Goal: Task Accomplishment & Management: Use online tool/utility

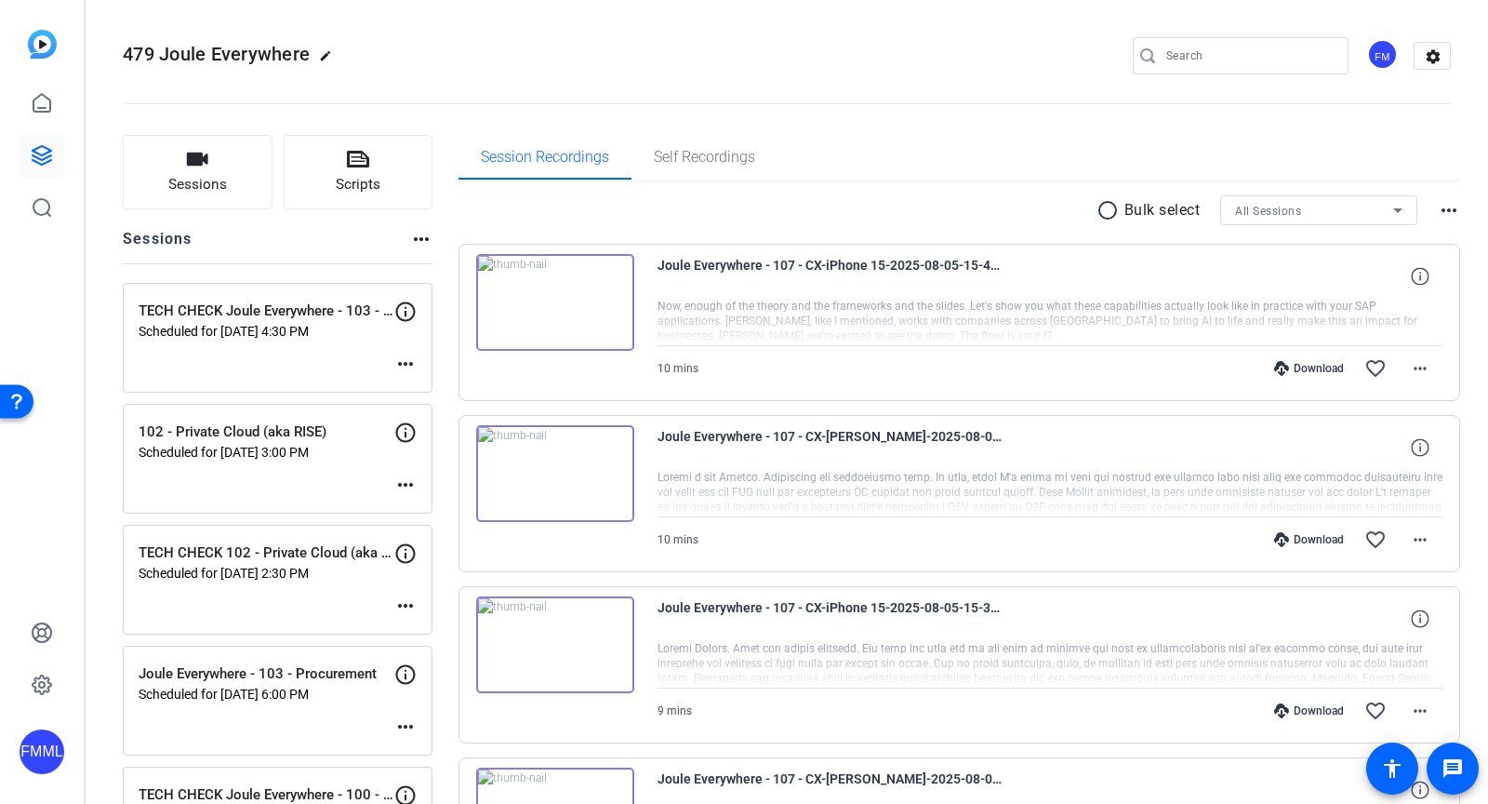
scroll to position [104, 0]
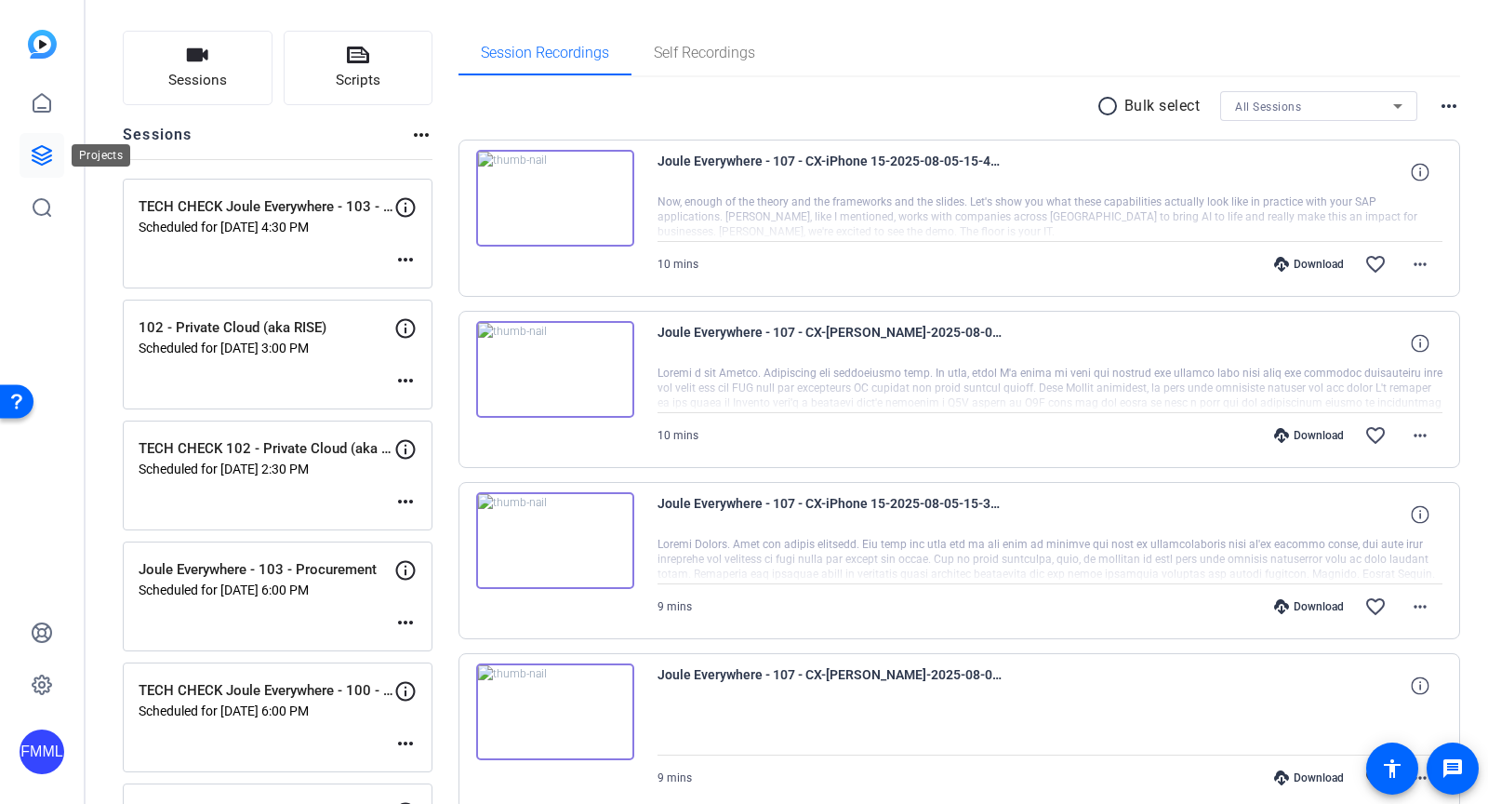
click at [33, 157] on icon at bounding box center [42, 155] width 22 height 22
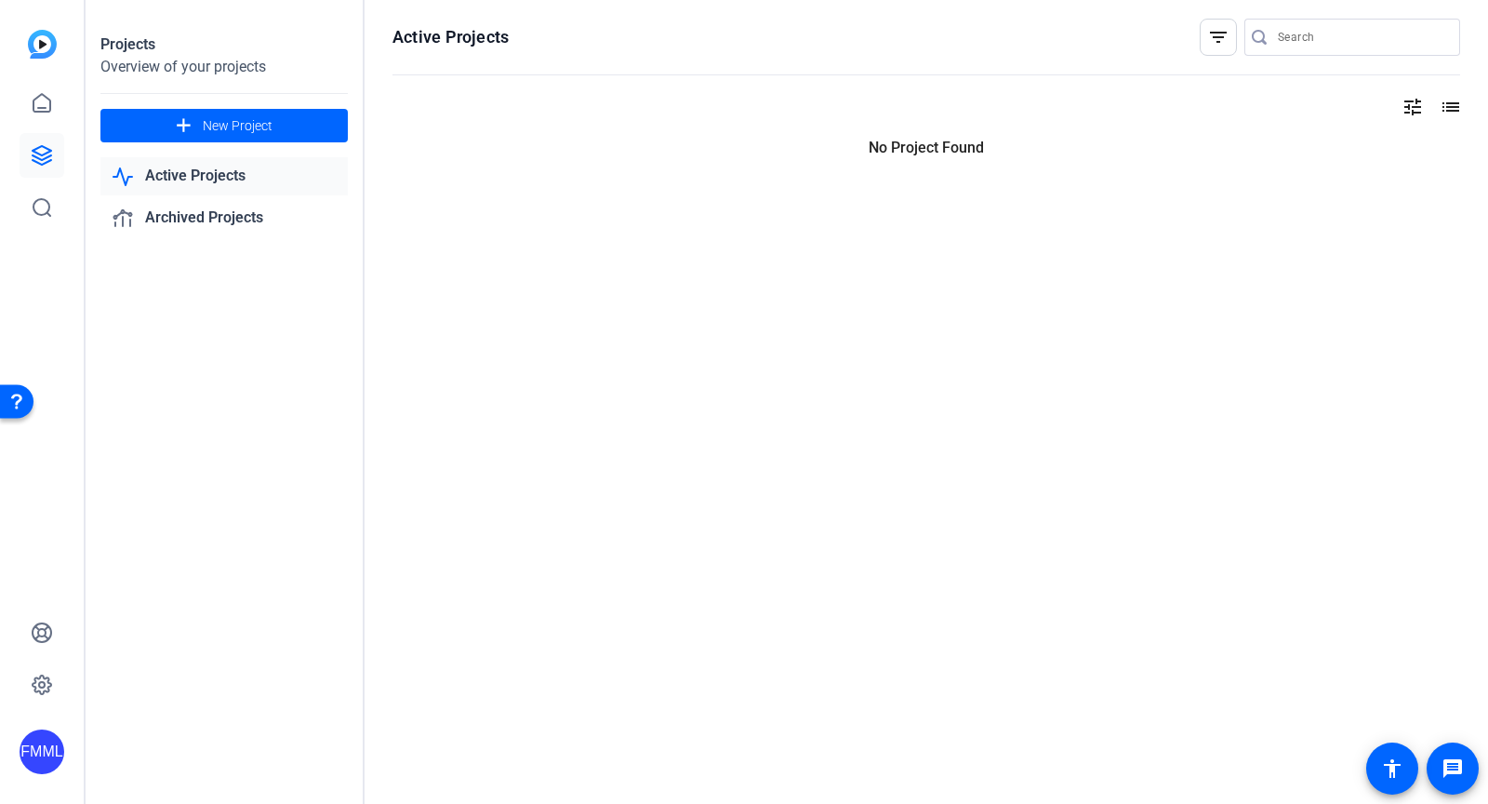
scroll to position [0, 0]
click at [224, 126] on span "New Project" at bounding box center [238, 126] width 70 height 20
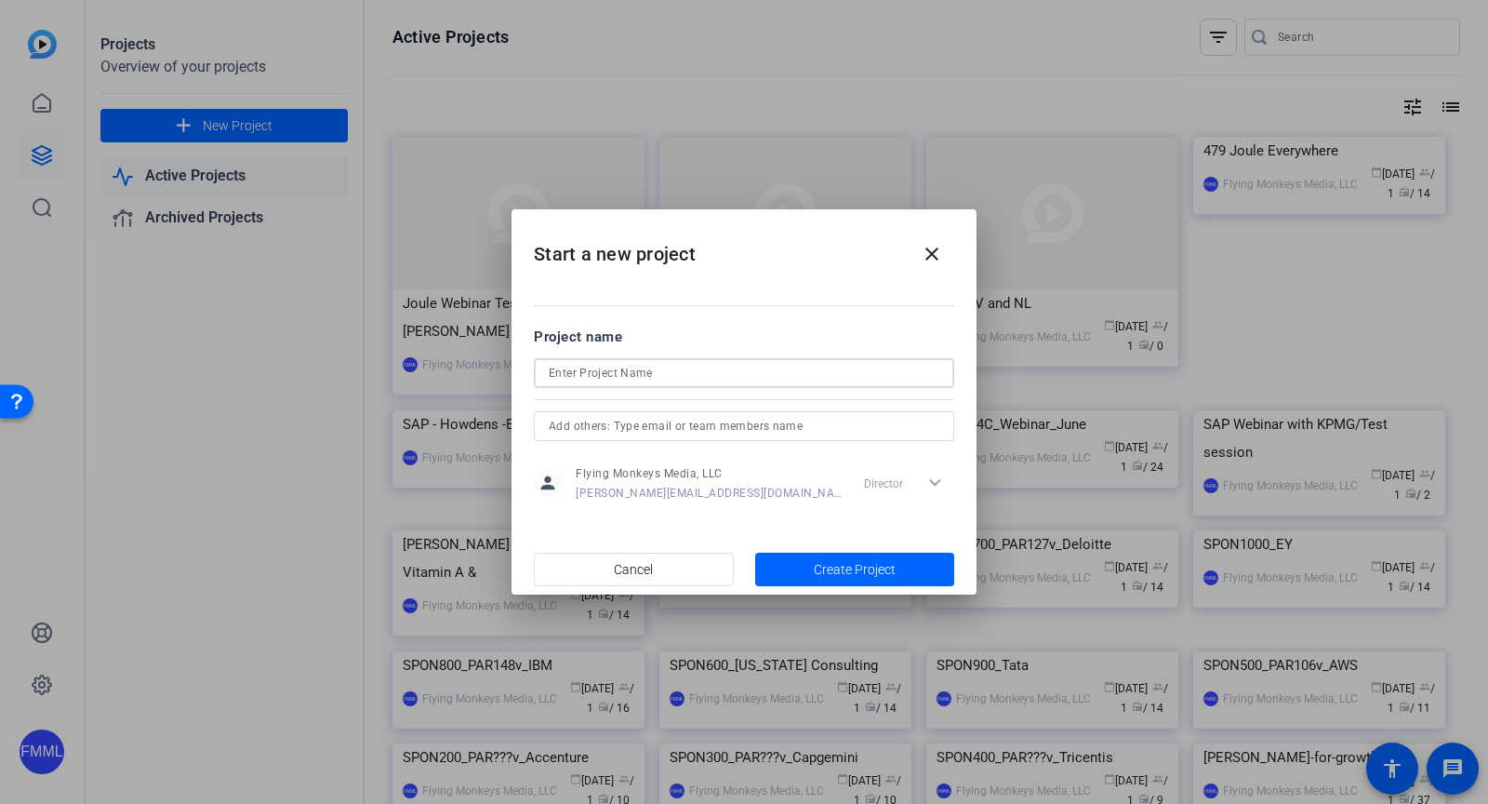
drag, startPoint x: 709, startPoint y: 374, endPoint x: 721, endPoint y: 401, distance: 29.6
click at [709, 375] on input at bounding box center [744, 373] width 391 height 22
type input "Openreel test"
click at [835, 560] on span "Create Project" at bounding box center [855, 570] width 82 height 20
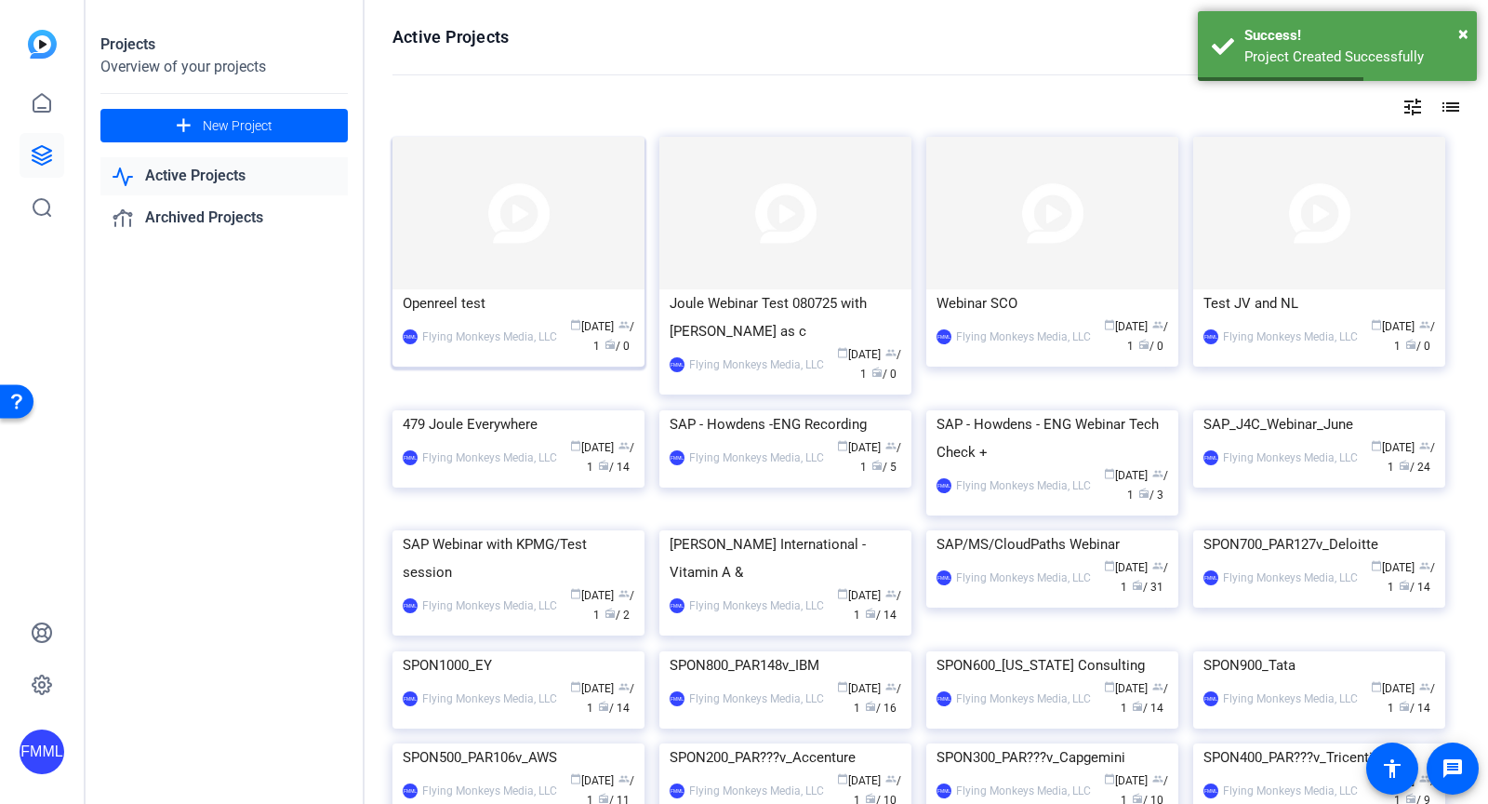
click at [510, 310] on div "Openreel test" at bounding box center [519, 303] width 232 height 28
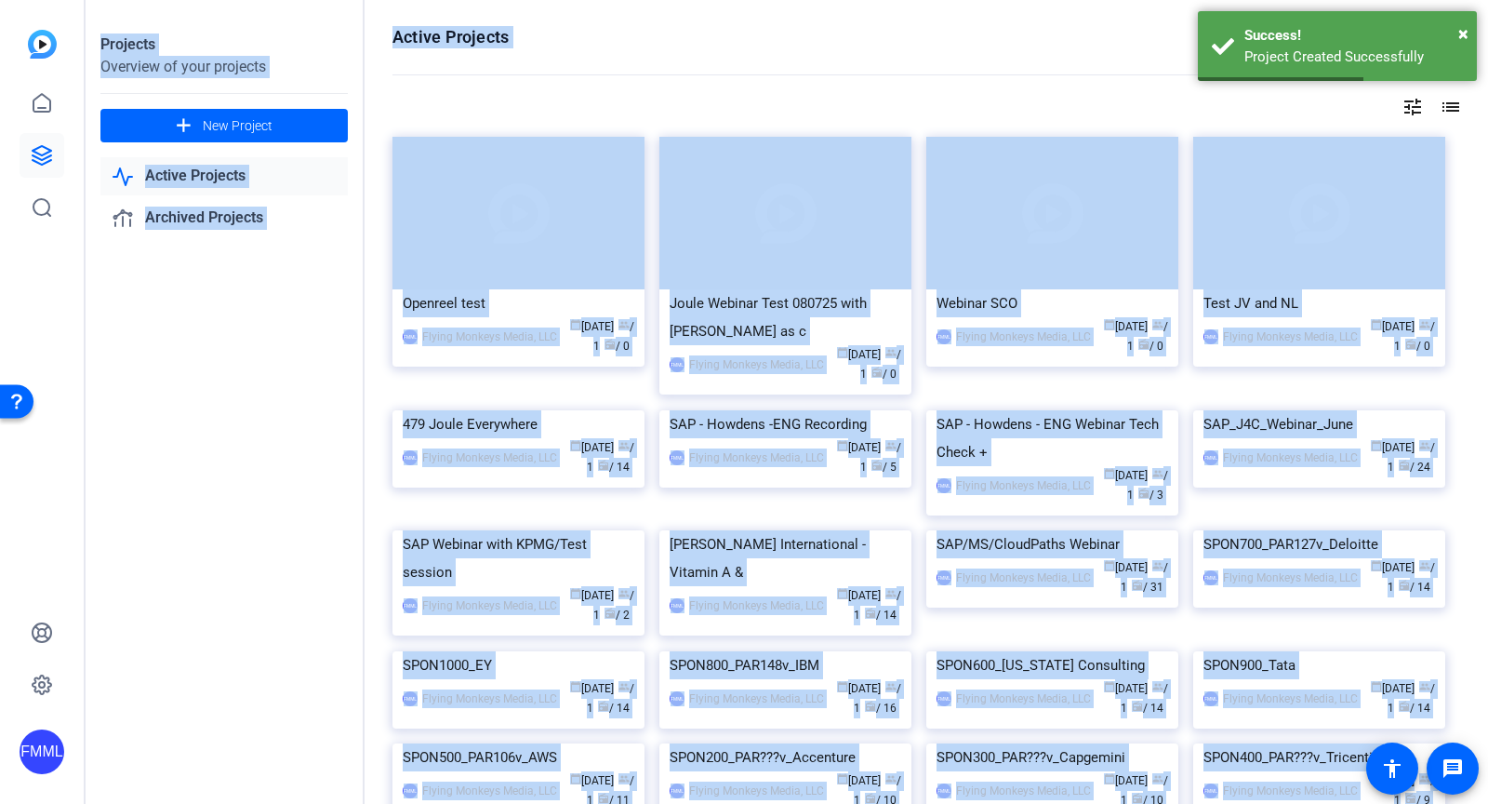
click at [512, 309] on div "Projects Overview of your projects add New Project Active Projects Archived Pro…" at bounding box center [787, 402] width 1403 height 804
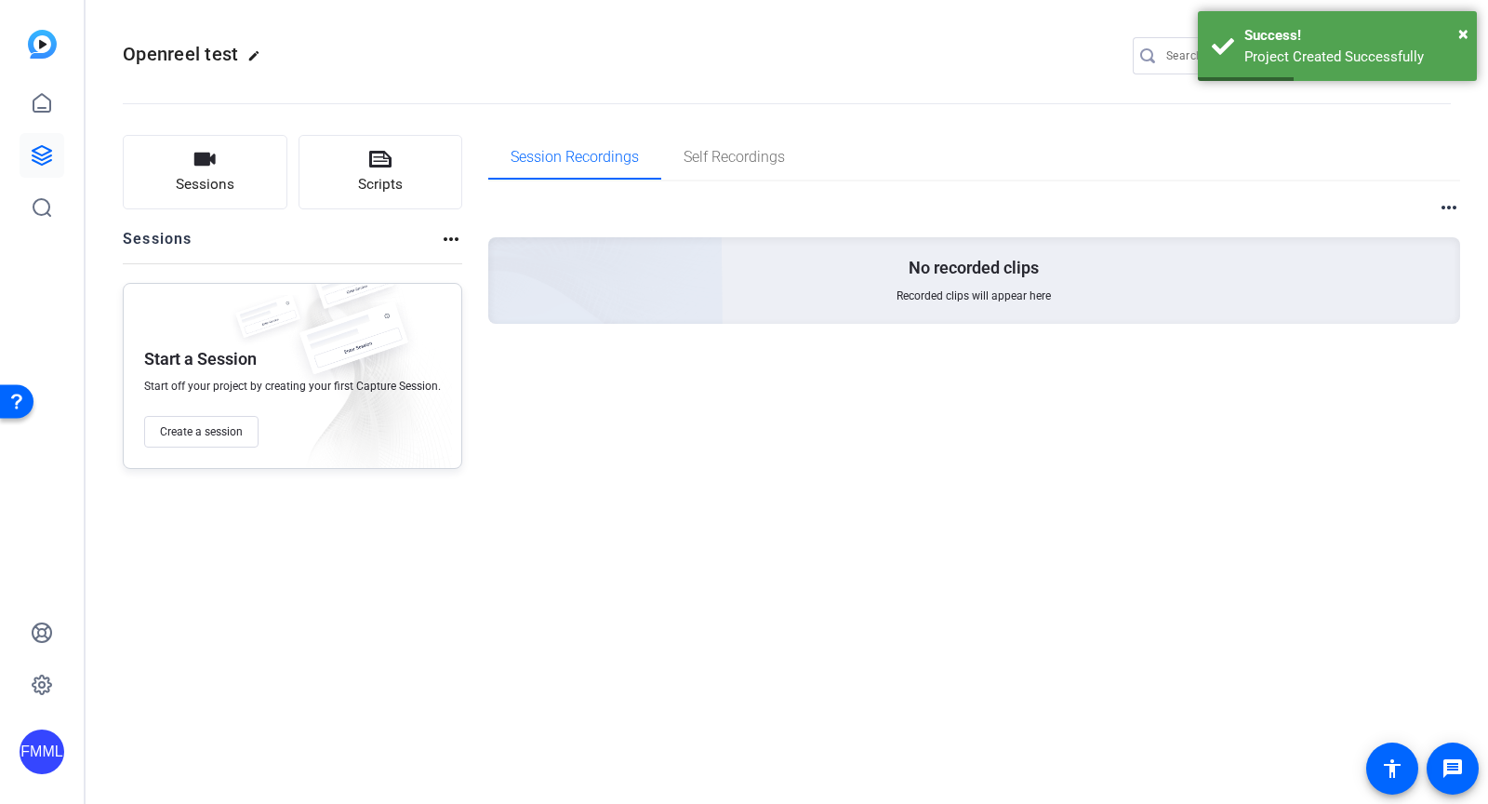
drag, startPoint x: 497, startPoint y: 477, endPoint x: 482, endPoint y: 474, distance: 15.1
click at [497, 477] on div "Sessions Scripts Sessions more_horiz Start a Session Start off your project by …" at bounding box center [787, 302] width 1403 height 380
click at [207, 437] on span "Create a session" at bounding box center [201, 431] width 83 height 15
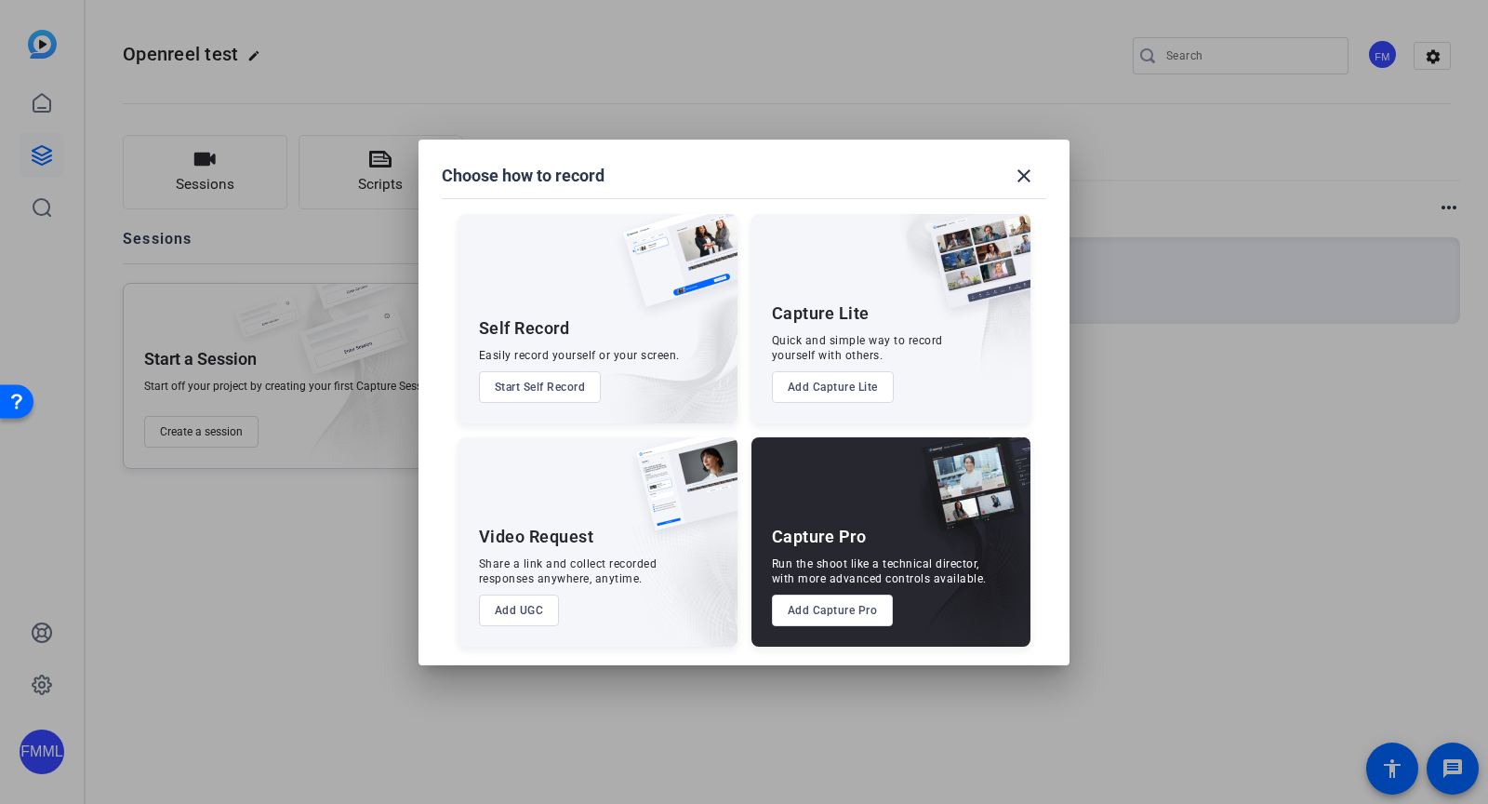
click at [798, 612] on button "Add Capture Pro" at bounding box center [833, 610] width 122 height 32
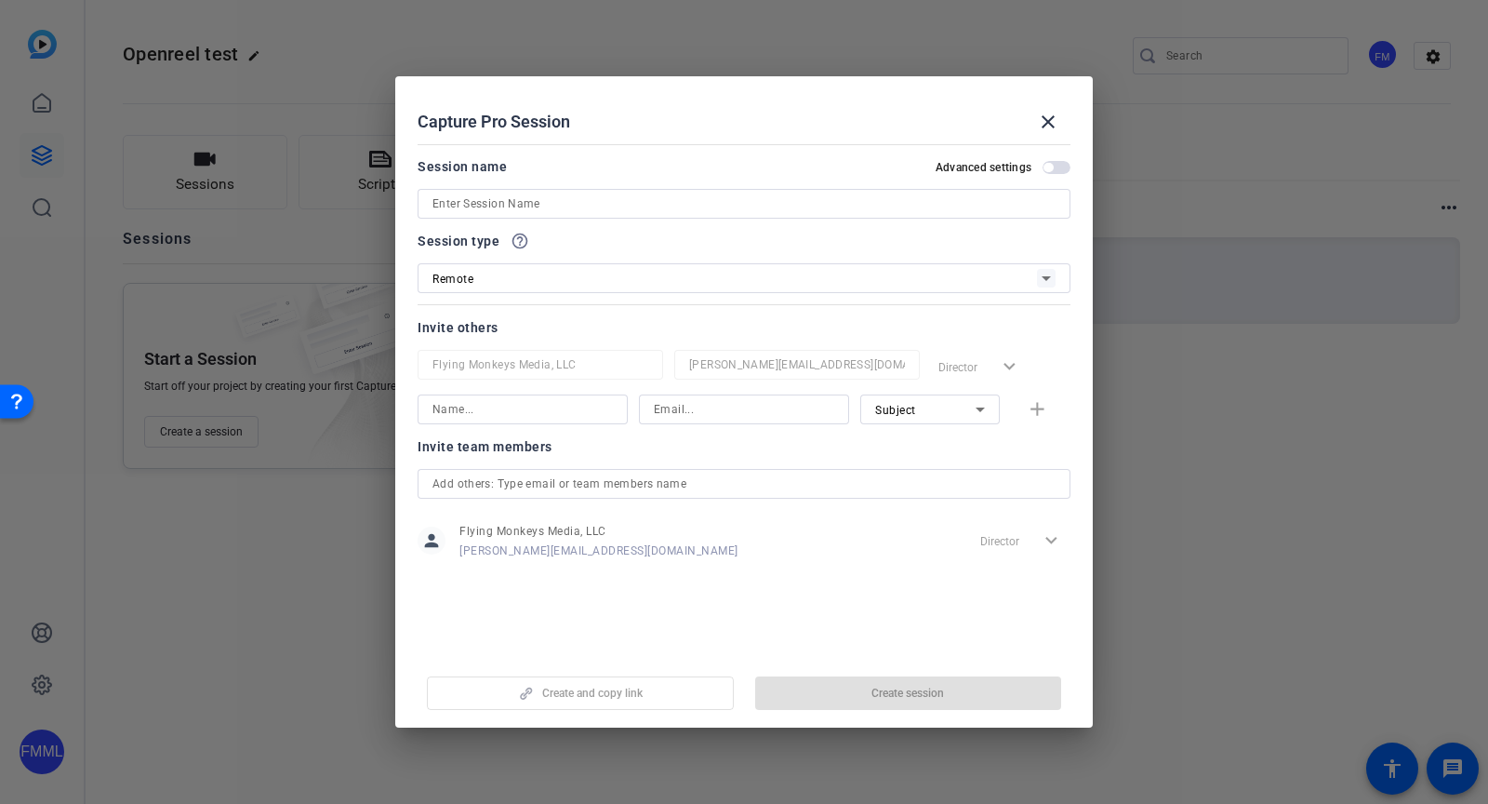
click at [520, 413] on input at bounding box center [523, 409] width 180 height 22
type input "[PERSON_NAME]"
click at [709, 404] on input at bounding box center [744, 409] width 180 height 22
type input "Mike@flyingmonkeysmedia.com"
click at [908, 407] on span "Subject" at bounding box center [895, 410] width 41 height 13
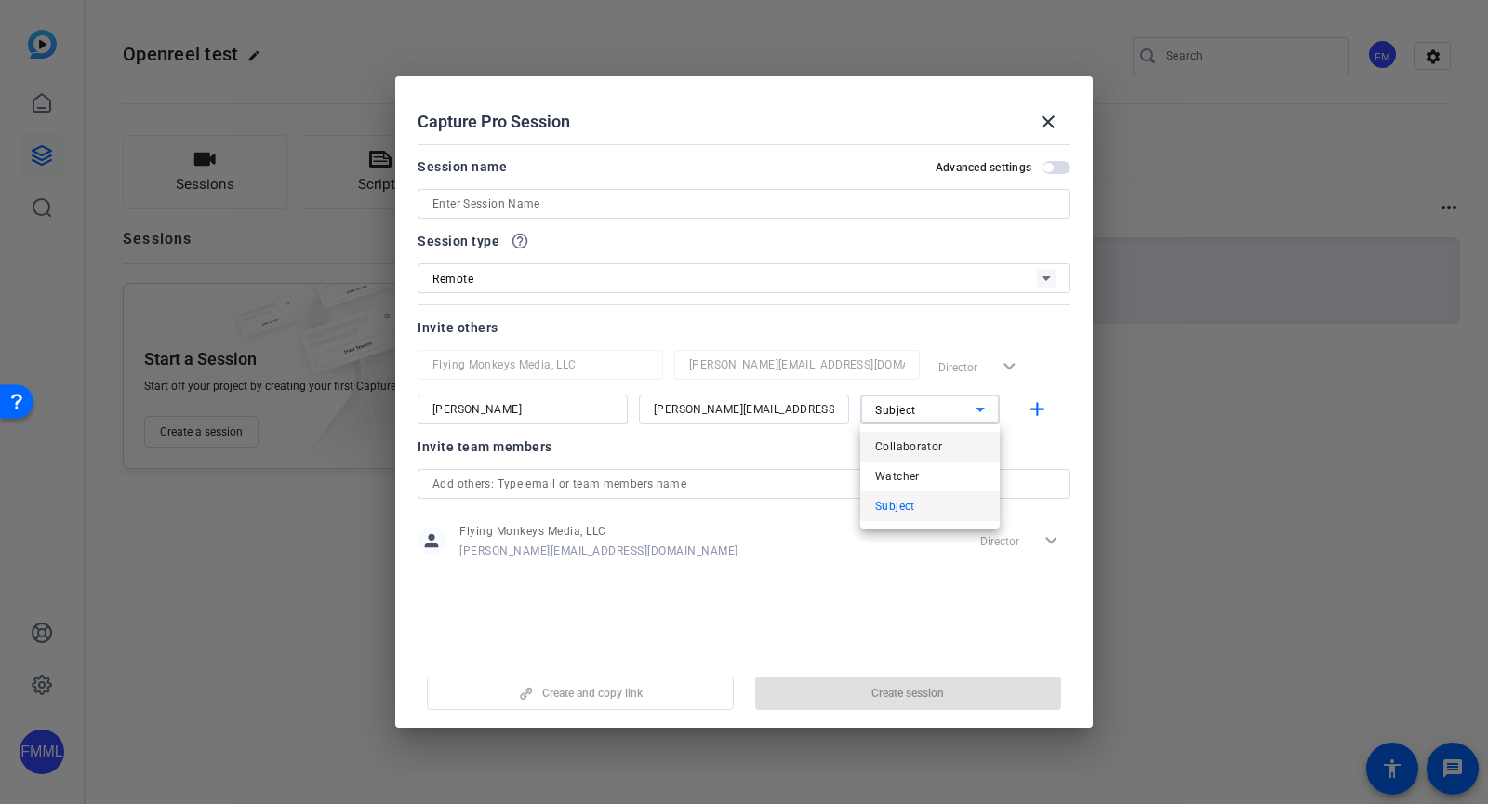
click at [925, 445] on span "Collaborator" at bounding box center [909, 446] width 68 height 22
click at [1036, 410] on mat-icon "add" at bounding box center [1037, 409] width 23 height 23
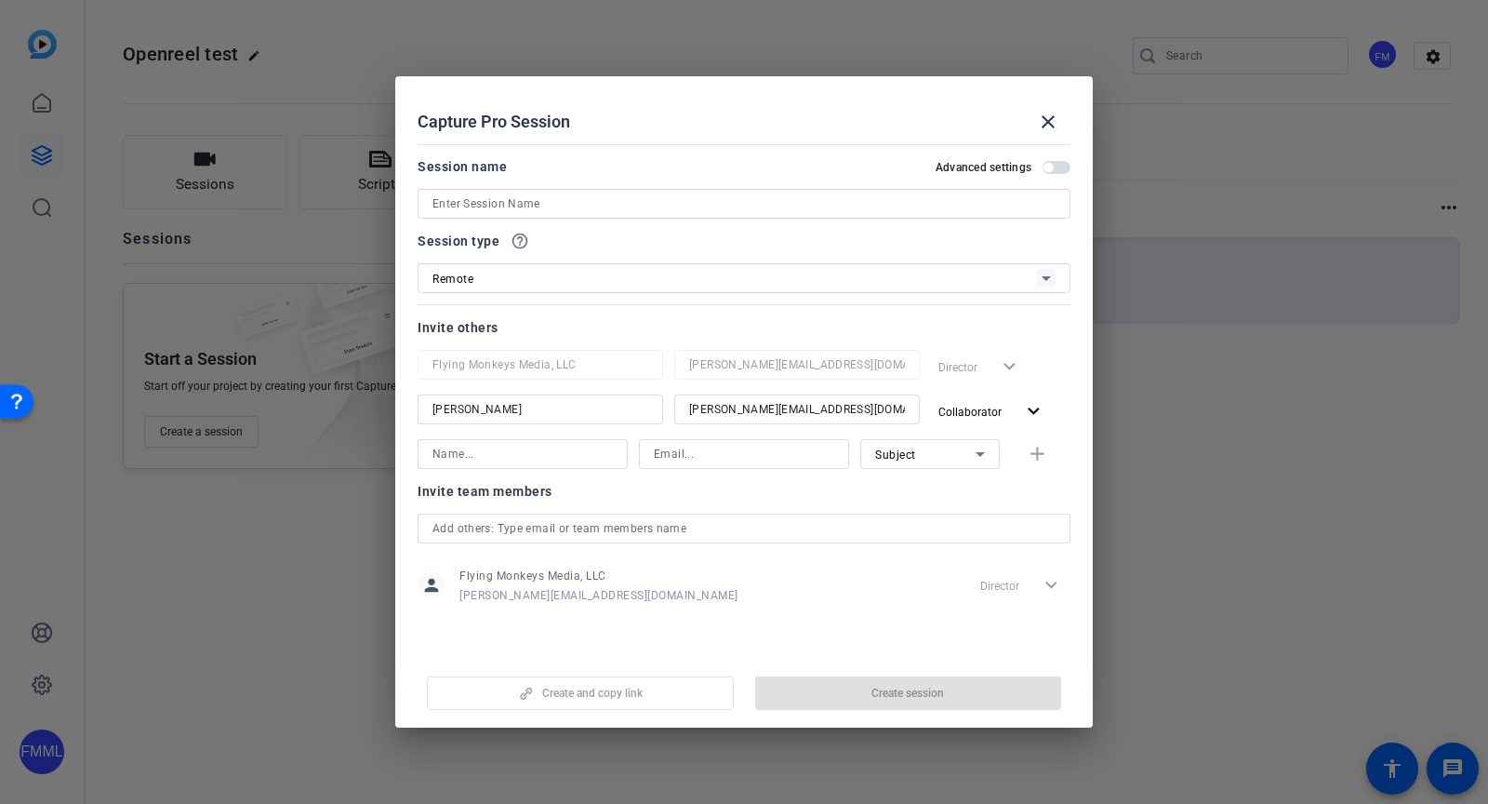
click at [558, 452] on input at bounding box center [523, 454] width 180 height 22
type input "[PERSON_NAME]"
click at [653, 464] on div at bounding box center [744, 454] width 210 height 30
type input "justine@flyingmonkeysmedia.com"
click at [926, 458] on div "Subject" at bounding box center [925, 454] width 100 height 23
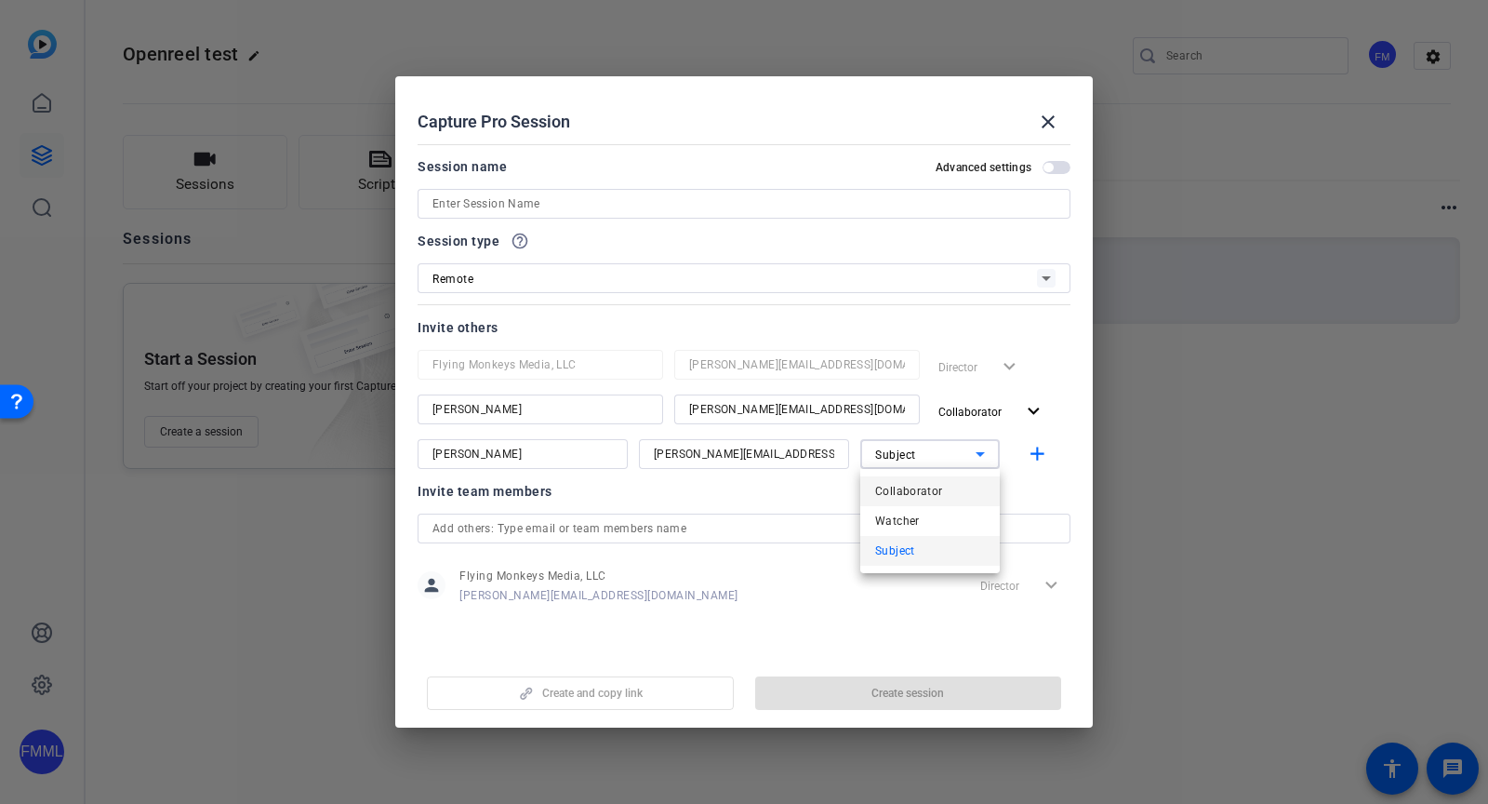
click at [911, 485] on span "Collaborator" at bounding box center [909, 491] width 68 height 22
click at [1033, 457] on mat-icon "add" at bounding box center [1037, 454] width 23 height 23
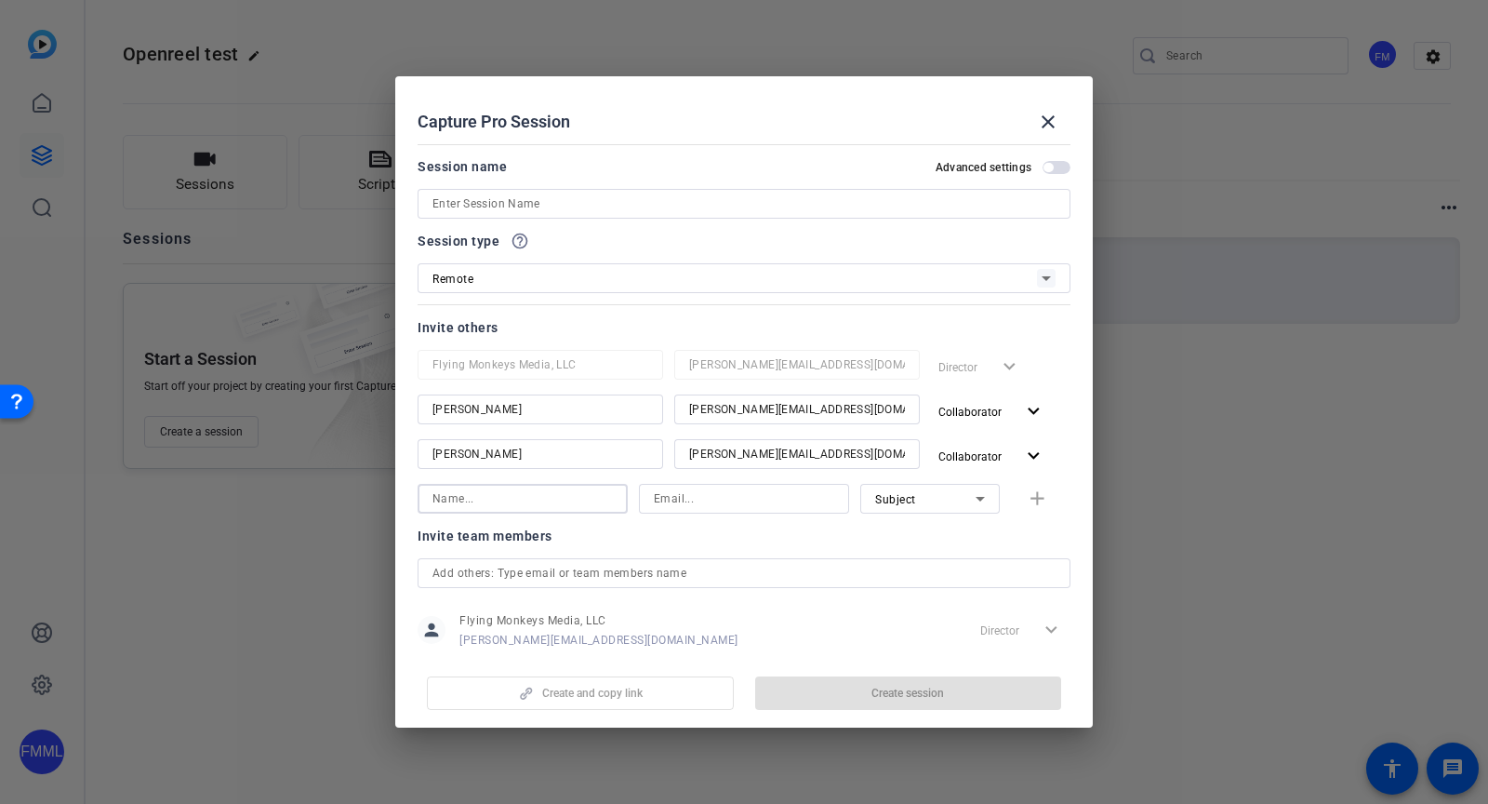
click at [513, 507] on input at bounding box center [523, 498] width 180 height 22
type input "[PERSON_NAME]"
click at [663, 499] on input at bounding box center [744, 498] width 180 height 22
type input "rebecca@flyingmonkeysmedia.com"
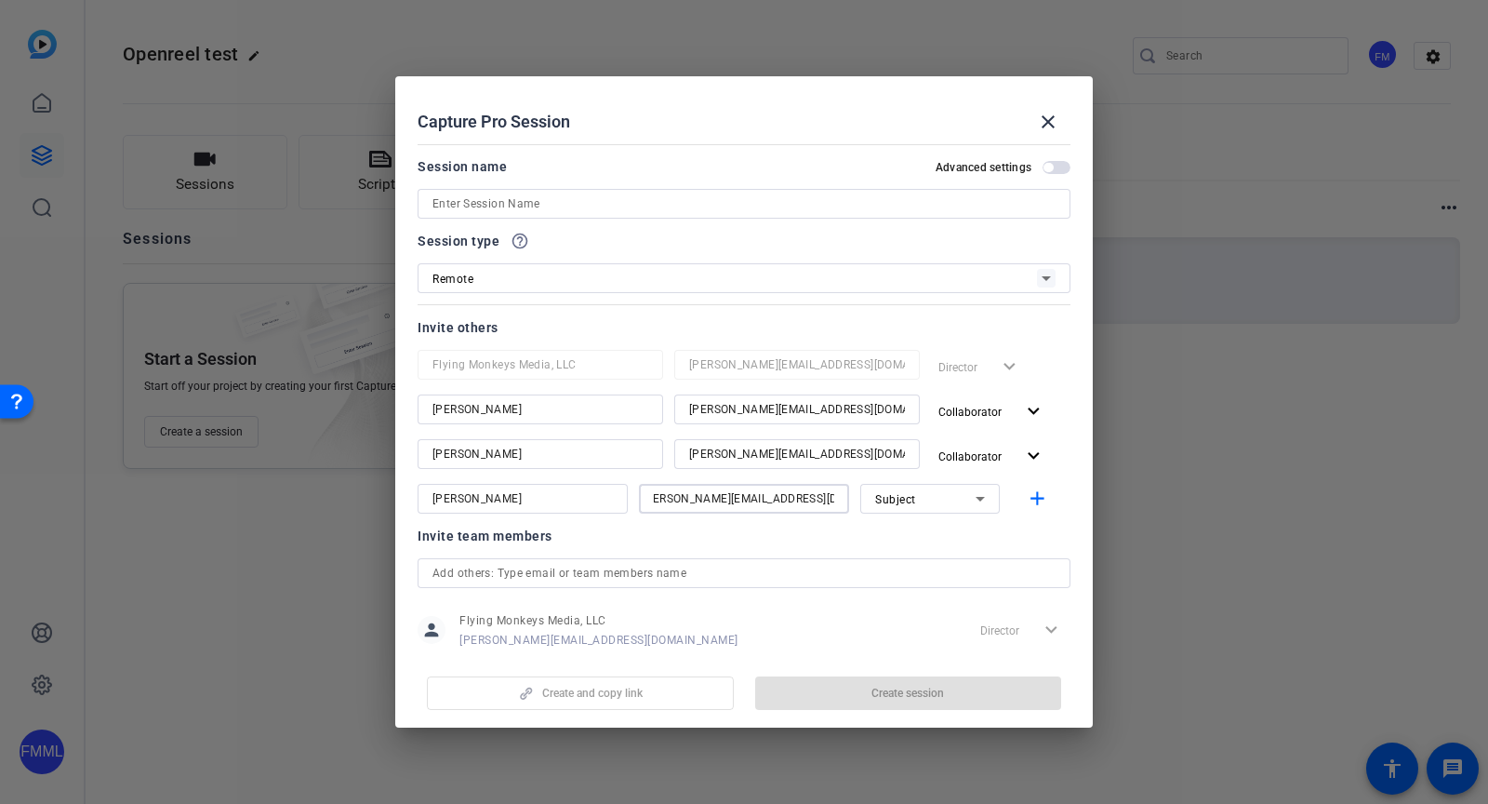
click at [877, 512] on div "Subject" at bounding box center [930, 499] width 110 height 30
click at [885, 530] on span "Collaborator" at bounding box center [898, 536] width 68 height 22
click at [1036, 500] on mat-icon "add" at bounding box center [1037, 498] width 23 height 23
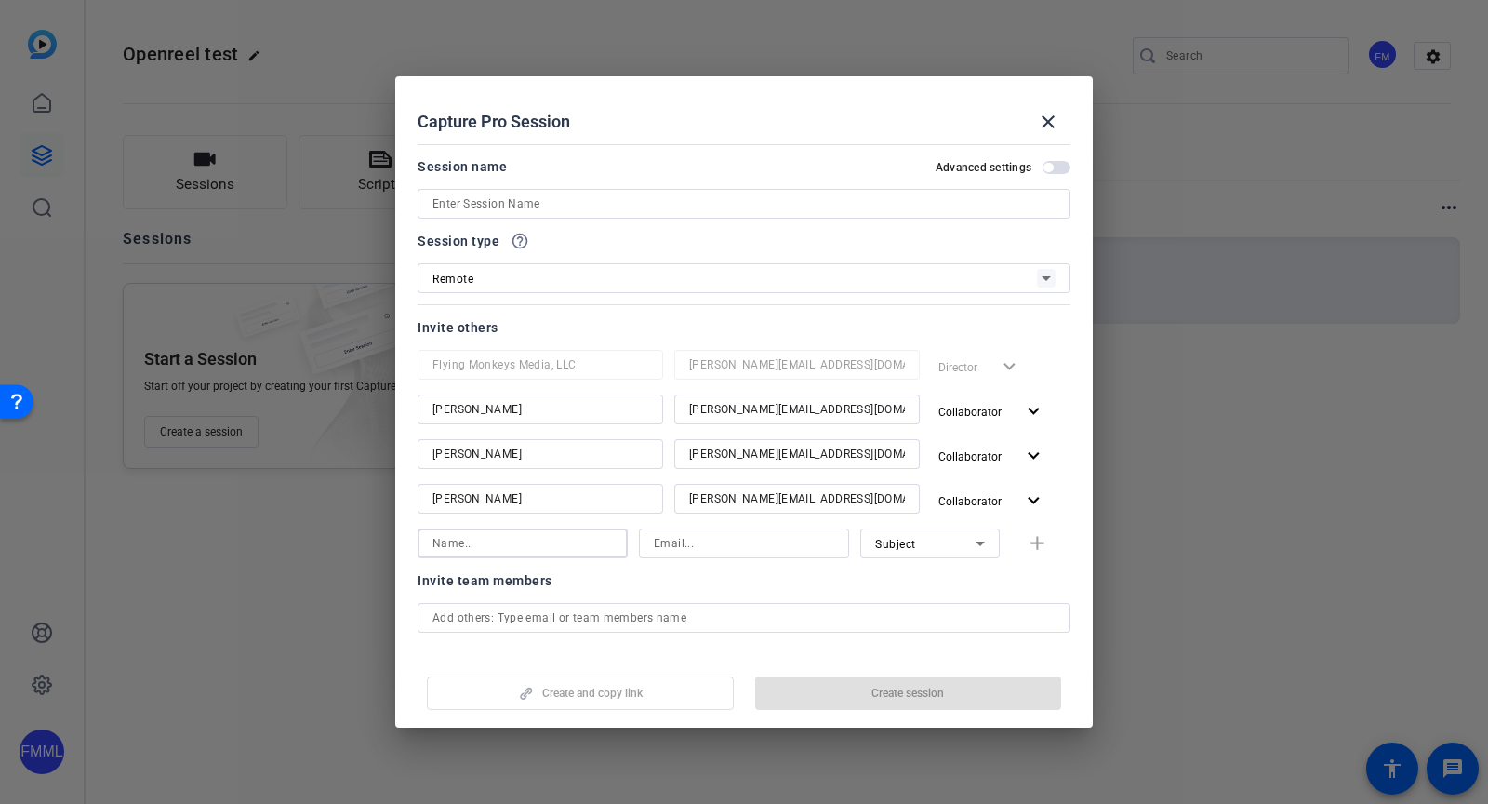
click at [518, 535] on input at bounding box center [523, 543] width 180 height 22
click at [680, 539] on input at bounding box center [744, 543] width 180 height 22
paste input "[PERSON_NAME][EMAIL_ADDRESS][DOMAIN_NAME]"
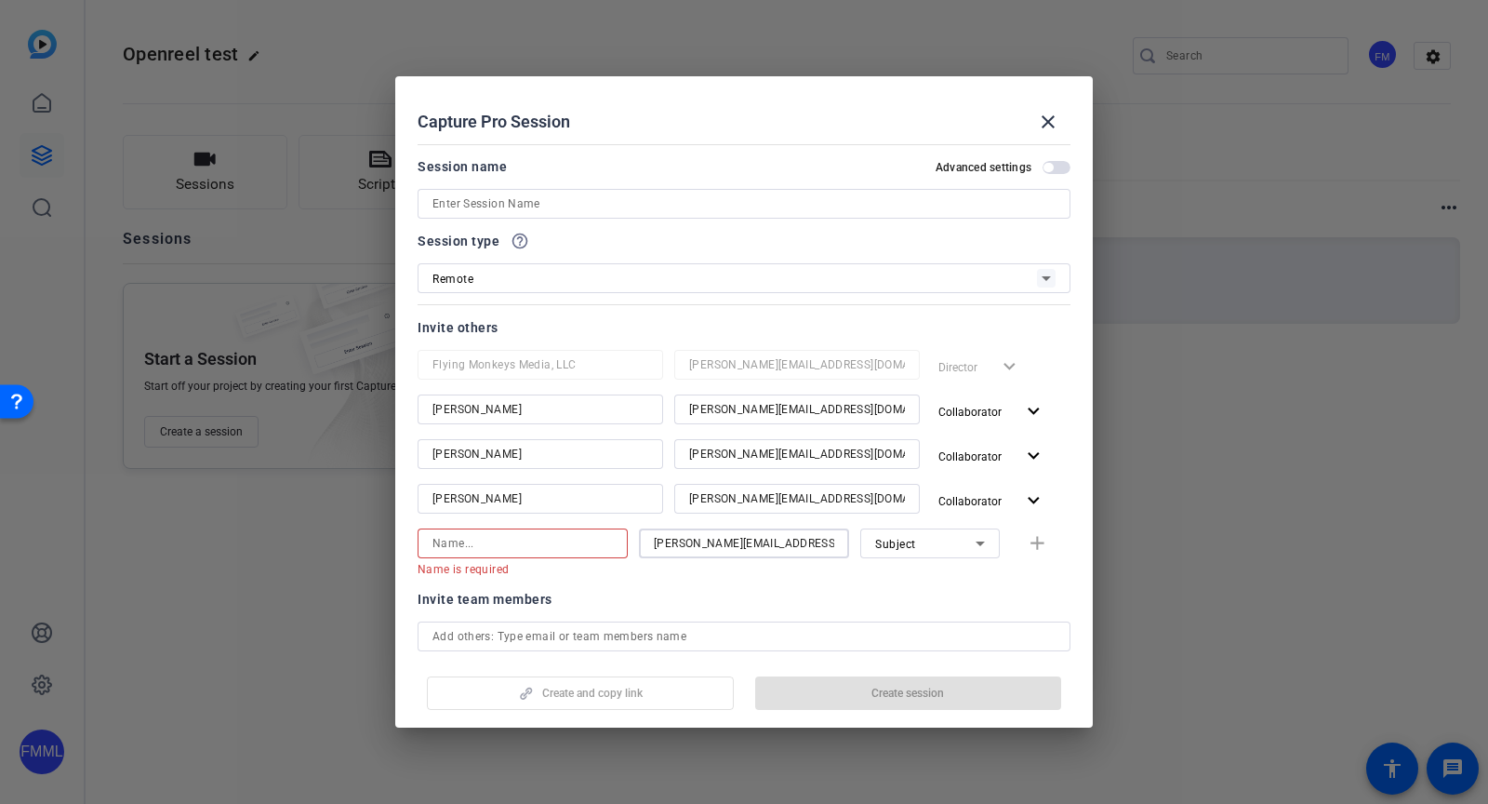
type input "[PERSON_NAME][EMAIL_ADDRESS][DOMAIN_NAME]"
click at [582, 536] on input at bounding box center [523, 543] width 180 height 22
paste input "[PERSON_NAME][EMAIL_ADDRESS][DOMAIN_NAME]"
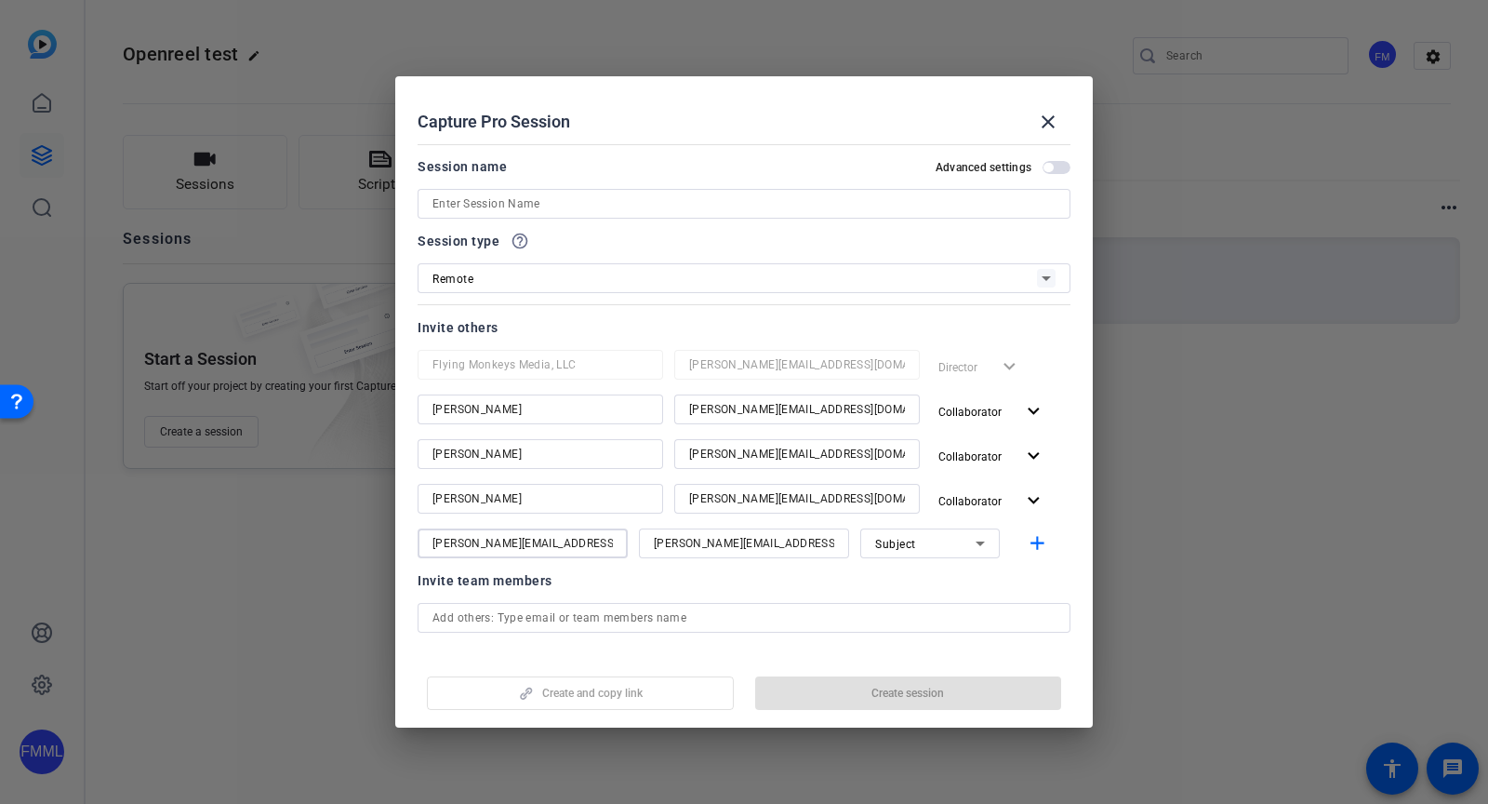
type input "[PERSON_NAME][EMAIL_ADDRESS][DOMAIN_NAME]"
click at [892, 540] on span "Subject" at bounding box center [895, 544] width 41 height 13
click at [901, 574] on span "Collaborator" at bounding box center [898, 580] width 68 height 22
click at [1026, 540] on mat-icon "add" at bounding box center [1037, 543] width 23 height 23
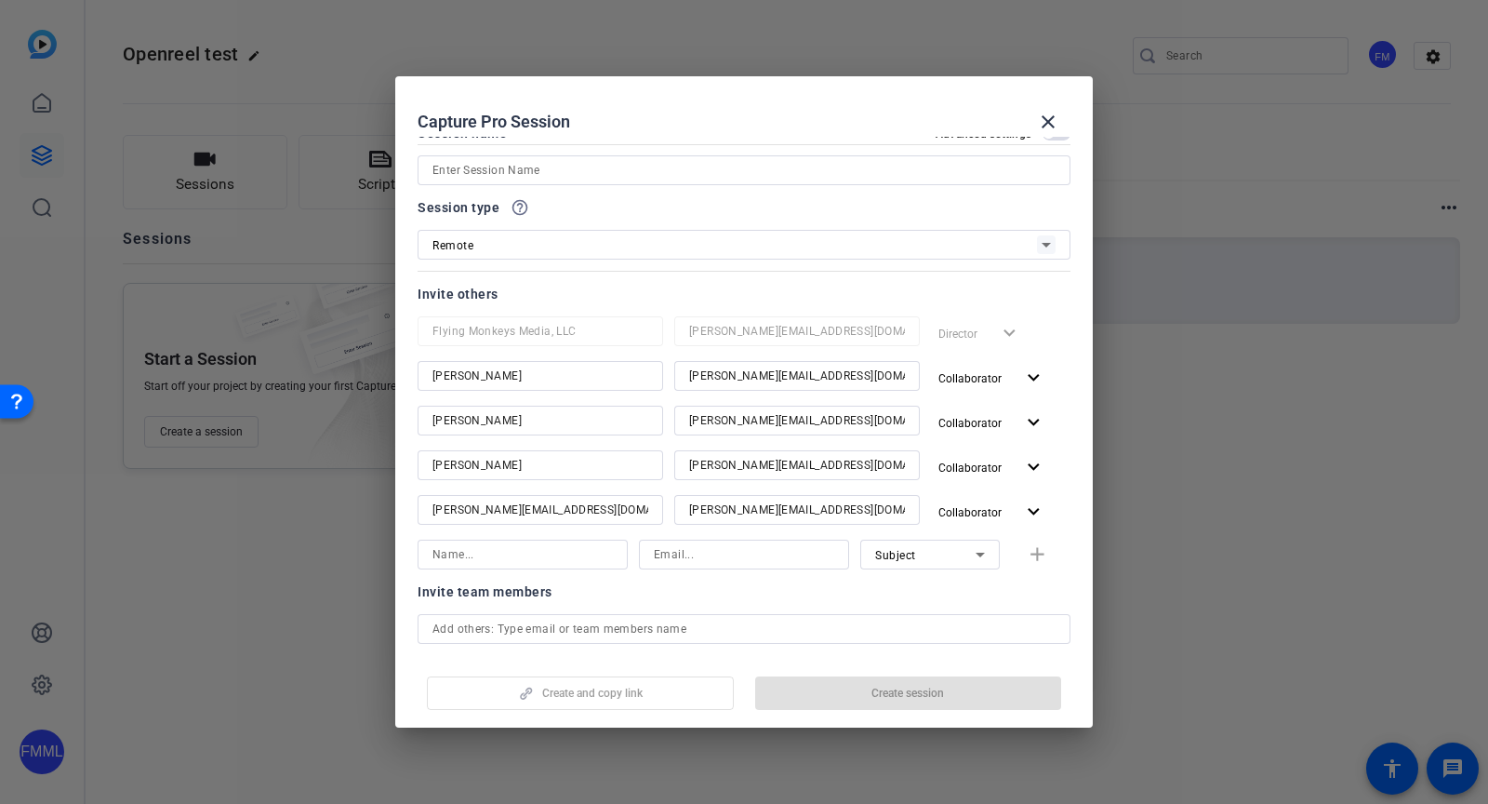
scroll to position [127, 0]
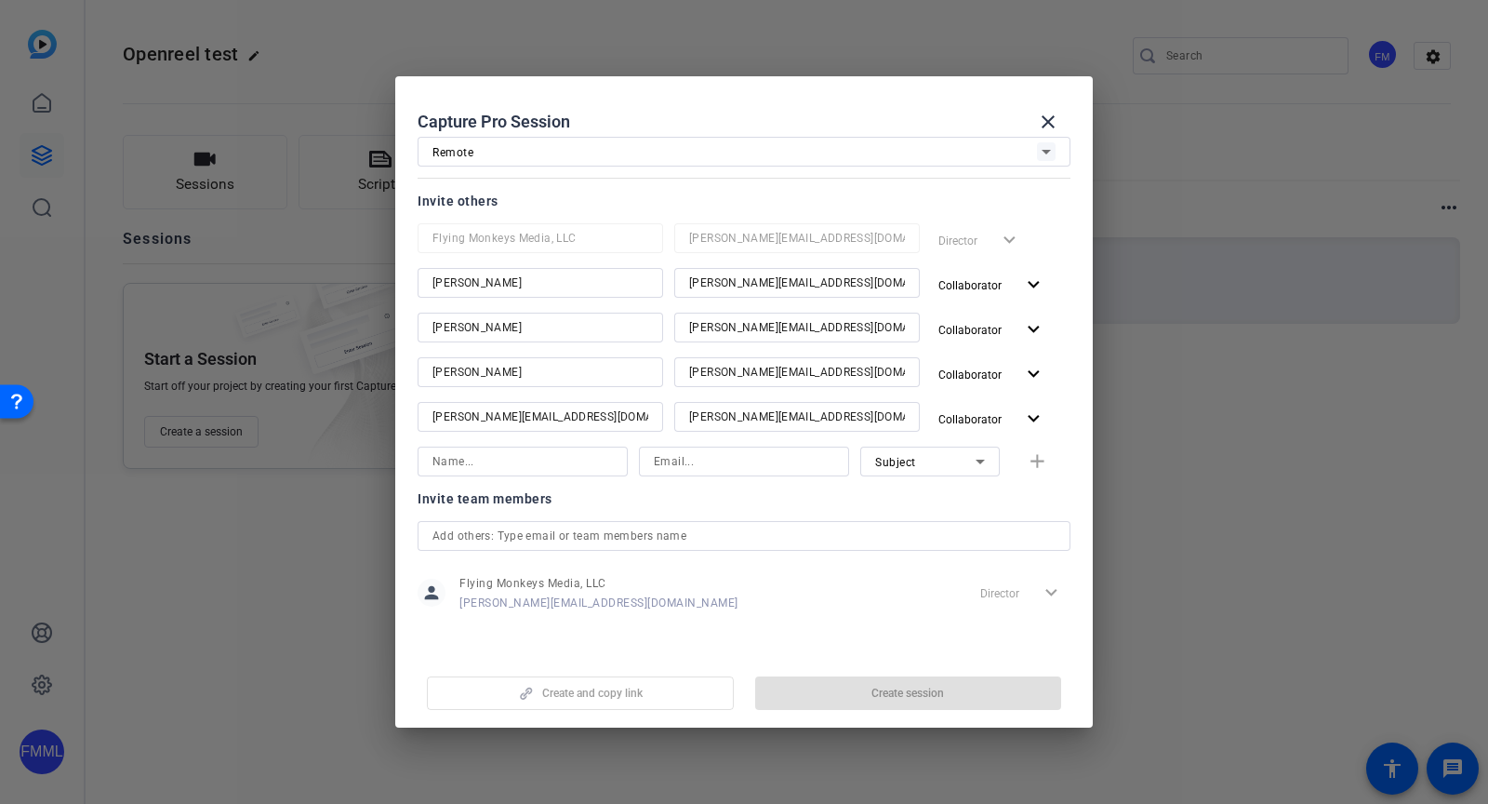
click at [660, 464] on input at bounding box center [744, 461] width 180 height 22
paste input "[PERSON_NAME][EMAIL_ADDRESS][DOMAIN_NAME]"
type input "[PERSON_NAME][EMAIL_ADDRESS][DOMAIN_NAME]"
click at [536, 464] on input at bounding box center [523, 461] width 180 height 22
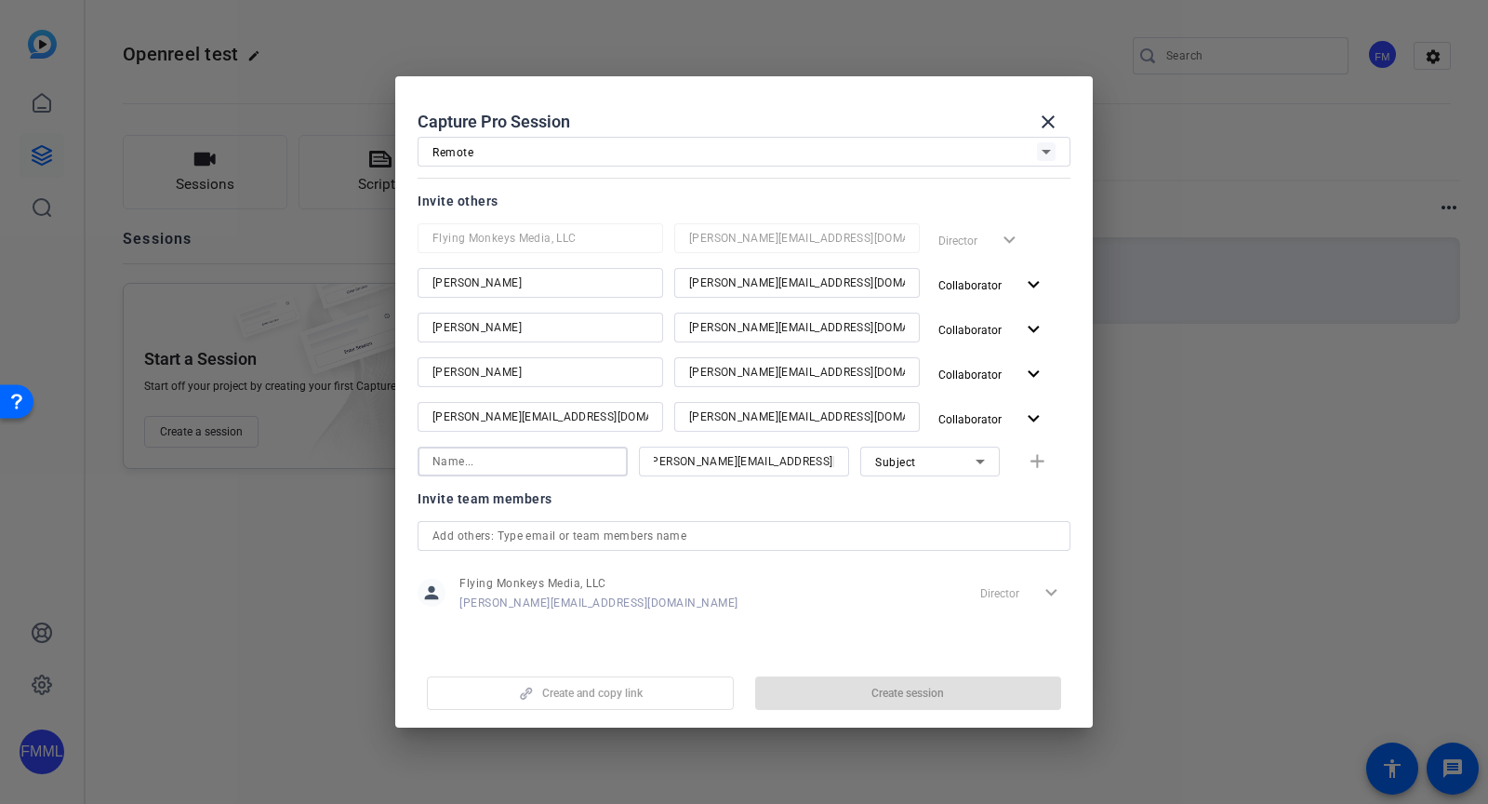
scroll to position [0, 0]
paste input "[PERSON_NAME][EMAIL_ADDRESS][DOMAIN_NAME]"
type input "[PERSON_NAME][EMAIL_ADDRESS][DOMAIN_NAME]"
click at [920, 464] on div "Subject" at bounding box center [925, 461] width 100 height 23
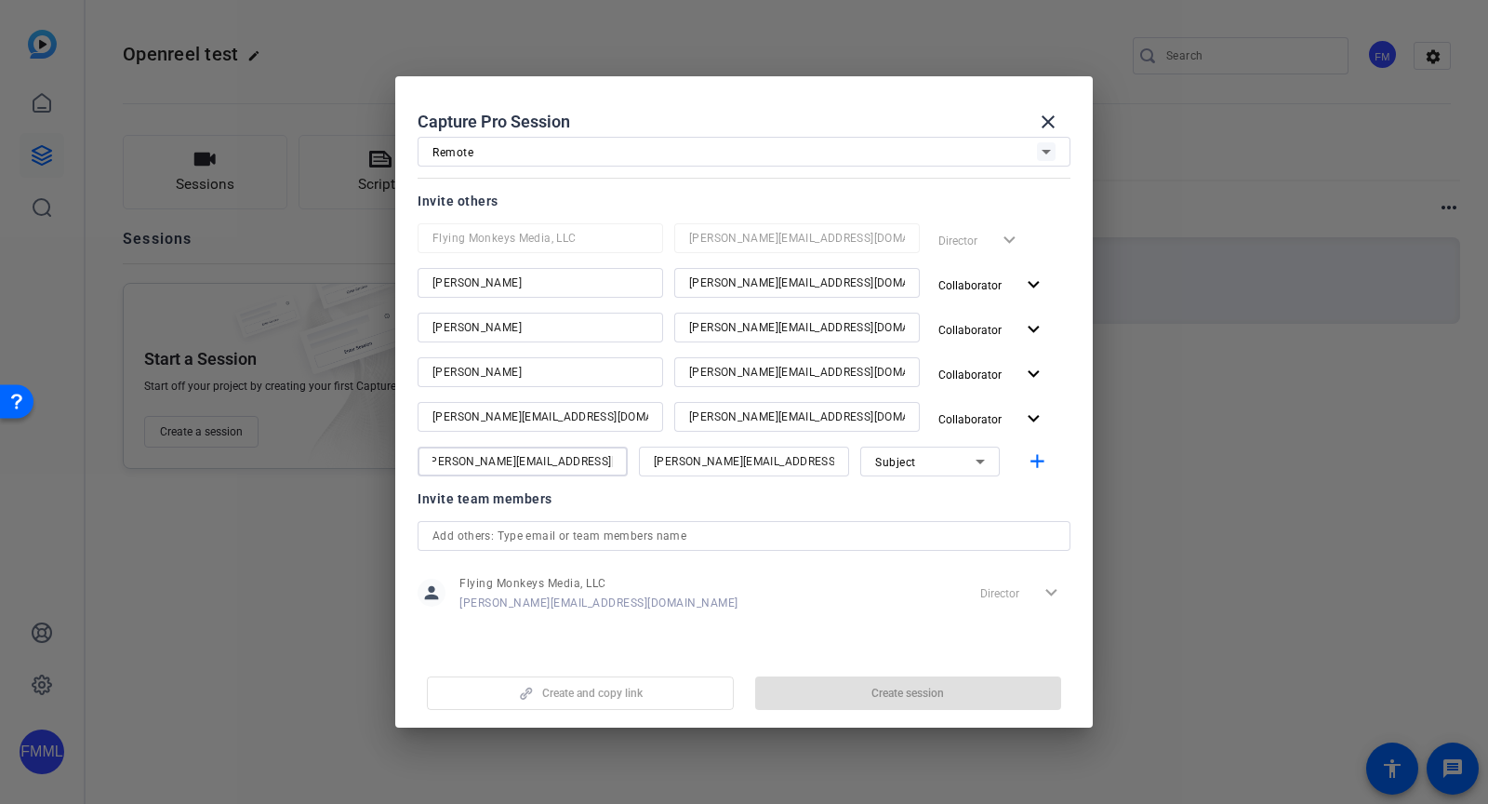
scroll to position [0, 0]
drag, startPoint x: 940, startPoint y: 497, endPoint x: 995, endPoint y: 480, distance: 57.4
click at [941, 495] on mat-option "Collaborator" at bounding box center [919, 498] width 140 height 30
click at [1026, 459] on mat-icon "add" at bounding box center [1037, 461] width 23 height 23
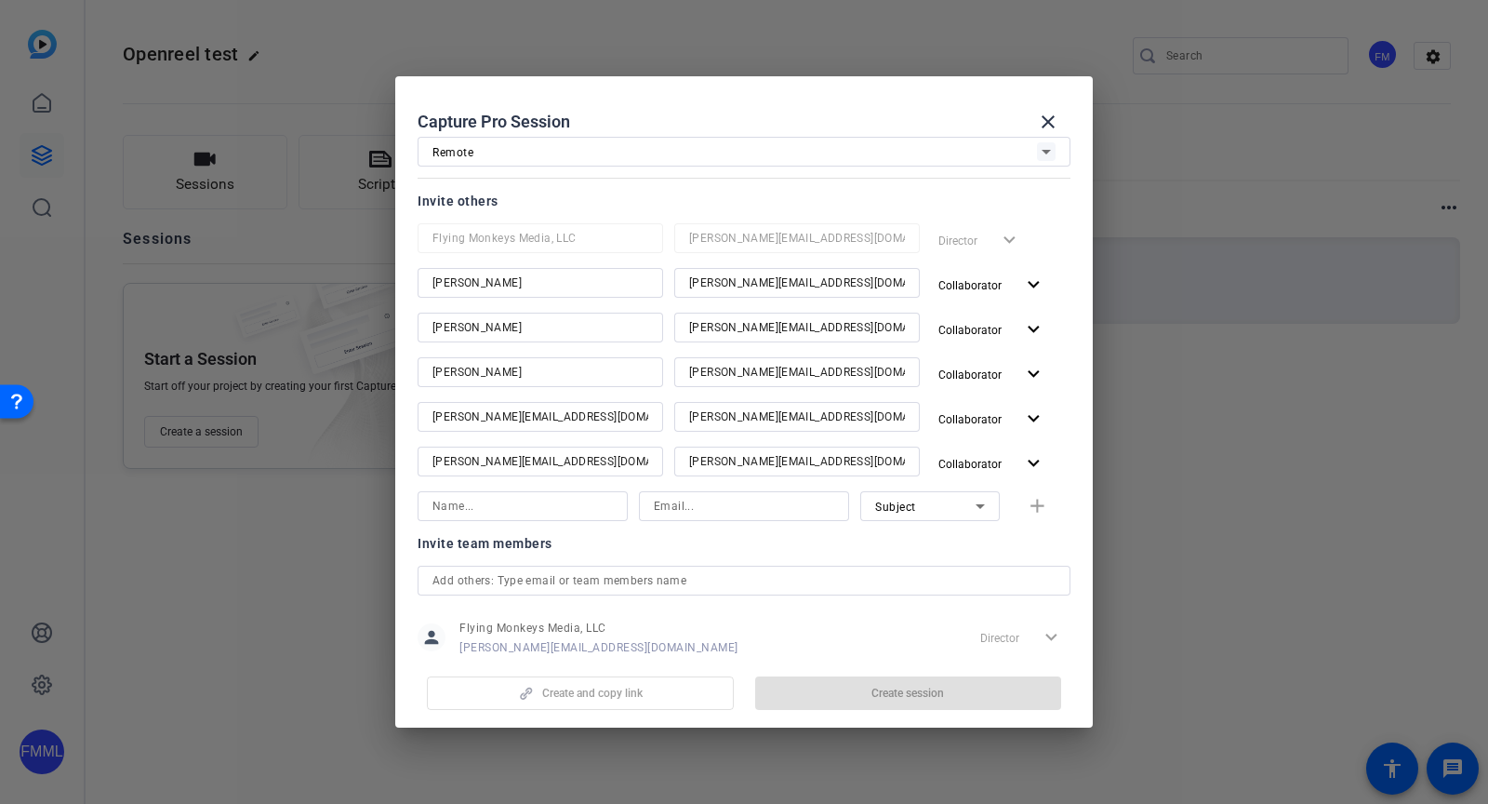
click at [479, 492] on div at bounding box center [523, 506] width 180 height 30
paste input "[EMAIL_ADDRESS][DOMAIN_NAME]"
type input "[EMAIL_ADDRESS][DOMAIN_NAME]"
click at [641, 506] on div at bounding box center [744, 506] width 210 height 30
paste input "[EMAIL_ADDRESS][DOMAIN_NAME]"
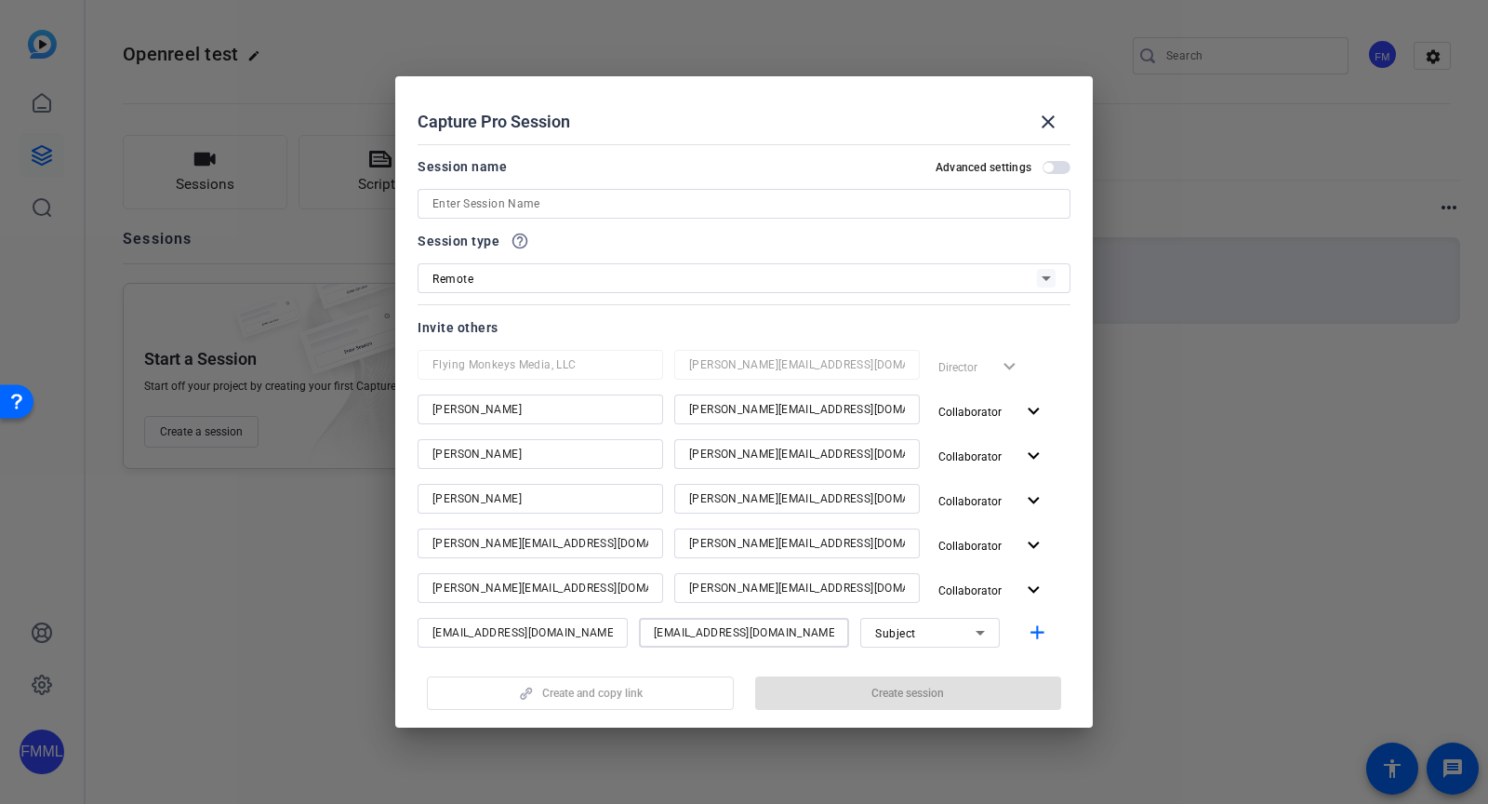
type input "[EMAIL_ADDRESS][DOMAIN_NAME]"
click at [479, 215] on div at bounding box center [744, 204] width 623 height 30
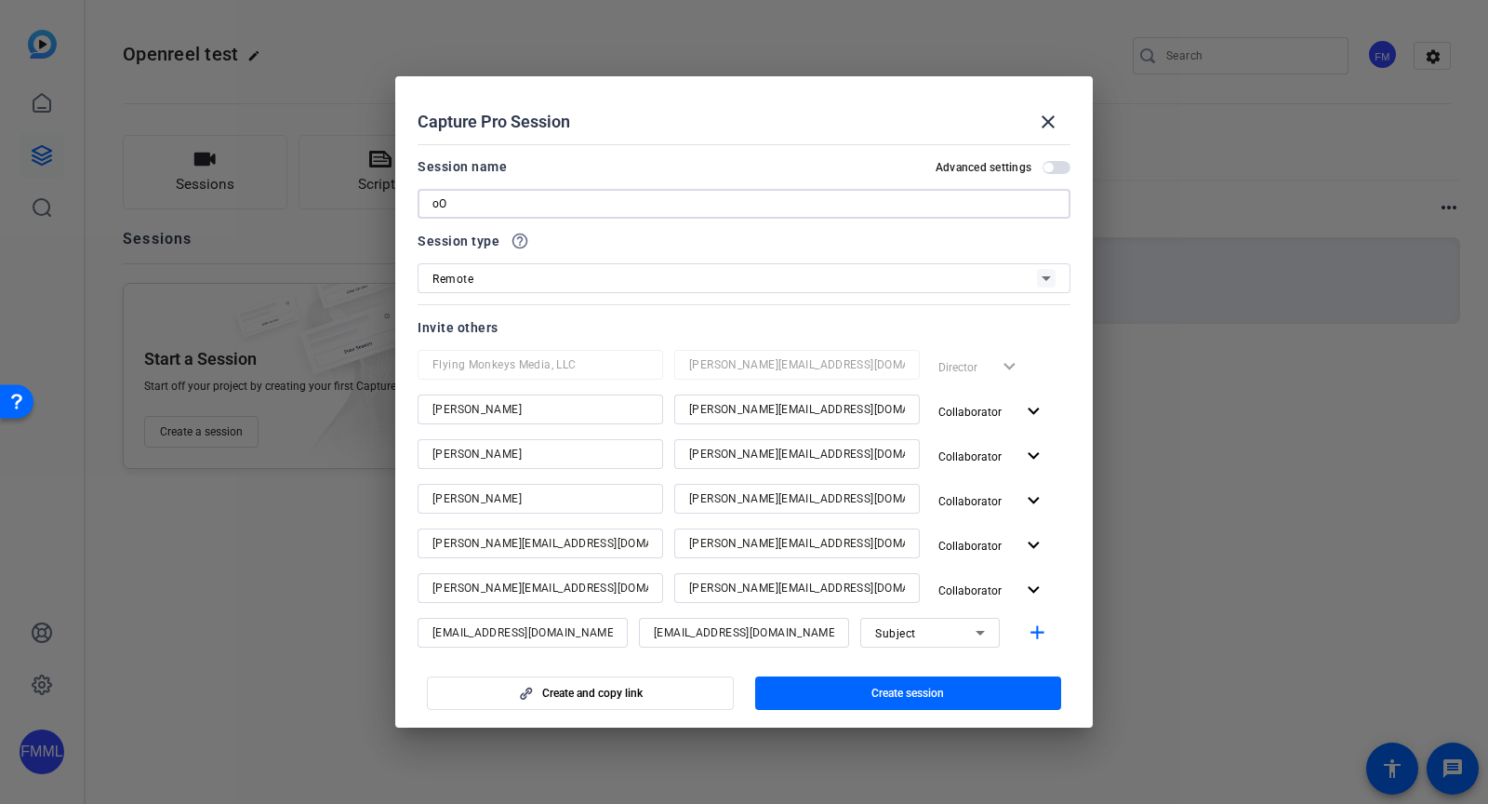
type input "o"
type input "Openreel test"
drag, startPoint x: 909, startPoint y: 697, endPoint x: 911, endPoint y: 706, distance: 9.5
click at [909, 697] on span "Create session" at bounding box center [908, 693] width 73 height 15
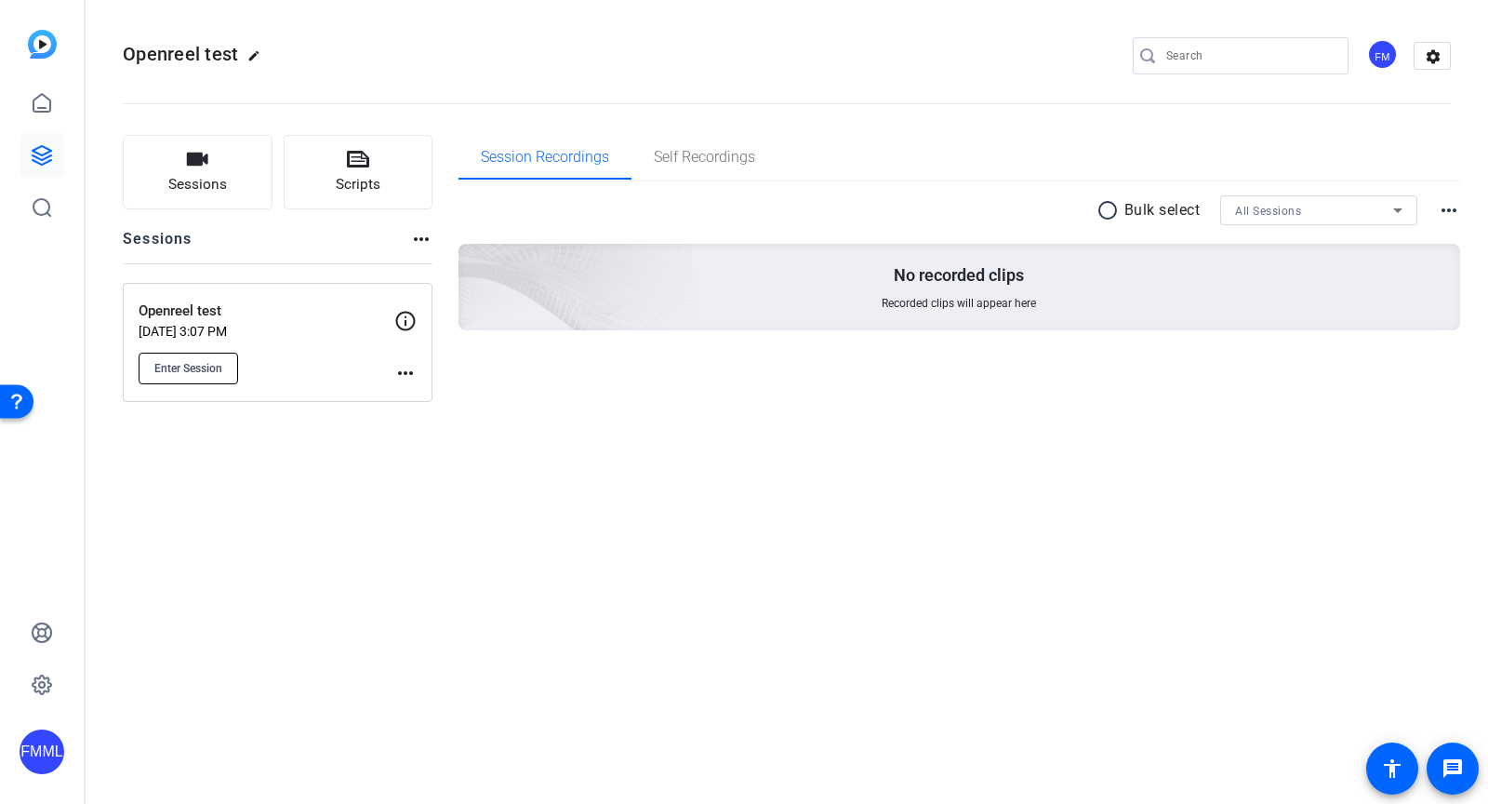
click at [197, 377] on button "Enter Session" at bounding box center [189, 369] width 100 height 32
click at [405, 373] on mat-icon "more_horiz" at bounding box center [405, 373] width 22 height 22
click at [409, 404] on span "Edit Session" at bounding box center [451, 398] width 85 height 22
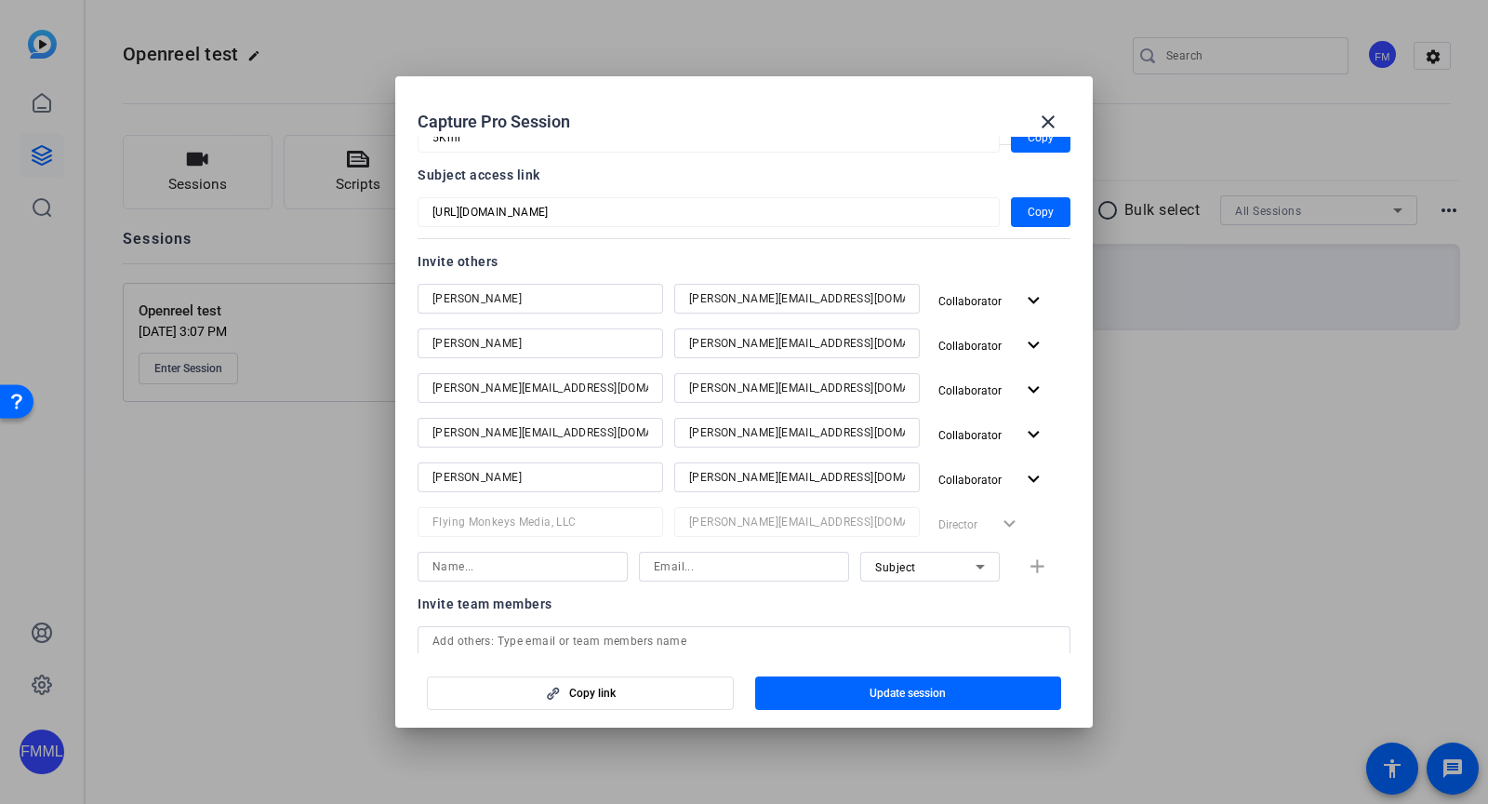
scroll to position [140, 0]
click at [501, 567] on input at bounding box center [523, 567] width 180 height 22
paste input "[EMAIL_ADDRESS][DOMAIN_NAME]"
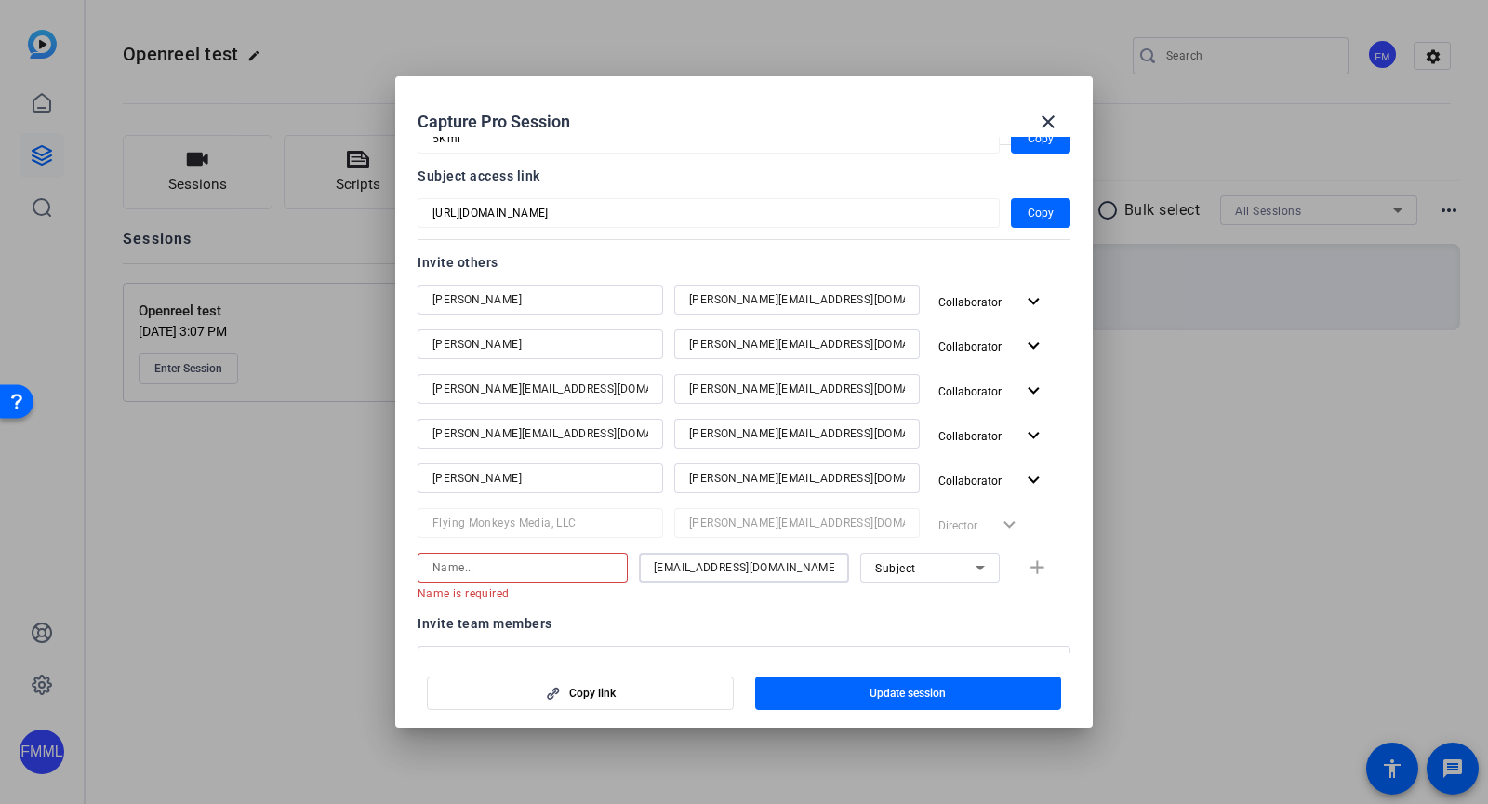
type input "[EMAIL_ADDRESS][DOMAIN_NAME]"
click at [596, 567] on input at bounding box center [523, 567] width 180 height 22
paste input "[EMAIL_ADDRESS][DOMAIN_NAME]"
type input "[EMAIL_ADDRESS][DOMAIN_NAME]"
click at [915, 564] on div "Subject" at bounding box center [925, 567] width 100 height 23
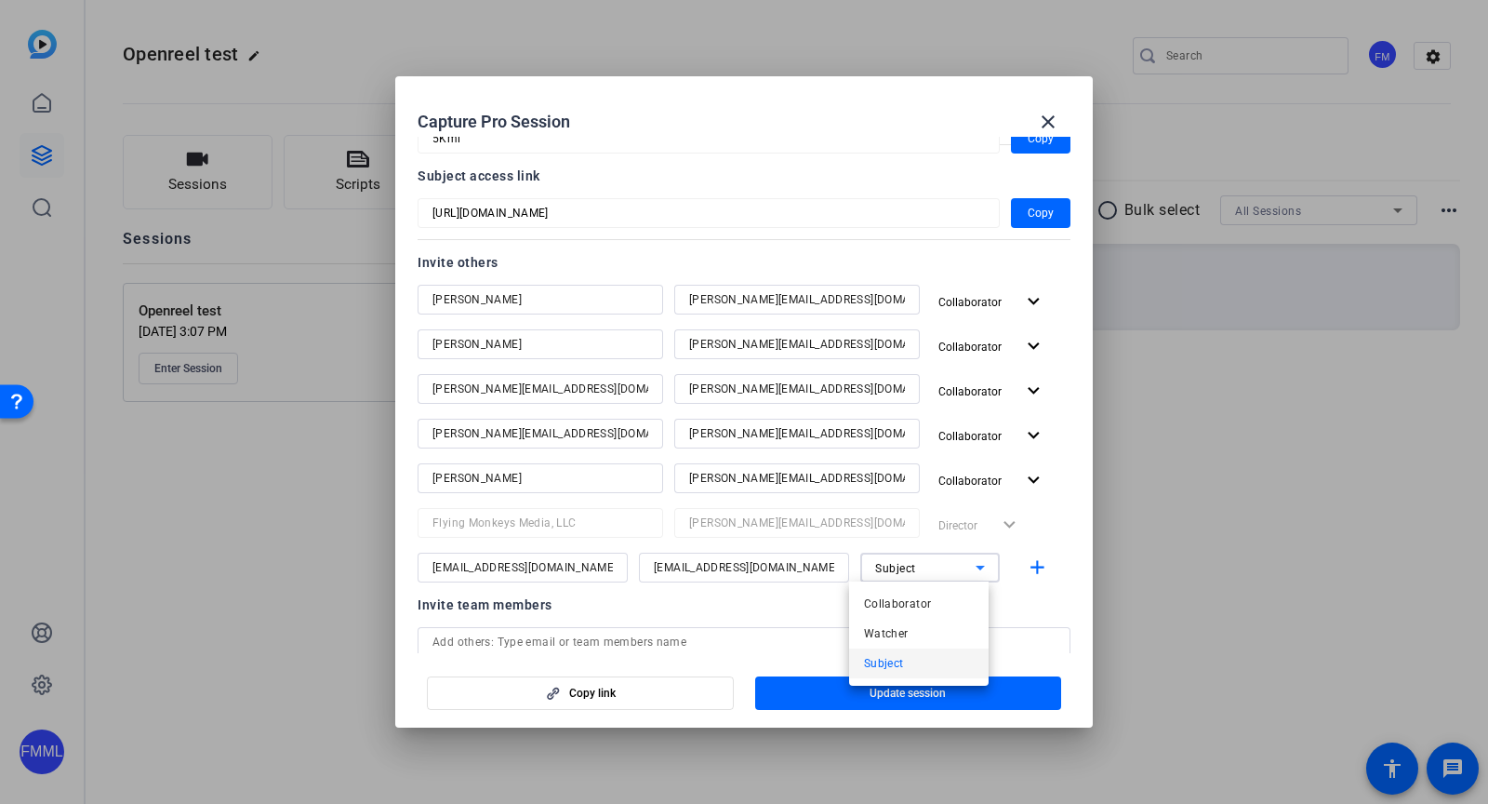
click at [936, 665] on mat-option "Subject" at bounding box center [919, 663] width 140 height 30
click at [1026, 571] on mat-icon "add" at bounding box center [1037, 567] width 23 height 23
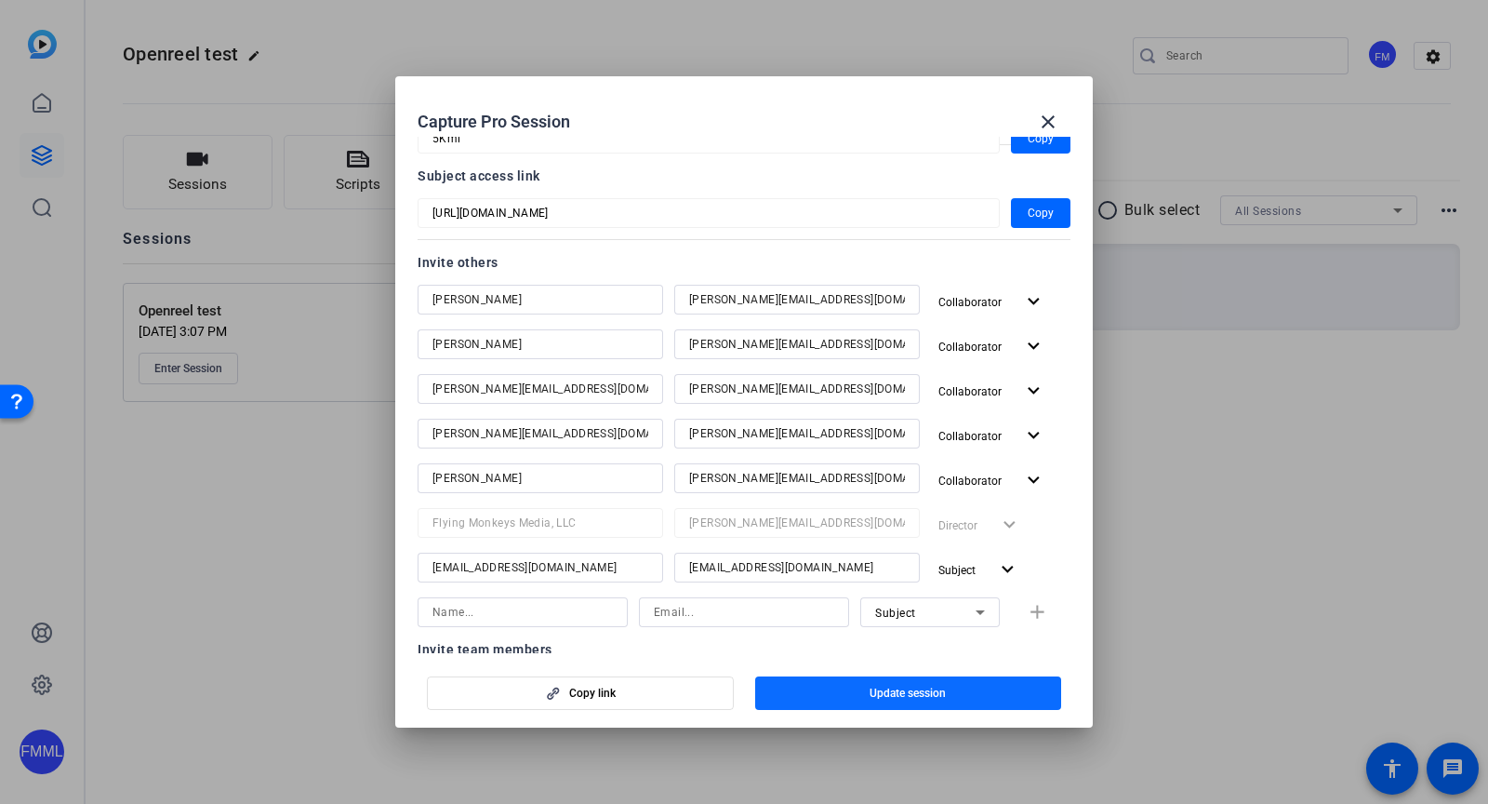
click at [940, 700] on span "Update session" at bounding box center [908, 693] width 76 height 15
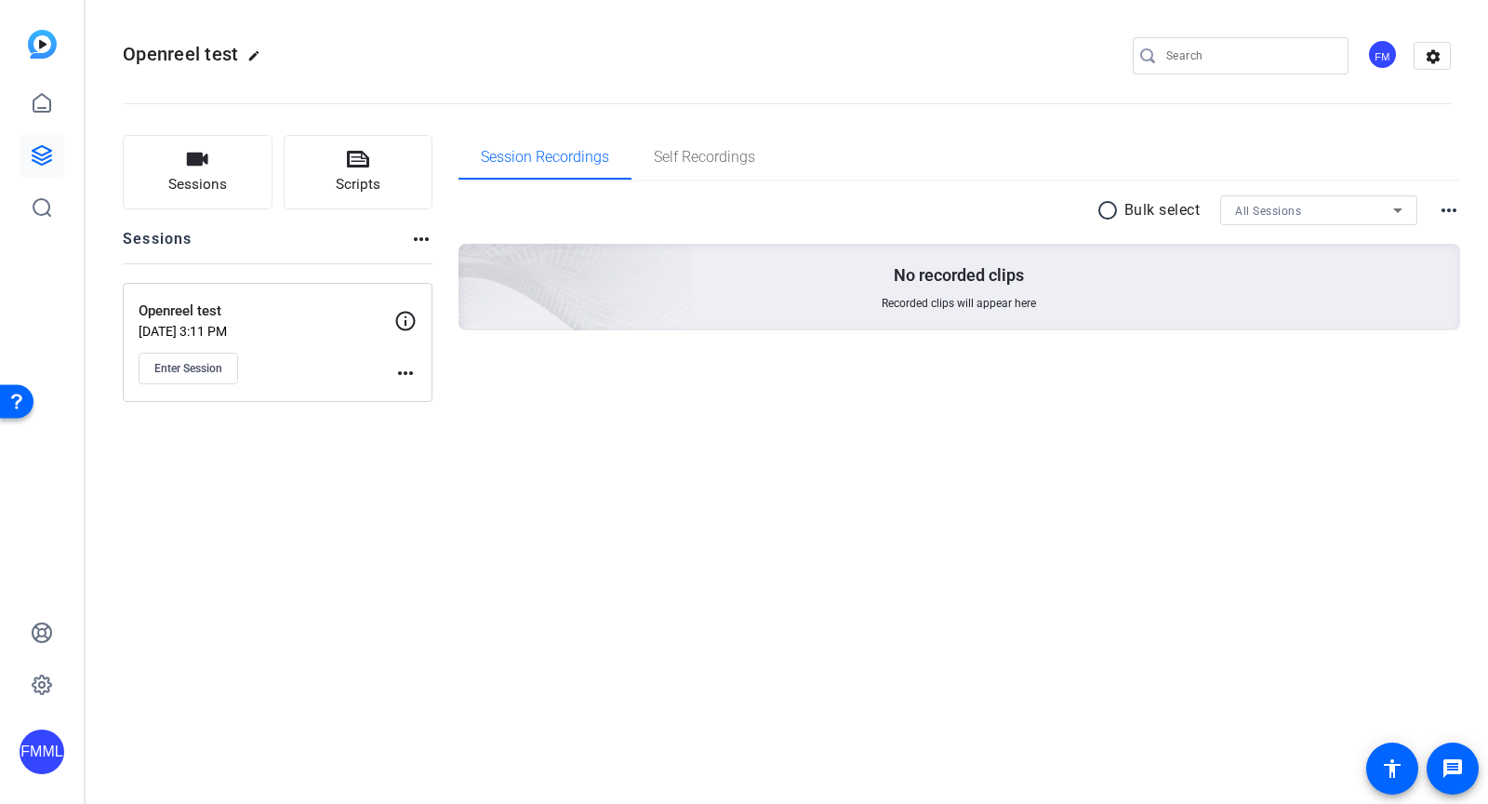
click at [403, 370] on mat-icon "more_horiz" at bounding box center [405, 373] width 22 height 22
click at [424, 398] on span "Edit Session" at bounding box center [451, 398] width 85 height 22
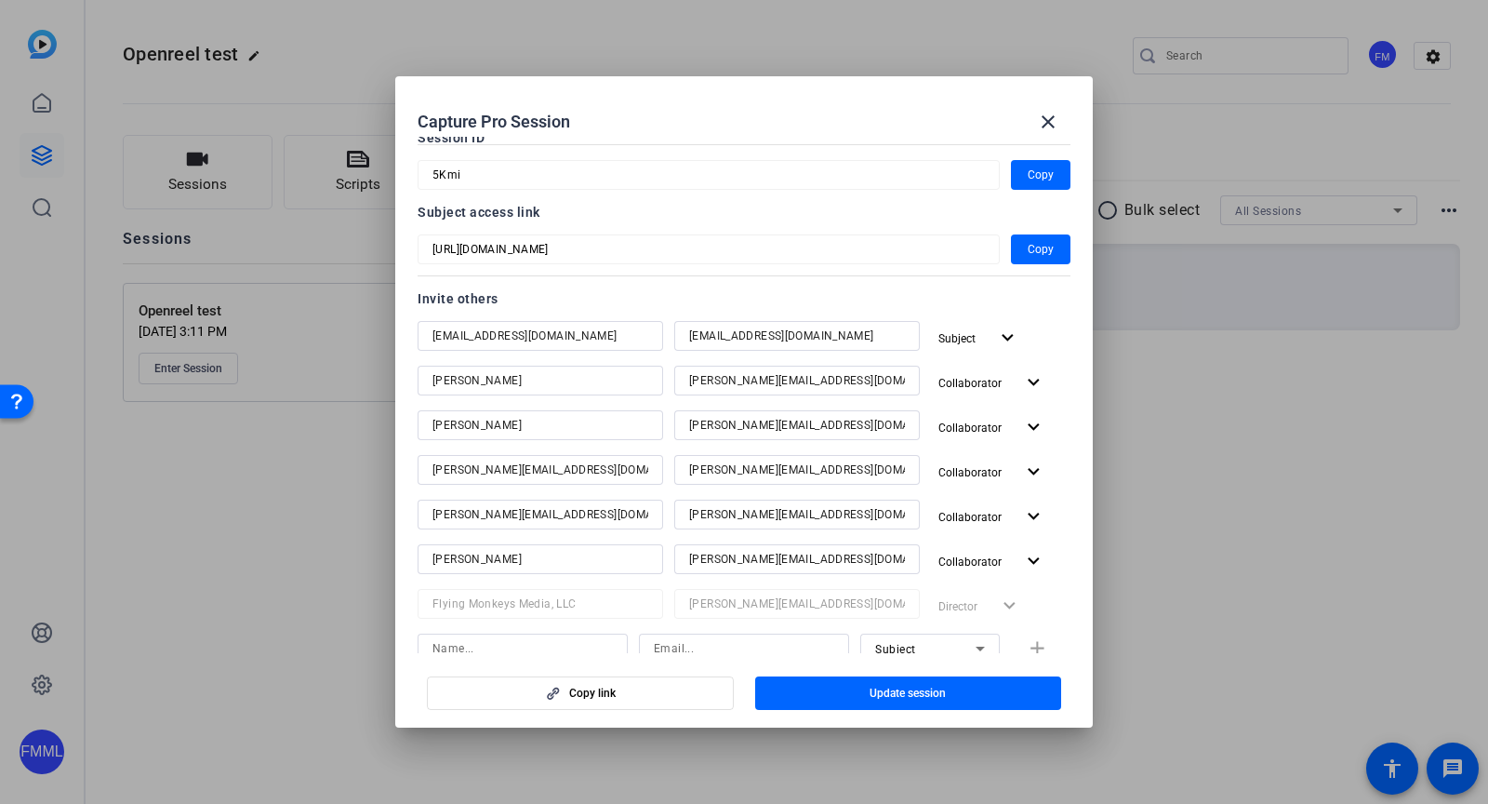
scroll to position [121, 0]
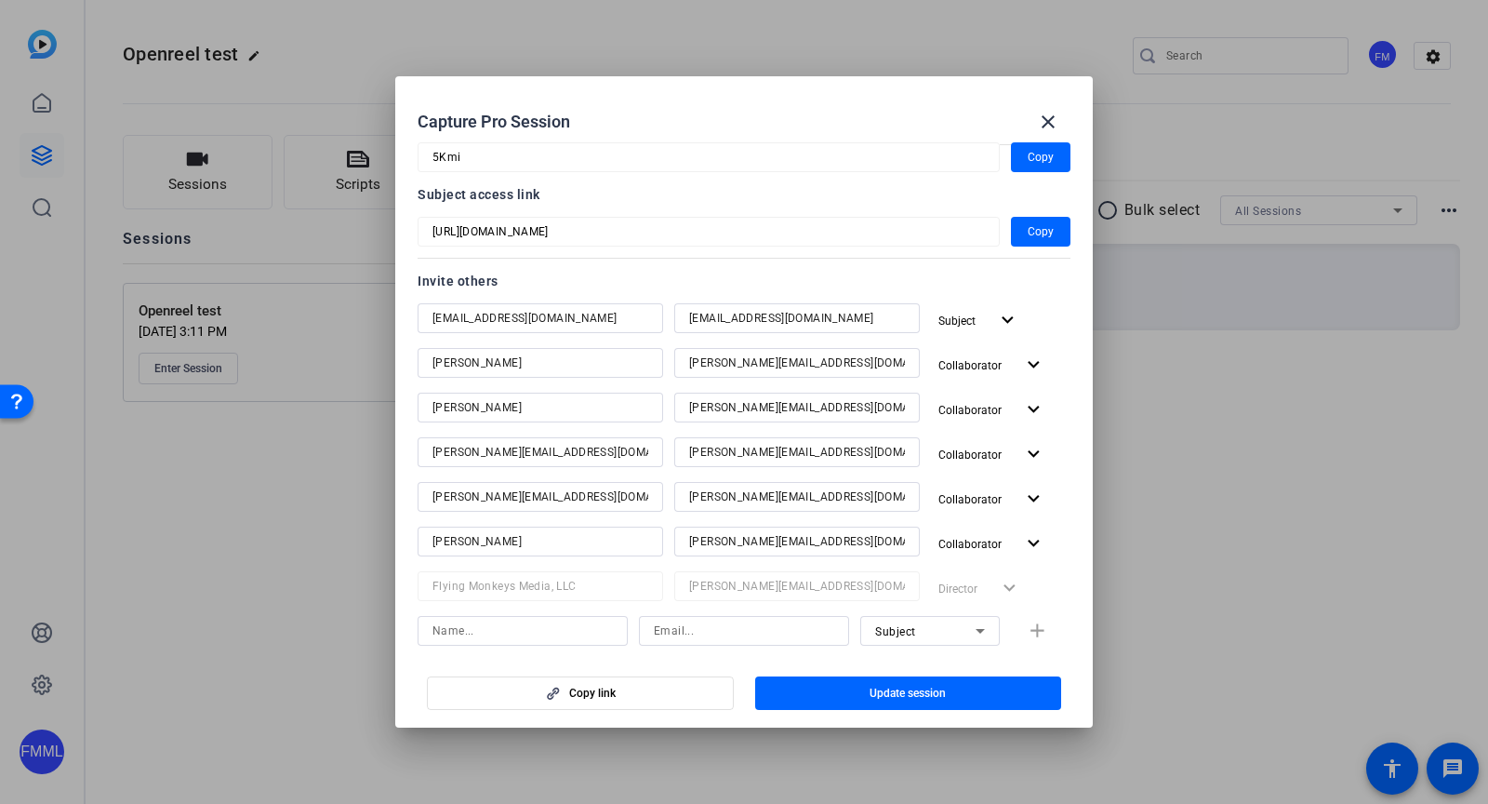
click at [560, 414] on input "[PERSON_NAME]" at bounding box center [541, 407] width 216 height 22
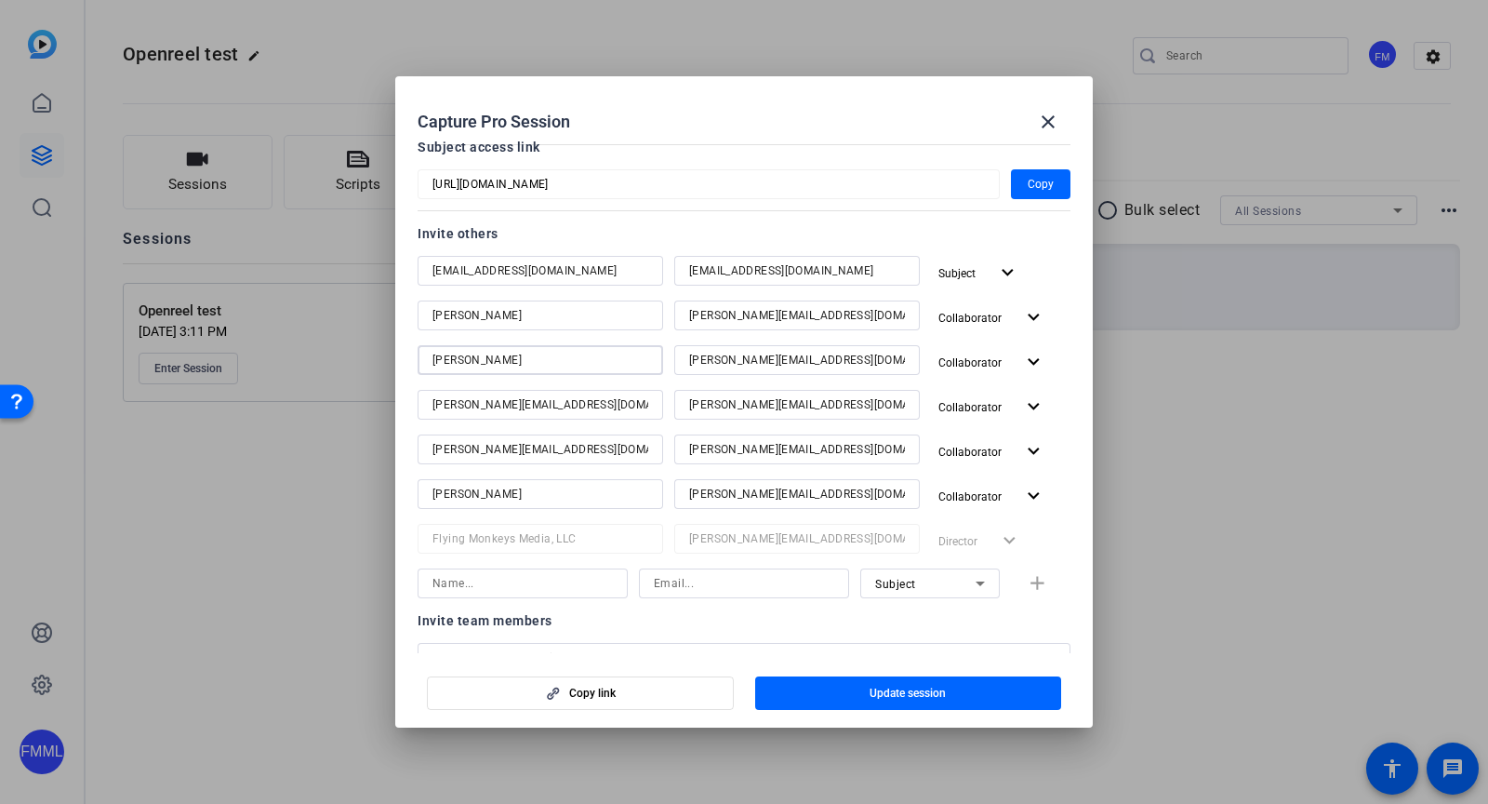
scroll to position [290, 0]
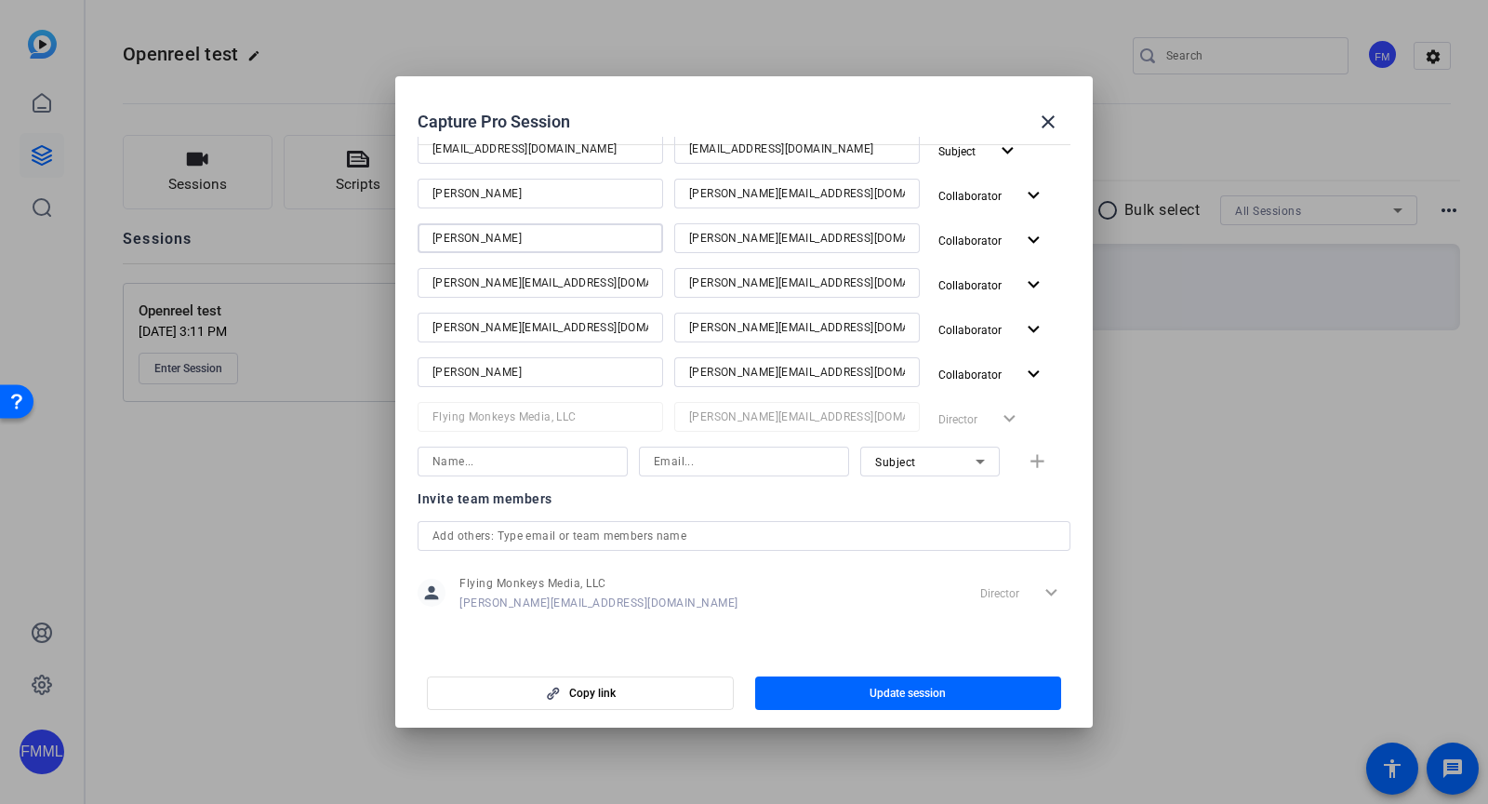
click at [598, 455] on input at bounding box center [523, 461] width 180 height 22
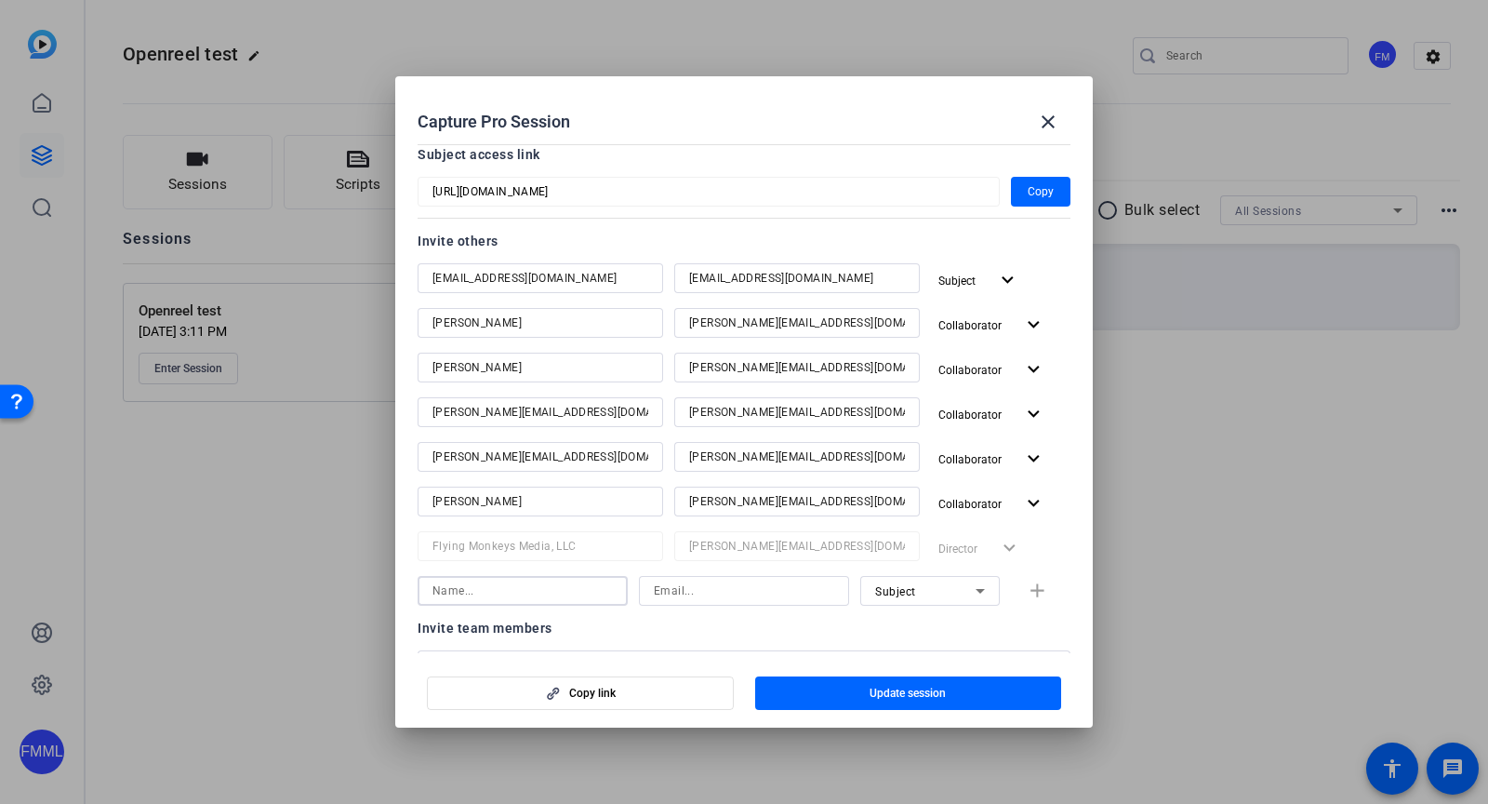
scroll to position [86, 0]
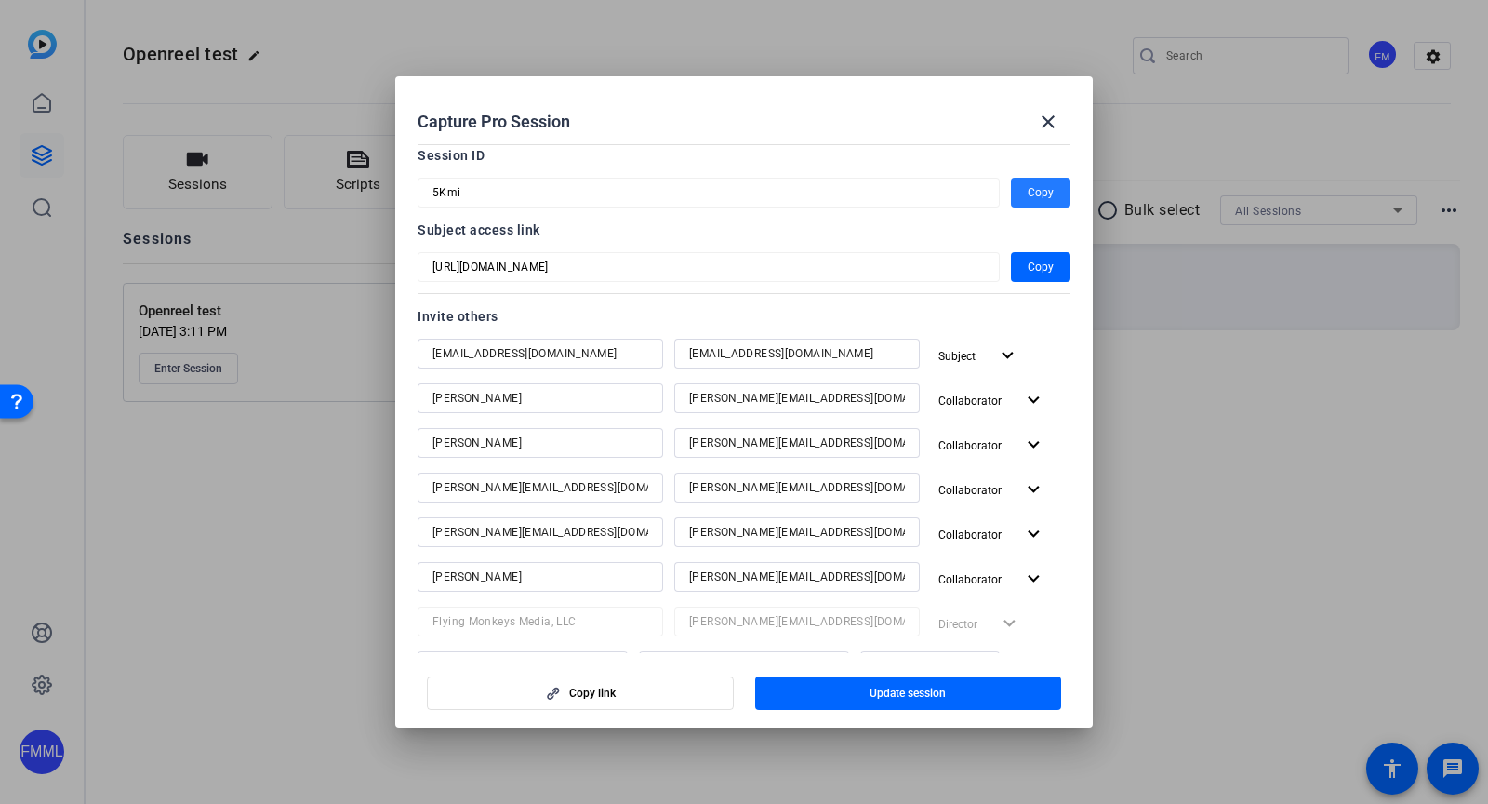
click at [1041, 187] on span "Copy" at bounding box center [1041, 192] width 26 height 22
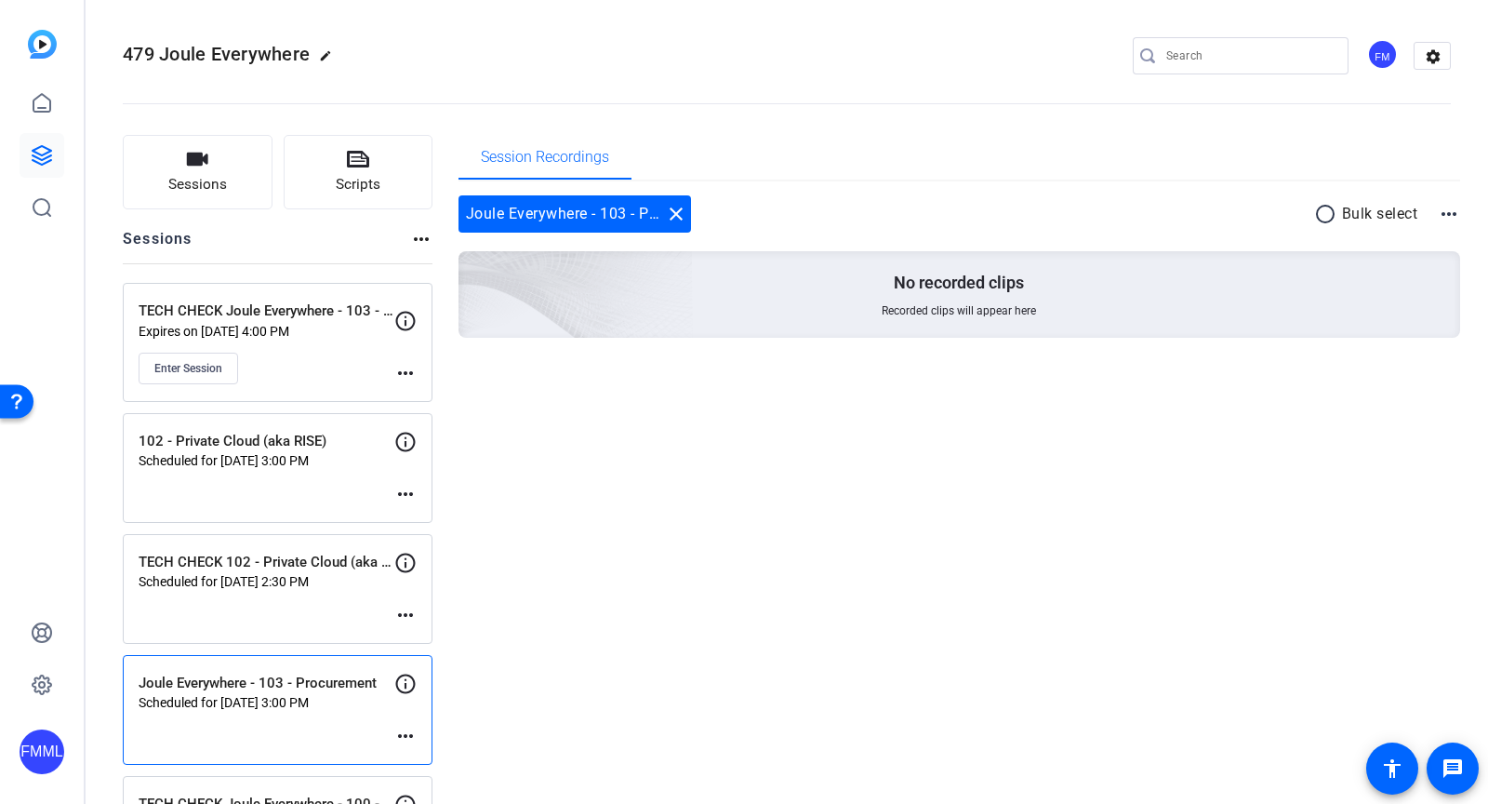
scroll to position [94, 0]
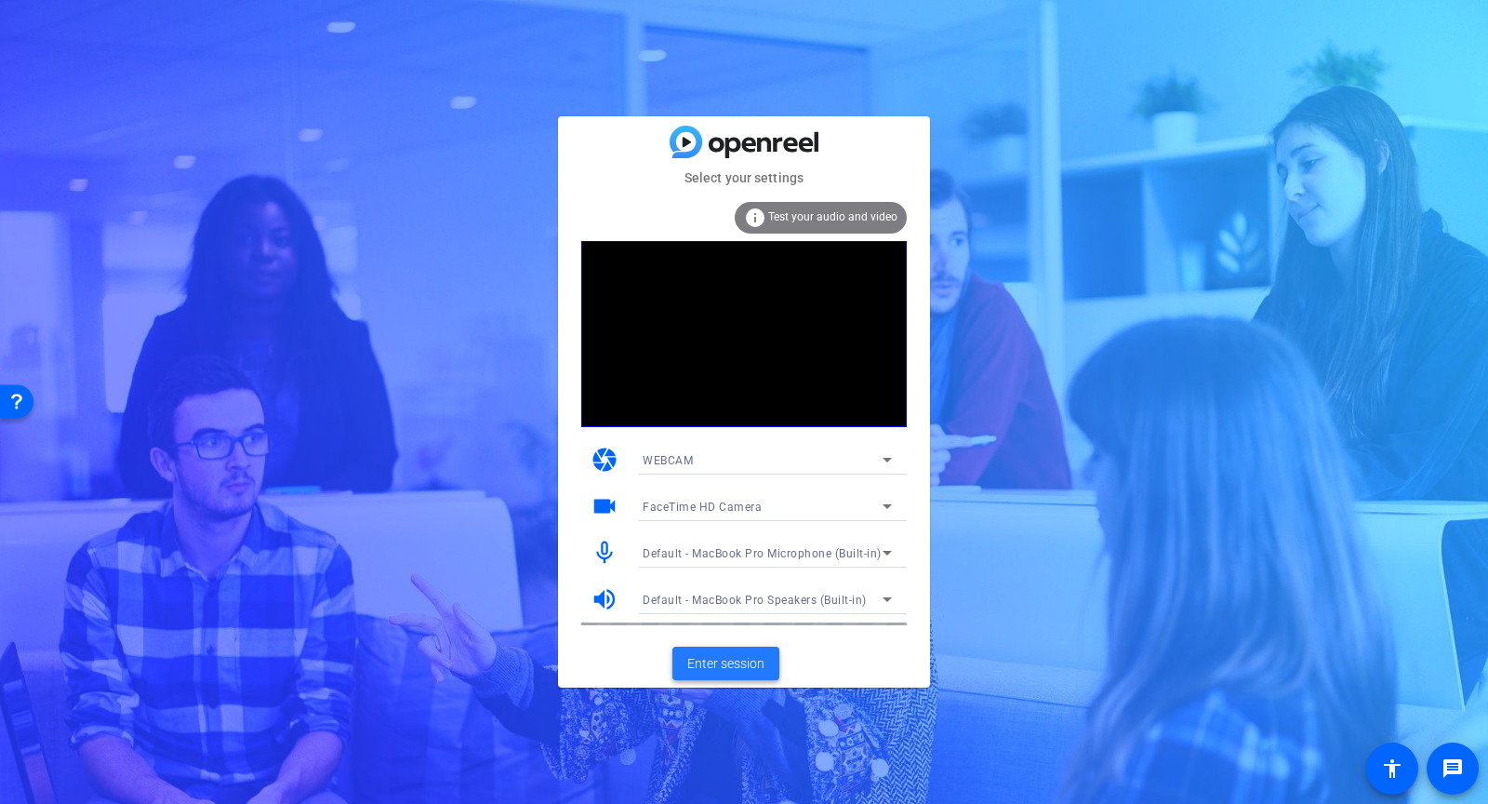
click at [744, 673] on span at bounding box center [726, 663] width 107 height 45
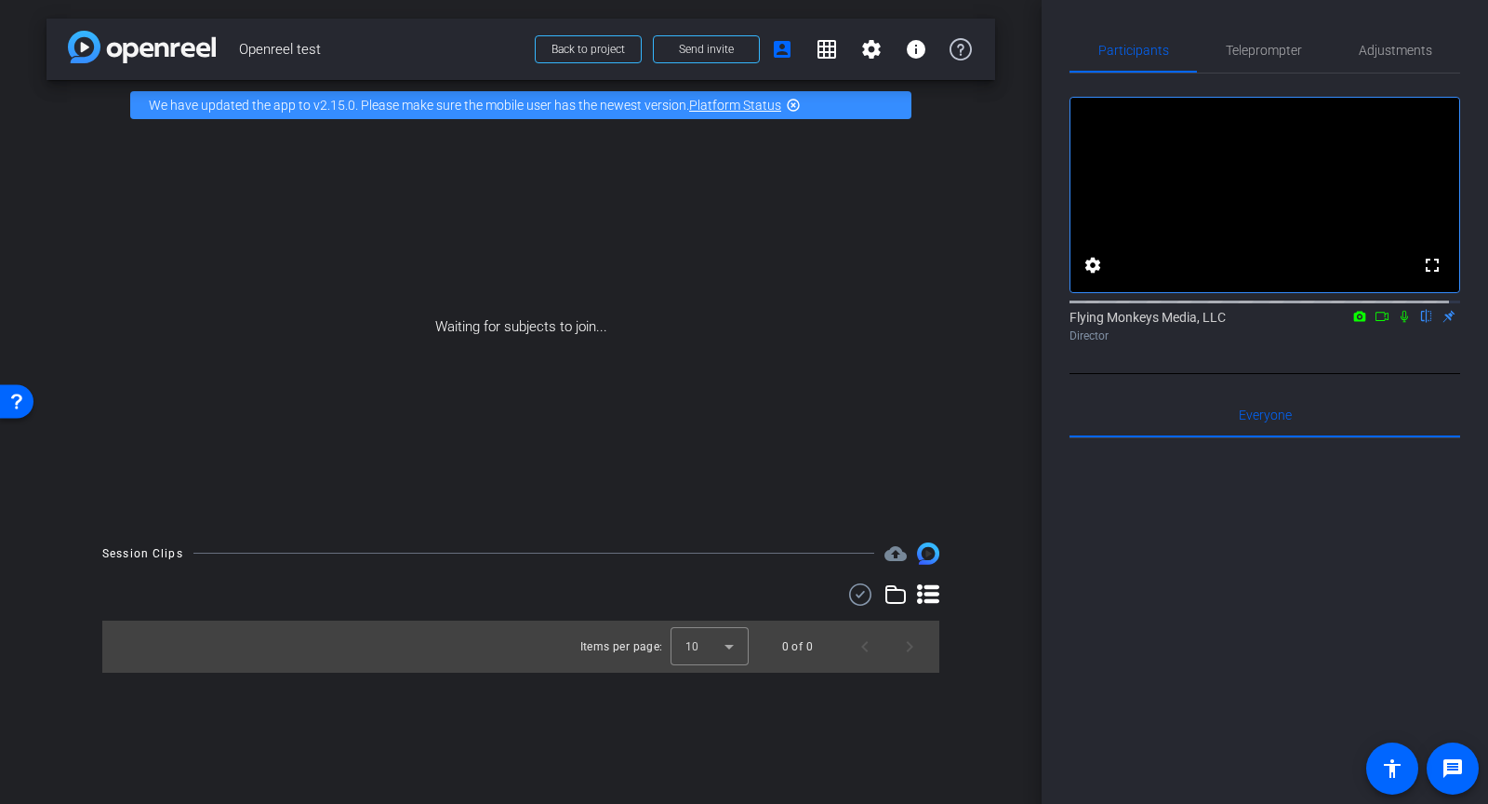
click at [1375, 323] on icon at bounding box center [1382, 316] width 15 height 13
drag, startPoint x: 1413, startPoint y: 328, endPoint x: 1369, endPoint y: 502, distance: 179.4
click at [1420, 323] on icon at bounding box center [1427, 316] width 15 height 13
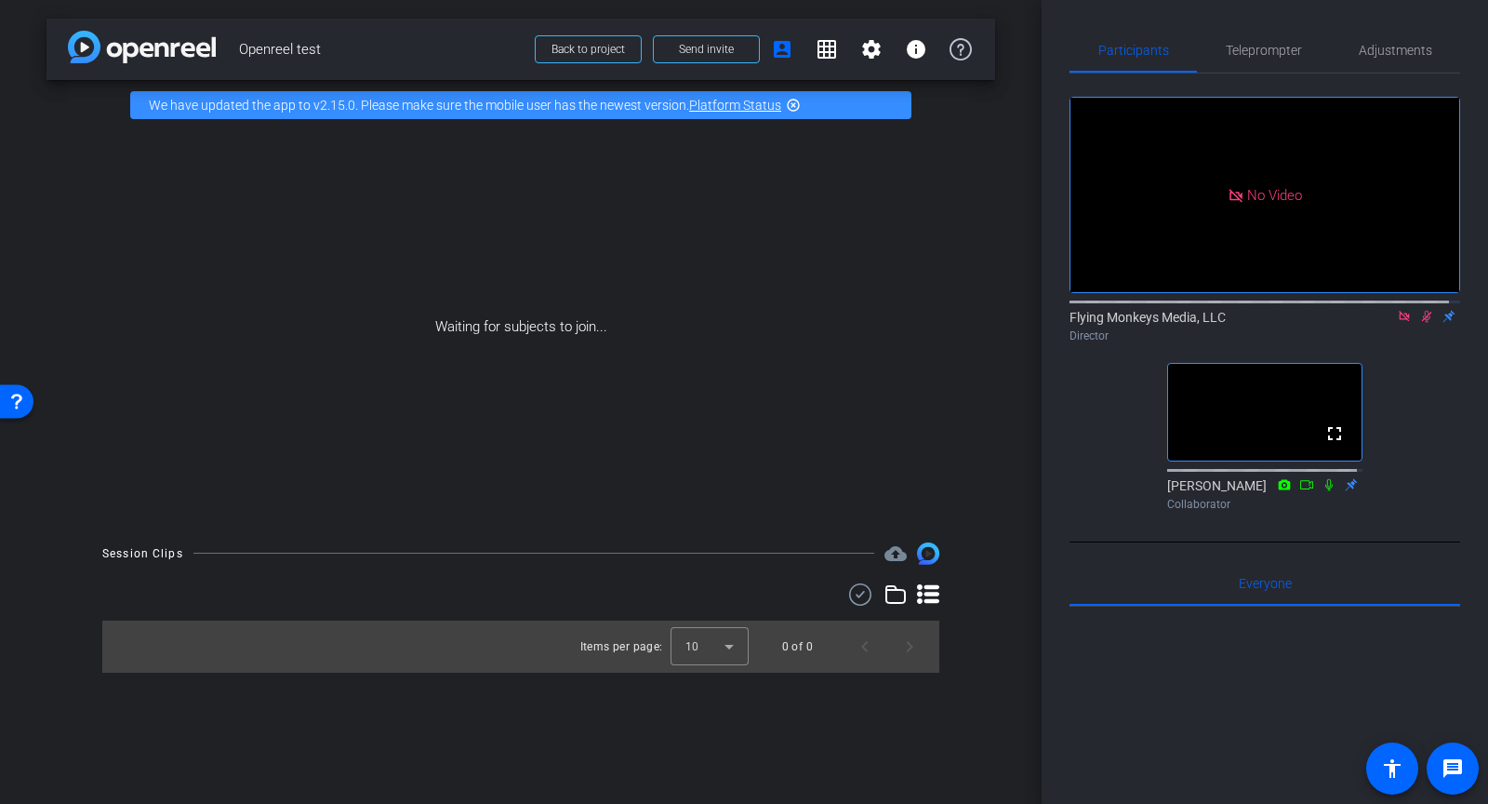
click at [1322, 491] on icon at bounding box center [1329, 484] width 15 height 13
click at [1397, 323] on icon at bounding box center [1404, 316] width 15 height 13
click at [1393, 325] on mat-icon at bounding box center [1404, 316] width 22 height 17
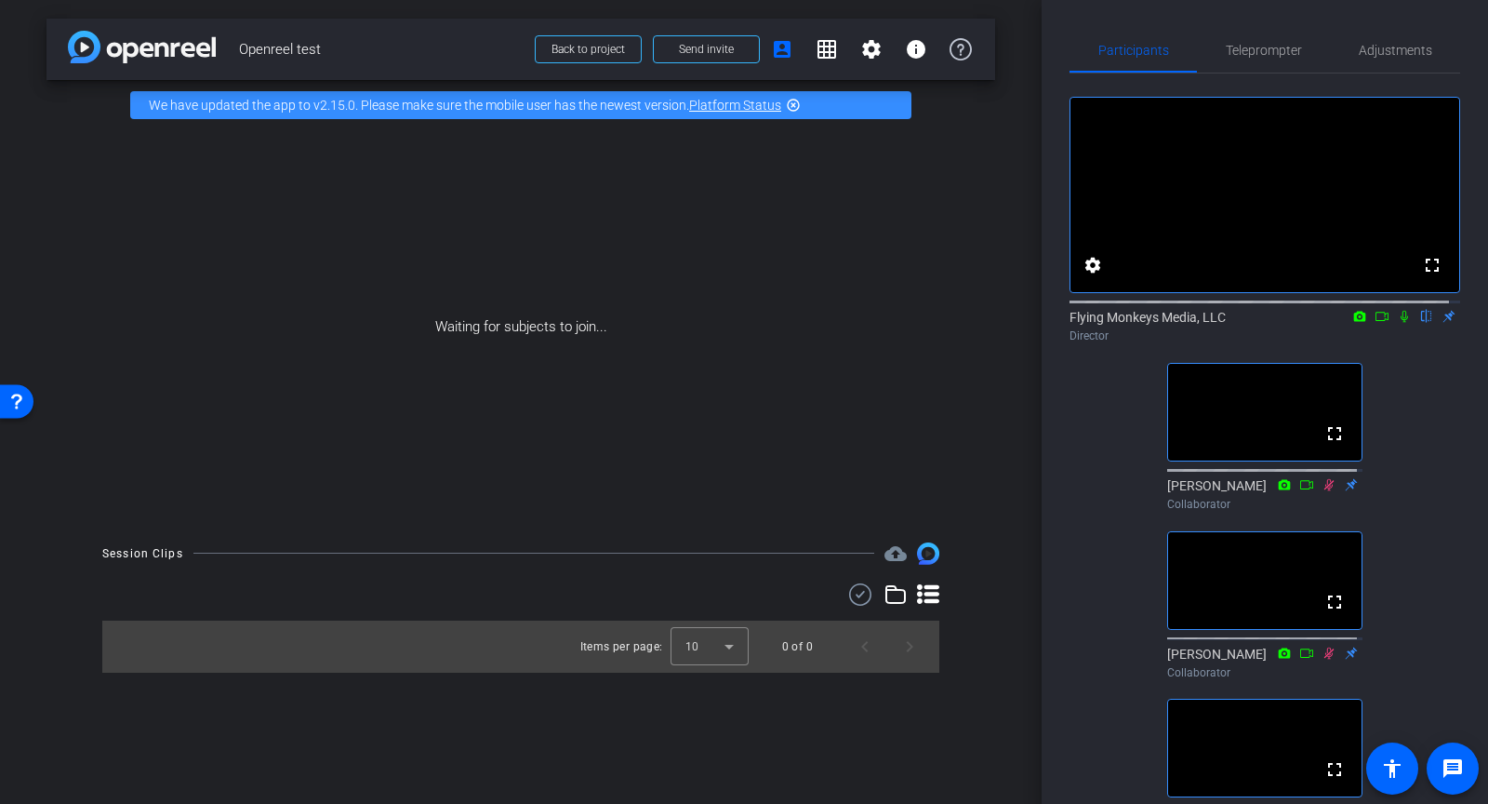
click at [1397, 323] on icon at bounding box center [1404, 316] width 15 height 13
click at [1251, 48] on span "Teleprompter" at bounding box center [1264, 50] width 76 height 13
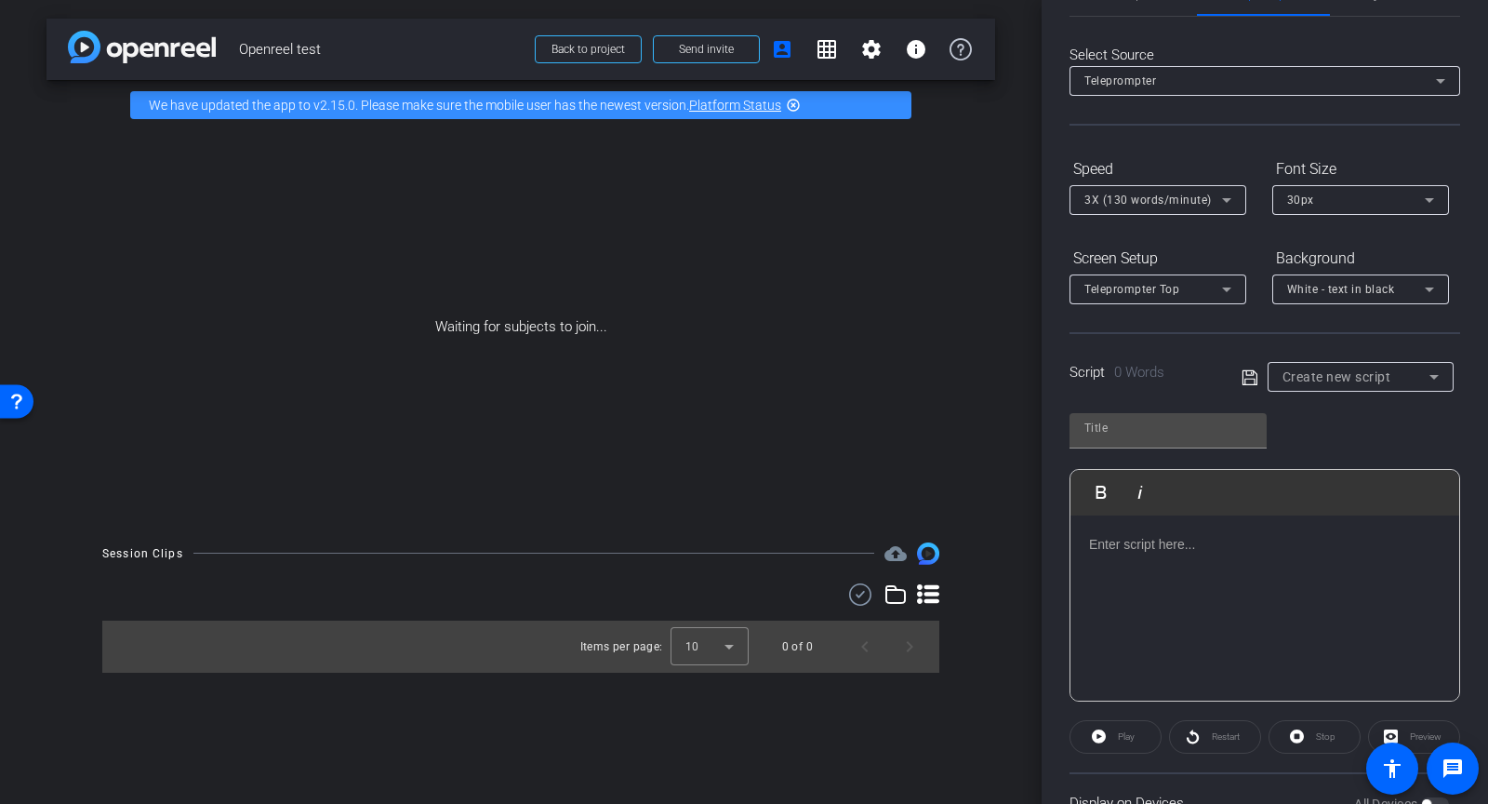
scroll to position [110, 0]
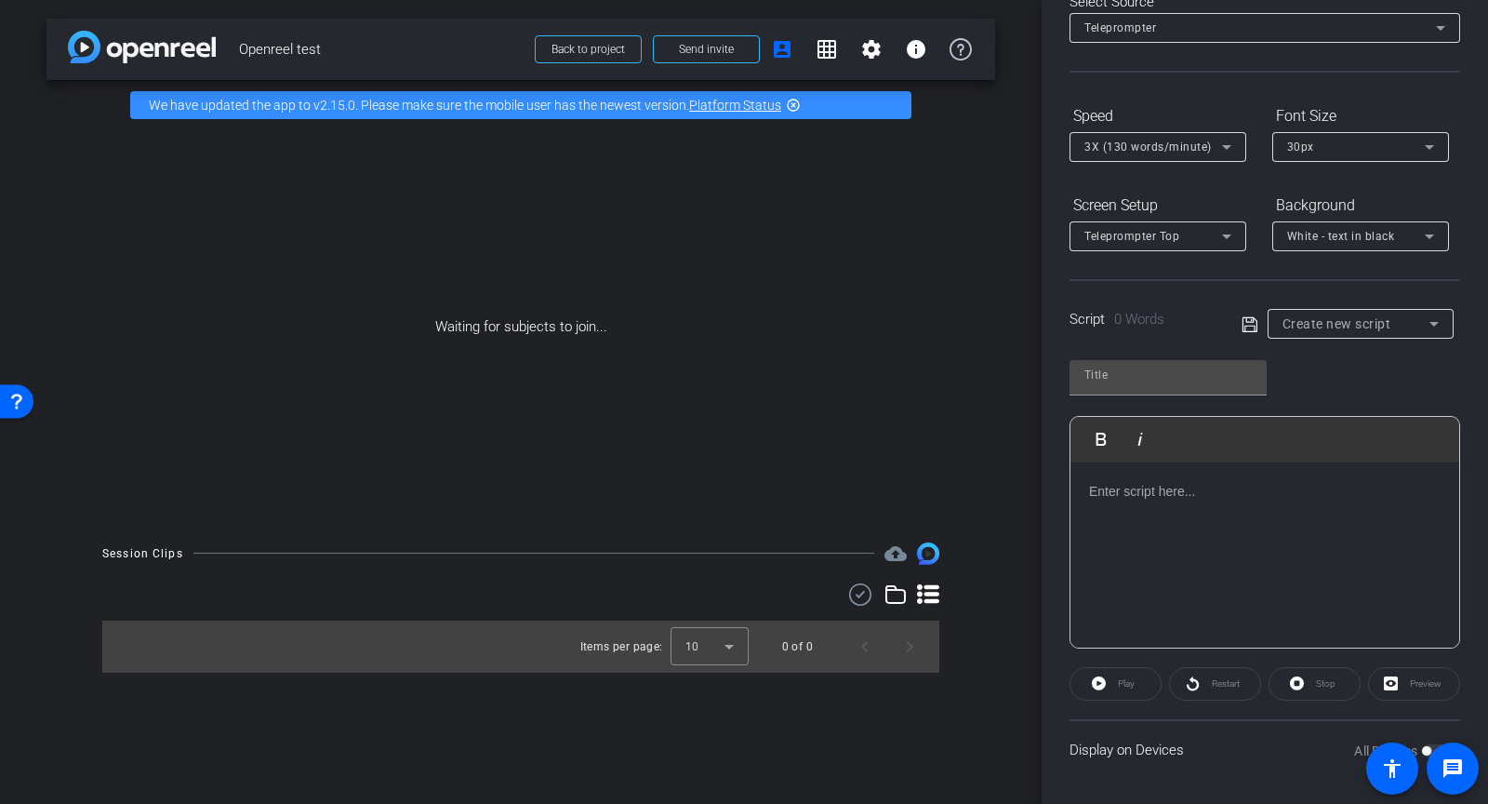
click at [1139, 497] on p at bounding box center [1265, 491] width 352 height 20
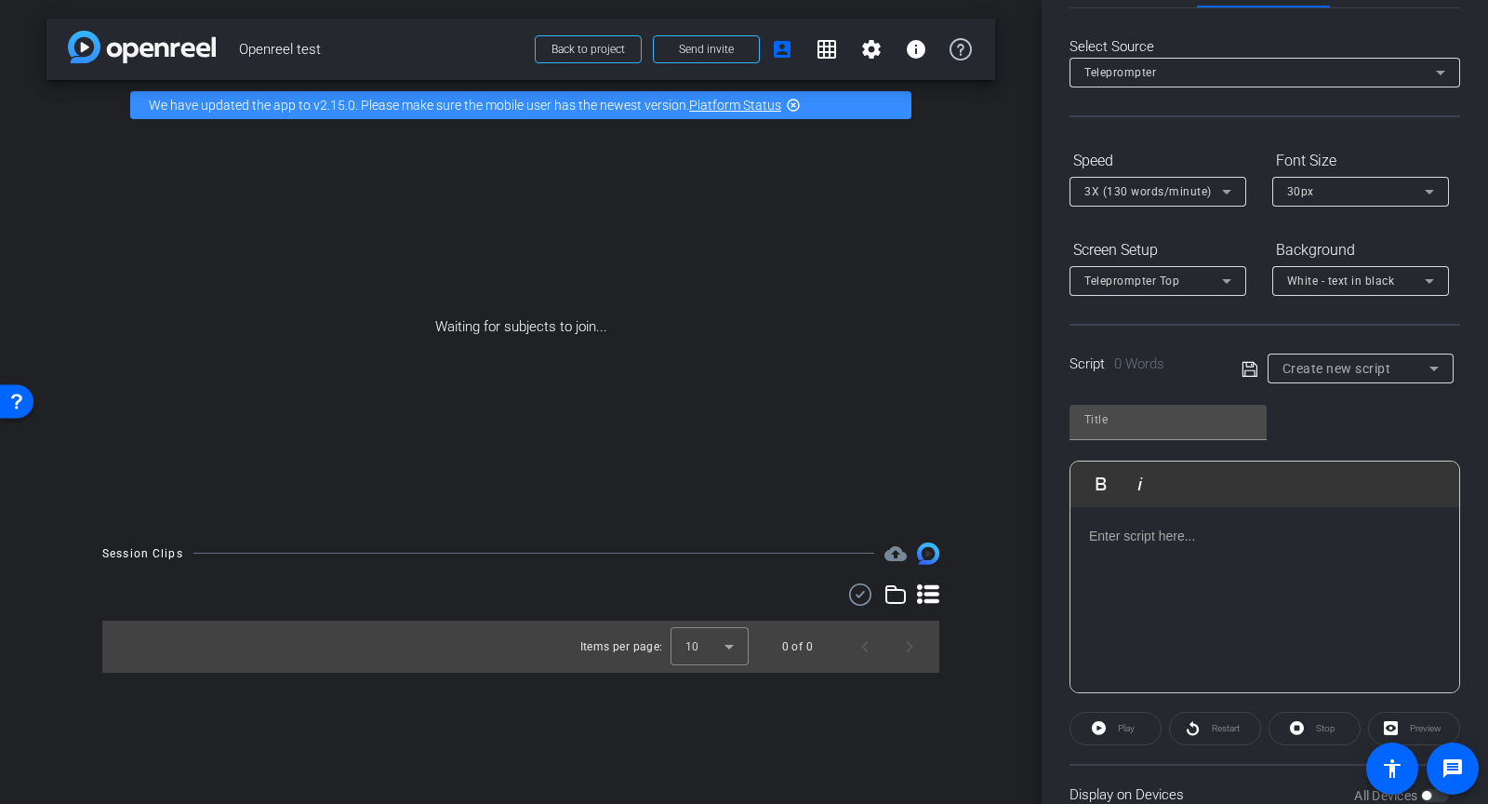
scroll to position [0, 0]
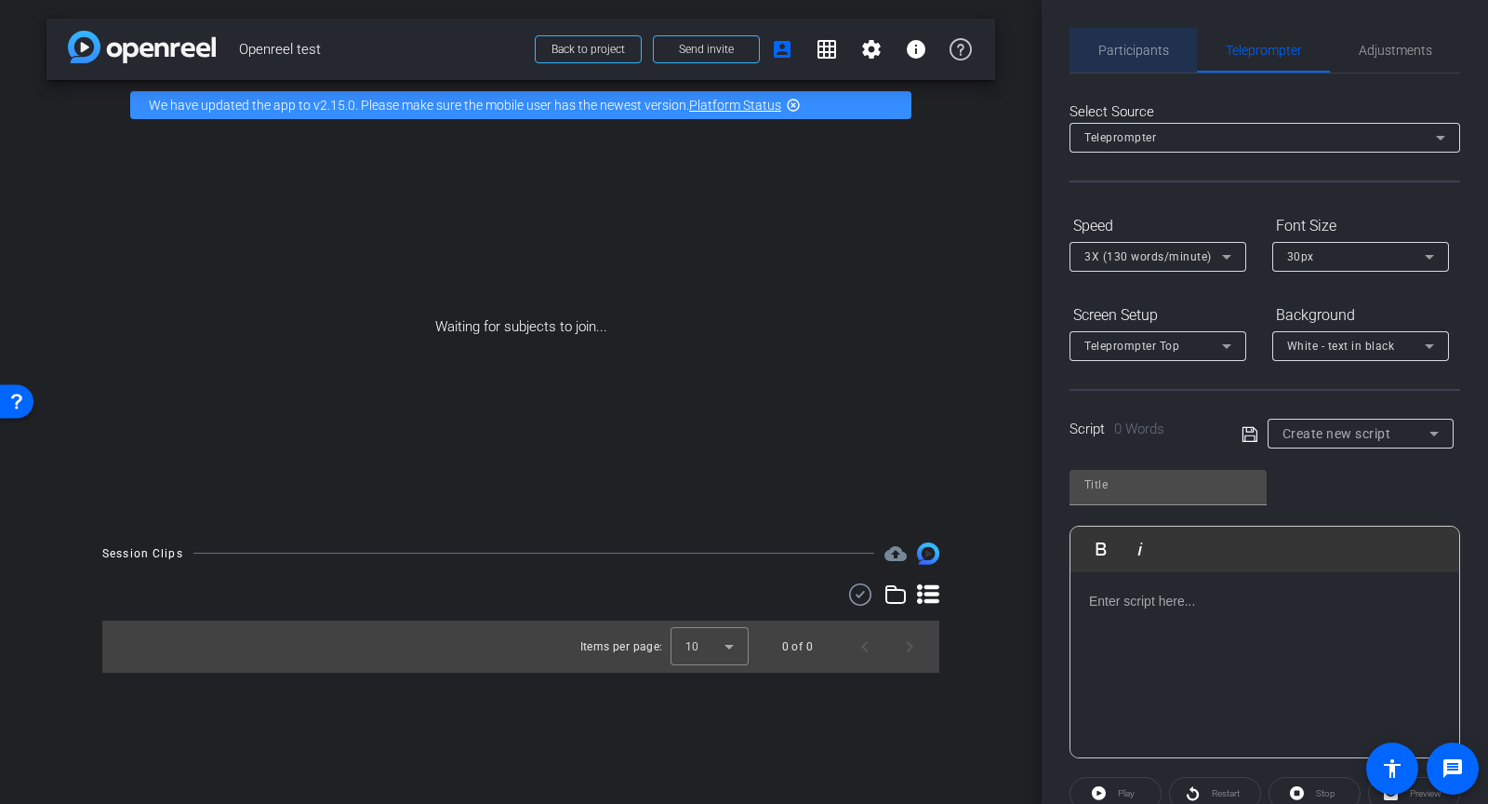
click at [1135, 64] on span "Participants" at bounding box center [1134, 50] width 71 height 45
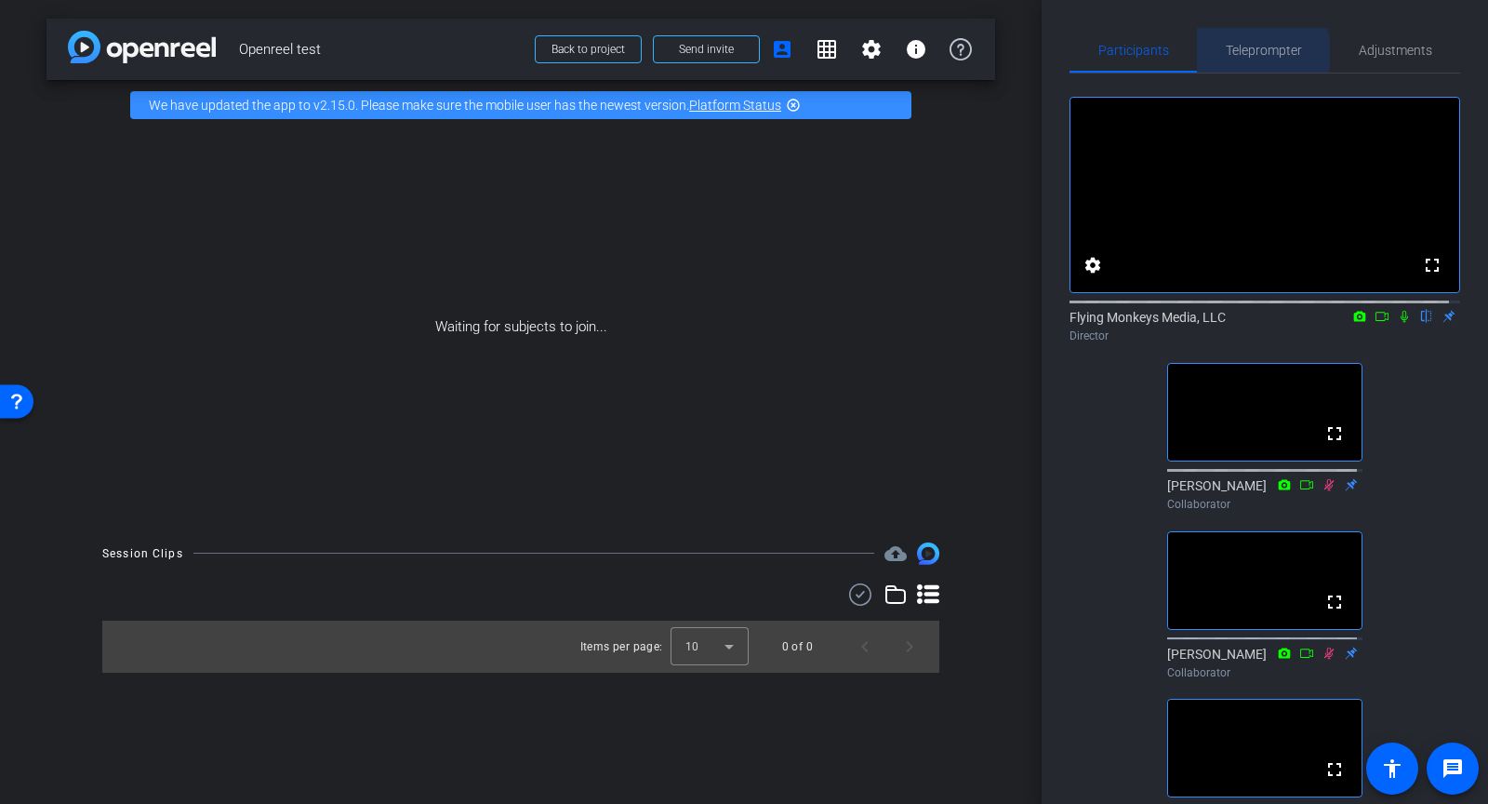
click at [1244, 53] on span "Teleprompter" at bounding box center [1264, 50] width 76 height 13
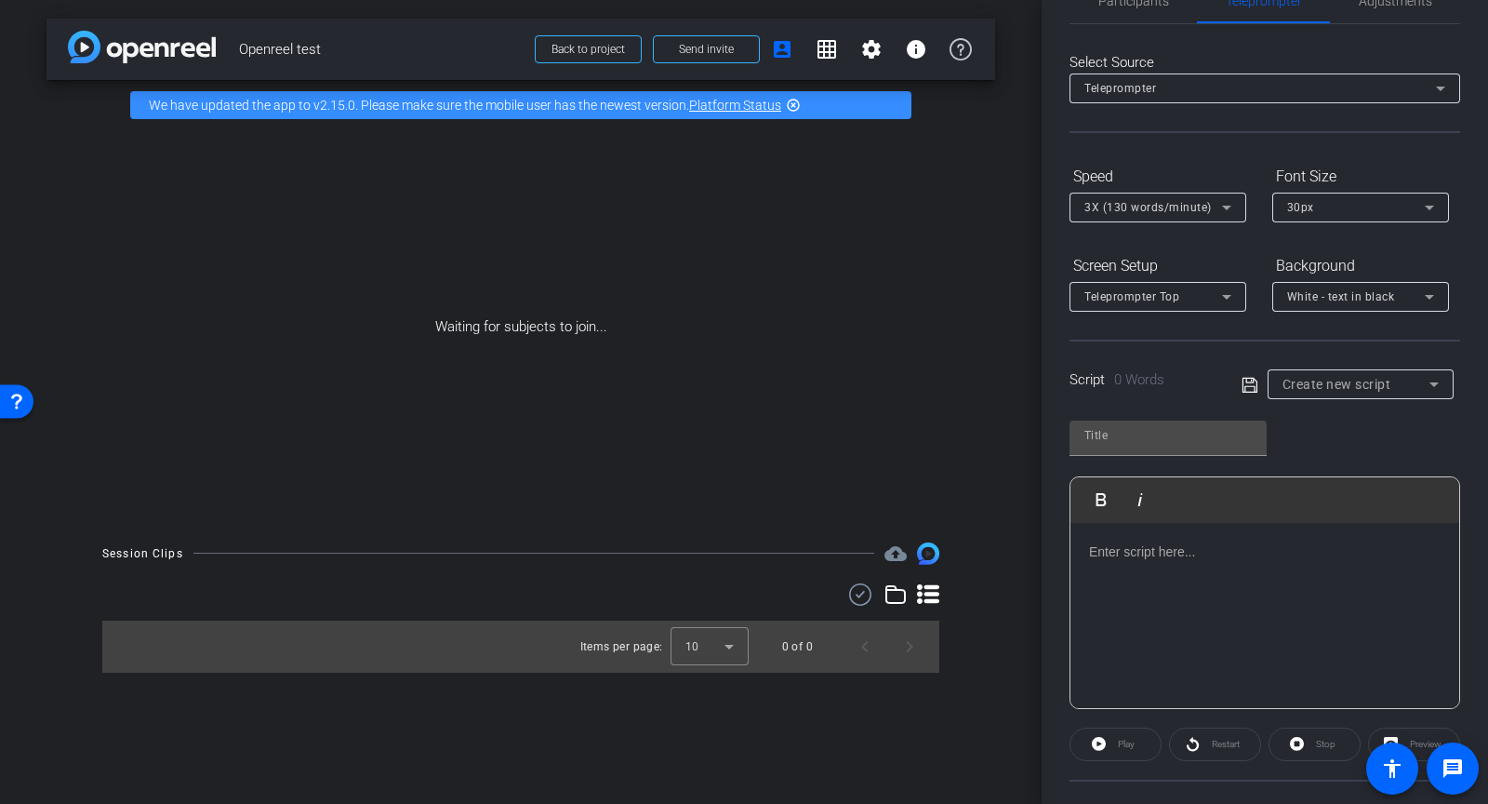
scroll to position [110, 0]
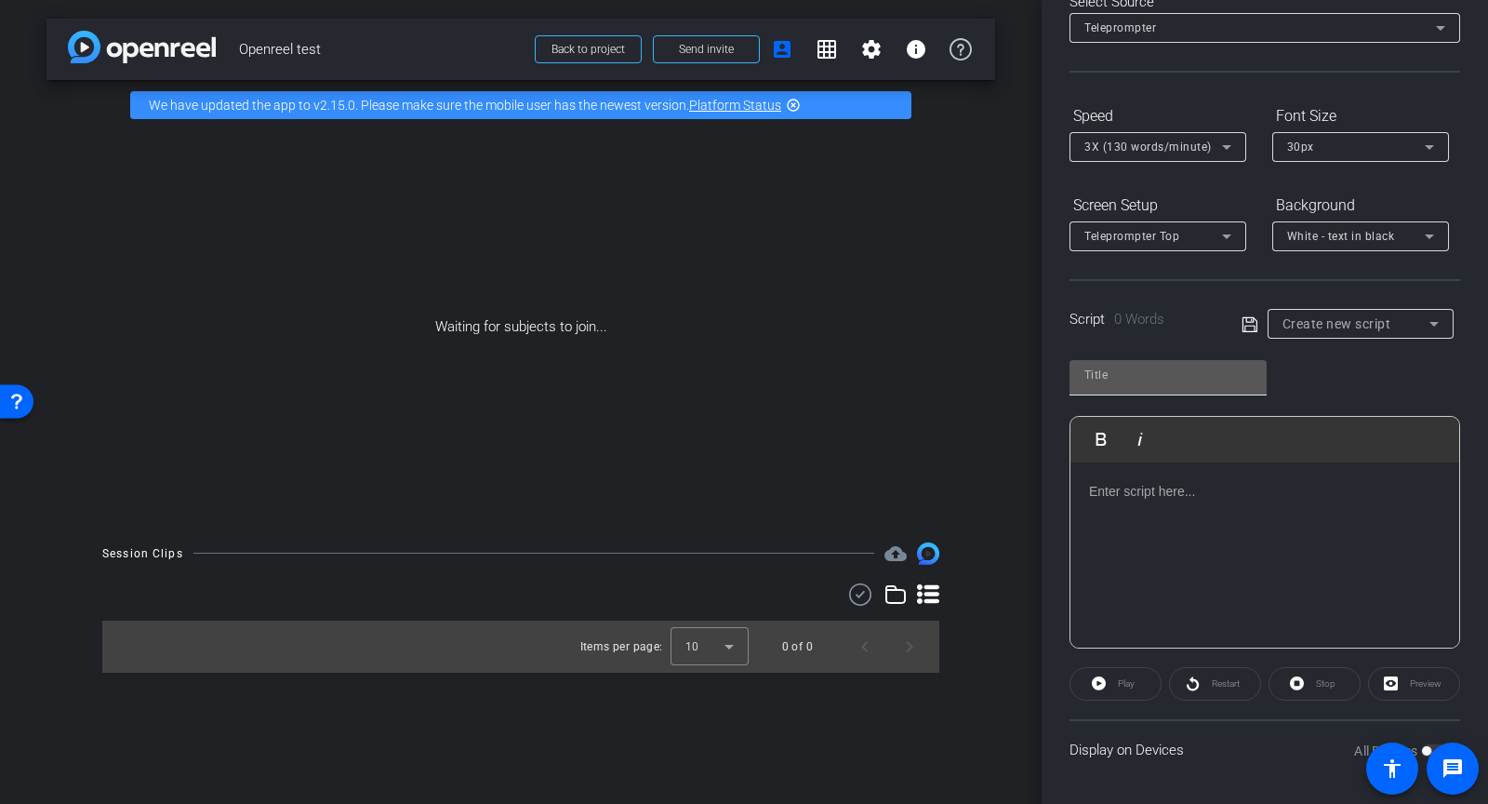
click at [1142, 369] on input "text" at bounding box center [1168, 375] width 167 height 22
type input "test script"
click at [1177, 487] on p at bounding box center [1265, 491] width 352 height 20
click at [1251, 324] on icon at bounding box center [1250, 324] width 17 height 22
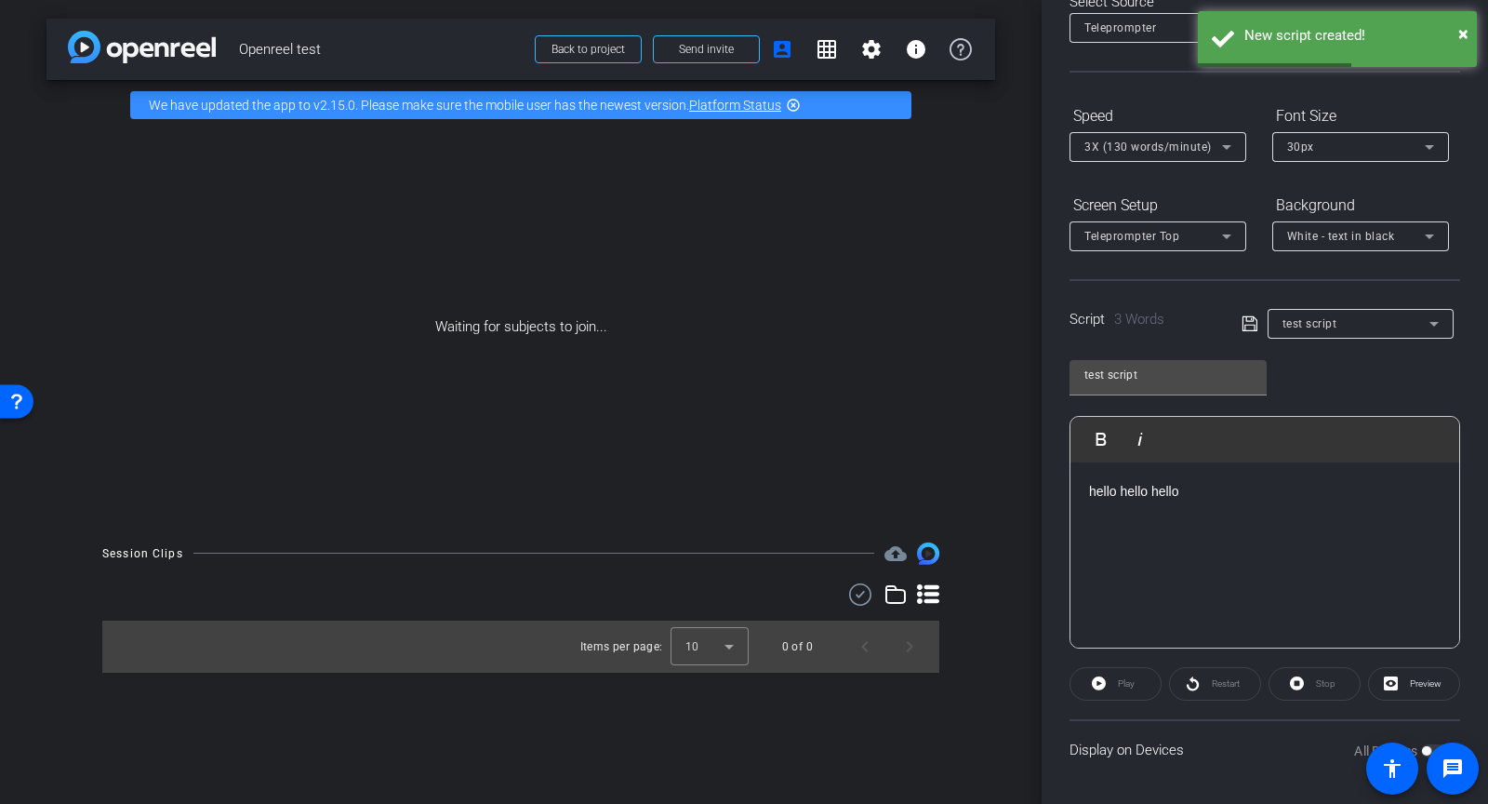
click at [1107, 684] on div "Play" at bounding box center [1116, 683] width 92 height 33
click at [1110, 673] on div "Play" at bounding box center [1116, 683] width 92 height 33
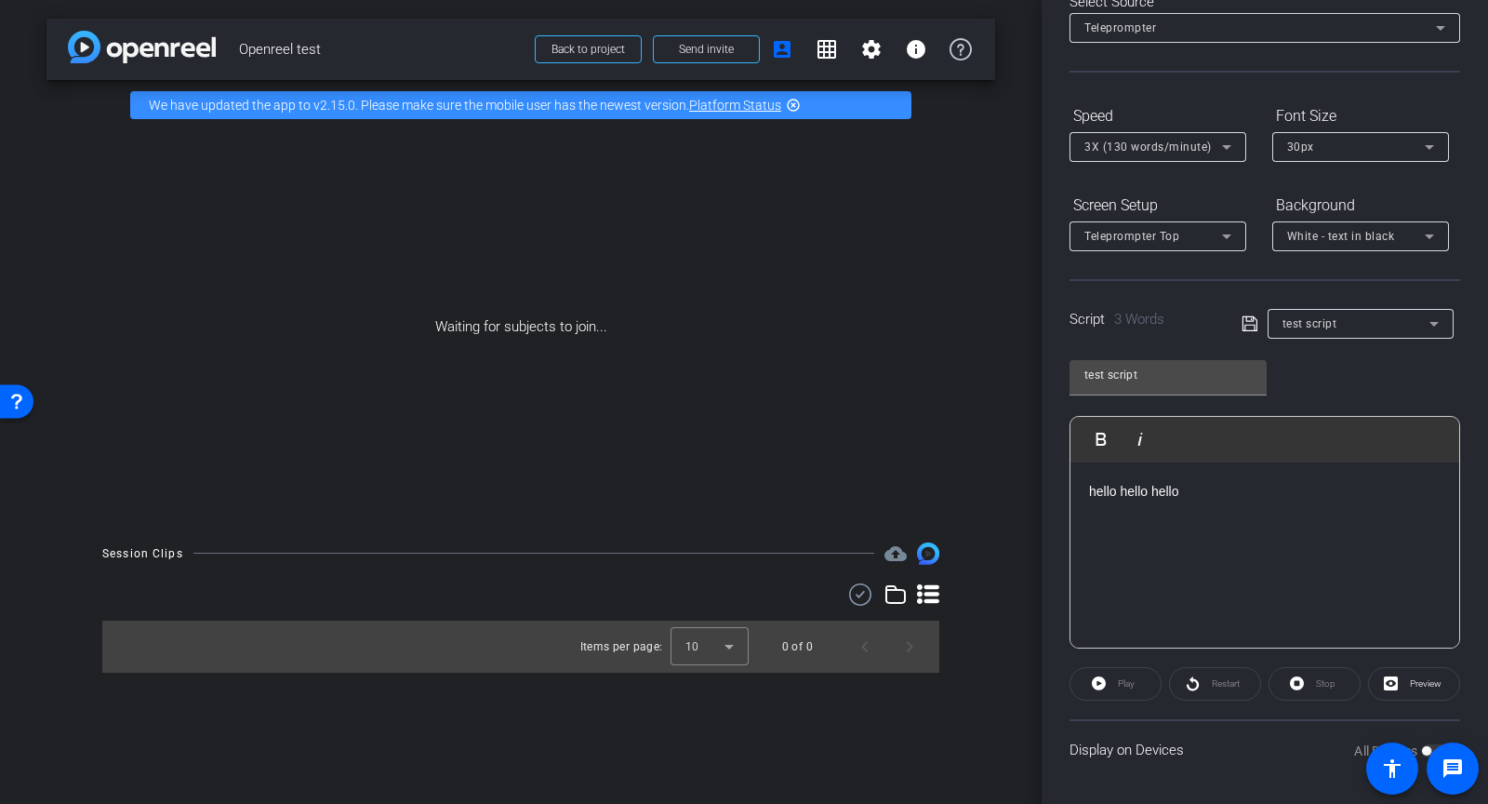
click at [1108, 695] on div "Play" at bounding box center [1116, 683] width 92 height 33
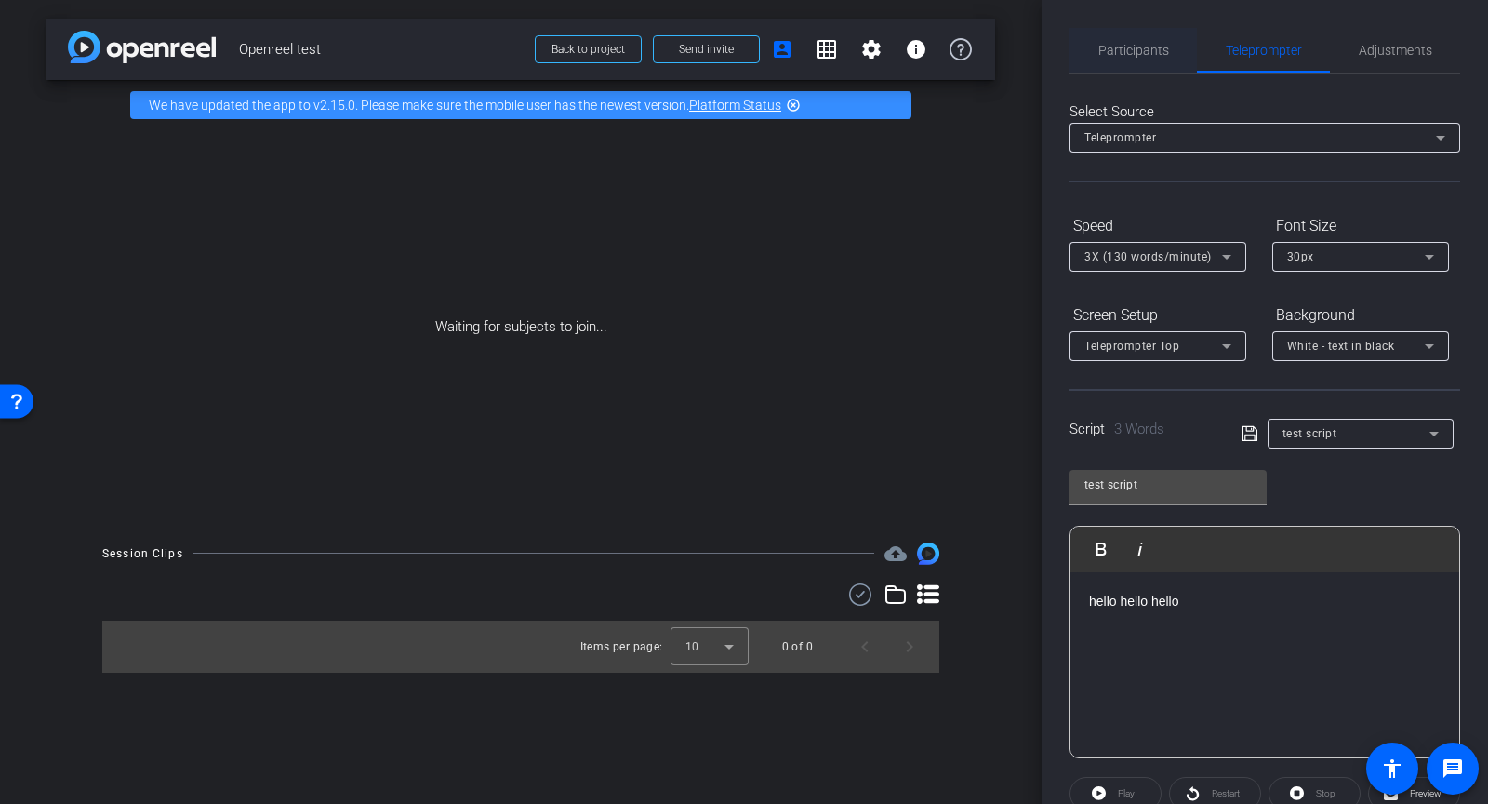
click at [1141, 63] on span "Participants" at bounding box center [1134, 50] width 71 height 45
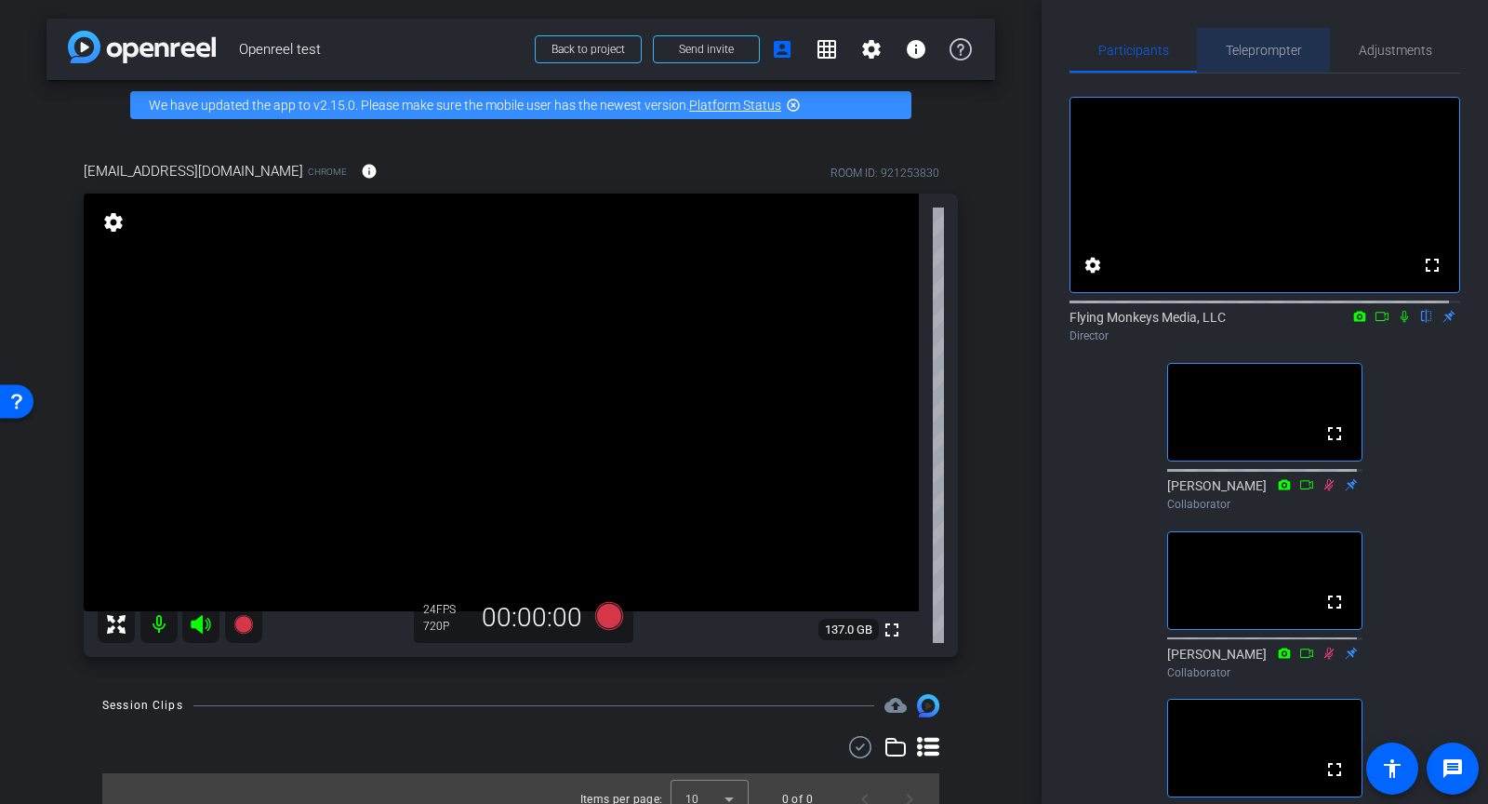
click at [1266, 45] on span "Teleprompter" at bounding box center [1264, 50] width 76 height 13
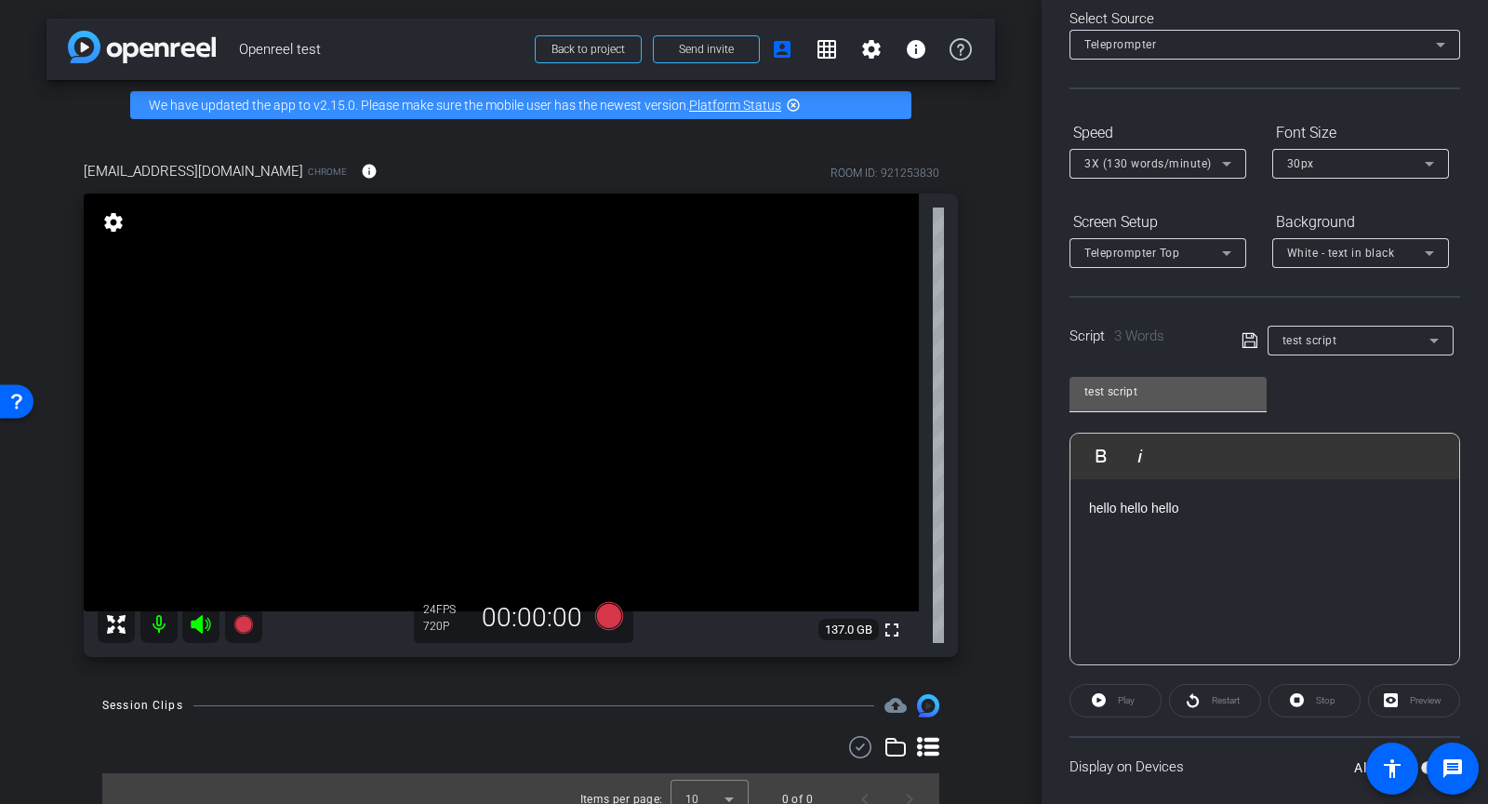
scroll to position [209, 0]
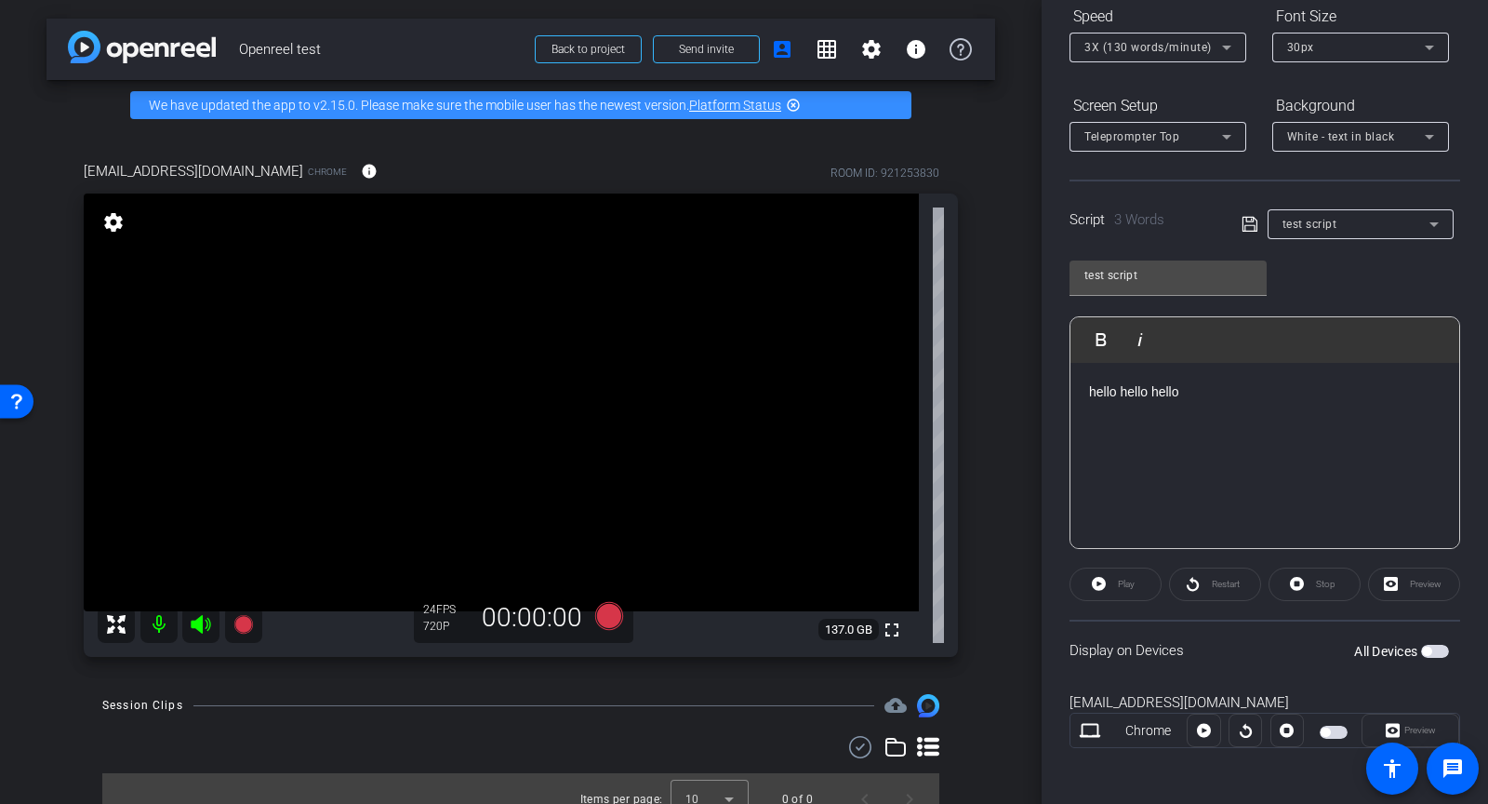
click at [1421, 652] on span "button" at bounding box center [1435, 651] width 28 height 13
click at [1105, 585] on span at bounding box center [1116, 584] width 90 height 45
click at [1122, 585] on span "Pause" at bounding box center [1126, 584] width 25 height 10
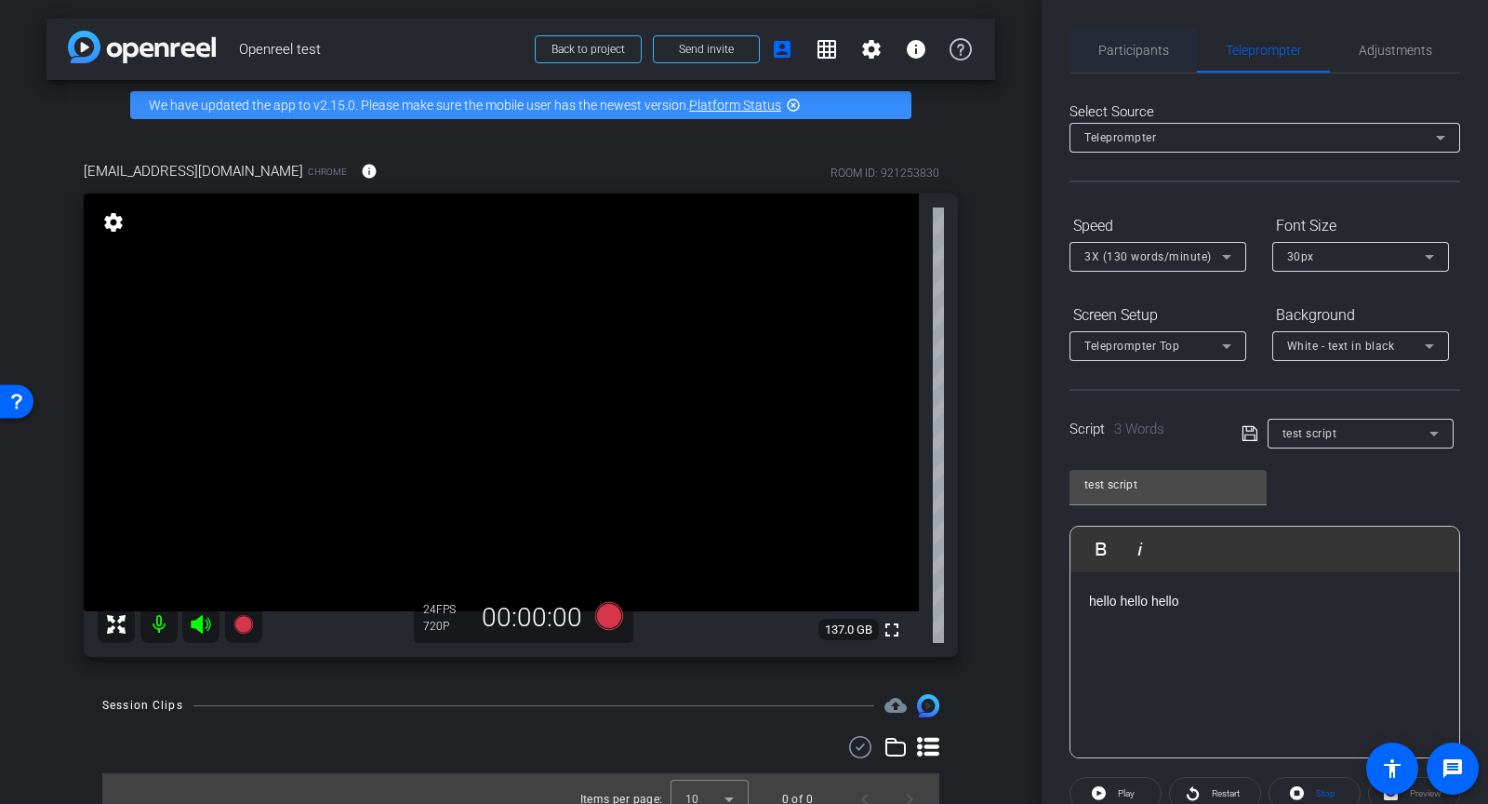
click at [1148, 56] on span "Participants" at bounding box center [1134, 50] width 71 height 13
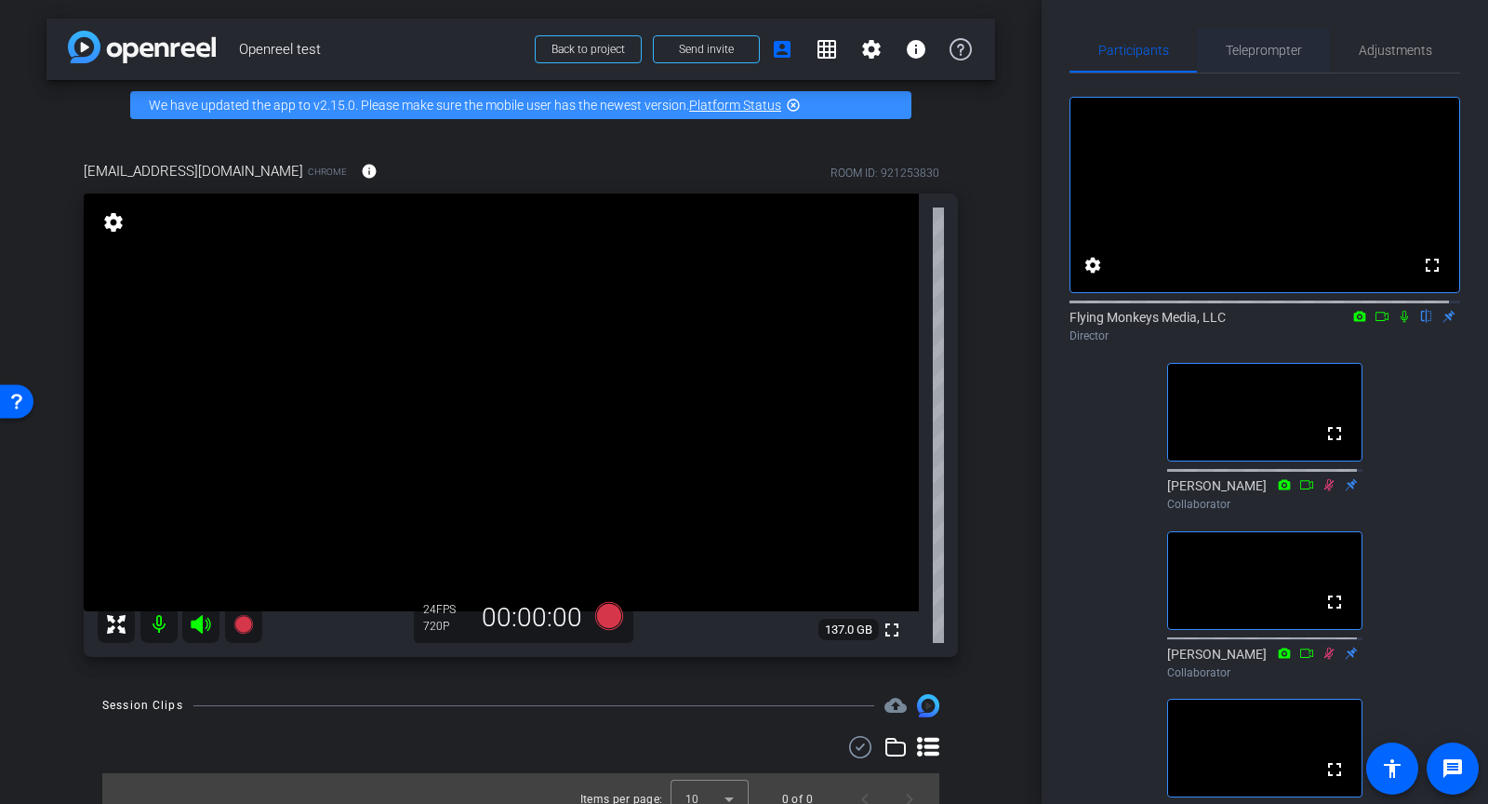
click at [1284, 55] on span "Teleprompter" at bounding box center [1264, 50] width 76 height 13
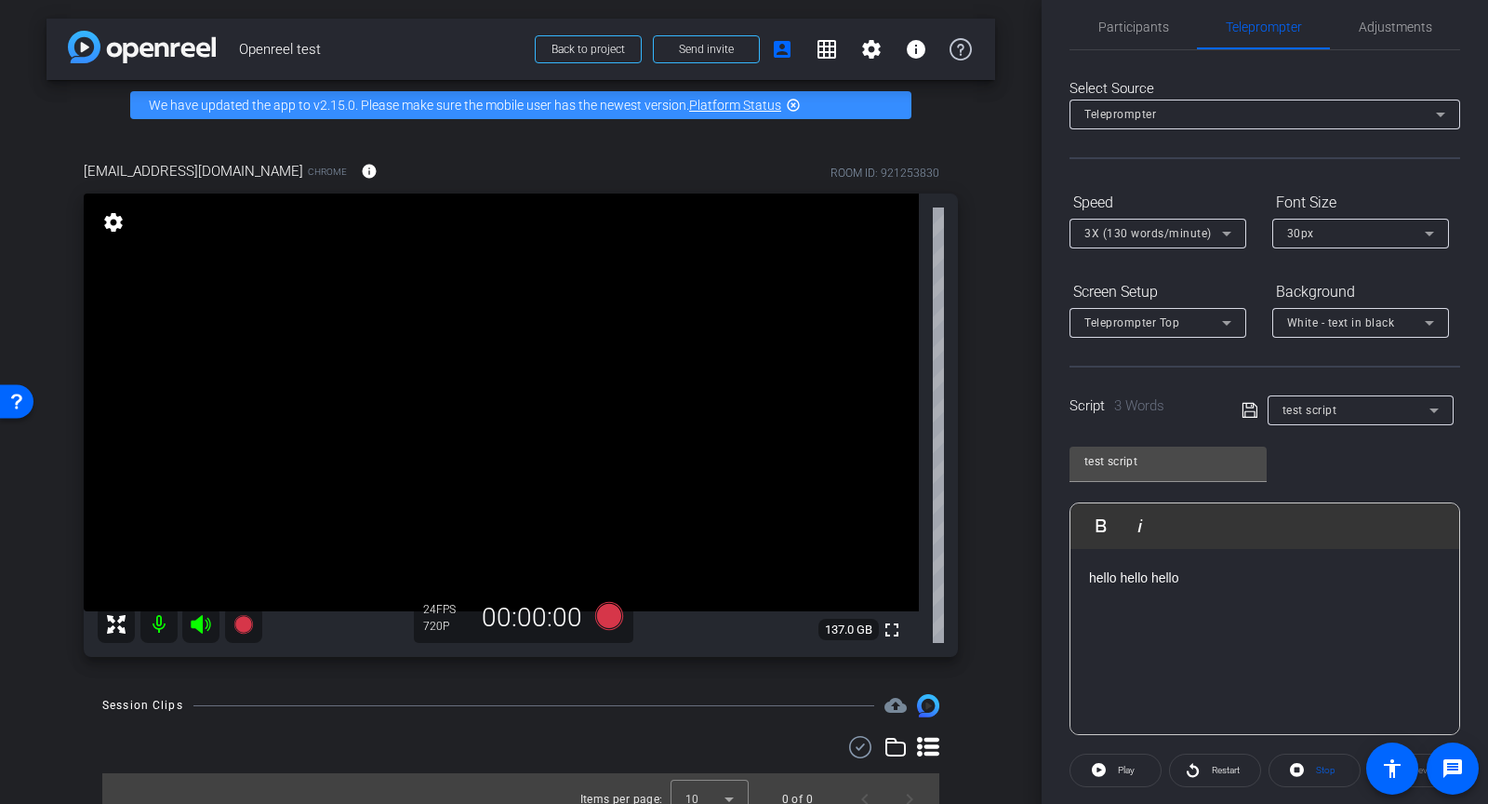
scroll to position [24, 0]
click at [1125, 20] on span "Participants" at bounding box center [1134, 26] width 71 height 13
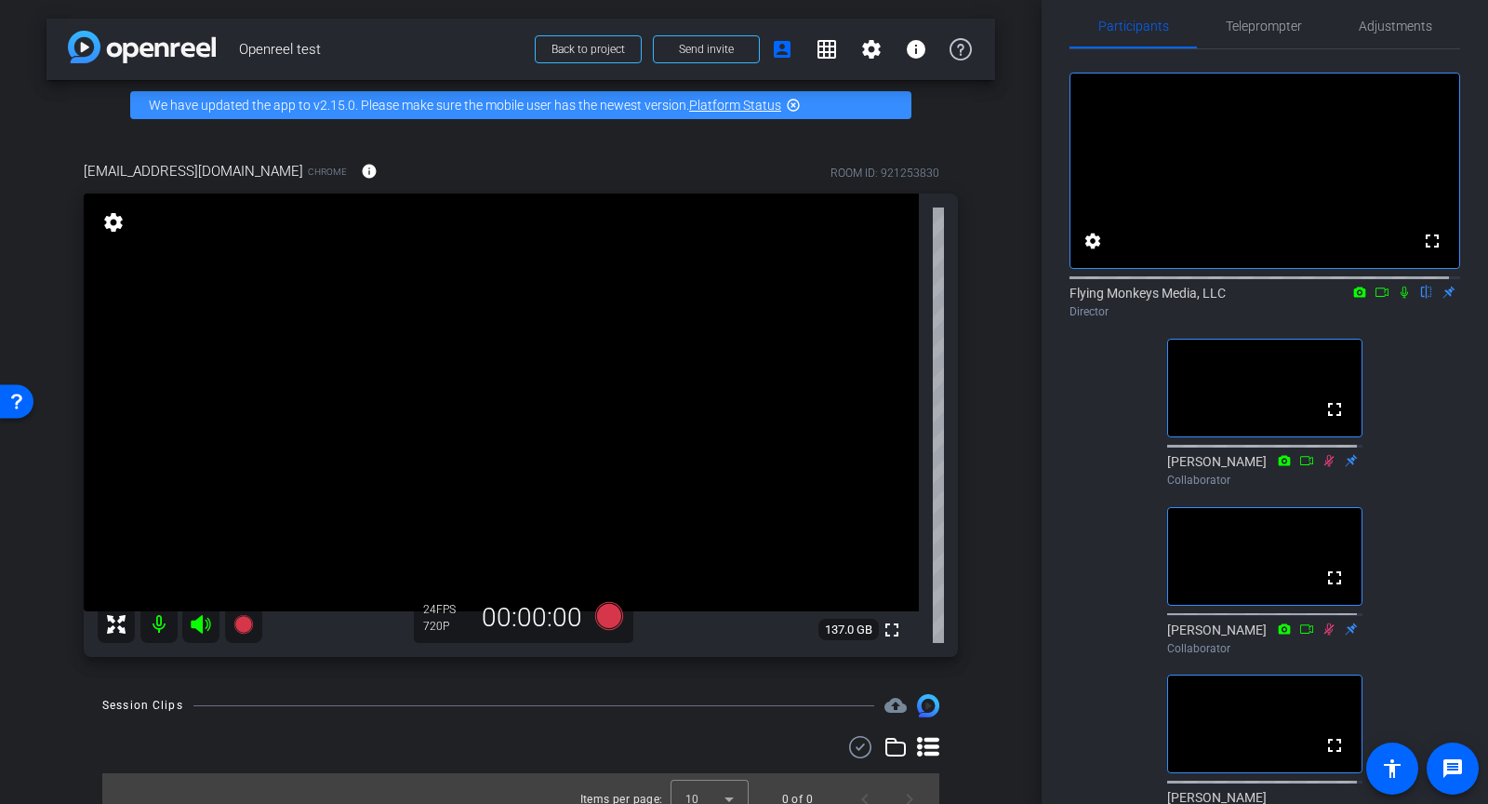
click at [1397, 299] on icon at bounding box center [1404, 292] width 15 height 13
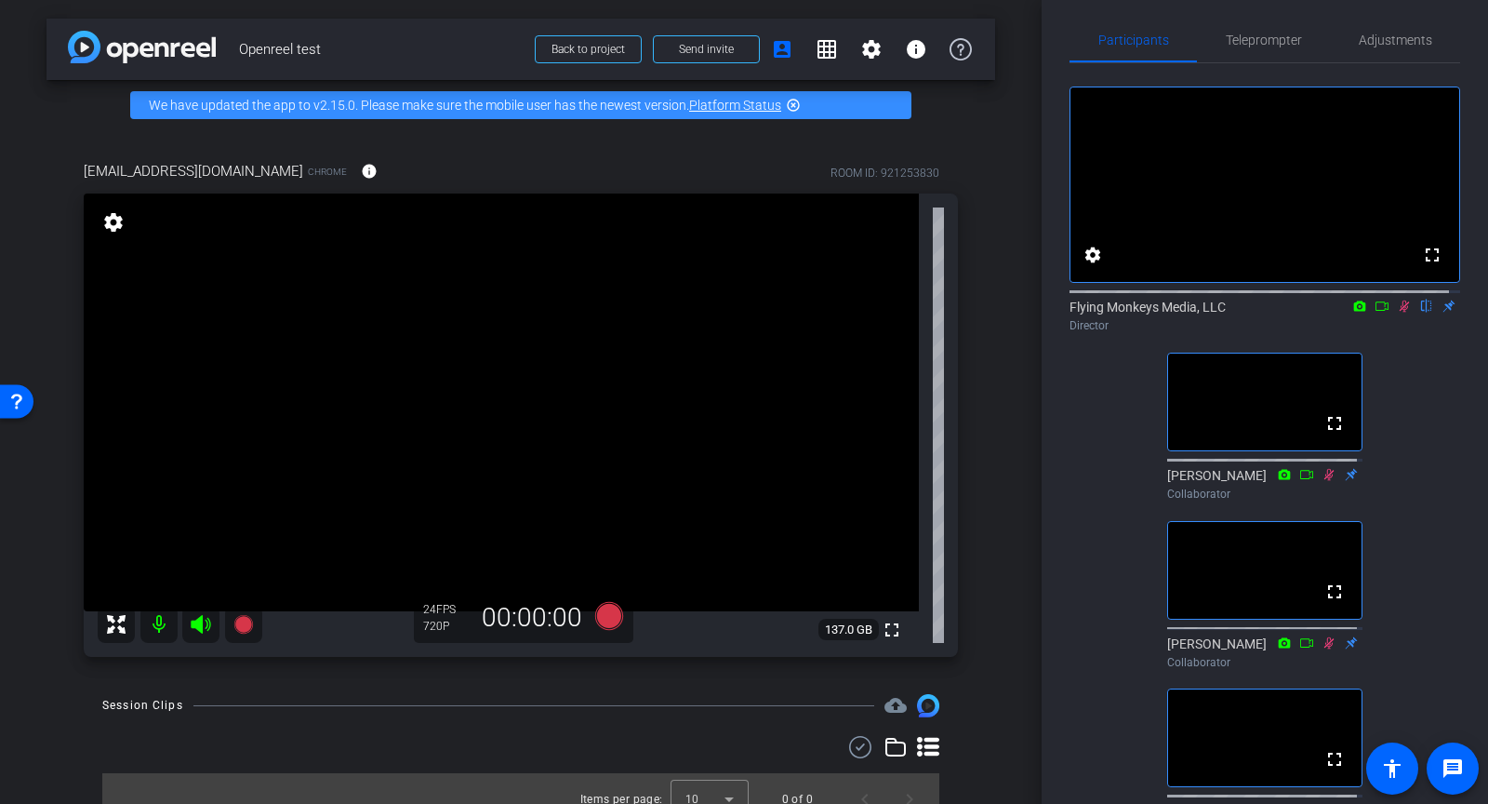
scroll to position [0, 0]
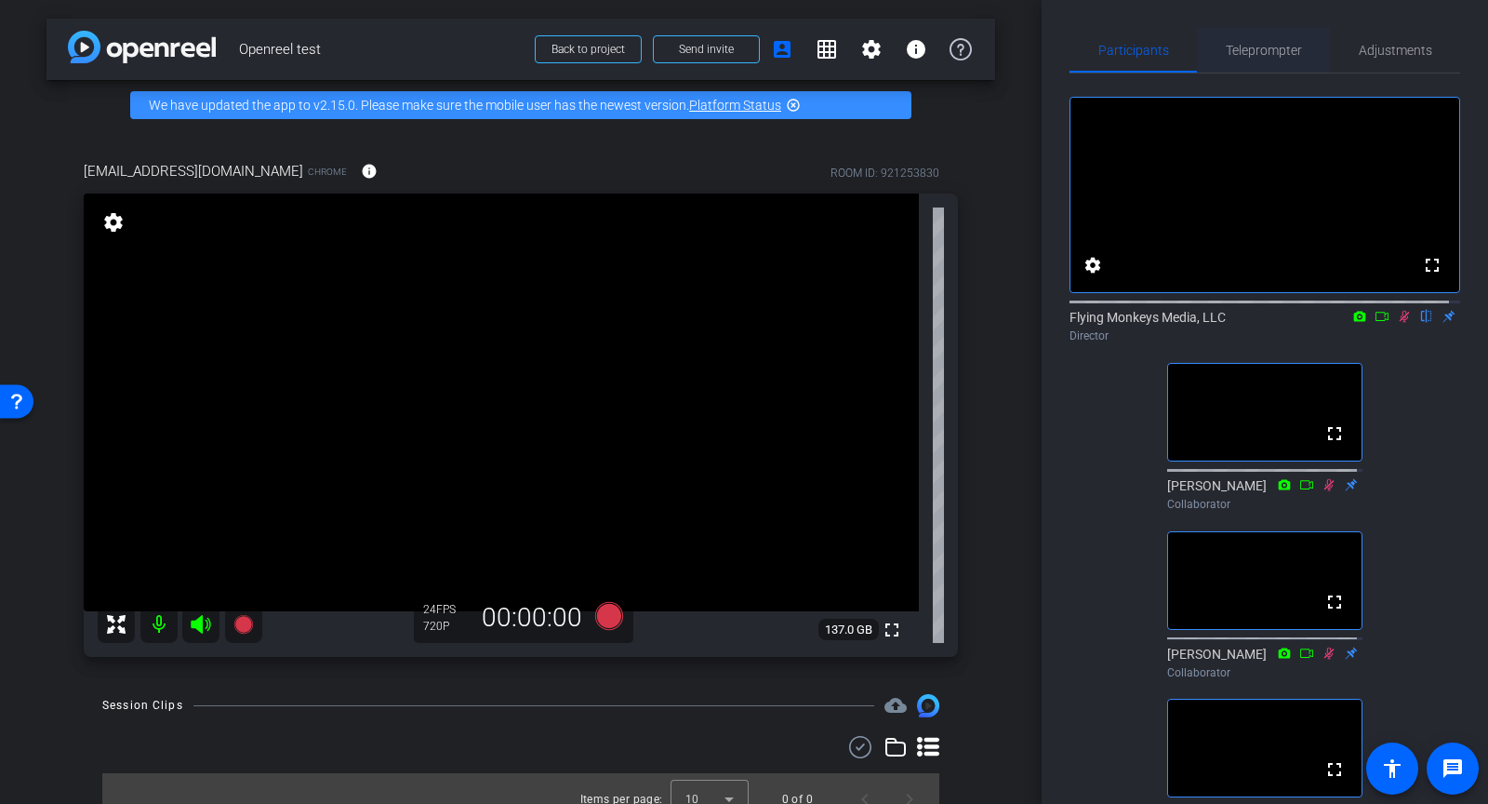
click at [1260, 57] on span "Teleprompter" at bounding box center [1264, 50] width 76 height 13
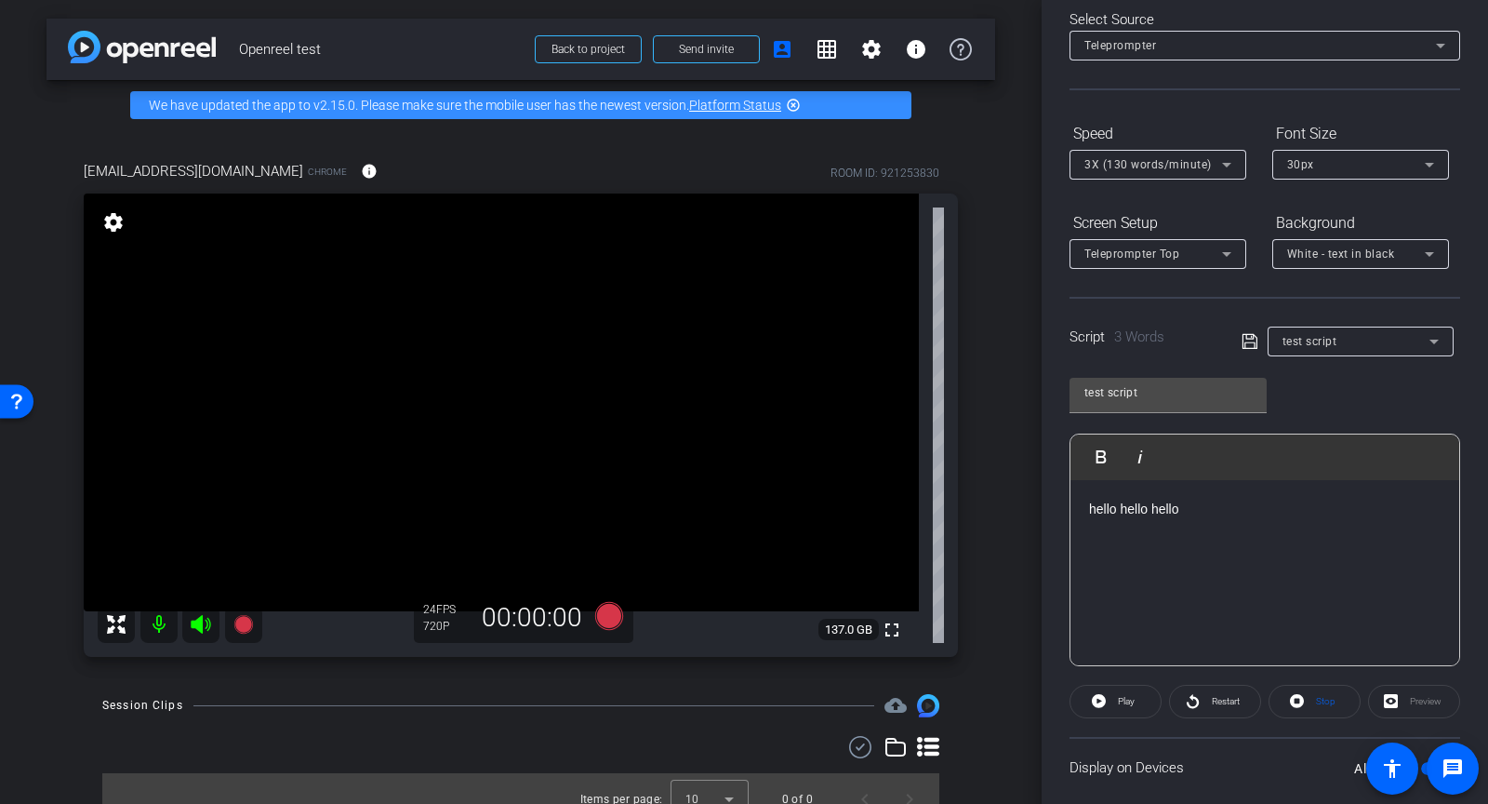
scroll to position [209, 0]
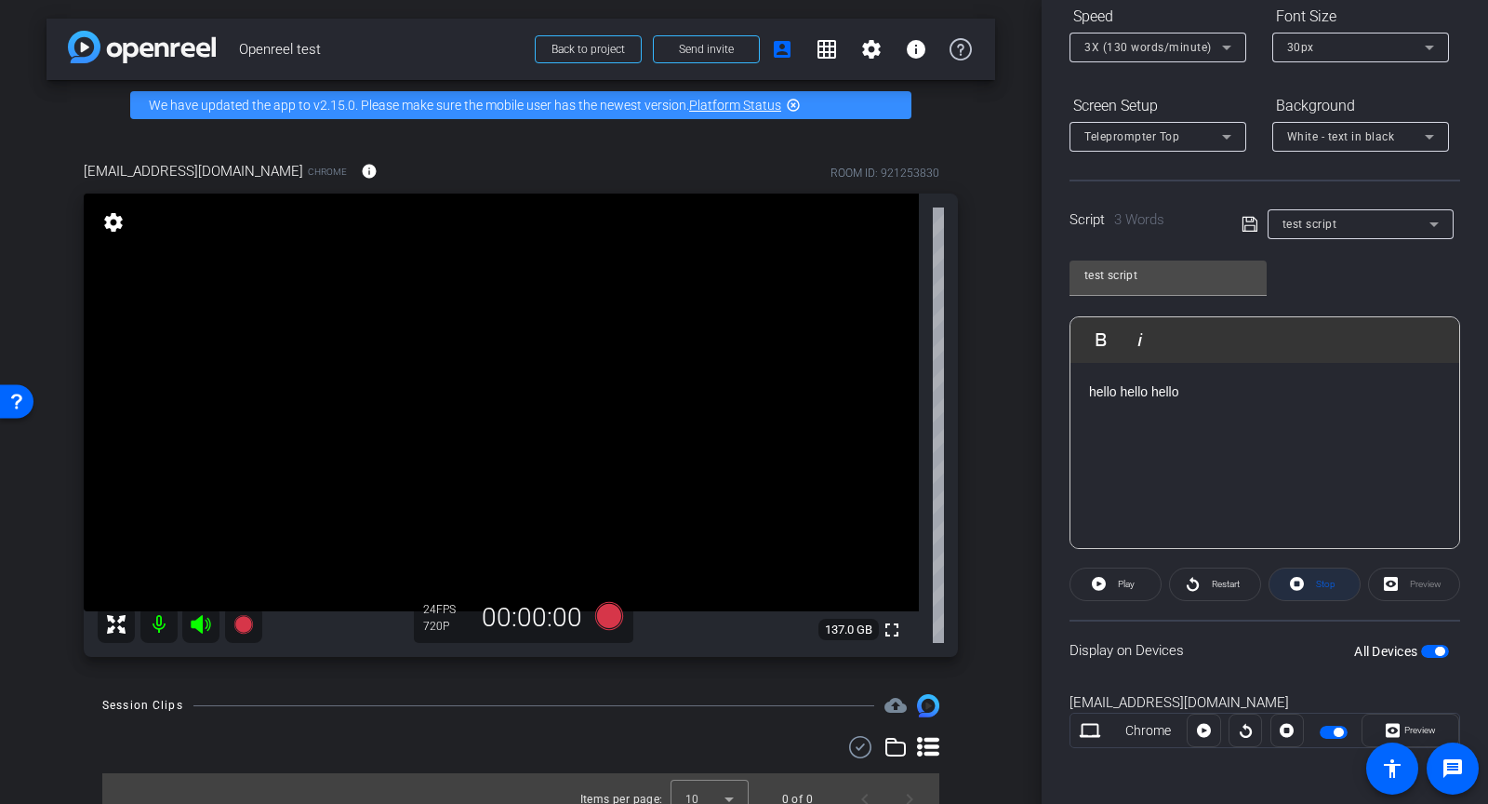
click at [1312, 580] on span "Stop" at bounding box center [1324, 584] width 24 height 26
click at [1391, 568] on div "Preview" at bounding box center [1414, 583] width 92 height 33
click at [1388, 586] on div "Preview" at bounding box center [1414, 583] width 92 height 33
click at [1377, 579] on div "Preview" at bounding box center [1414, 583] width 92 height 33
click at [1387, 730] on icon at bounding box center [1393, 731] width 14 height 14
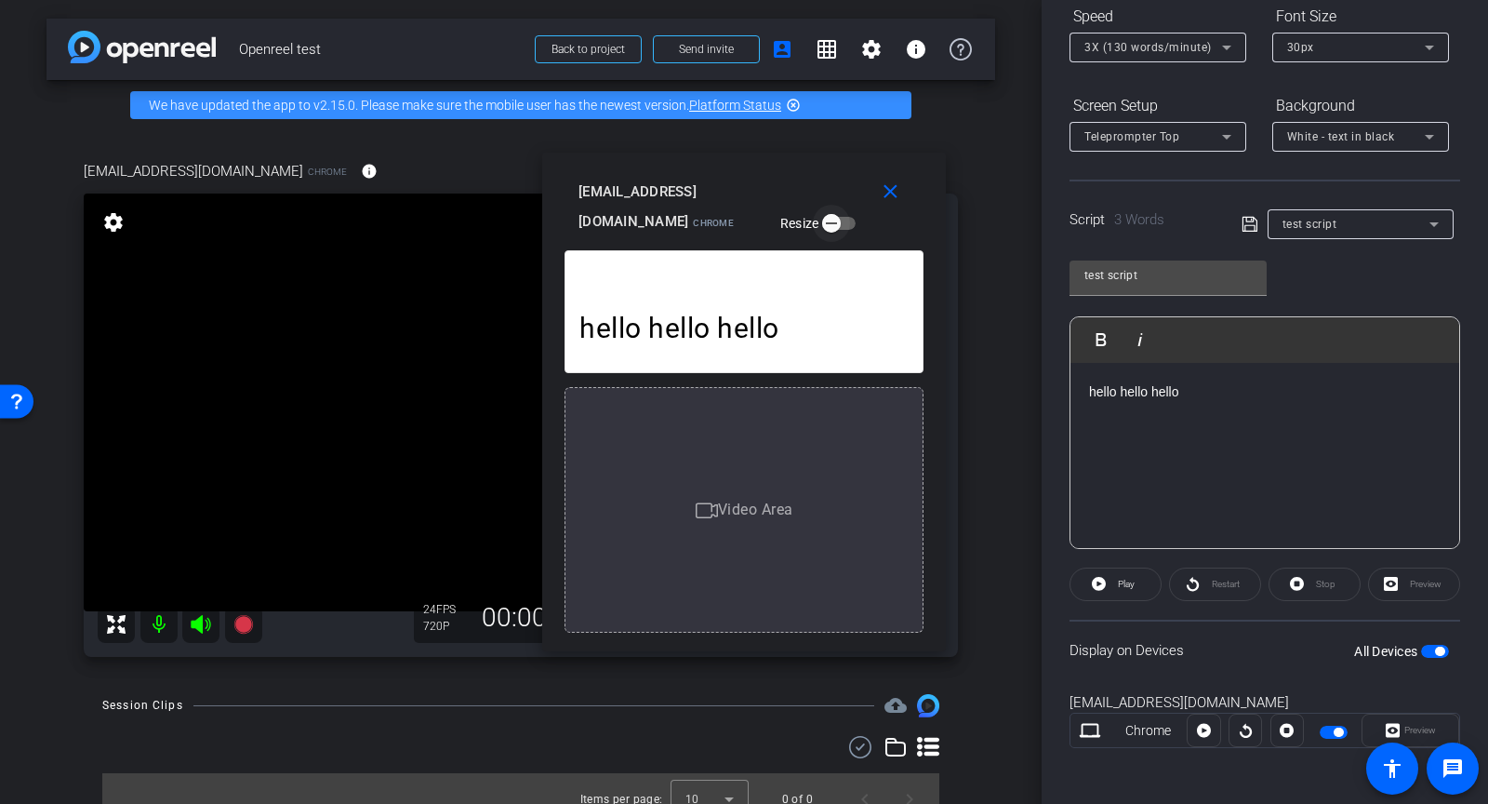
click at [822, 233] on span "button" at bounding box center [831, 223] width 19 height 19
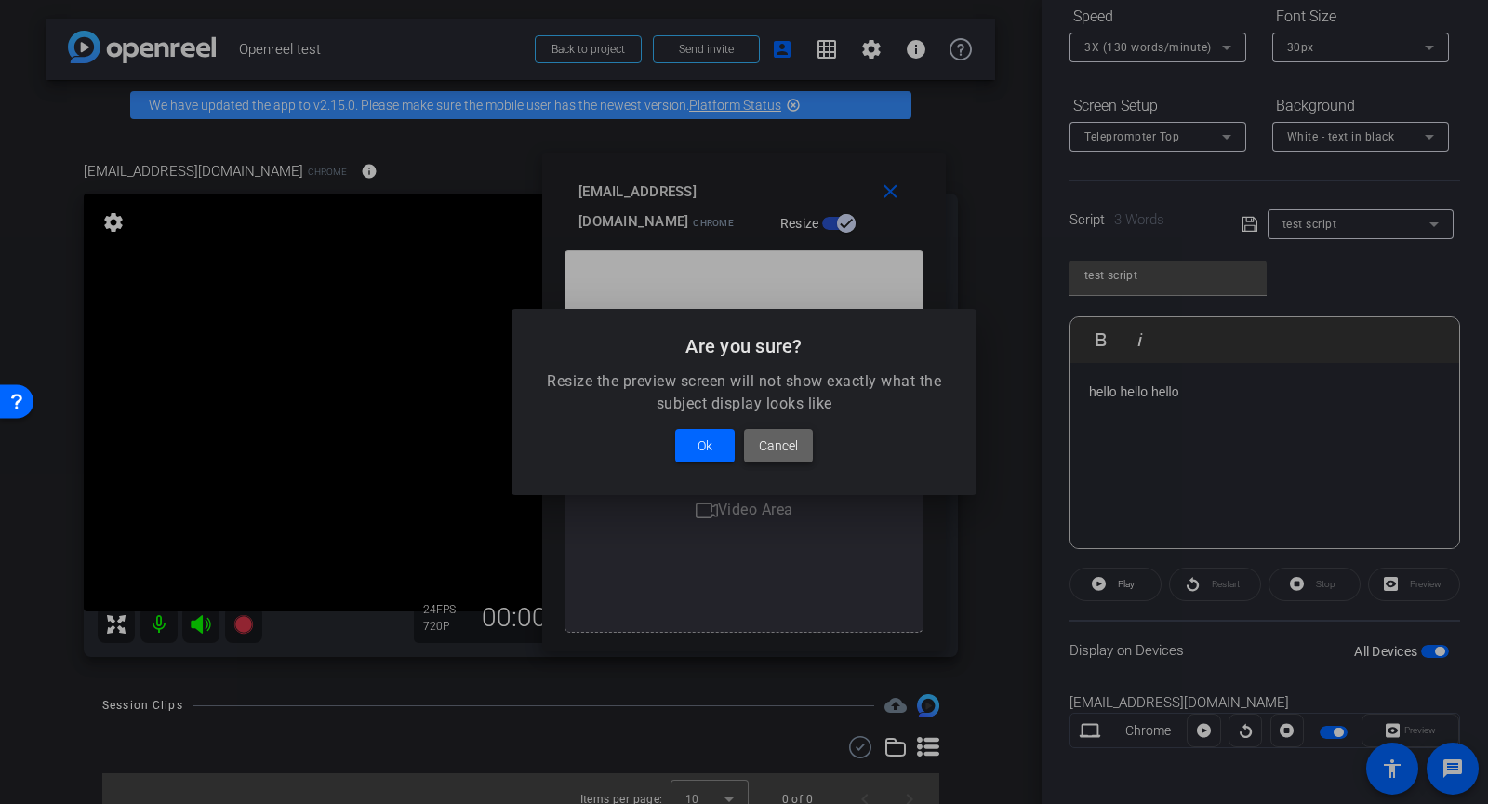
click at [774, 449] on span "Cancel" at bounding box center [778, 445] width 39 height 22
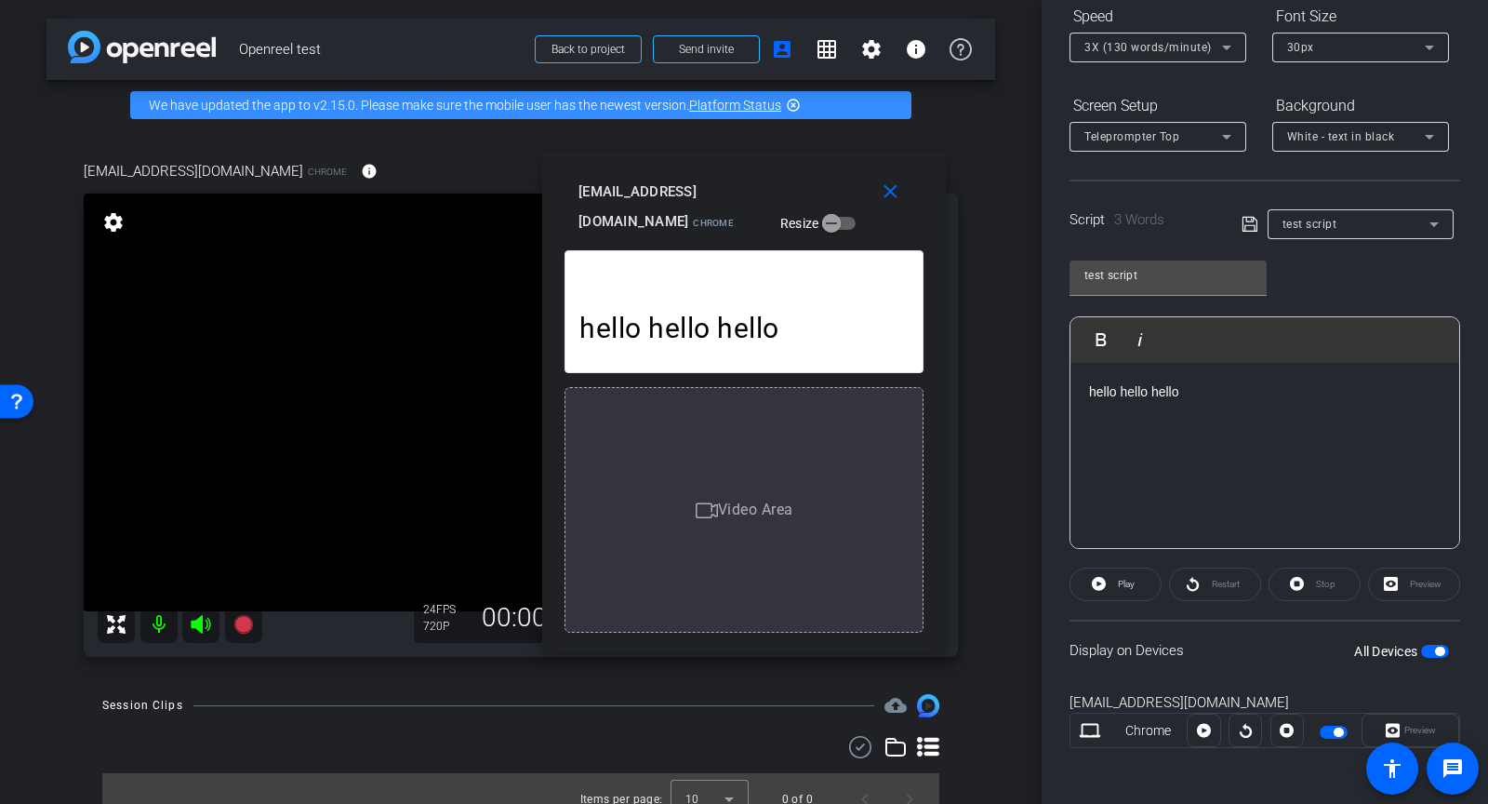
click at [1197, 213] on div "Script 3 Words" at bounding box center [1143, 219] width 146 height 21
click at [1217, 138] on icon at bounding box center [1227, 137] width 22 height 22
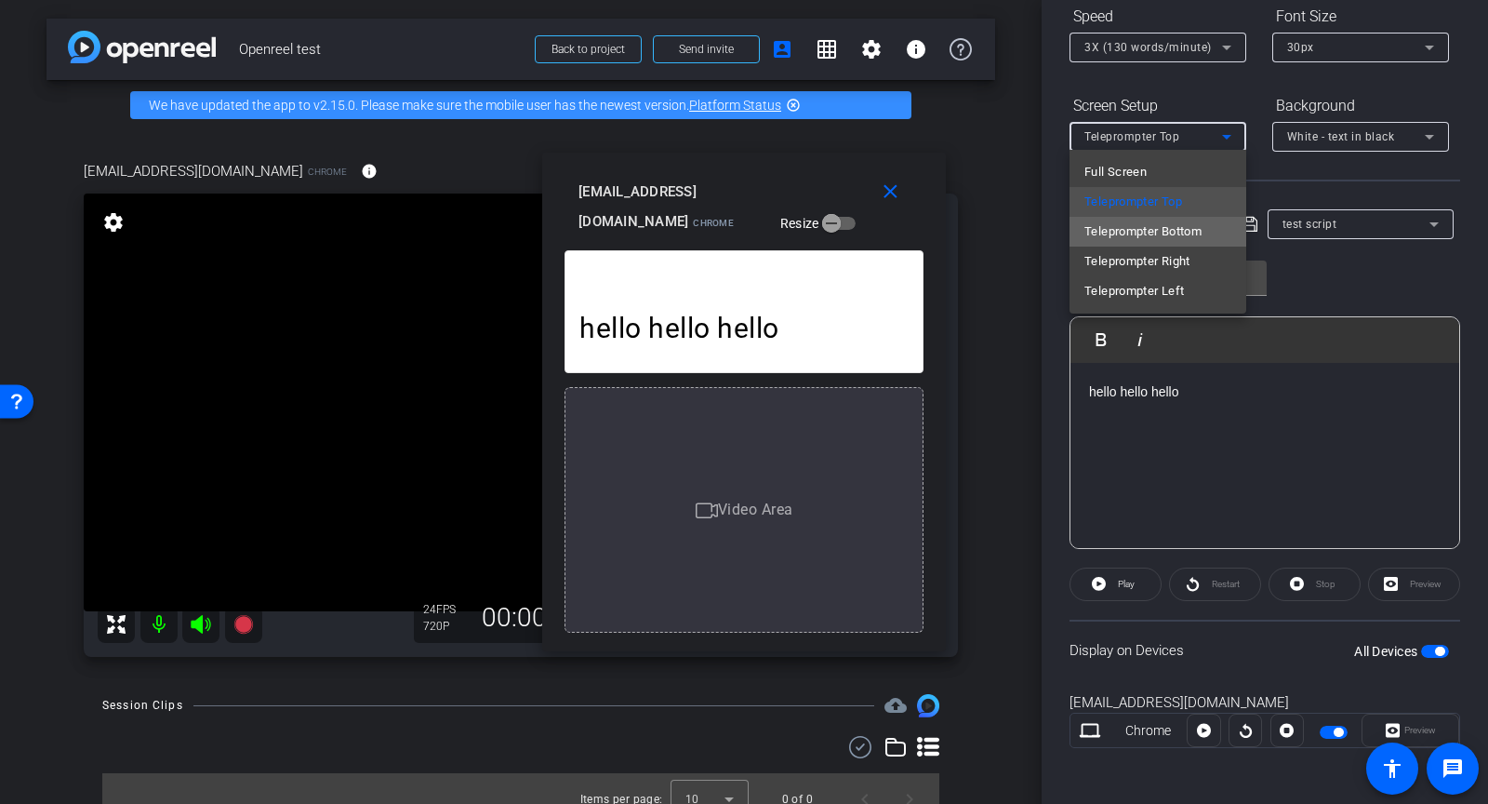
click at [1191, 237] on span "Teleprompter Bottom" at bounding box center [1143, 231] width 117 height 22
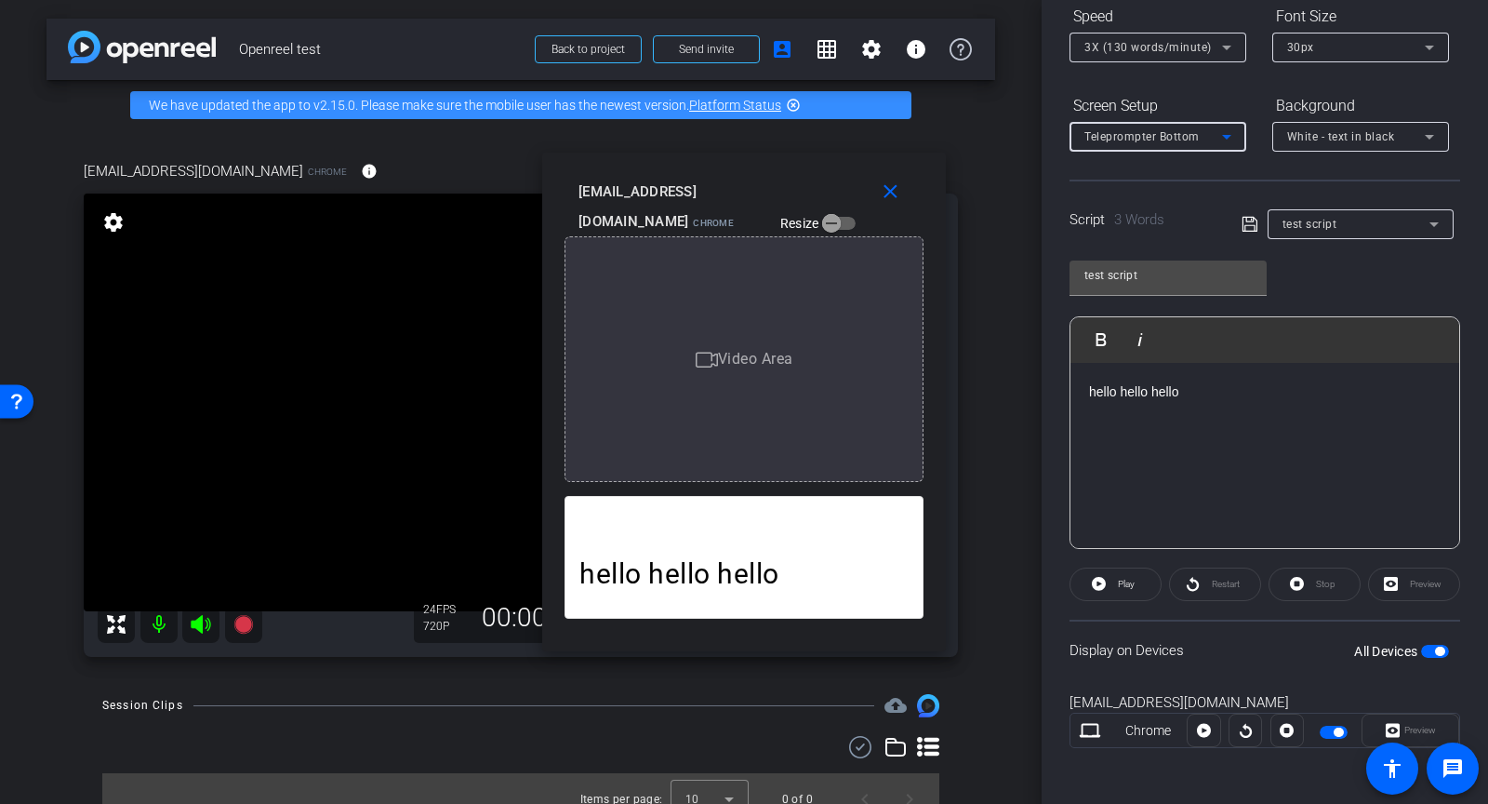
click at [1210, 138] on div "Teleprompter Bottom" at bounding box center [1154, 136] width 138 height 23
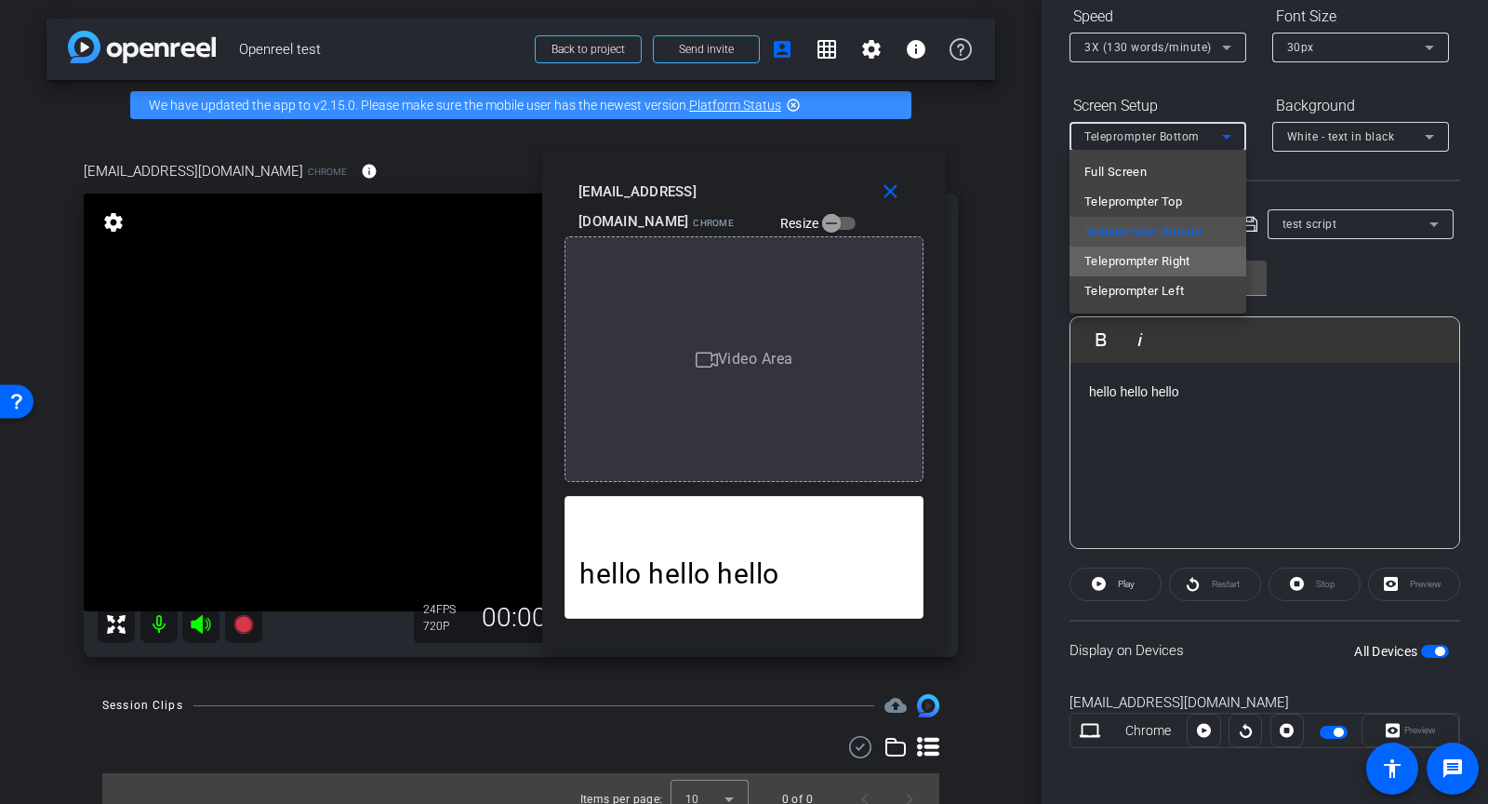
click at [1173, 256] on span "Teleprompter Right" at bounding box center [1138, 261] width 106 height 22
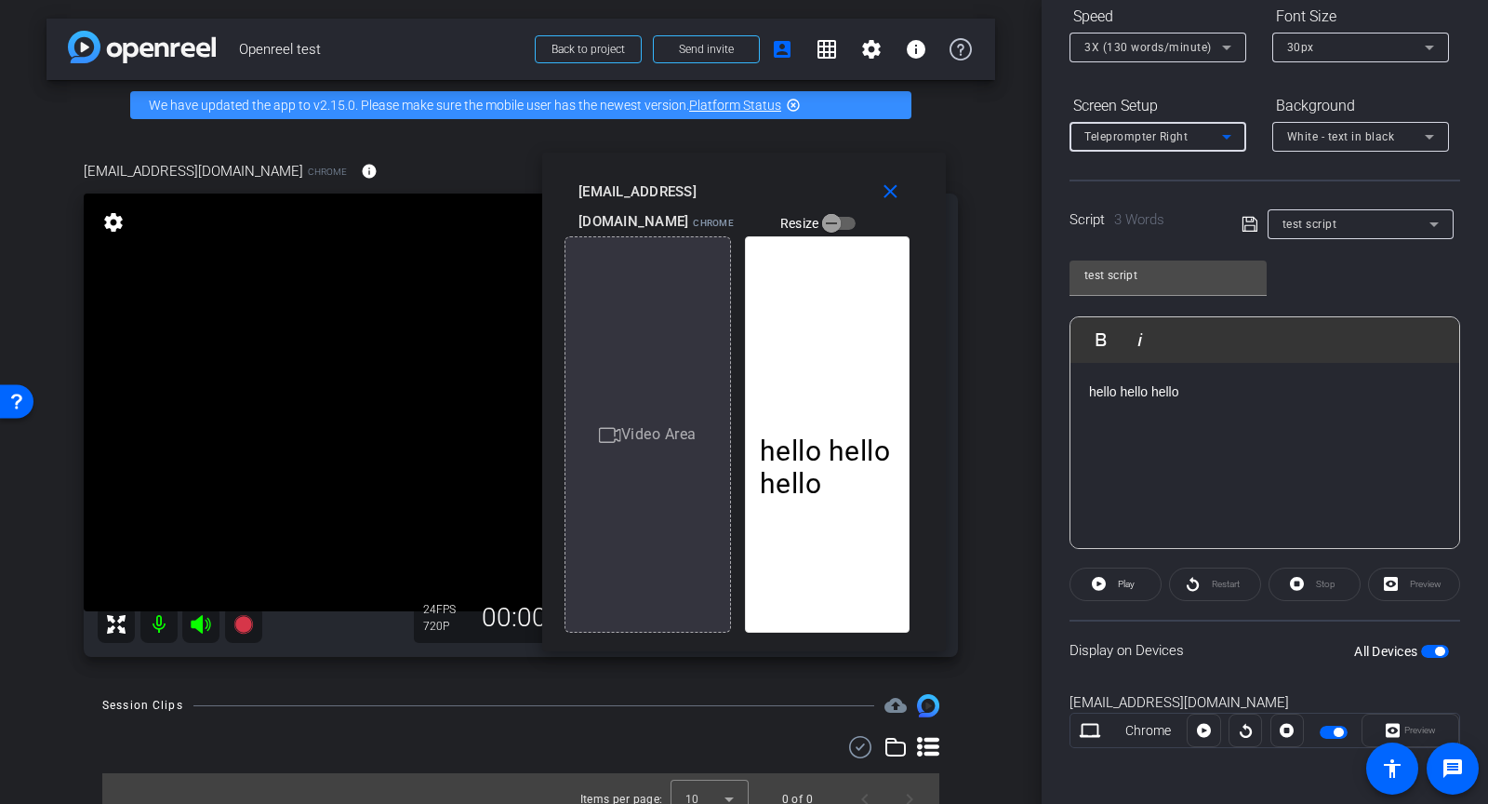
click at [1211, 141] on div "Teleprompter Right" at bounding box center [1154, 136] width 138 height 23
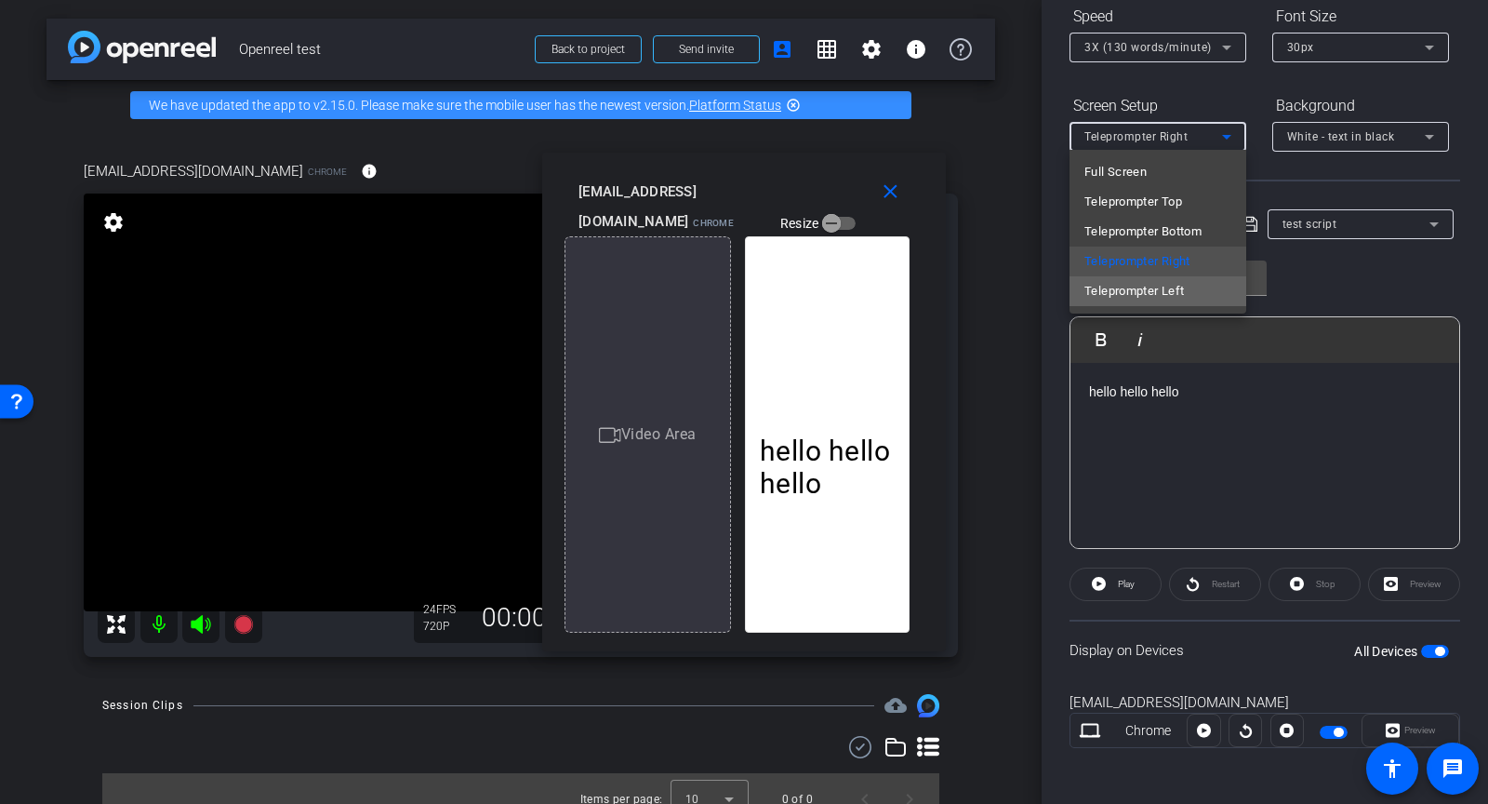
click at [1181, 283] on span "Teleprompter Left" at bounding box center [1135, 291] width 100 height 22
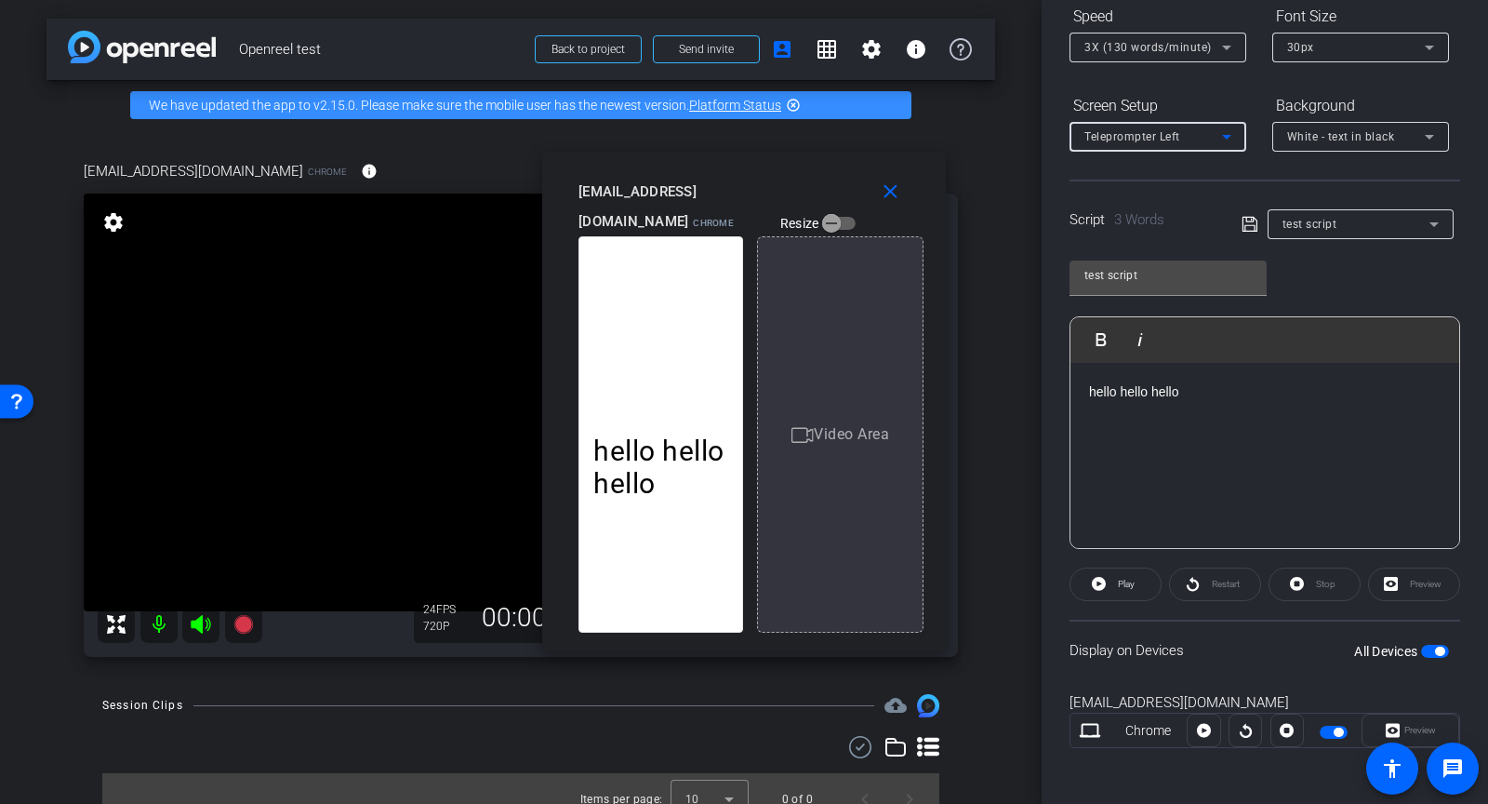
click at [1184, 130] on div "Teleprompter Left" at bounding box center [1154, 136] width 138 height 23
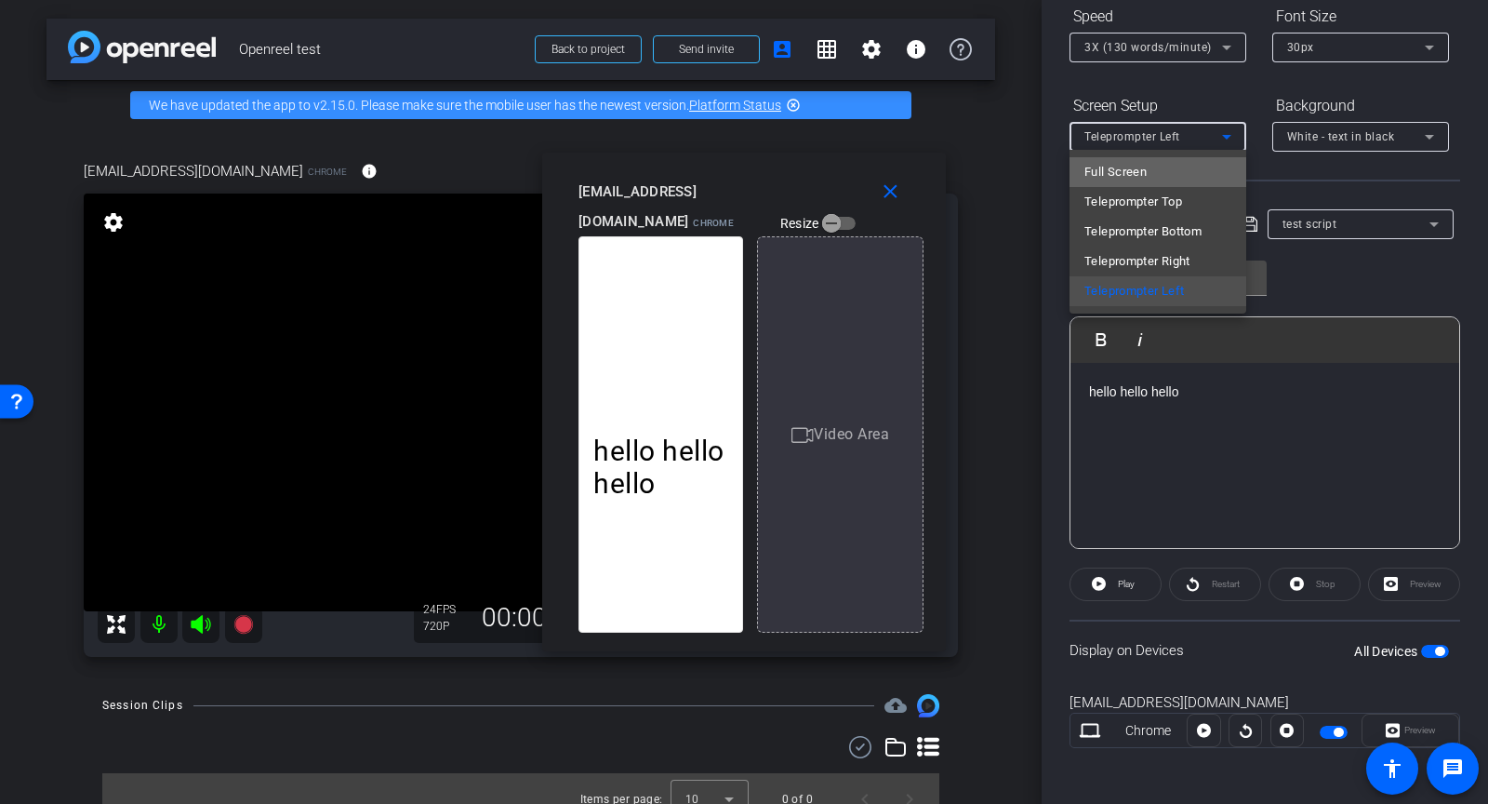
click at [1167, 165] on mat-option "Full Screen" at bounding box center [1158, 172] width 177 height 30
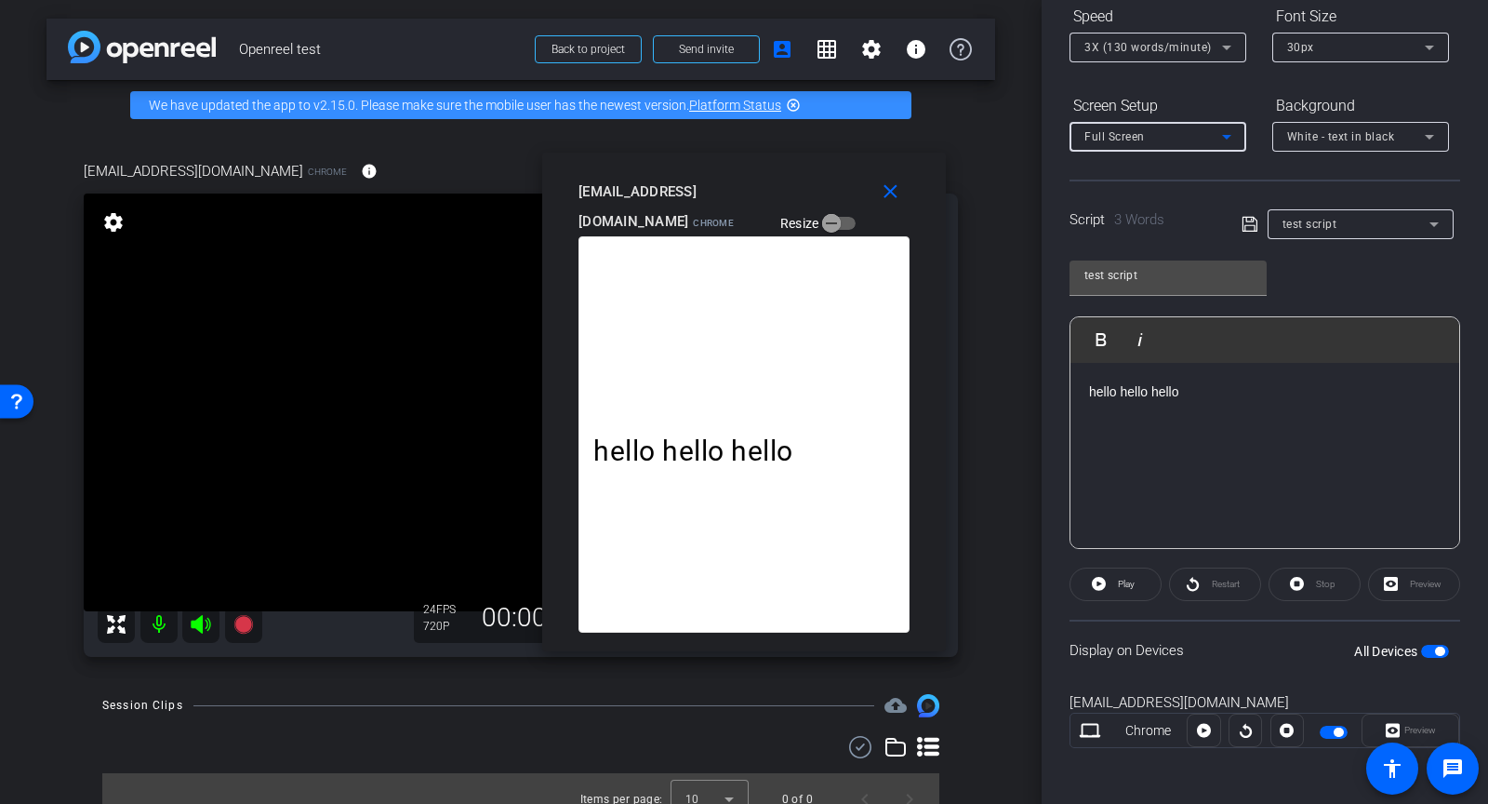
click at [1172, 138] on div "Full Screen" at bounding box center [1154, 136] width 138 height 23
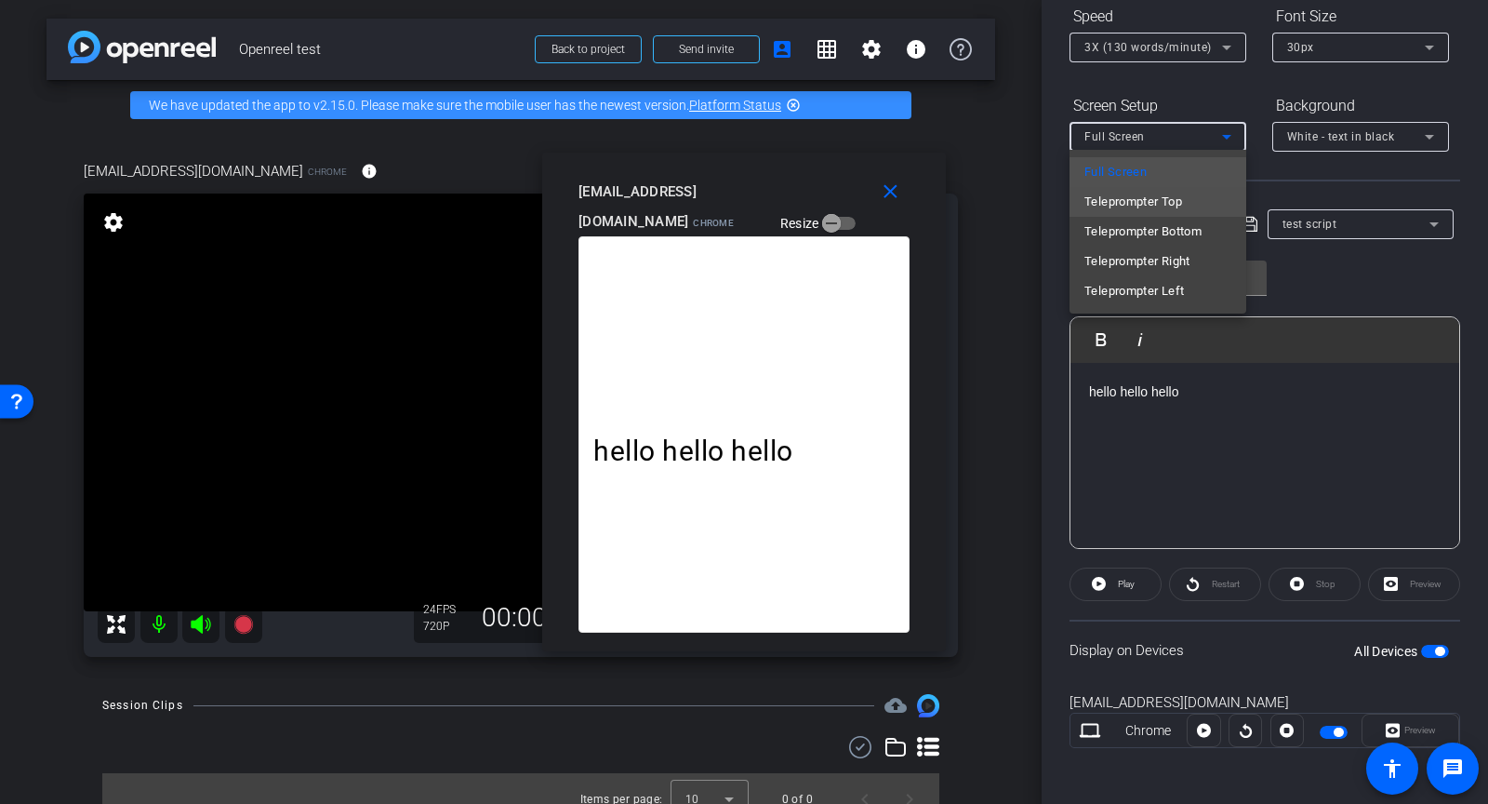
click at [1162, 199] on span "Teleprompter Top" at bounding box center [1134, 202] width 98 height 22
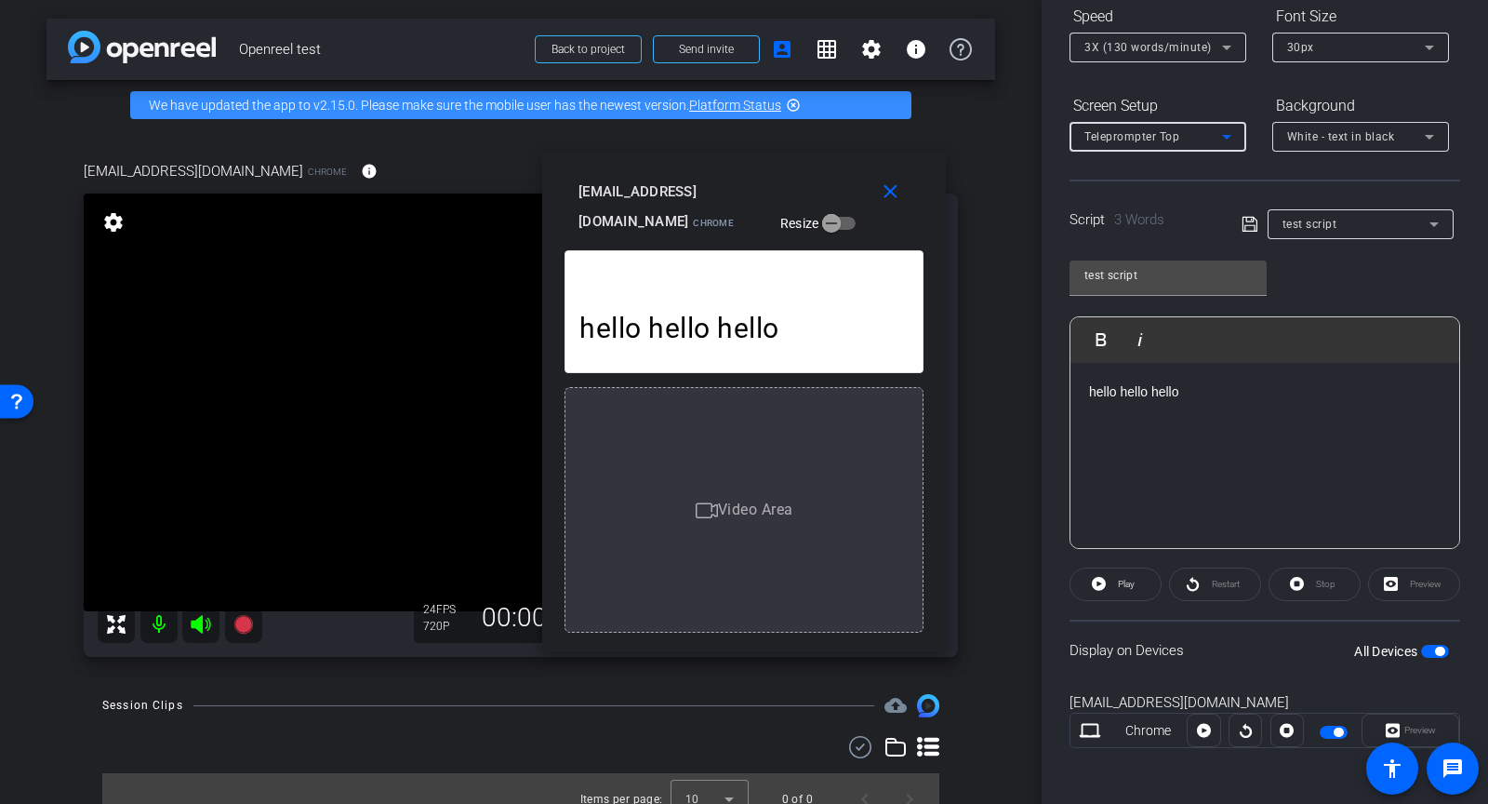
click at [1163, 177] on div "Select Source Teleprompter Speed 3X (130 words/minute) Font Size 30px Screen Se…" at bounding box center [1265, 321] width 391 height 915
click at [888, 200] on mat-icon "close" at bounding box center [890, 191] width 23 height 23
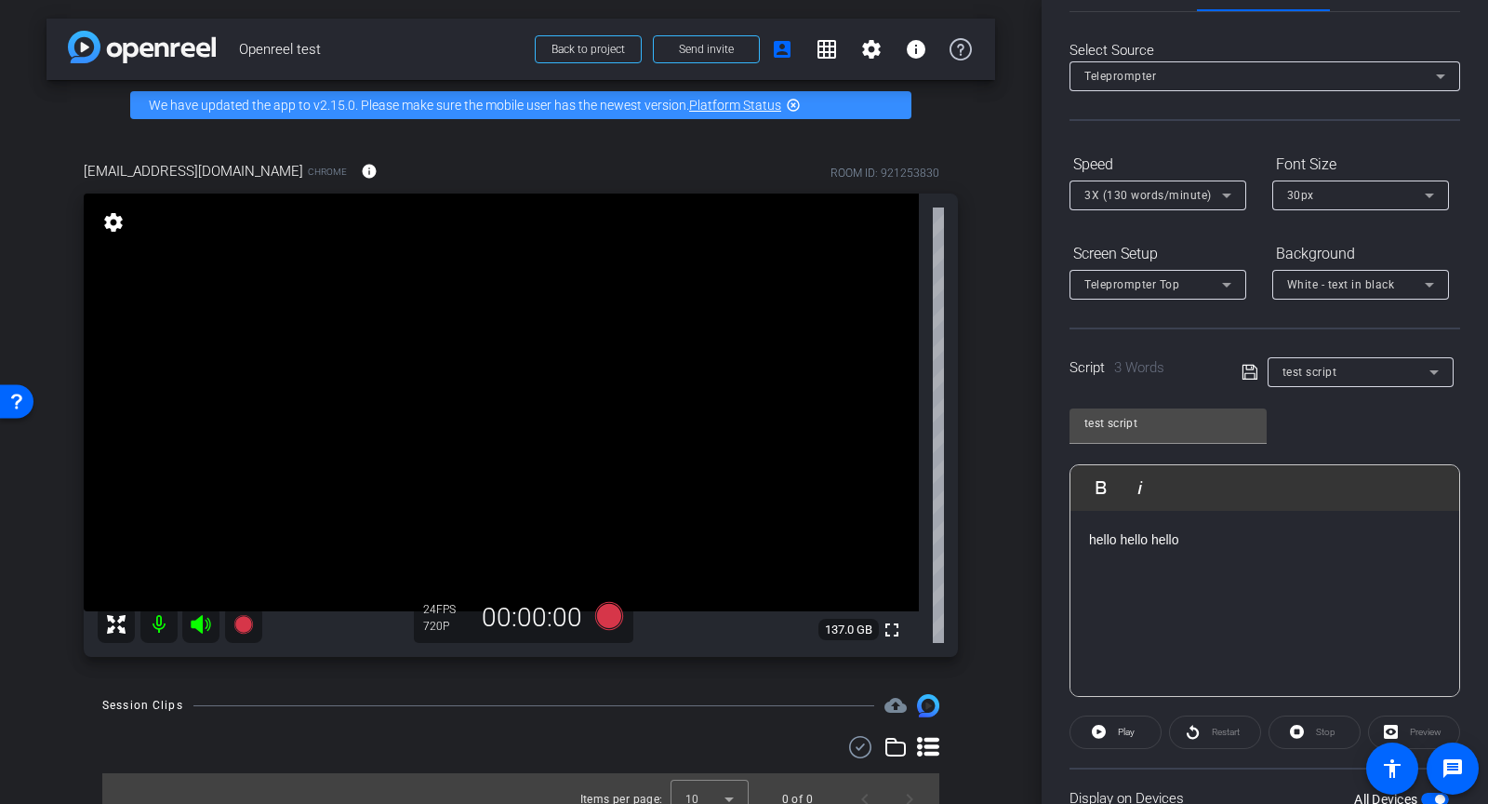
scroll to position [20, 0]
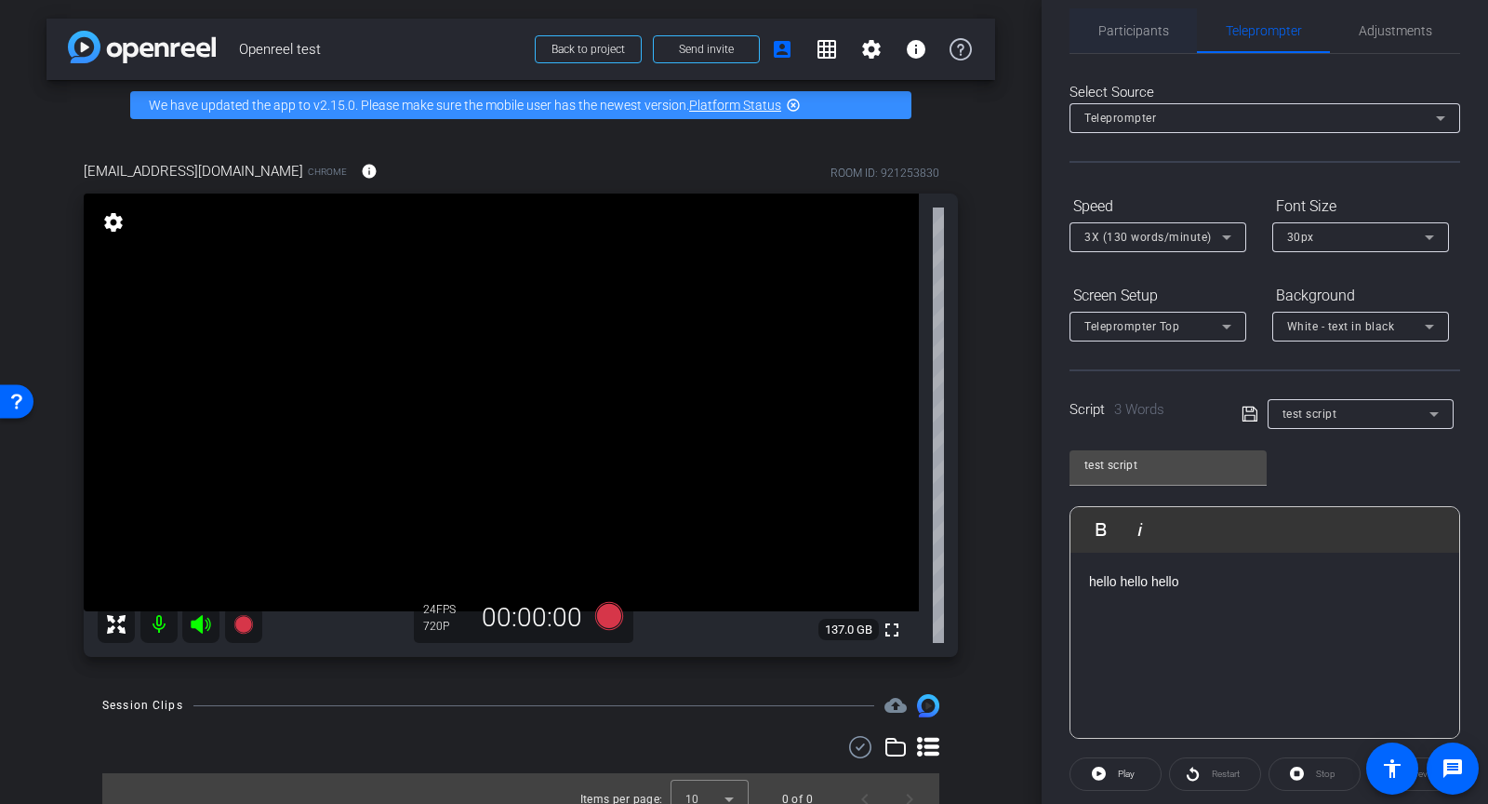
click at [1123, 41] on span "Participants" at bounding box center [1134, 30] width 71 height 45
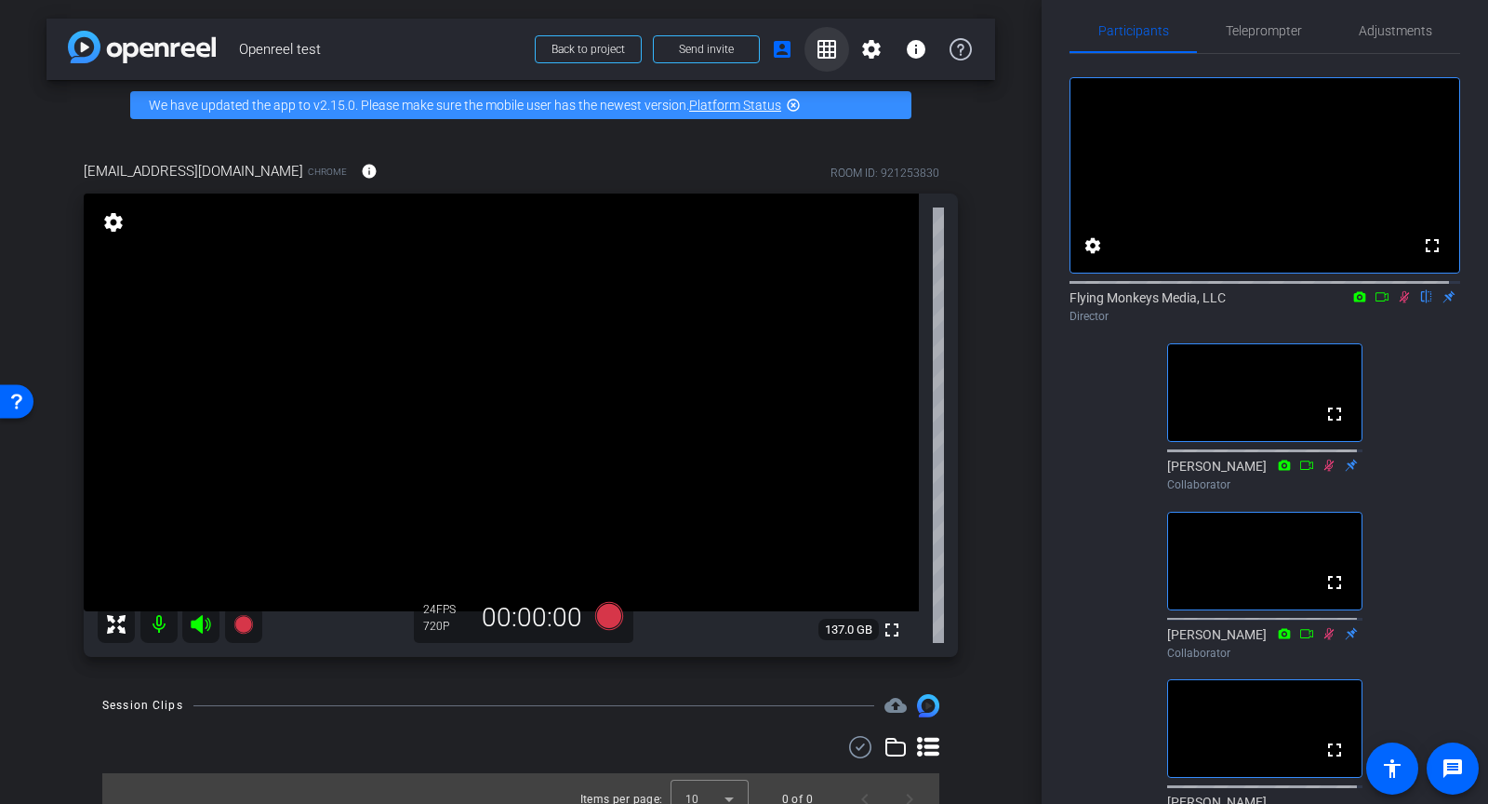
click at [816, 46] on mat-icon "grid_on" at bounding box center [827, 49] width 22 height 22
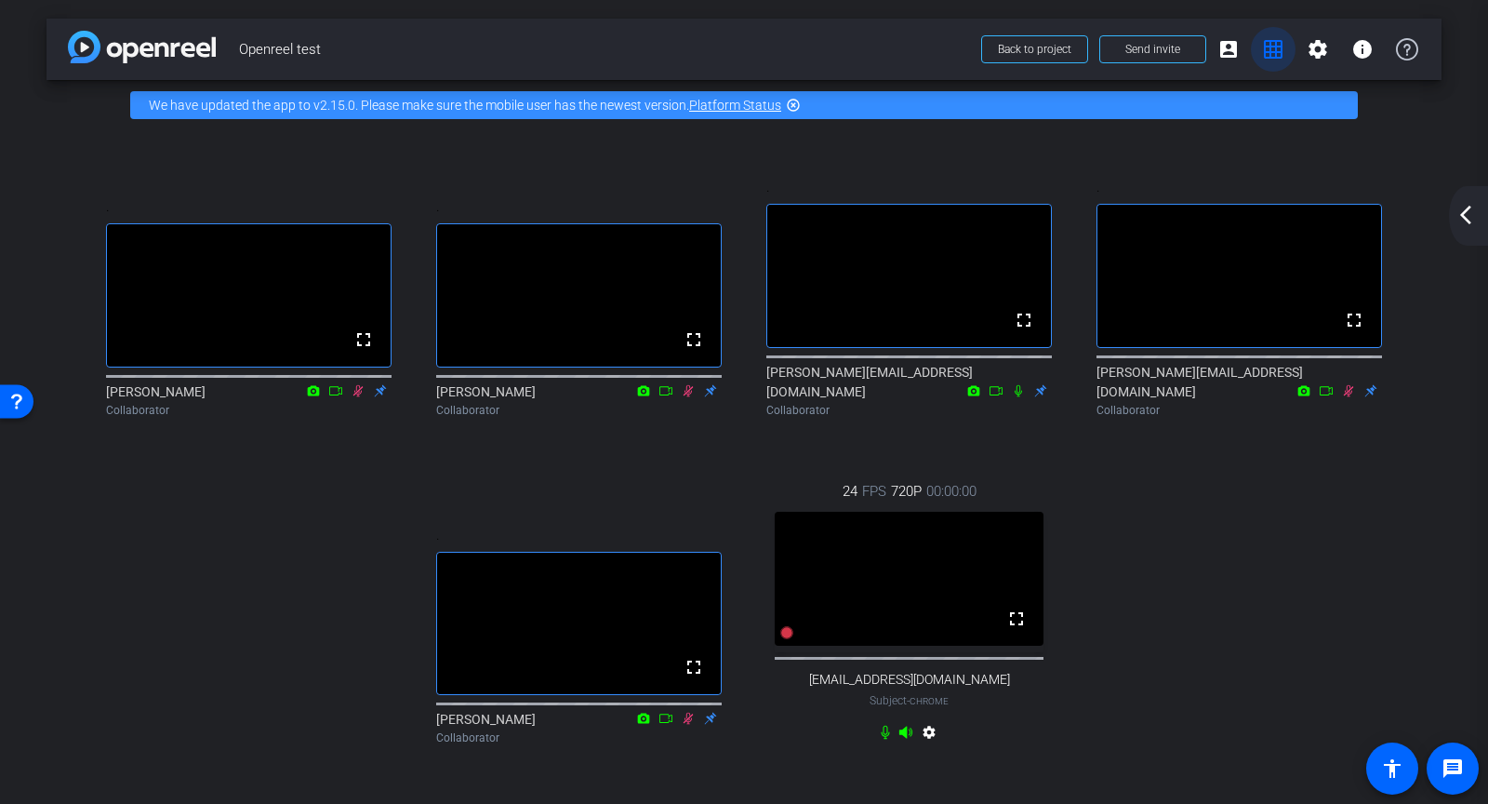
scroll to position [0, 0]
click at [1224, 51] on mat-icon "account_box" at bounding box center [1229, 49] width 22 height 22
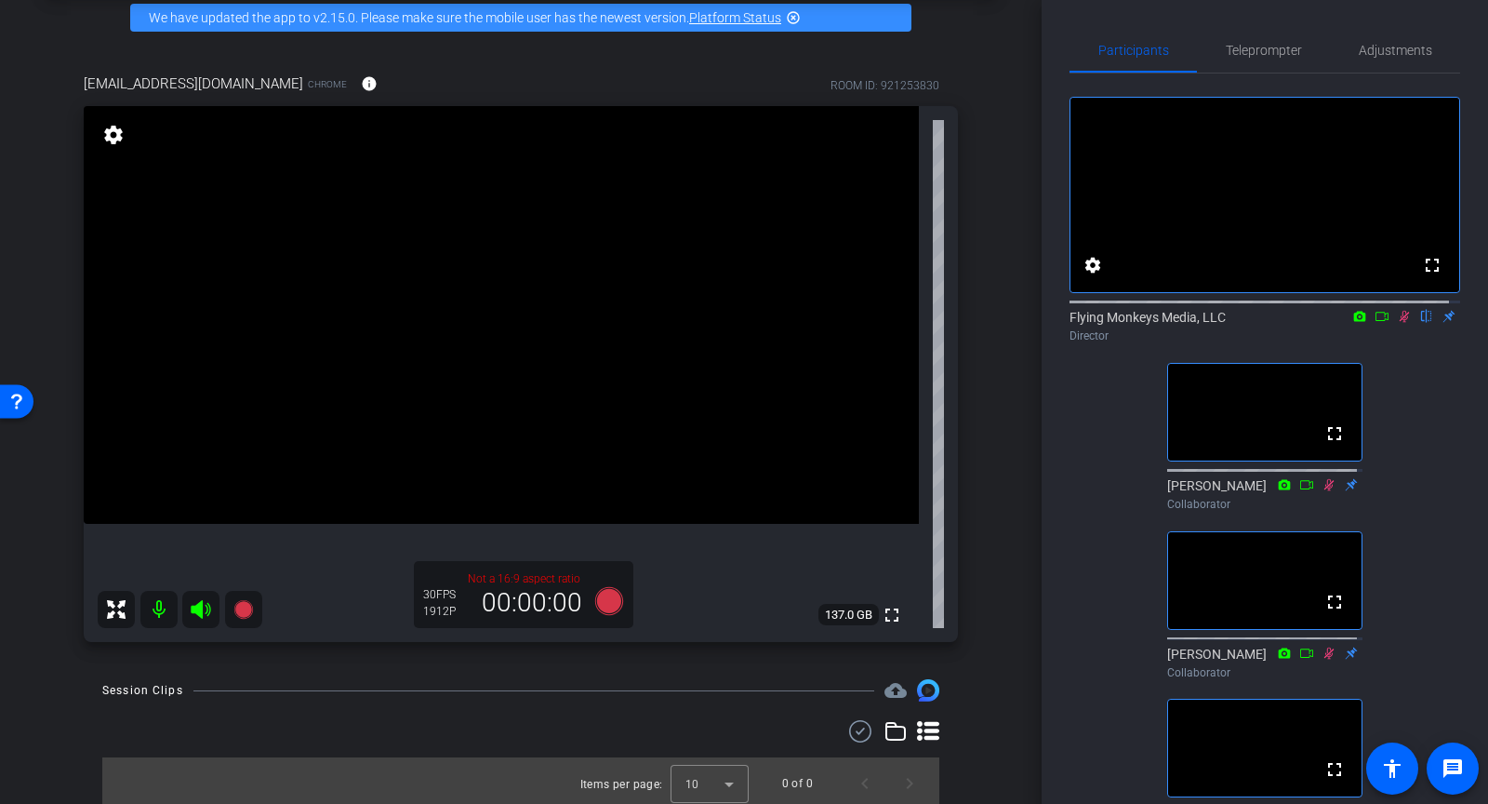
scroll to position [93, 0]
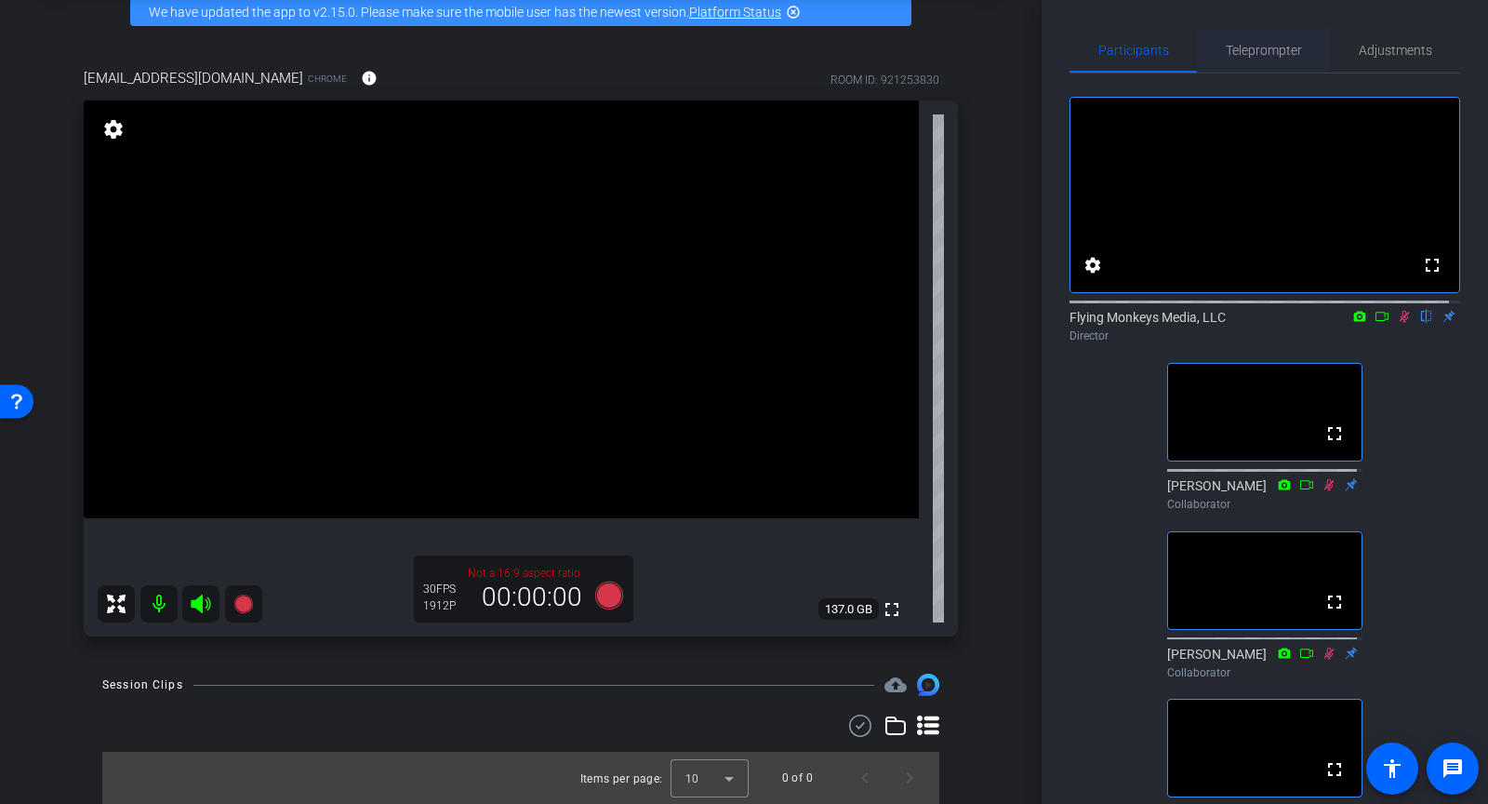
click at [1270, 53] on span "Teleprompter" at bounding box center [1264, 50] width 76 height 13
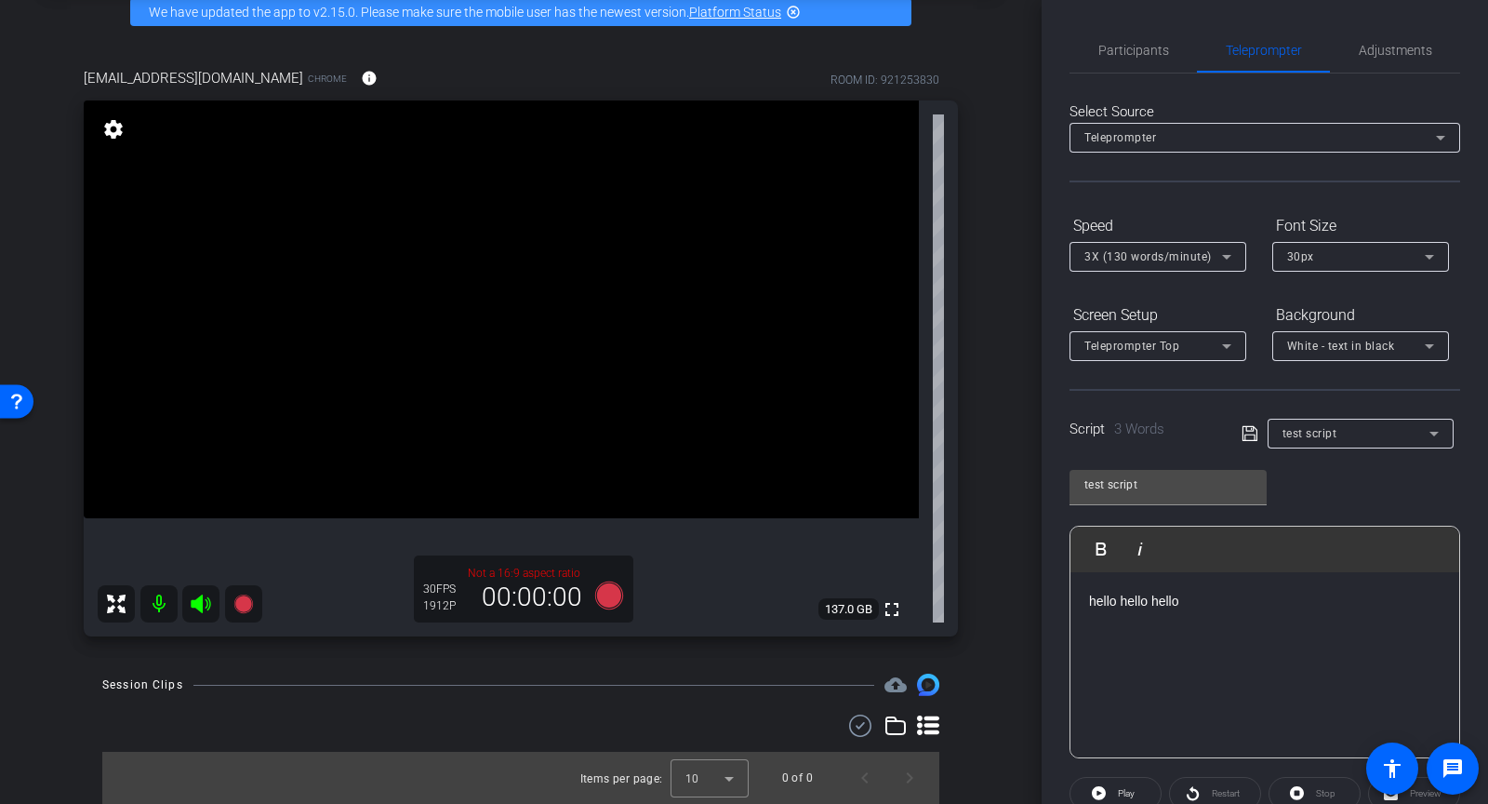
click at [1233, 349] on icon at bounding box center [1227, 346] width 22 height 22
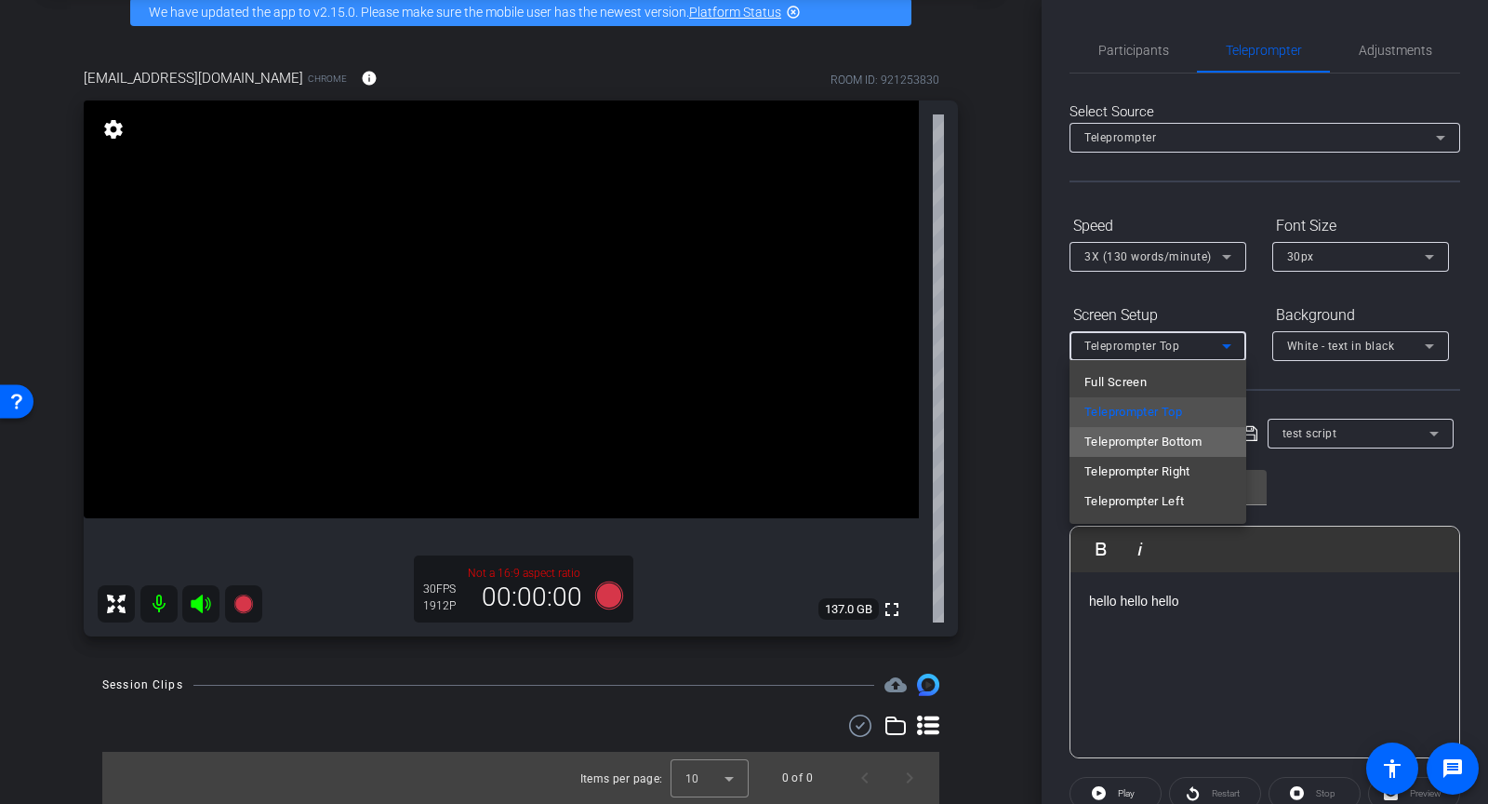
click at [1170, 443] on span "Teleprompter Bottom" at bounding box center [1143, 442] width 117 height 22
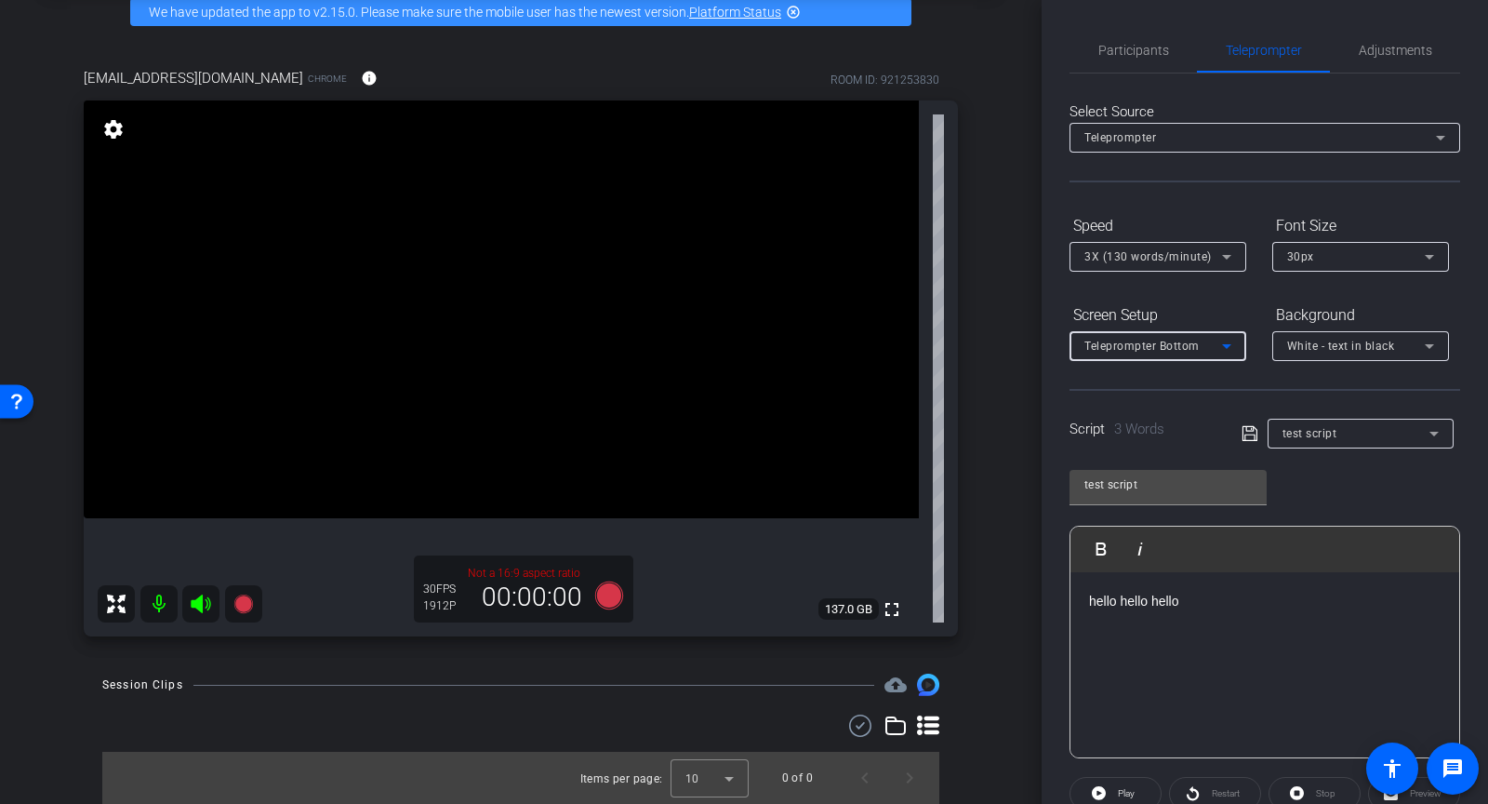
click at [1192, 349] on span "Teleprompter Bottom" at bounding box center [1142, 346] width 115 height 13
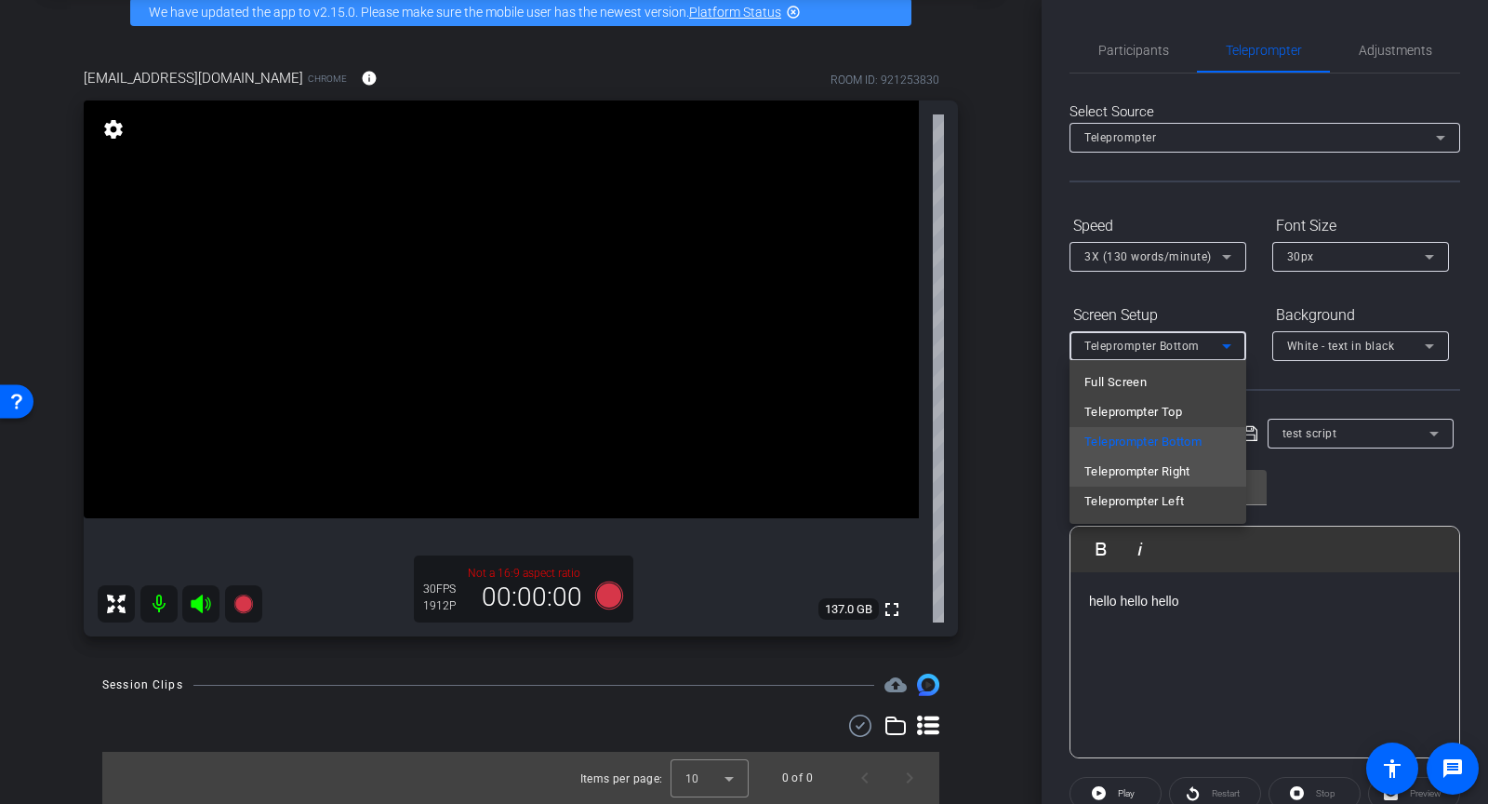
click at [1161, 473] on span "Teleprompter Right" at bounding box center [1138, 471] width 106 height 22
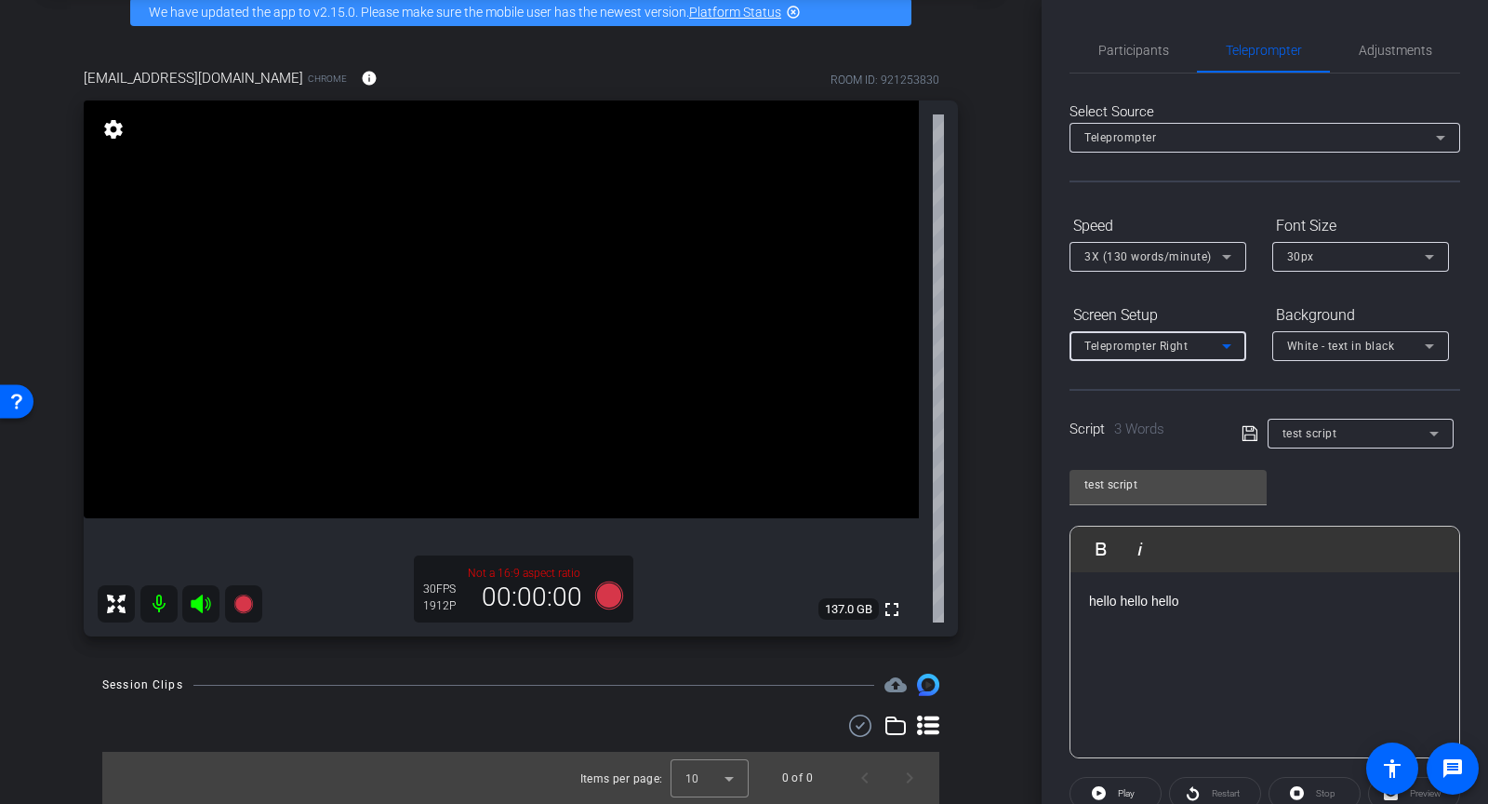
click at [1178, 349] on span "Teleprompter Right" at bounding box center [1136, 346] width 103 height 13
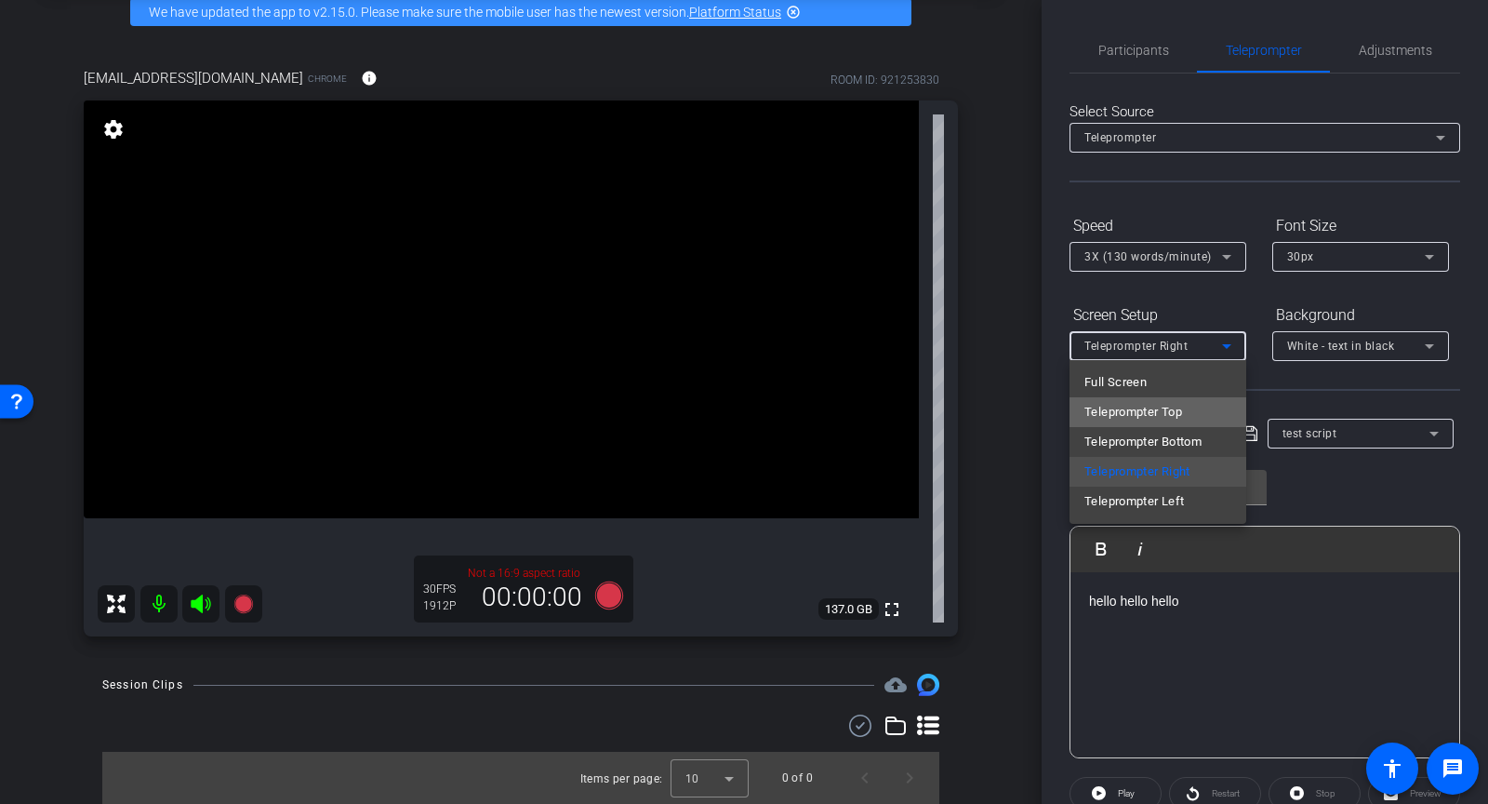
click at [1164, 407] on span "Teleprompter Top" at bounding box center [1134, 412] width 98 height 22
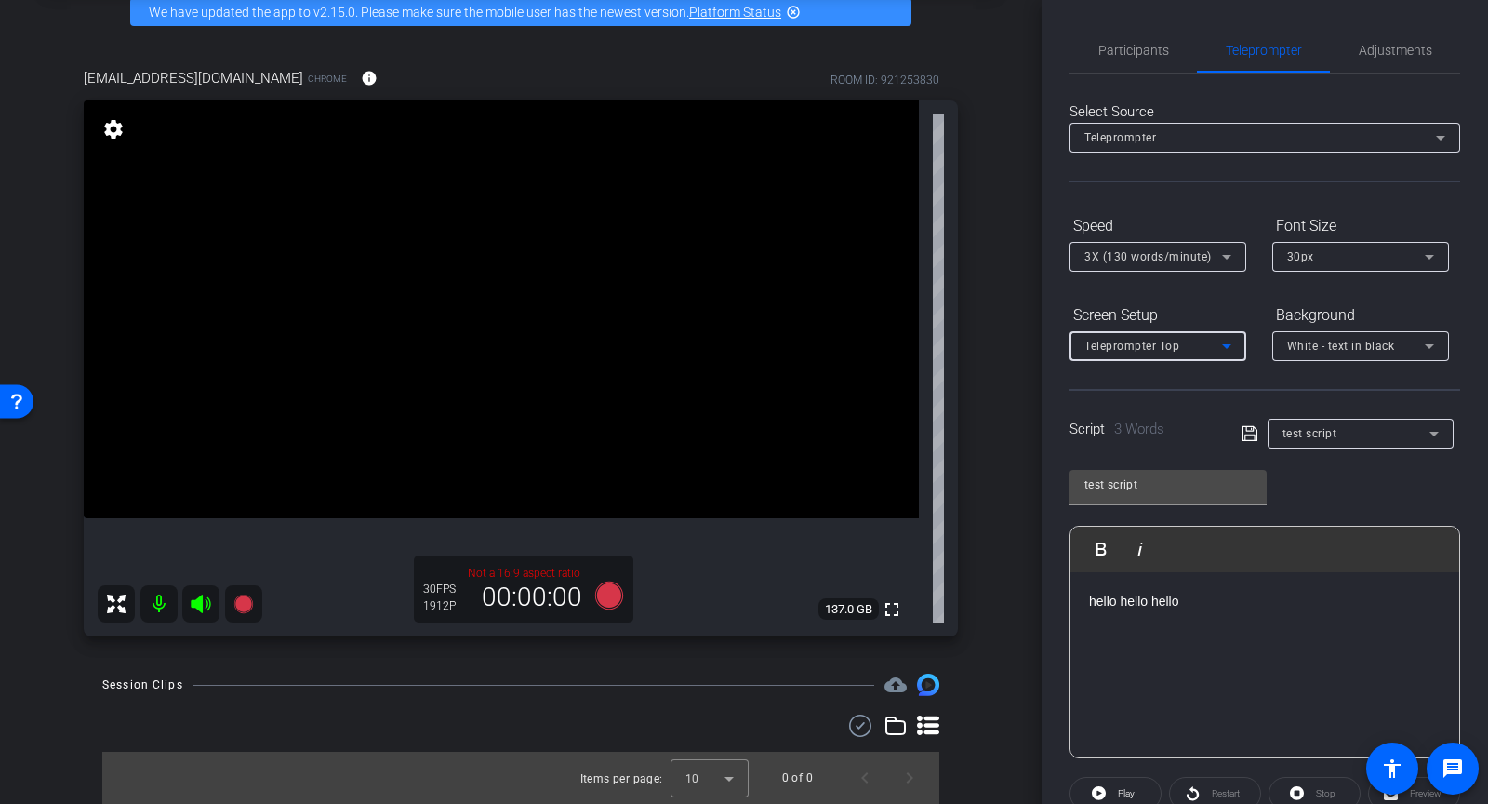
click at [1319, 344] on span "White - text in black" at bounding box center [1341, 346] width 108 height 13
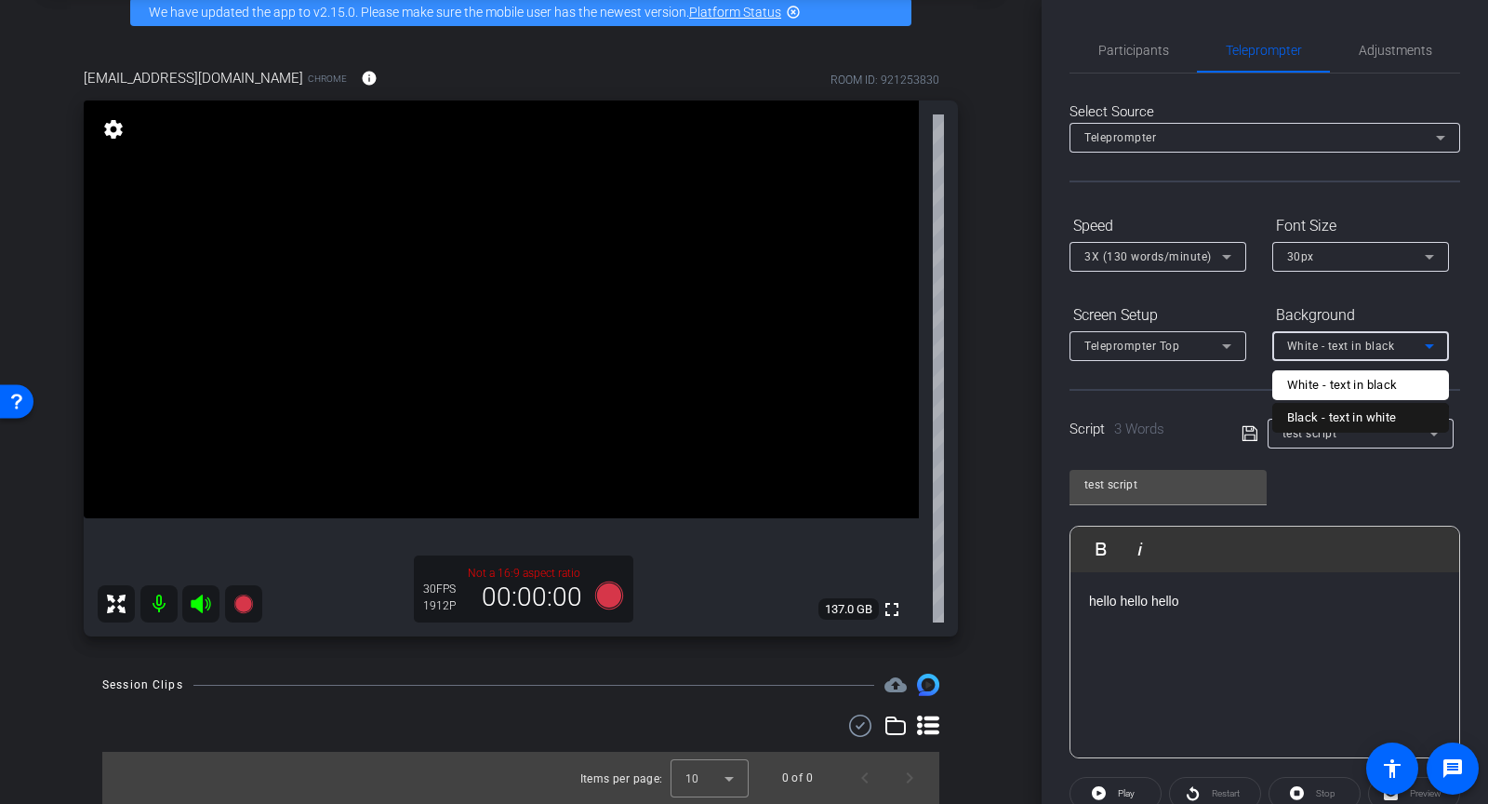
click at [1309, 423] on div "Black - text in white" at bounding box center [1342, 418] width 110 height 22
click at [1301, 346] on span "Black - text in white" at bounding box center [1340, 346] width 106 height 13
click at [1290, 417] on div "Black - text in white" at bounding box center [1342, 418] width 110 height 22
click at [1389, 340] on span "Black - text in white" at bounding box center [1340, 346] width 106 height 13
click at [1353, 387] on div "White - text in black" at bounding box center [1342, 385] width 111 height 22
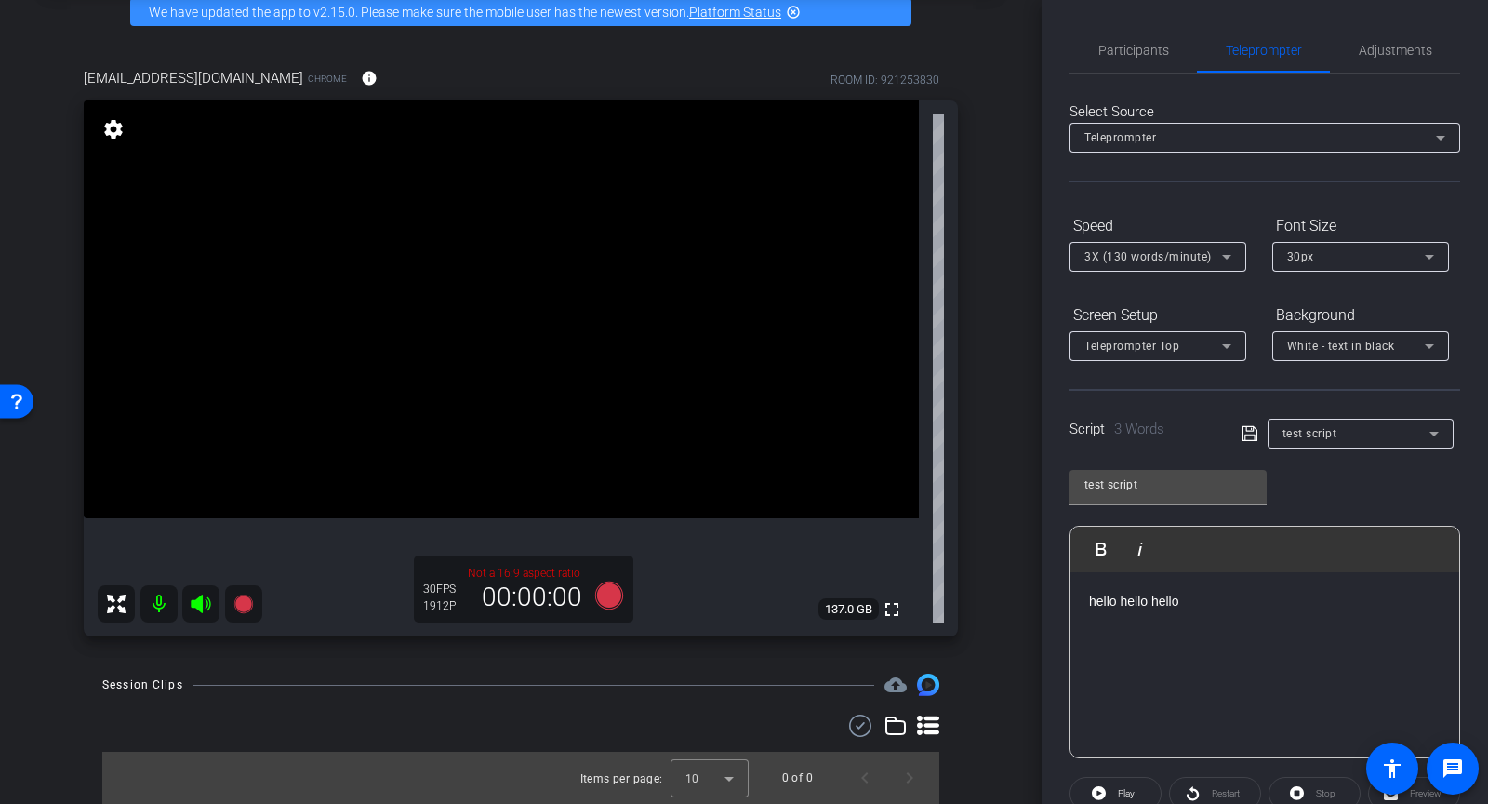
click at [1180, 597] on p "hello hello hello" at bounding box center [1265, 601] width 352 height 20
click at [1254, 436] on span at bounding box center [1255, 432] width 26 height 17
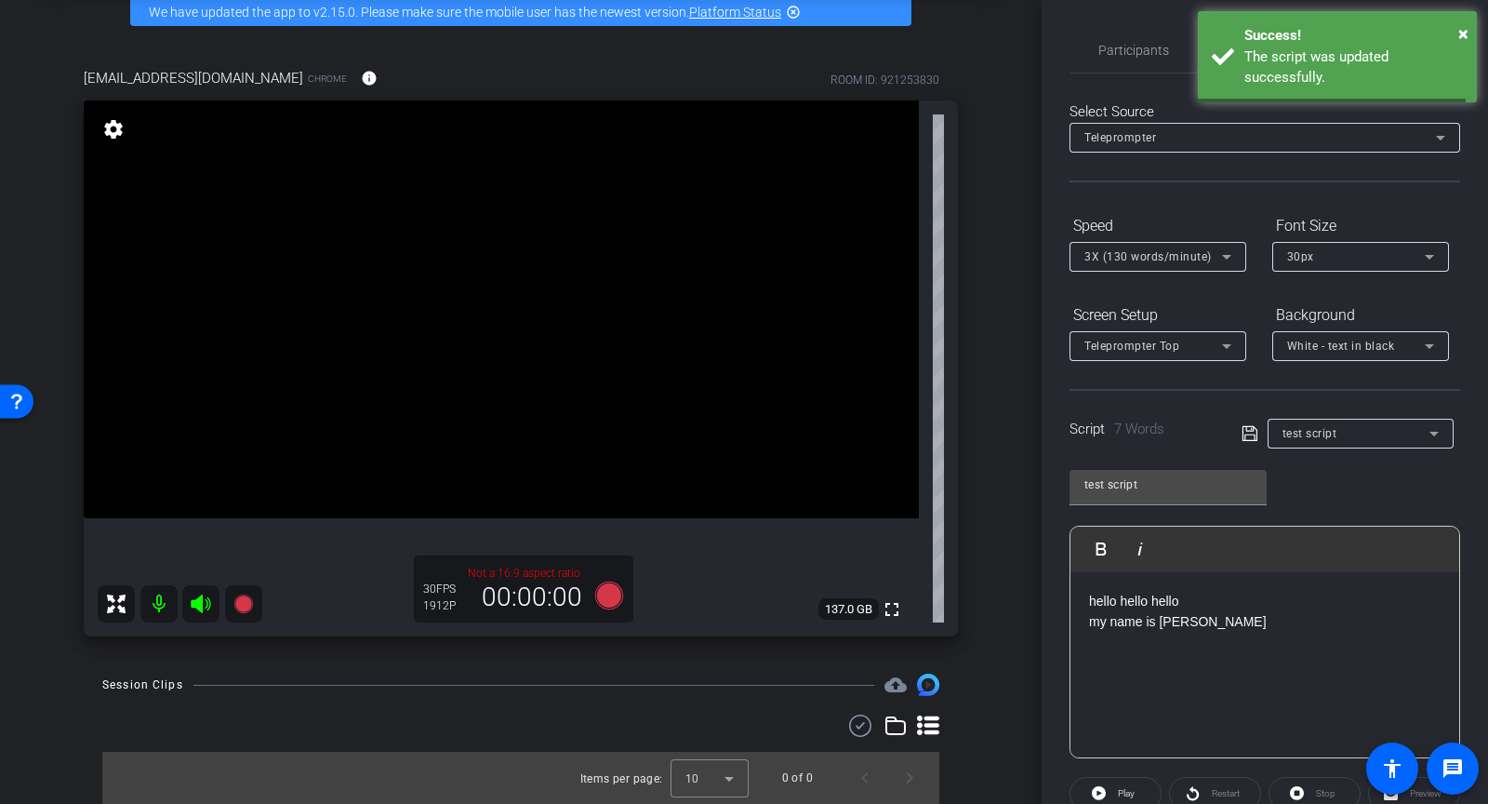
click at [1246, 433] on icon at bounding box center [1250, 433] width 17 height 22
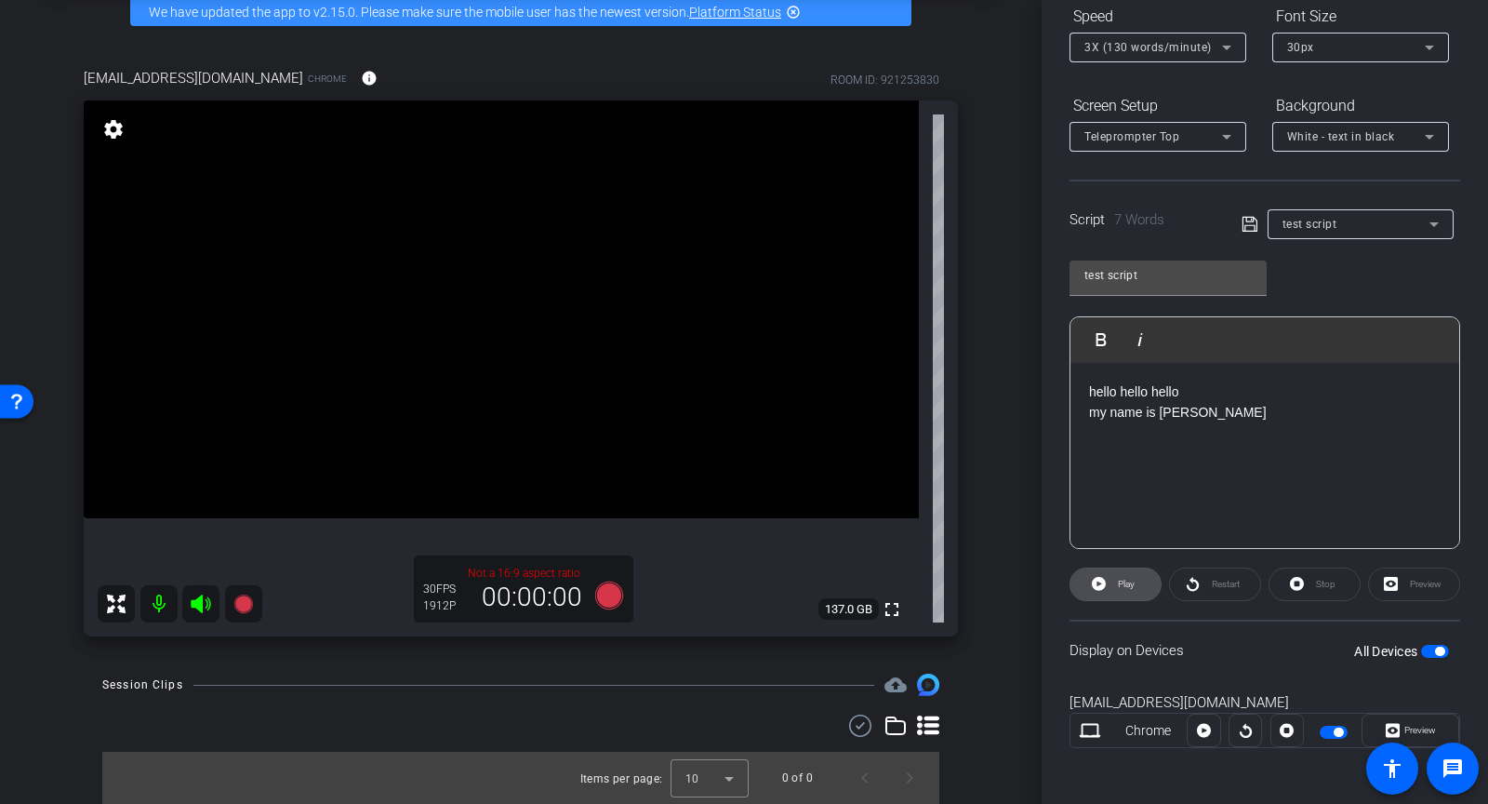
click at [1123, 586] on span "Play" at bounding box center [1123, 584] width 21 height 26
click at [1110, 587] on span "Pause" at bounding box center [1125, 584] width 30 height 26
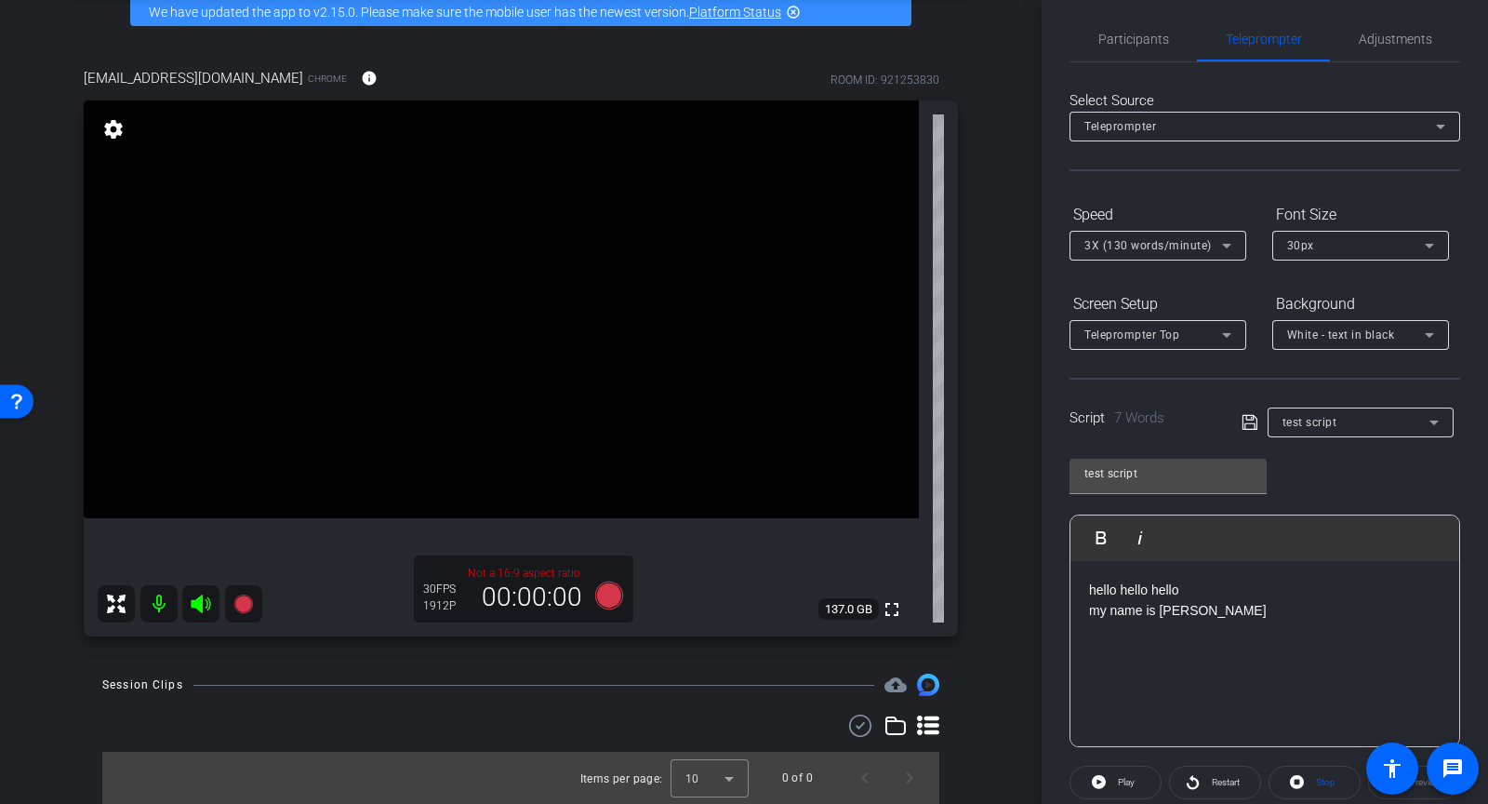
scroll to position [0, 0]
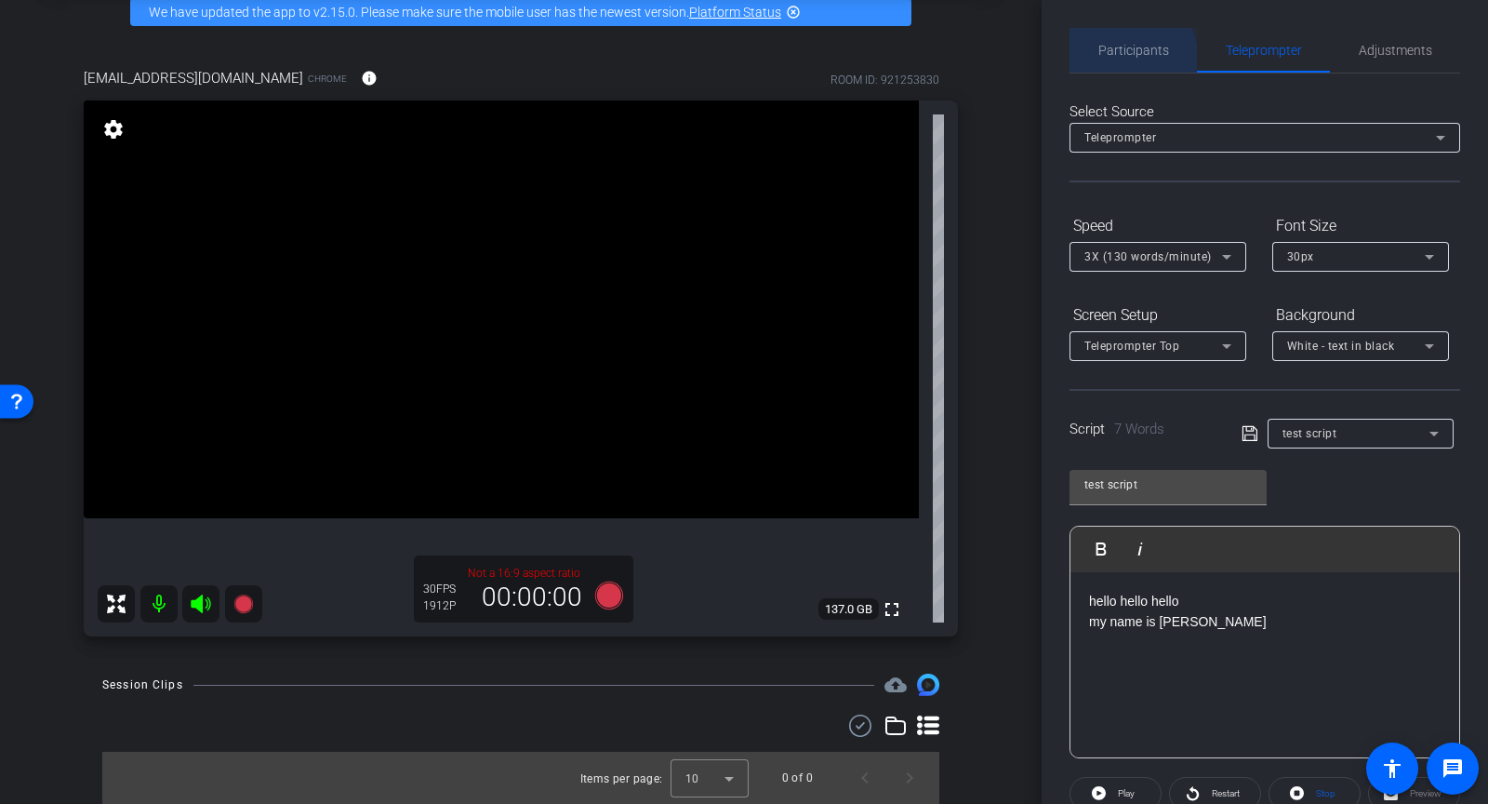
click at [1130, 55] on span "Participants" at bounding box center [1134, 50] width 71 height 13
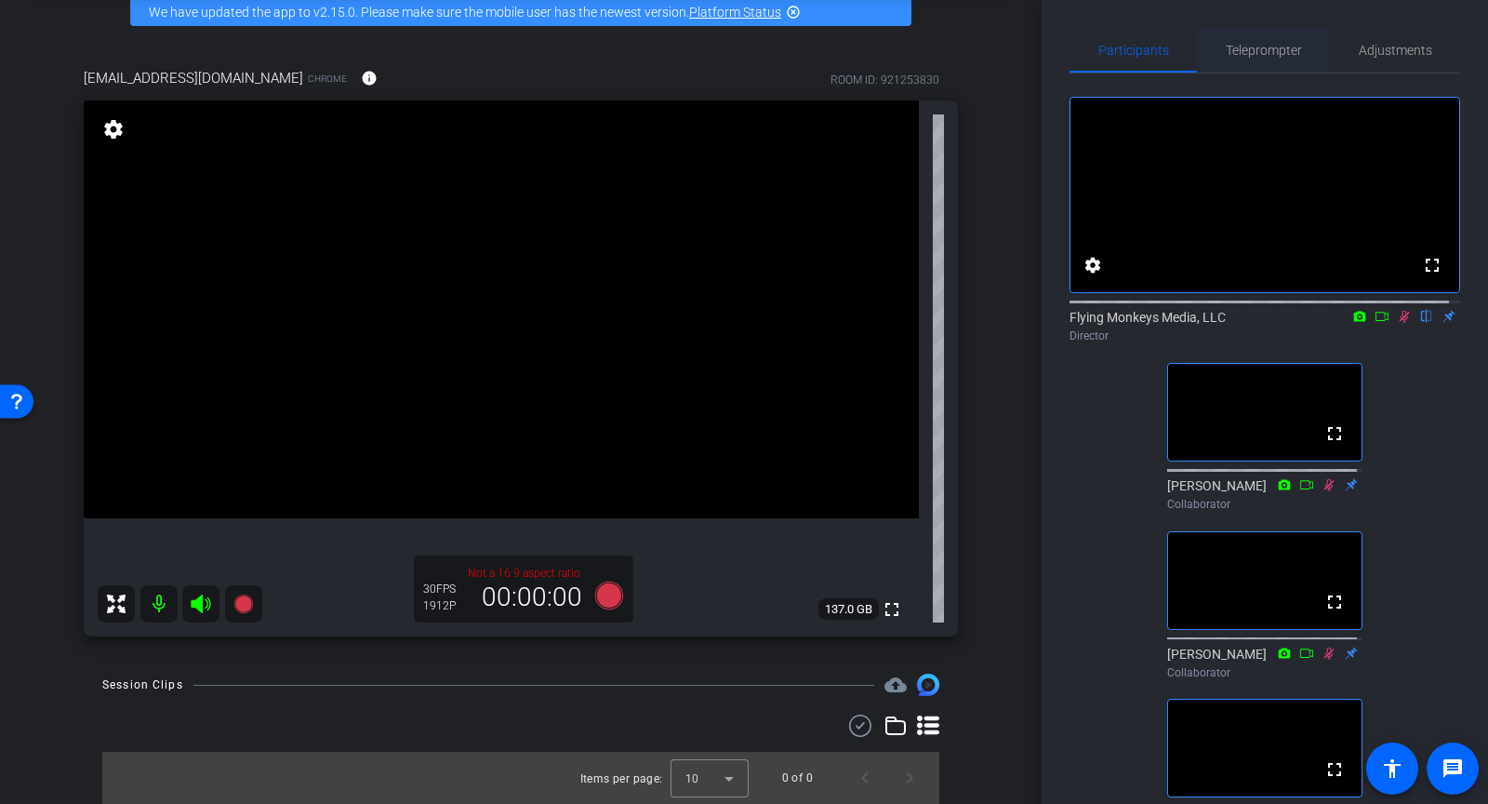
click at [1246, 44] on span "Teleprompter" at bounding box center [1264, 50] width 76 height 13
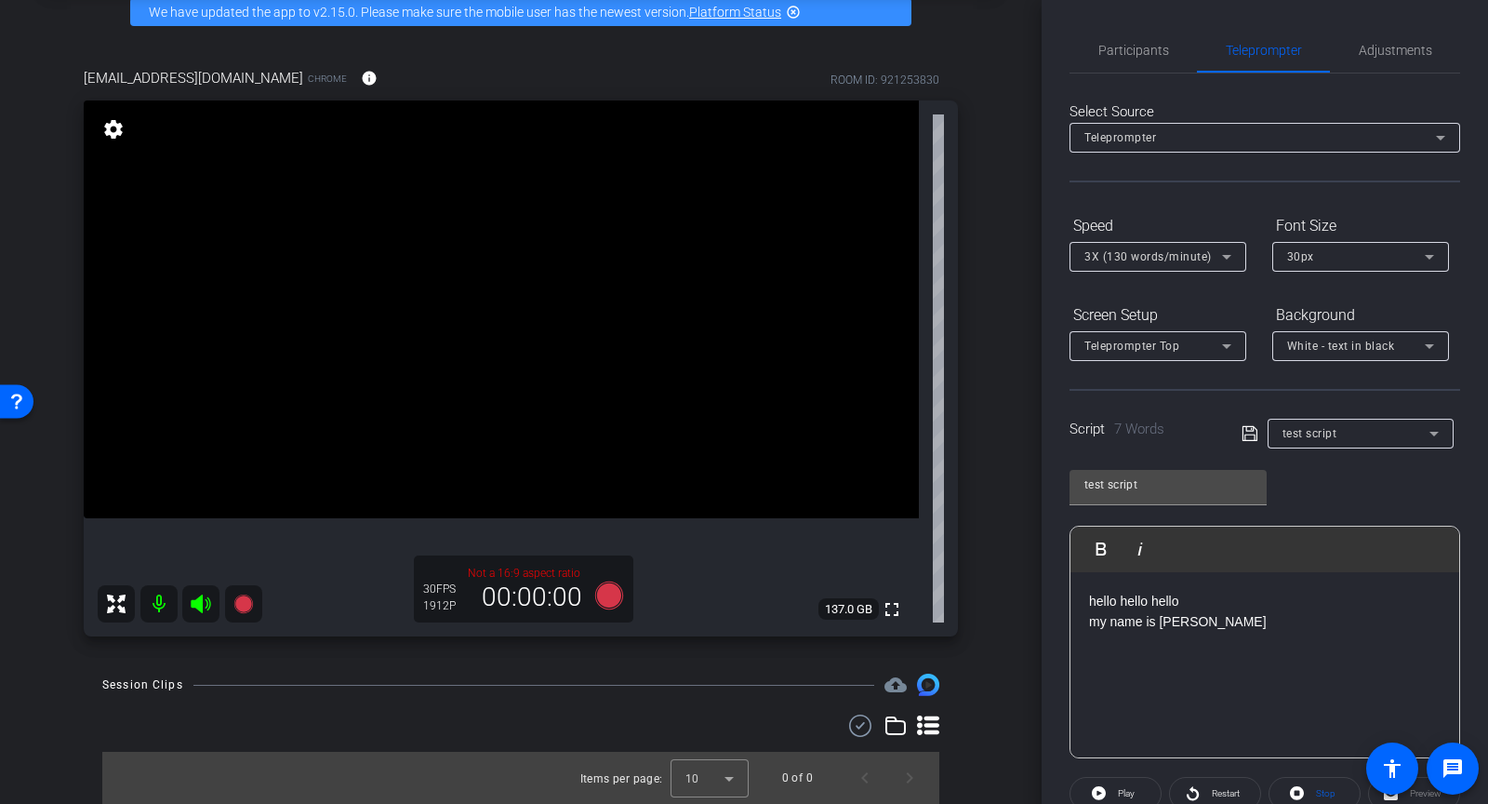
click at [1243, 342] on div "Teleprompter Top" at bounding box center [1158, 346] width 177 height 30
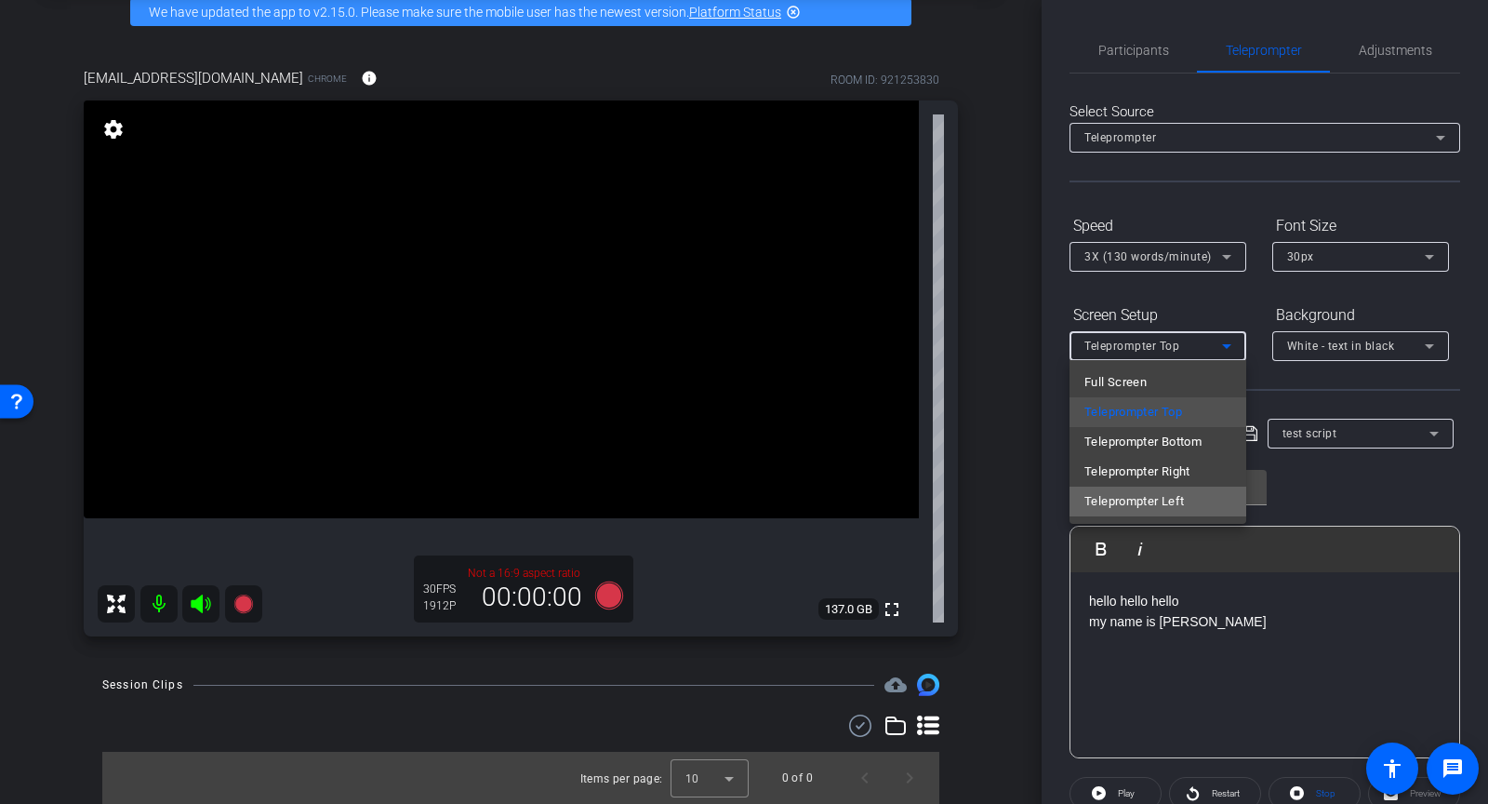
click at [1163, 504] on span "Teleprompter Left" at bounding box center [1135, 501] width 100 height 22
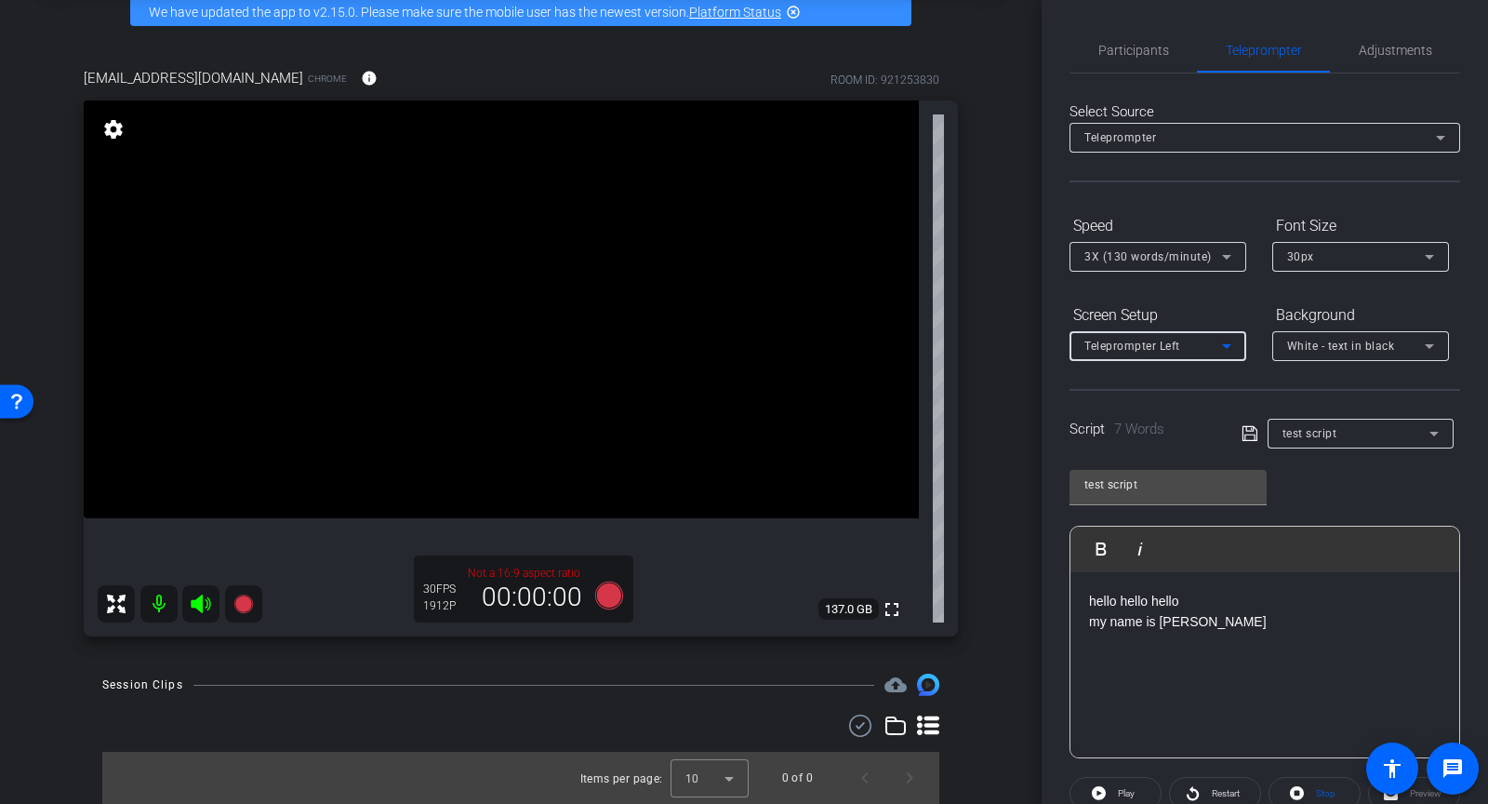
click at [1166, 348] on span "Teleprompter Left" at bounding box center [1133, 346] width 96 height 13
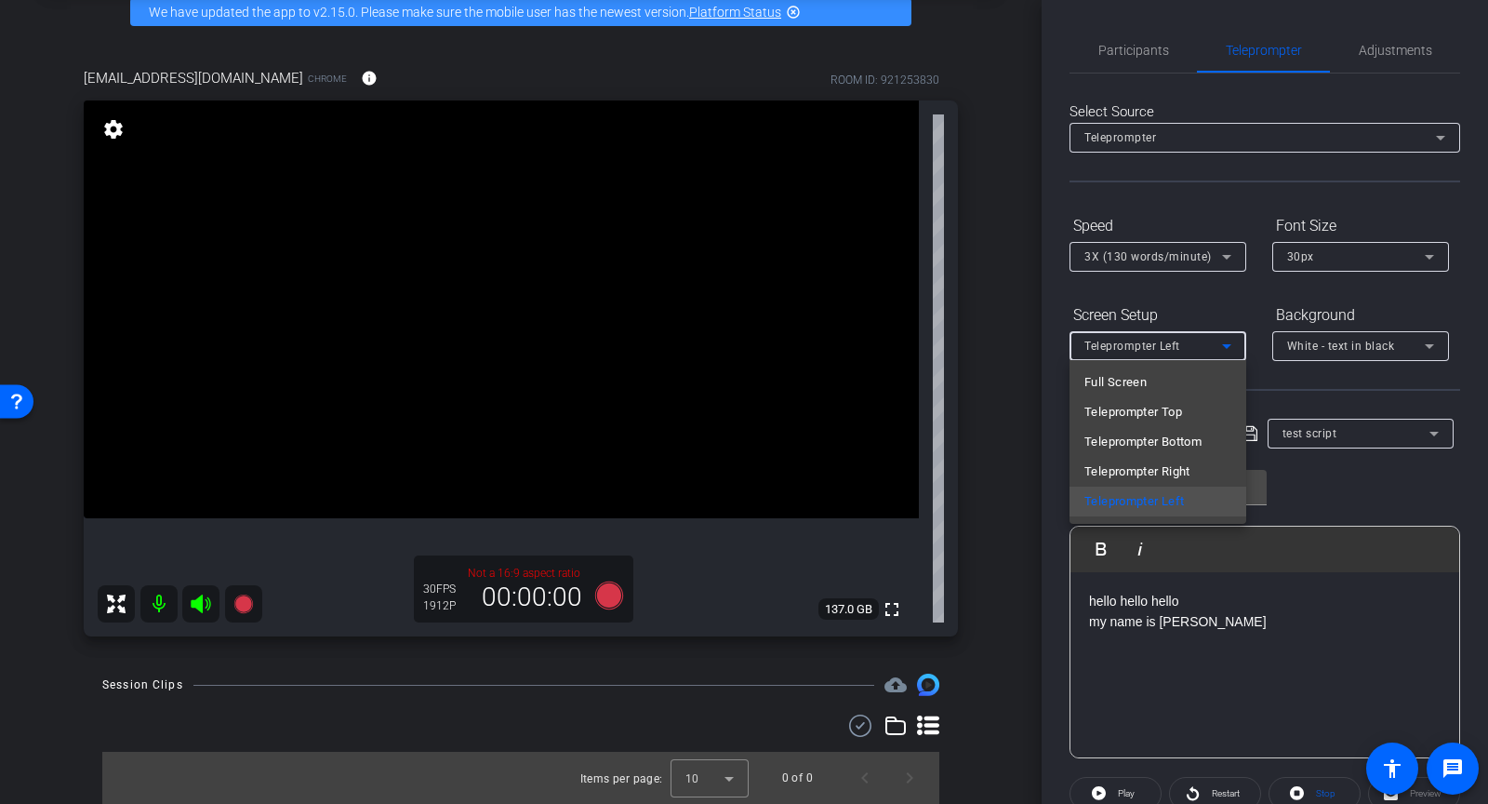
click at [1178, 309] on div at bounding box center [744, 402] width 1488 height 804
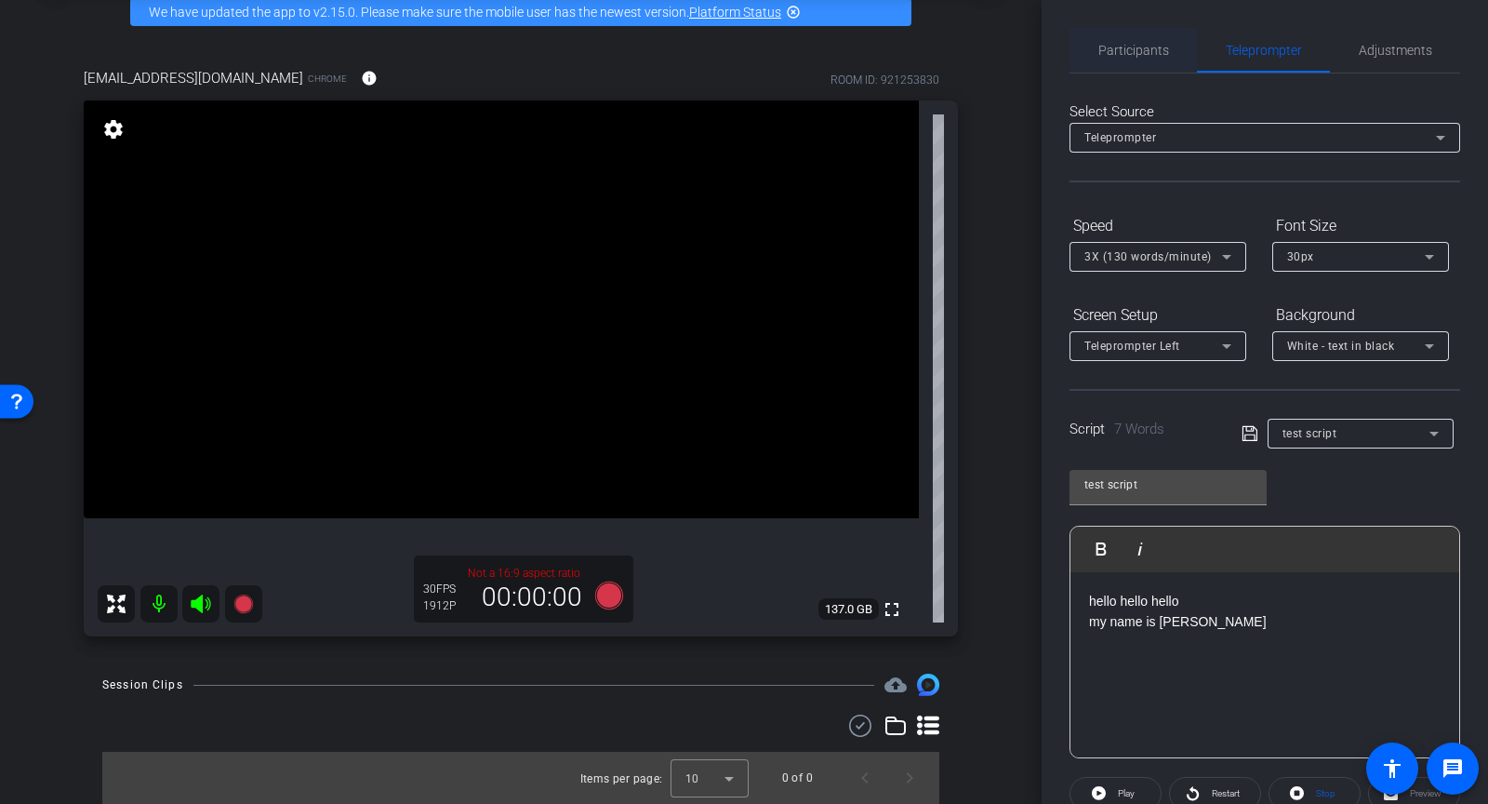
click at [1117, 45] on span "Participants" at bounding box center [1134, 50] width 71 height 13
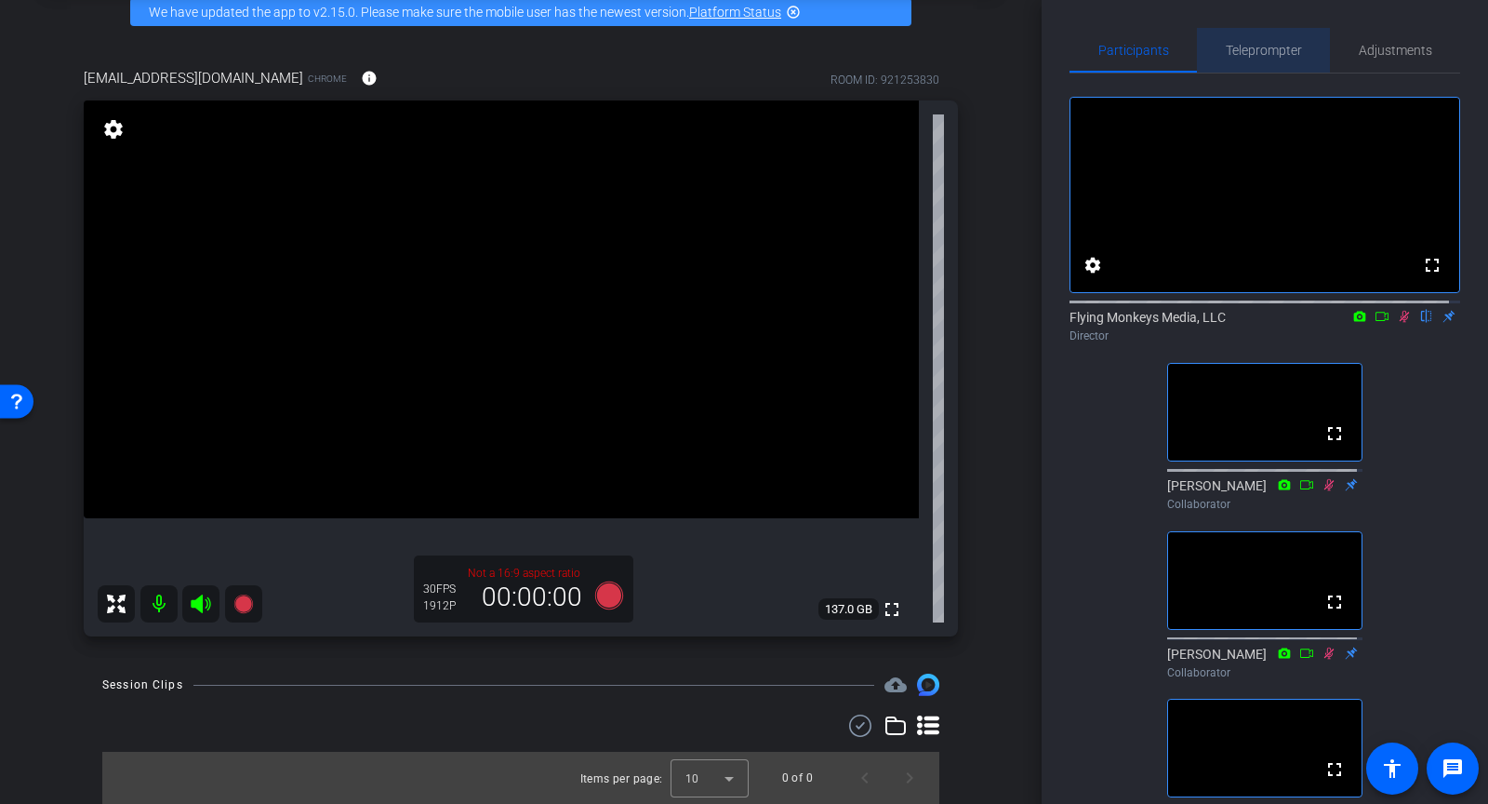
click at [1283, 53] on span "Teleprompter" at bounding box center [1264, 50] width 76 height 13
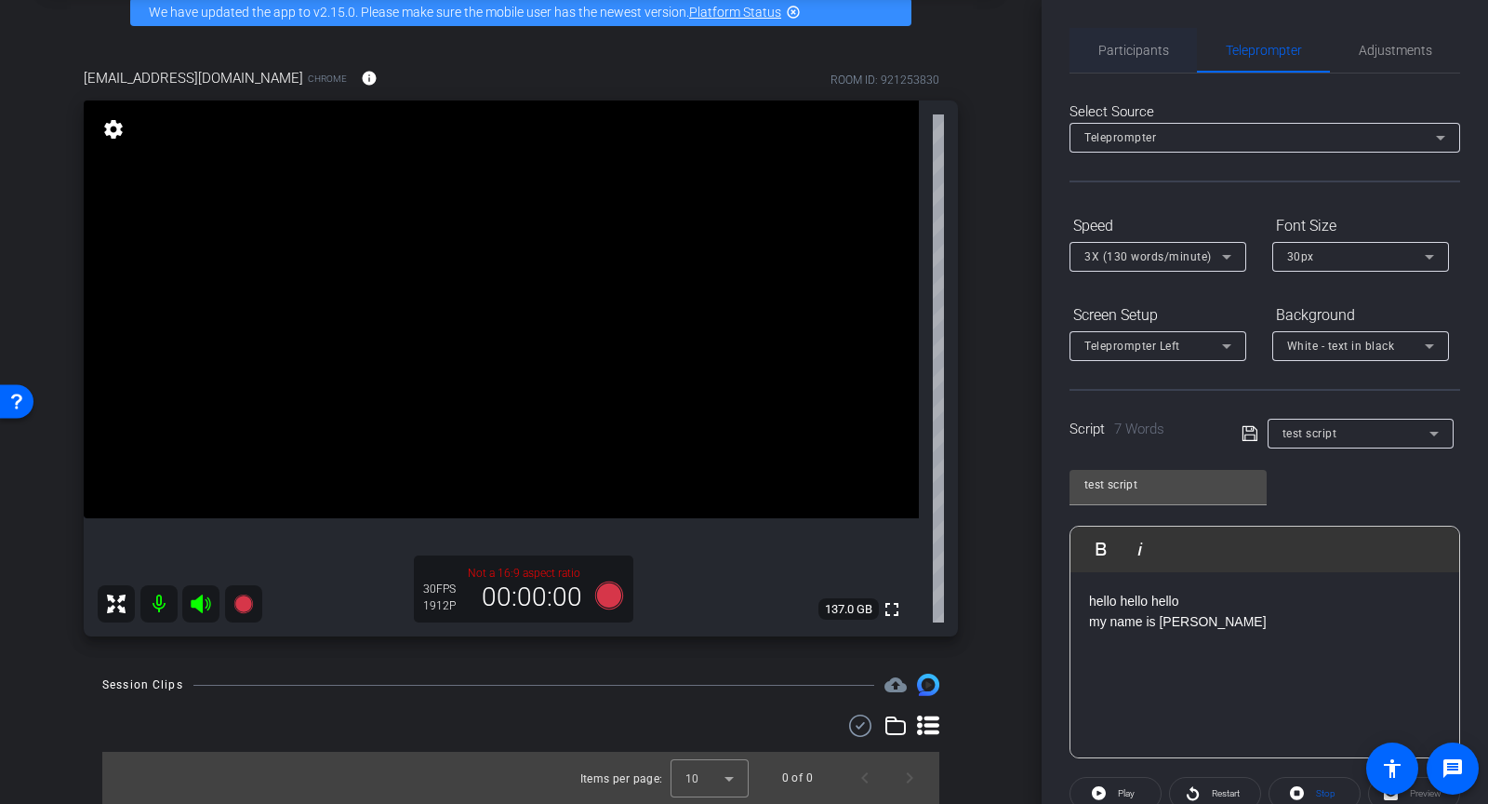
click at [1177, 54] on div "Participants" at bounding box center [1133, 50] width 127 height 45
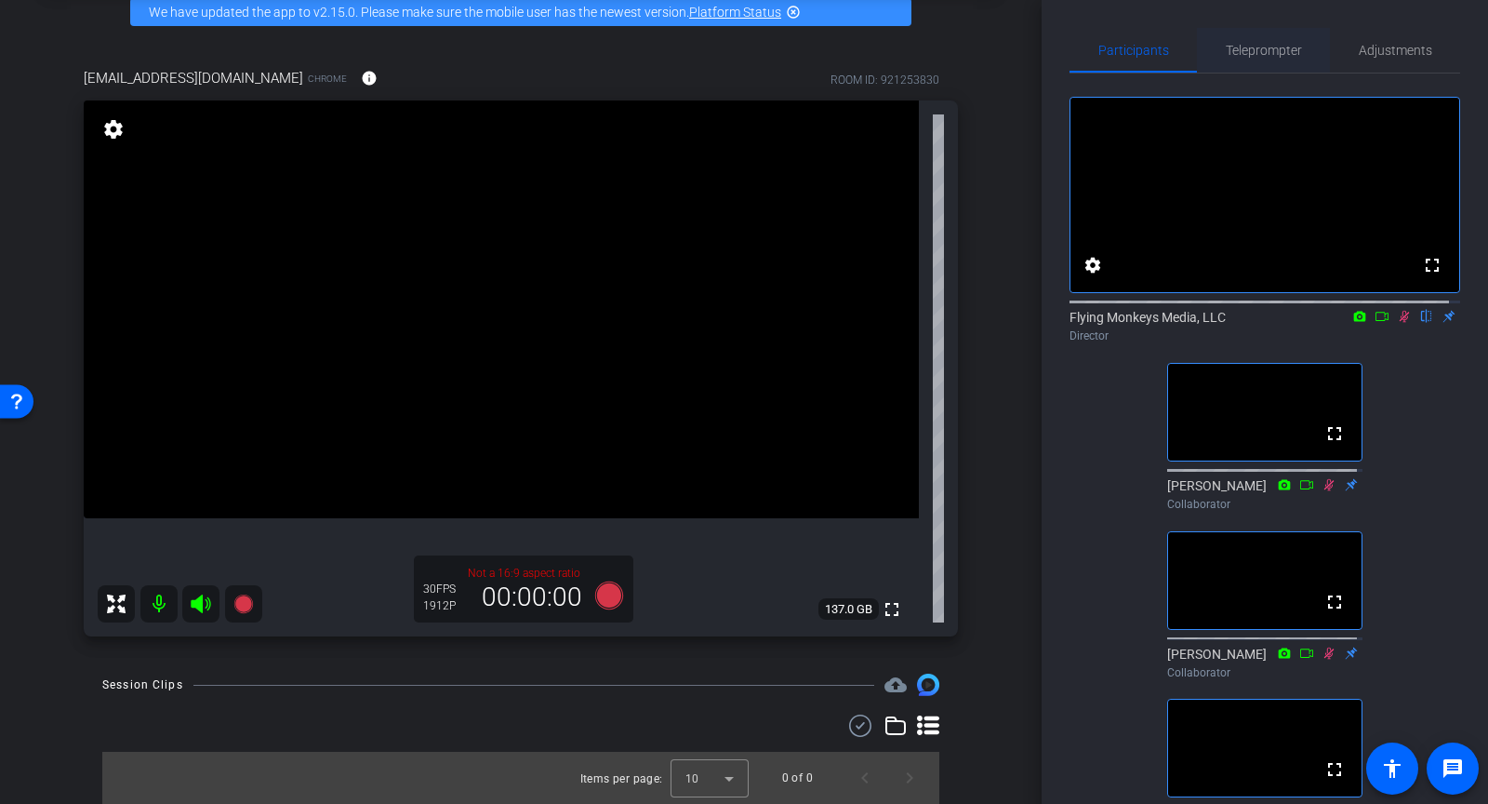
click at [1245, 59] on span "Teleprompter" at bounding box center [1264, 50] width 76 height 45
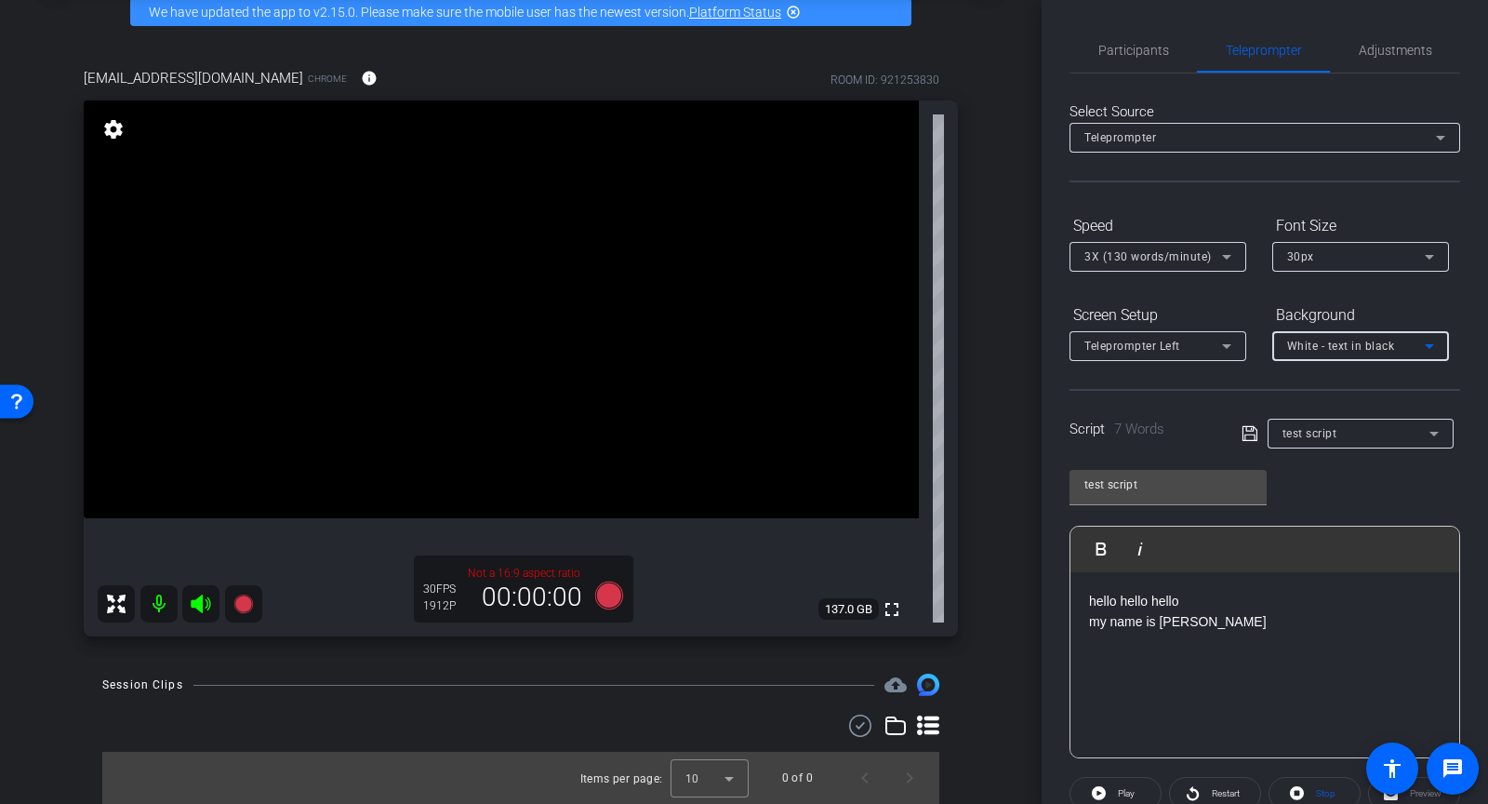
click at [1334, 347] on span "White - text in black" at bounding box center [1341, 346] width 108 height 13
click at [1235, 296] on div at bounding box center [744, 402] width 1488 height 804
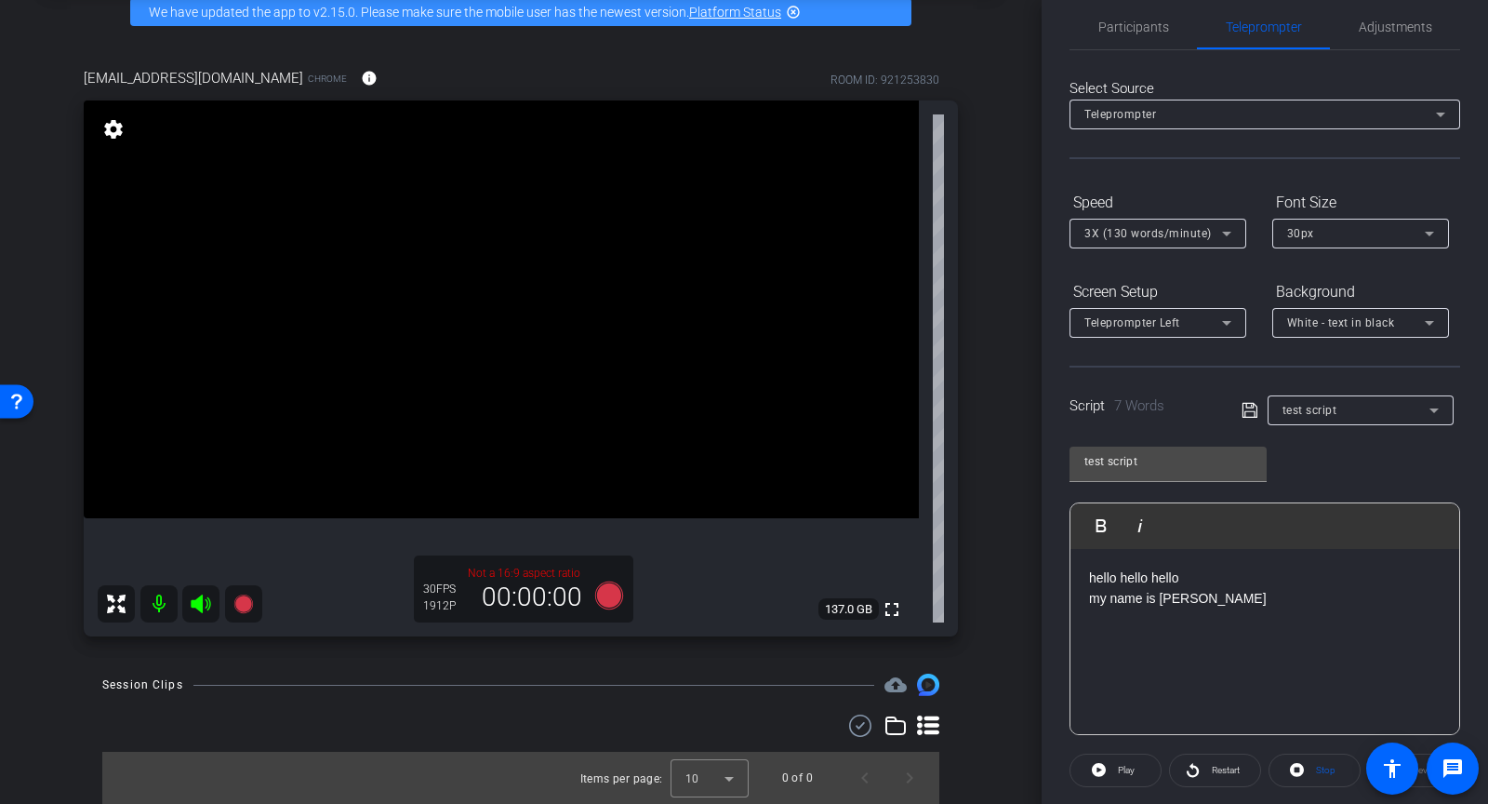
scroll to position [8, 0]
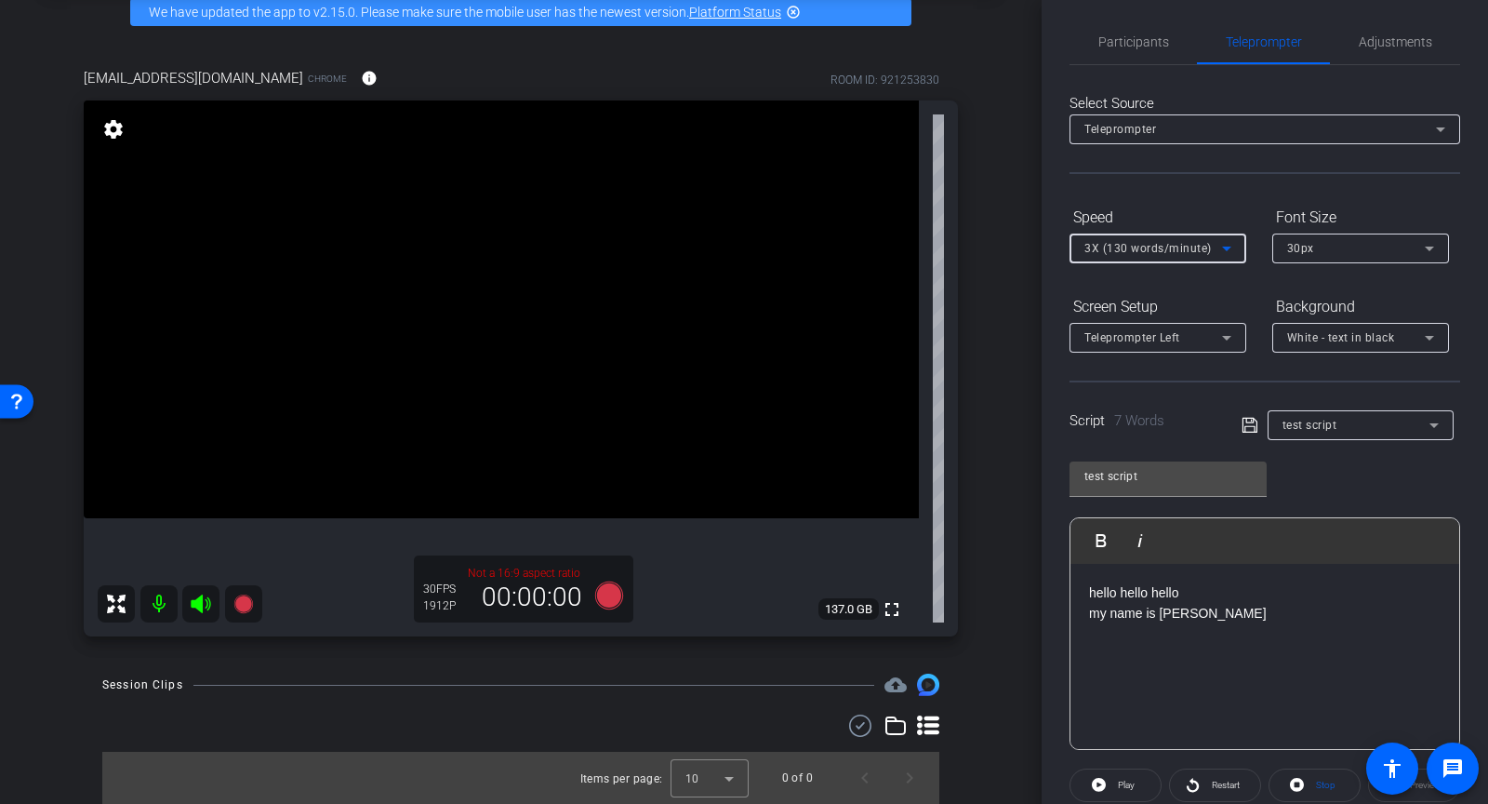
click at [1222, 255] on icon at bounding box center [1227, 248] width 22 height 22
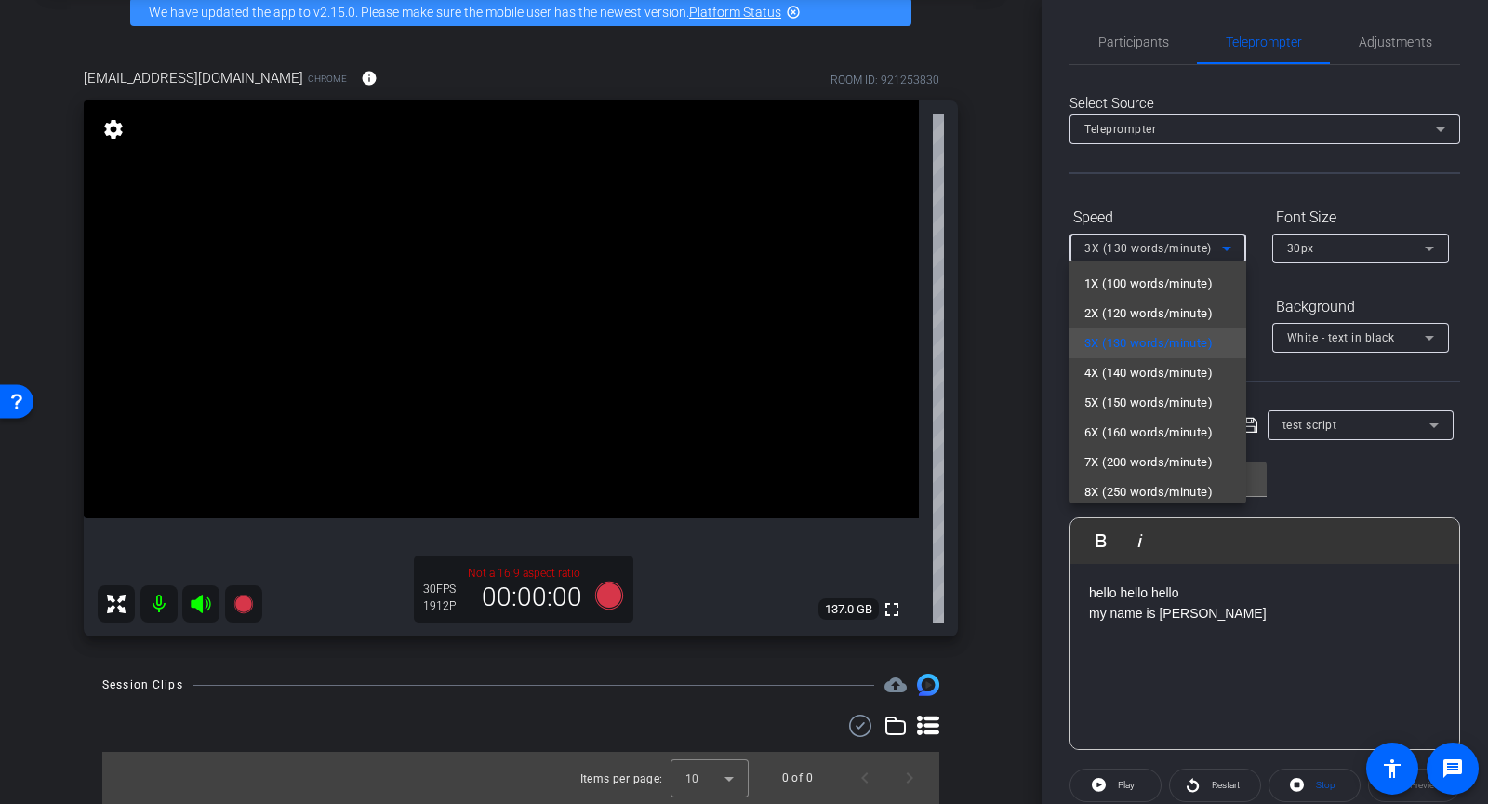
click at [1277, 273] on div at bounding box center [744, 402] width 1488 height 804
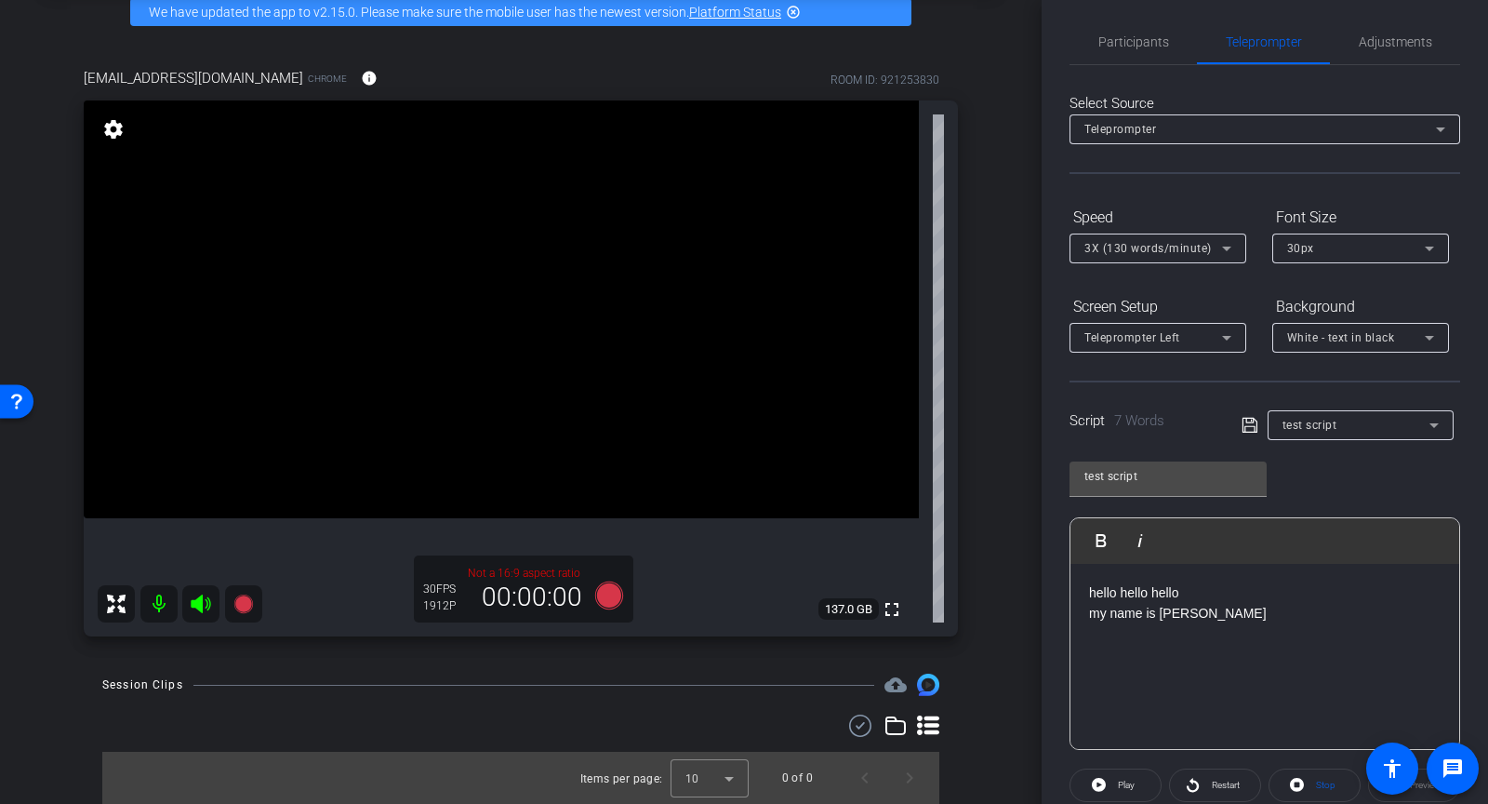
click at [1296, 251] on span "30px" at bounding box center [1300, 248] width 27 height 13
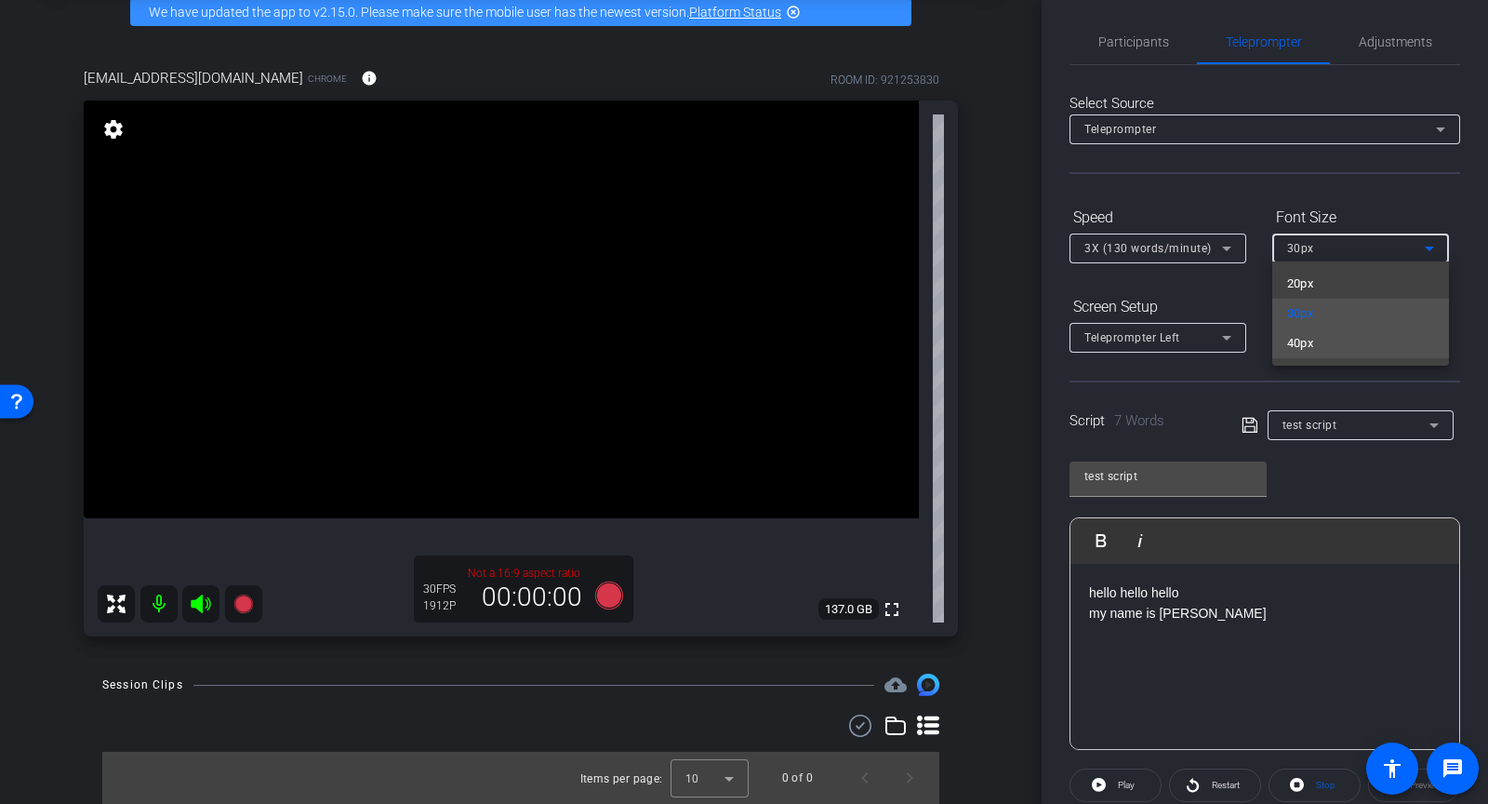
click at [1291, 341] on span "40px" at bounding box center [1300, 343] width 27 height 22
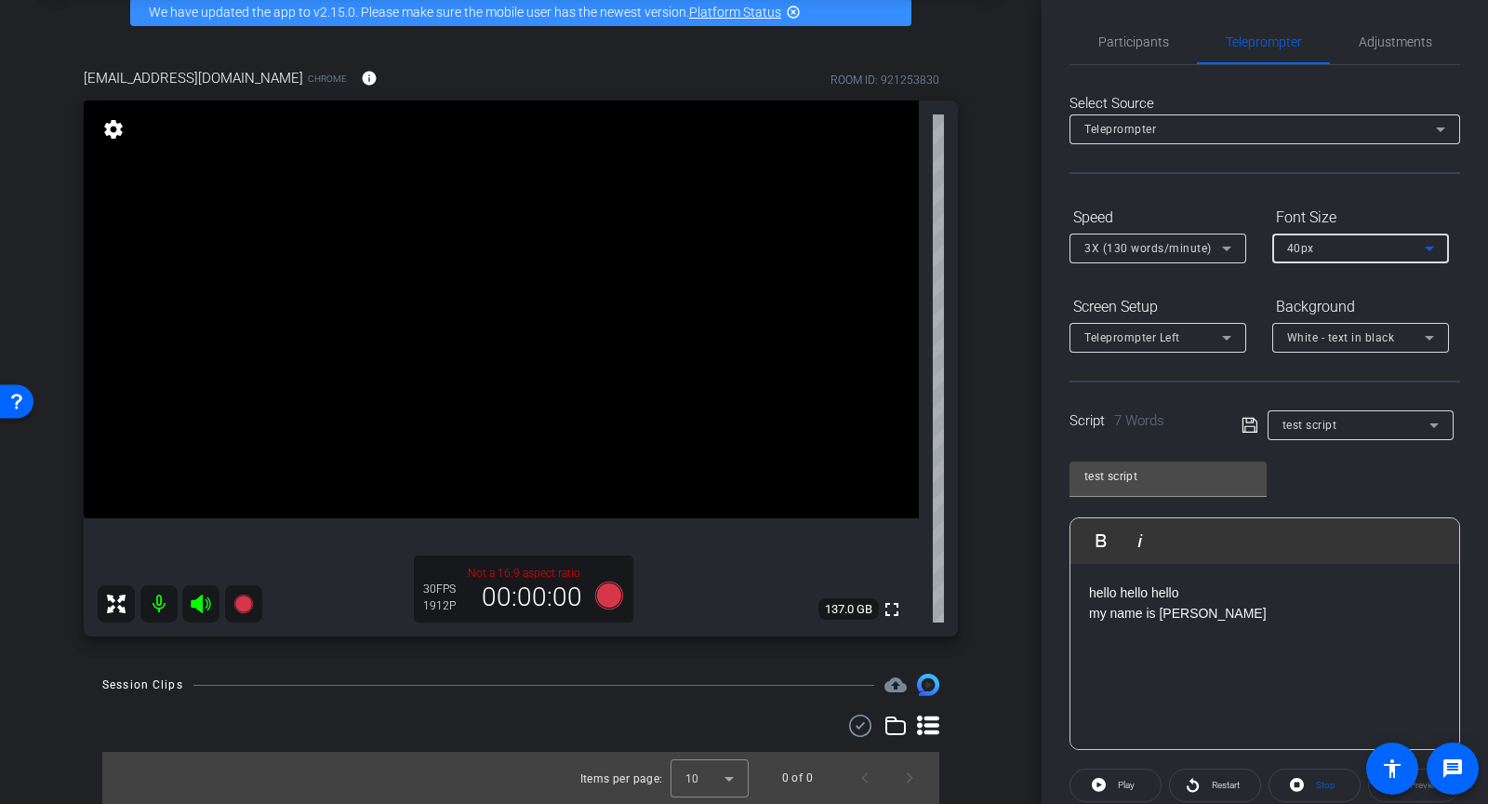
click at [1304, 247] on span "40px" at bounding box center [1300, 248] width 27 height 13
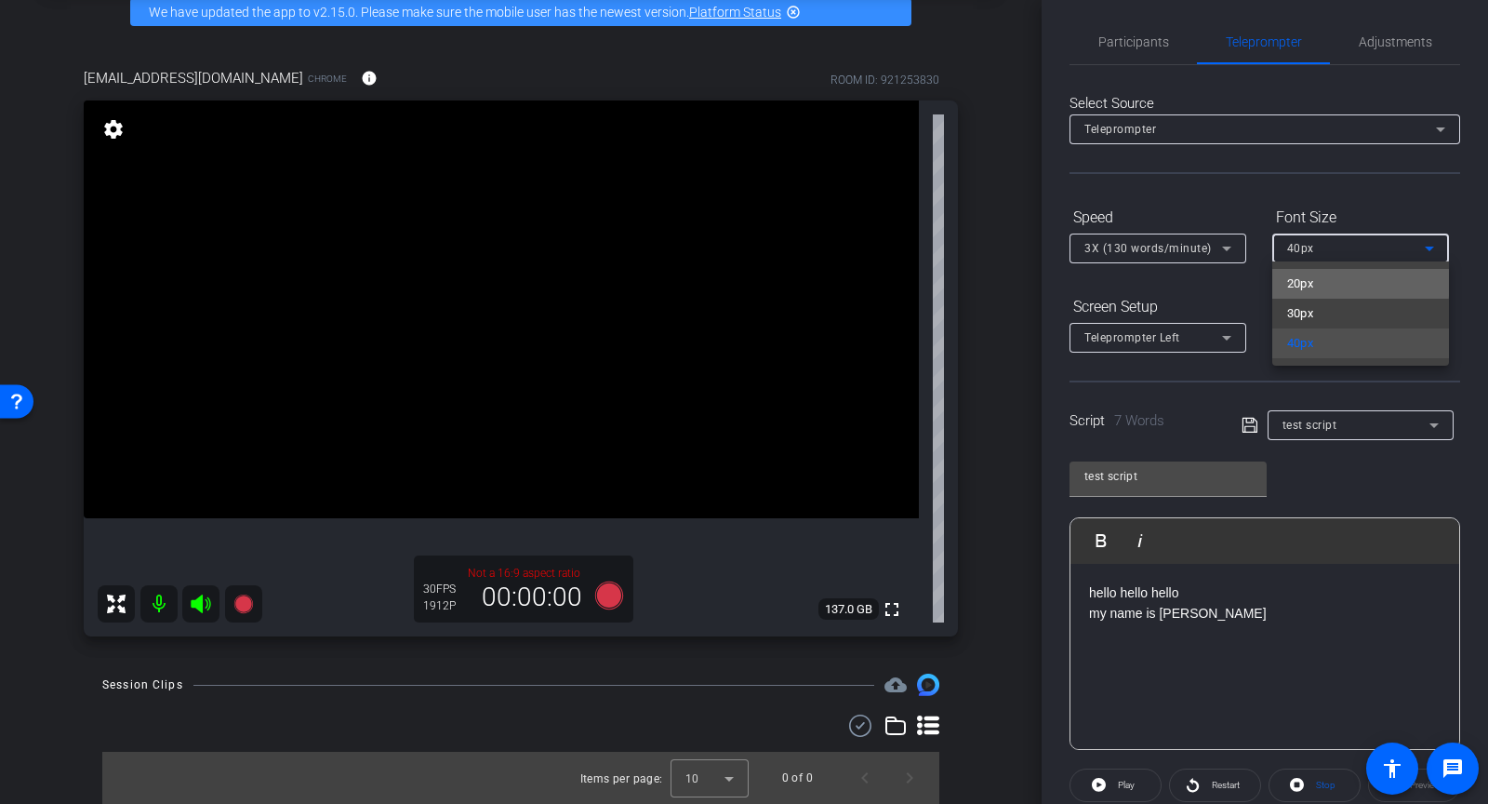
click at [1306, 280] on span "20px" at bounding box center [1300, 284] width 27 height 22
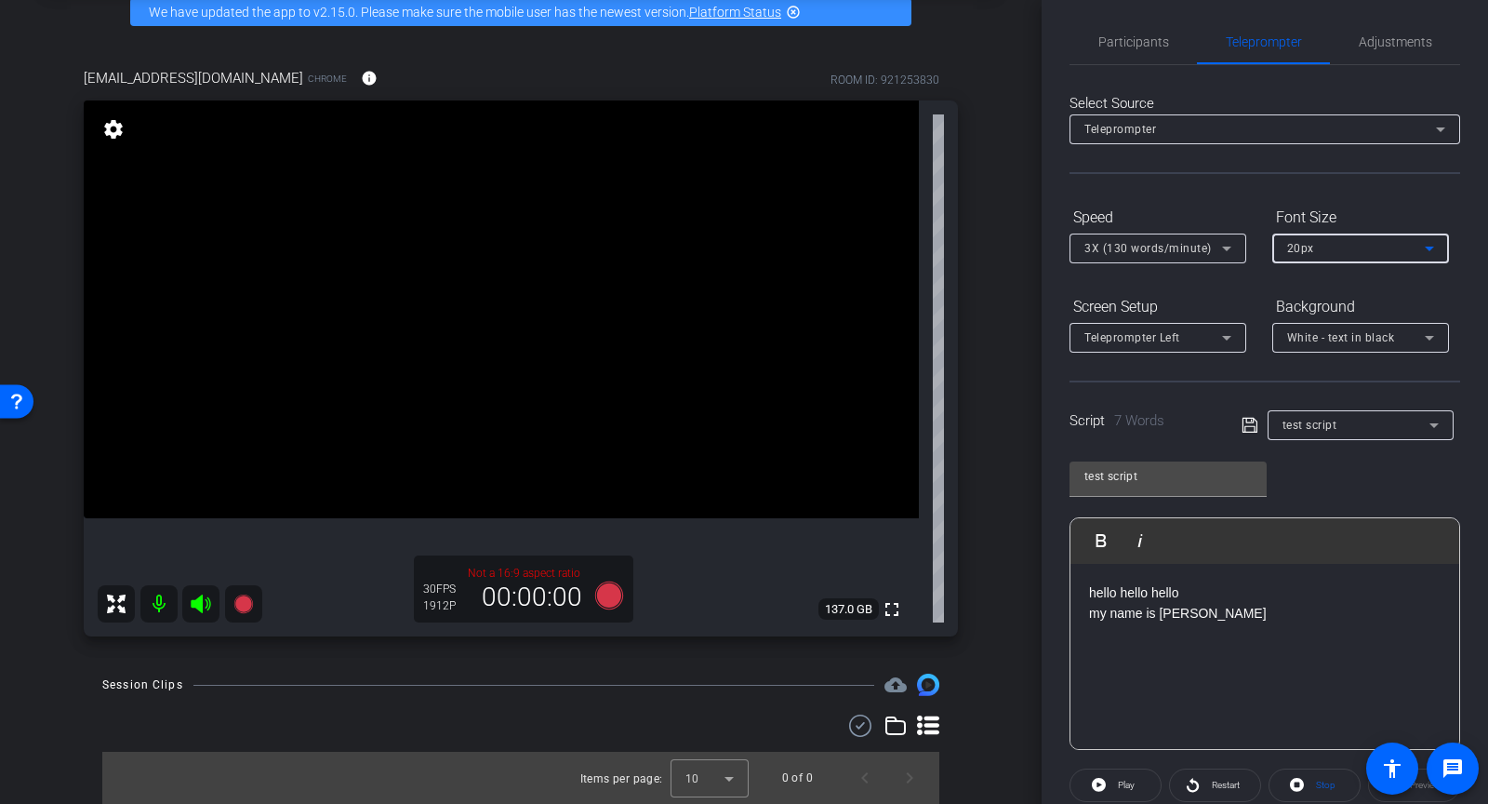
click at [1309, 248] on span "20px" at bounding box center [1300, 248] width 27 height 13
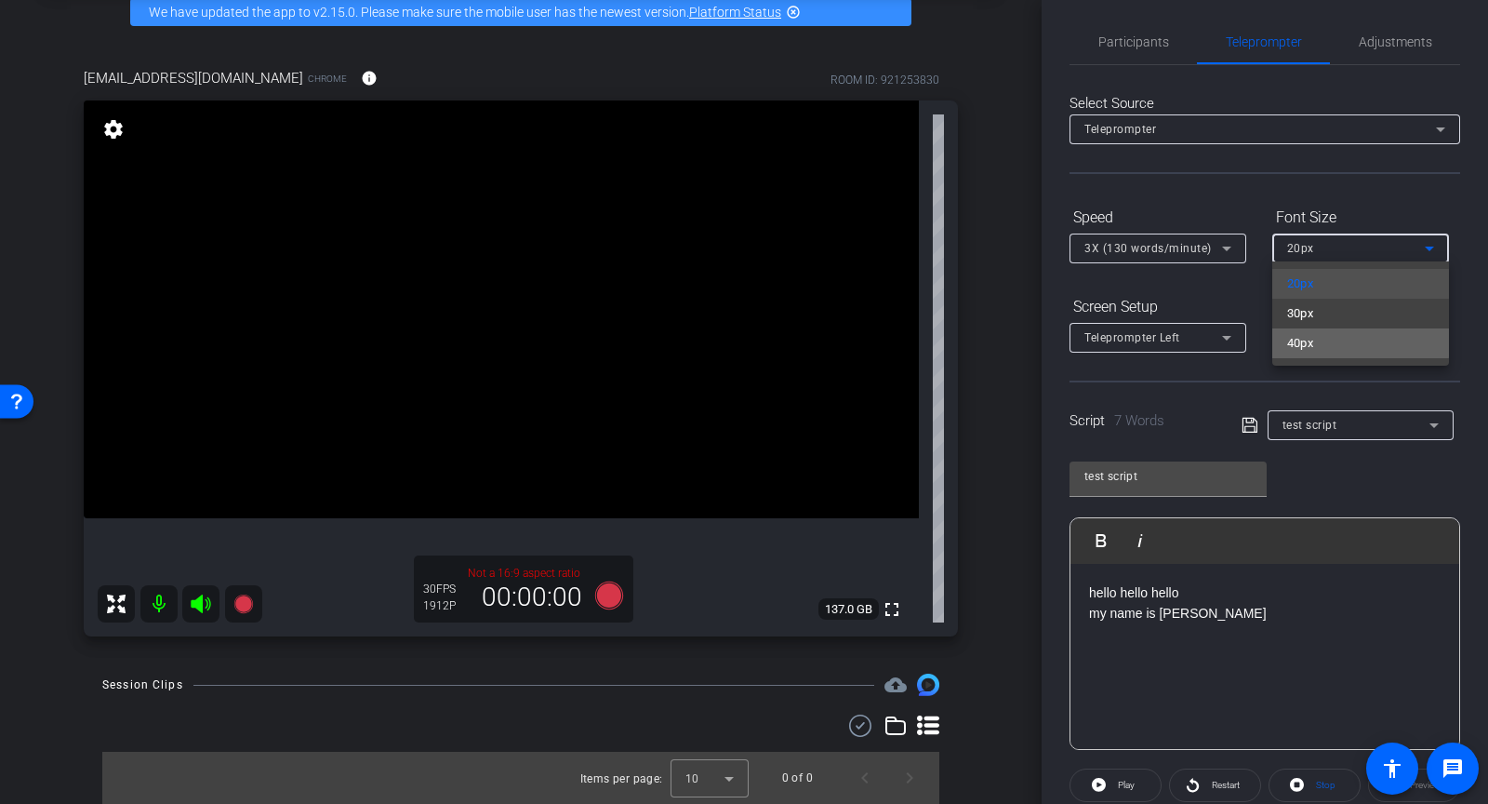
click at [1313, 340] on span "40px" at bounding box center [1300, 343] width 27 height 22
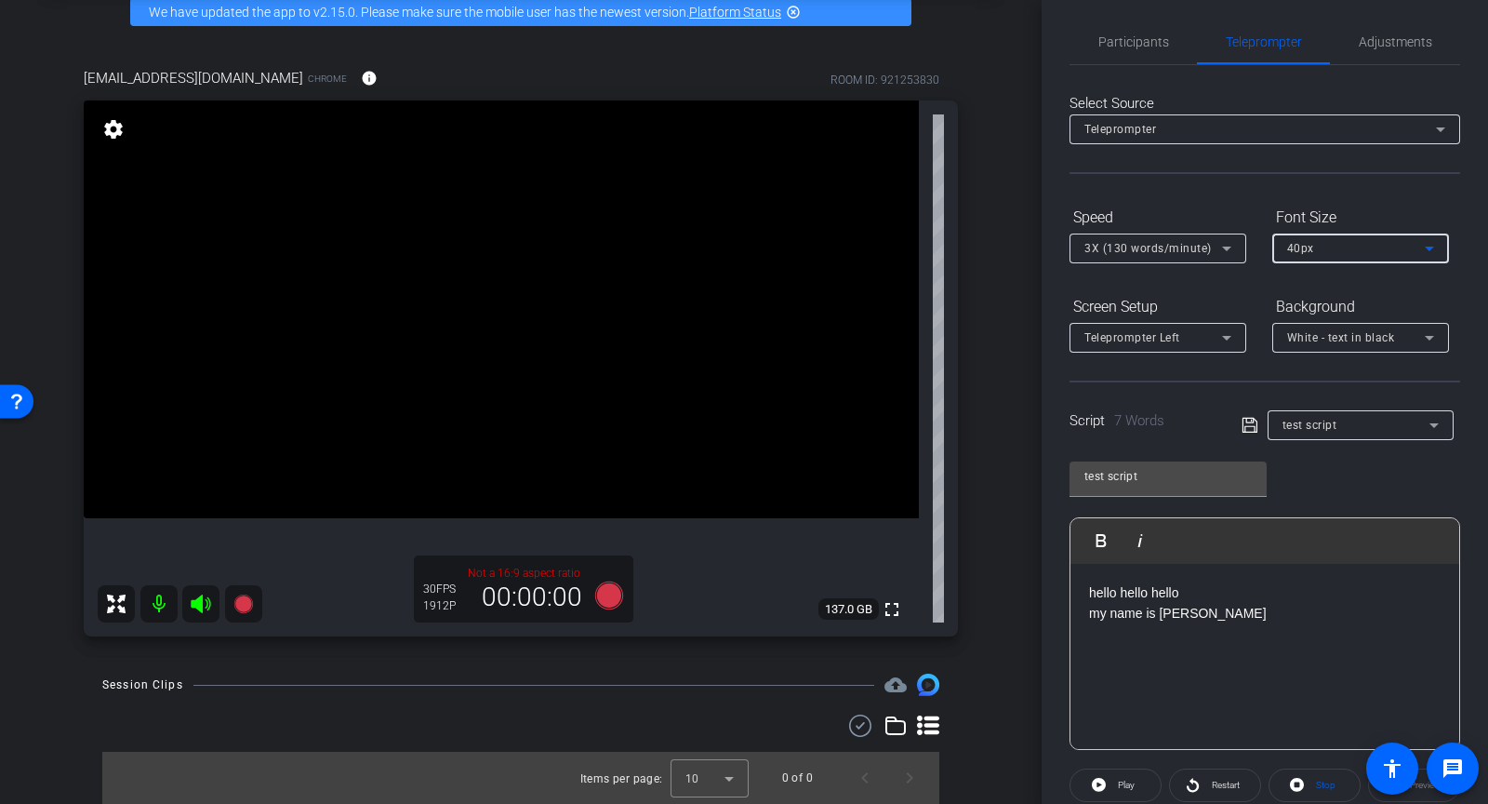
click at [1204, 333] on div "Teleprompter Left" at bounding box center [1154, 337] width 138 height 23
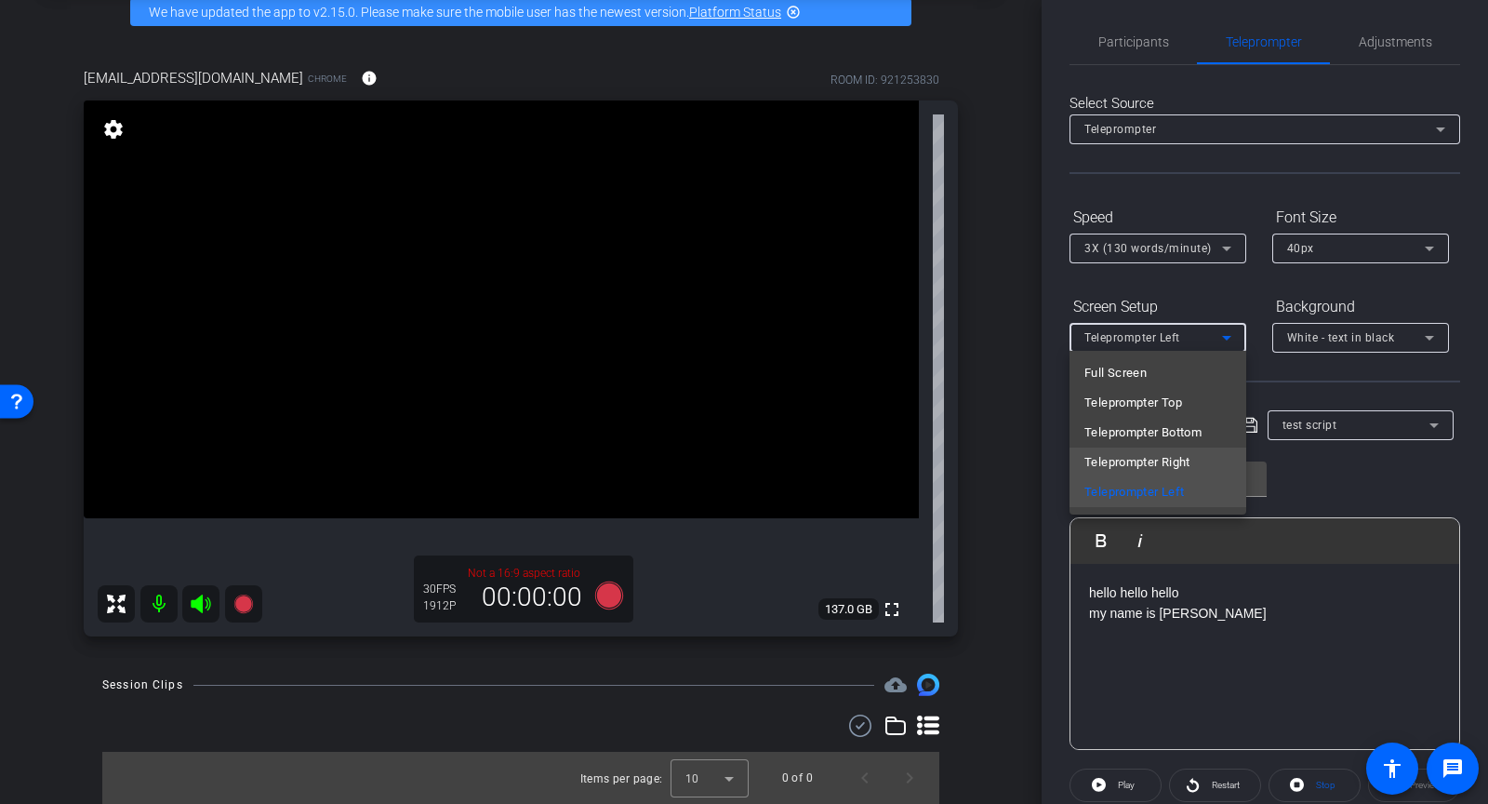
click at [1166, 464] on span "Teleprompter Right" at bounding box center [1138, 462] width 106 height 22
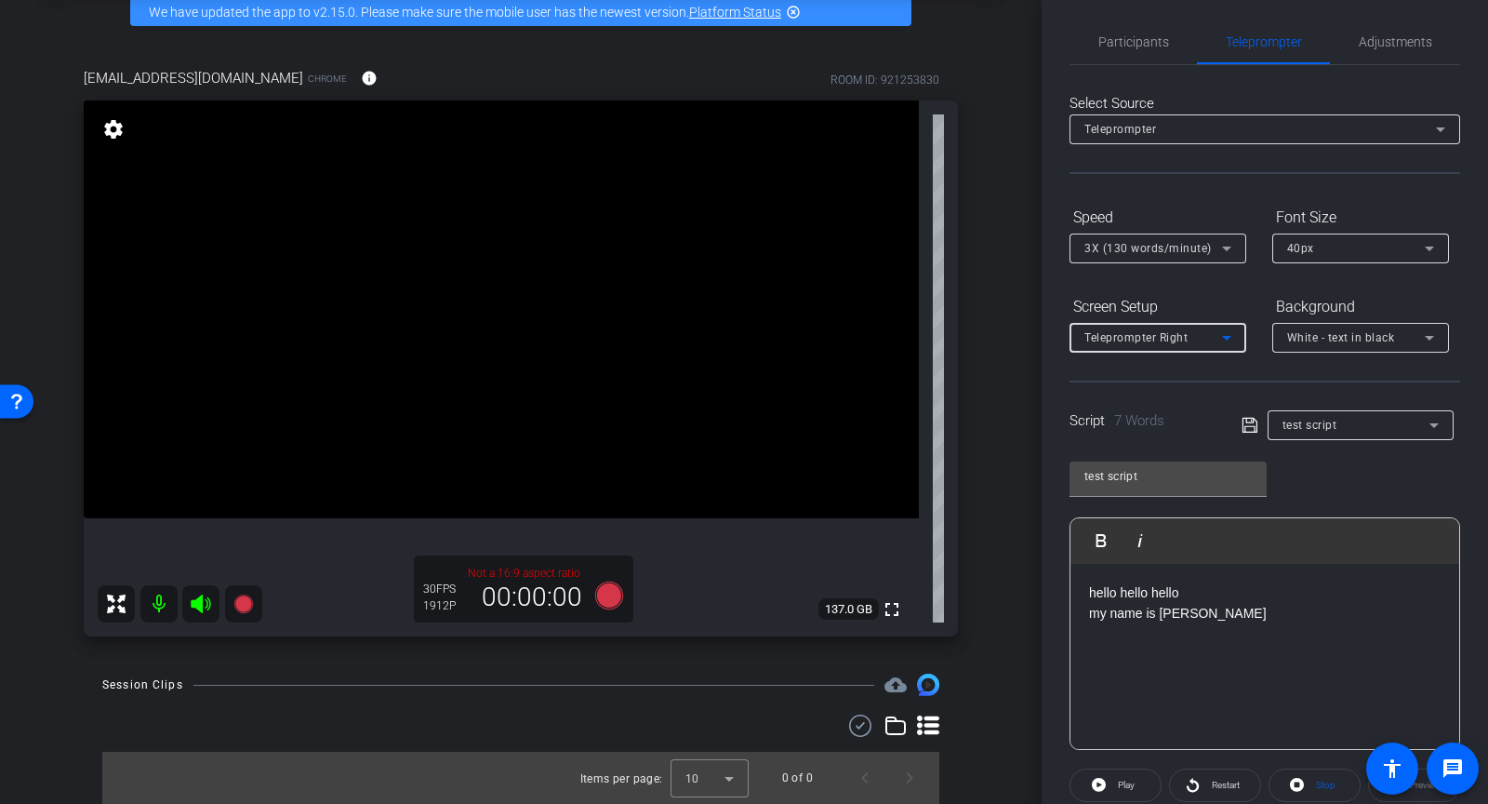
click at [1174, 349] on div "Teleprompter Right" at bounding box center [1158, 338] width 147 height 30
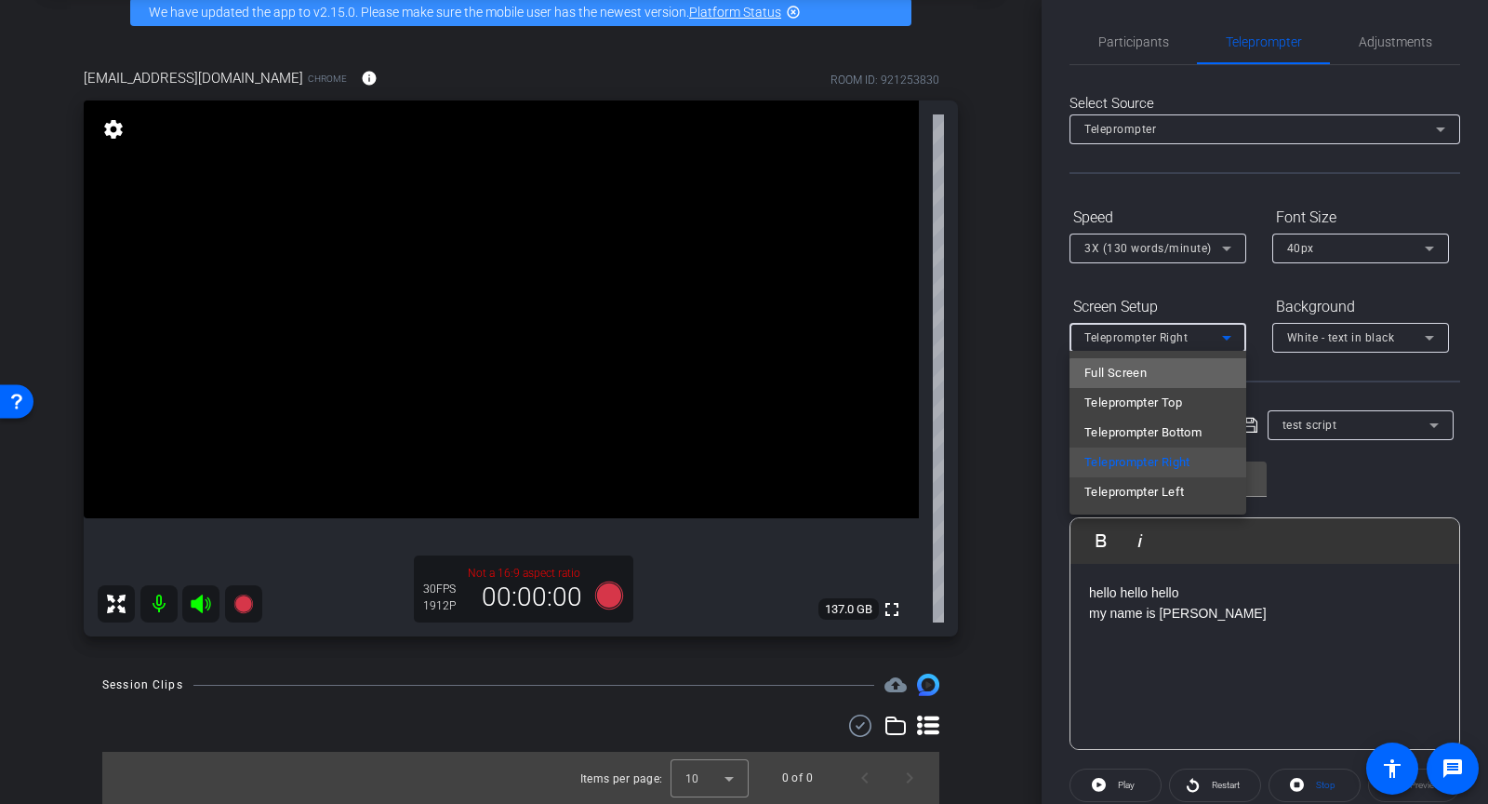
click at [1170, 367] on mat-option "Full Screen" at bounding box center [1158, 373] width 177 height 30
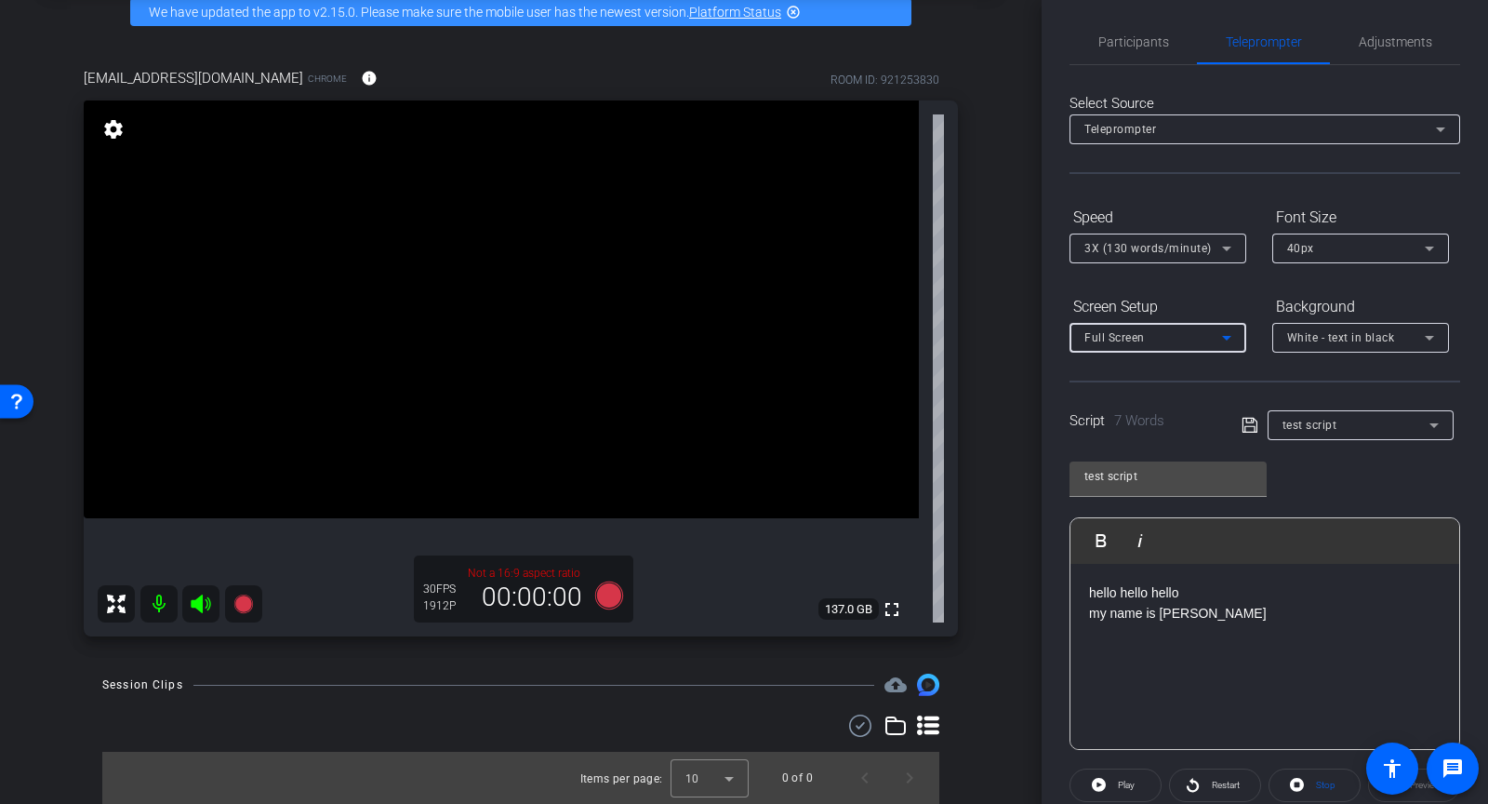
click at [1179, 333] on div "Full Screen" at bounding box center [1154, 337] width 138 height 23
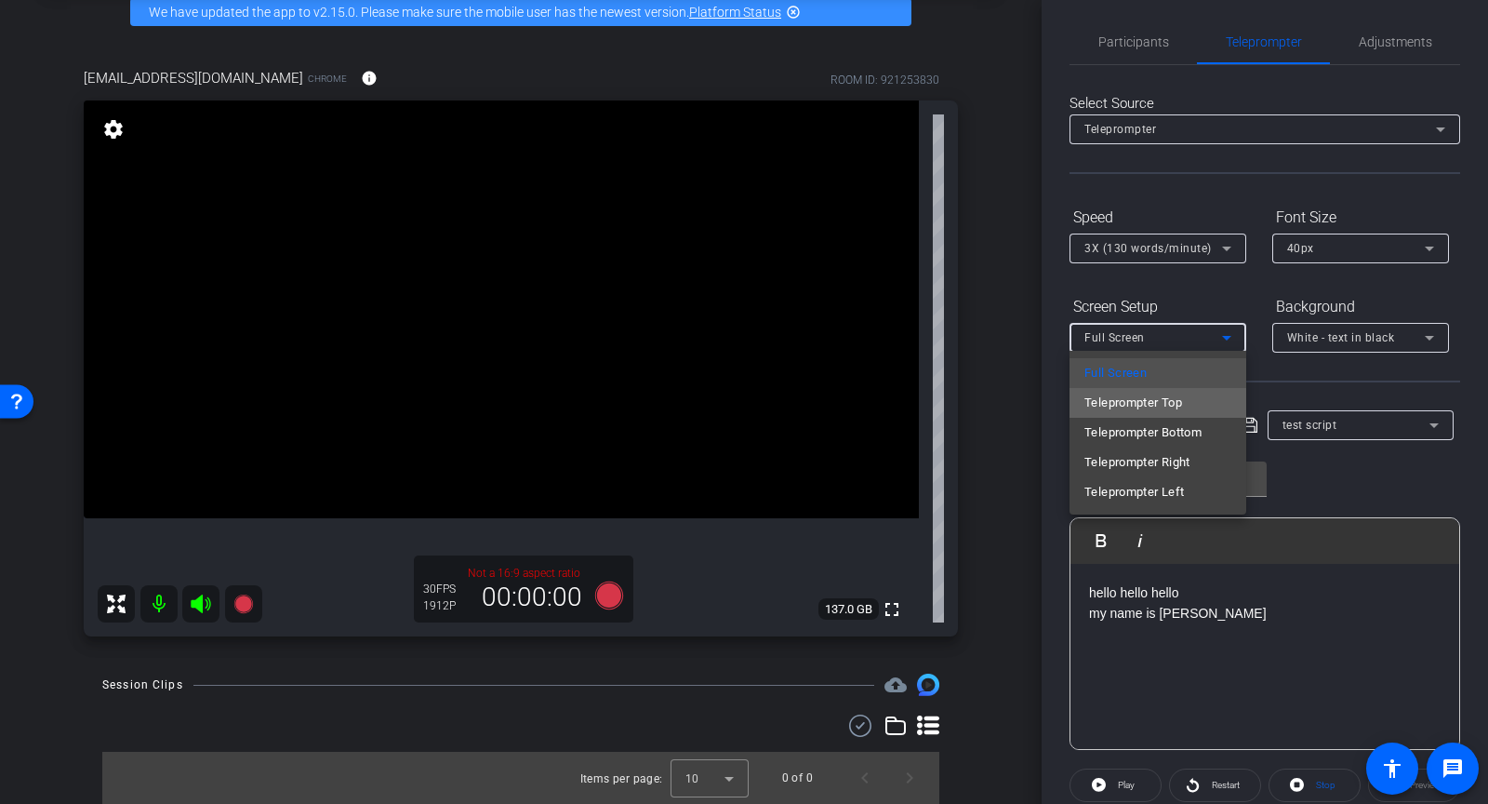
click at [1169, 408] on span "Teleprompter Top" at bounding box center [1134, 403] width 98 height 22
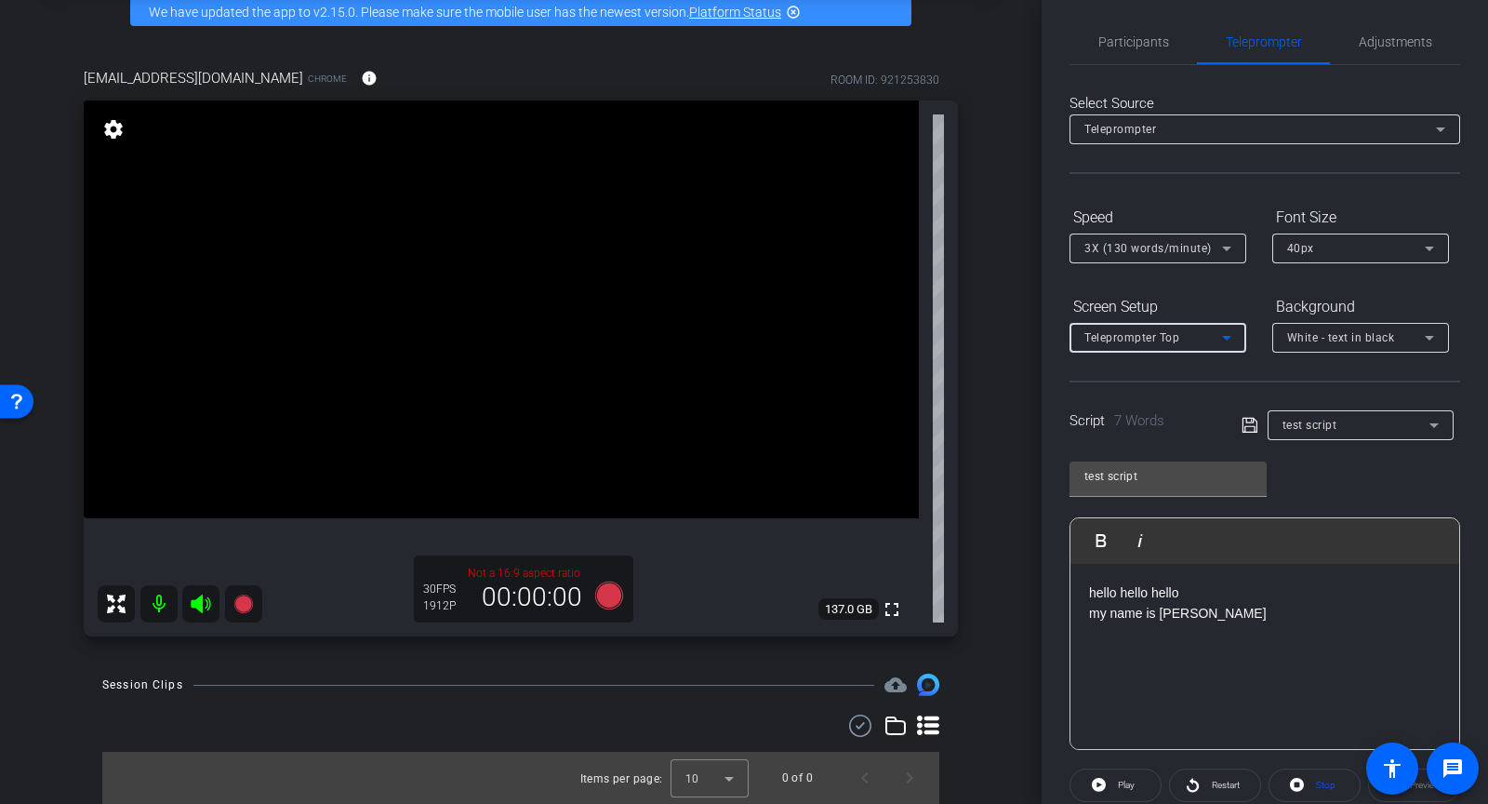
click at [1180, 343] on div "Teleprompter Top" at bounding box center [1154, 337] width 138 height 23
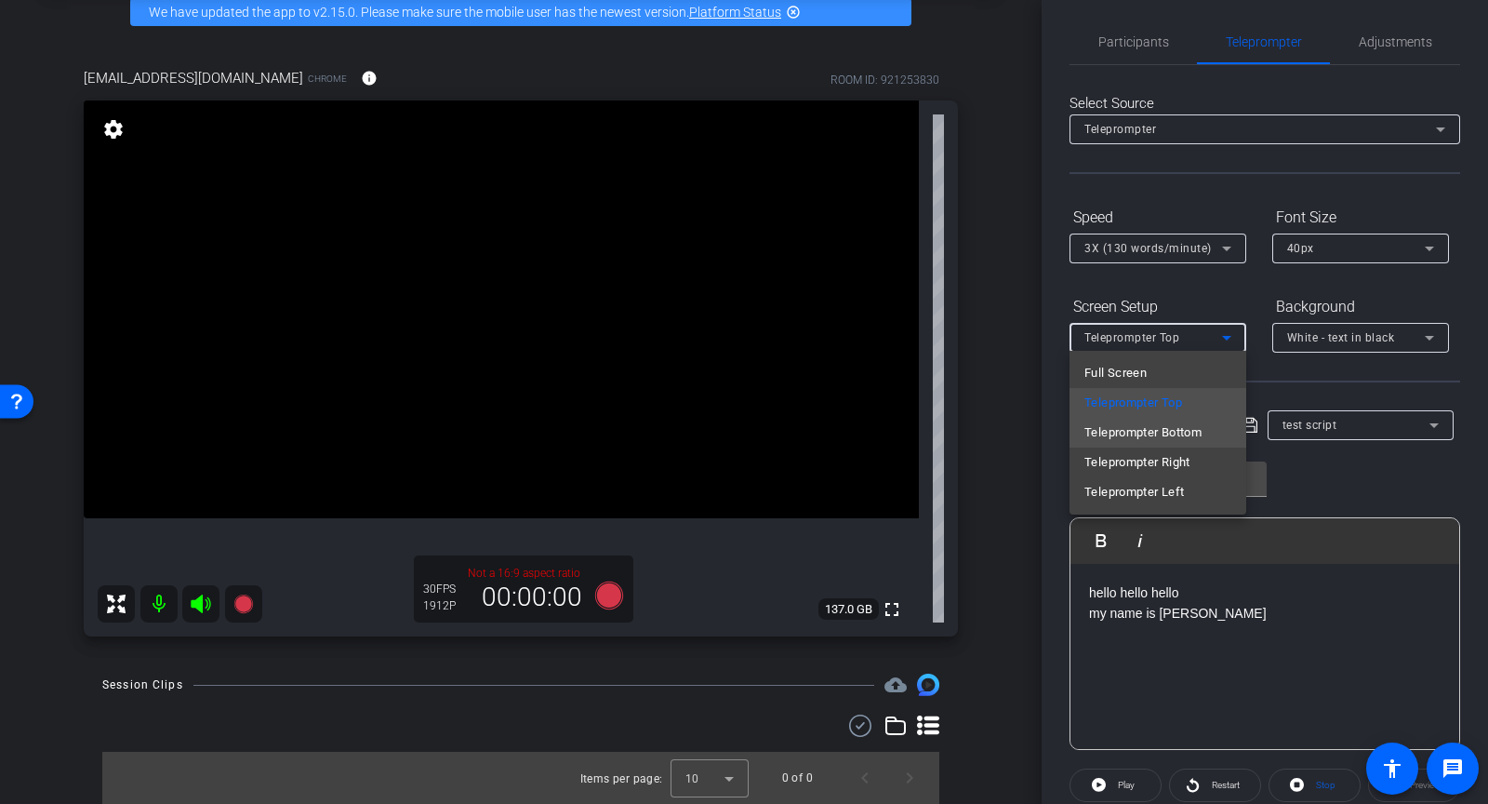
click at [1192, 441] on span "Teleprompter Bottom" at bounding box center [1143, 432] width 117 height 22
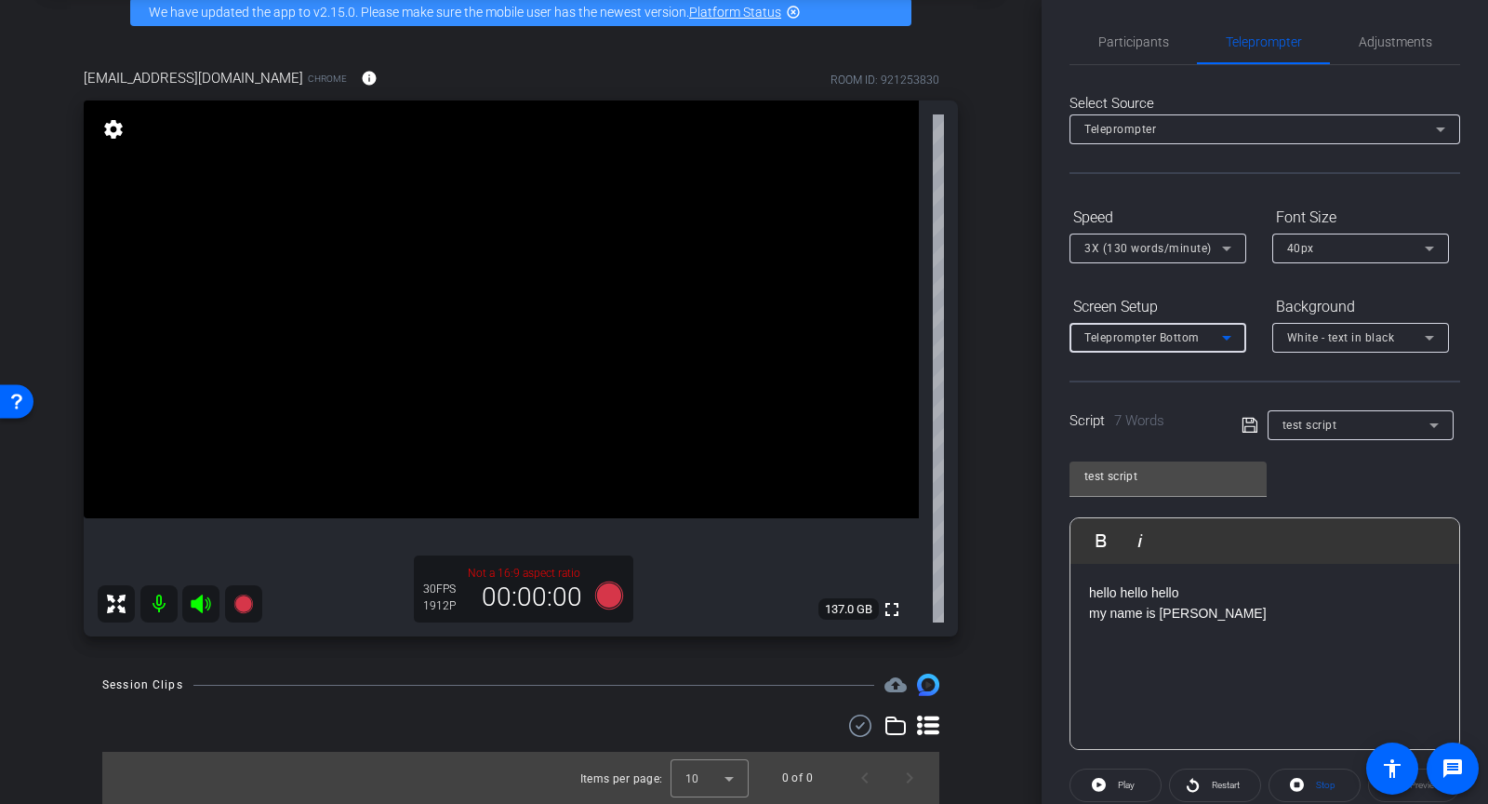
click at [1203, 343] on div "Teleprompter Bottom" at bounding box center [1154, 337] width 138 height 23
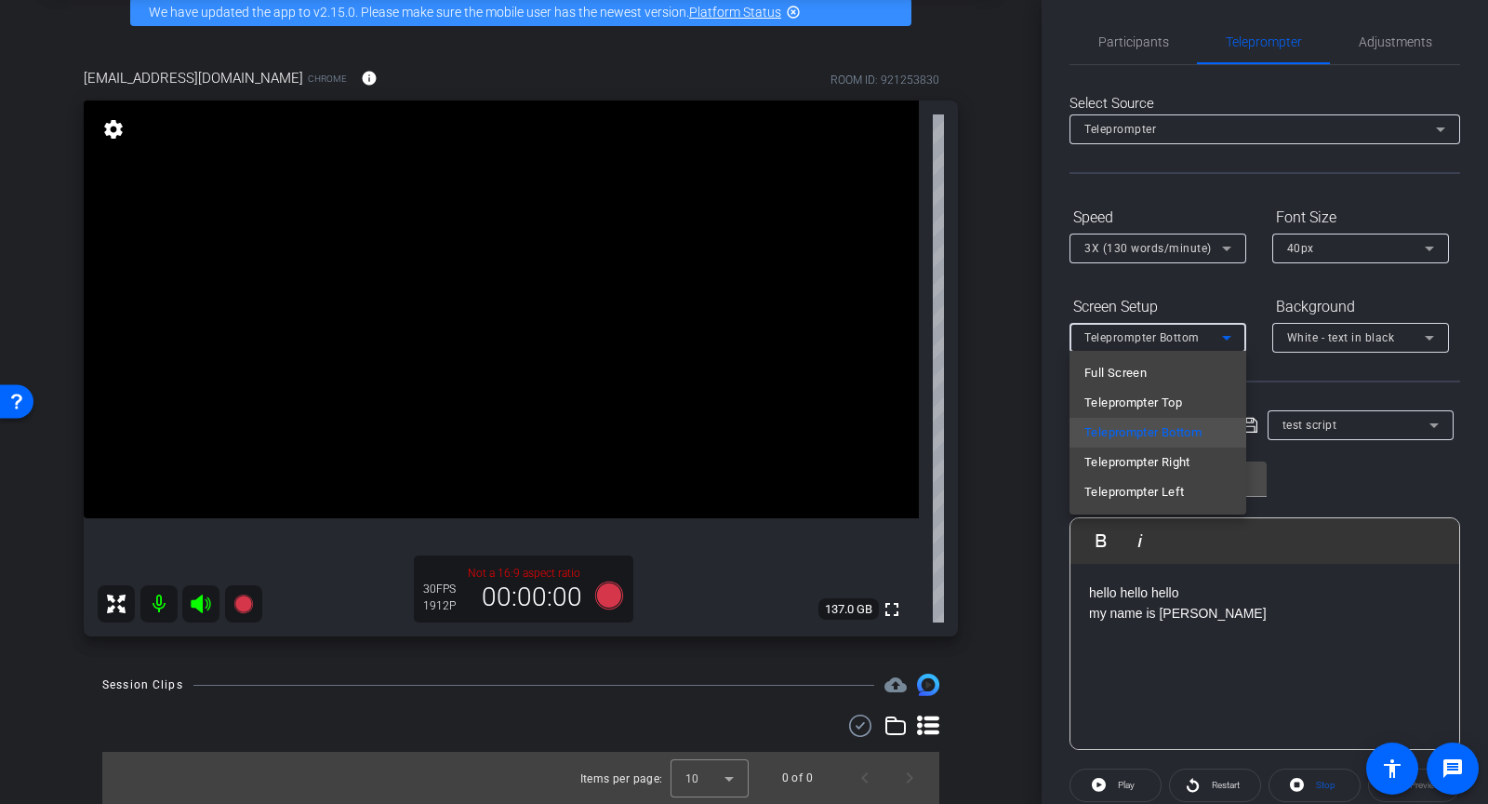
click at [1285, 380] on div at bounding box center [744, 402] width 1488 height 804
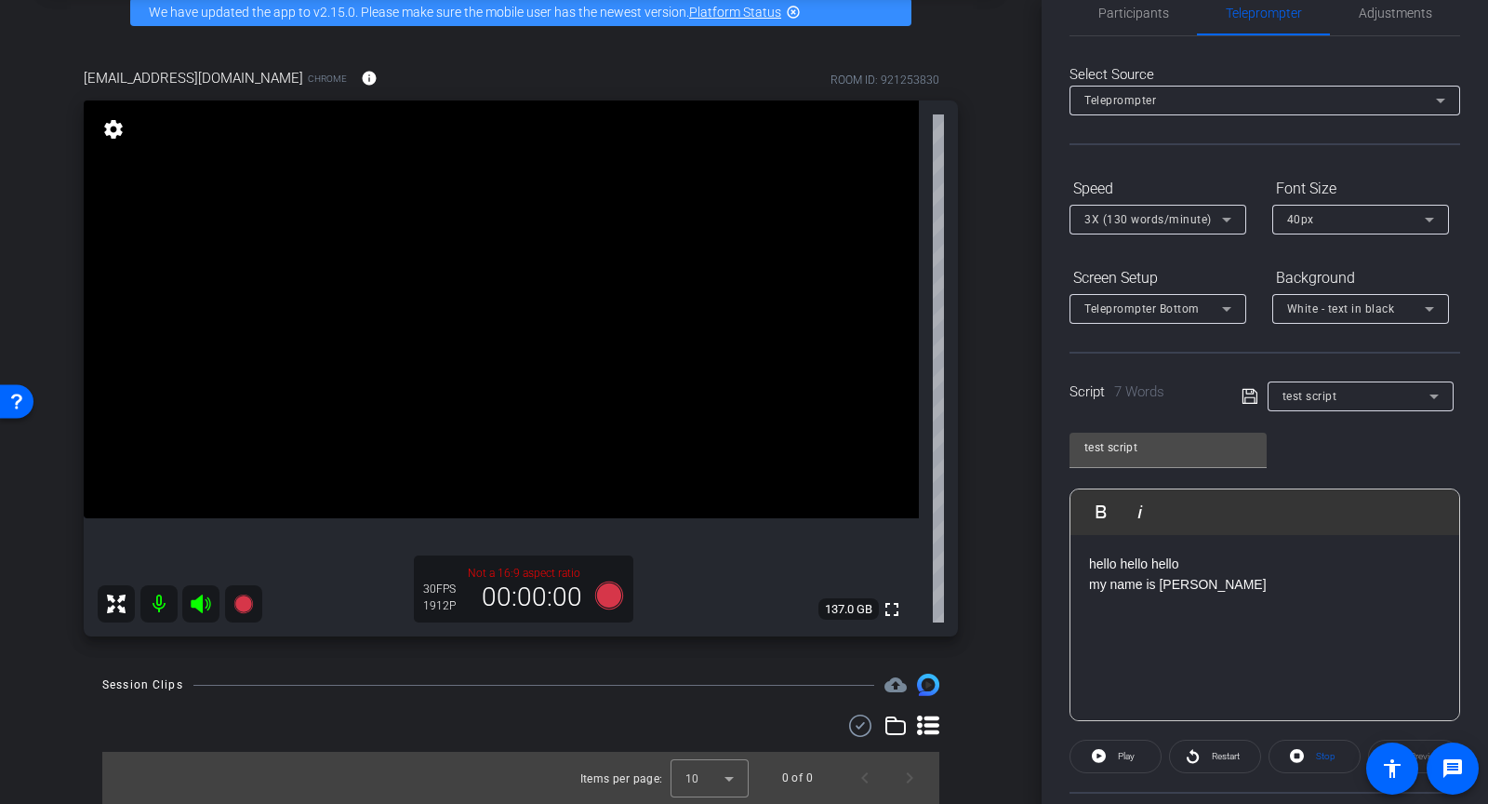
scroll to position [0, 0]
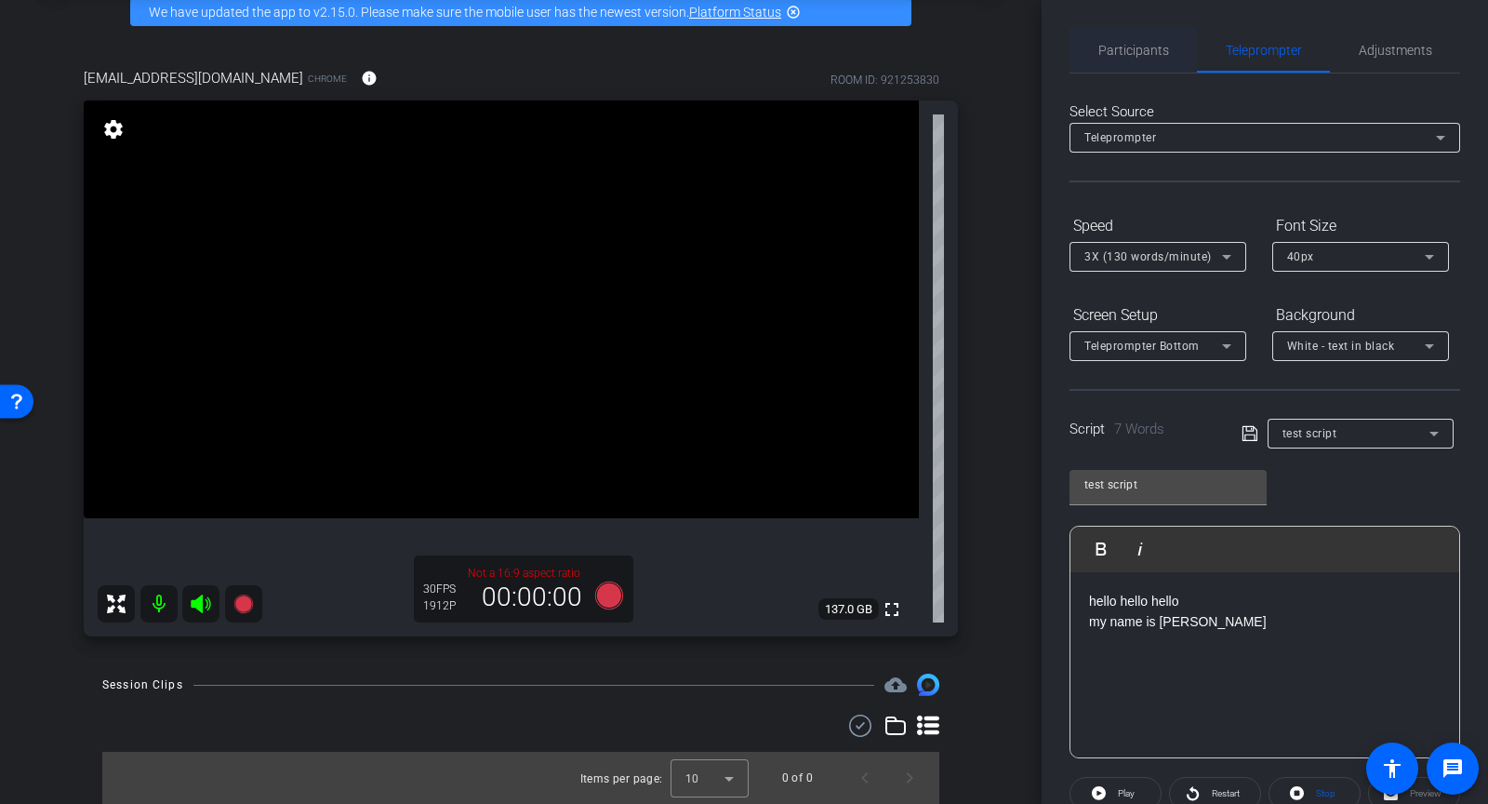
click at [1131, 54] on span "Participants" at bounding box center [1134, 50] width 71 height 13
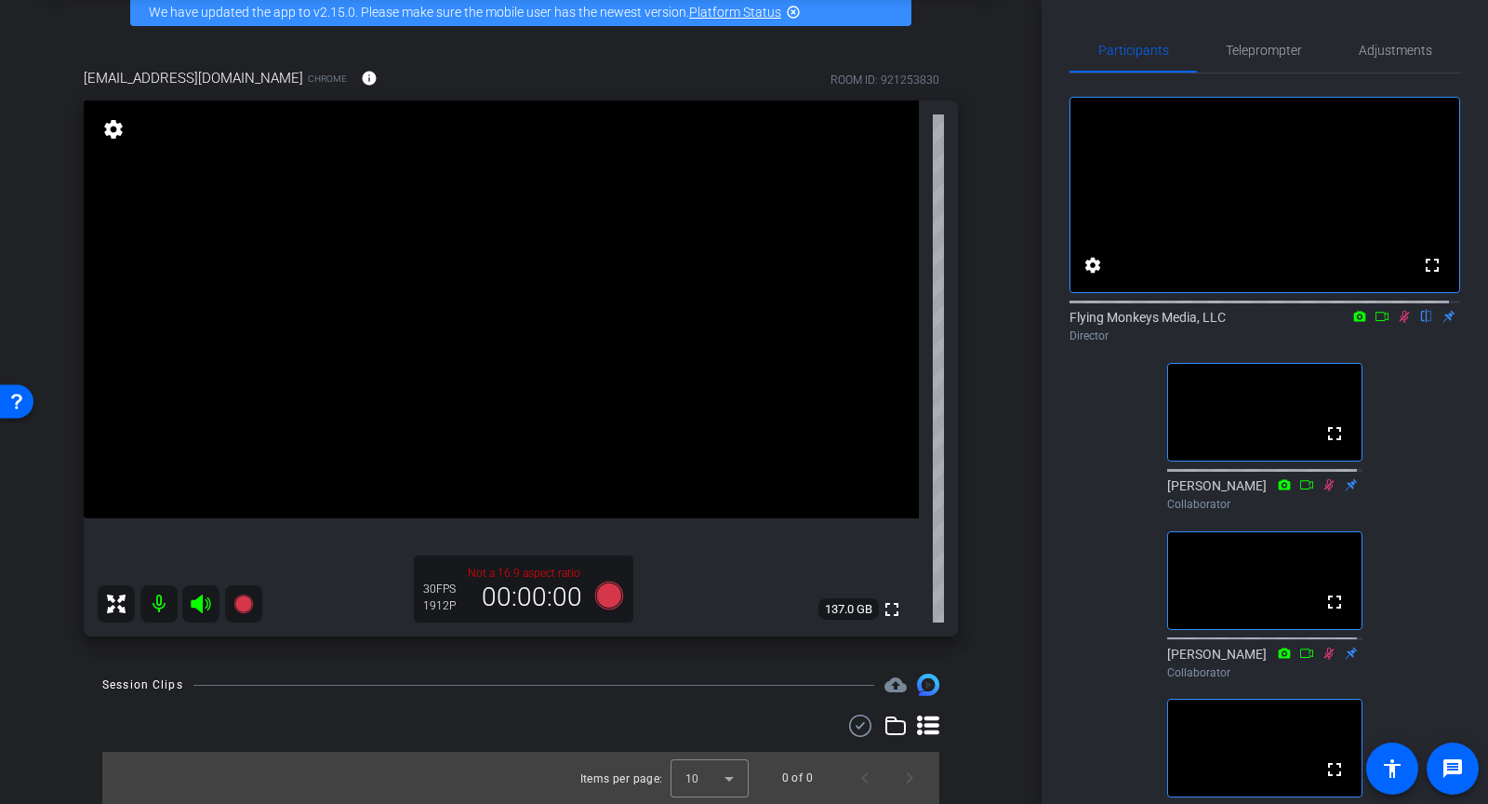
click at [1397, 323] on icon at bounding box center [1404, 316] width 15 height 13
click at [1276, 51] on span "Teleprompter" at bounding box center [1264, 50] width 76 height 13
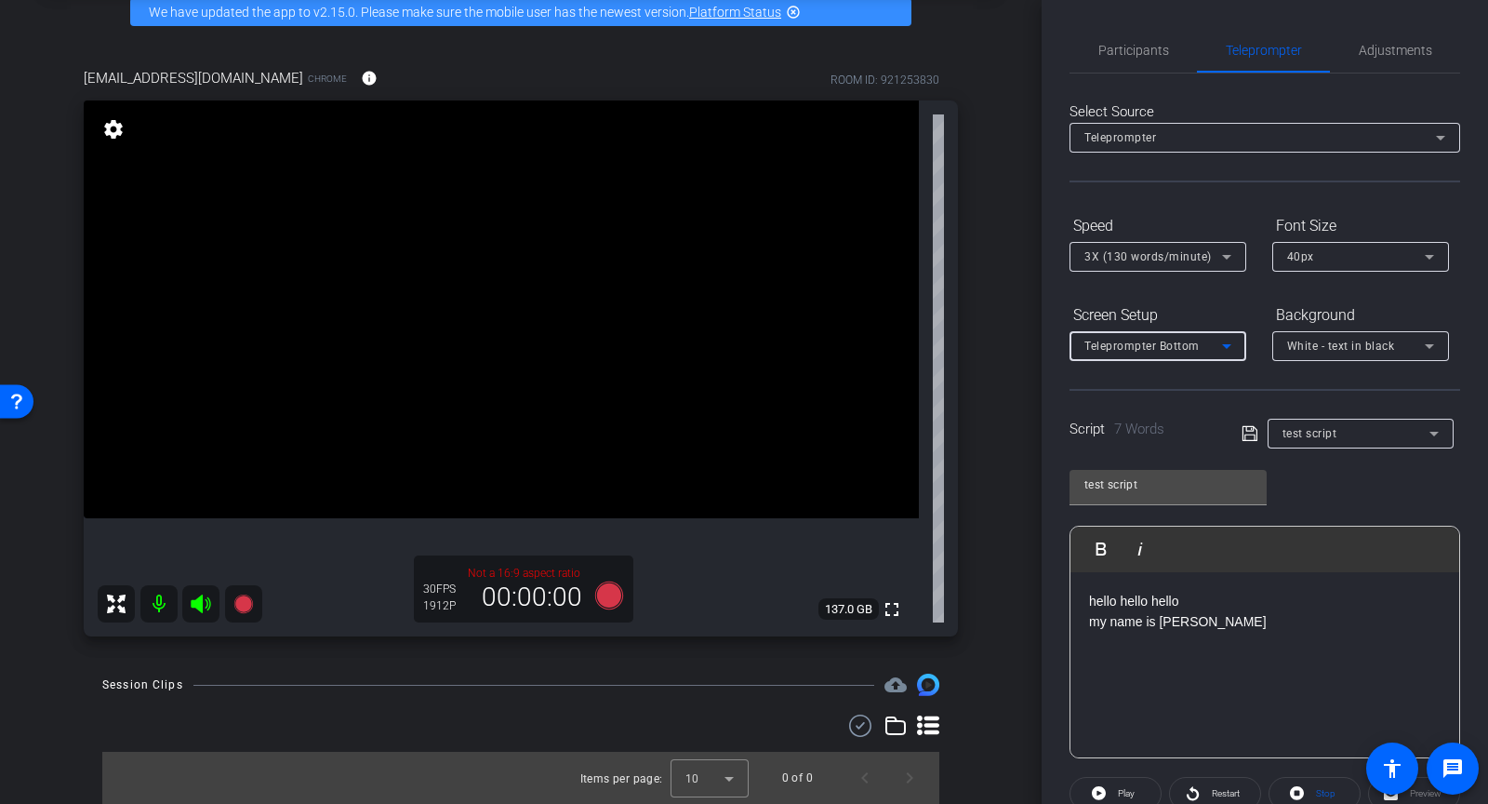
click at [1187, 346] on span "Teleprompter Bottom" at bounding box center [1142, 346] width 115 height 13
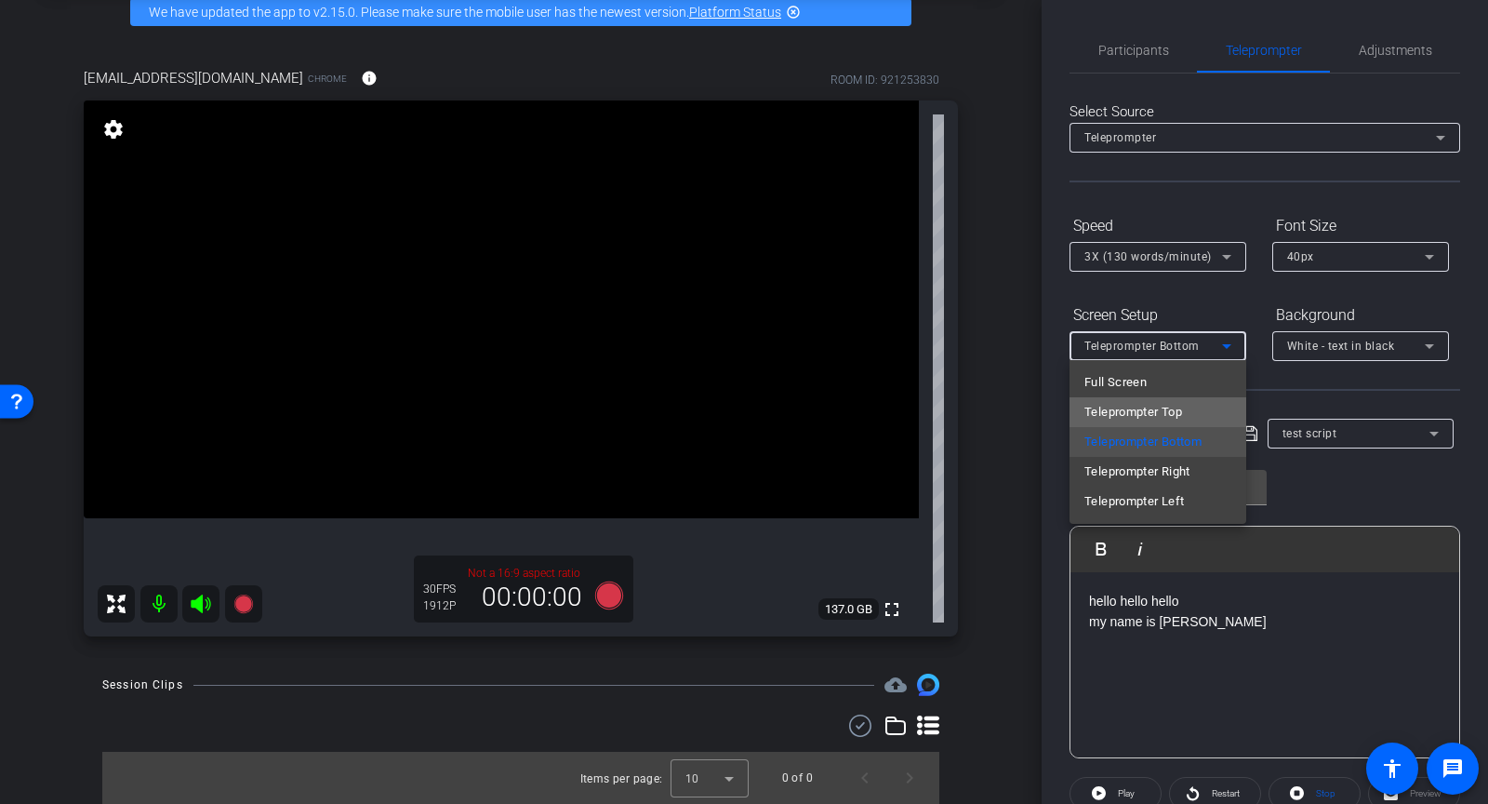
click at [1182, 411] on span "Teleprompter Top" at bounding box center [1134, 412] width 98 height 22
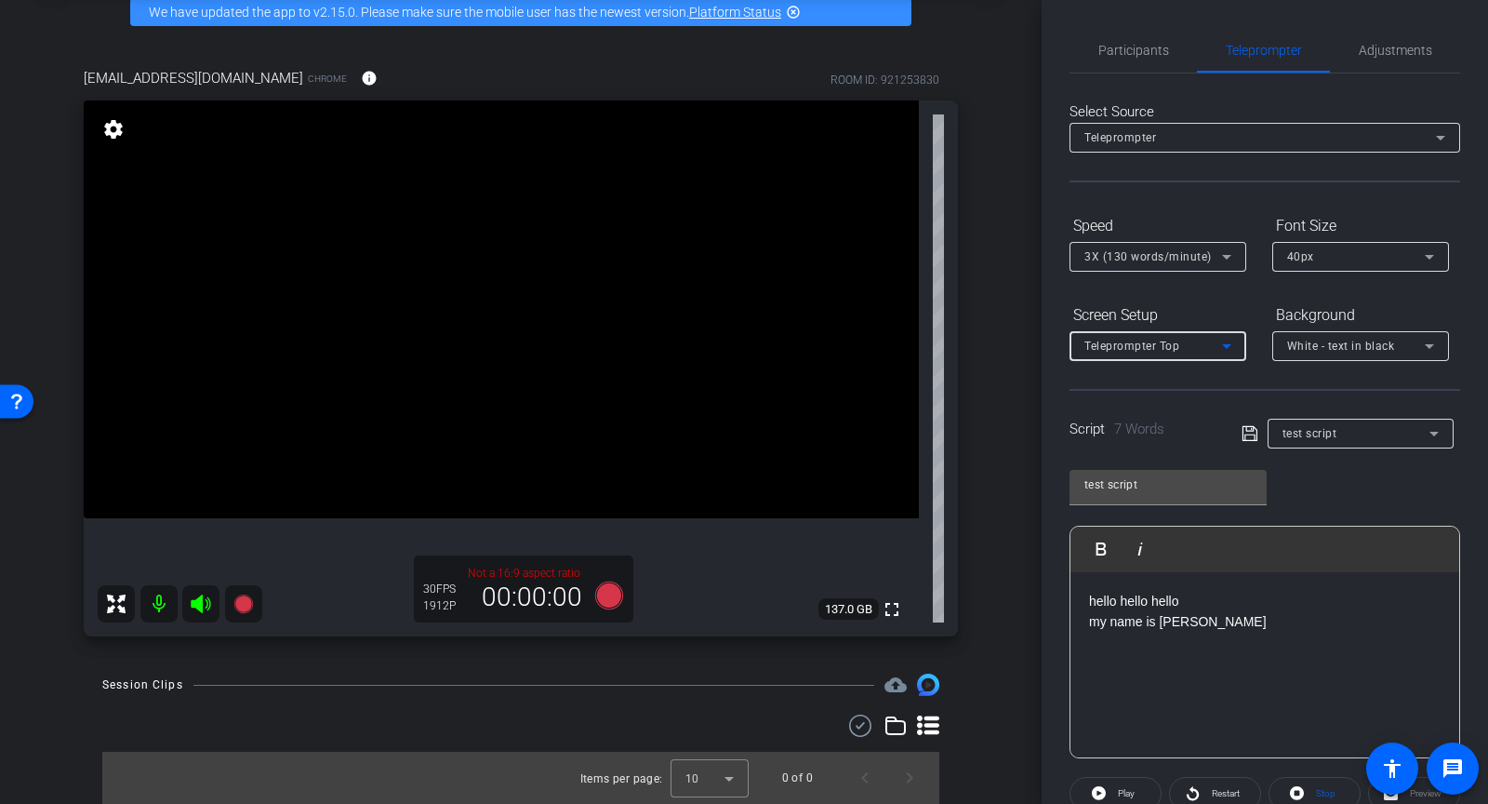
click at [1198, 343] on div "Teleprompter Top" at bounding box center [1154, 345] width 138 height 23
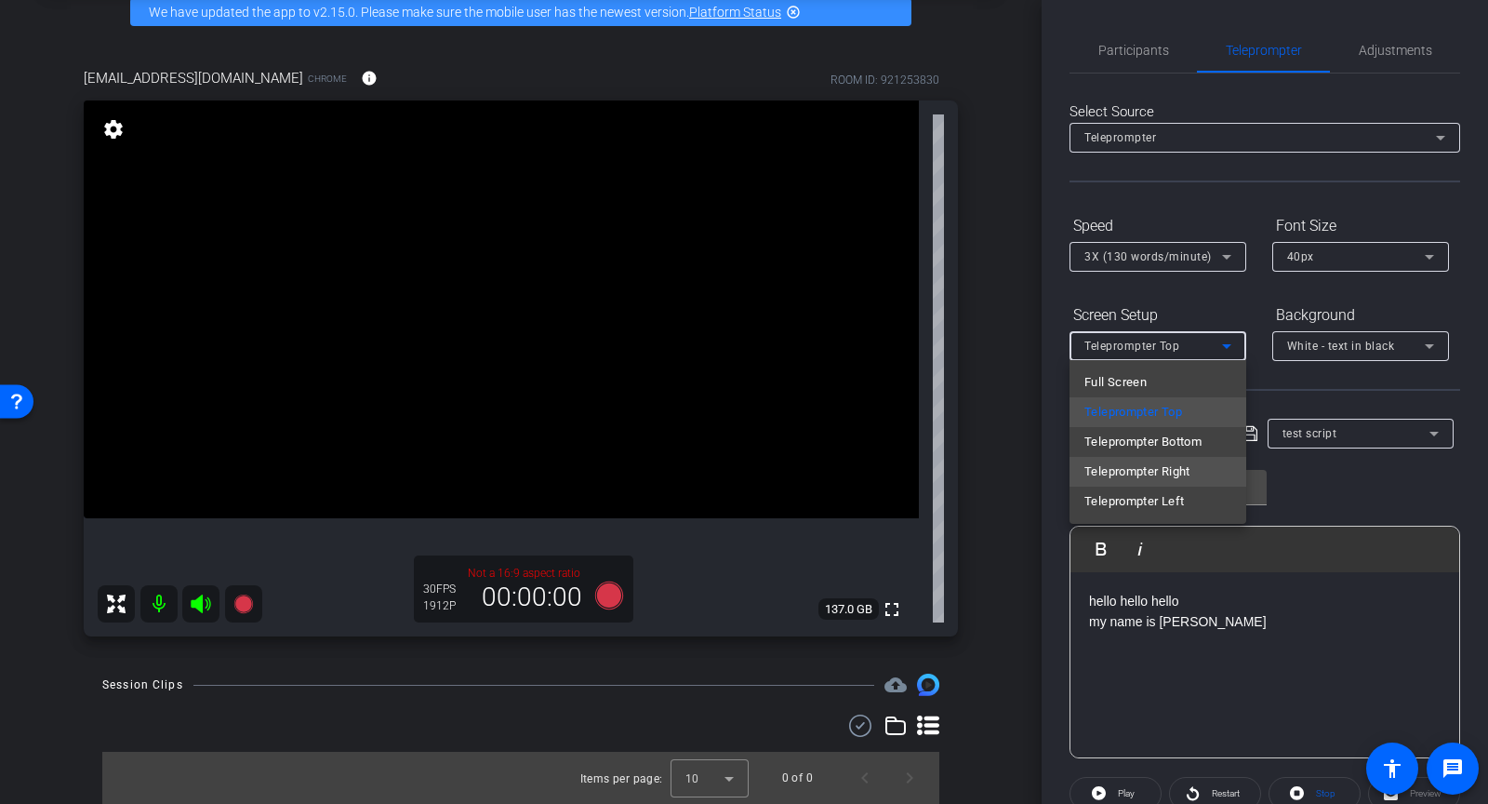
click at [1166, 474] on span "Teleprompter Right" at bounding box center [1138, 471] width 106 height 22
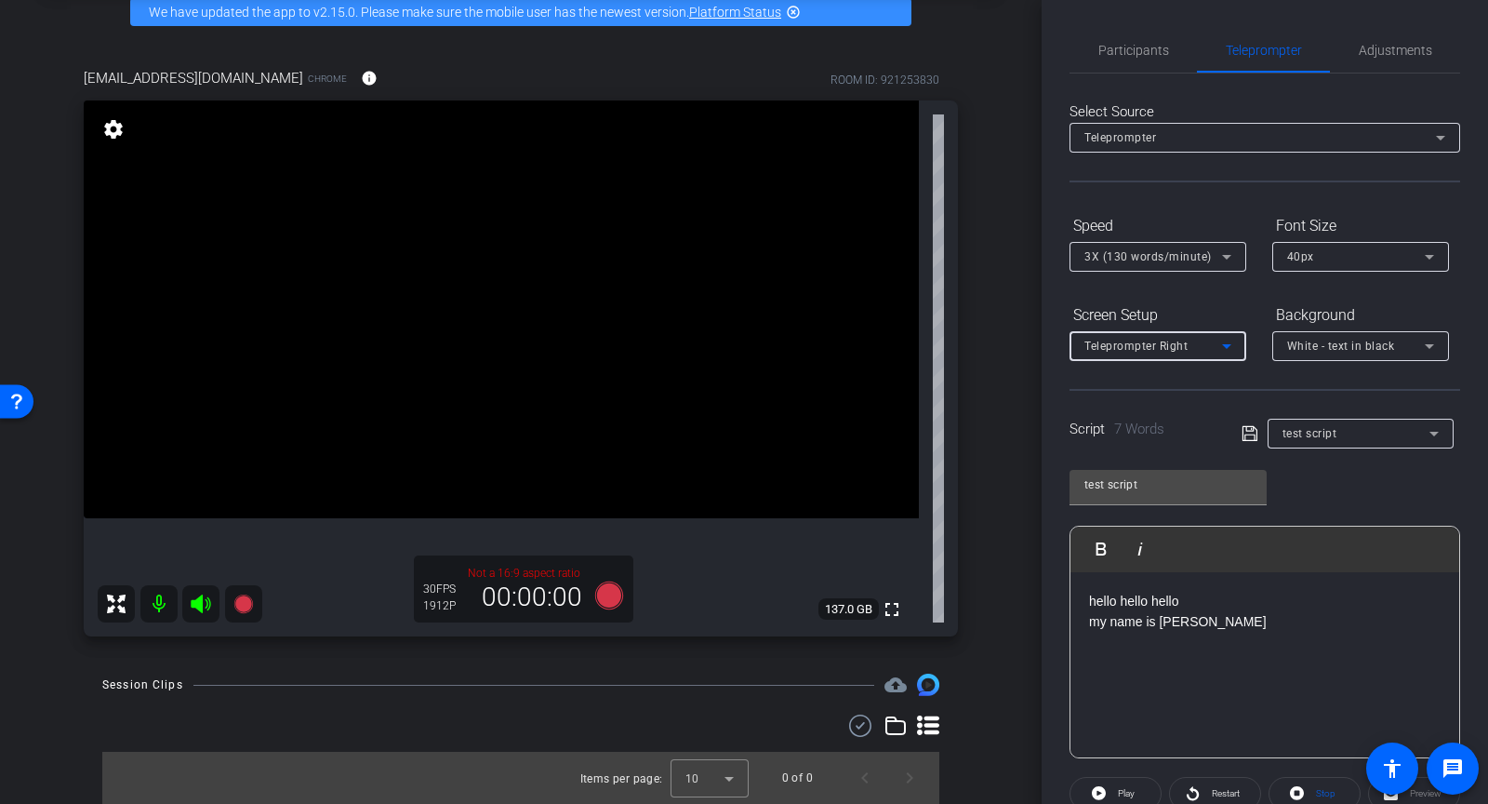
click at [1175, 340] on span "Teleprompter Right" at bounding box center [1136, 346] width 103 height 13
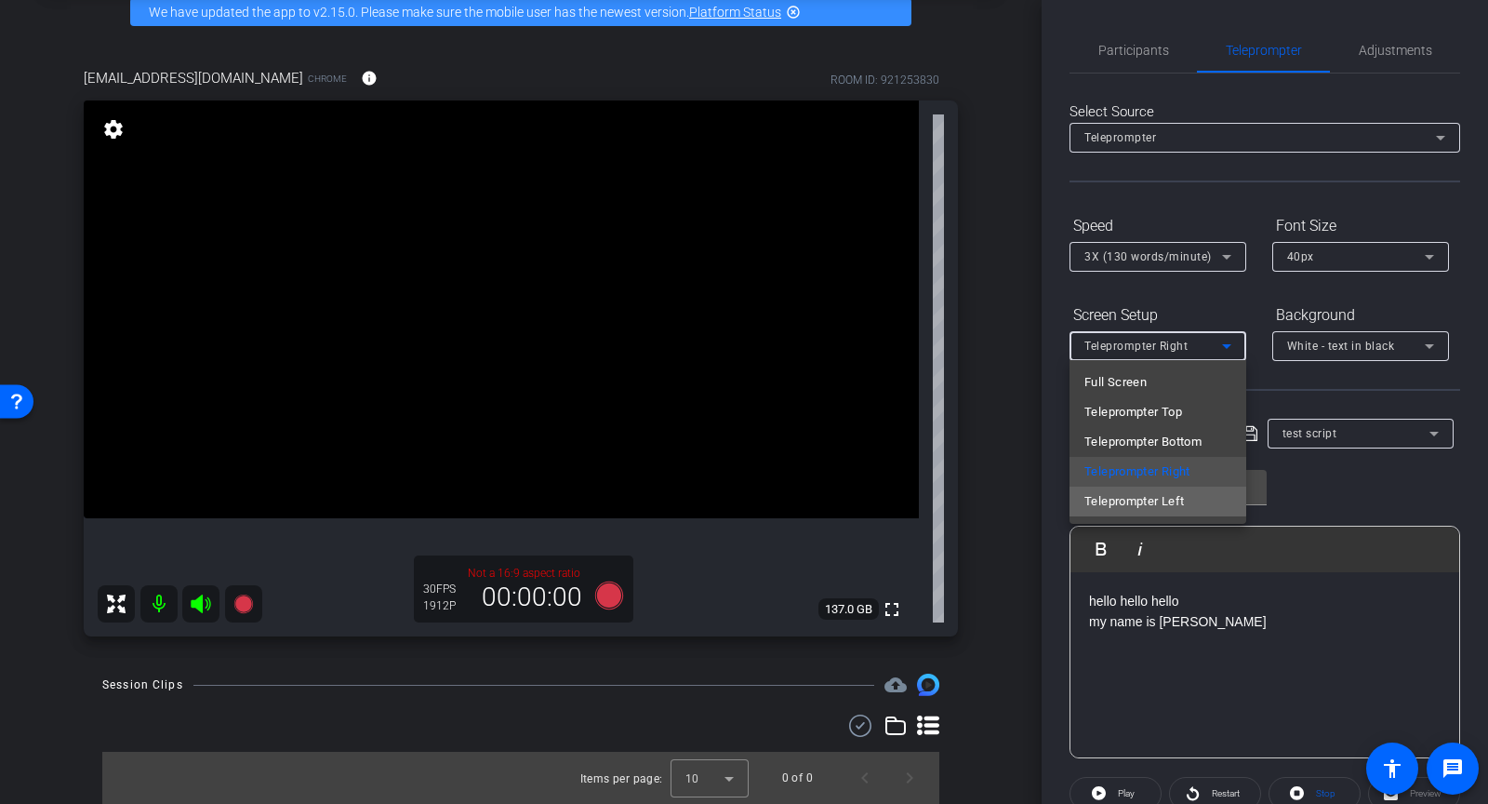
click at [1150, 496] on span "Teleprompter Left" at bounding box center [1135, 501] width 100 height 22
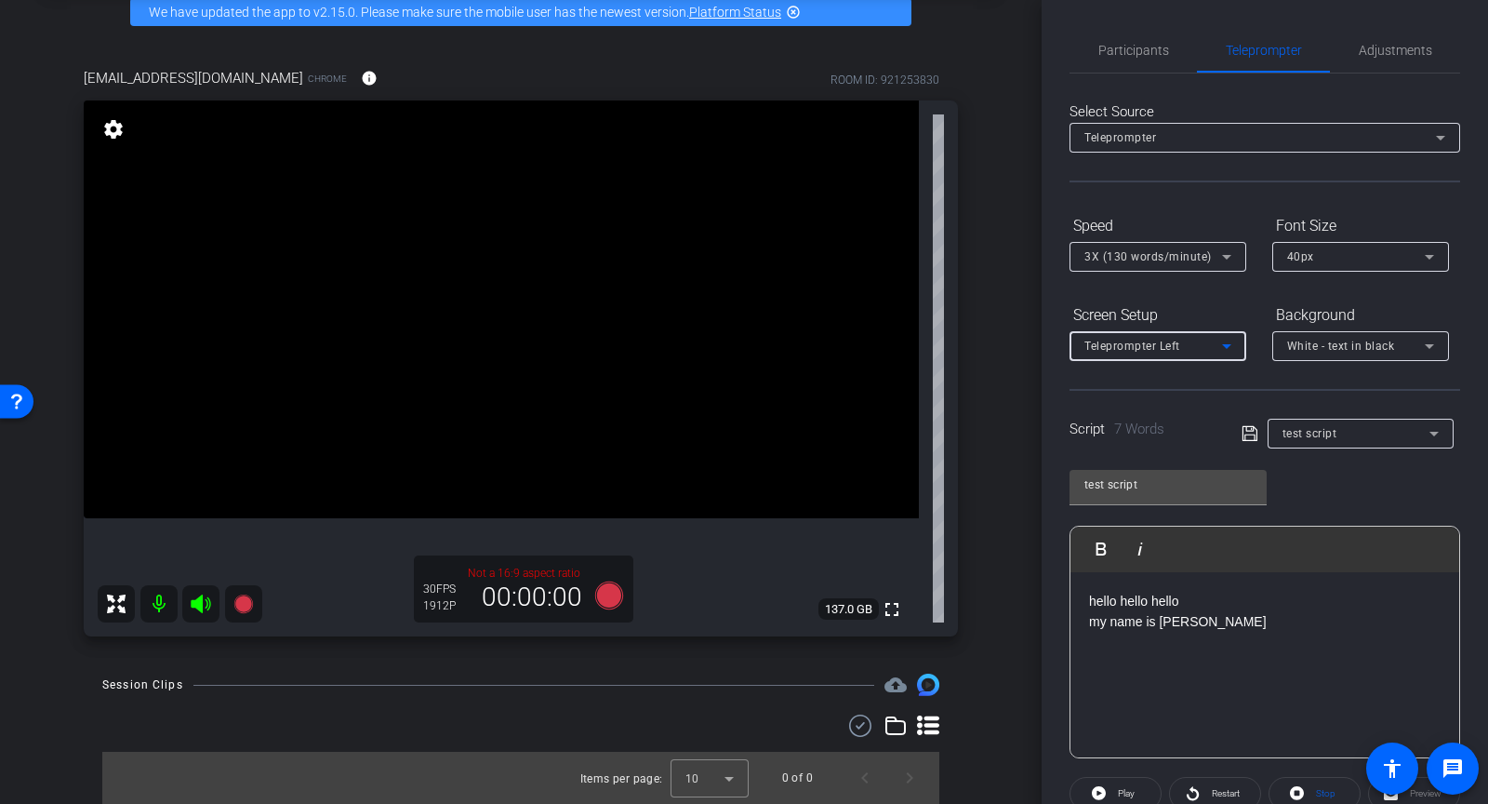
click at [1169, 352] on span "Teleprompter Left" at bounding box center [1133, 346] width 96 height 13
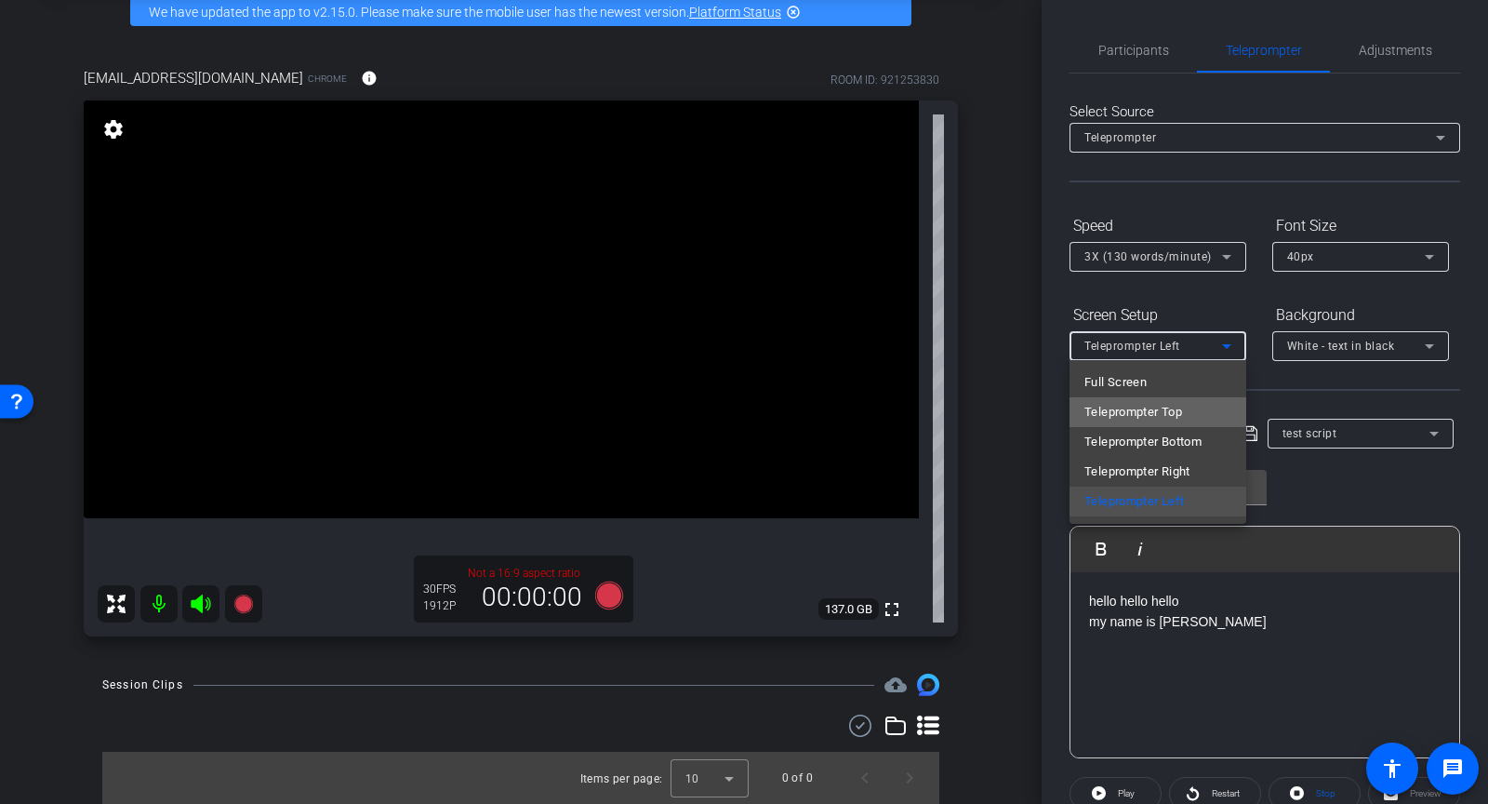
click at [1160, 418] on span "Teleprompter Top" at bounding box center [1134, 412] width 98 height 22
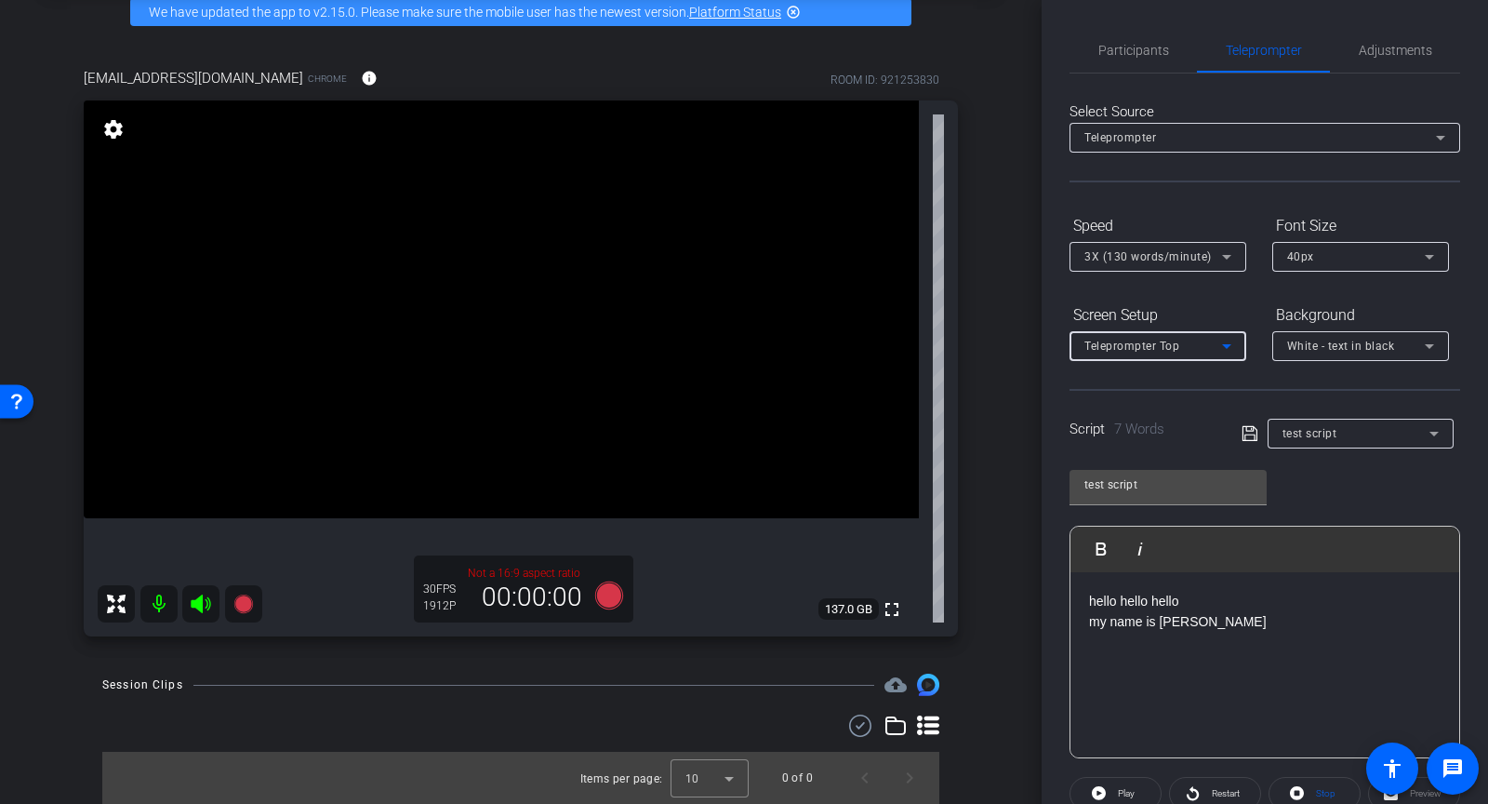
click at [1390, 342] on span "White - text in black" at bounding box center [1341, 346] width 108 height 13
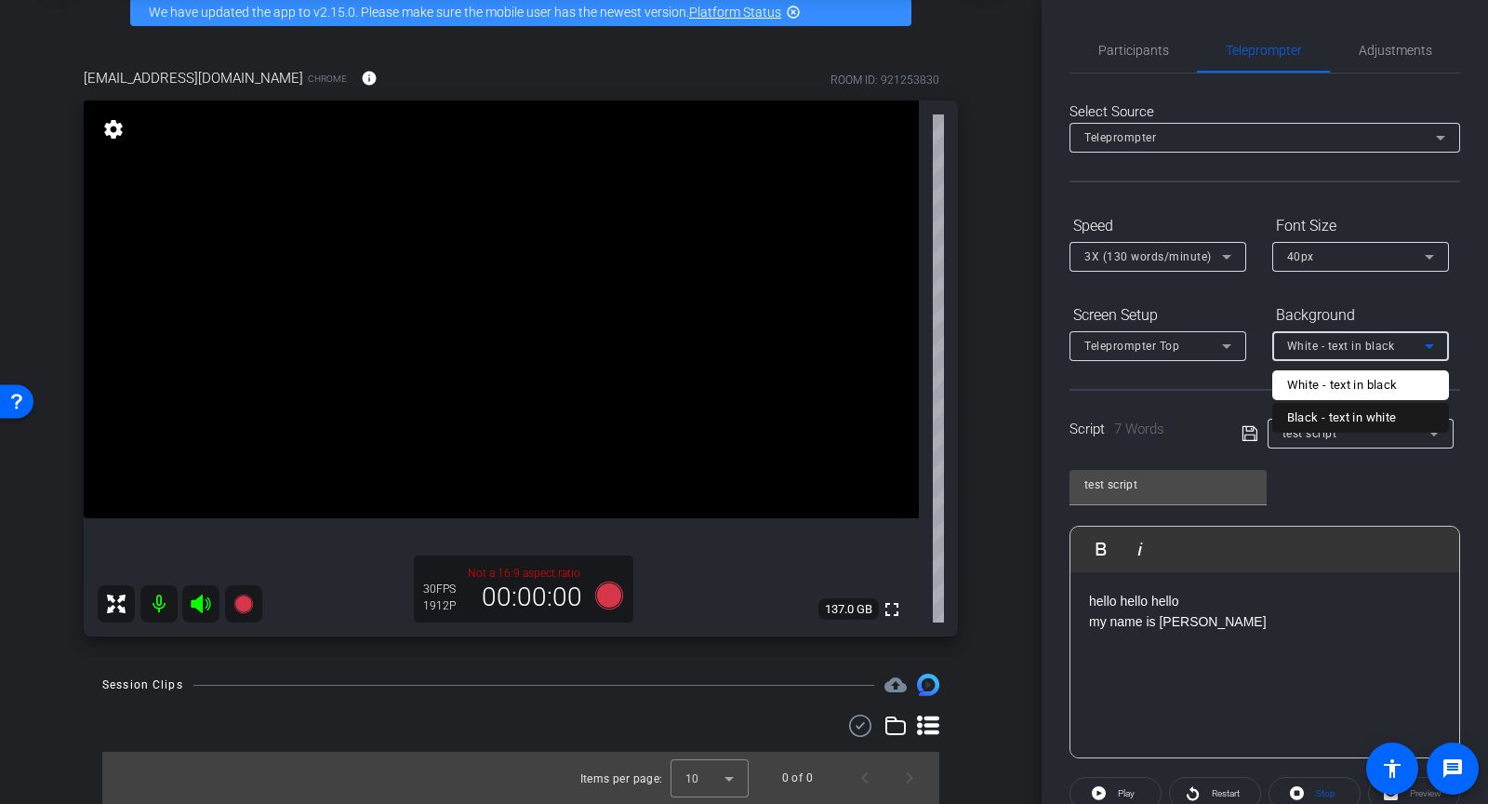
click at [1366, 412] on div "Black - text in white" at bounding box center [1342, 418] width 110 height 22
click at [1142, 39] on span "Participants" at bounding box center [1134, 50] width 71 height 45
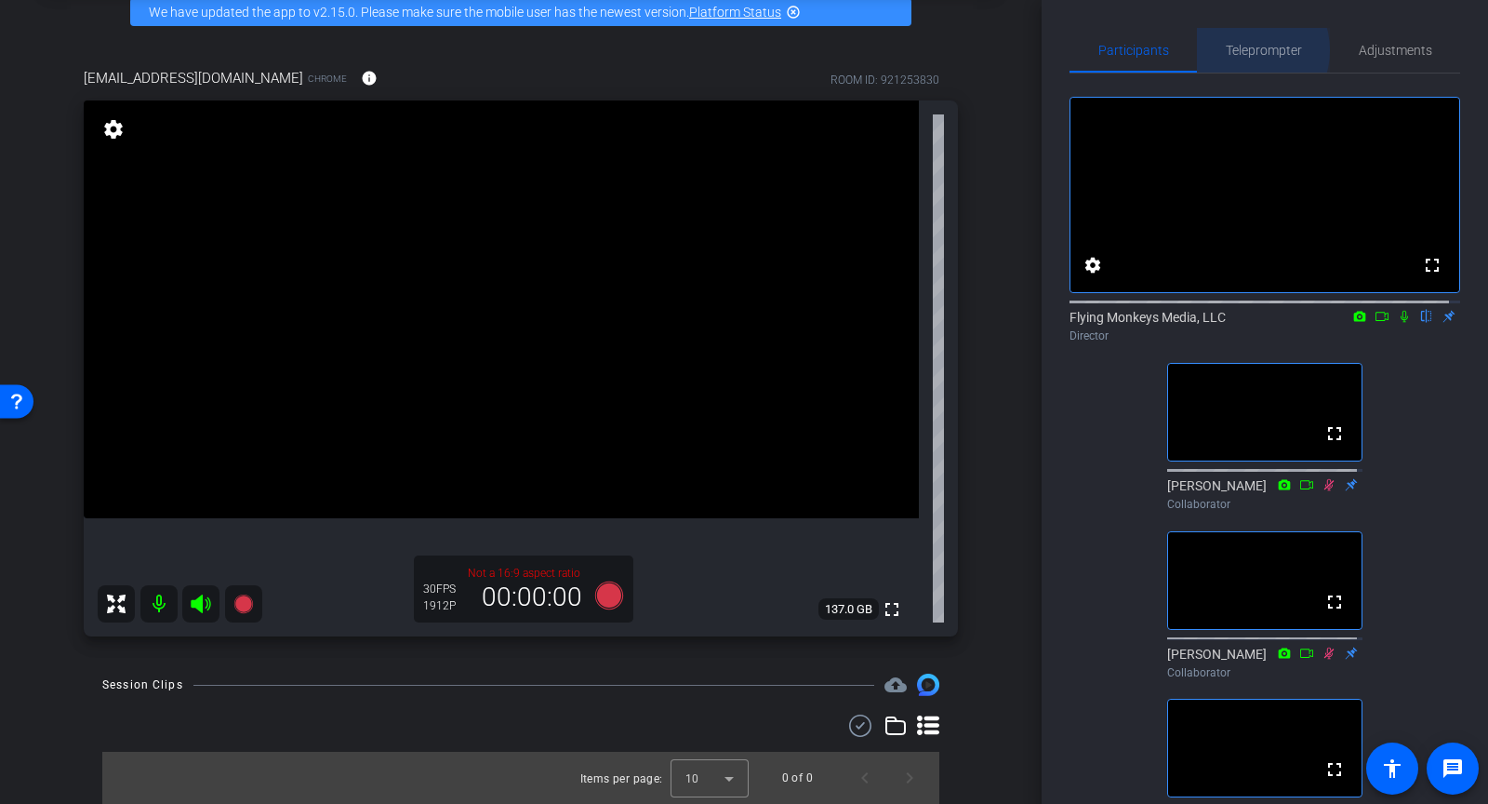
click at [1236, 50] on span "Teleprompter" at bounding box center [1264, 50] width 76 height 13
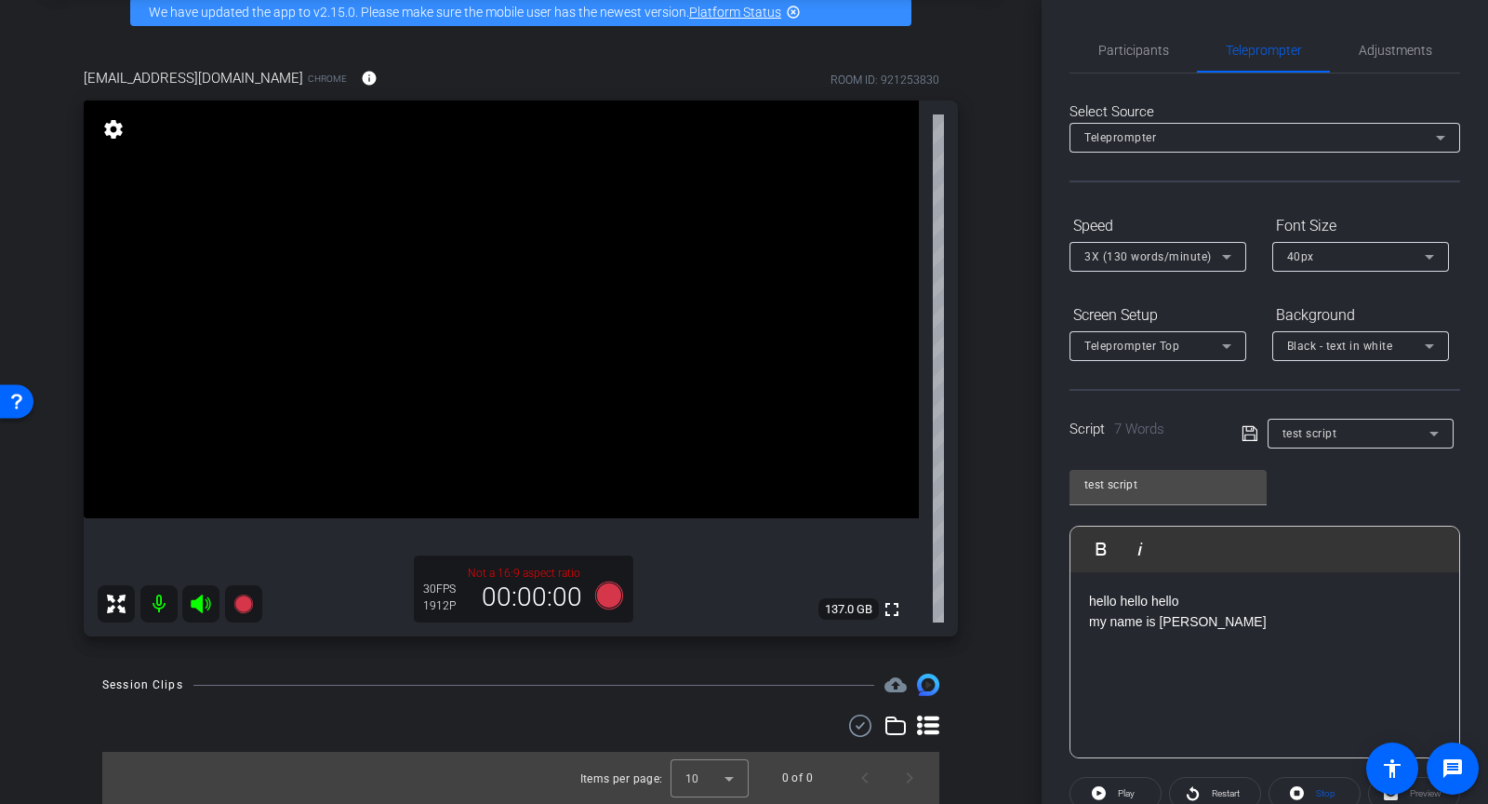
click at [1162, 345] on span "Teleprompter Top" at bounding box center [1132, 346] width 95 height 13
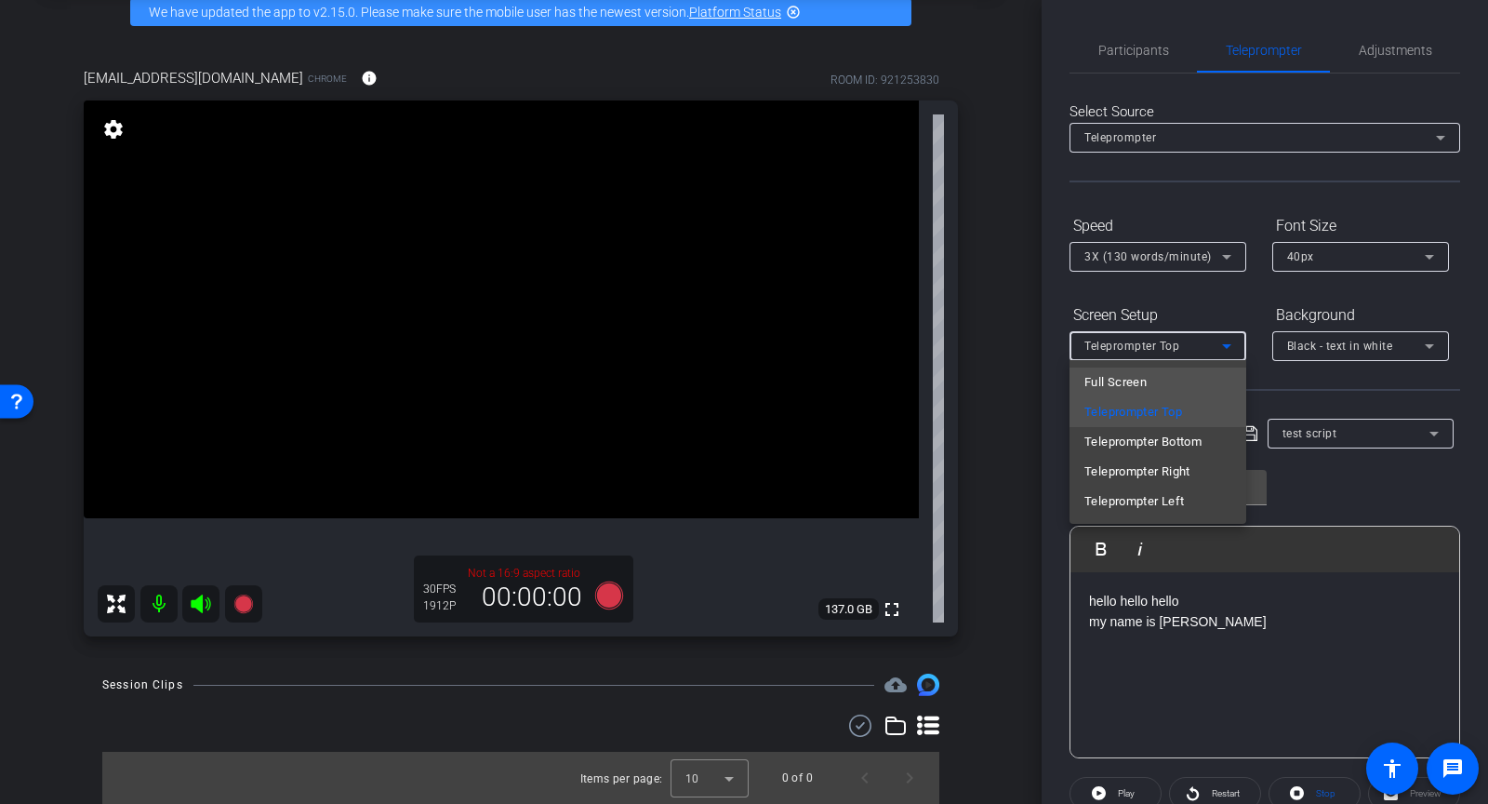
click at [1154, 384] on mat-option "Full Screen" at bounding box center [1158, 382] width 177 height 30
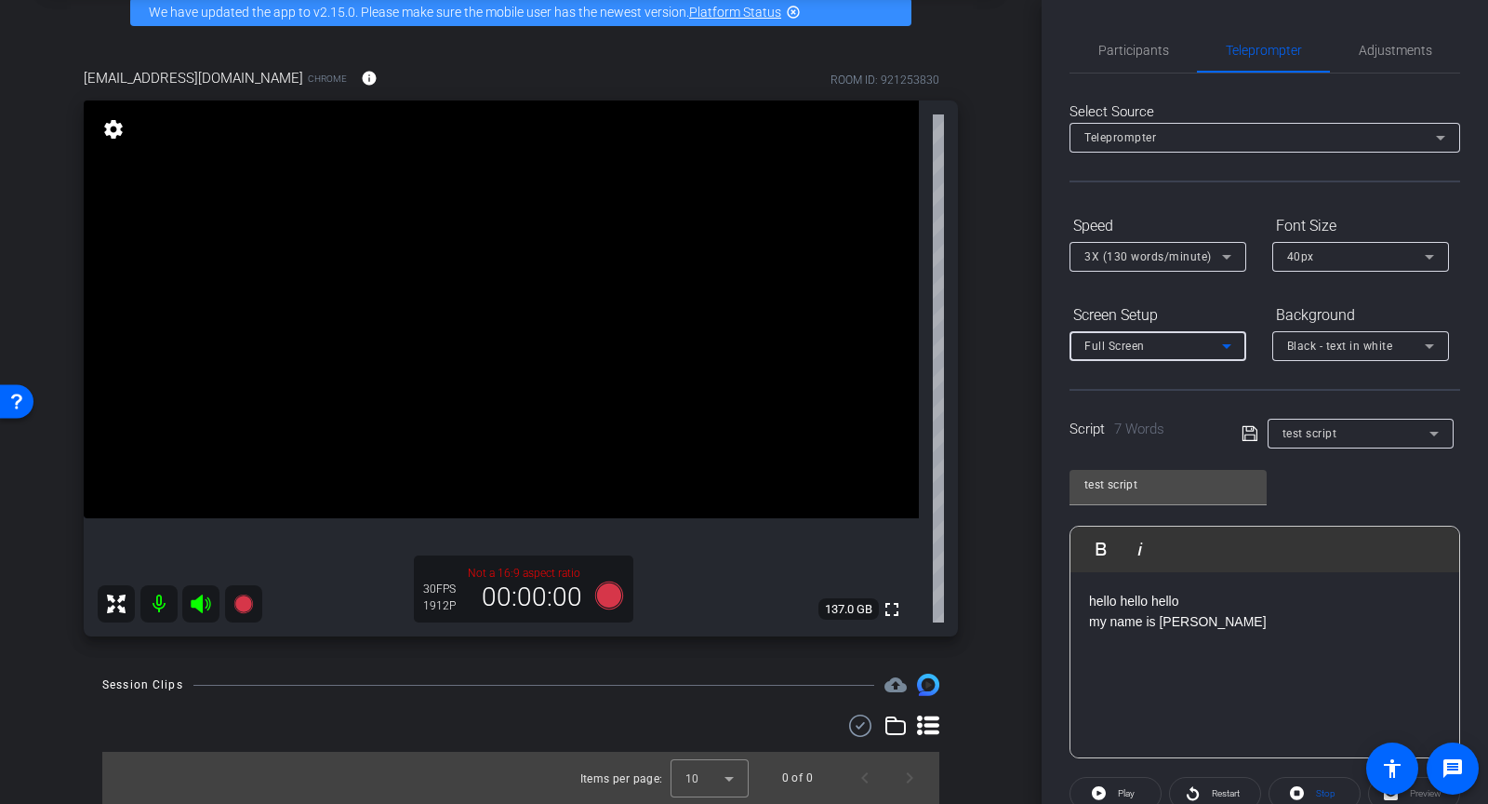
click at [1309, 256] on span "40px" at bounding box center [1300, 256] width 27 height 13
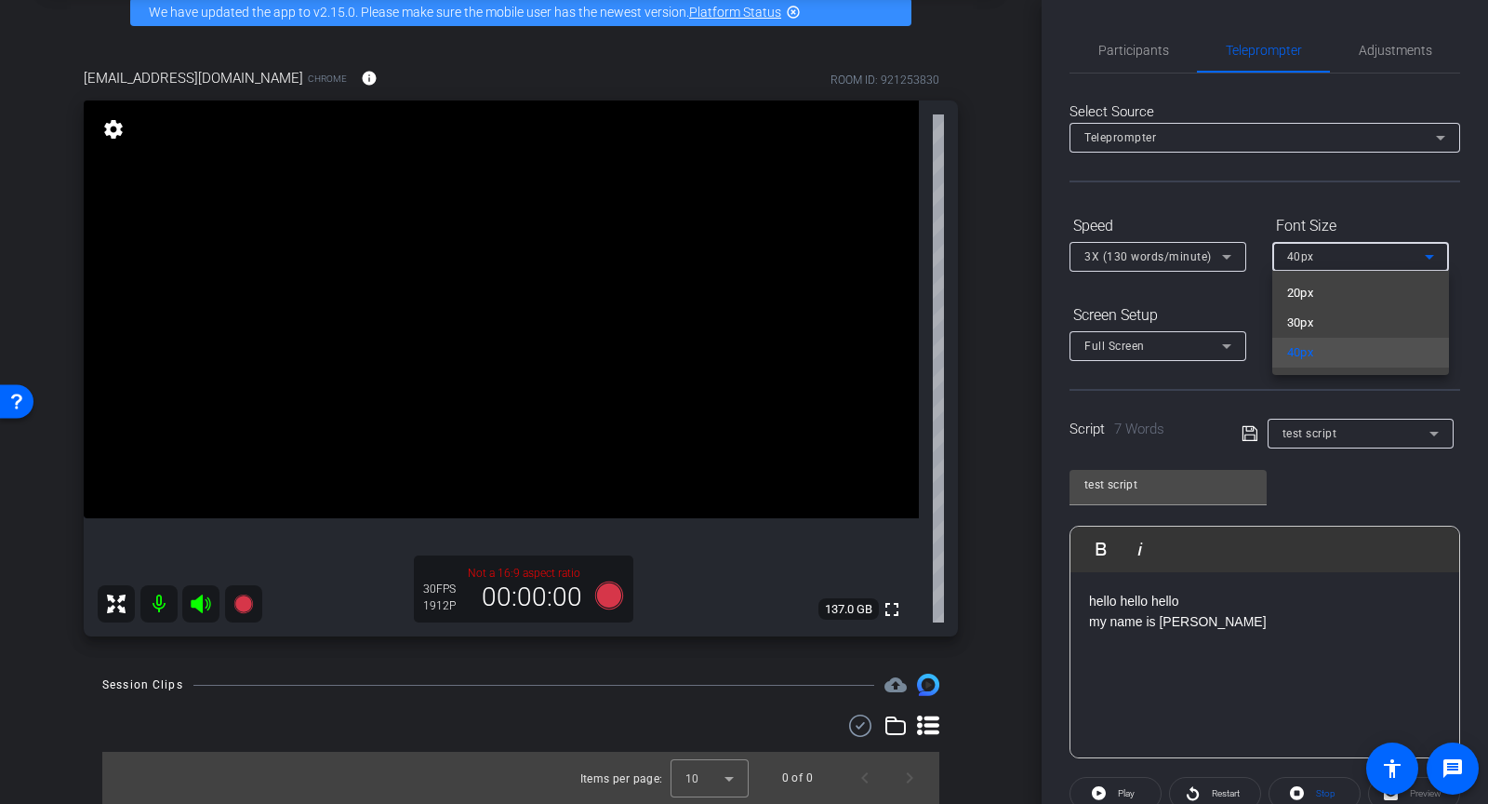
click at [1242, 297] on div at bounding box center [744, 402] width 1488 height 804
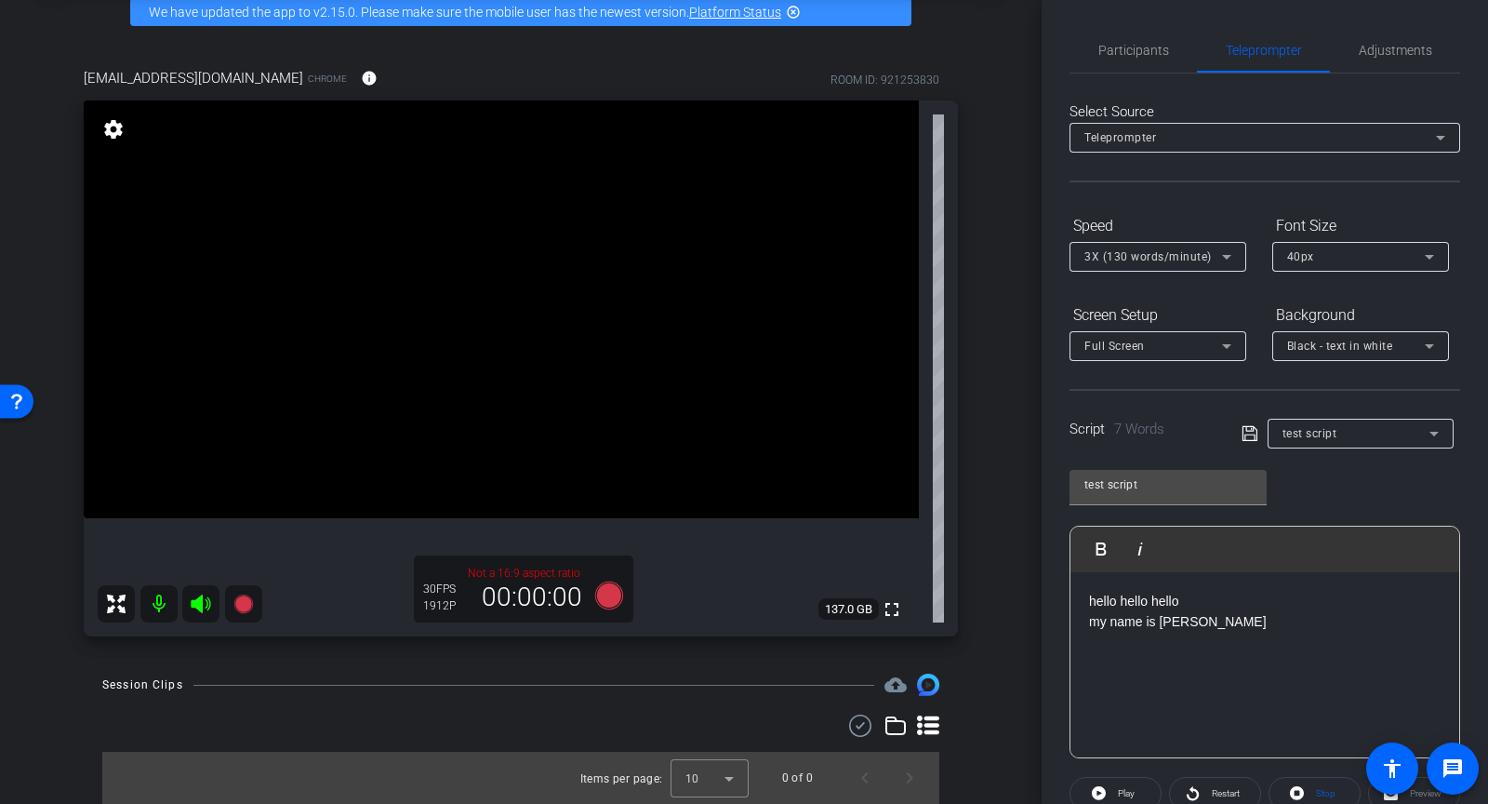
click at [1266, 622] on p "hello hello hello my name is dyamond" at bounding box center [1265, 612] width 352 height 42
click at [1245, 429] on icon at bounding box center [1250, 433] width 17 height 22
click at [1139, 343] on span "Full Screen" at bounding box center [1115, 346] width 60 height 13
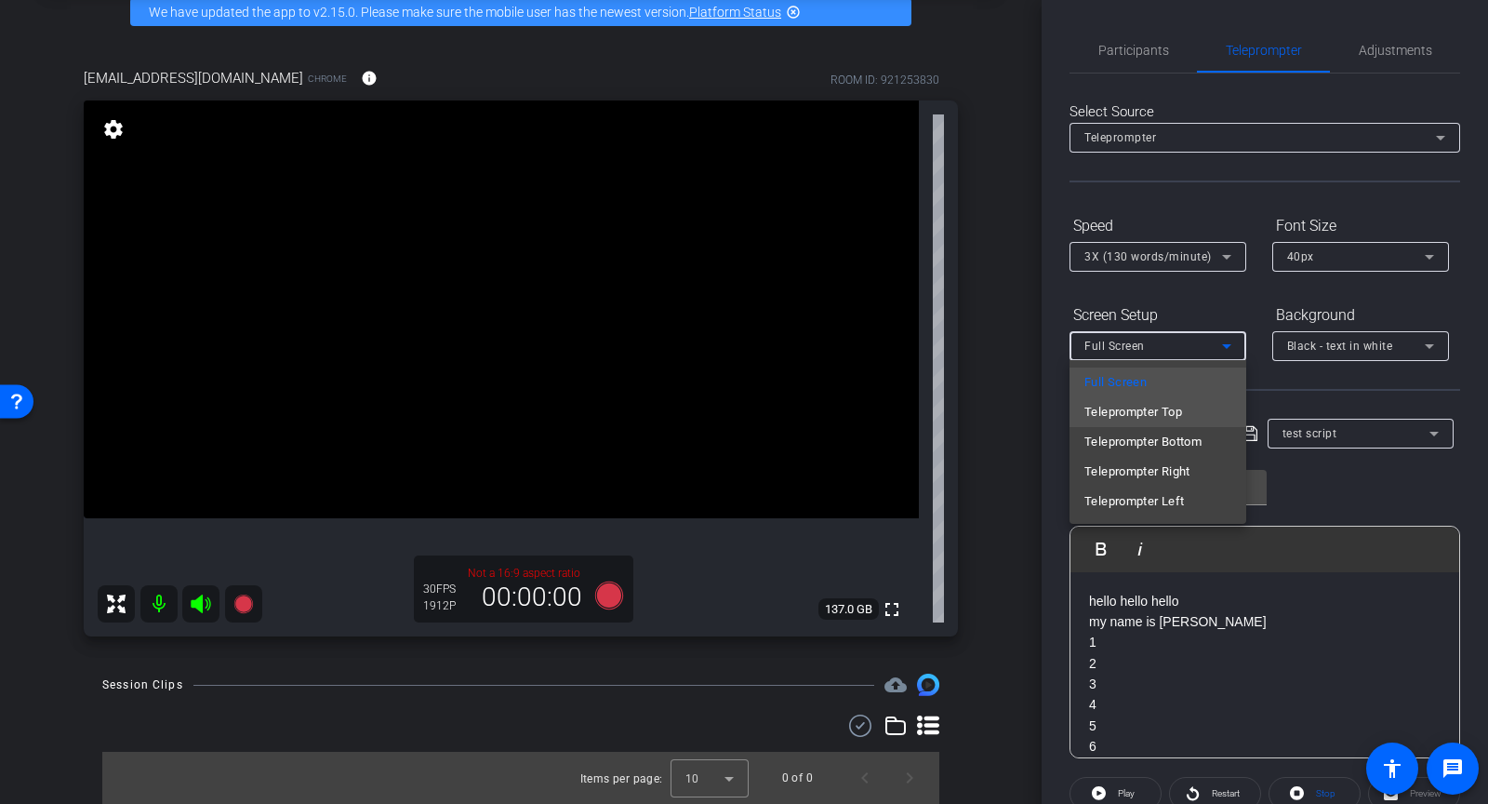
click at [1122, 411] on span "Teleprompter Top" at bounding box center [1134, 412] width 98 height 22
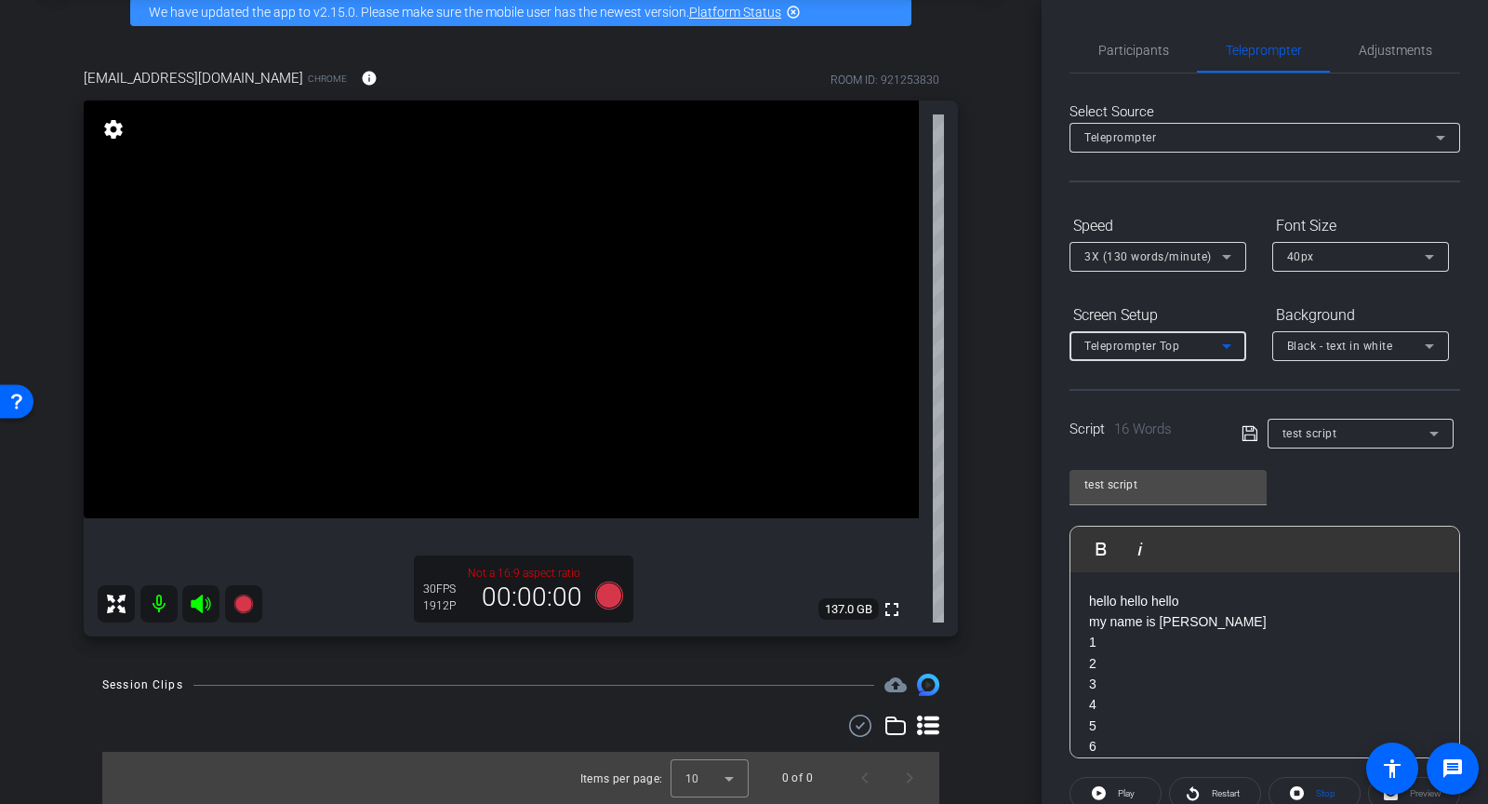
click at [1122, 351] on span "Teleprompter Top" at bounding box center [1132, 346] width 95 height 13
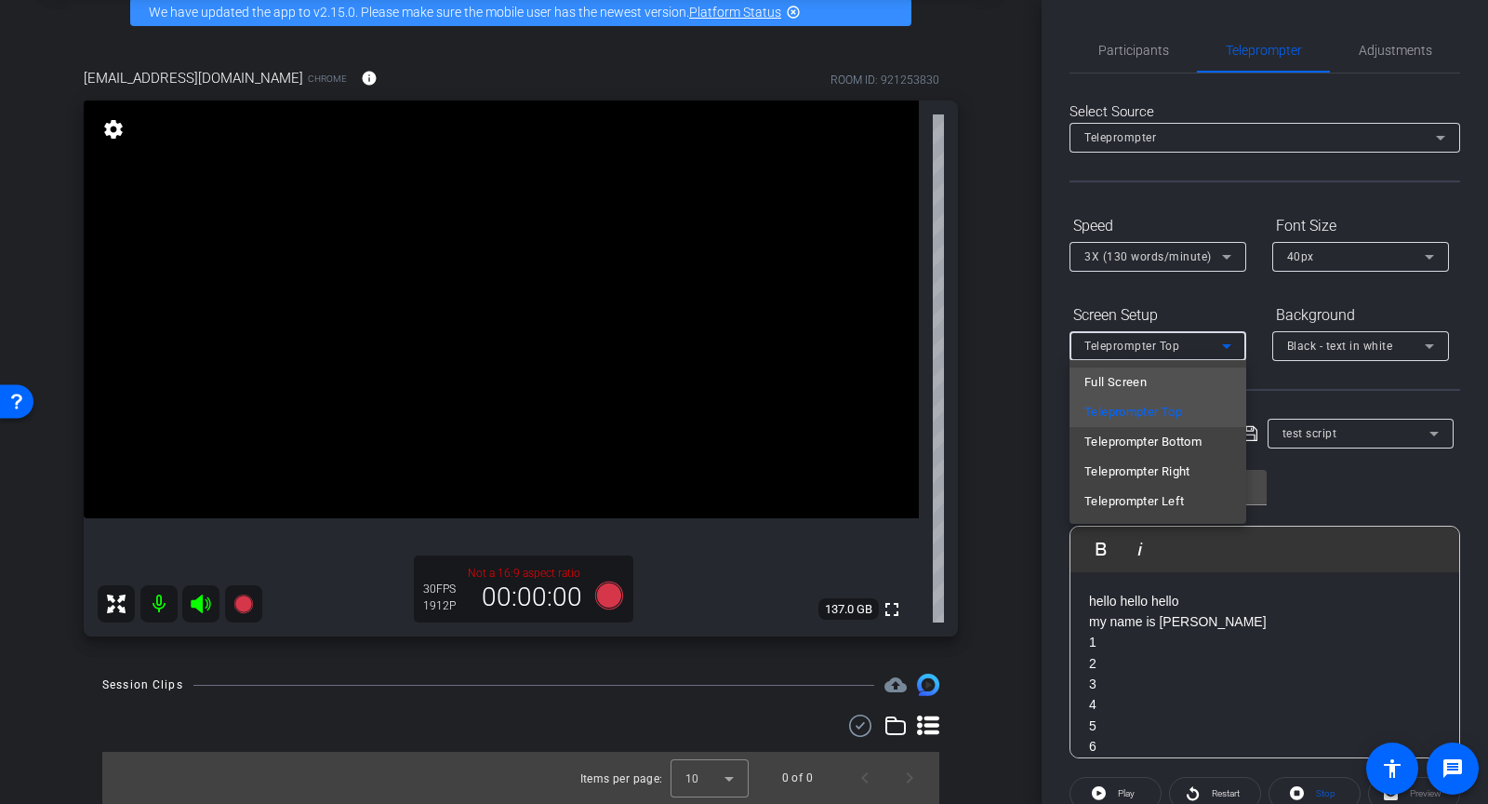
click at [1120, 380] on span "Full Screen" at bounding box center [1116, 382] width 62 height 22
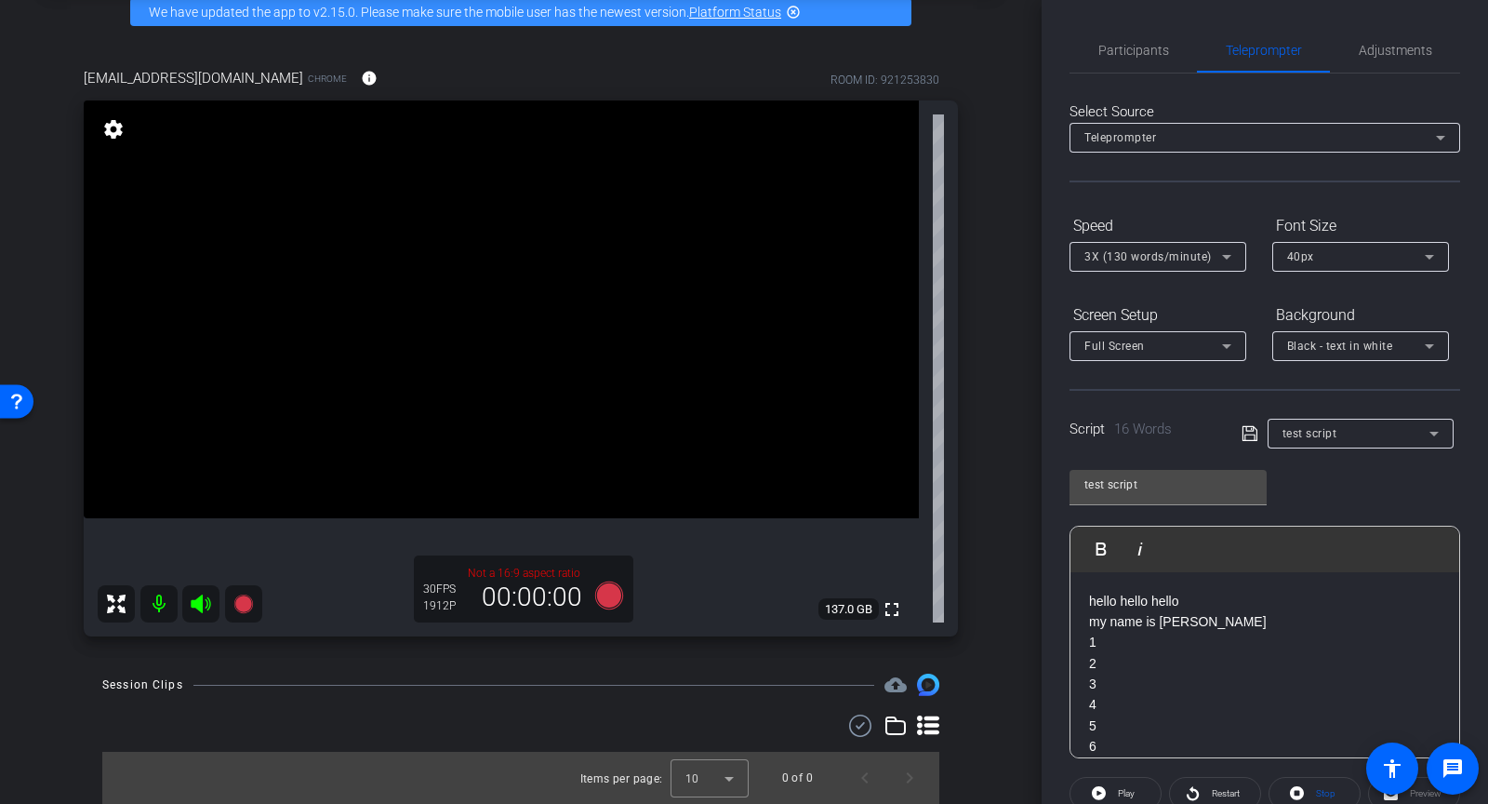
click at [1286, 352] on div "Black - text in white" at bounding box center [1361, 346] width 177 height 30
click at [1301, 418] on div "Black - text in white" at bounding box center [1342, 418] width 110 height 22
click at [1316, 338] on div "Black - text in white" at bounding box center [1356, 345] width 138 height 23
click at [1313, 416] on div "Black - text in white" at bounding box center [1342, 418] width 110 height 22
click at [1249, 433] on icon at bounding box center [1249, 433] width 15 height 15
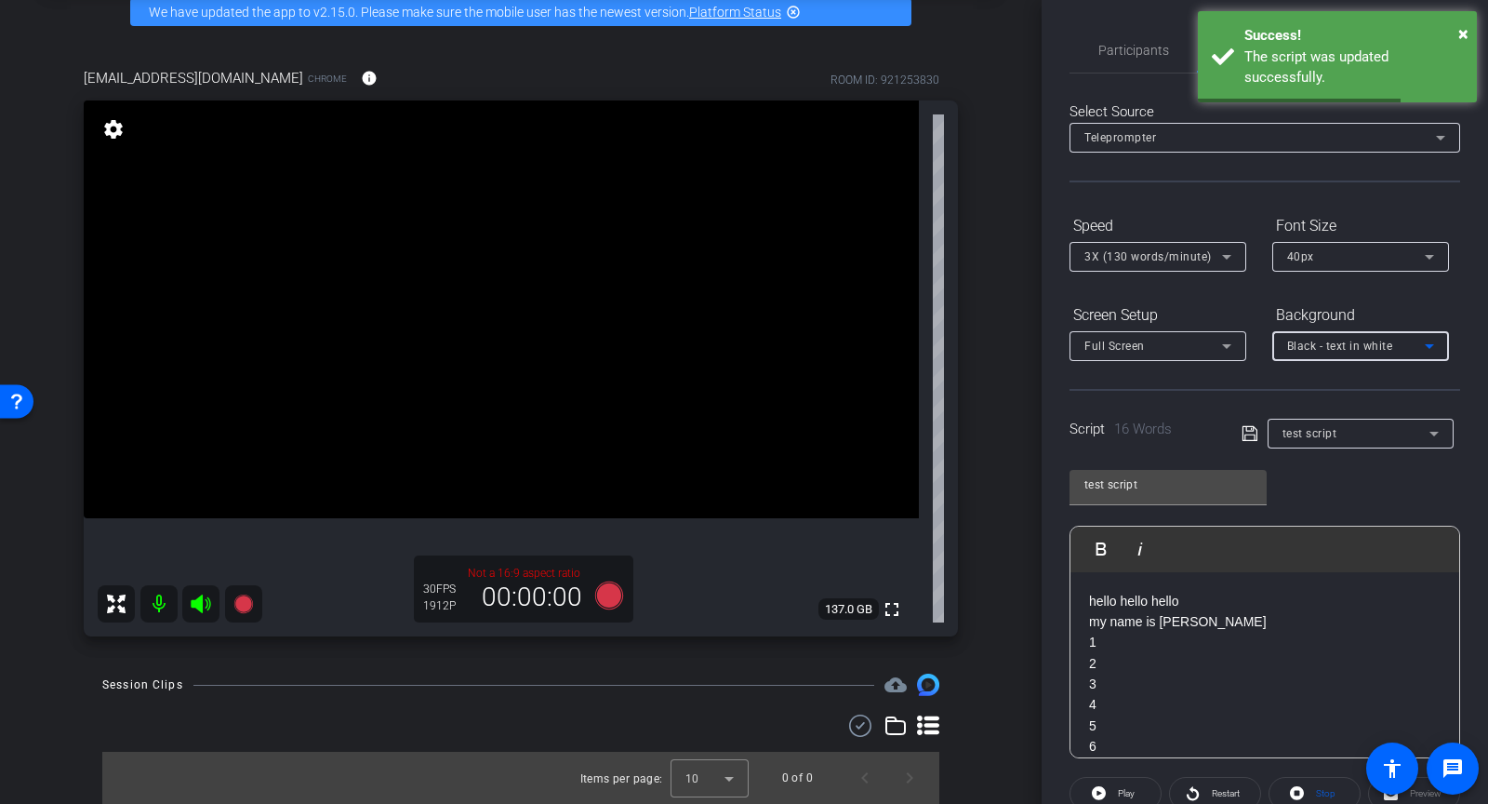
click at [1294, 351] on span "Black - text in white" at bounding box center [1340, 346] width 106 height 13
click at [1287, 418] on div "Black - text in white" at bounding box center [1342, 418] width 110 height 22
click at [1293, 341] on span "Black - text in white" at bounding box center [1340, 346] width 106 height 13
click at [1291, 383] on div "White - text in black" at bounding box center [1342, 385] width 111 height 22
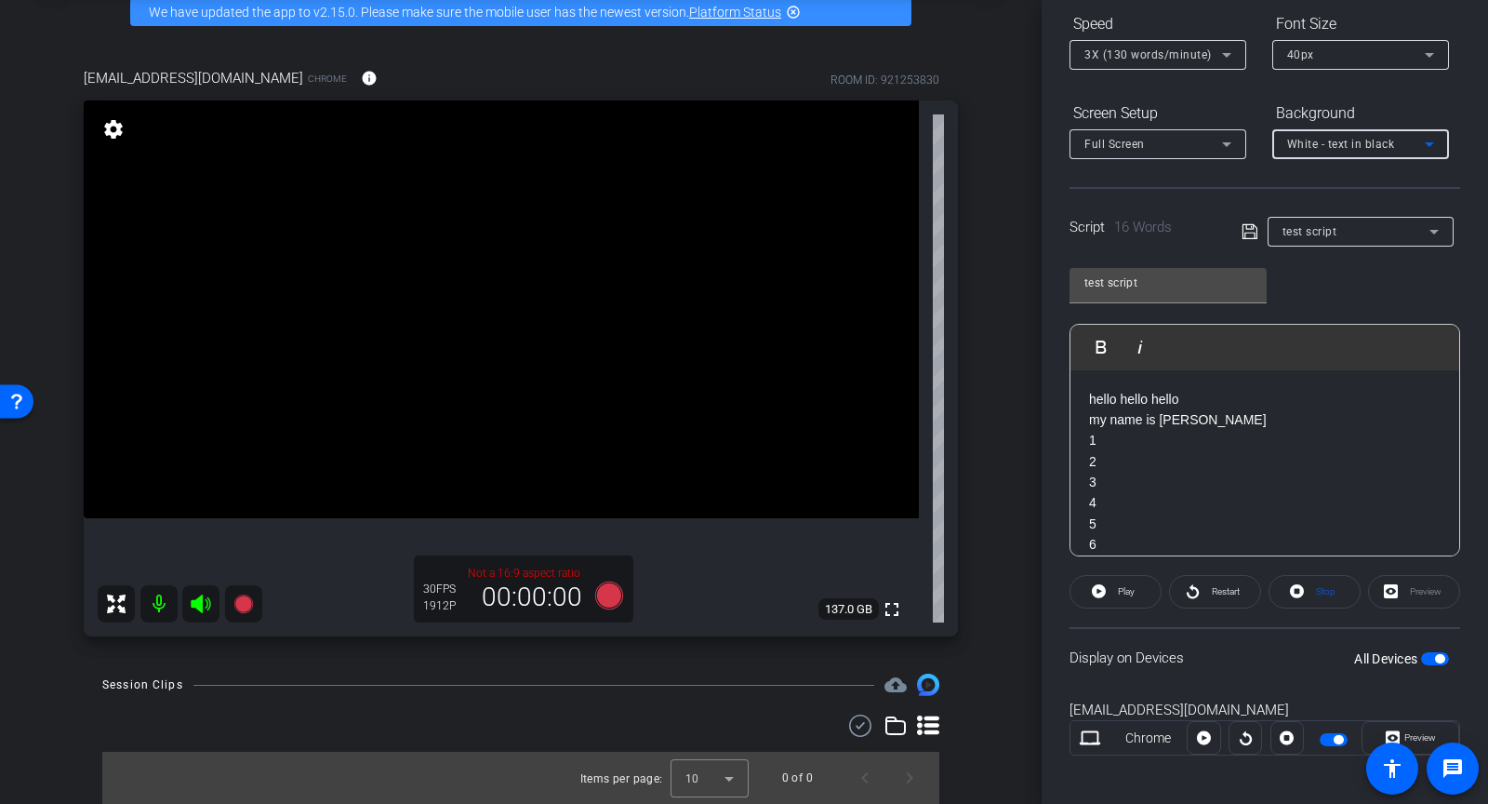
scroll to position [209, 0]
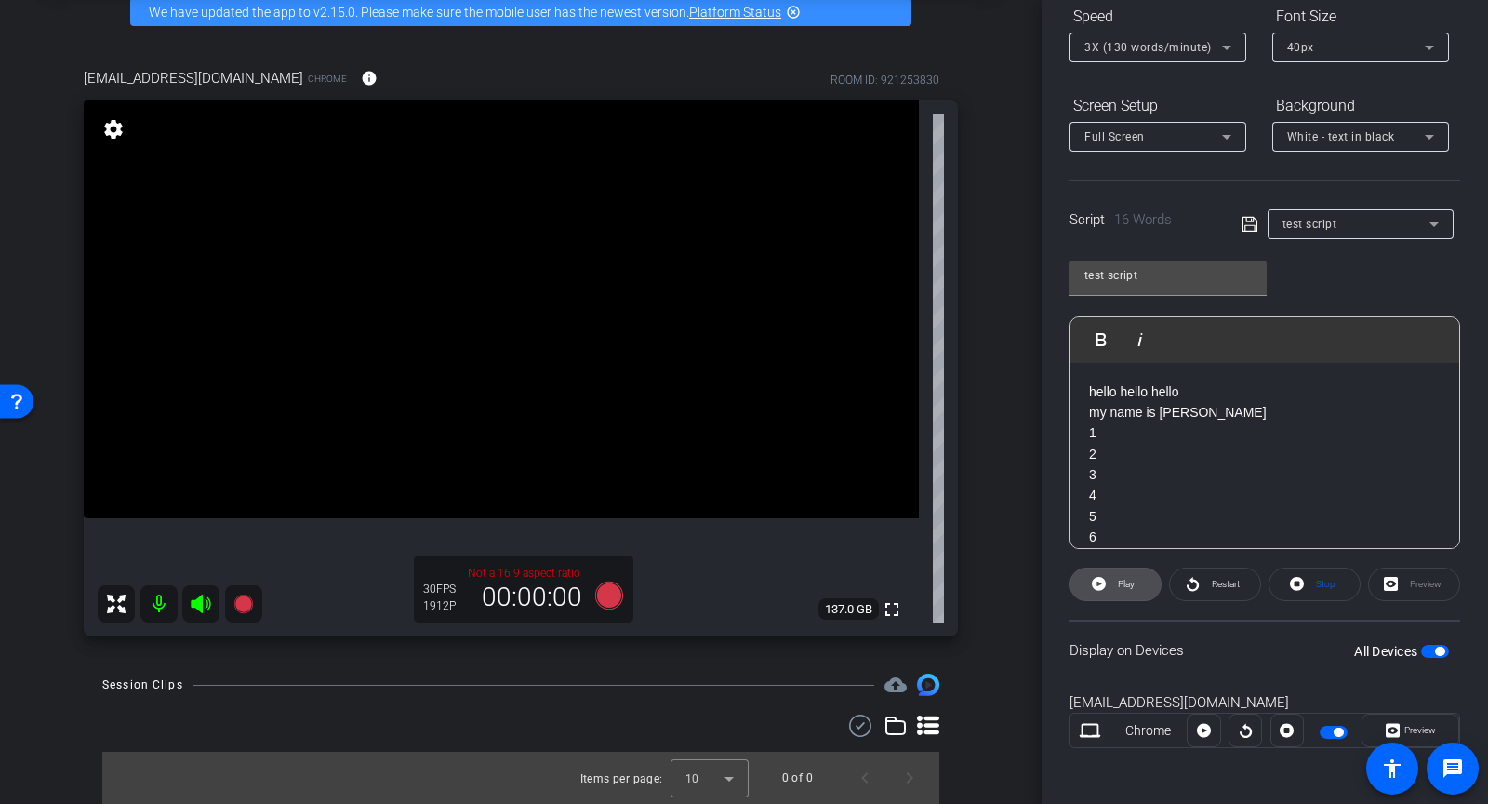
click at [1126, 584] on span "Play" at bounding box center [1126, 584] width 17 height 10
click at [1186, 582] on icon at bounding box center [1193, 583] width 14 height 23
click at [1121, 586] on span "Pause" at bounding box center [1126, 584] width 25 height 10
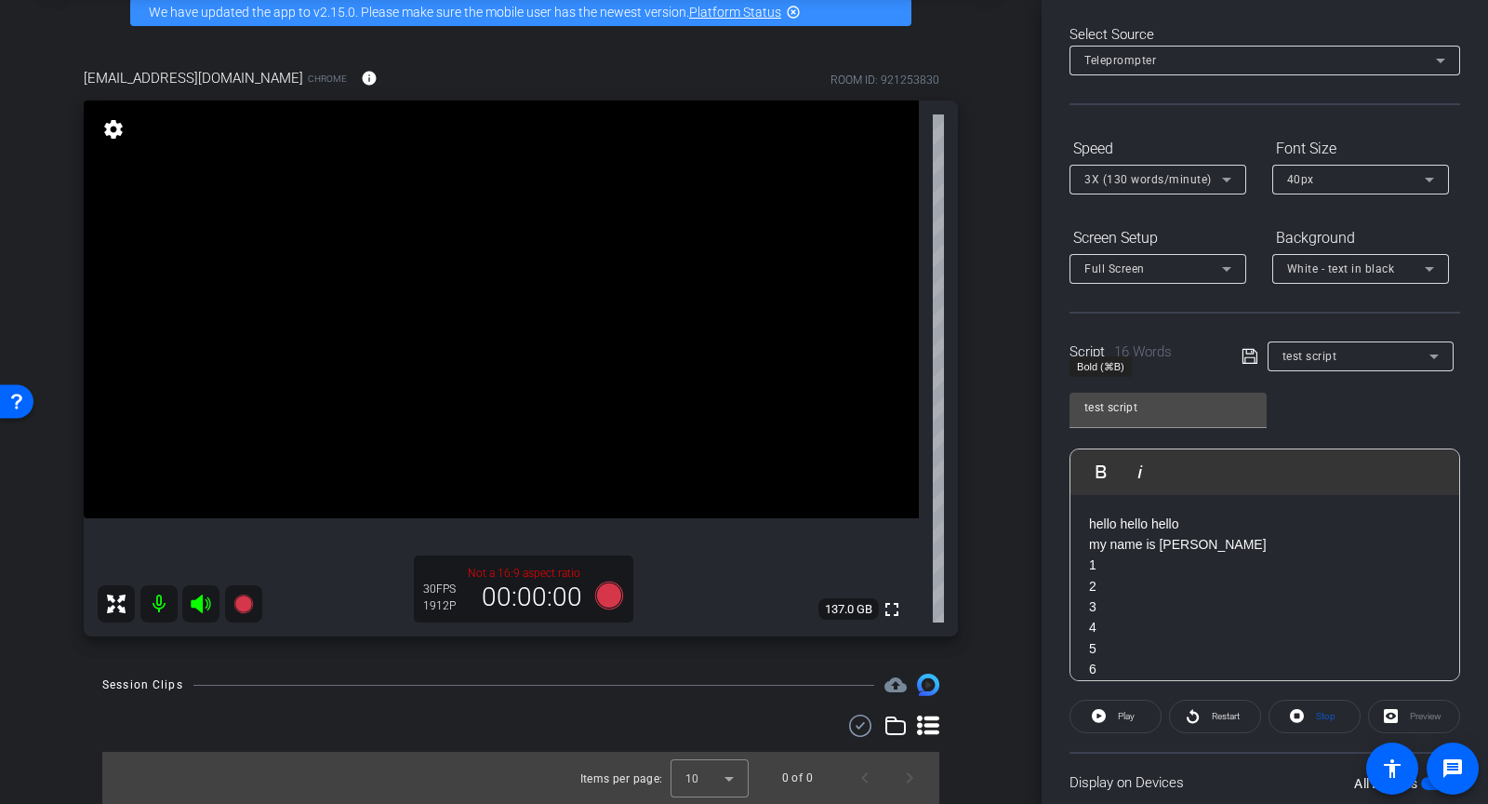
scroll to position [0, 0]
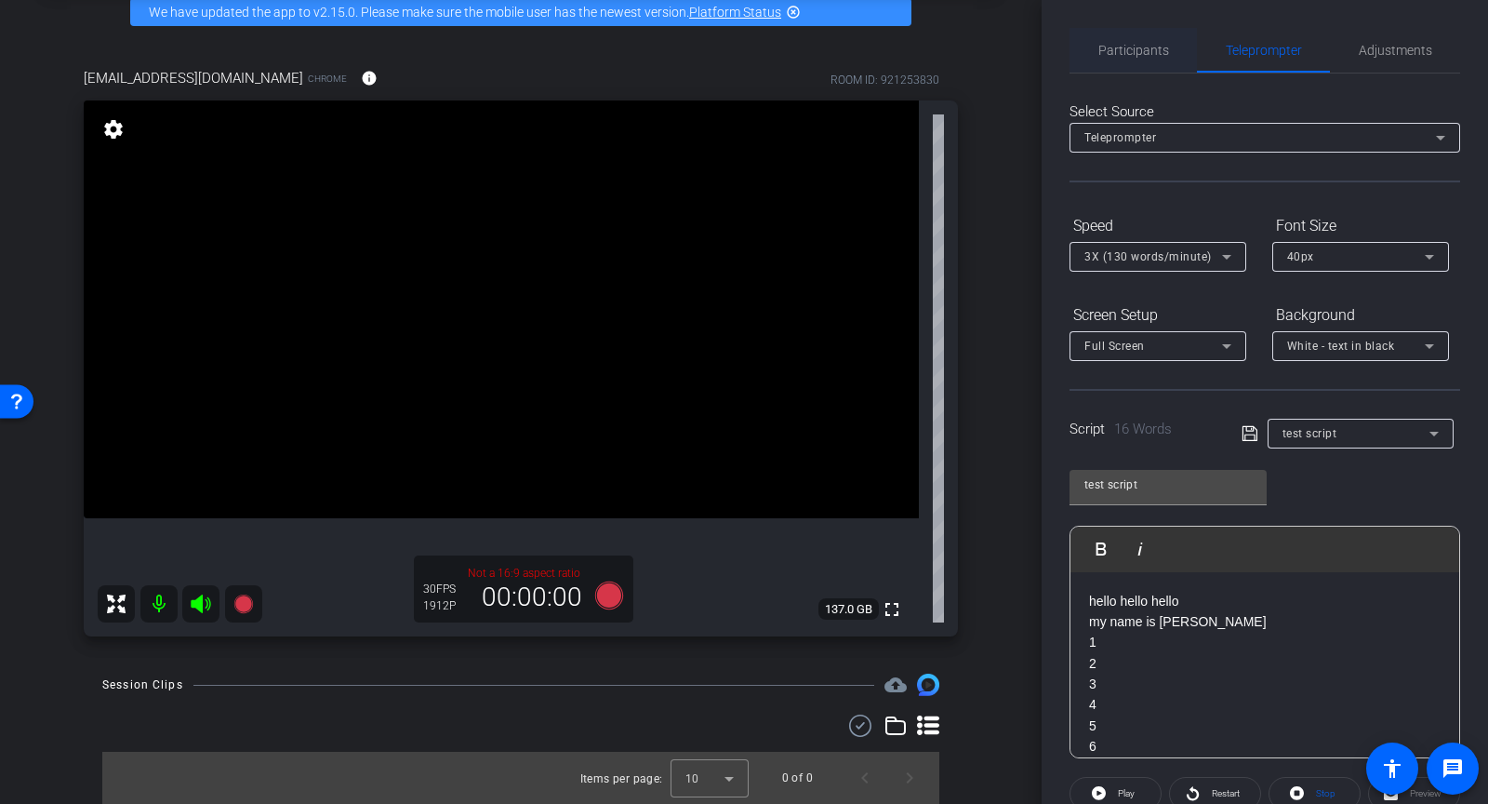
click at [1122, 67] on span "Participants" at bounding box center [1134, 50] width 71 height 45
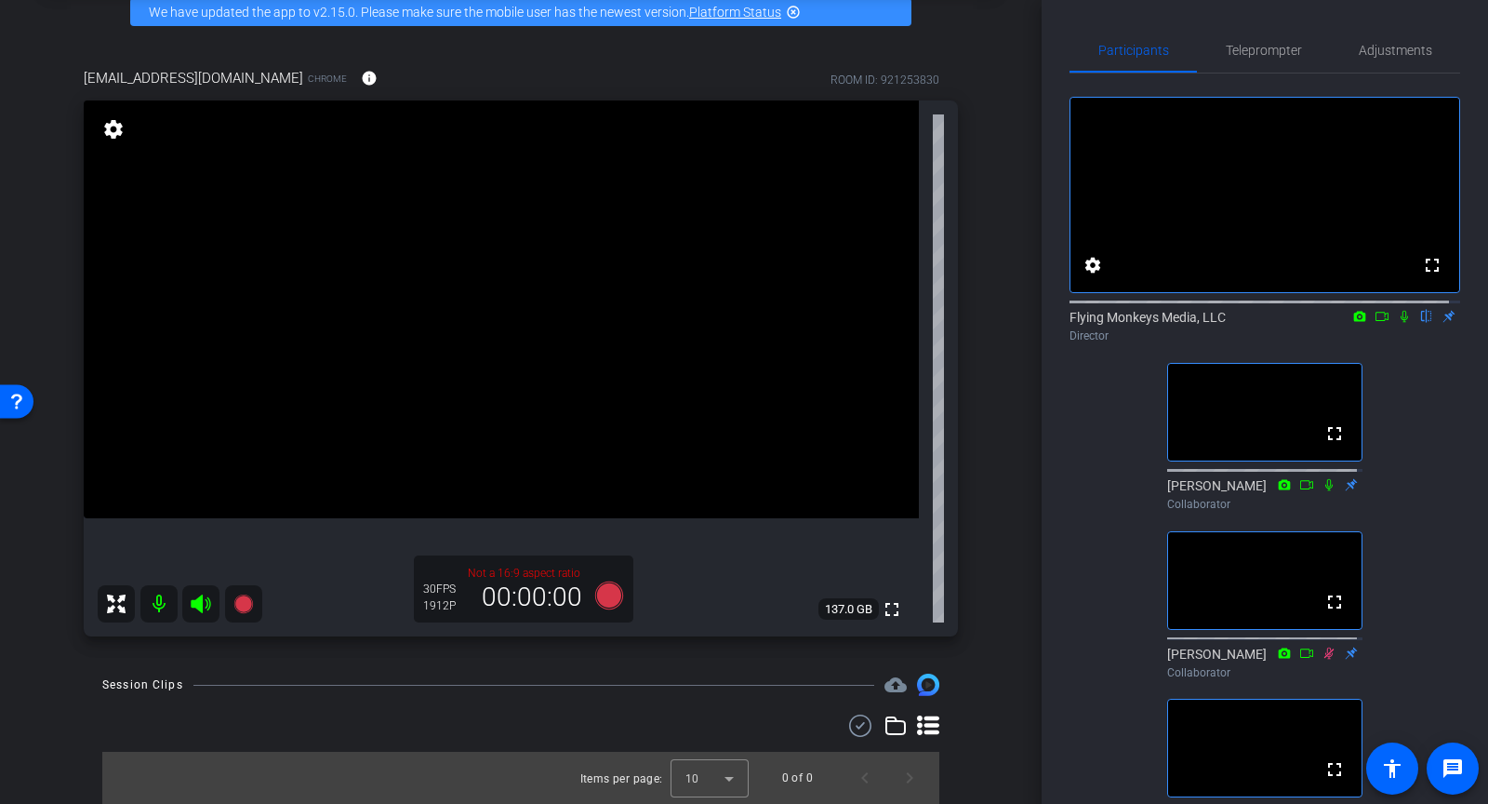
click at [1401, 323] on icon at bounding box center [1404, 317] width 7 height 12
click at [1250, 53] on span "Teleprompter" at bounding box center [1264, 50] width 76 height 13
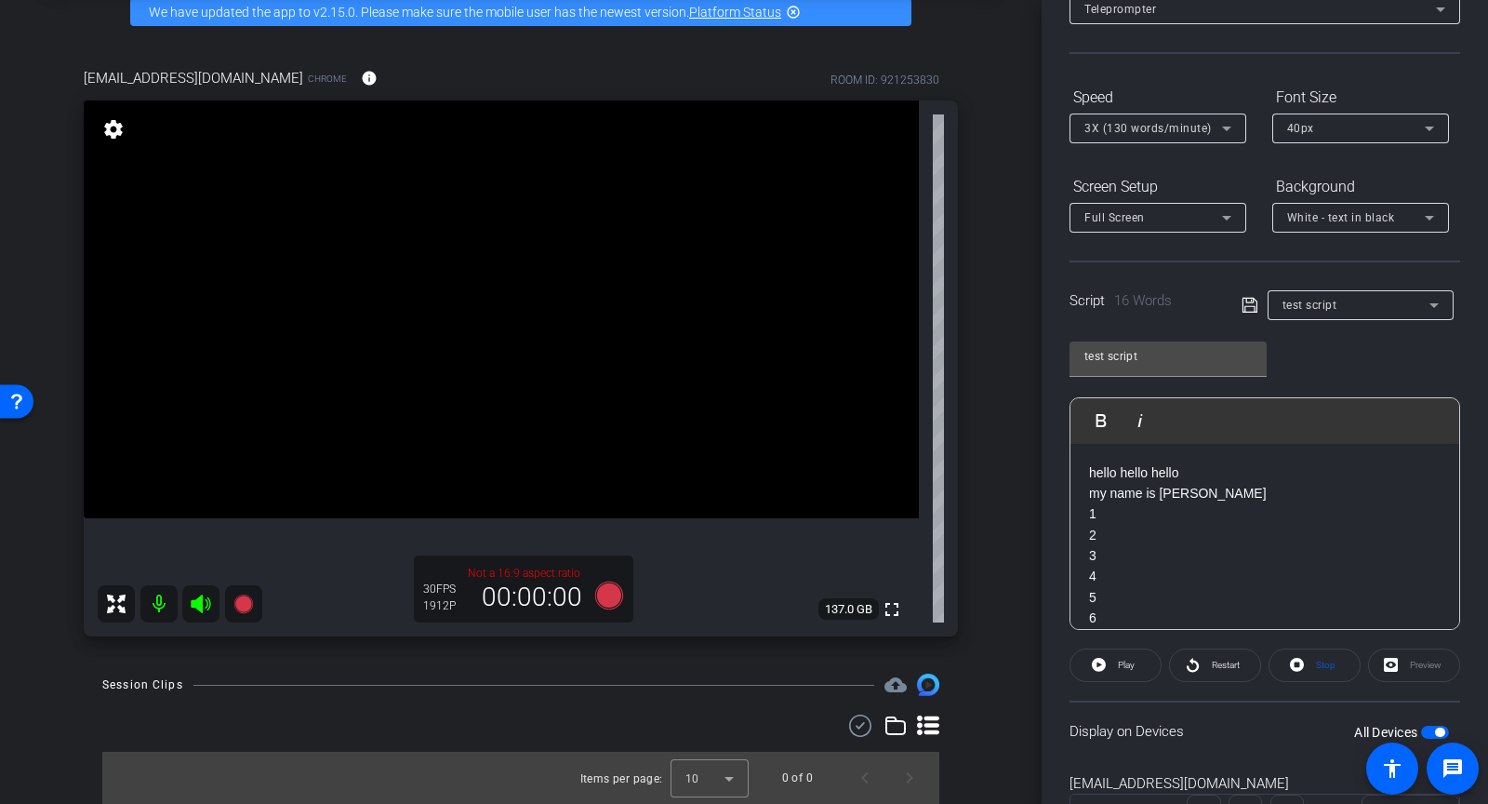
scroll to position [209, 0]
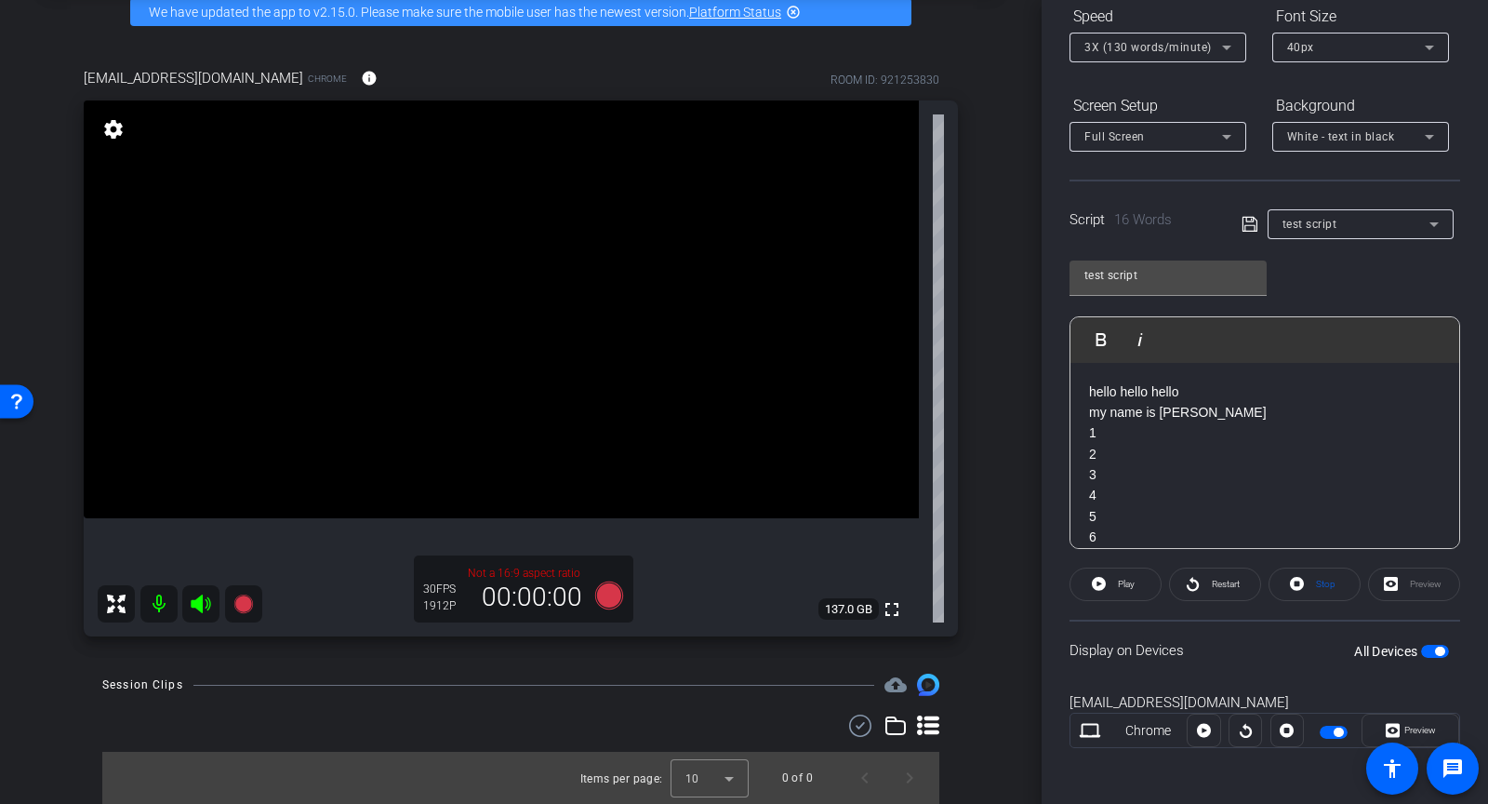
click at [1374, 583] on div "Preview" at bounding box center [1414, 583] width 92 height 33
click at [1382, 580] on div "Preview" at bounding box center [1414, 583] width 92 height 33
click at [1413, 580] on div "Preview" at bounding box center [1414, 583] width 92 height 33
click at [1382, 581] on div "Preview" at bounding box center [1414, 583] width 92 height 33
click at [1400, 590] on div "Preview" at bounding box center [1414, 583] width 92 height 33
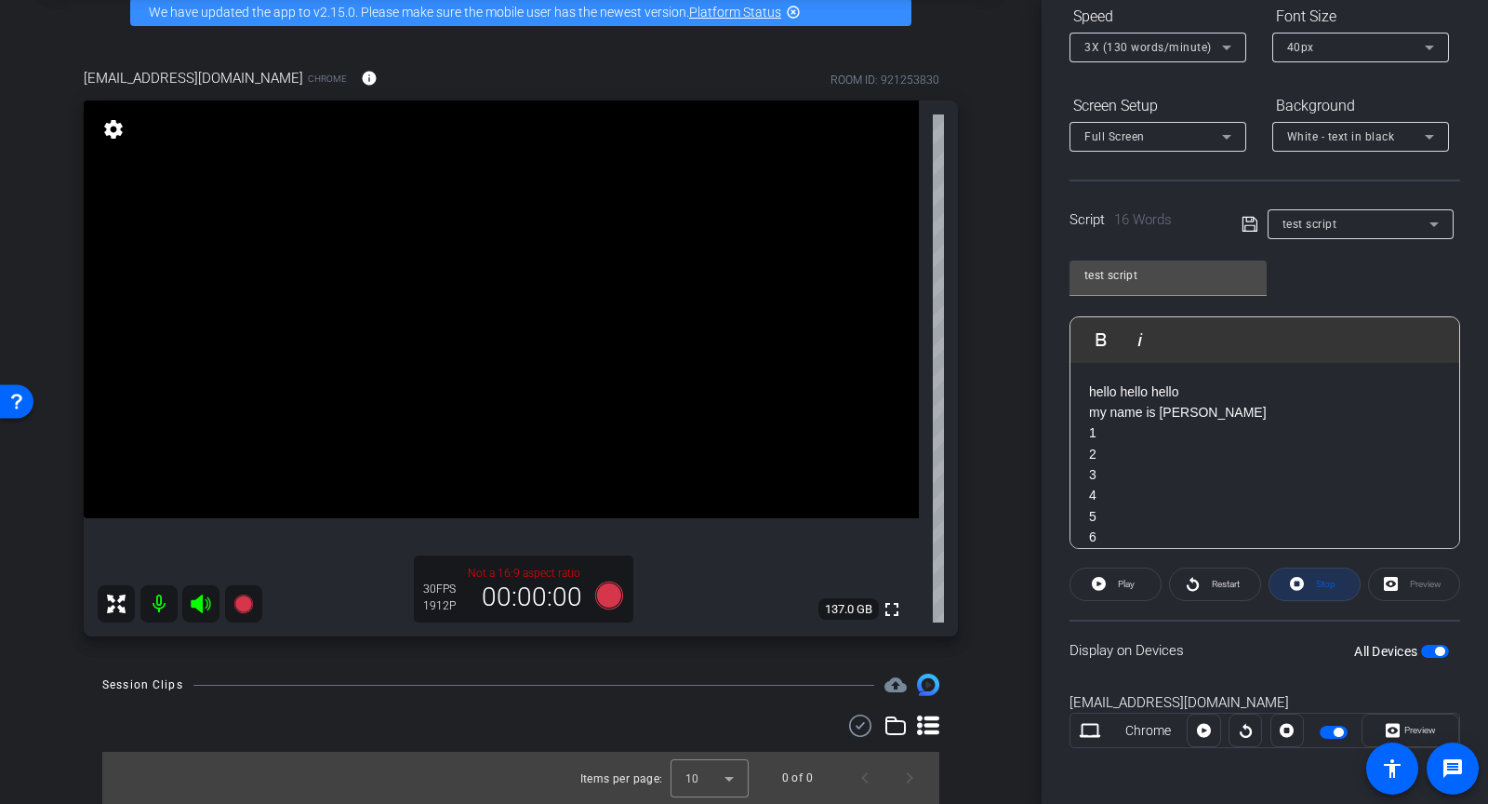
click at [1312, 581] on span "Stop" at bounding box center [1324, 584] width 24 height 26
click at [1398, 583] on div "Preview" at bounding box center [1414, 583] width 92 height 33
click at [1408, 725] on span "Preview" at bounding box center [1421, 730] width 32 height 10
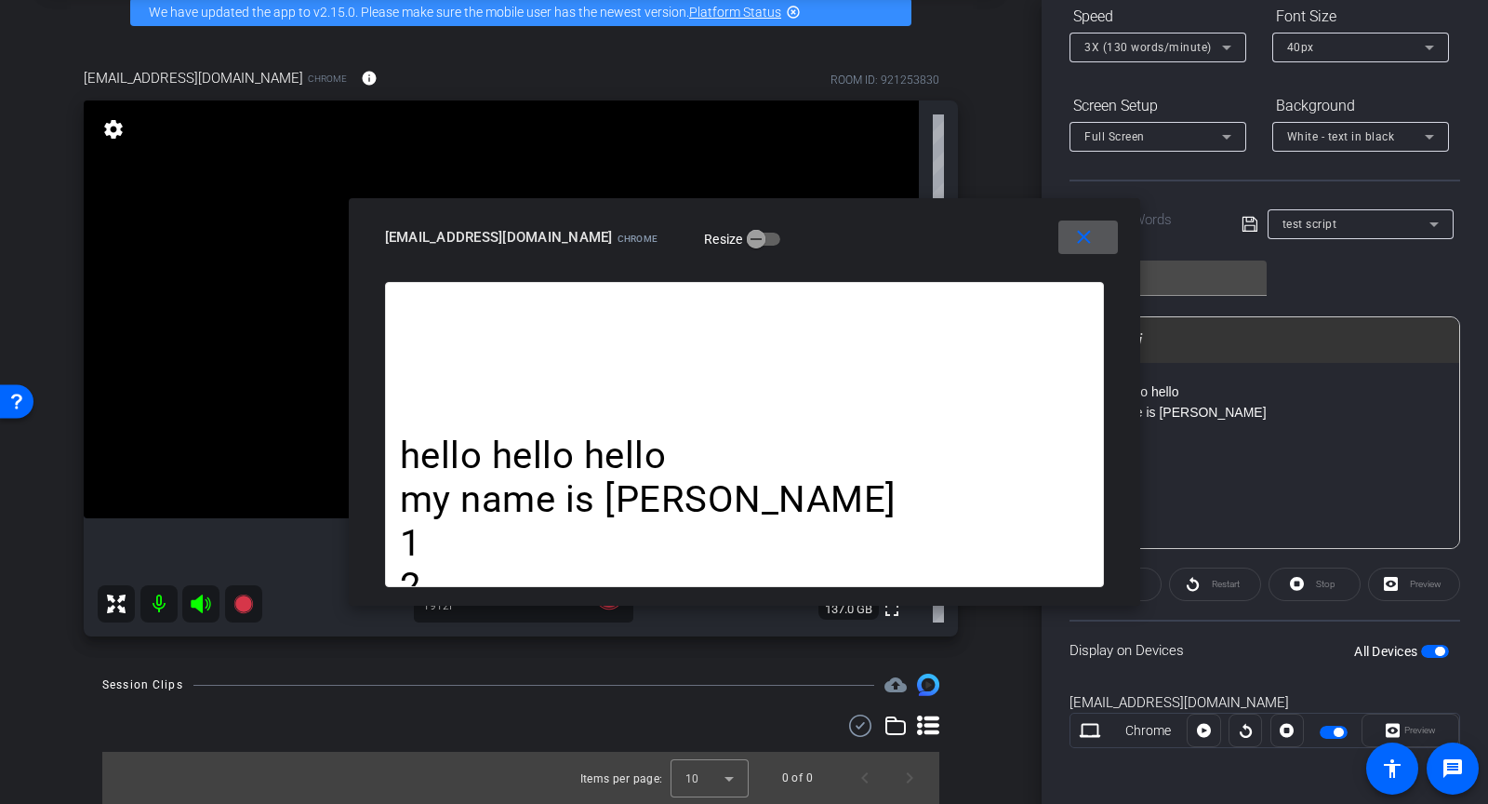
click at [1081, 243] on mat-icon "close" at bounding box center [1084, 237] width 23 height 23
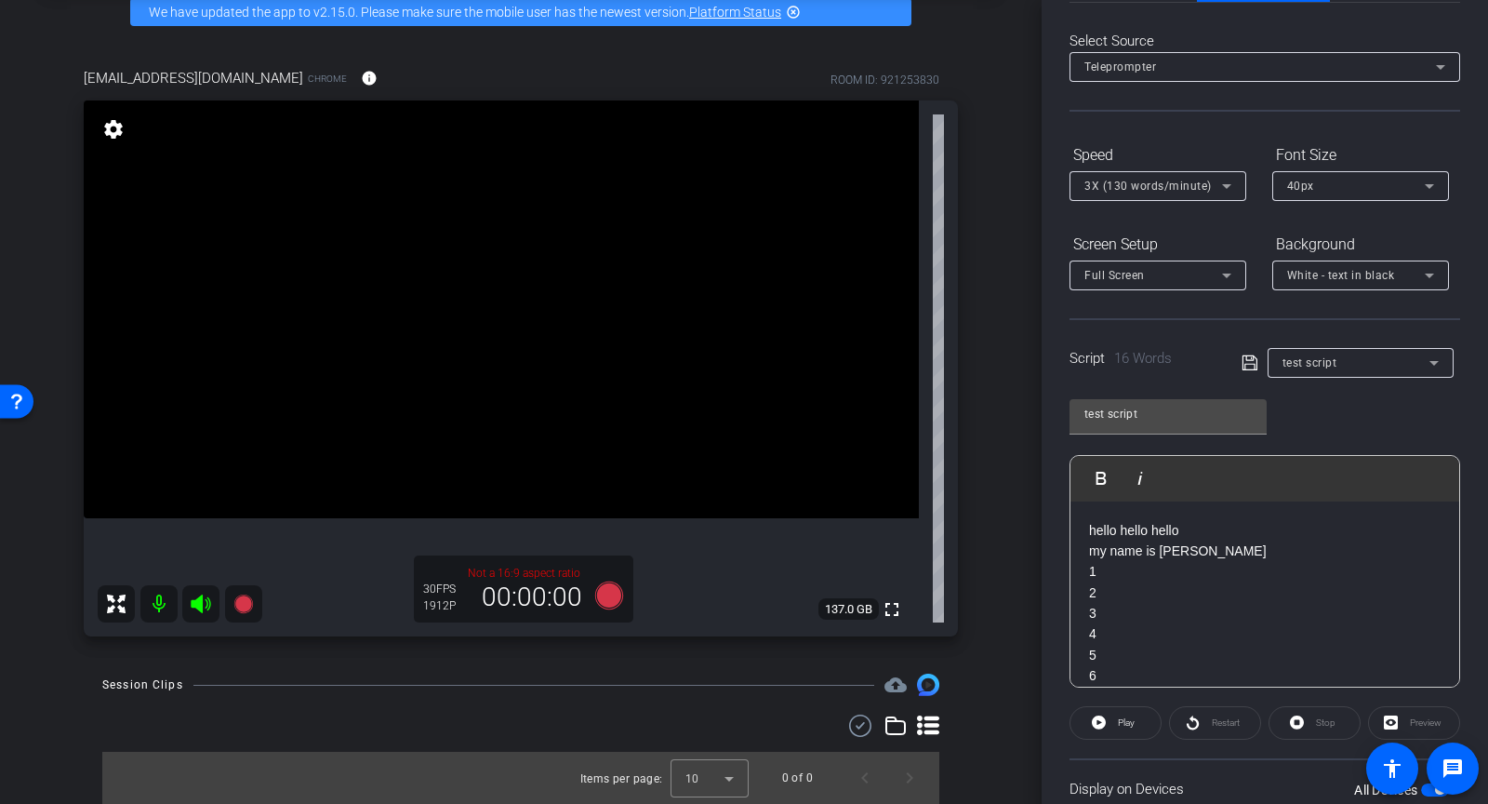
scroll to position [0, 0]
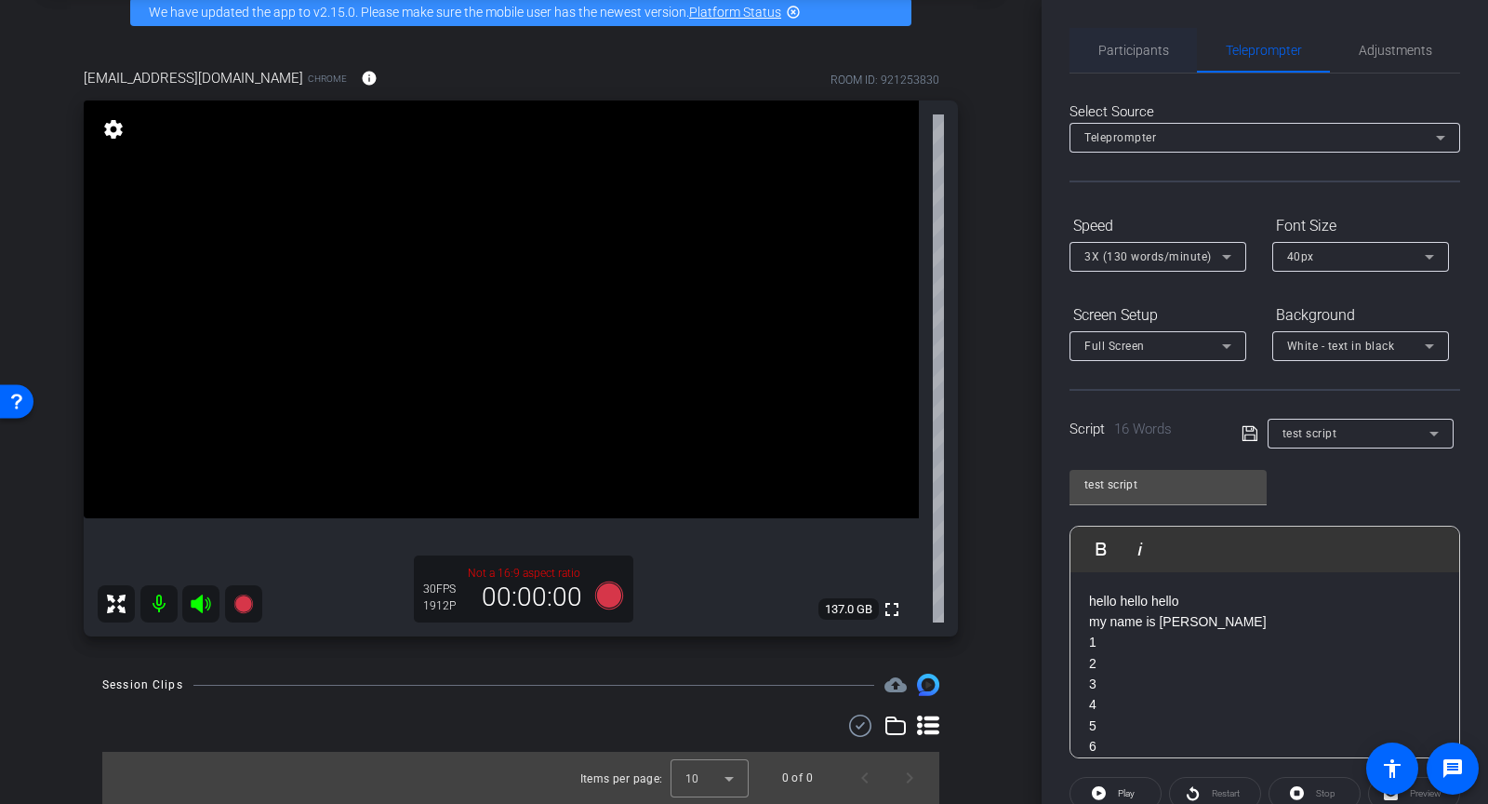
drag, startPoint x: 1142, startPoint y: 40, endPoint x: 1154, endPoint y: 47, distance: 13.7
click at [1144, 43] on span "Participants" at bounding box center [1134, 50] width 71 height 45
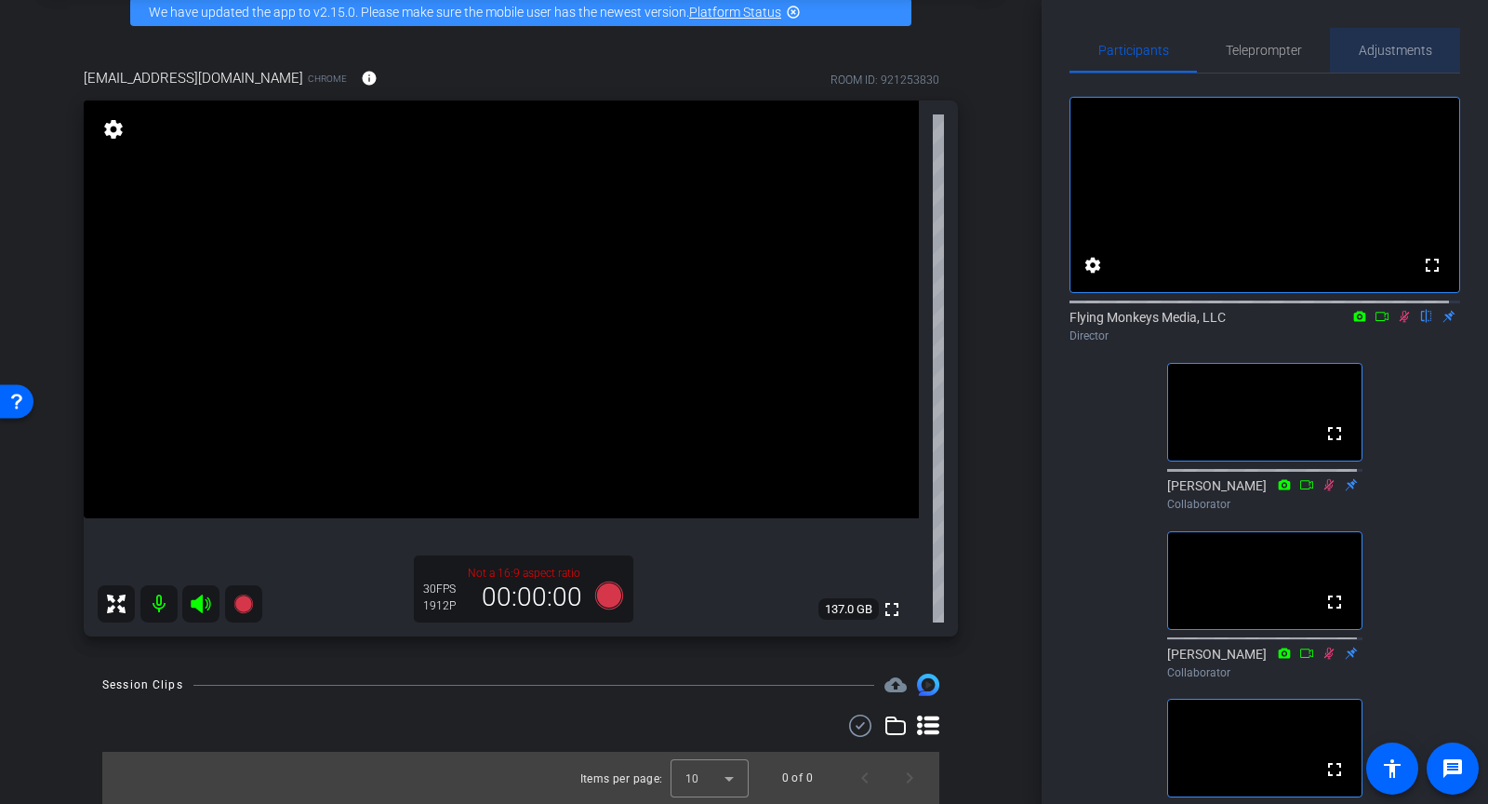
click at [1399, 46] on span "Adjustments" at bounding box center [1395, 50] width 73 height 13
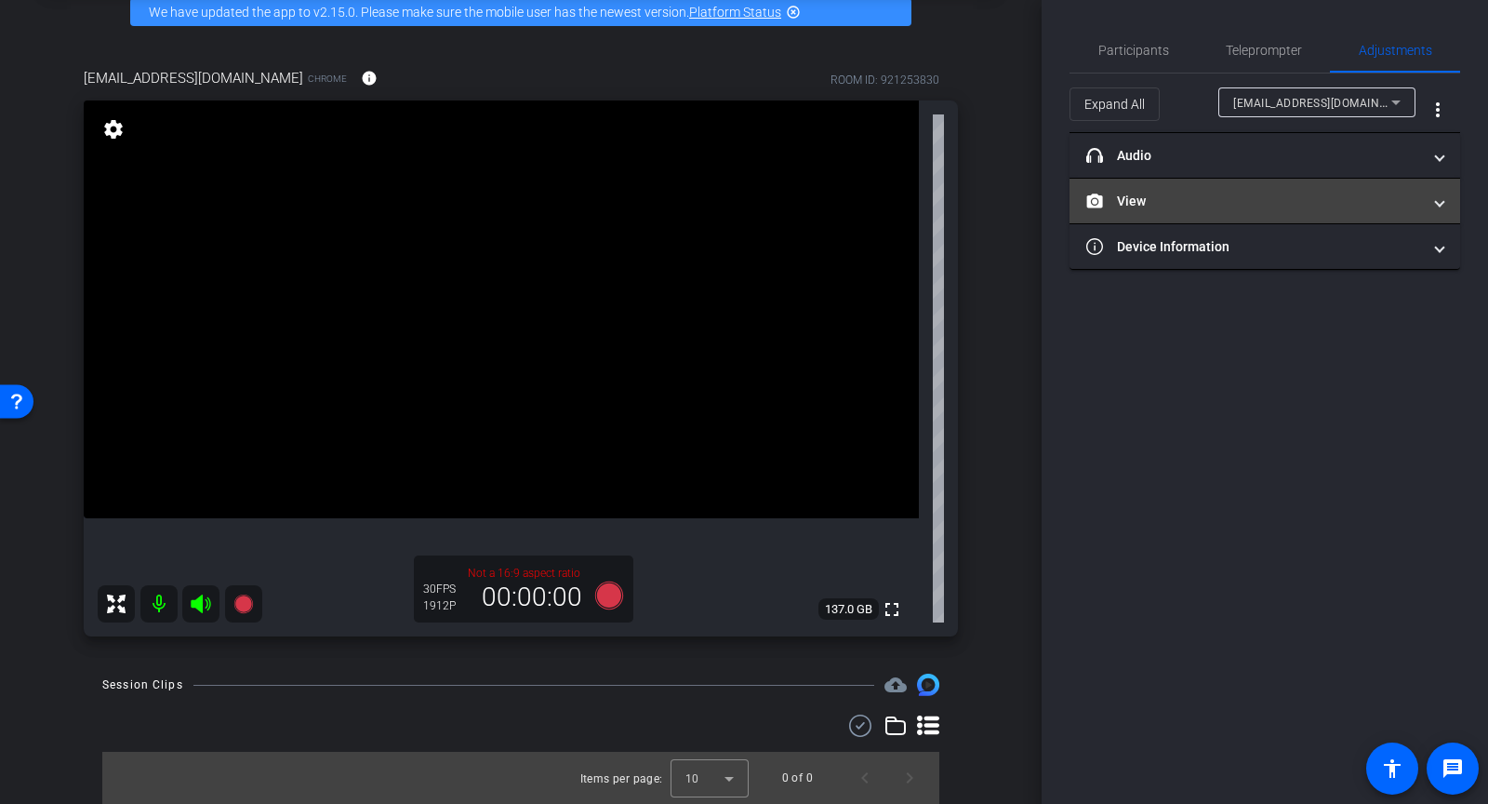
click at [1207, 202] on mat-panel-title "View" at bounding box center [1253, 202] width 335 height 20
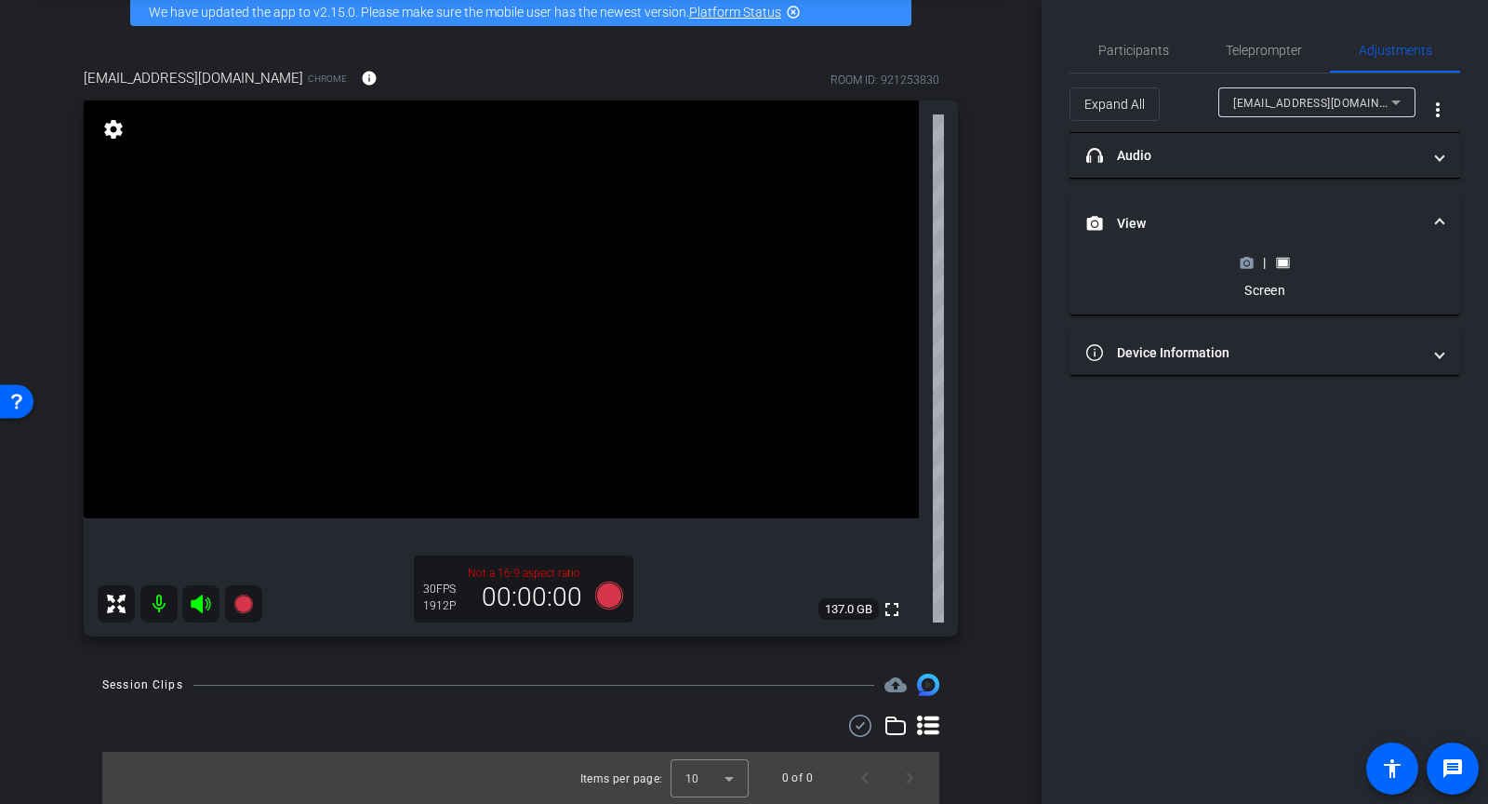
click at [1246, 260] on circle at bounding box center [1247, 262] width 5 height 5
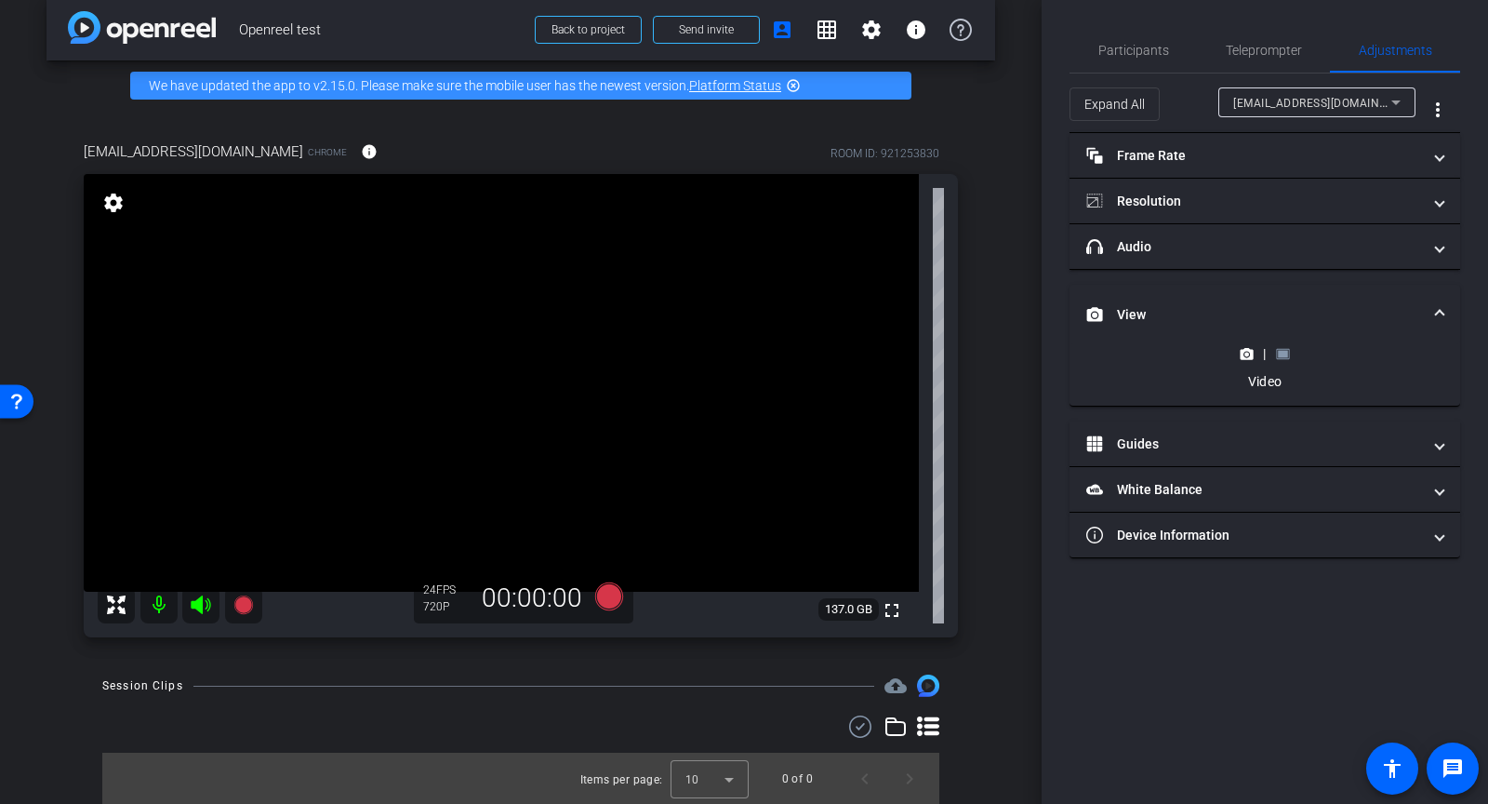
scroll to position [20, 0]
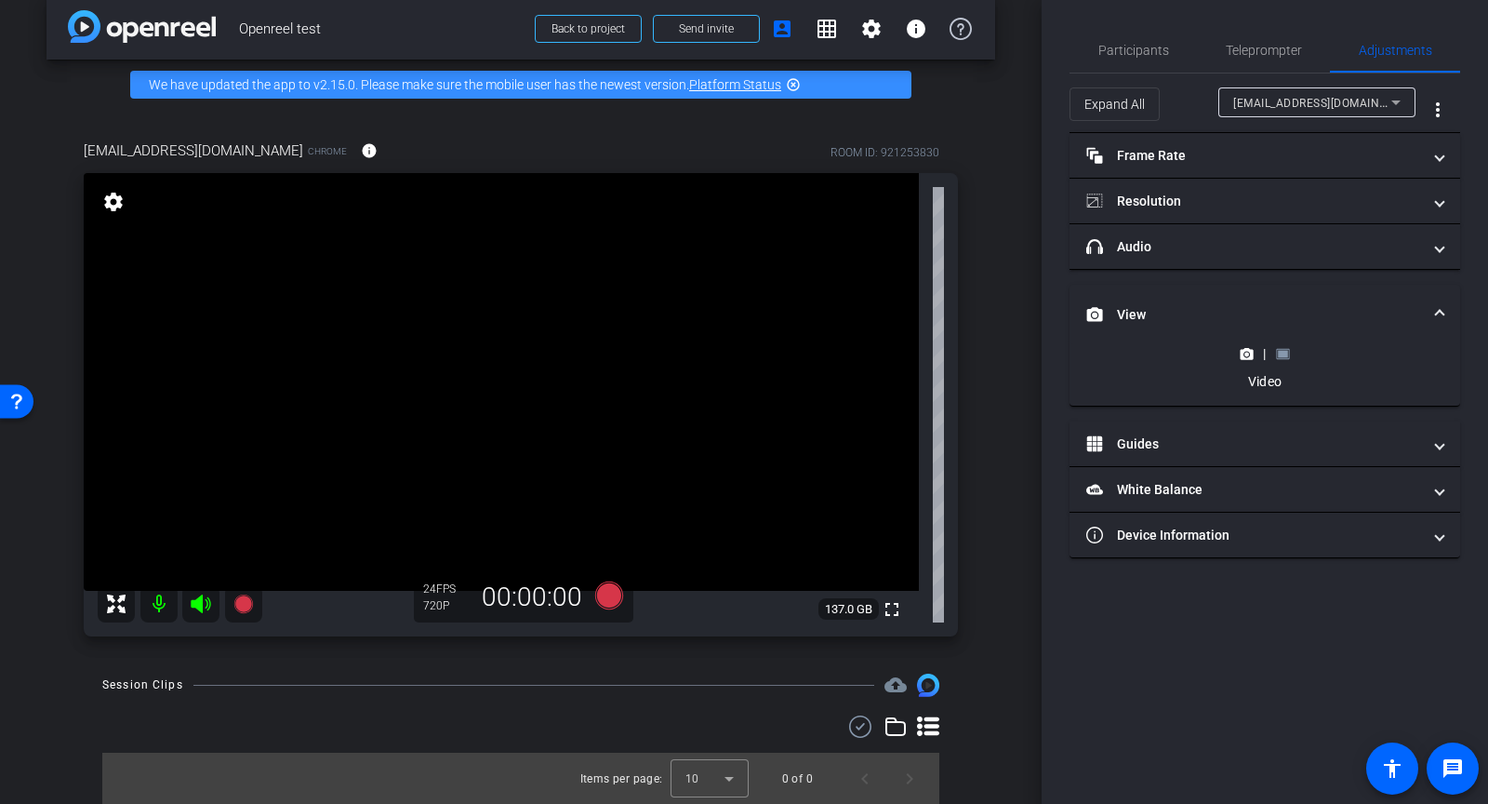
click at [1286, 350] on rect at bounding box center [1283, 353] width 10 height 7
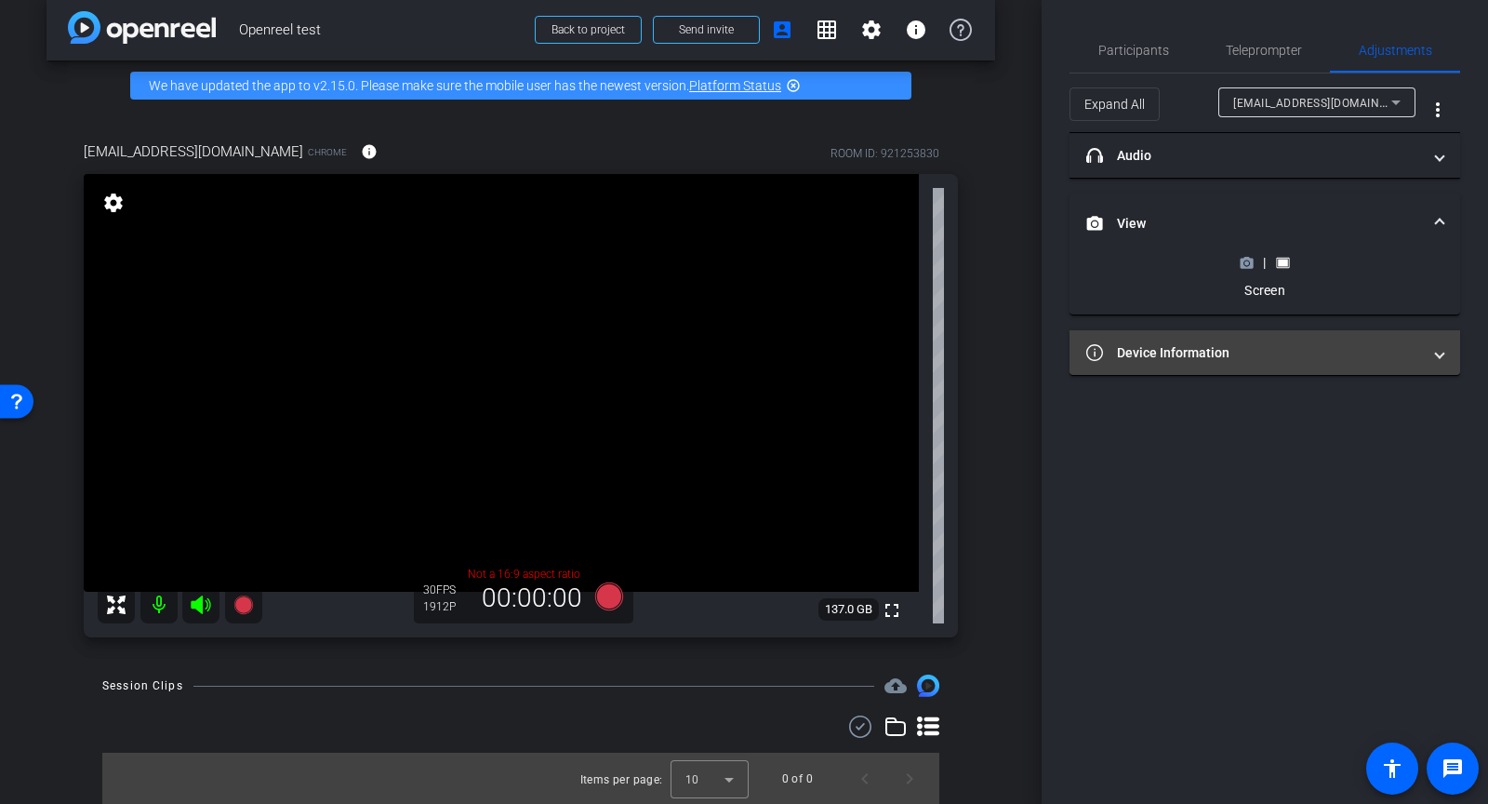
scroll to position [93, 0]
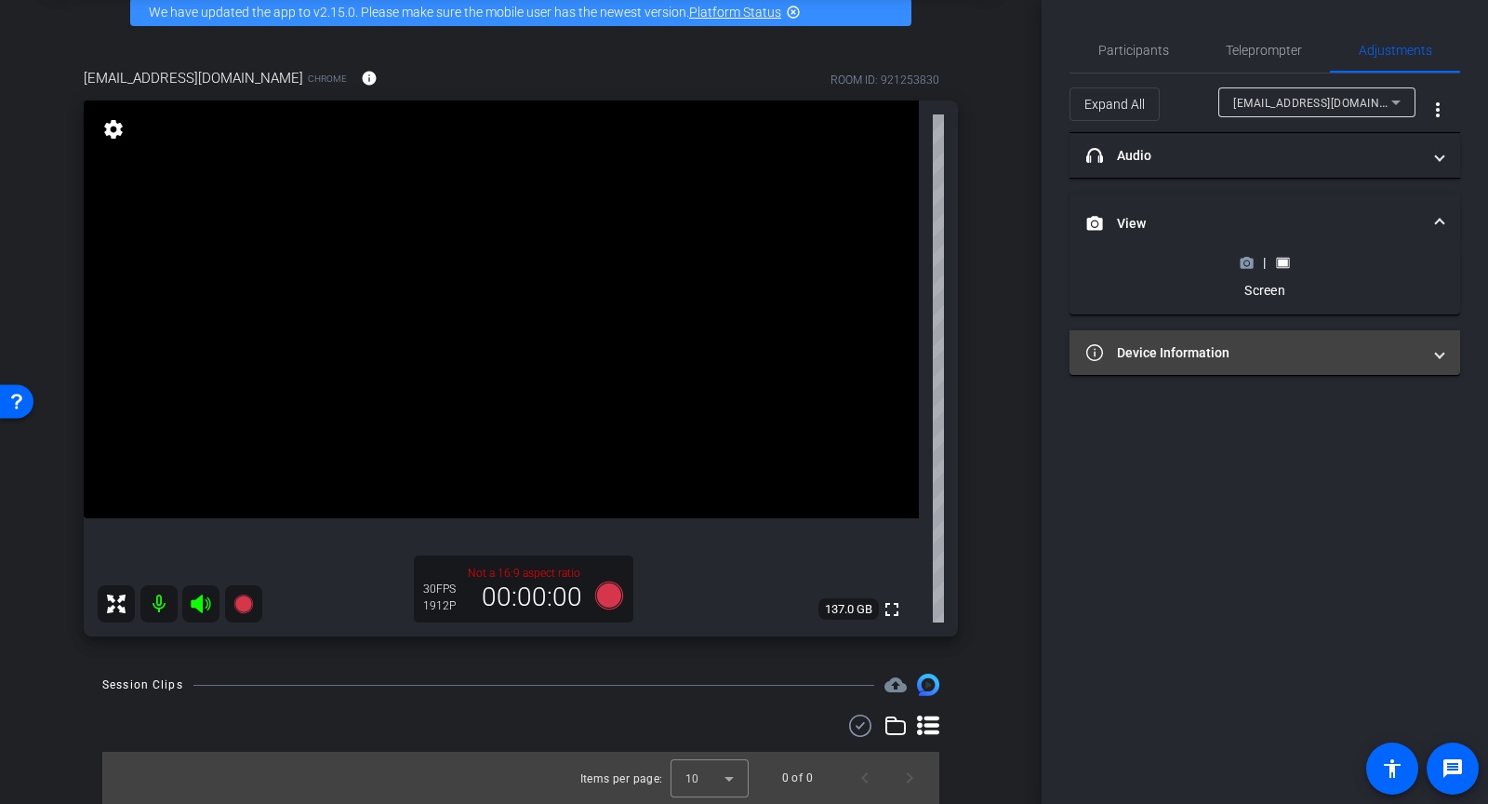
click at [1280, 353] on mat-panel-title "Device Information" at bounding box center [1253, 353] width 335 height 20
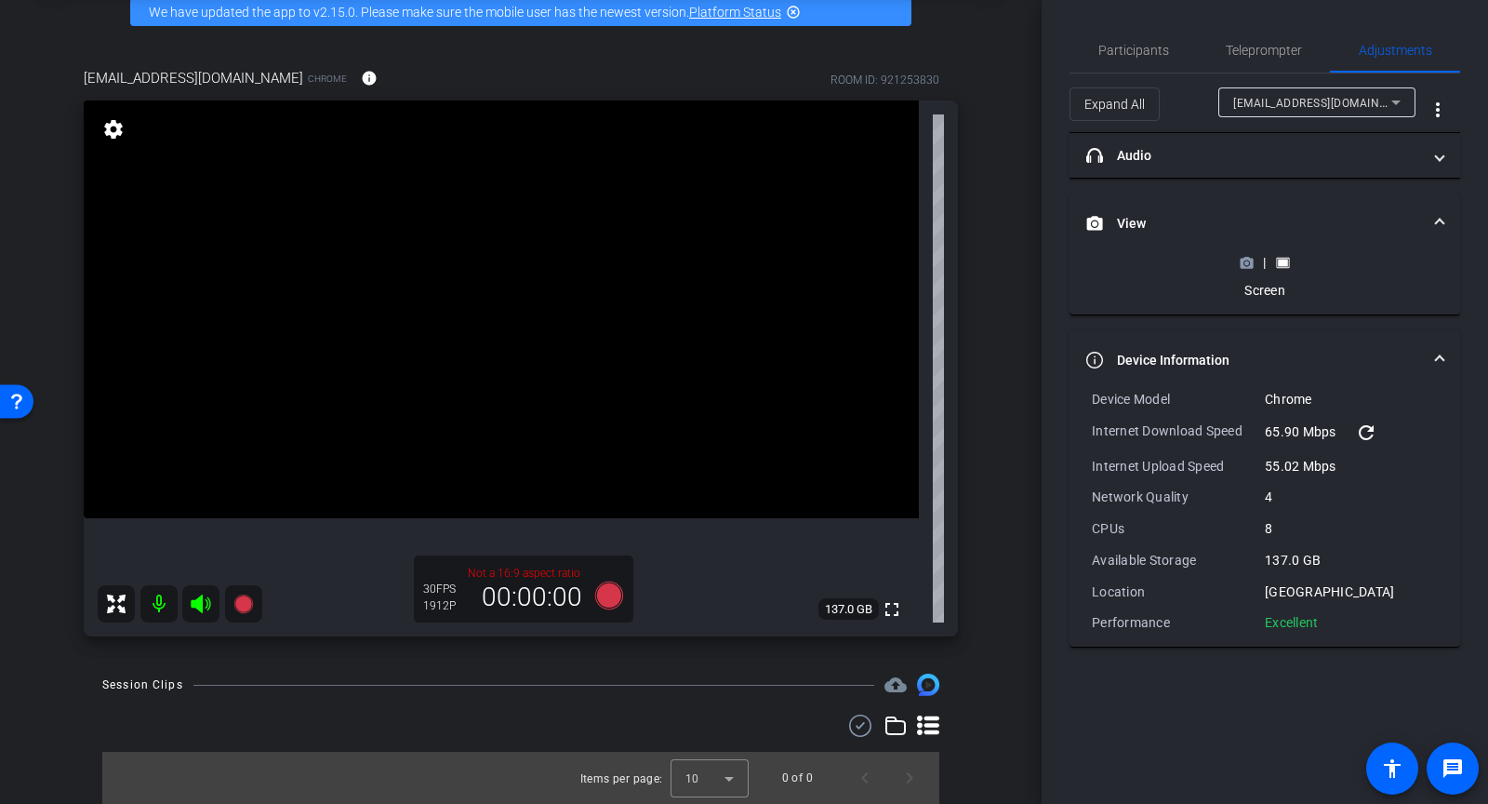
click at [1246, 257] on polygon at bounding box center [1248, 258] width 8 height 2
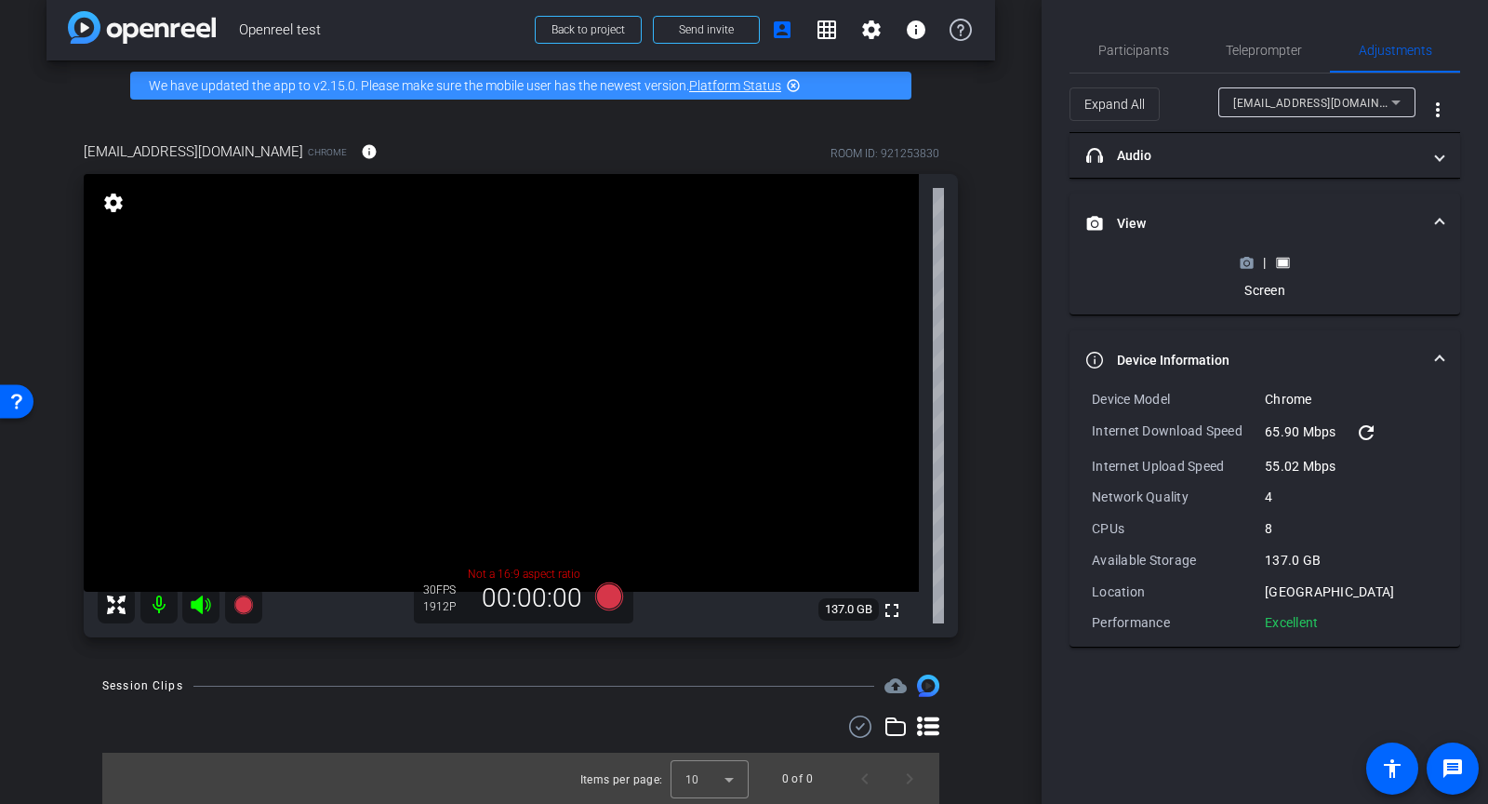
scroll to position [20, 0]
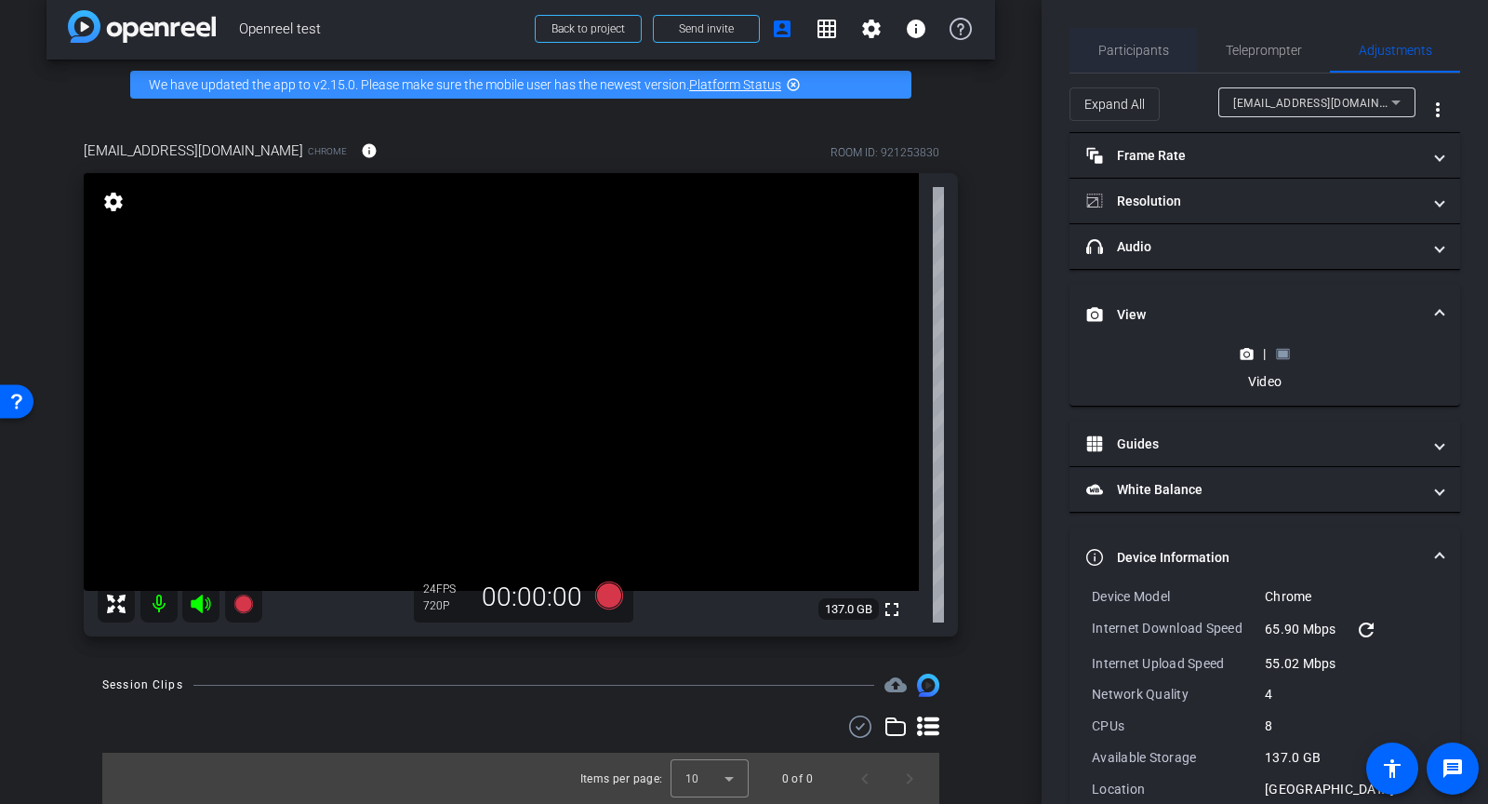
click at [1119, 42] on span "Participants" at bounding box center [1134, 50] width 71 height 45
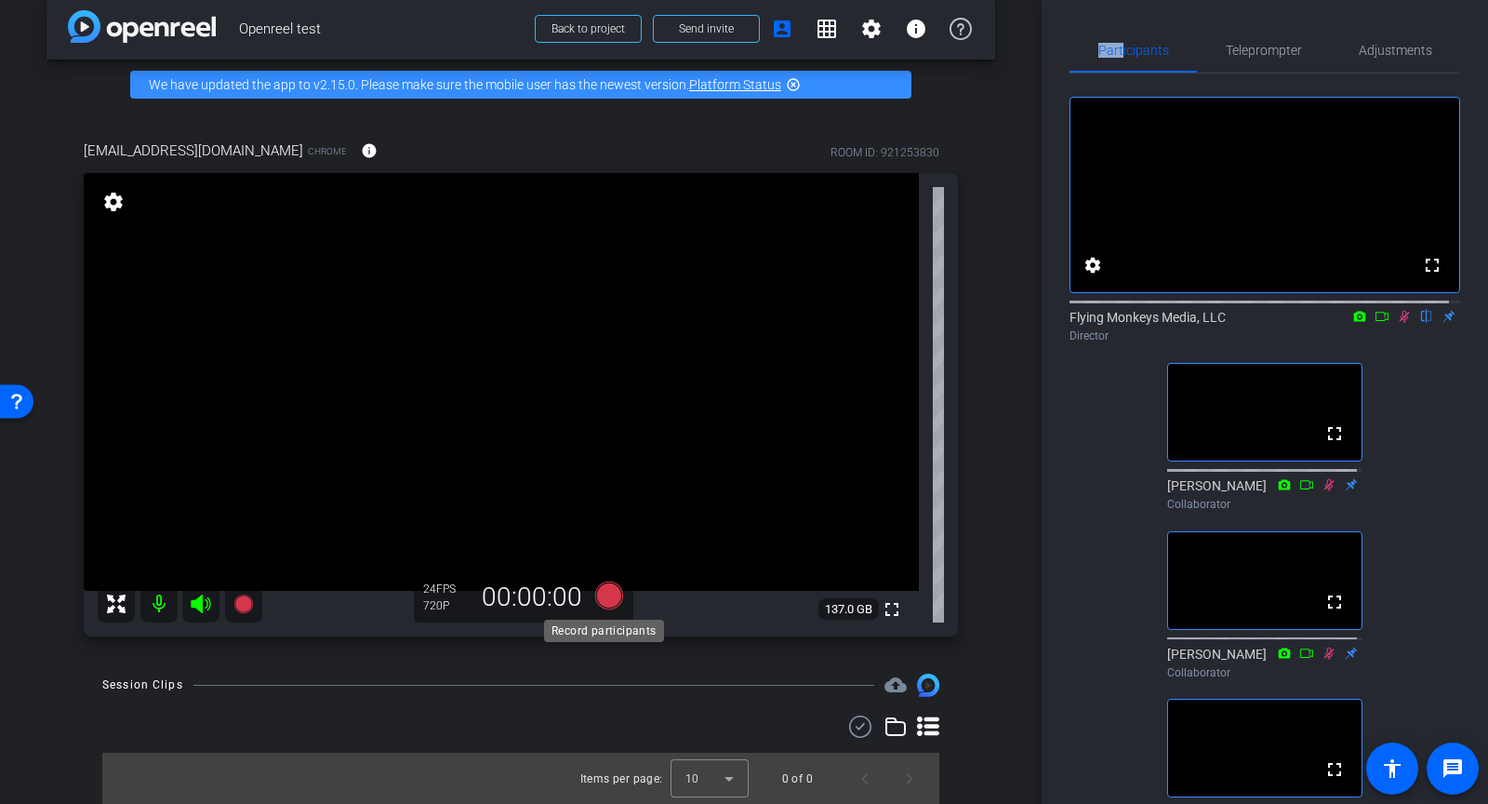
click at [604, 605] on icon at bounding box center [609, 595] width 28 height 28
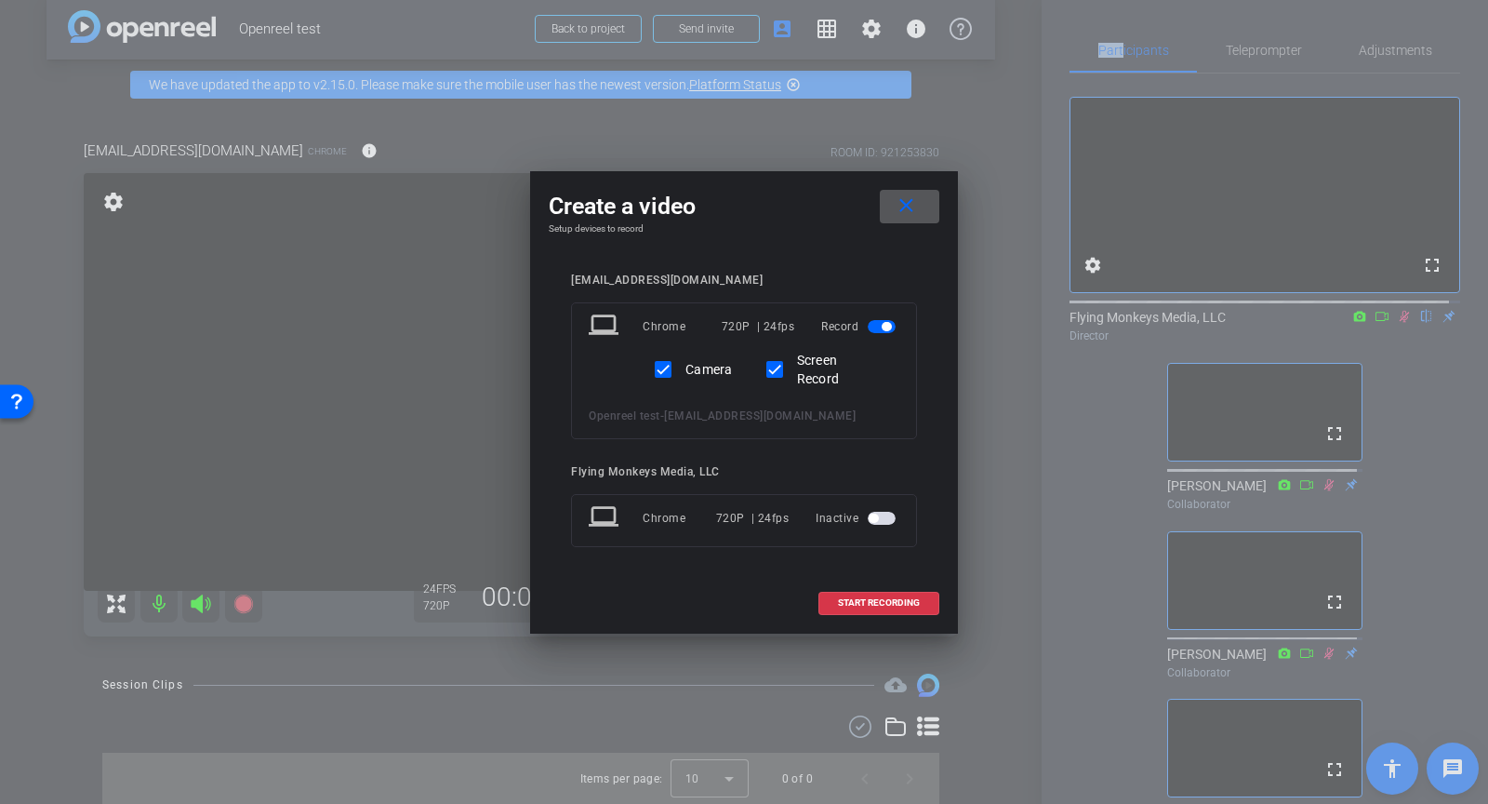
click at [905, 207] on mat-icon "close" at bounding box center [906, 205] width 23 height 23
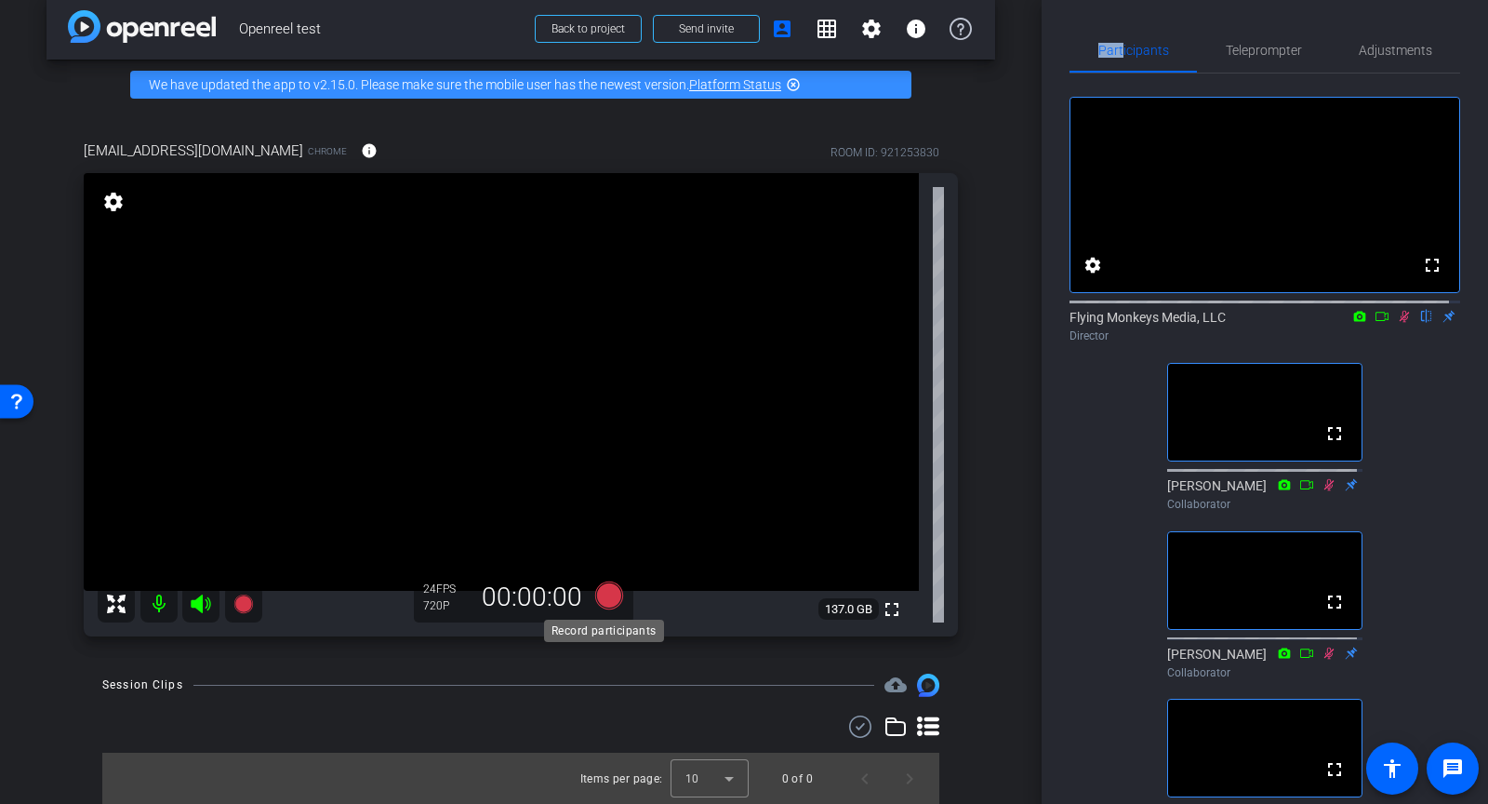
click at [611, 599] on icon at bounding box center [609, 595] width 28 height 28
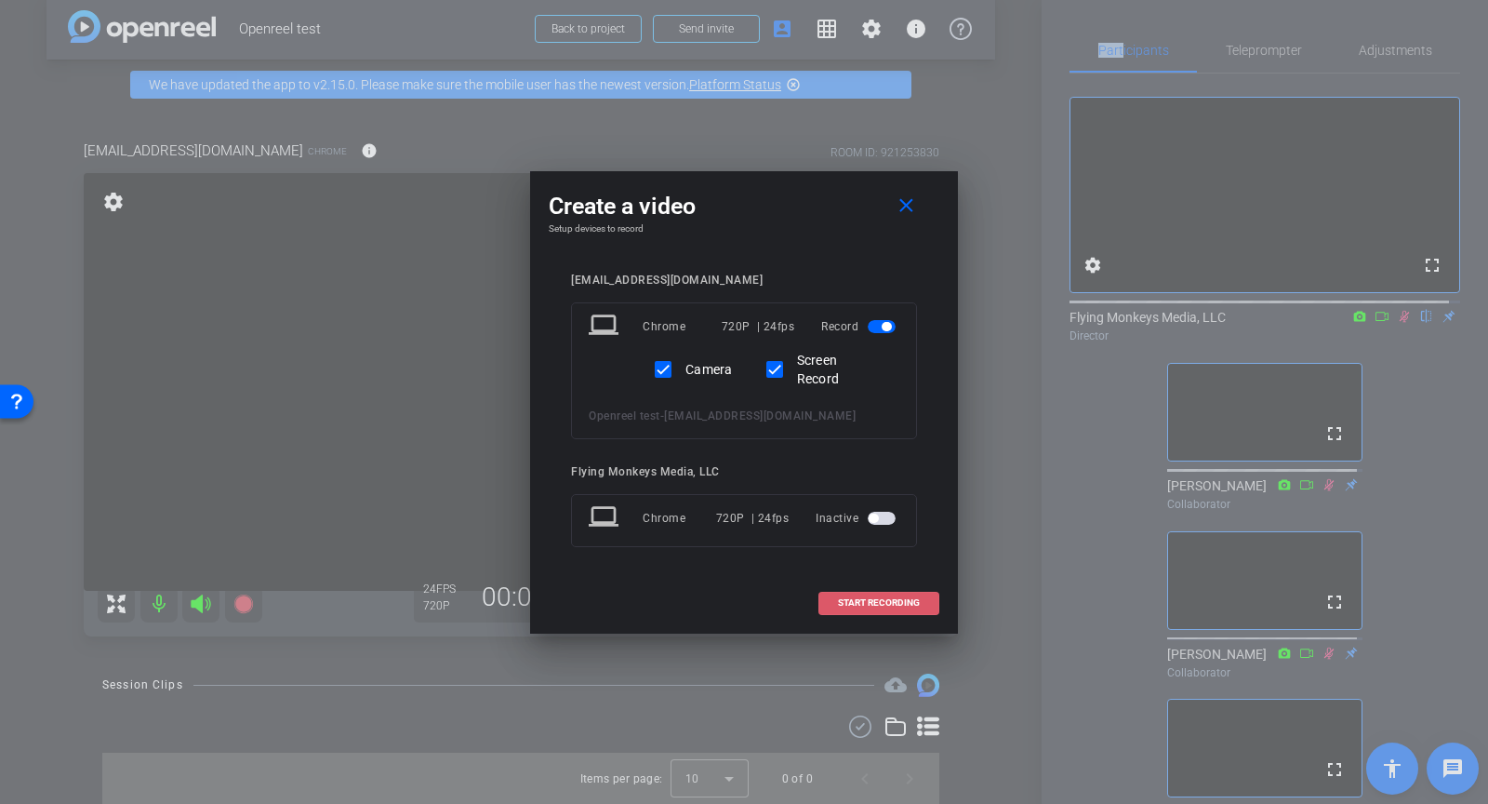
click at [856, 601] on span "START RECORDING" at bounding box center [879, 602] width 82 height 9
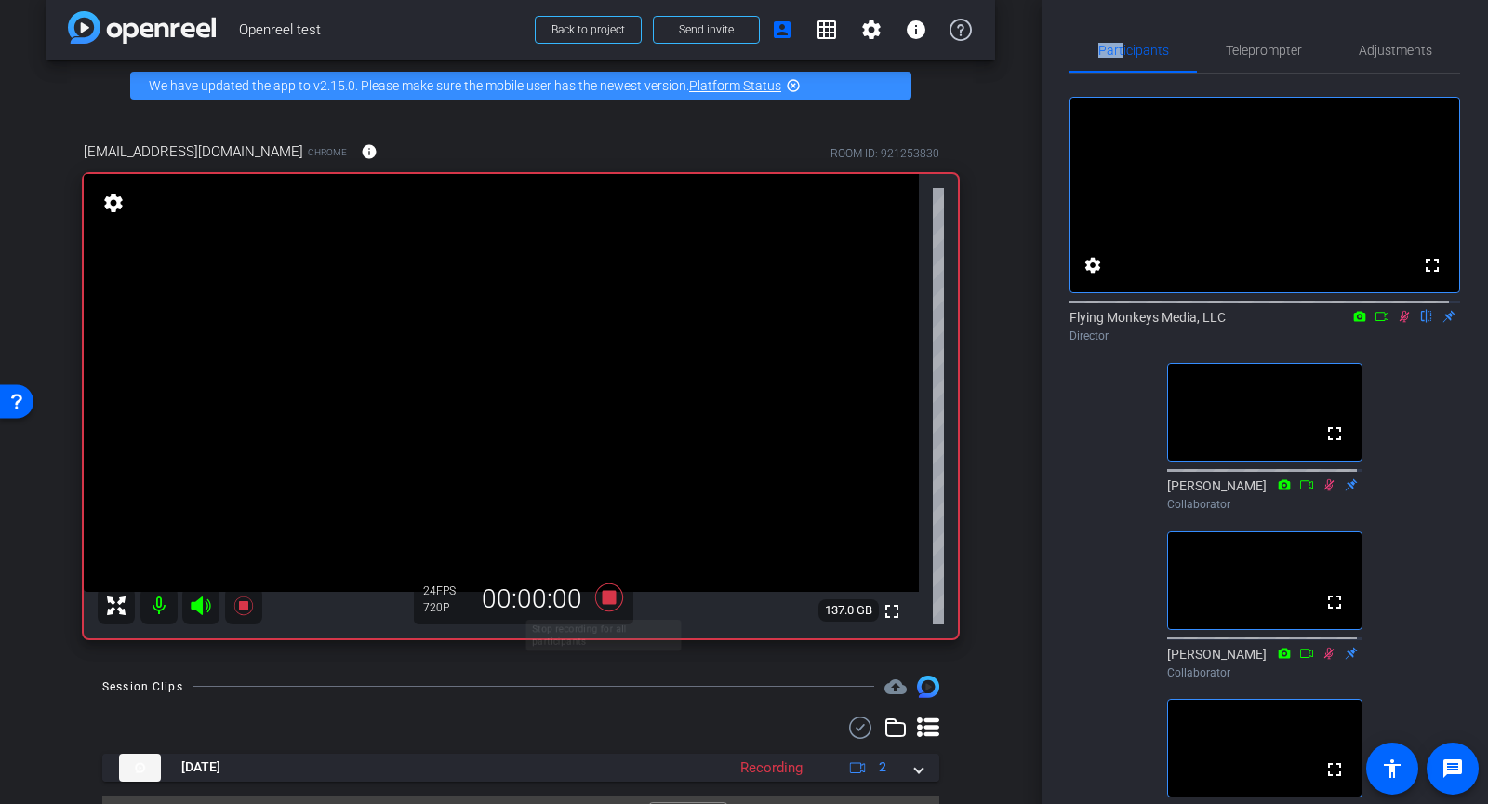
scroll to position [61, 0]
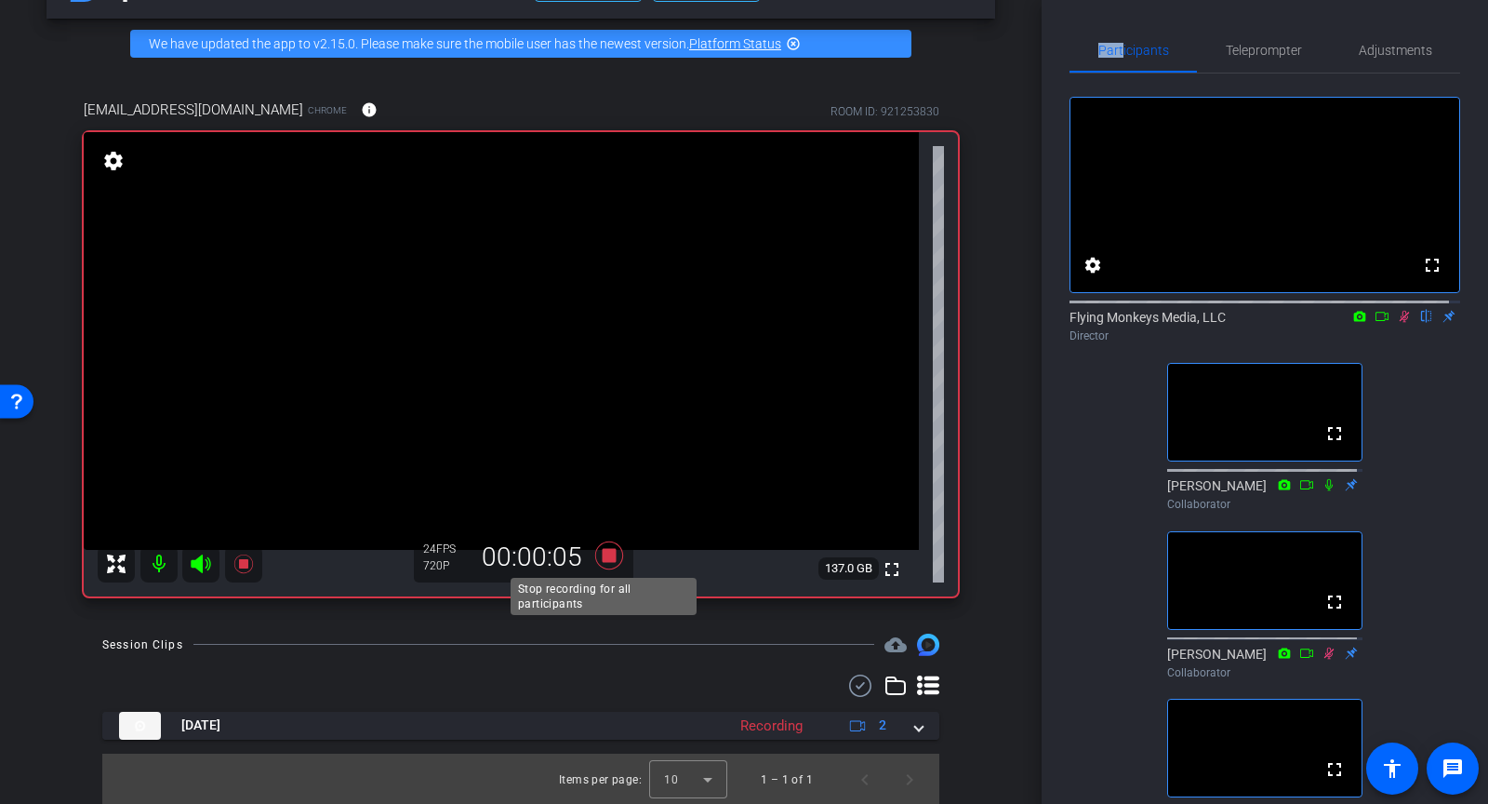
click at [599, 556] on icon at bounding box center [609, 554] width 28 height 28
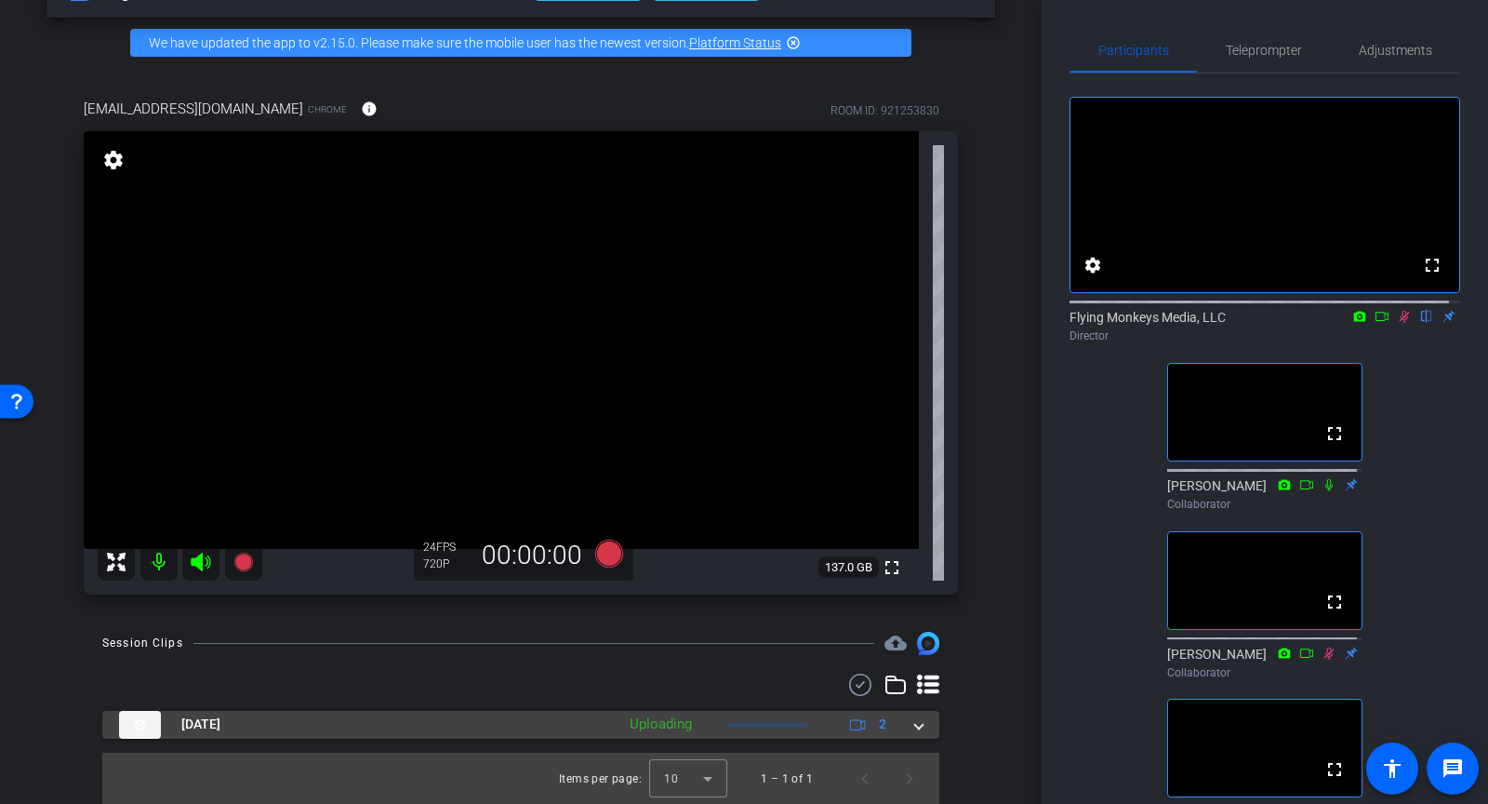
click at [915, 727] on span at bounding box center [918, 724] width 7 height 20
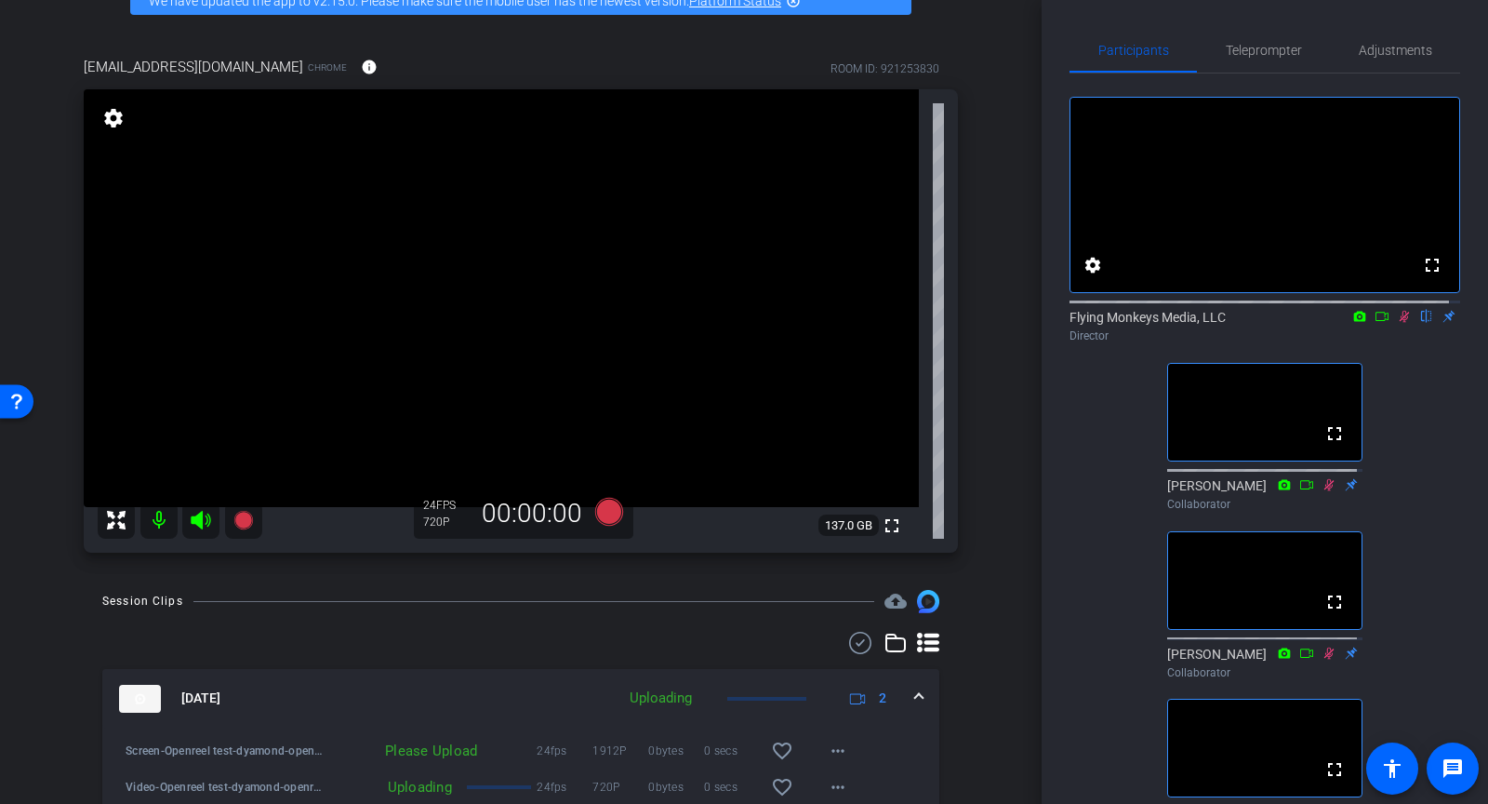
scroll to position [193, 0]
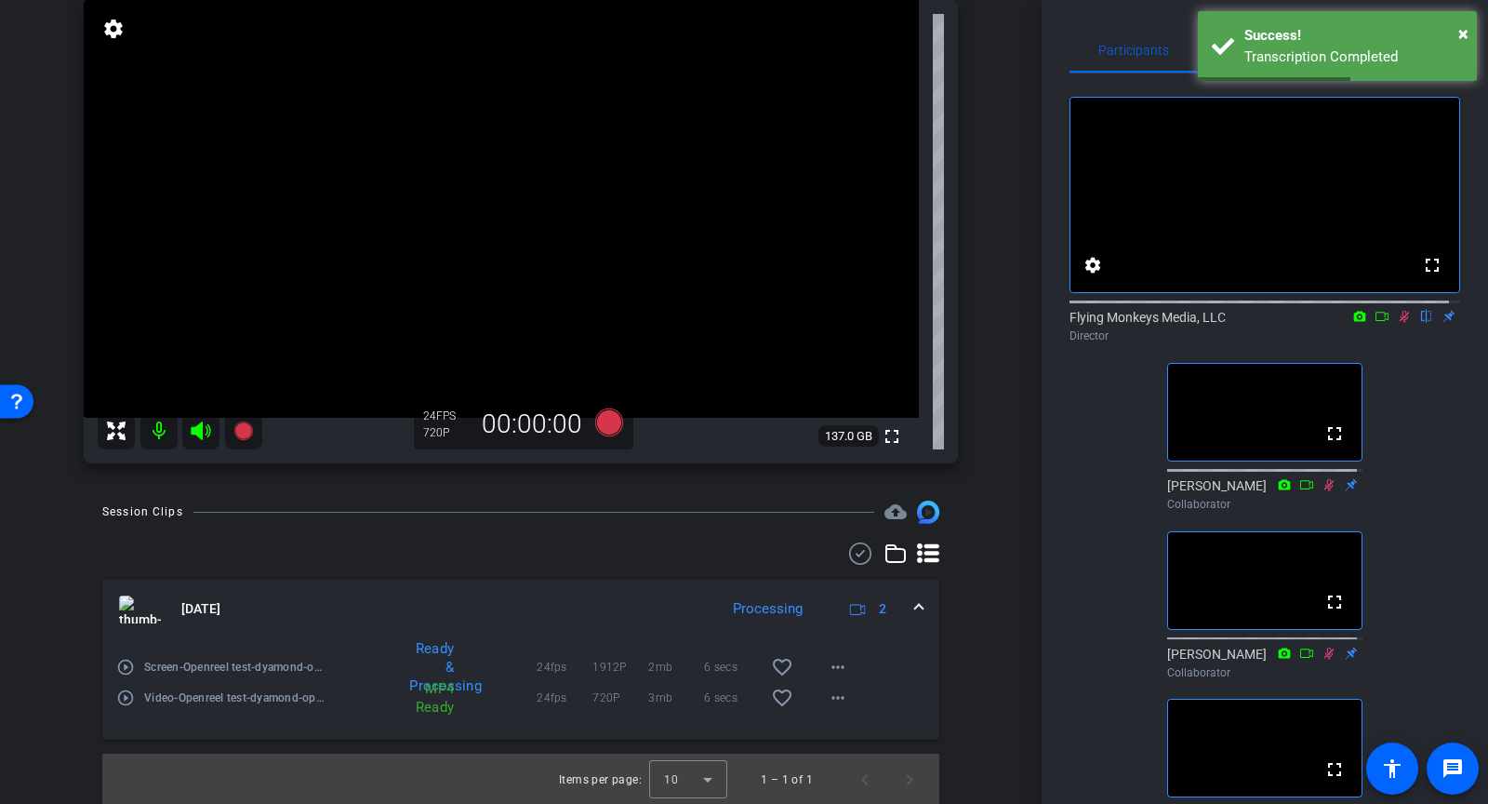
click at [122, 697] on mat-icon "play_circle_outline" at bounding box center [125, 697] width 19 height 19
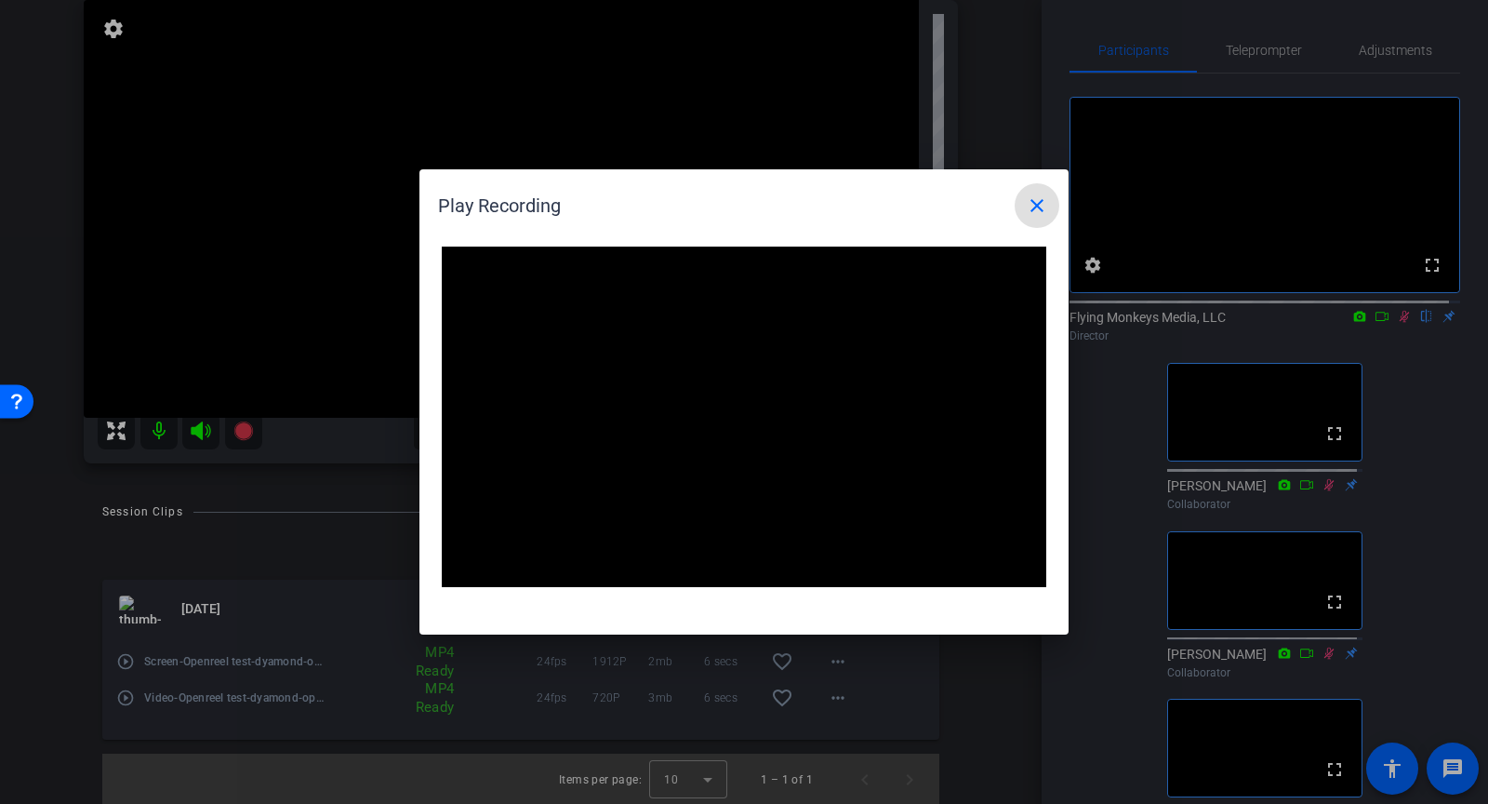
click at [1038, 198] on mat-icon "close" at bounding box center [1037, 205] width 22 height 22
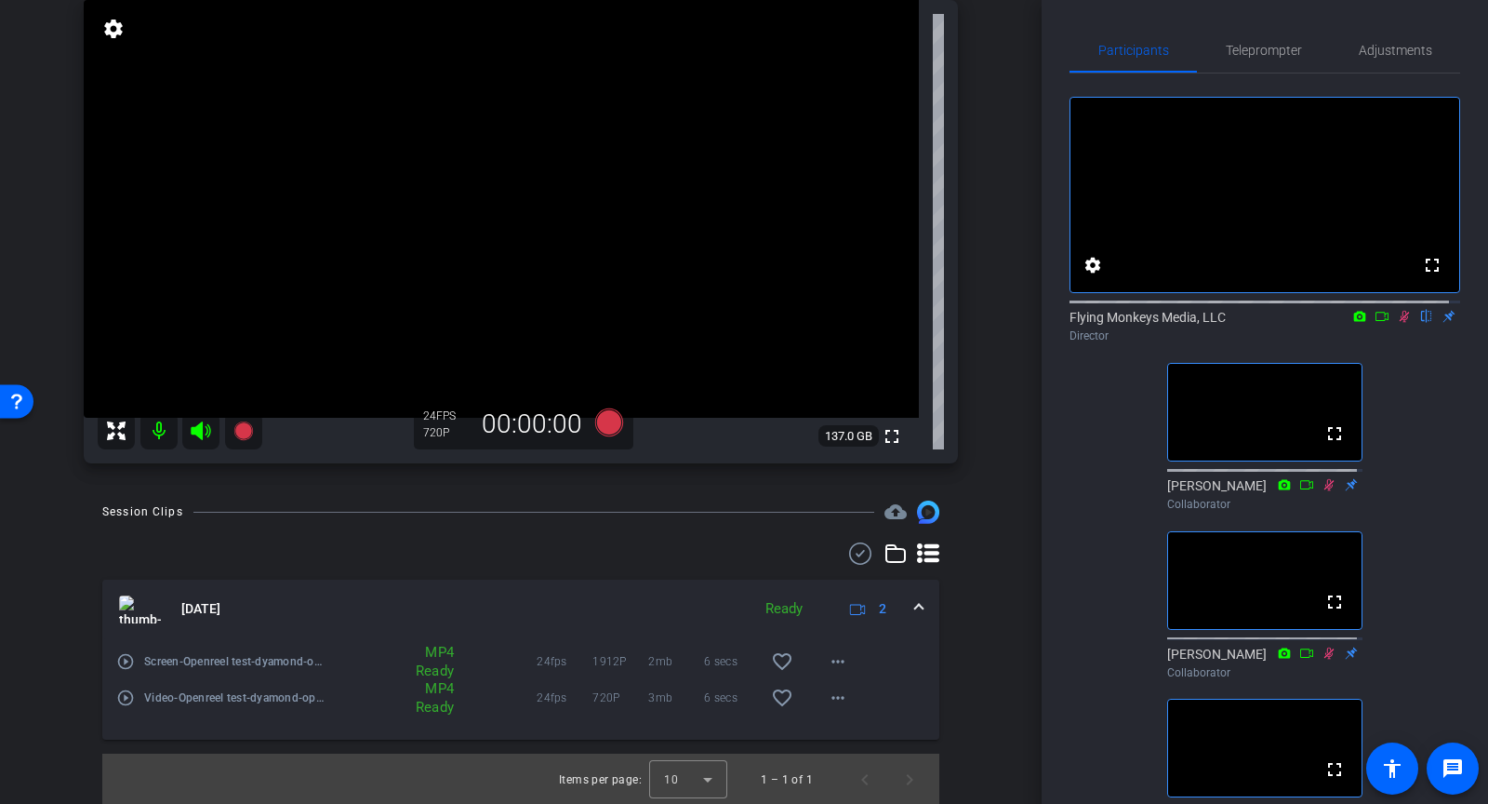
click at [124, 668] on mat-icon "play_circle_outline" at bounding box center [125, 661] width 19 height 19
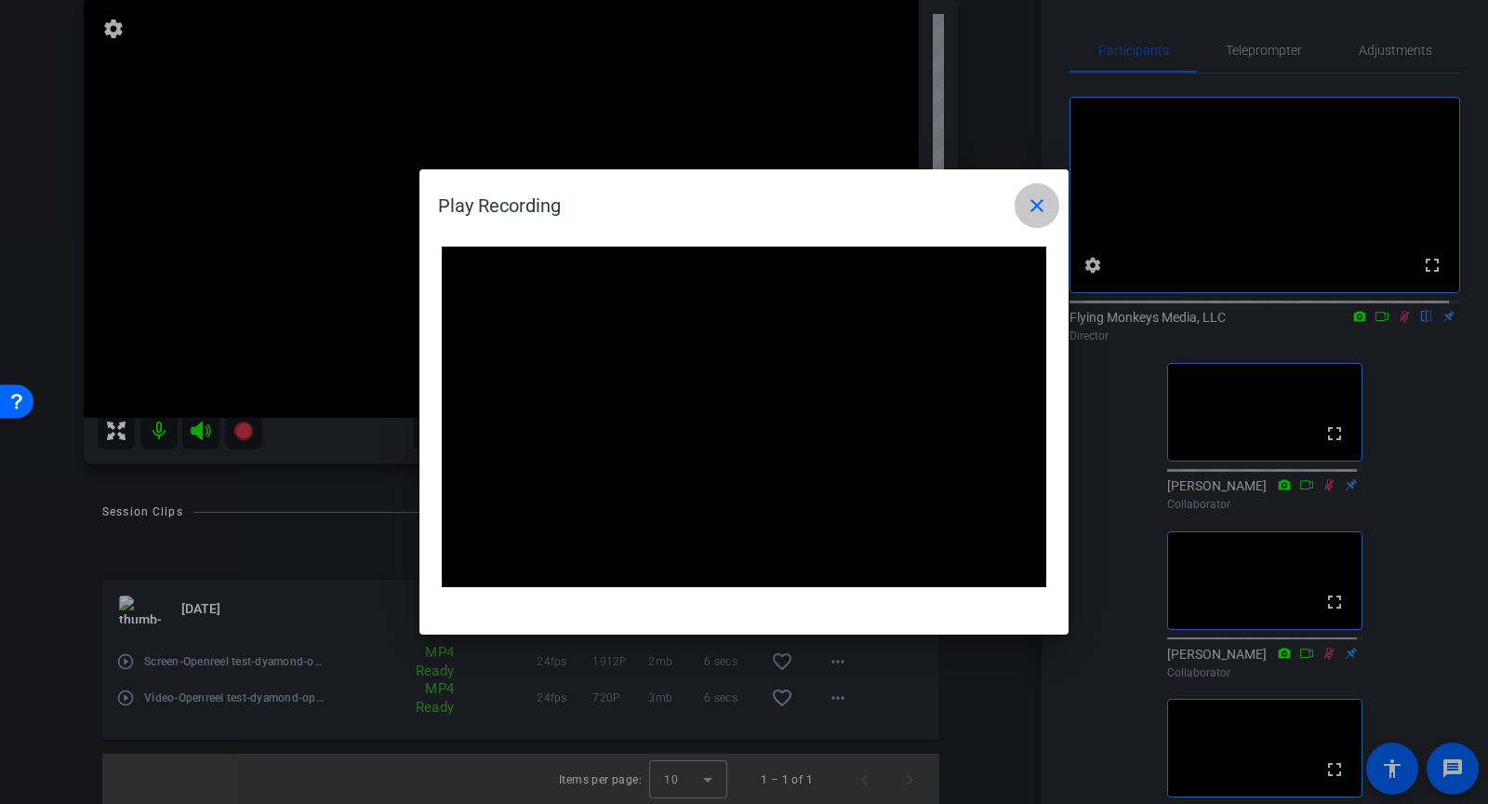
click at [1038, 213] on mat-icon "close" at bounding box center [1037, 205] width 22 height 22
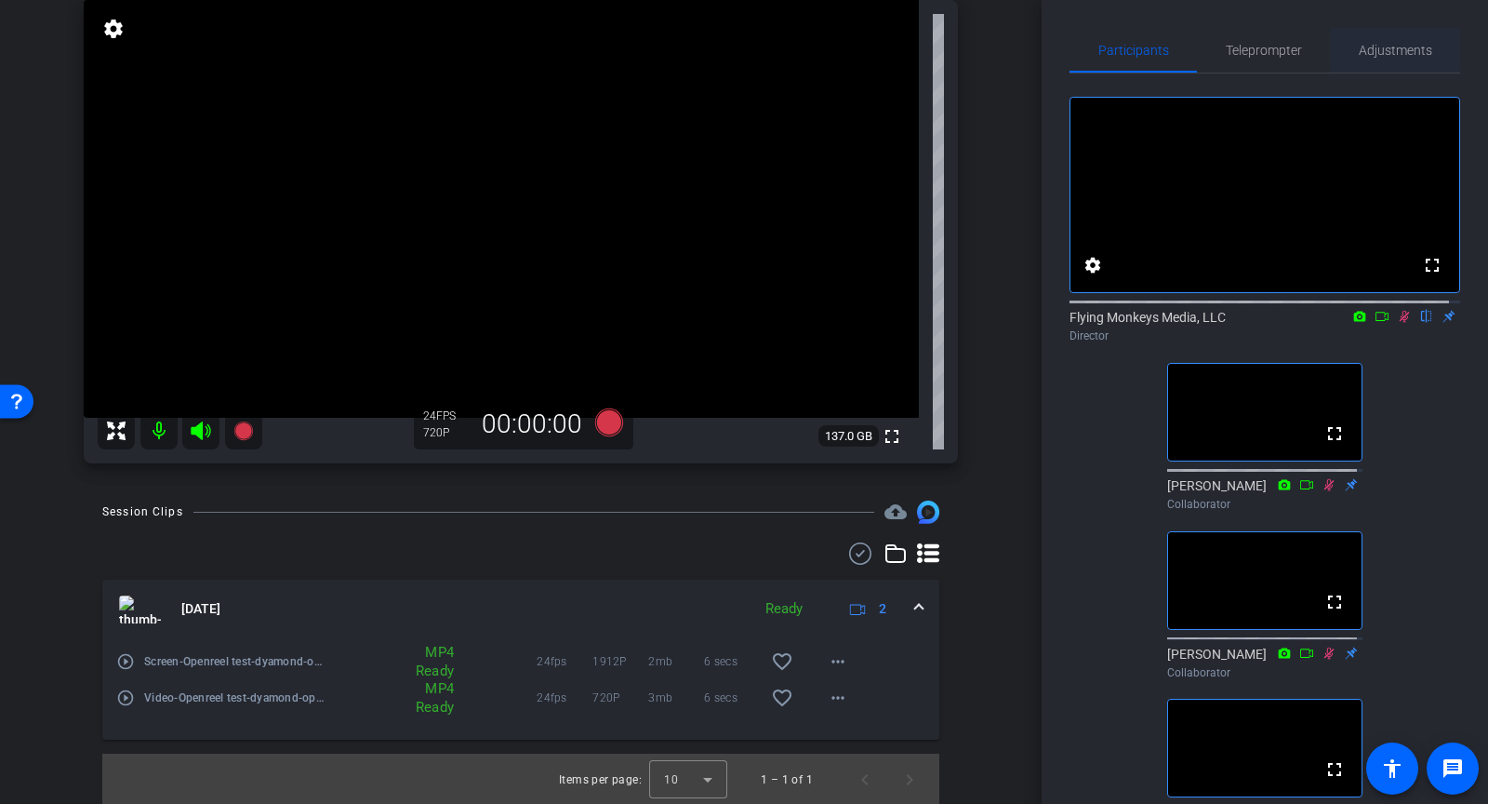
click at [1403, 55] on span "Adjustments" at bounding box center [1395, 50] width 73 height 13
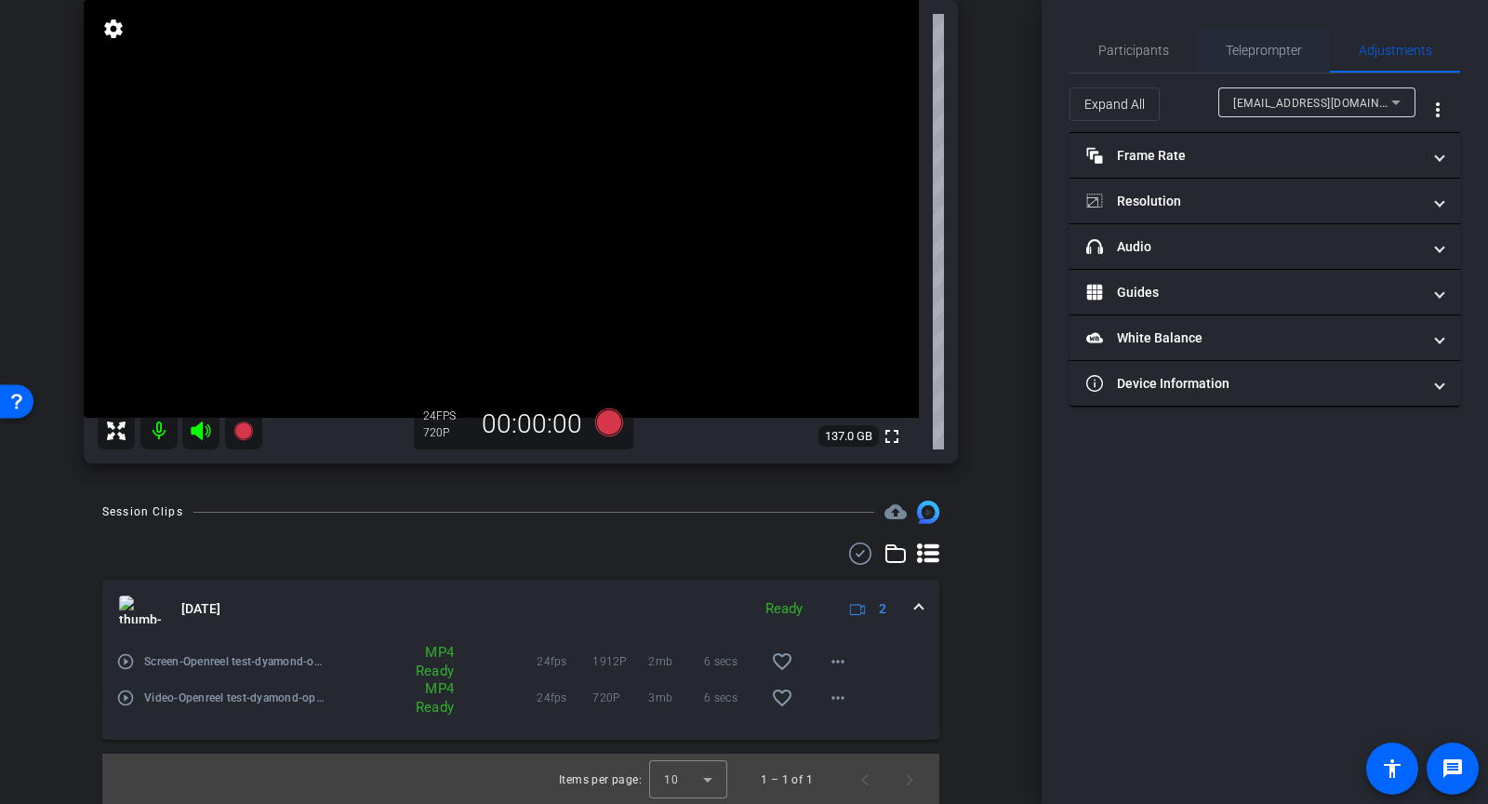
click at [1278, 54] on span "Teleprompter" at bounding box center [1264, 50] width 76 height 13
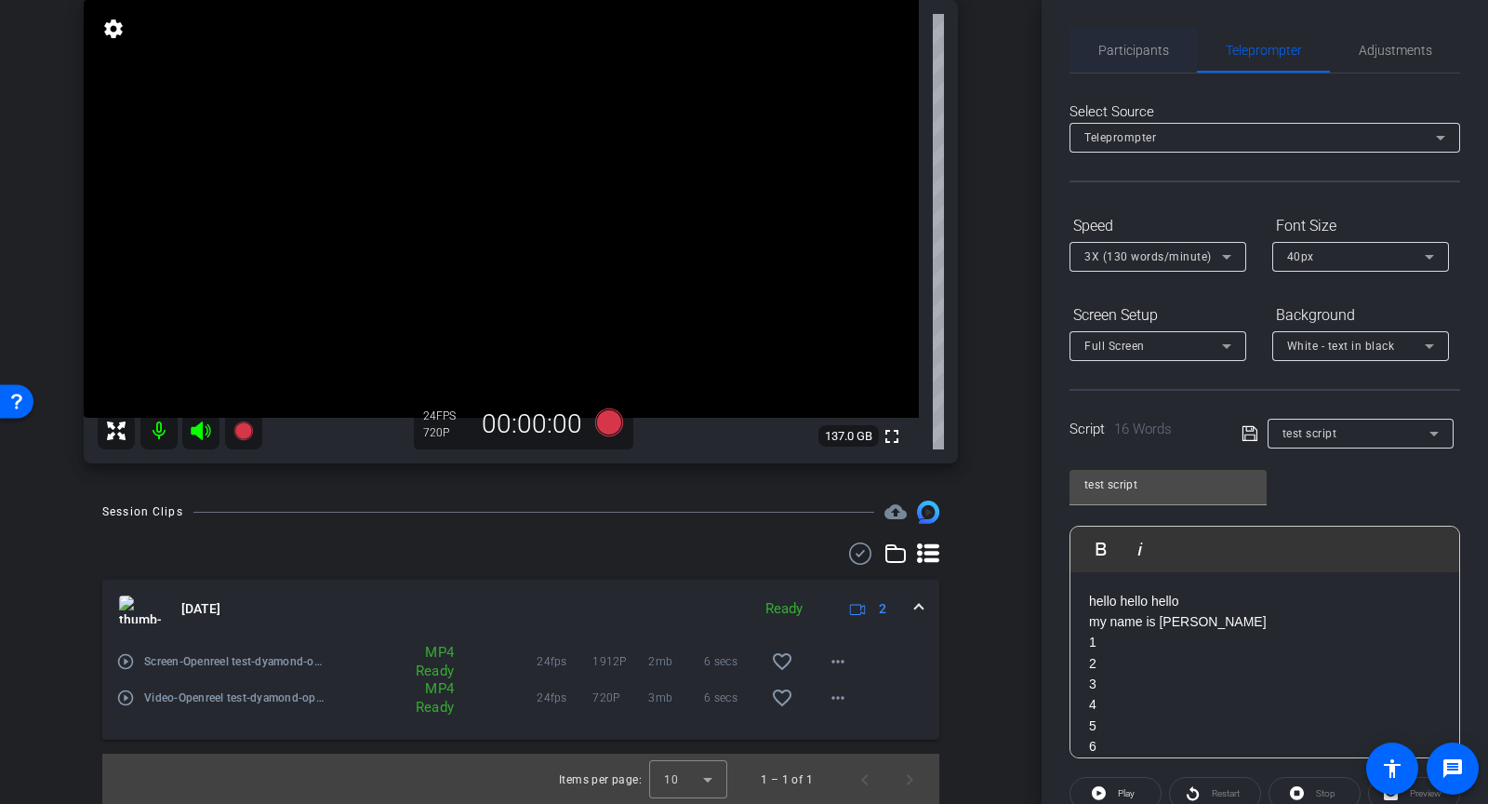
click at [1172, 56] on div "Participants" at bounding box center [1133, 50] width 127 height 45
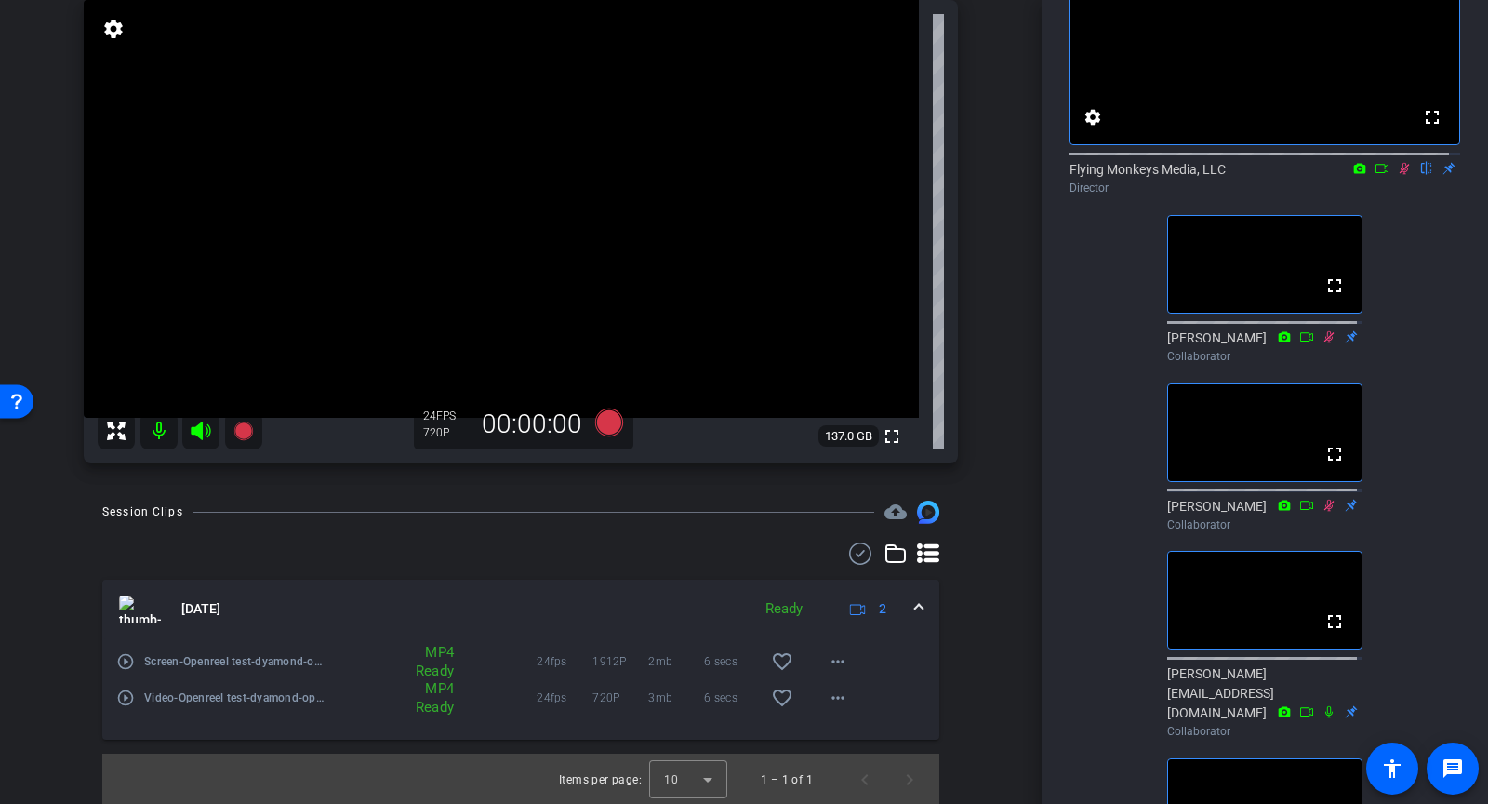
scroll to position [0, 0]
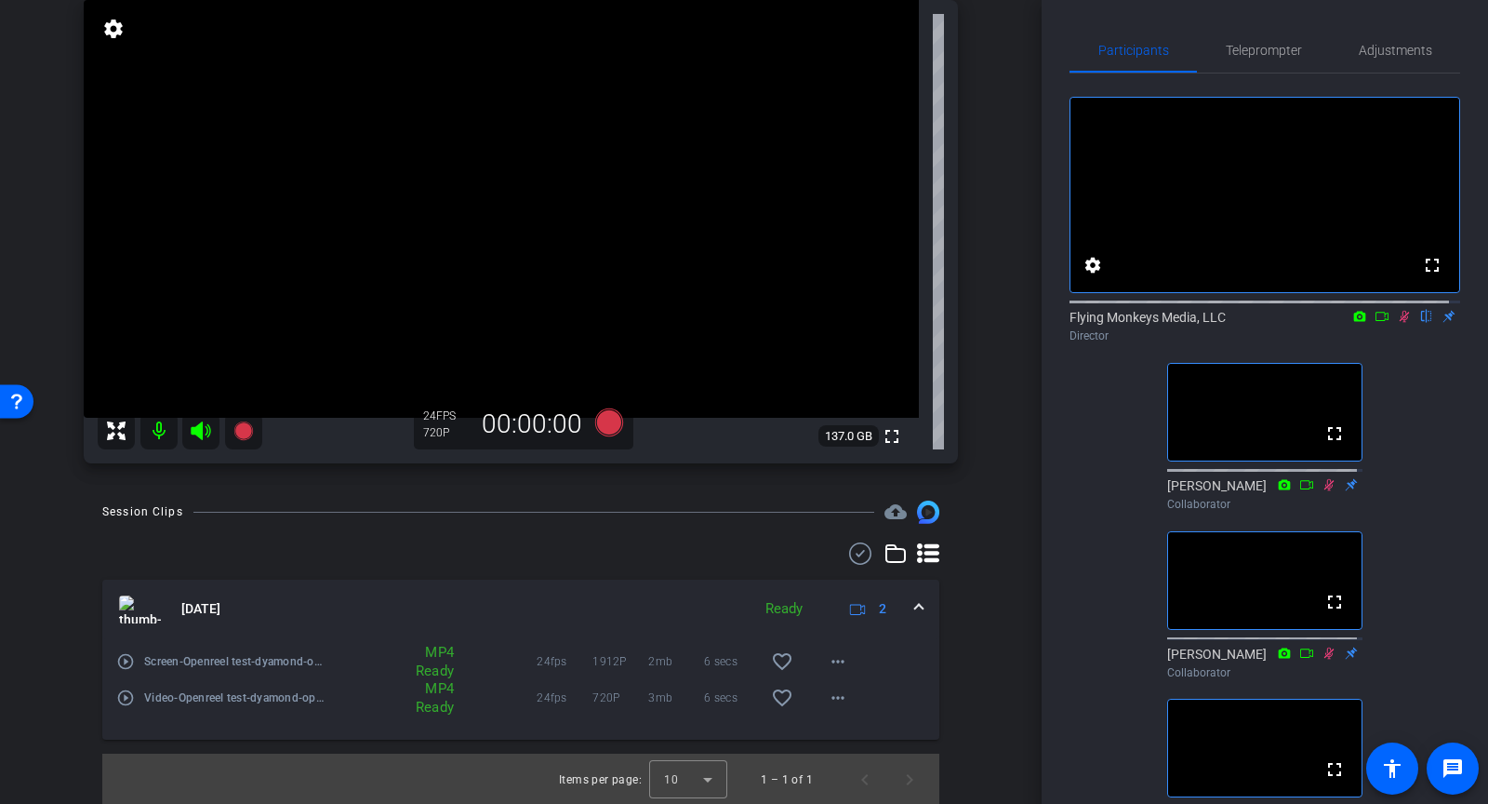
click at [1397, 323] on icon at bounding box center [1404, 316] width 15 height 13
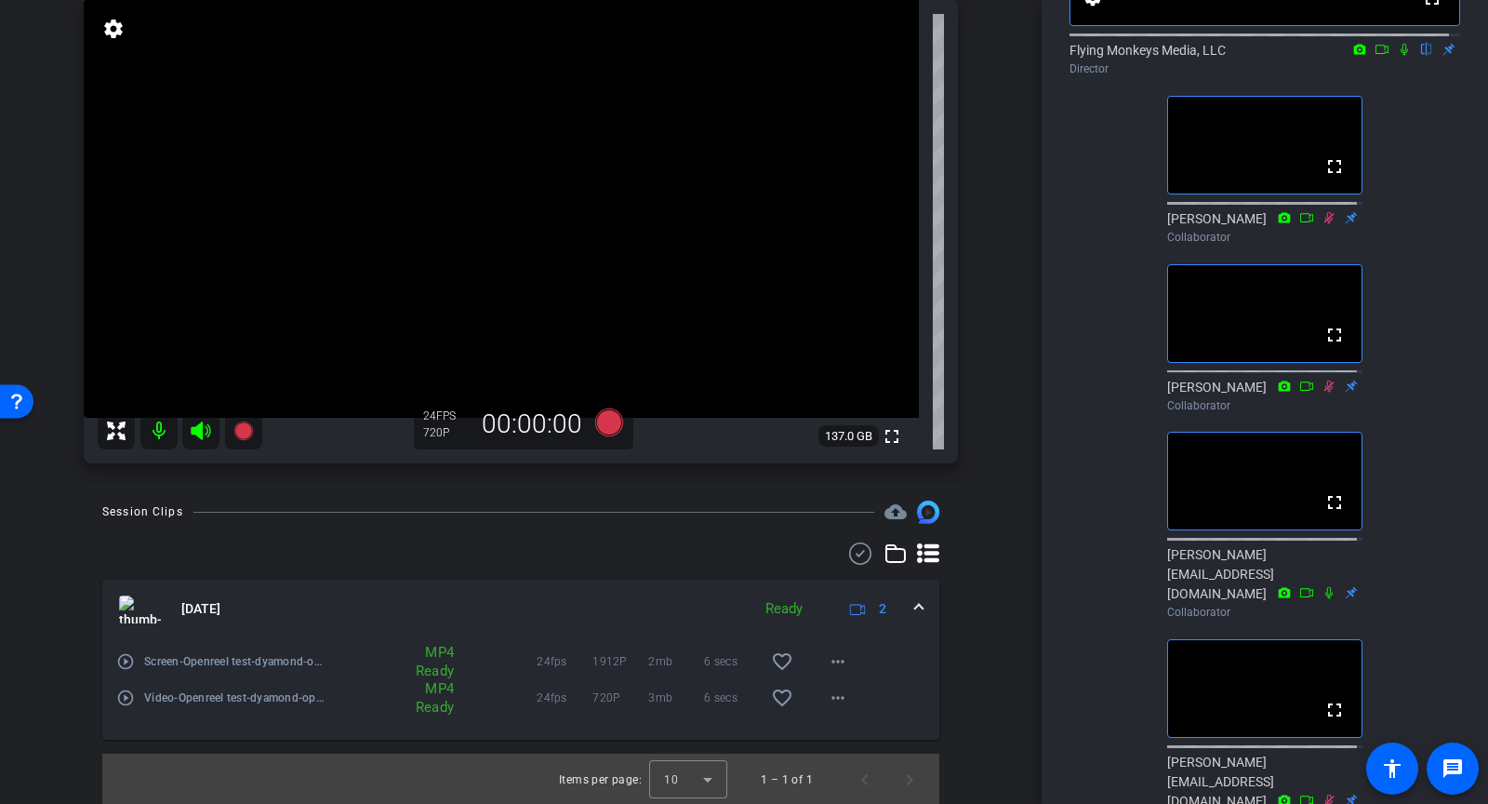
scroll to position [95, 0]
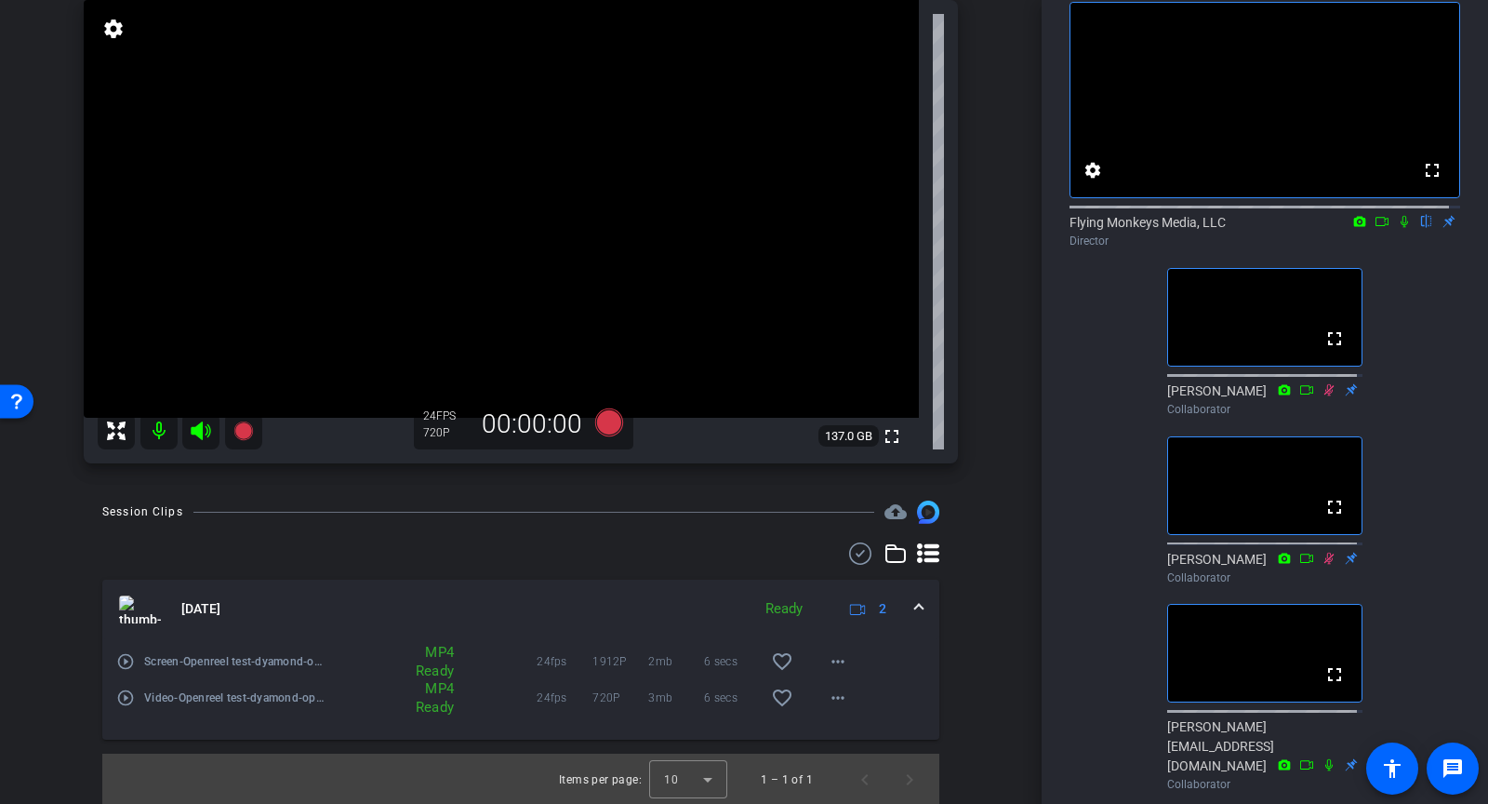
click at [1397, 228] on icon at bounding box center [1404, 221] width 15 height 13
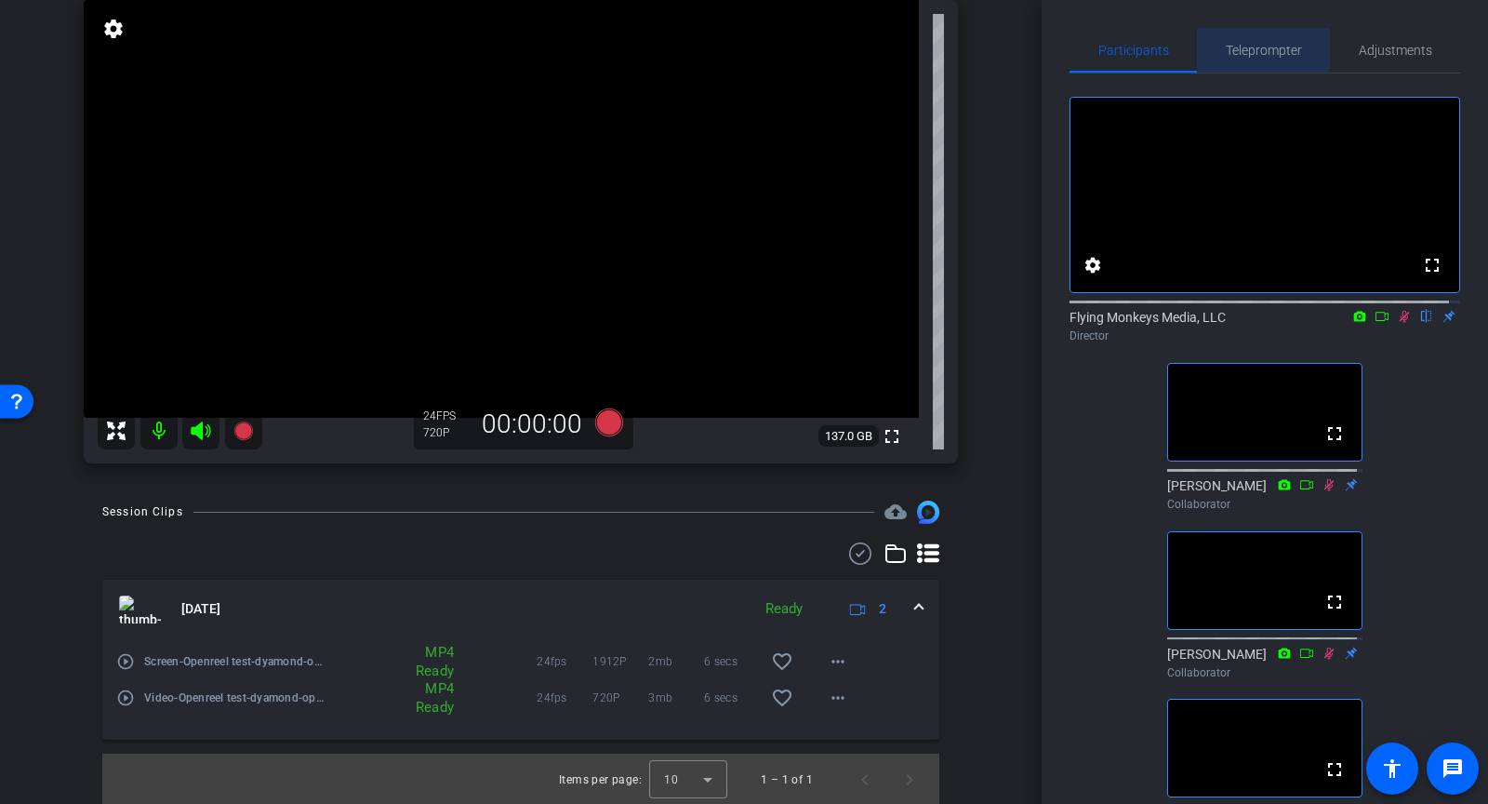
click at [1260, 59] on span "Teleprompter" at bounding box center [1264, 50] width 76 height 45
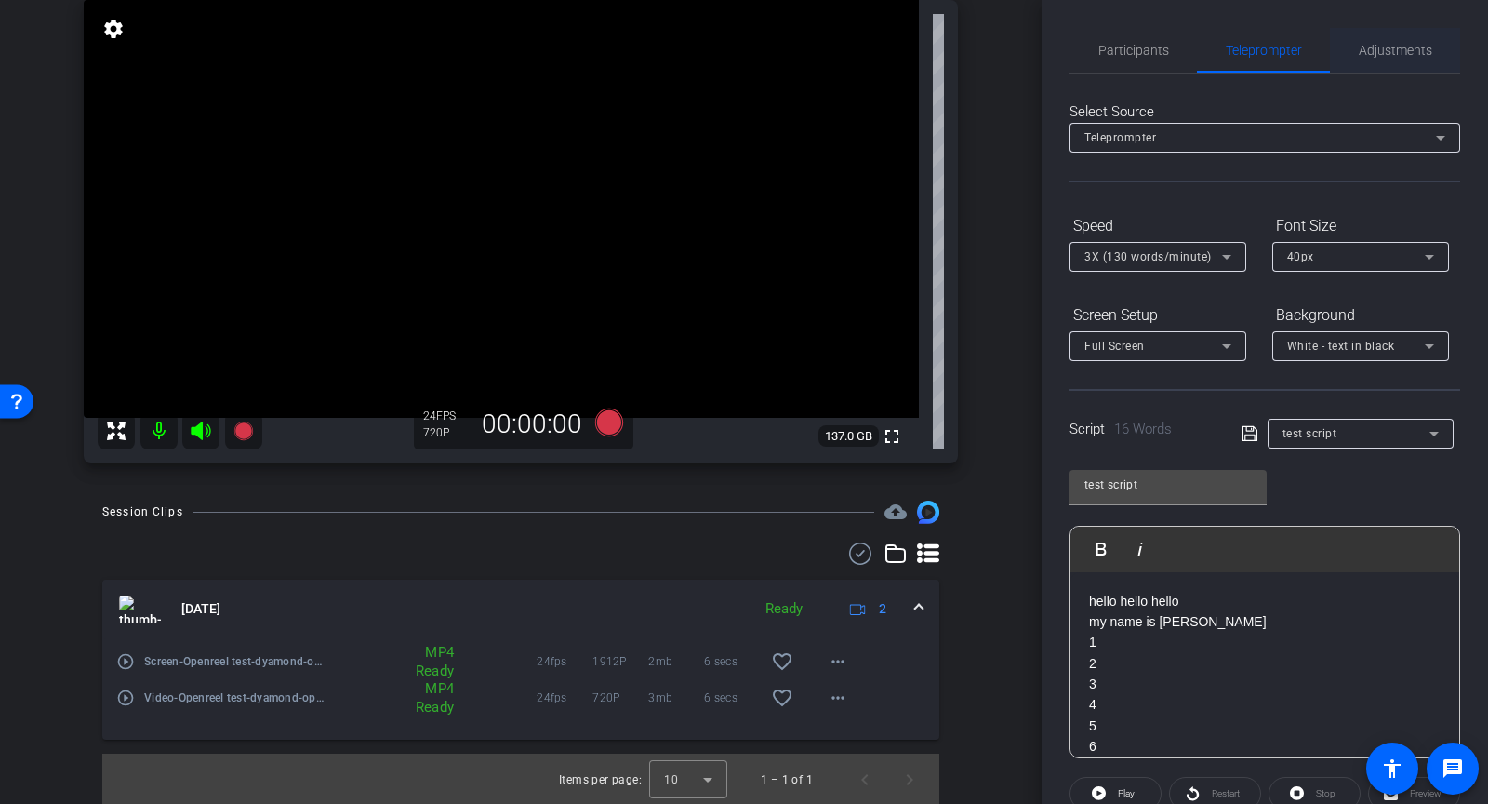
click at [1398, 56] on span "Adjustments" at bounding box center [1395, 50] width 73 height 13
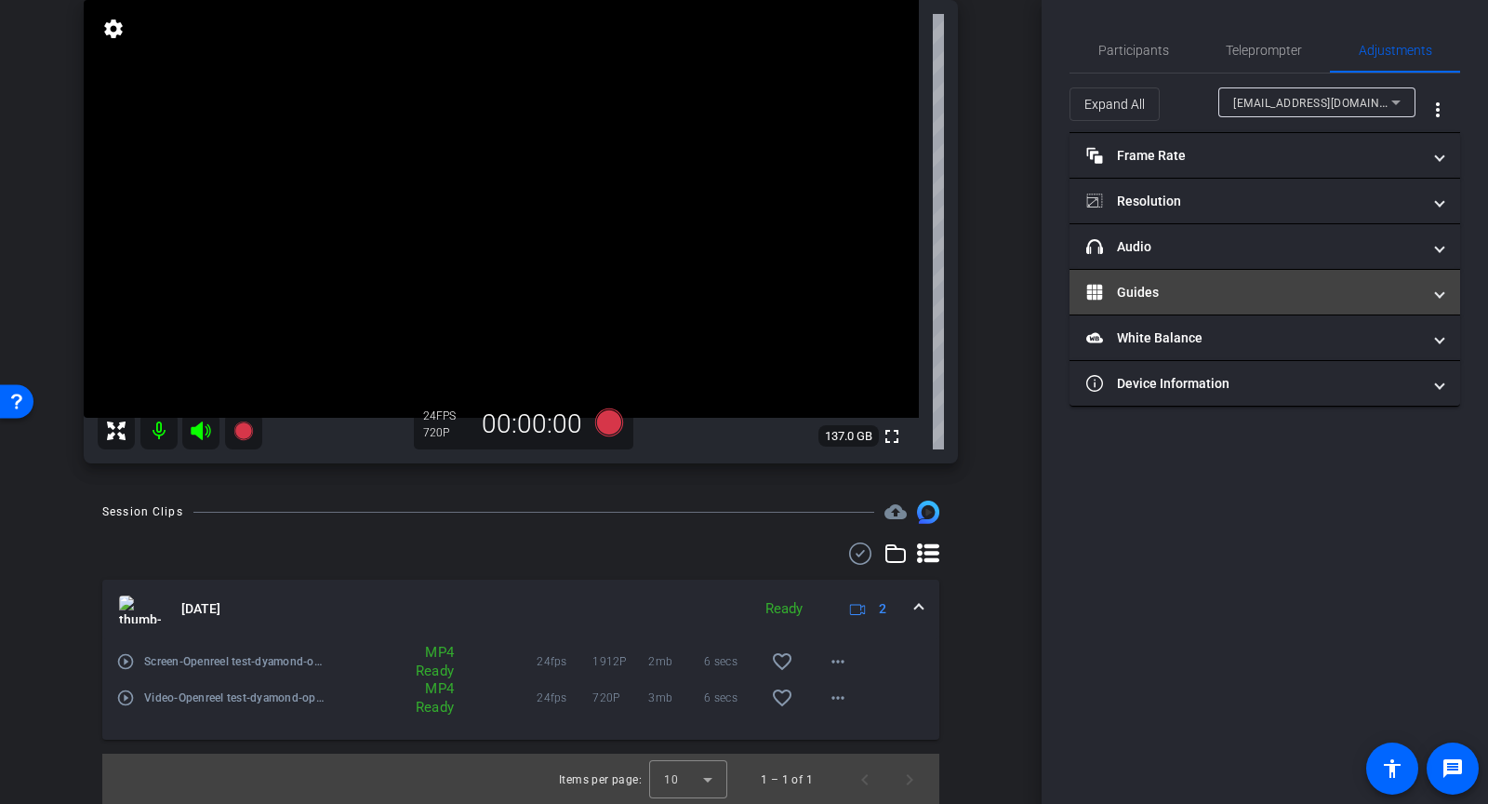
click at [1117, 299] on mat-panel-title "Guides" at bounding box center [1253, 293] width 335 height 20
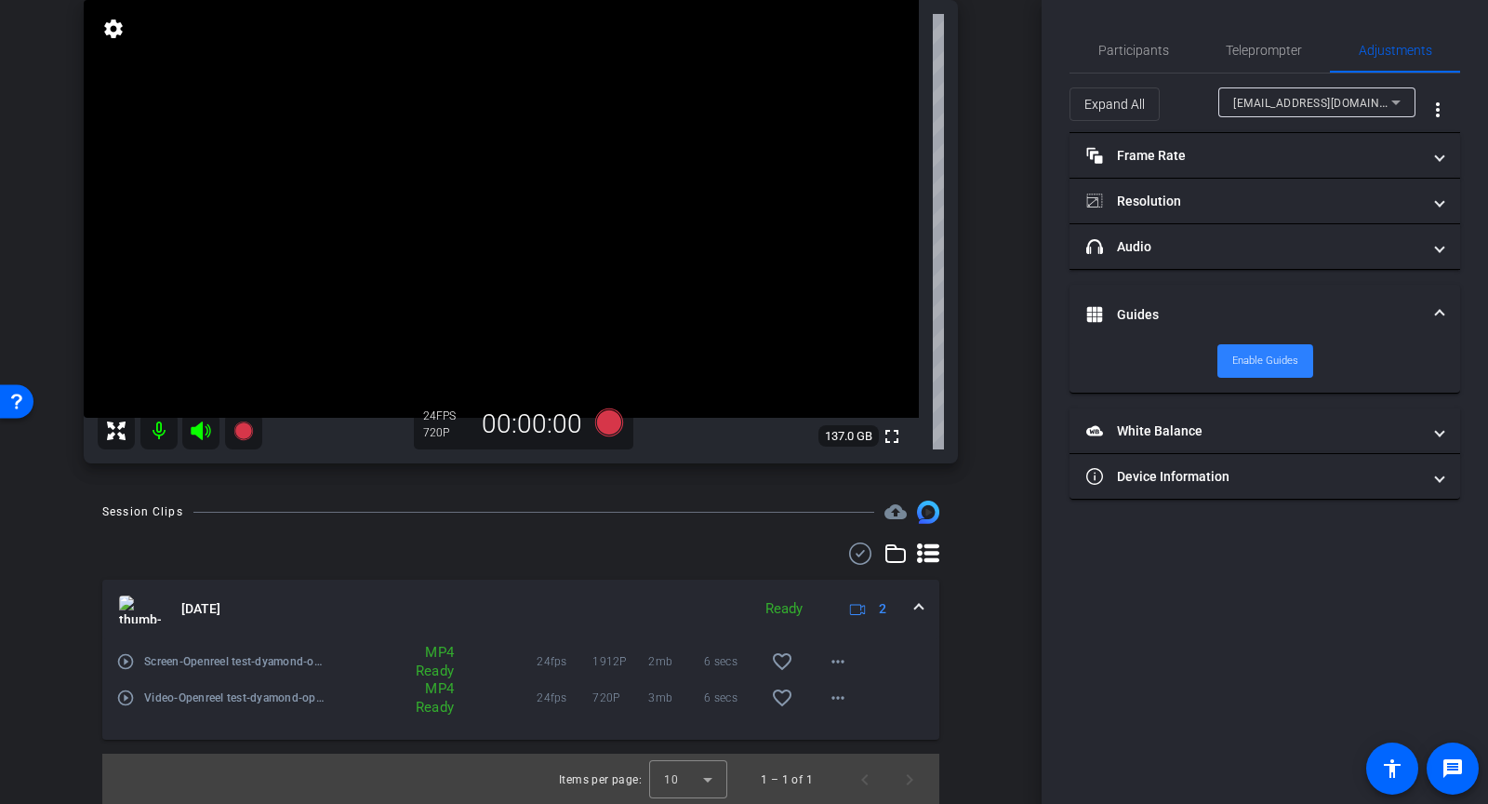
click at [1237, 362] on span "Enable Guides" at bounding box center [1266, 361] width 66 height 28
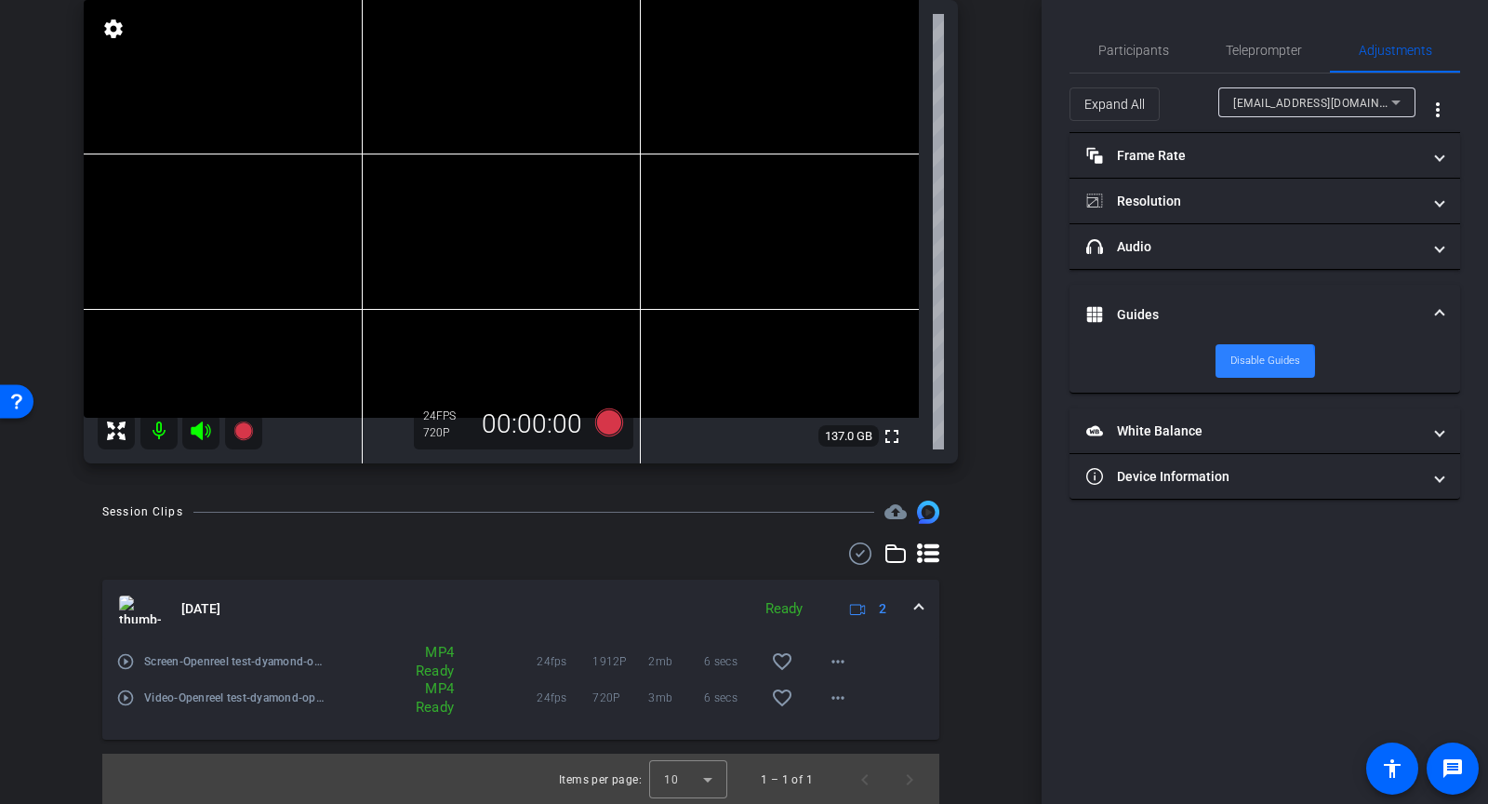
click at [1237, 362] on span "Disable Guides" at bounding box center [1266, 361] width 70 height 28
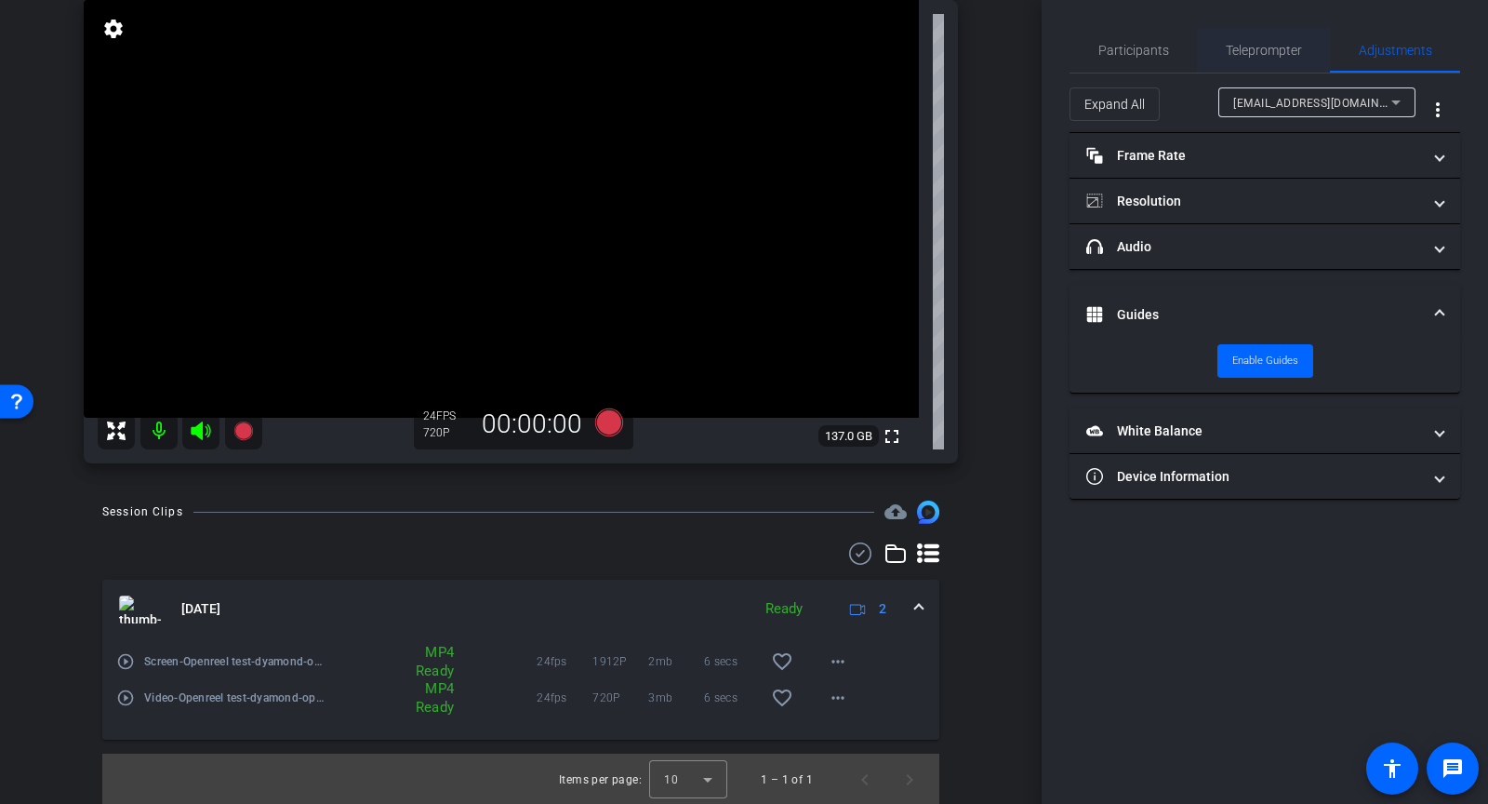
click at [1250, 49] on span "Teleprompter" at bounding box center [1264, 50] width 76 height 13
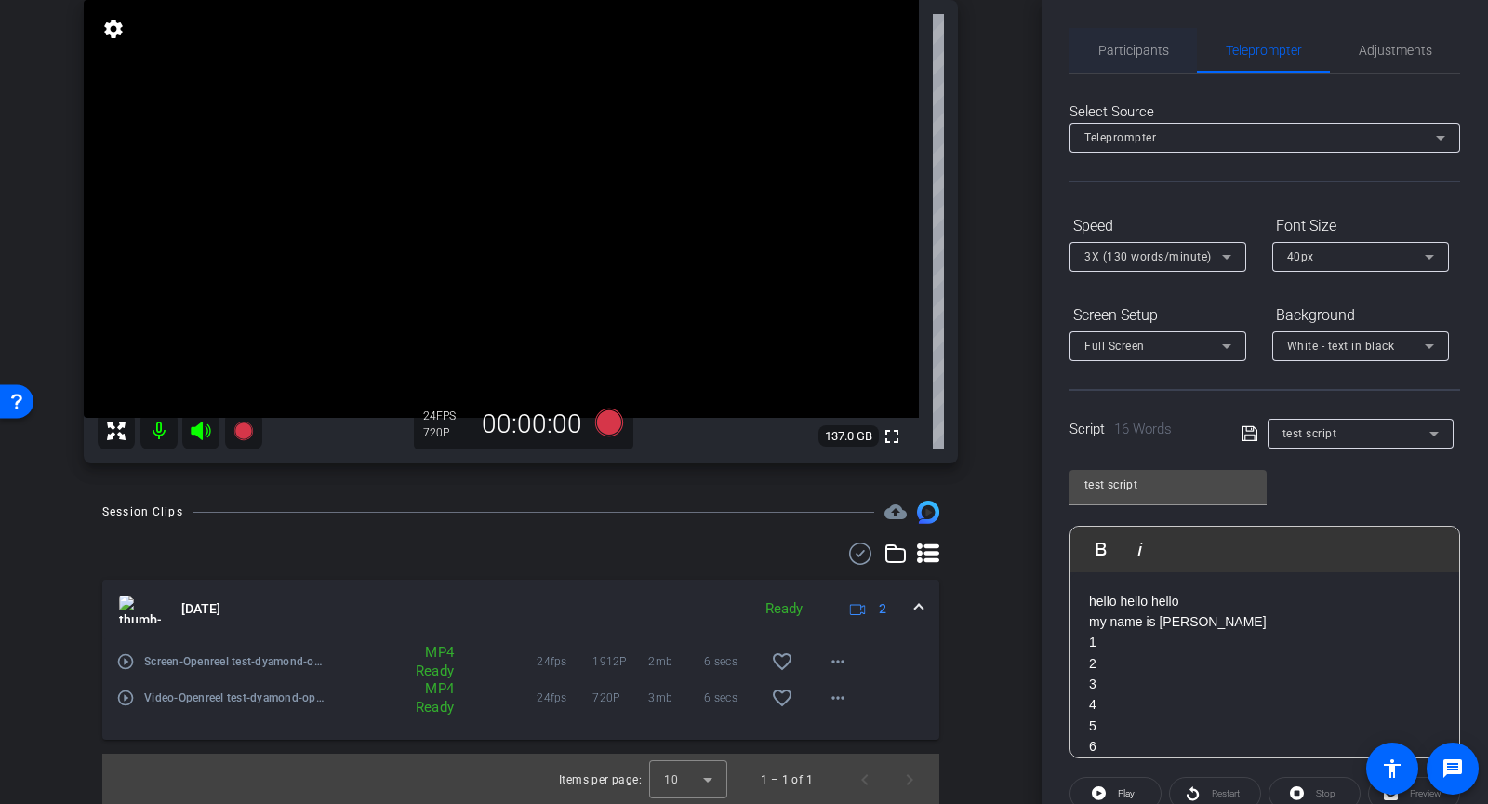
click at [1164, 47] on span "Participants" at bounding box center [1134, 50] width 71 height 13
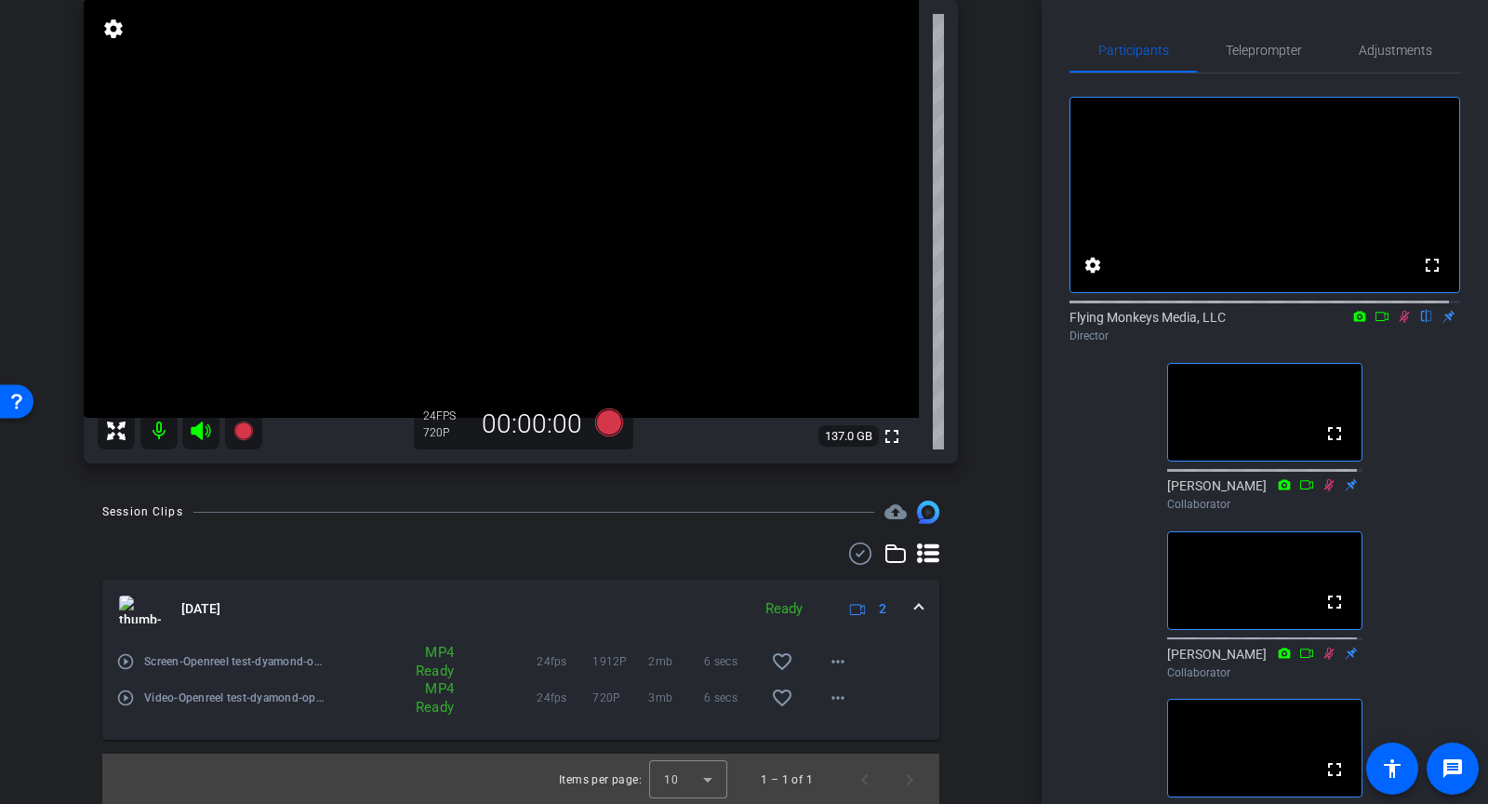
click at [123, 657] on mat-icon "play_circle_outline" at bounding box center [125, 661] width 19 height 19
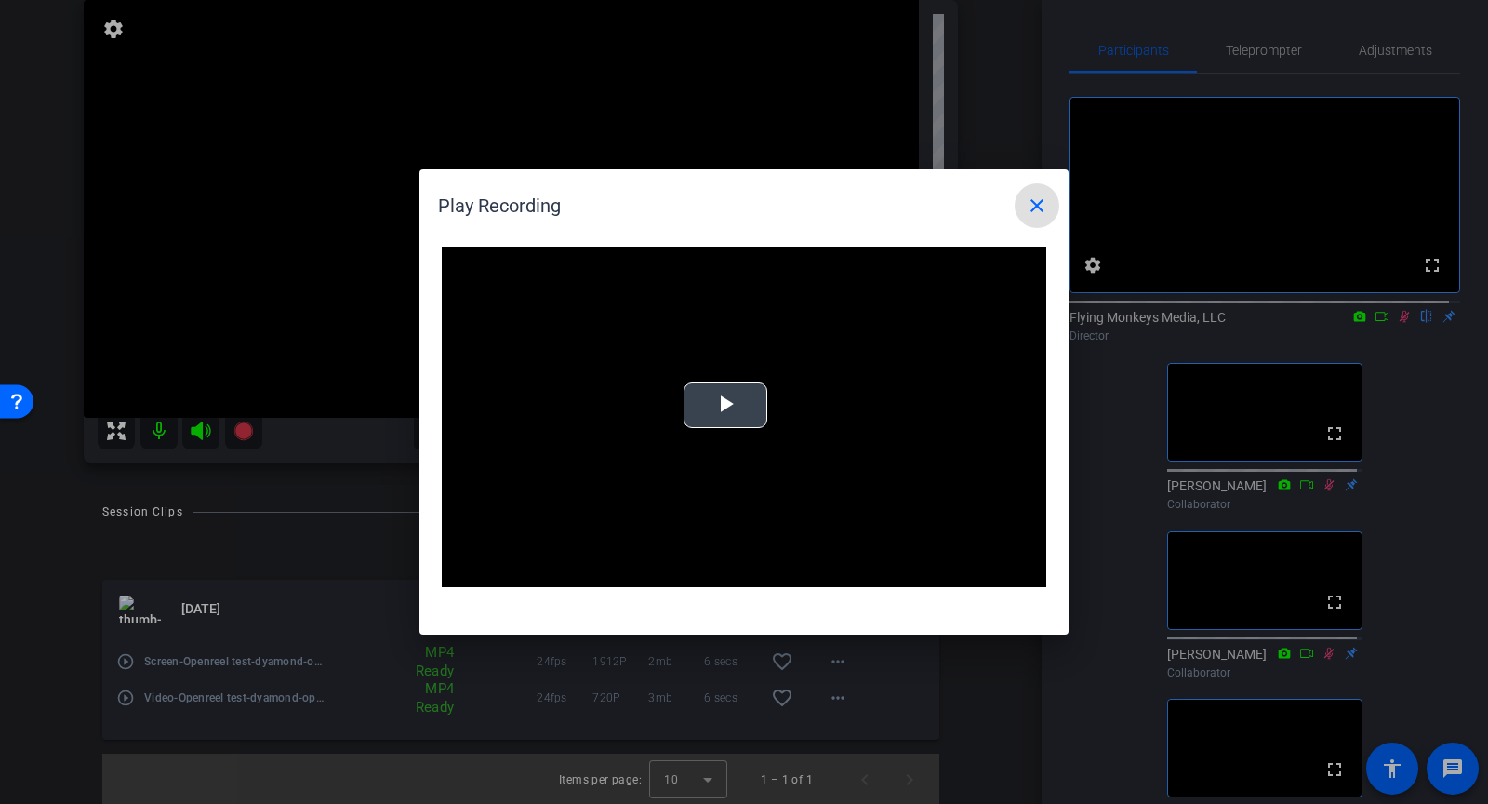
click at [726, 406] on span "Video Player" at bounding box center [726, 406] width 0 height 0
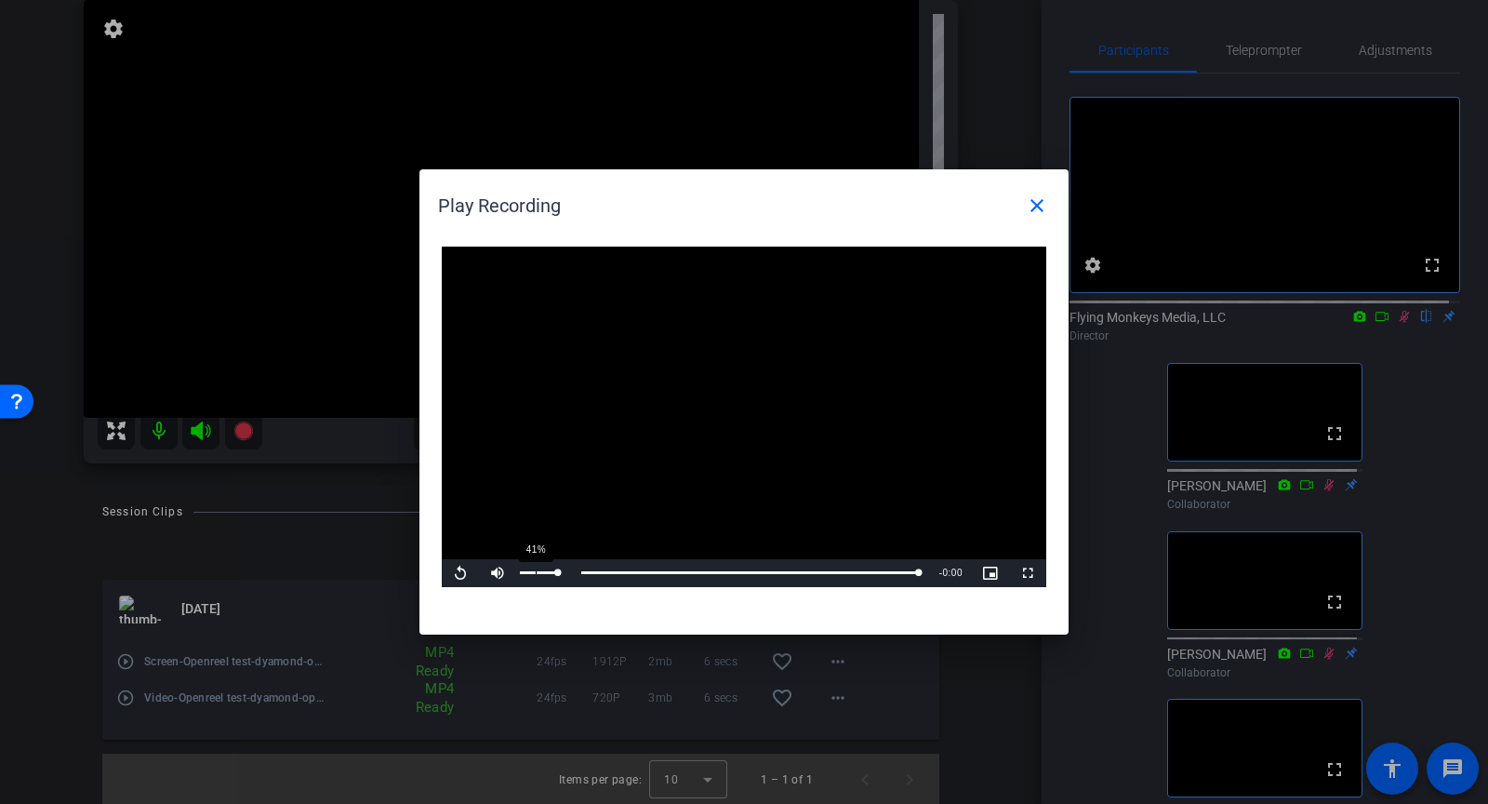
click at [535, 572] on div "41%" at bounding box center [539, 572] width 38 height 3
click at [561, 571] on div "100%" at bounding box center [538, 573] width 47 height 28
click at [575, 570] on div "Loaded : 100.00% 0:00 0:00" at bounding box center [723, 572] width 395 height 5
click at [1049, 208] on span at bounding box center [1037, 205] width 45 height 45
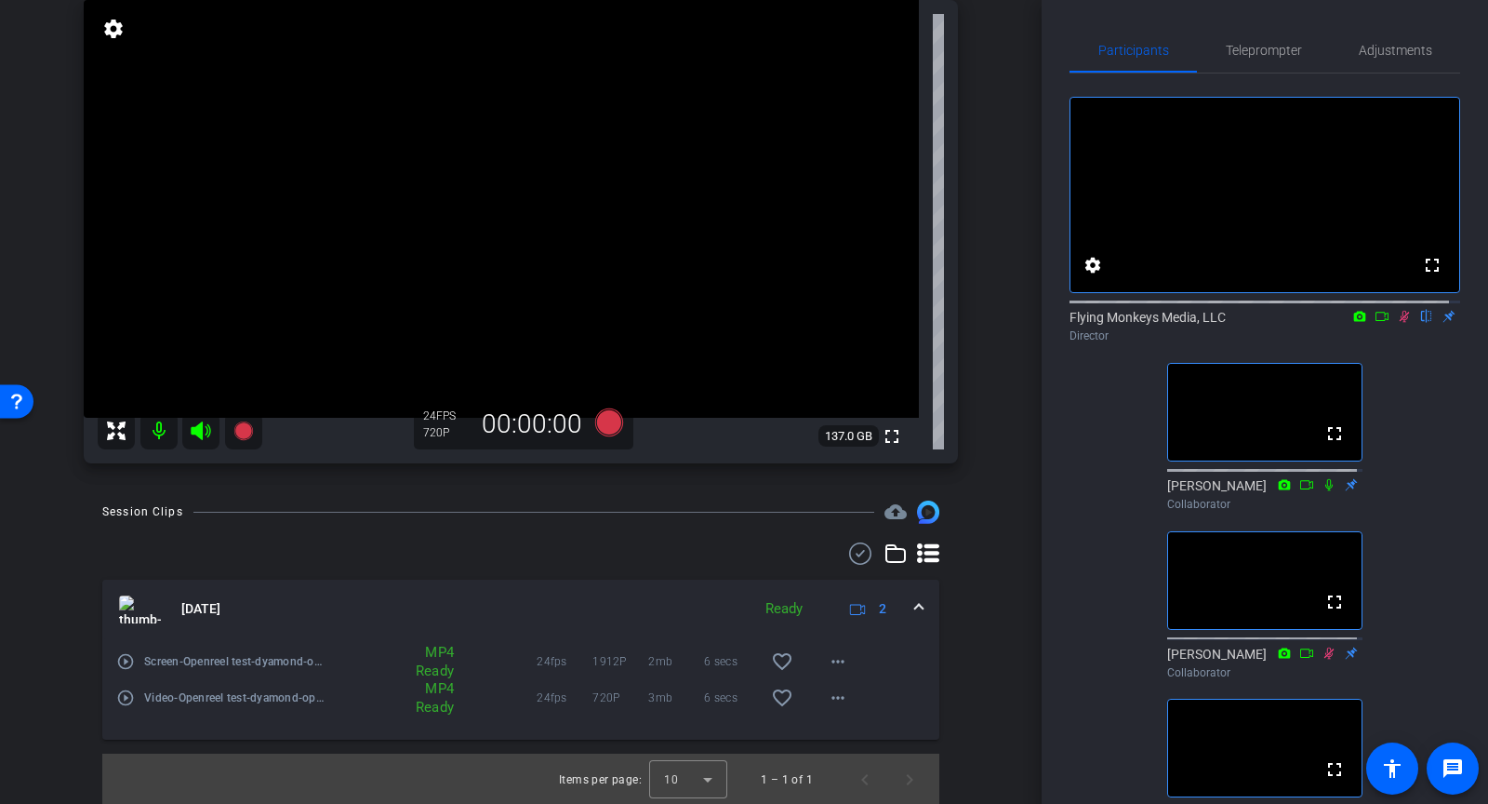
click at [1397, 323] on icon at bounding box center [1404, 316] width 15 height 13
click at [1401, 55] on span "Adjustments" at bounding box center [1395, 50] width 73 height 13
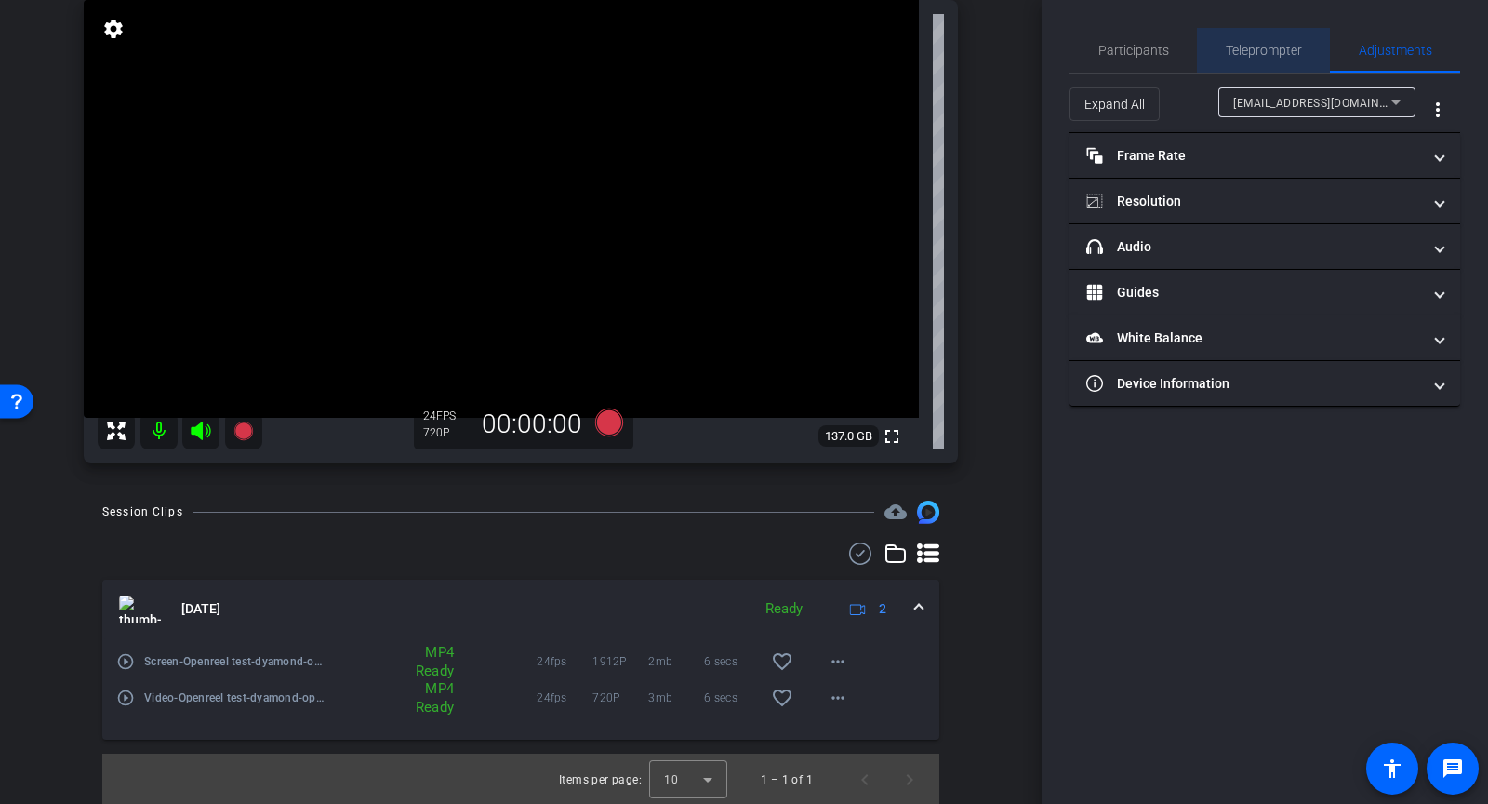
click at [1232, 37] on span "Teleprompter" at bounding box center [1264, 50] width 76 height 45
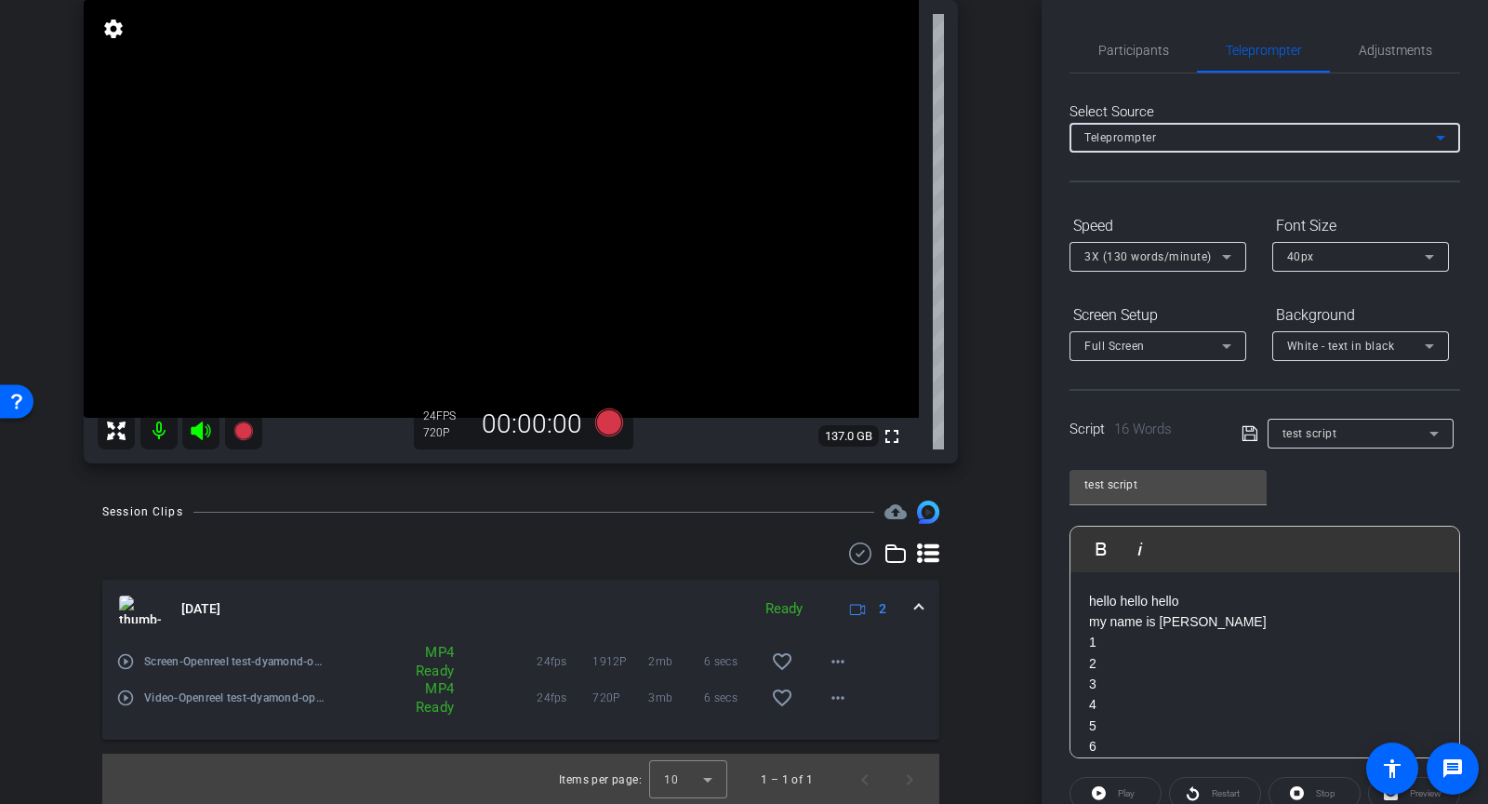
click at [1152, 139] on span "Teleprompter" at bounding box center [1121, 137] width 72 height 13
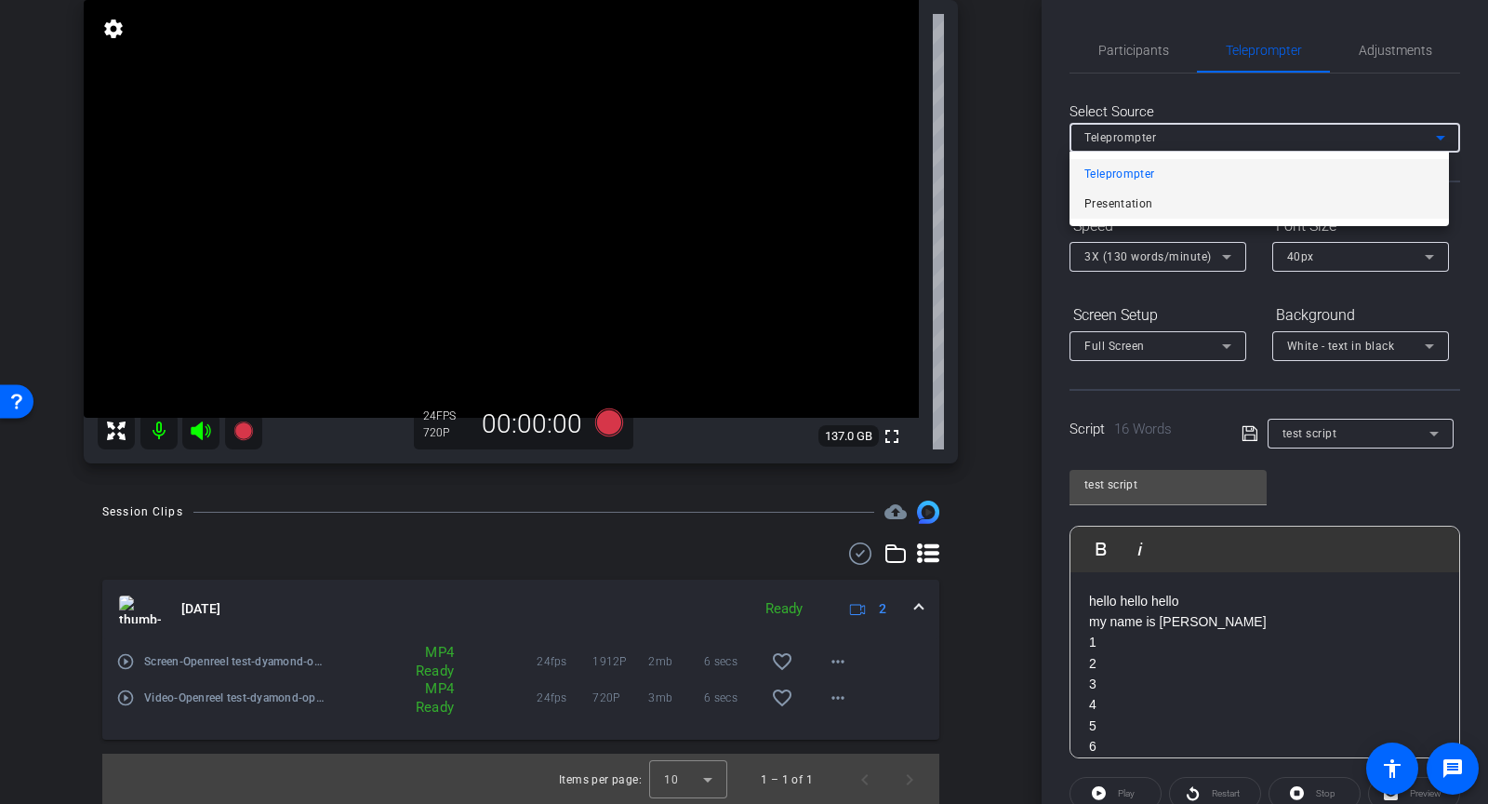
click at [1146, 201] on span "Presentation" at bounding box center [1119, 204] width 69 height 22
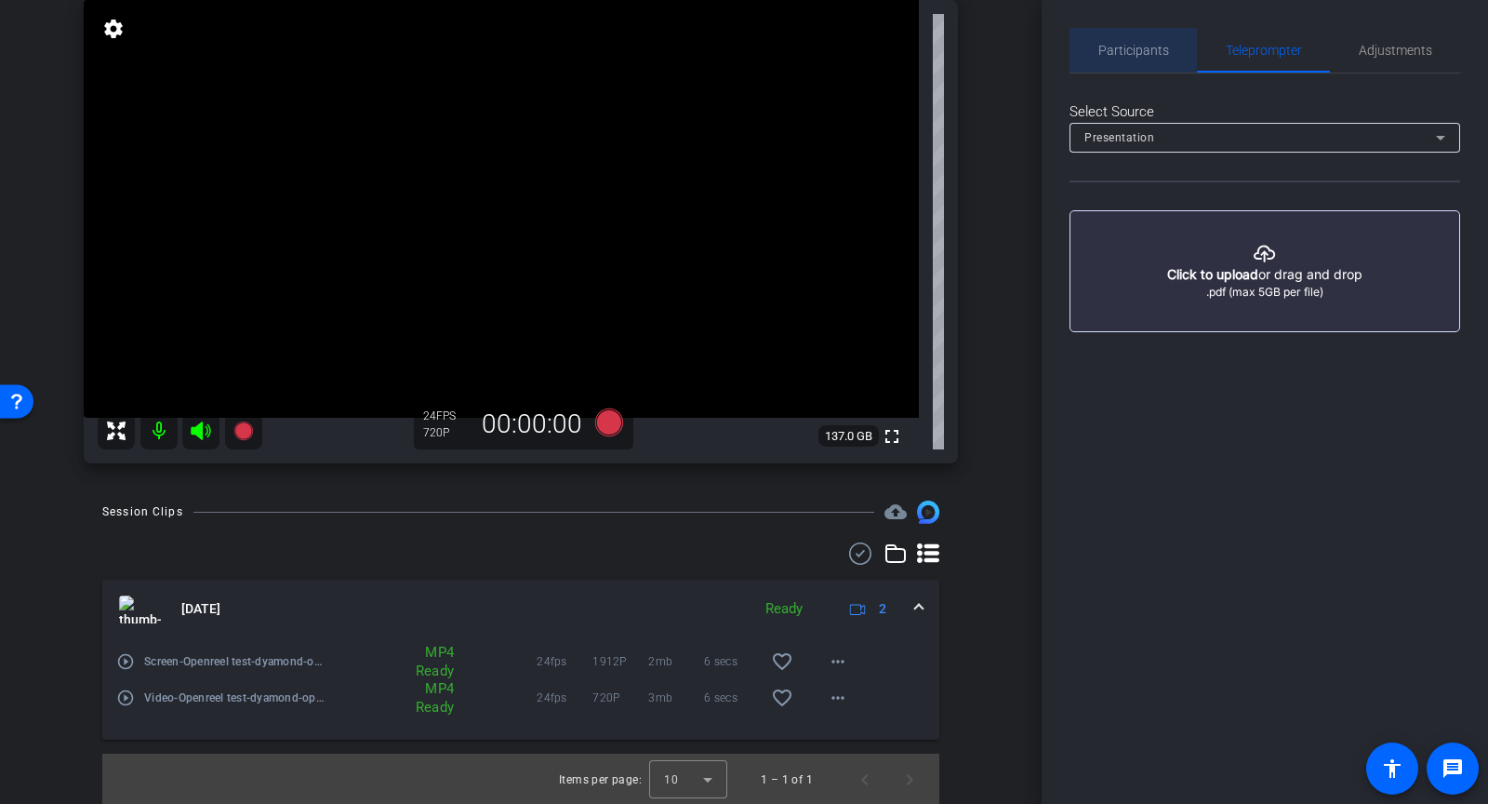
click at [1120, 47] on span "Participants" at bounding box center [1134, 50] width 71 height 13
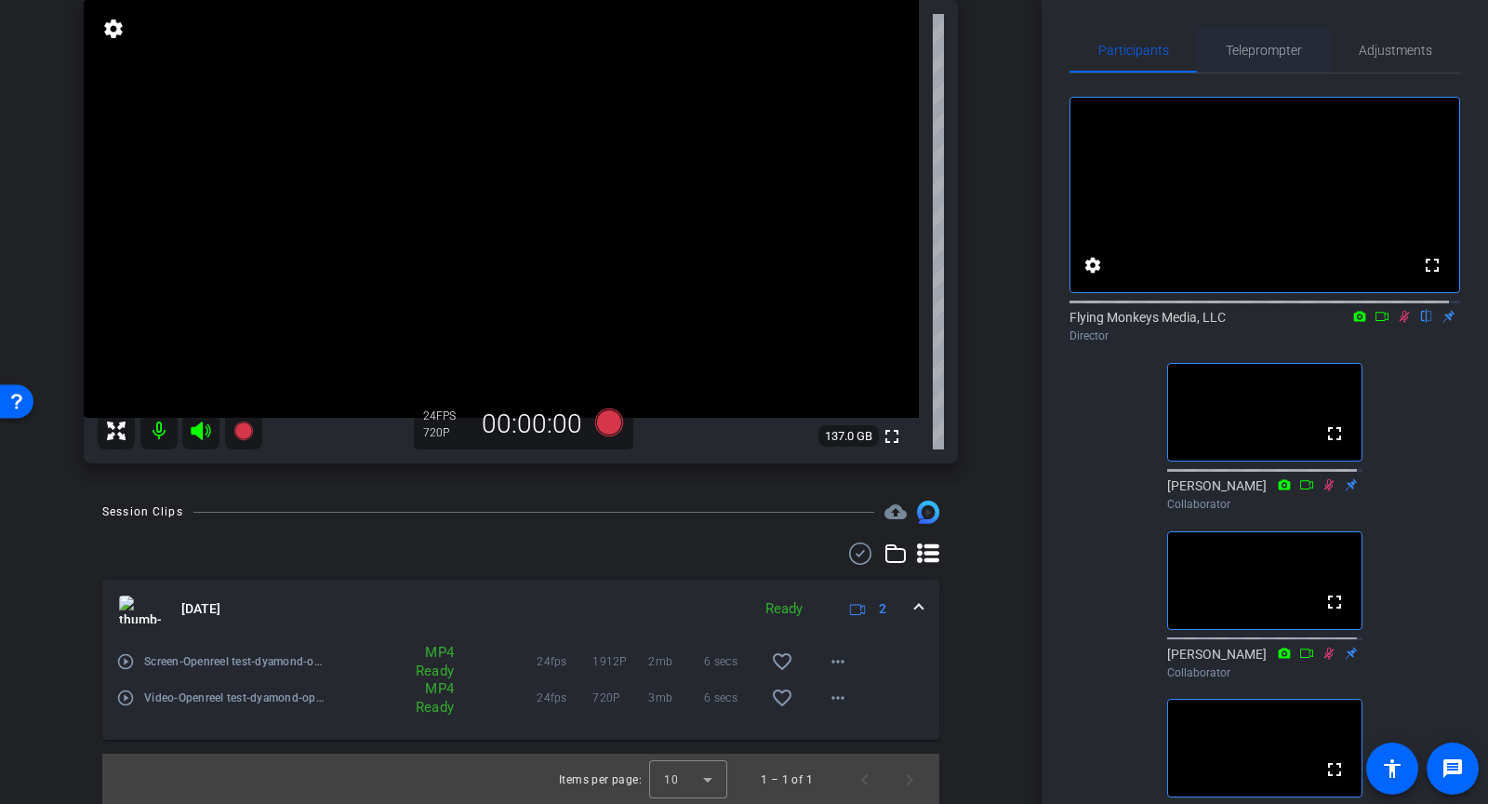
click at [1239, 49] on span "Teleprompter" at bounding box center [1264, 50] width 76 height 13
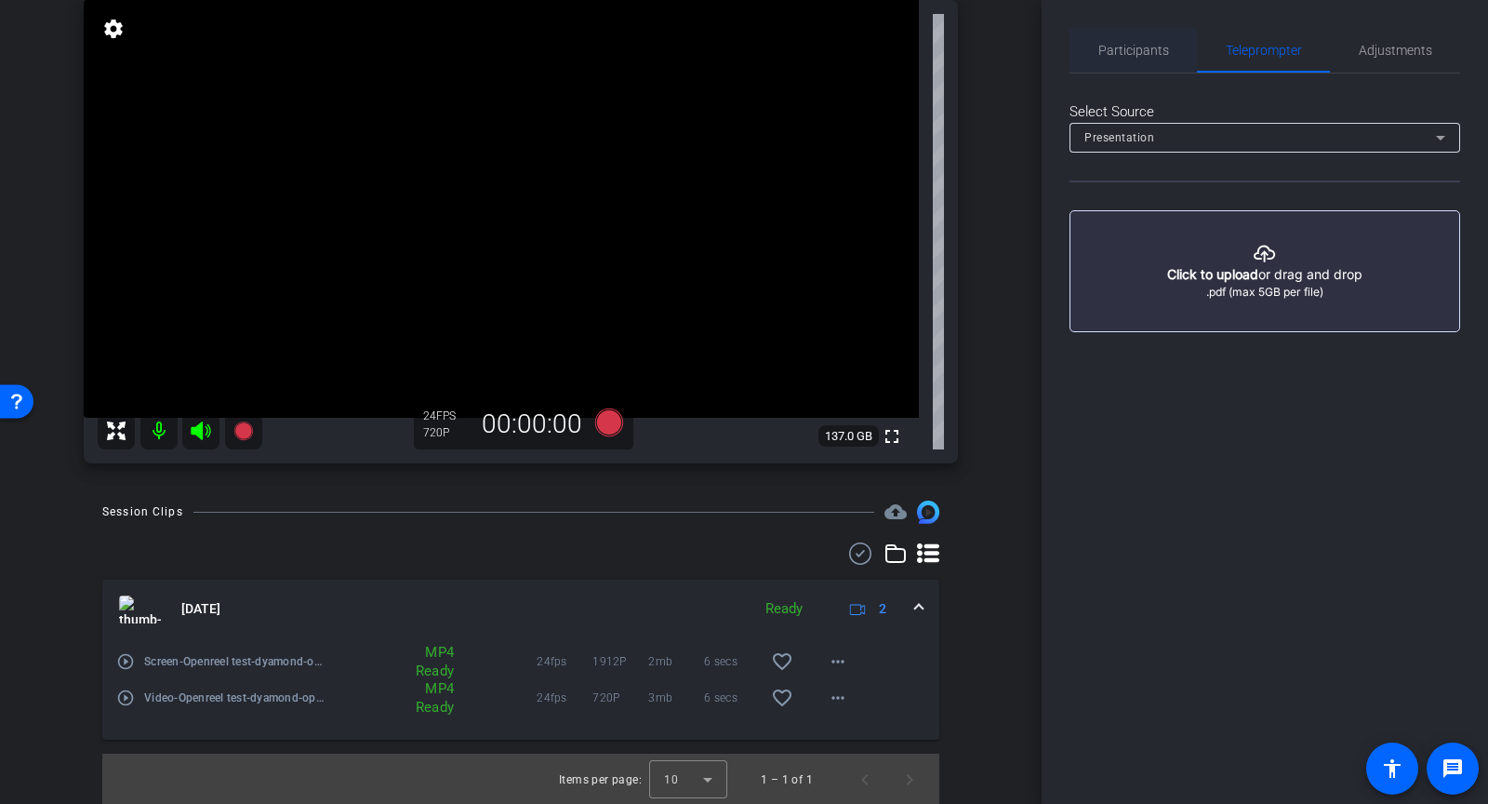
click at [1120, 59] on span "Participants" at bounding box center [1134, 50] width 71 height 45
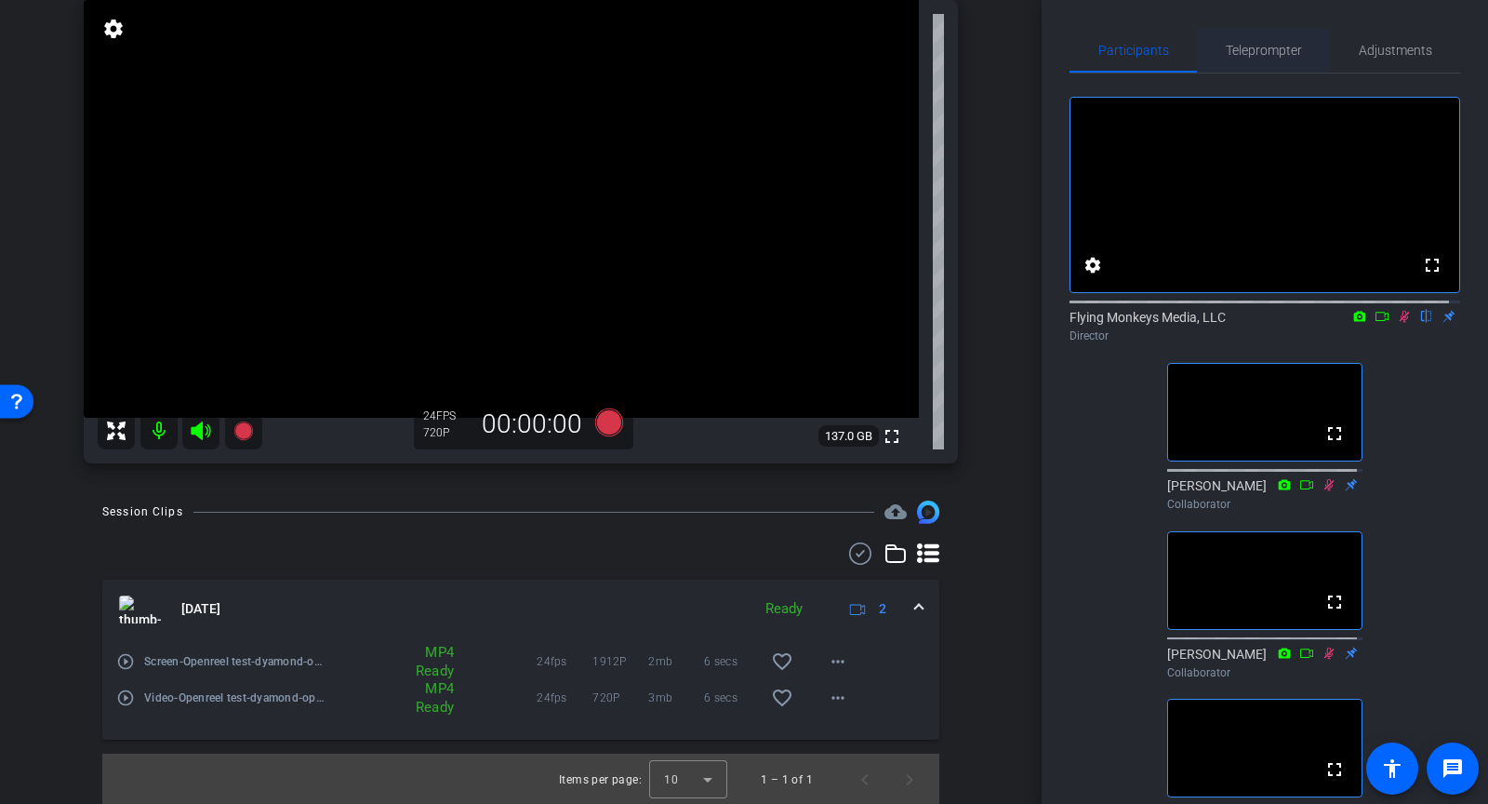
click at [1233, 47] on span "Teleprompter" at bounding box center [1264, 50] width 76 height 13
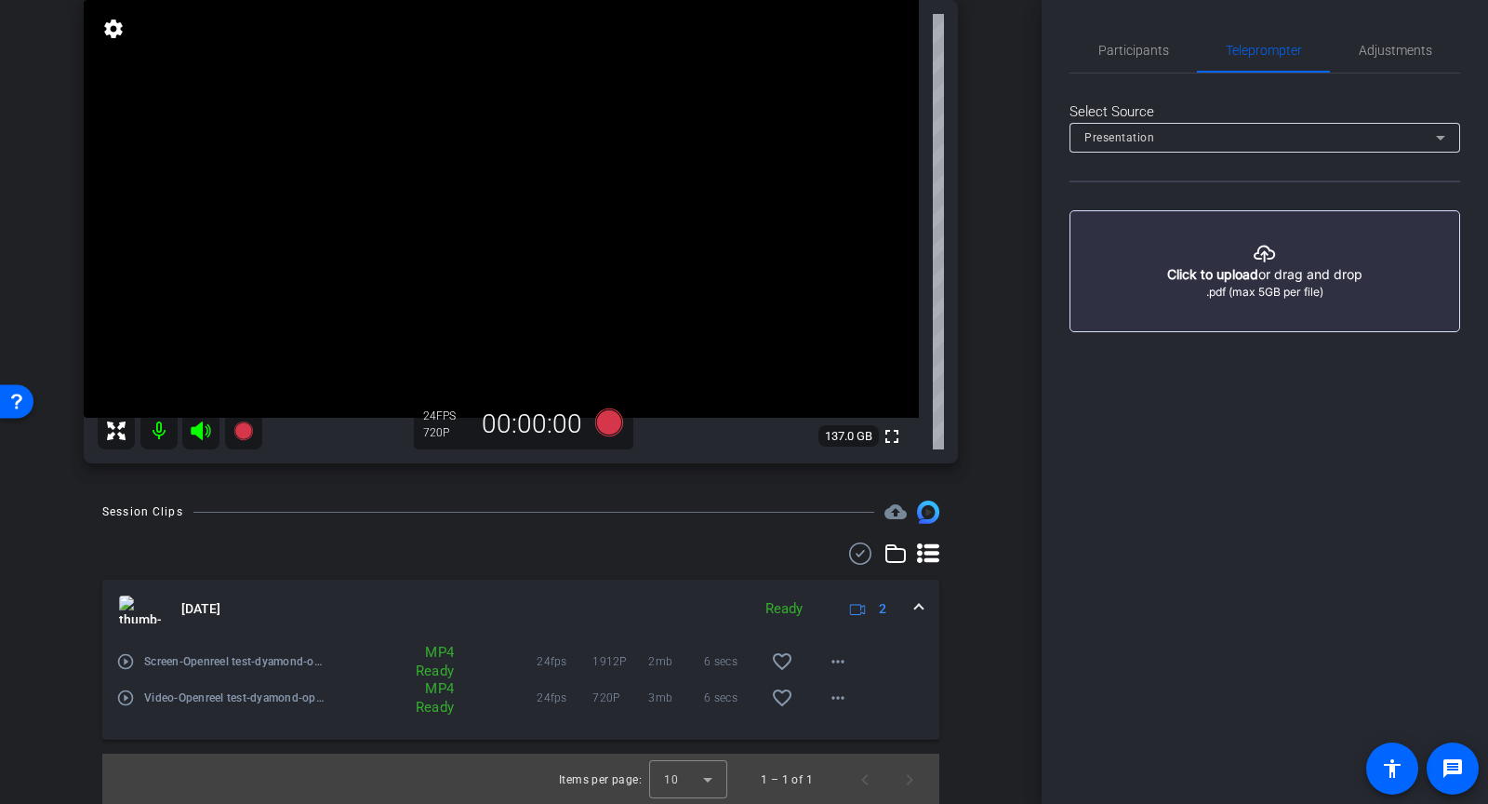
click at [1197, 289] on button "button" at bounding box center [1265, 271] width 391 height 122
click at [1113, 53] on span "Participants" at bounding box center [1134, 50] width 71 height 13
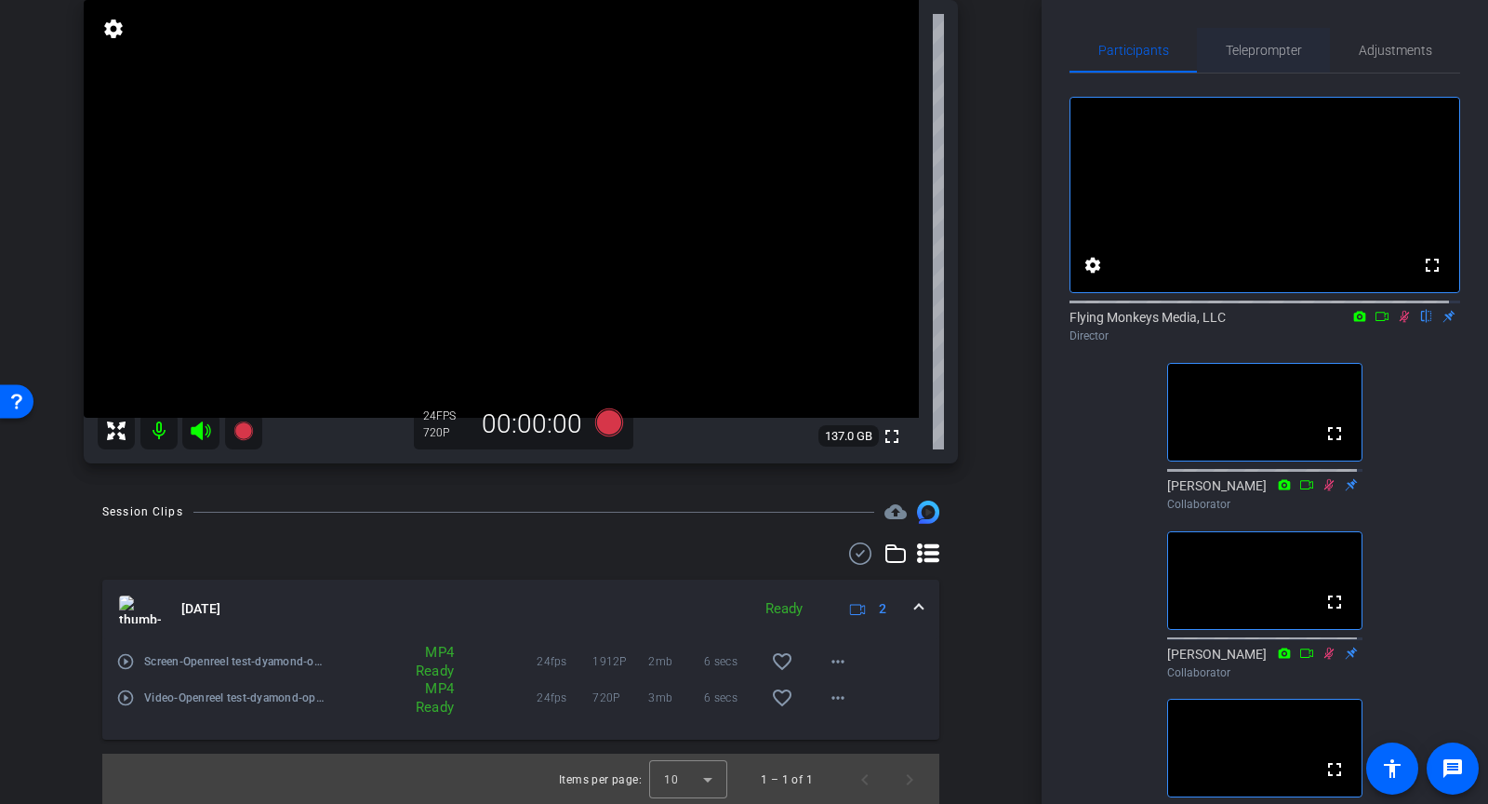
click at [1301, 51] on div "Teleprompter" at bounding box center [1263, 50] width 133 height 45
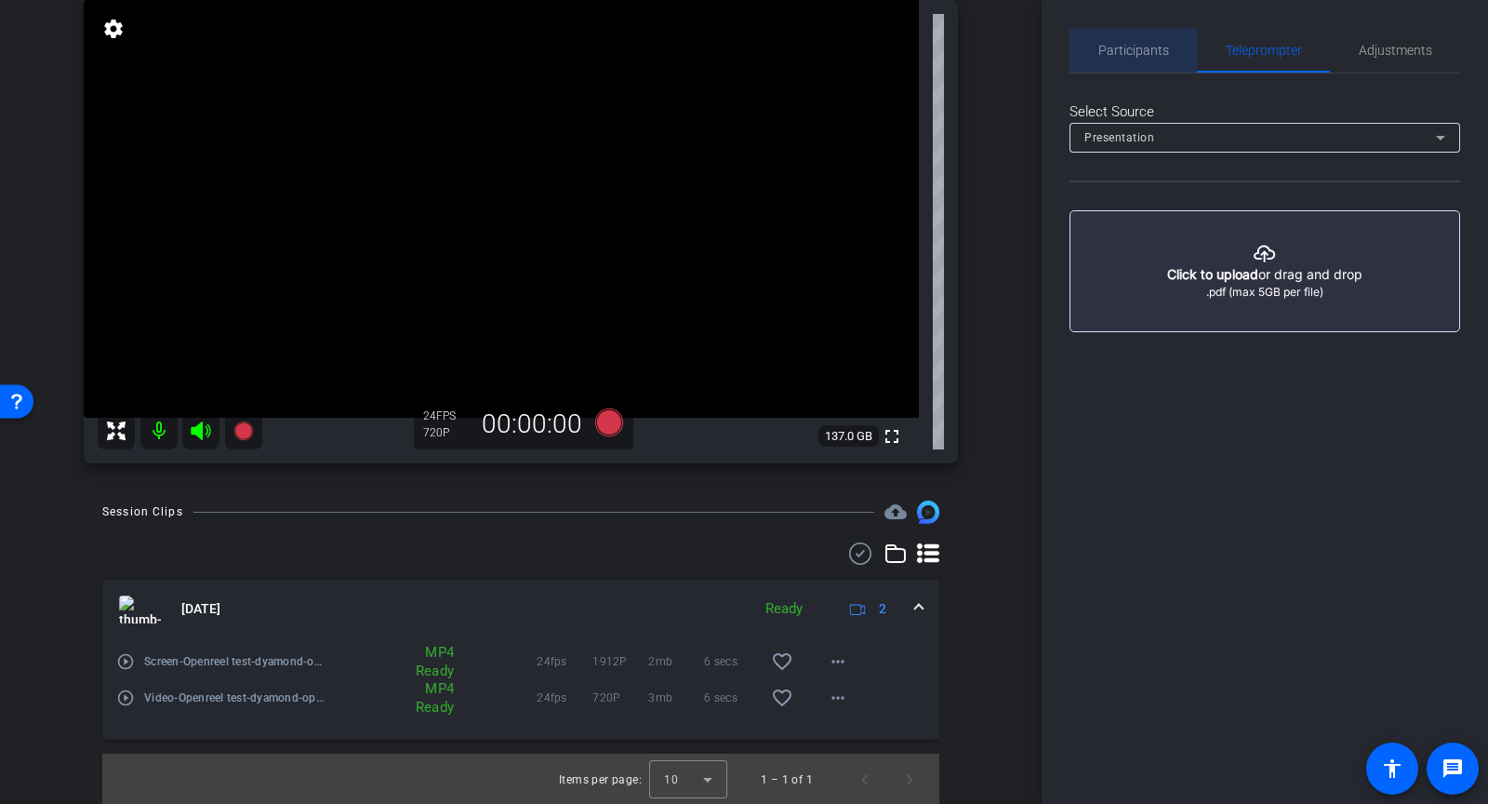
click at [1163, 58] on span "Participants" at bounding box center [1134, 50] width 71 height 45
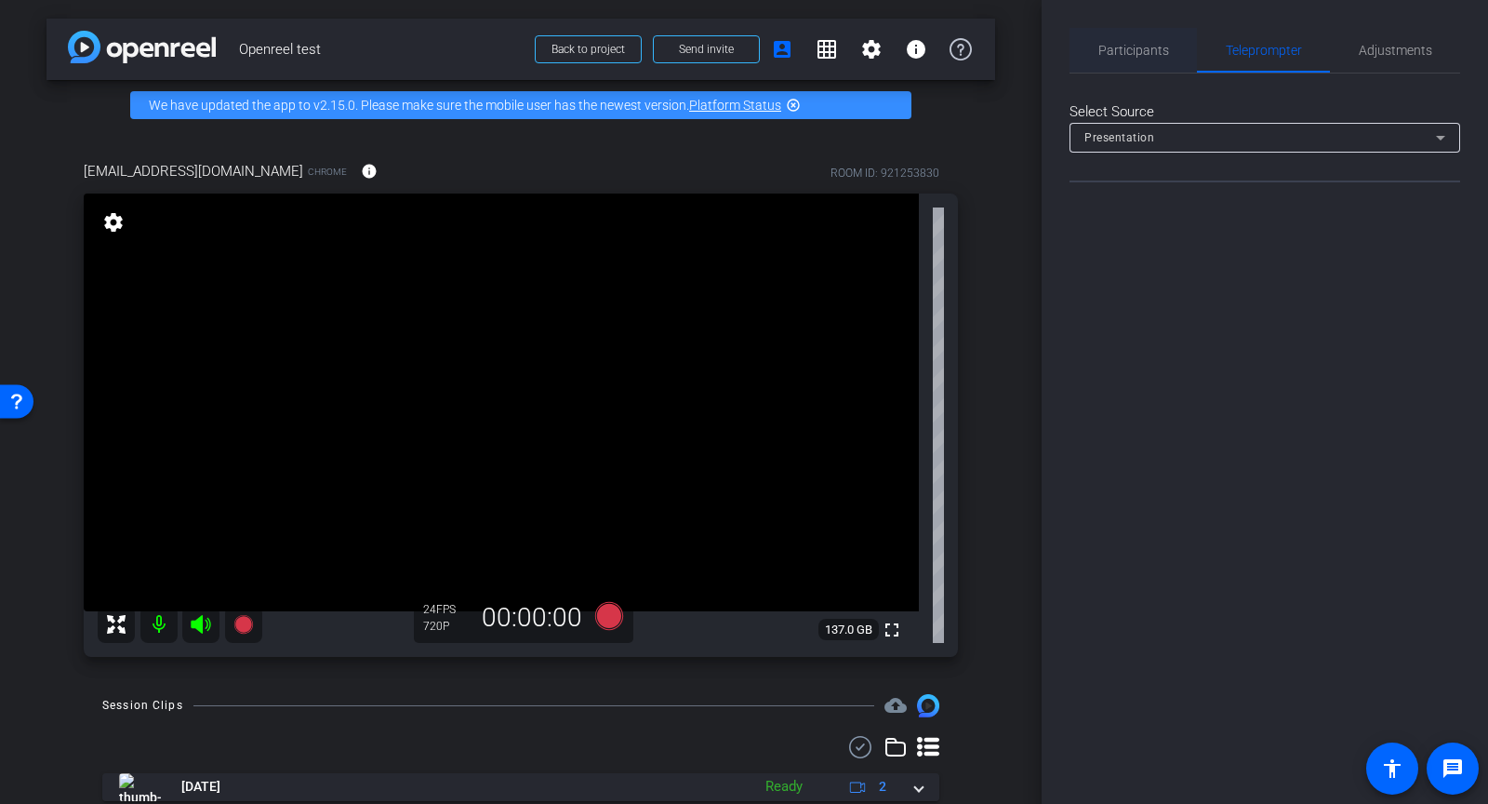
click at [1126, 53] on span "Participants" at bounding box center [1134, 50] width 71 height 13
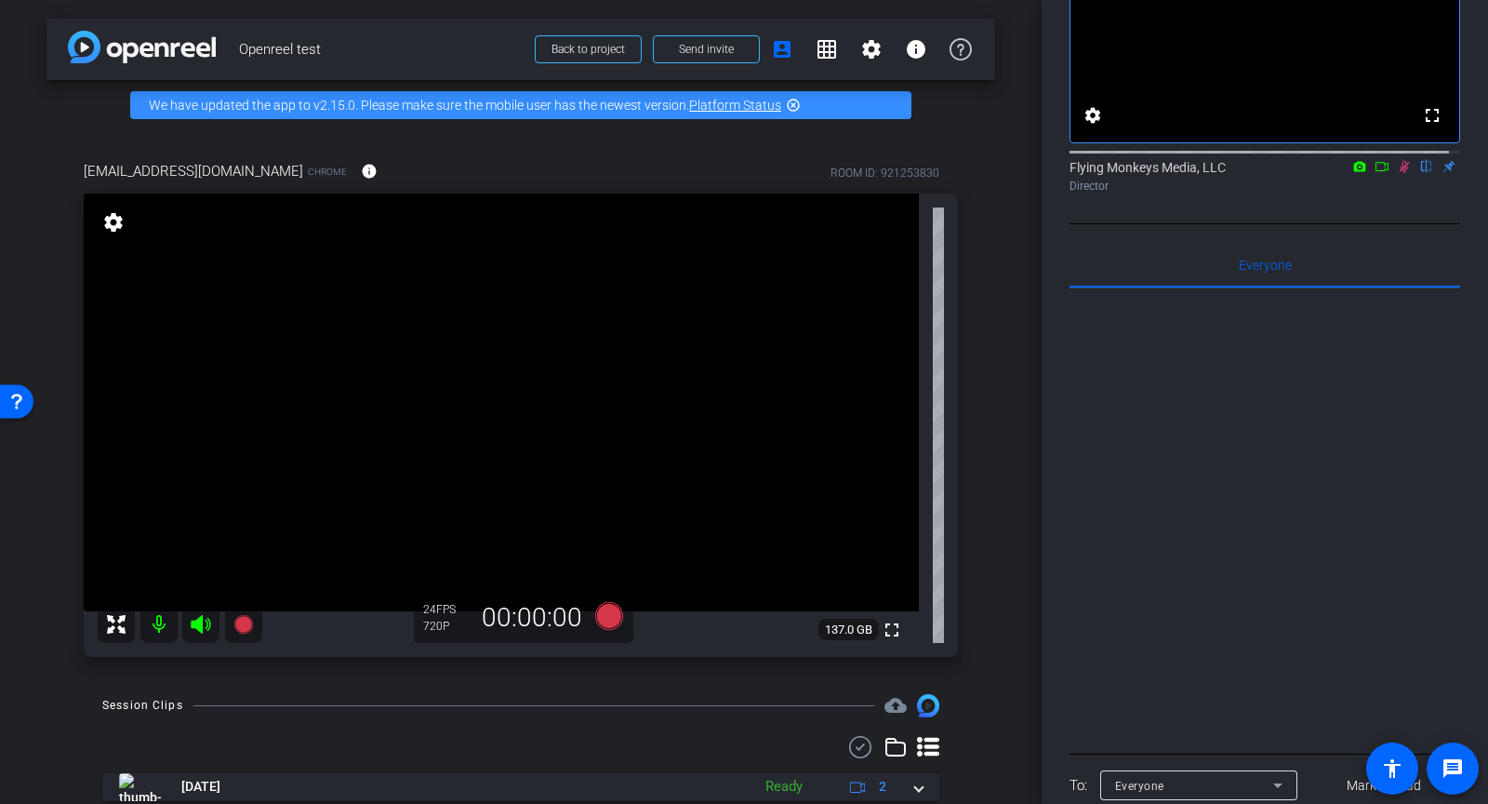
scroll to position [231, 0]
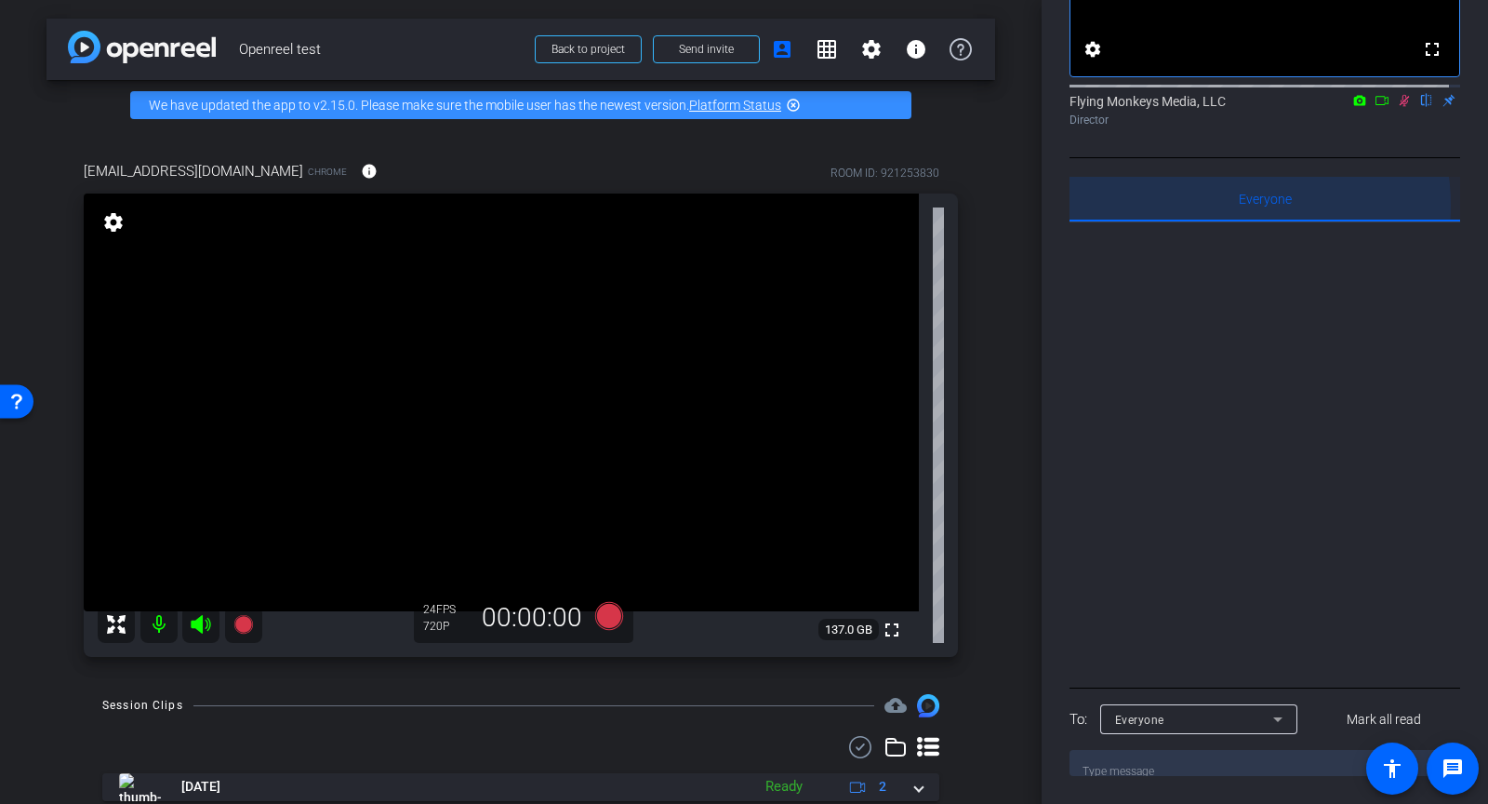
click at [1225, 207] on div "Everyone 0" at bounding box center [1265, 199] width 391 height 45
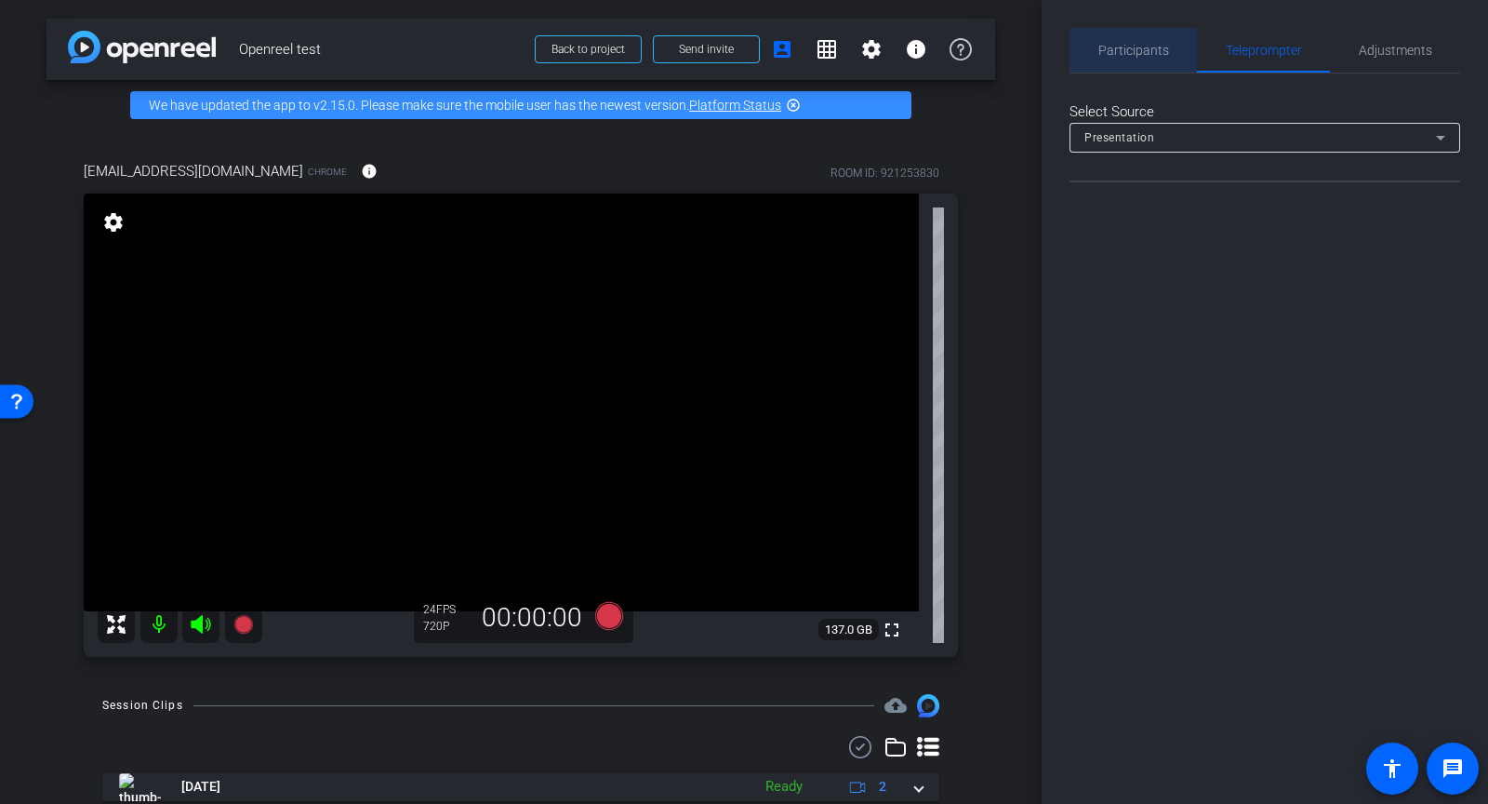
click at [1124, 49] on span "Participants" at bounding box center [1134, 50] width 71 height 13
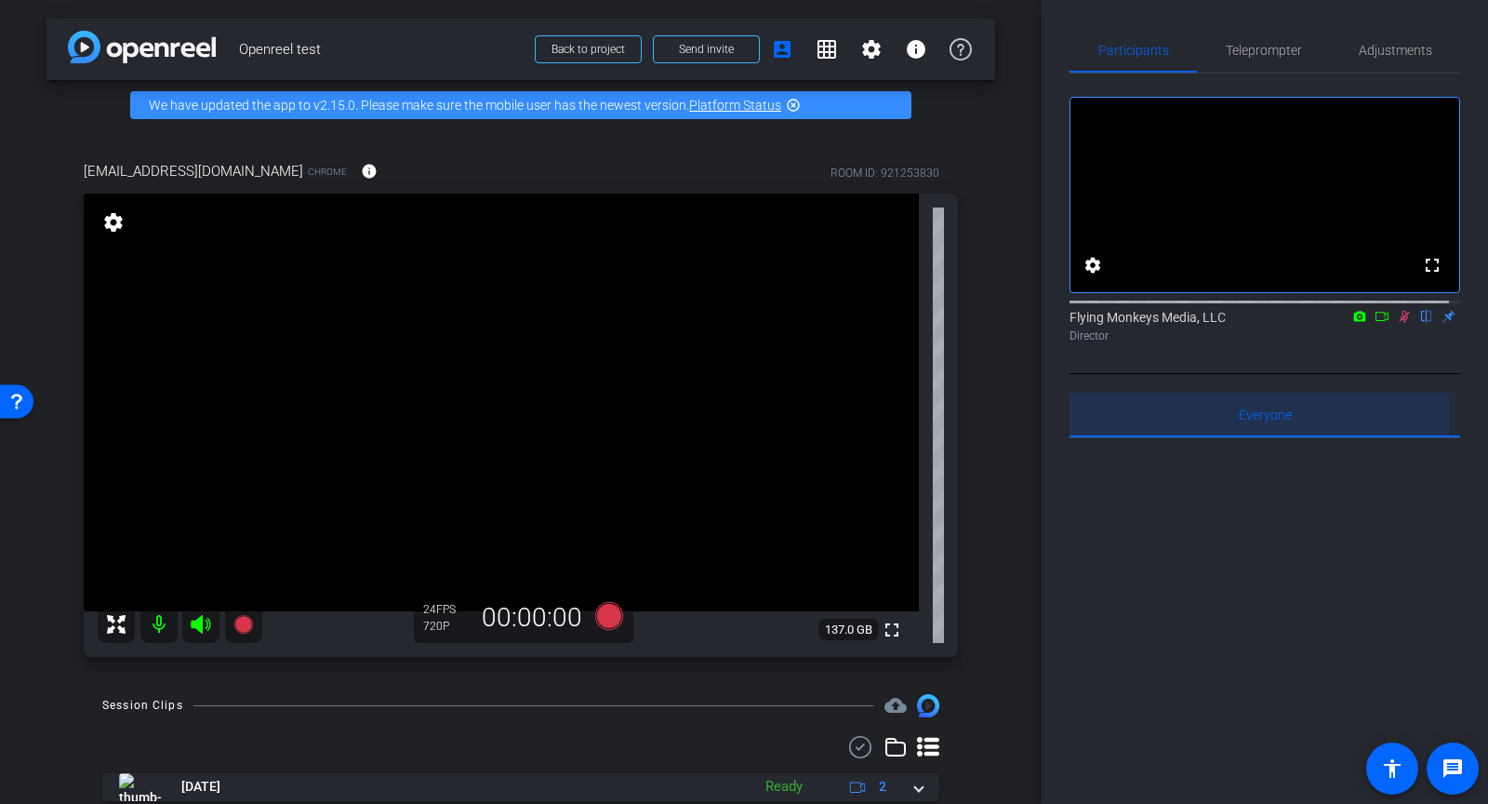
click at [1205, 433] on div "Everyone 0" at bounding box center [1265, 415] width 391 height 45
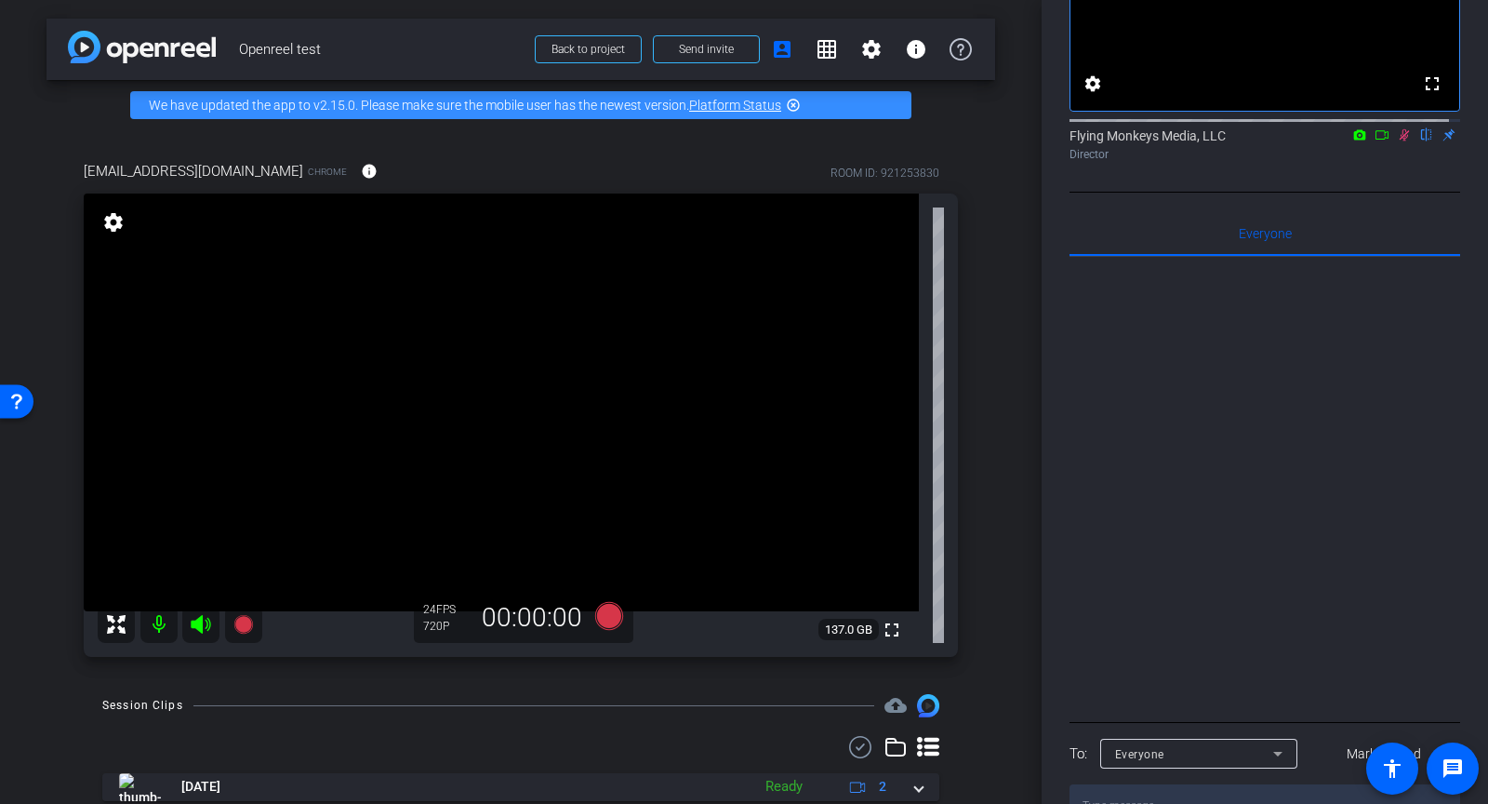
scroll to position [231, 0]
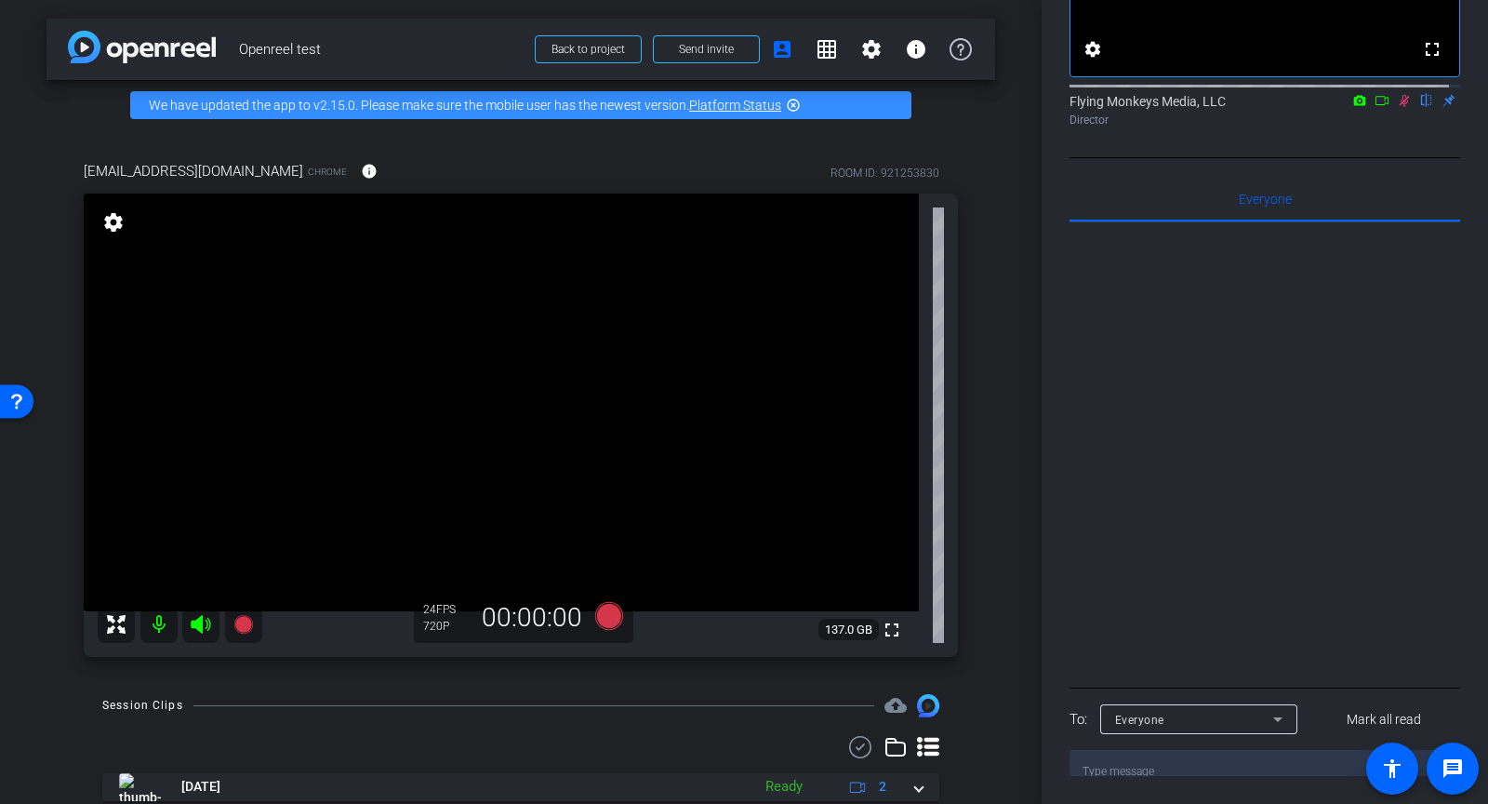
click at [1219, 710] on div "Everyone" at bounding box center [1194, 719] width 158 height 23
click at [1221, 525] on div at bounding box center [744, 402] width 1488 height 804
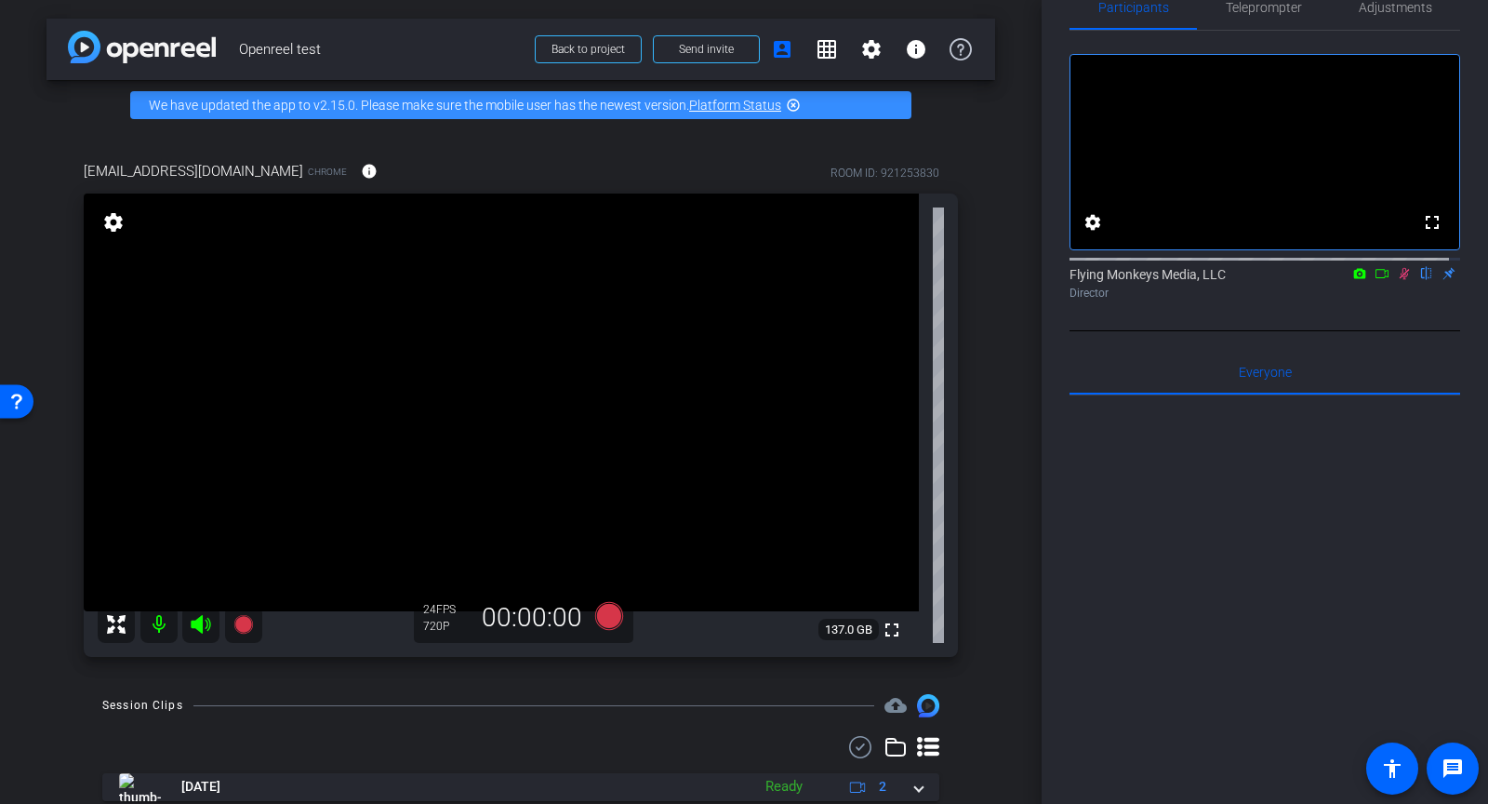
scroll to position [28, 0]
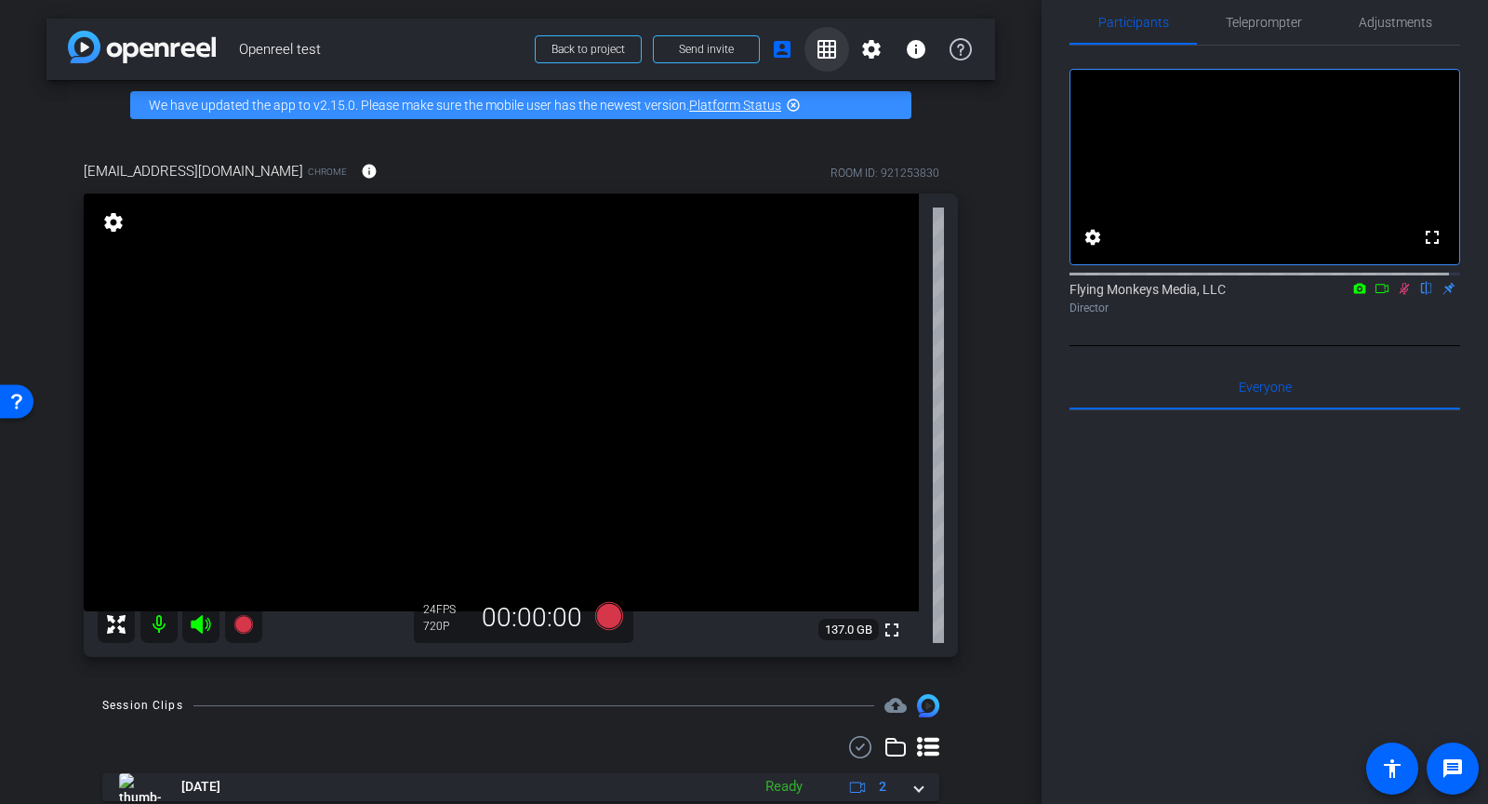
click at [805, 36] on span at bounding box center [827, 49] width 45 height 45
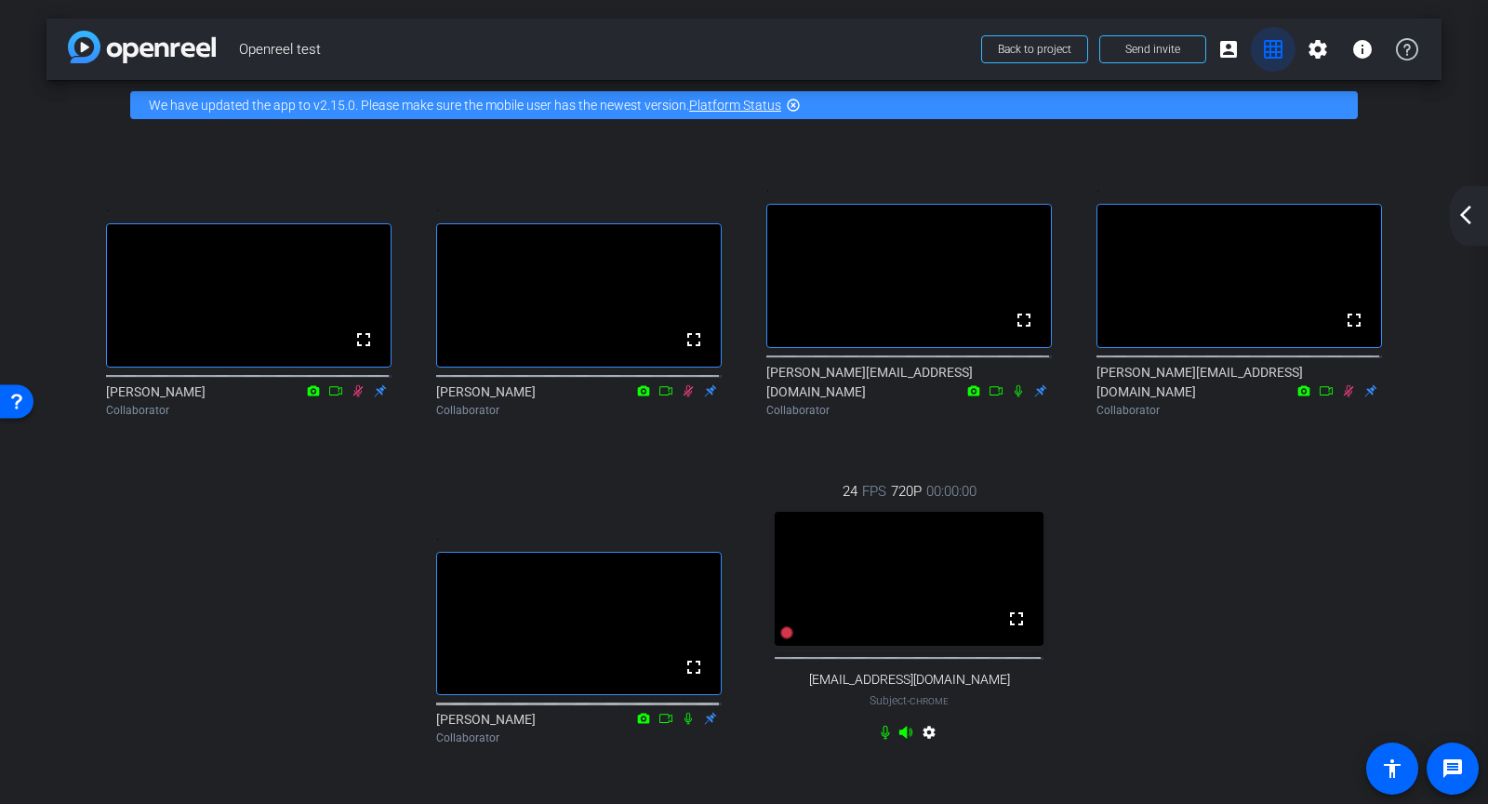
scroll to position [0, 0]
click at [1233, 47] on span at bounding box center [1228, 49] width 45 height 45
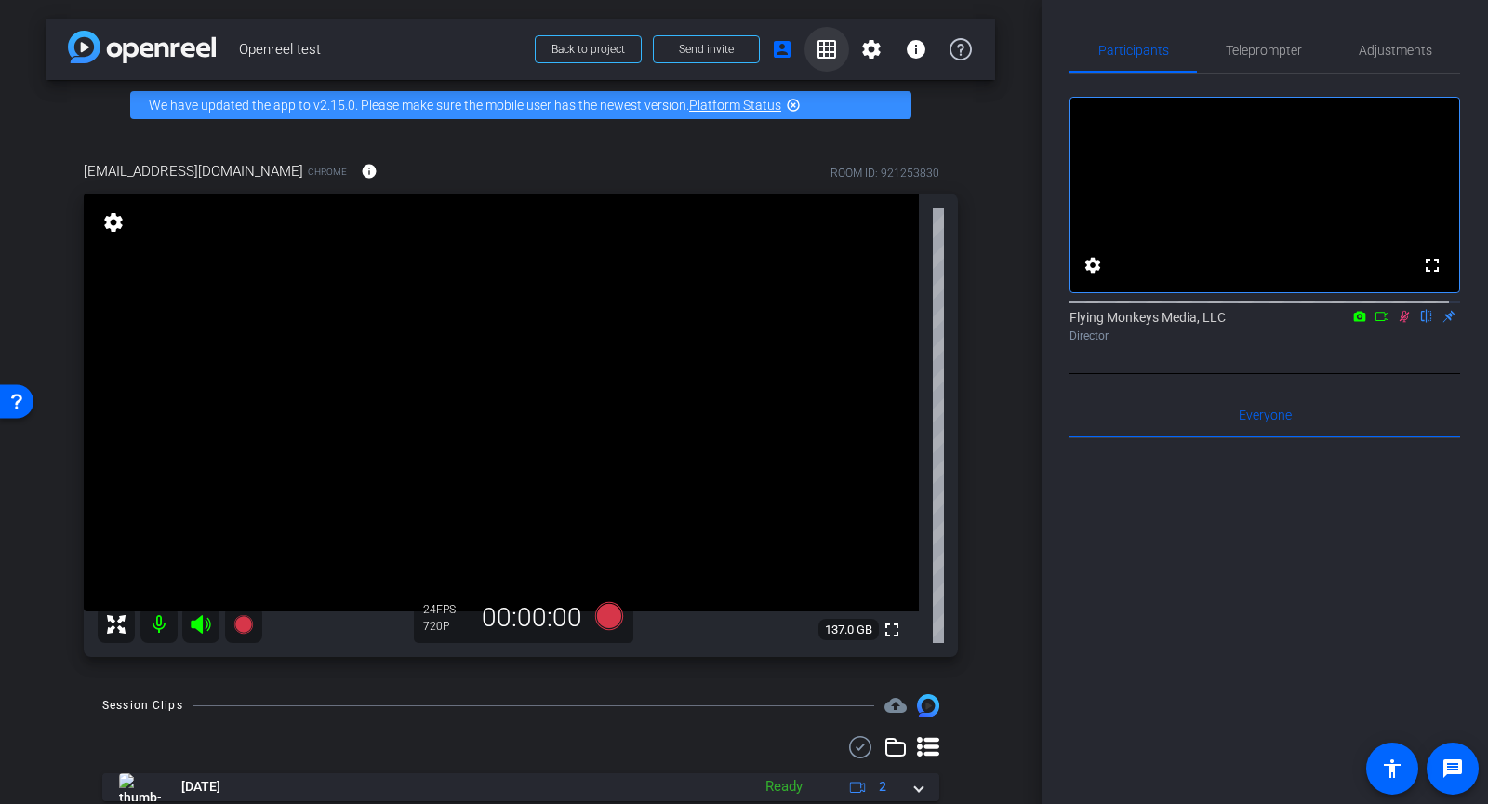
click at [828, 51] on span at bounding box center [827, 49] width 45 height 45
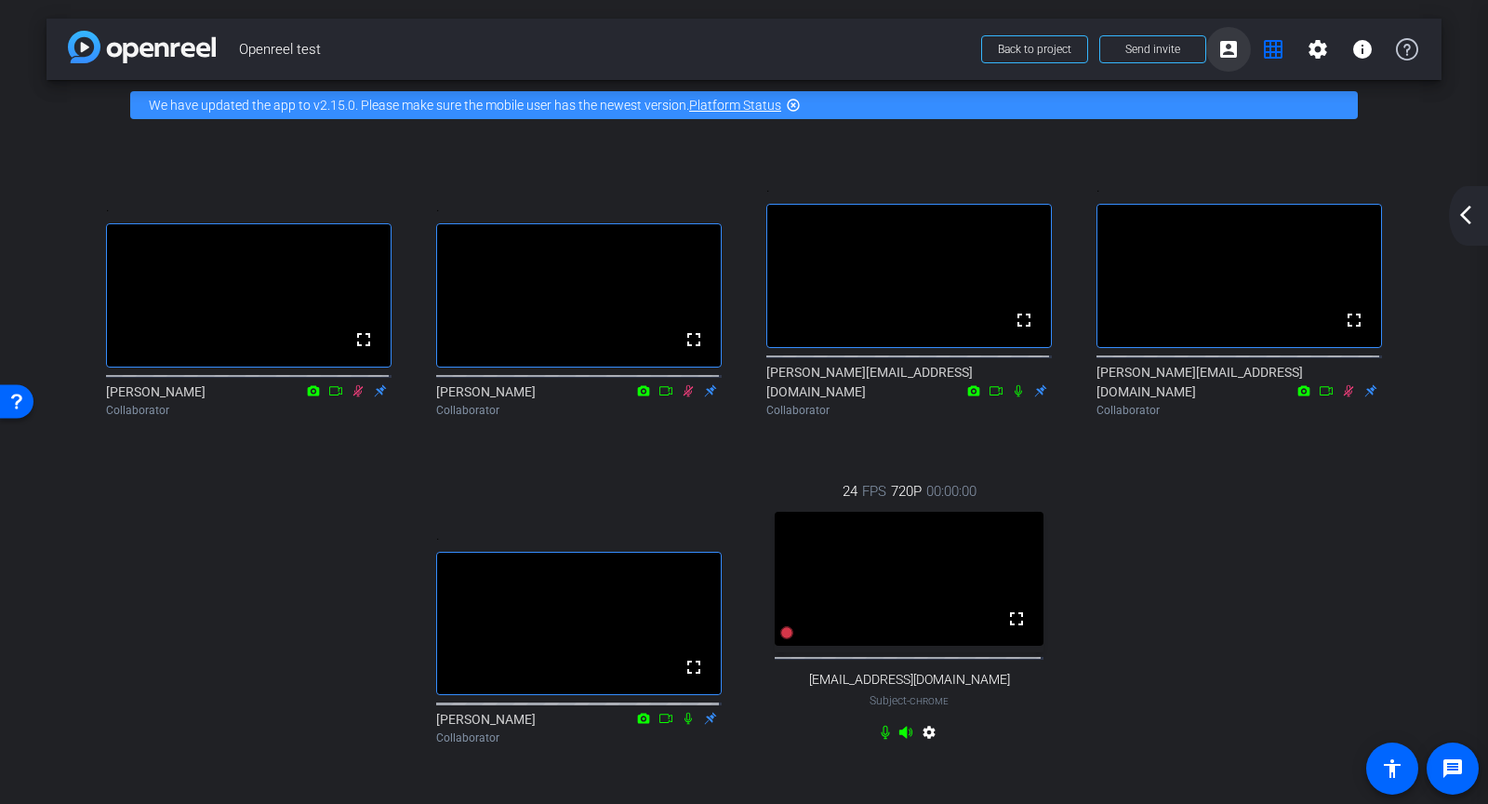
click at [1218, 43] on mat-icon "account_box" at bounding box center [1229, 49] width 22 height 22
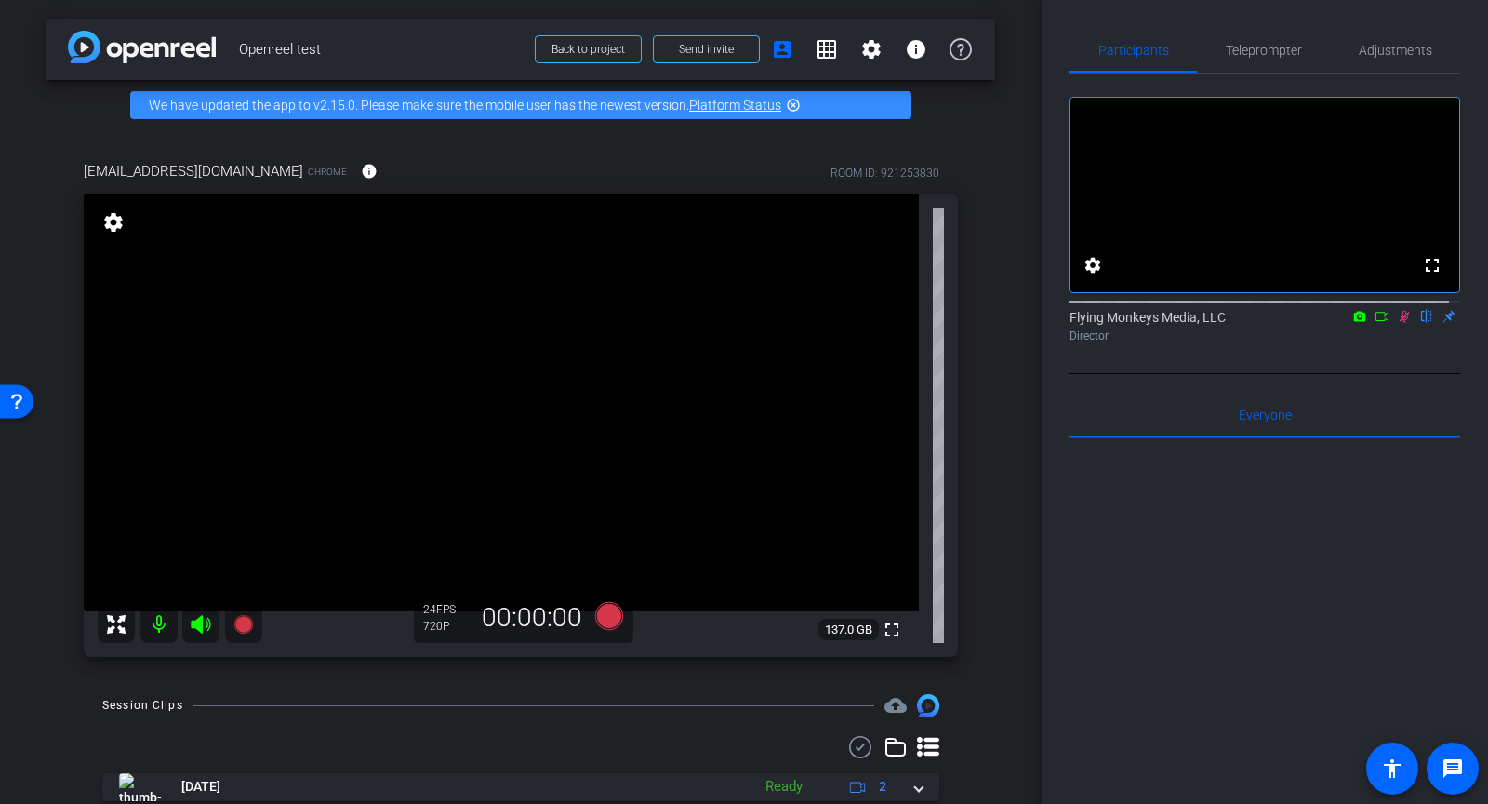
click at [1397, 323] on icon at bounding box center [1404, 316] width 15 height 13
click at [818, 52] on mat-icon "grid_on" at bounding box center [827, 49] width 22 height 22
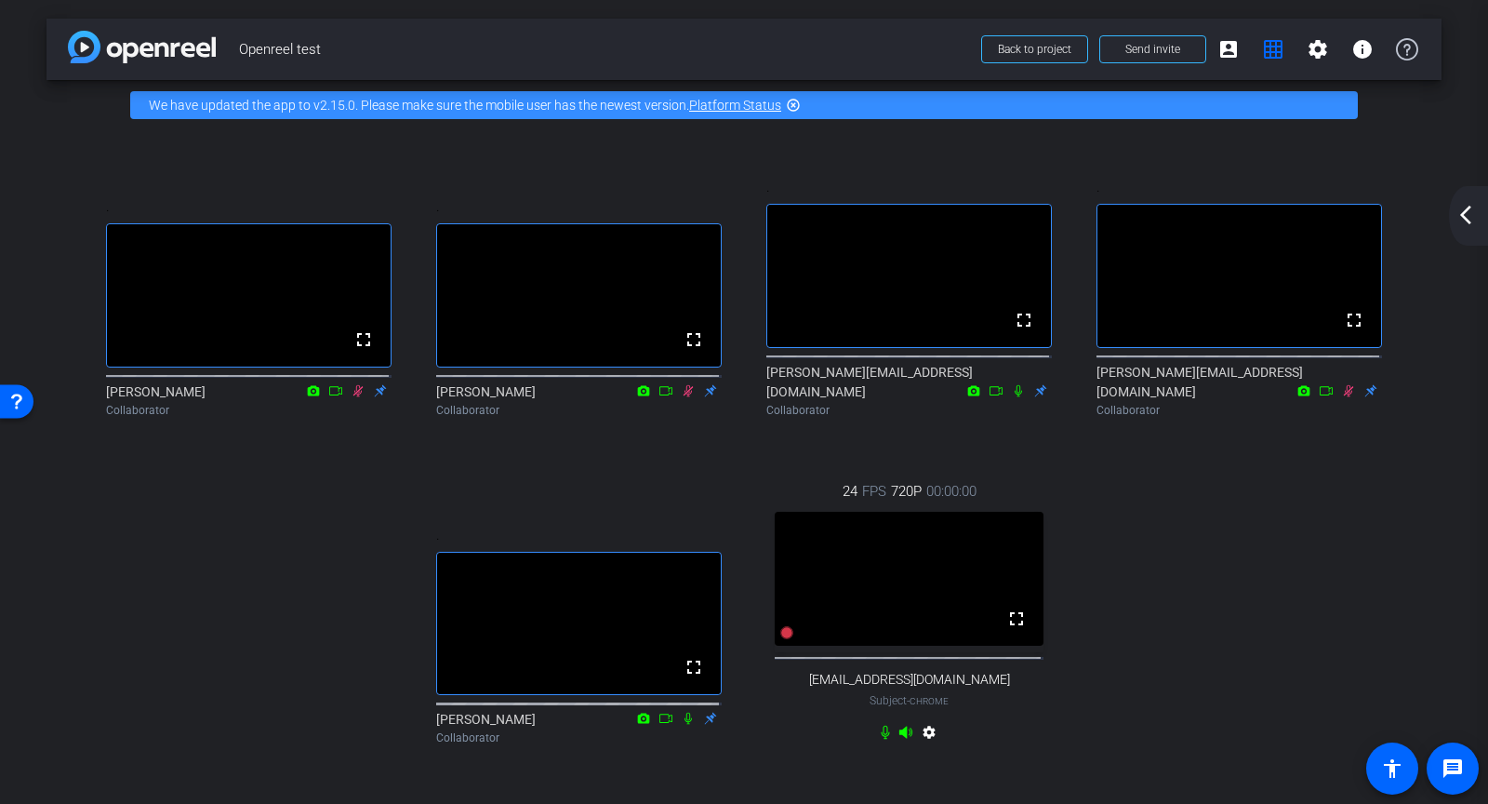
click at [1458, 231] on div "arrow_back_ios_new arrow_forward_ios" at bounding box center [1468, 216] width 39 height 60
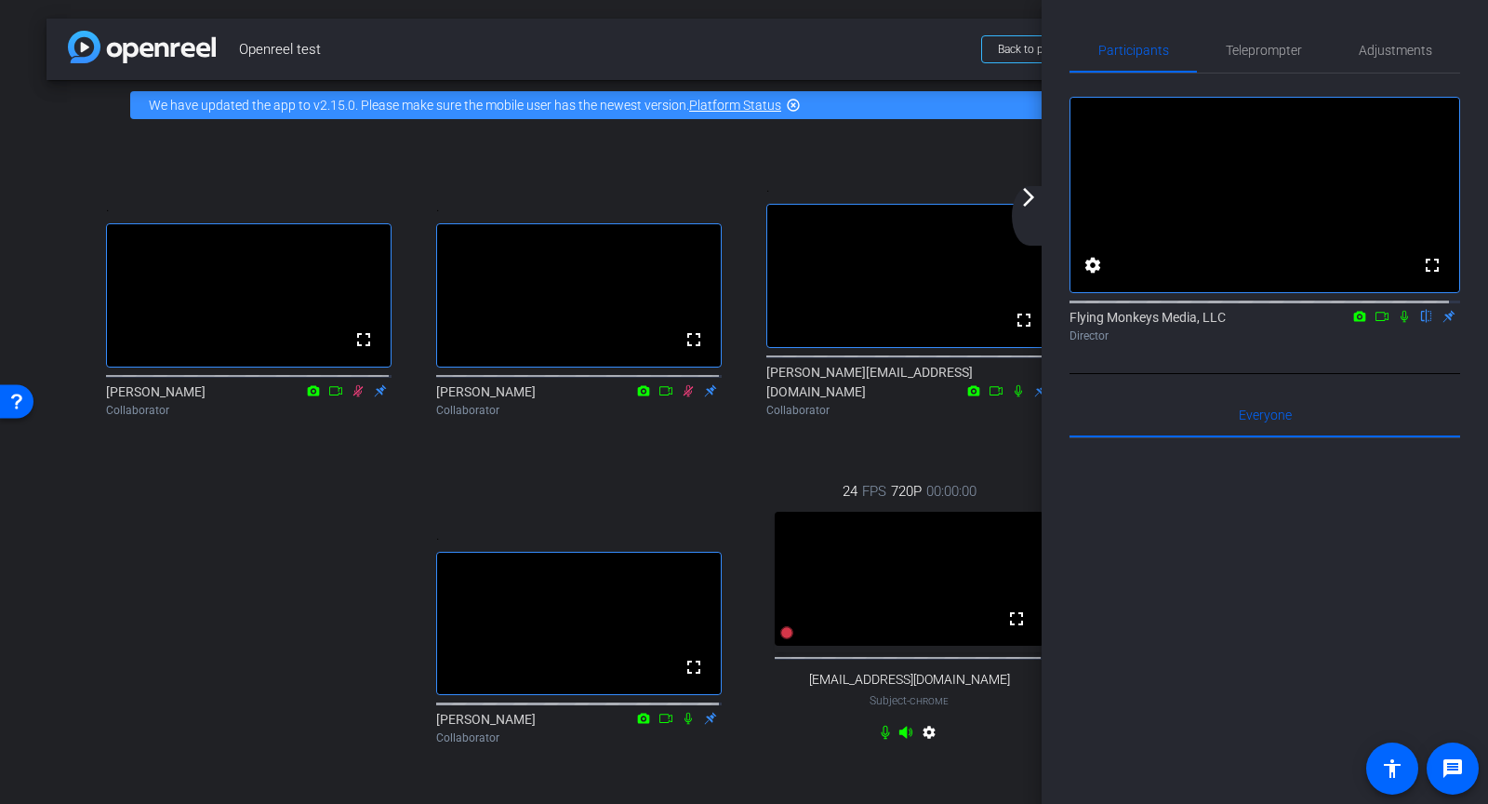
click at [937, 164] on div ". fullscreen smulligan@openreel.com Collaborator" at bounding box center [909, 299] width 330 height 301
click at [1025, 208] on div "arrow_back_ios_new arrow_forward_ios" at bounding box center [1031, 216] width 39 height 60
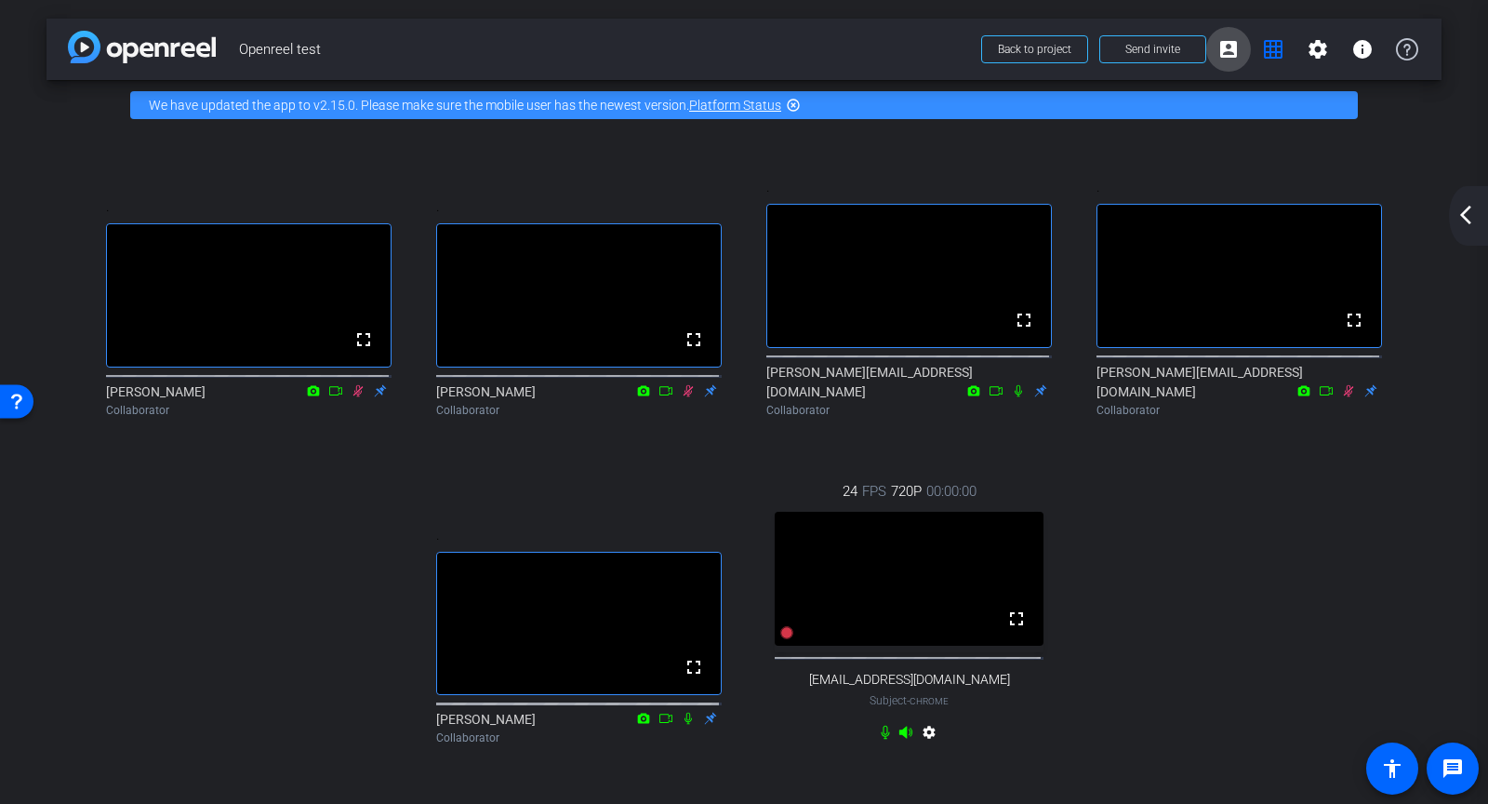
click at [1218, 47] on mat-icon "account_box" at bounding box center [1229, 49] width 22 height 22
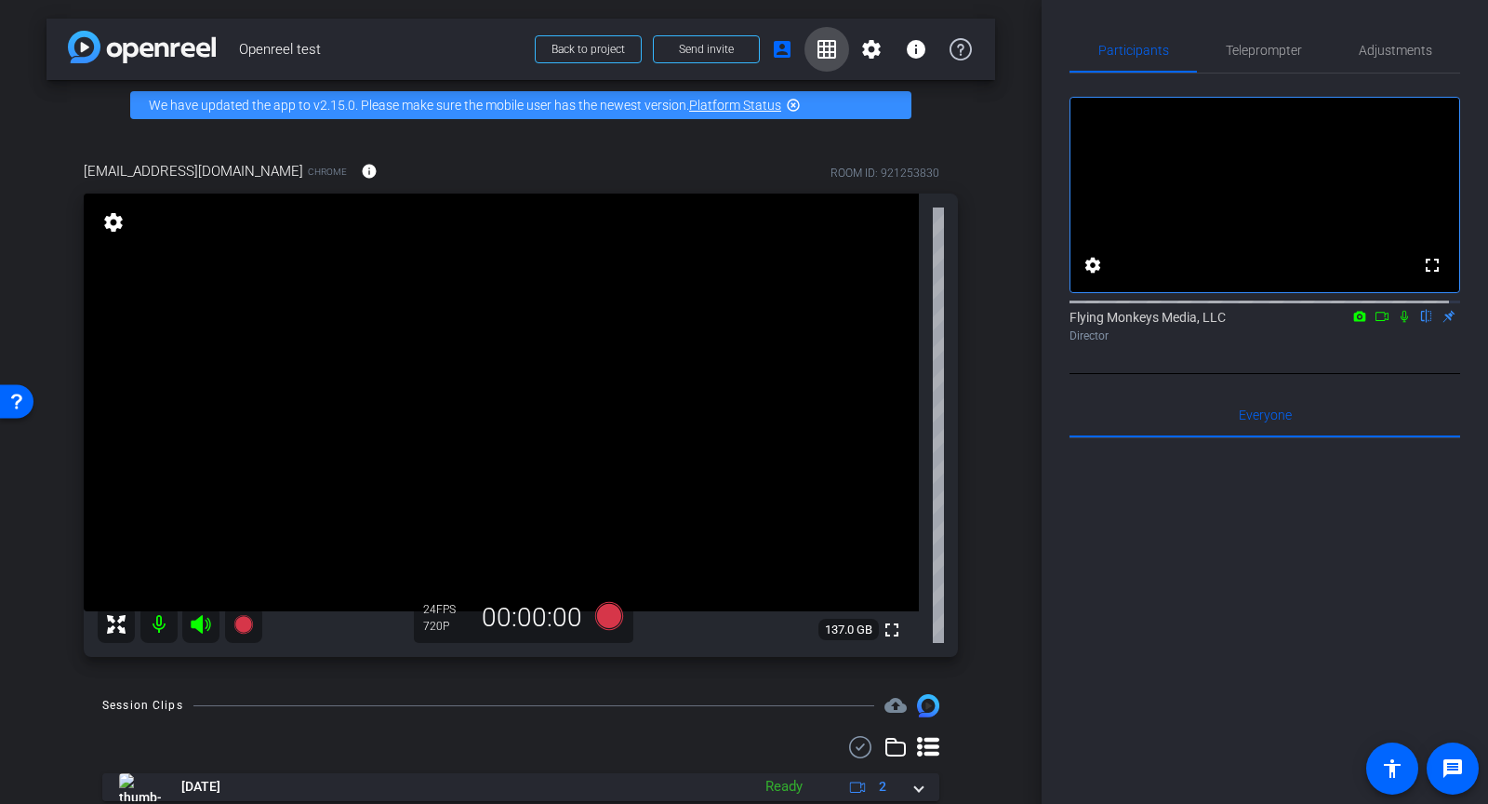
click at [816, 55] on mat-icon "grid_on" at bounding box center [827, 49] width 22 height 22
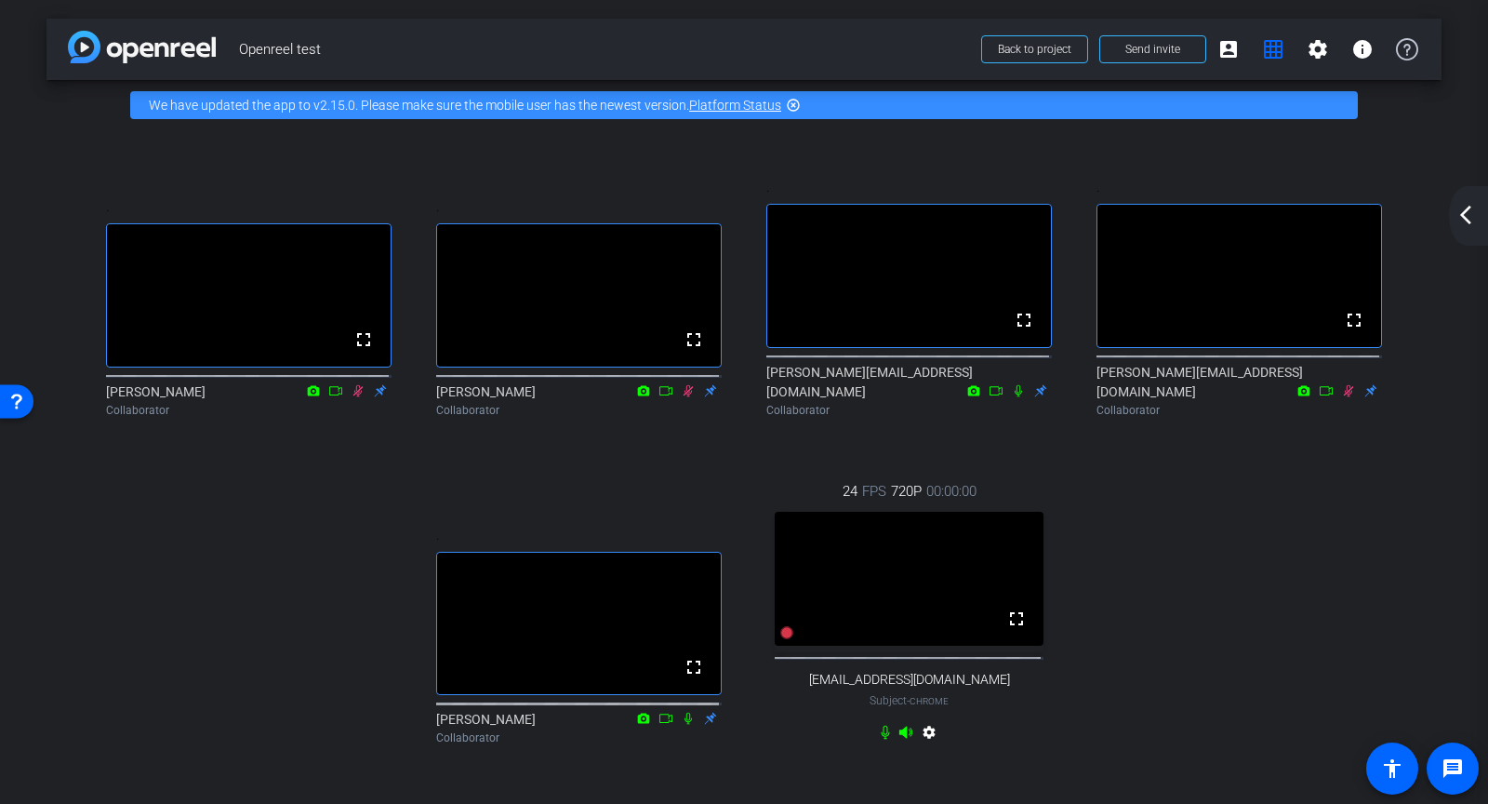
click at [1484, 220] on div "arrow_back_ios_new arrow_forward_ios" at bounding box center [1468, 216] width 39 height 60
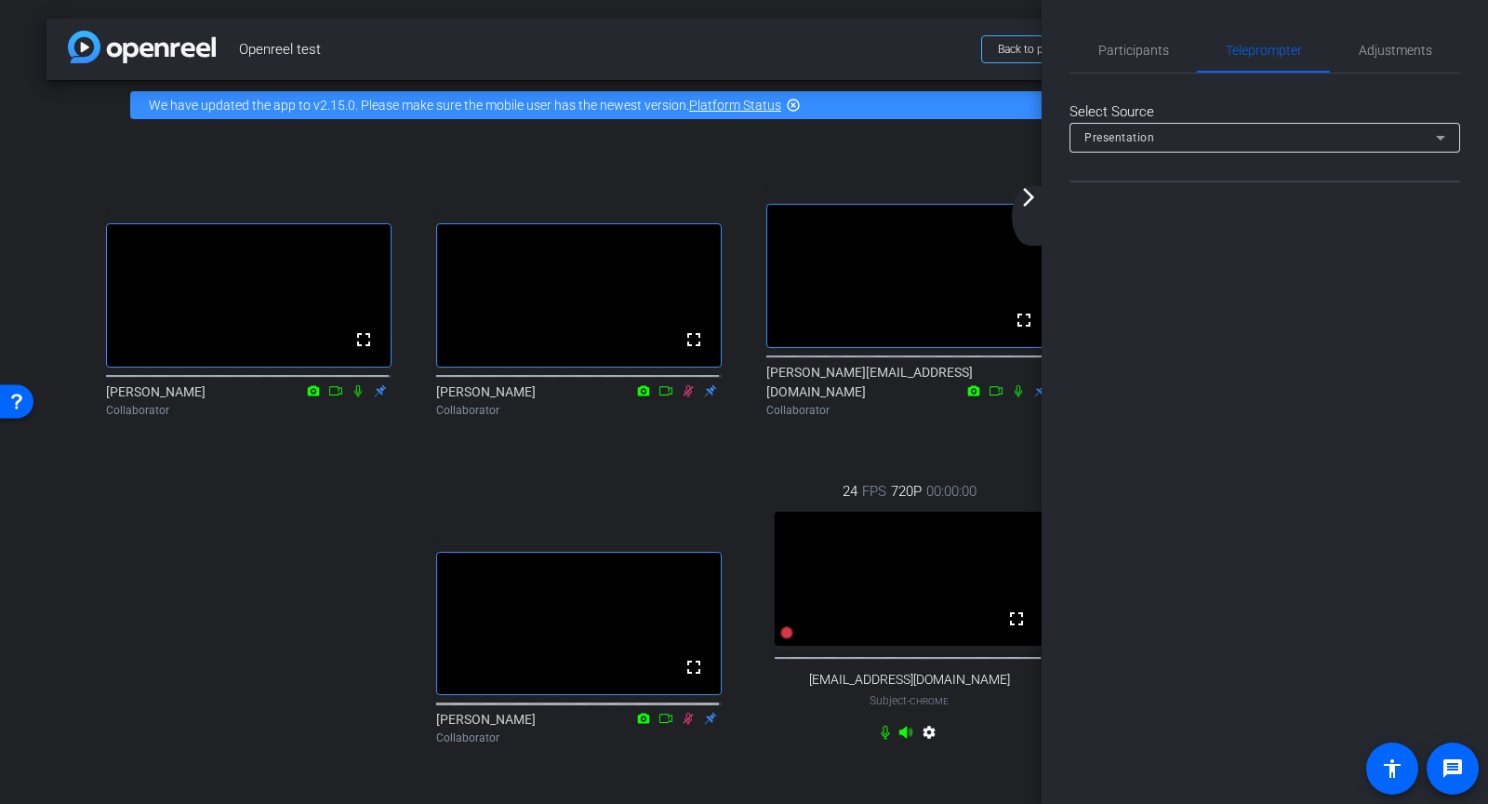
click at [1419, 334] on div "Participants Teleprompter Adjustments settings Flying Monkeys Media, LLC flip D…" at bounding box center [1265, 402] width 447 height 804
click at [1155, 53] on span "Participants" at bounding box center [1134, 50] width 71 height 13
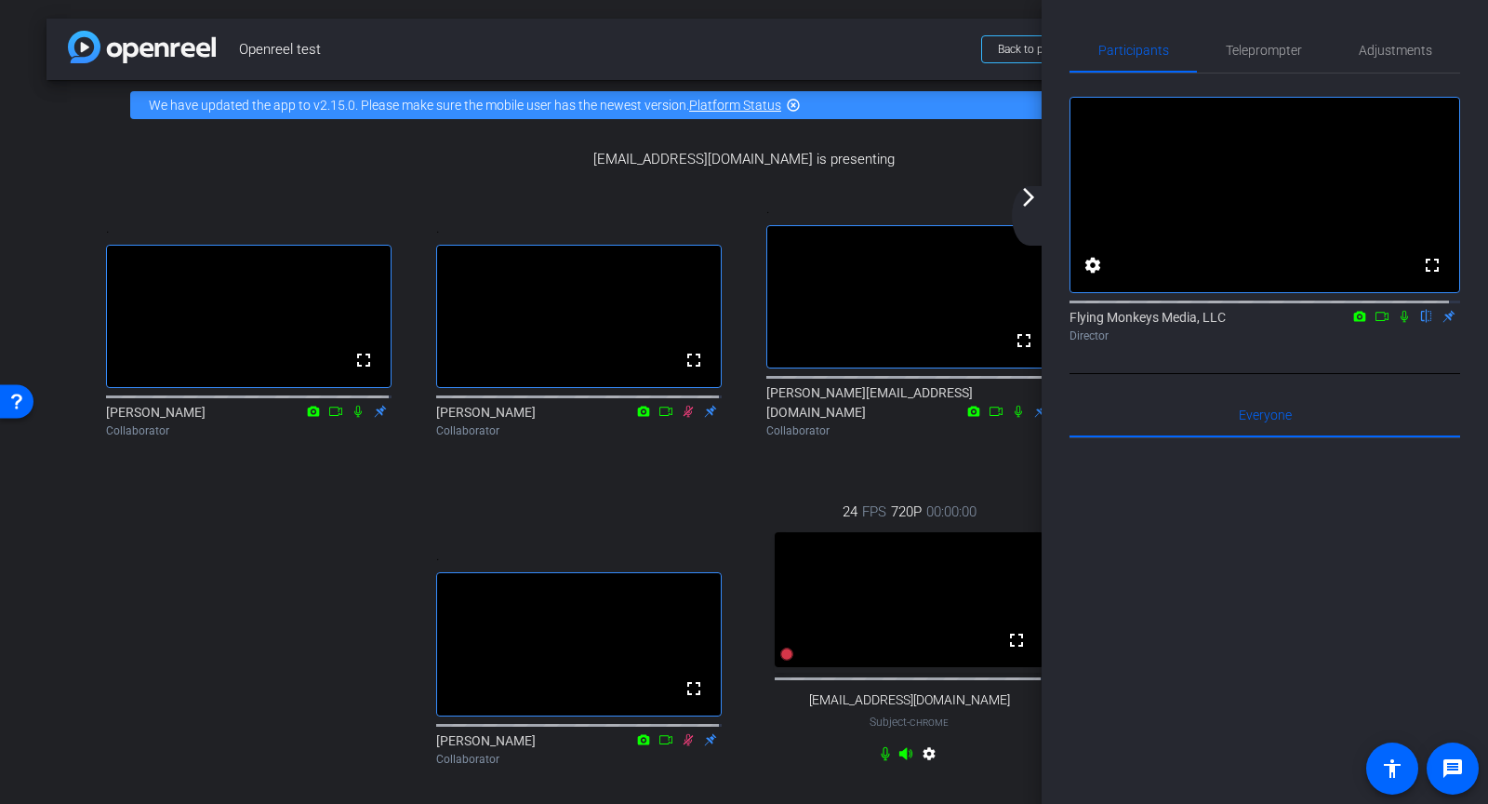
click at [1010, 155] on p "[EMAIL_ADDRESS][DOMAIN_NAME] is presenting" at bounding box center [744, 159] width 1321 height 21
click at [1028, 193] on mat-icon "arrow_forward_ios" at bounding box center [1029, 197] width 22 height 22
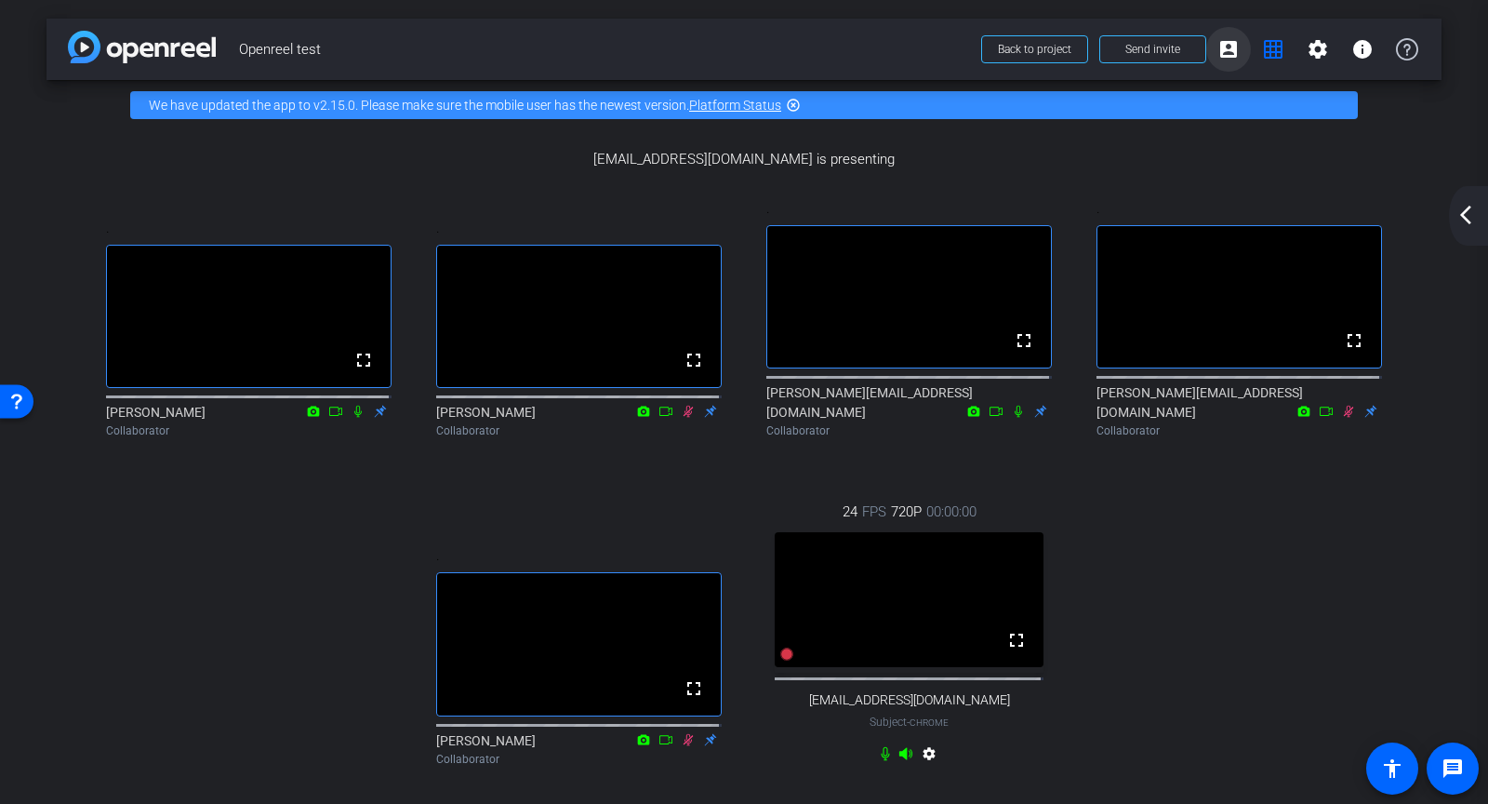
click at [1218, 47] on mat-icon "account_box" at bounding box center [1229, 49] width 22 height 22
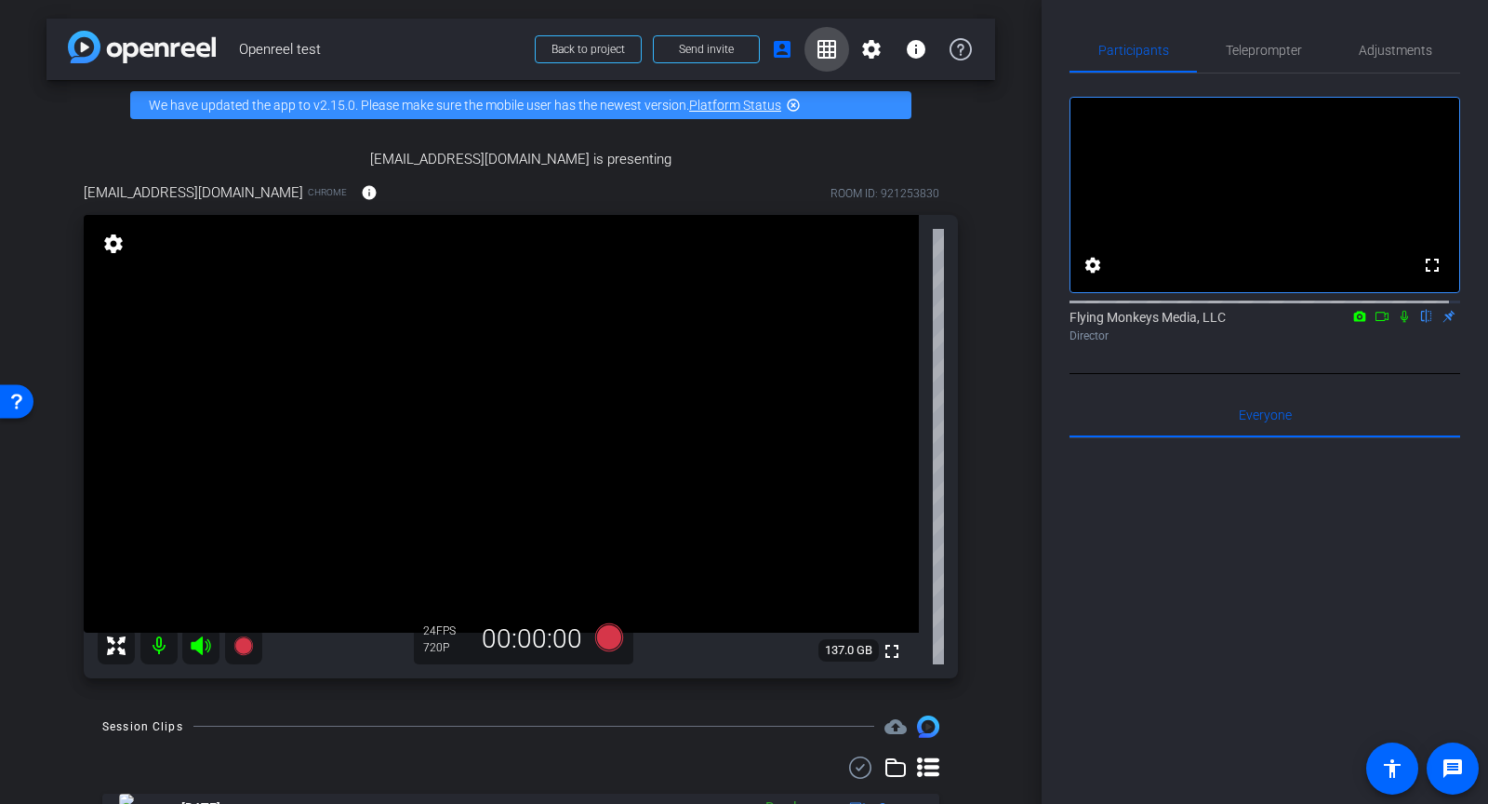
click at [822, 50] on mat-icon "grid_on" at bounding box center [827, 49] width 22 height 22
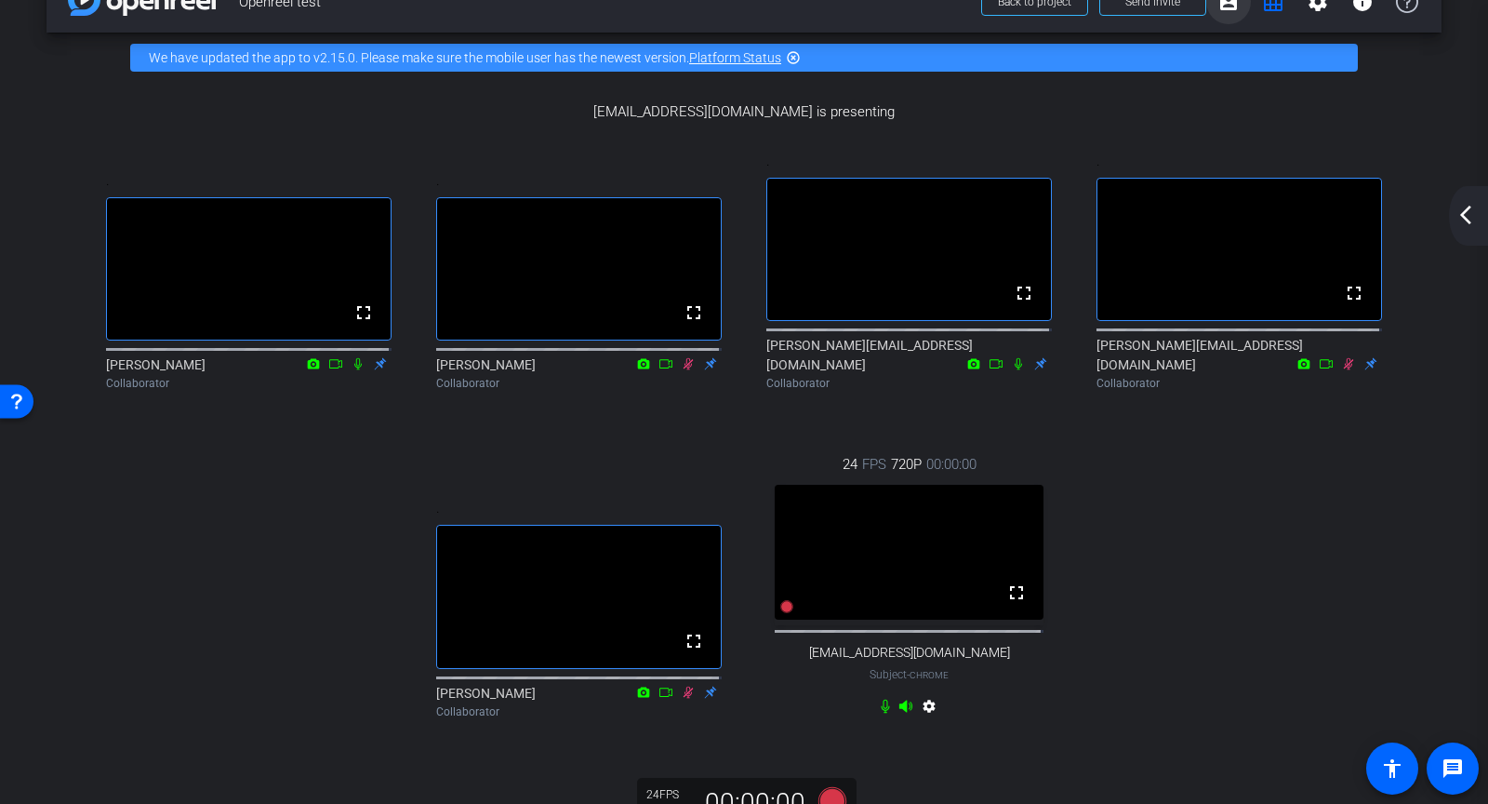
scroll to position [9, 0]
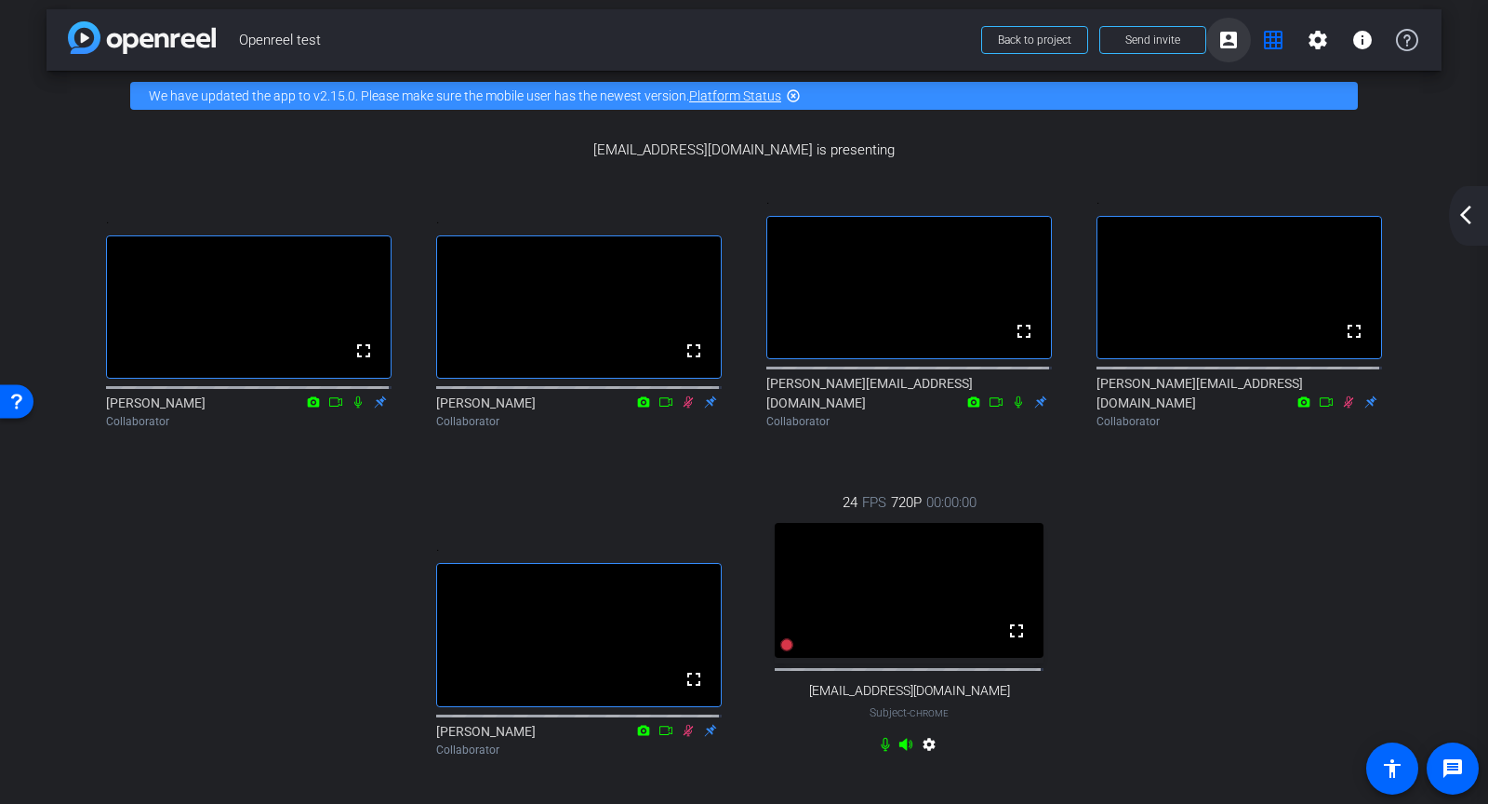
click at [1218, 39] on mat-icon "account_box" at bounding box center [1229, 40] width 22 height 22
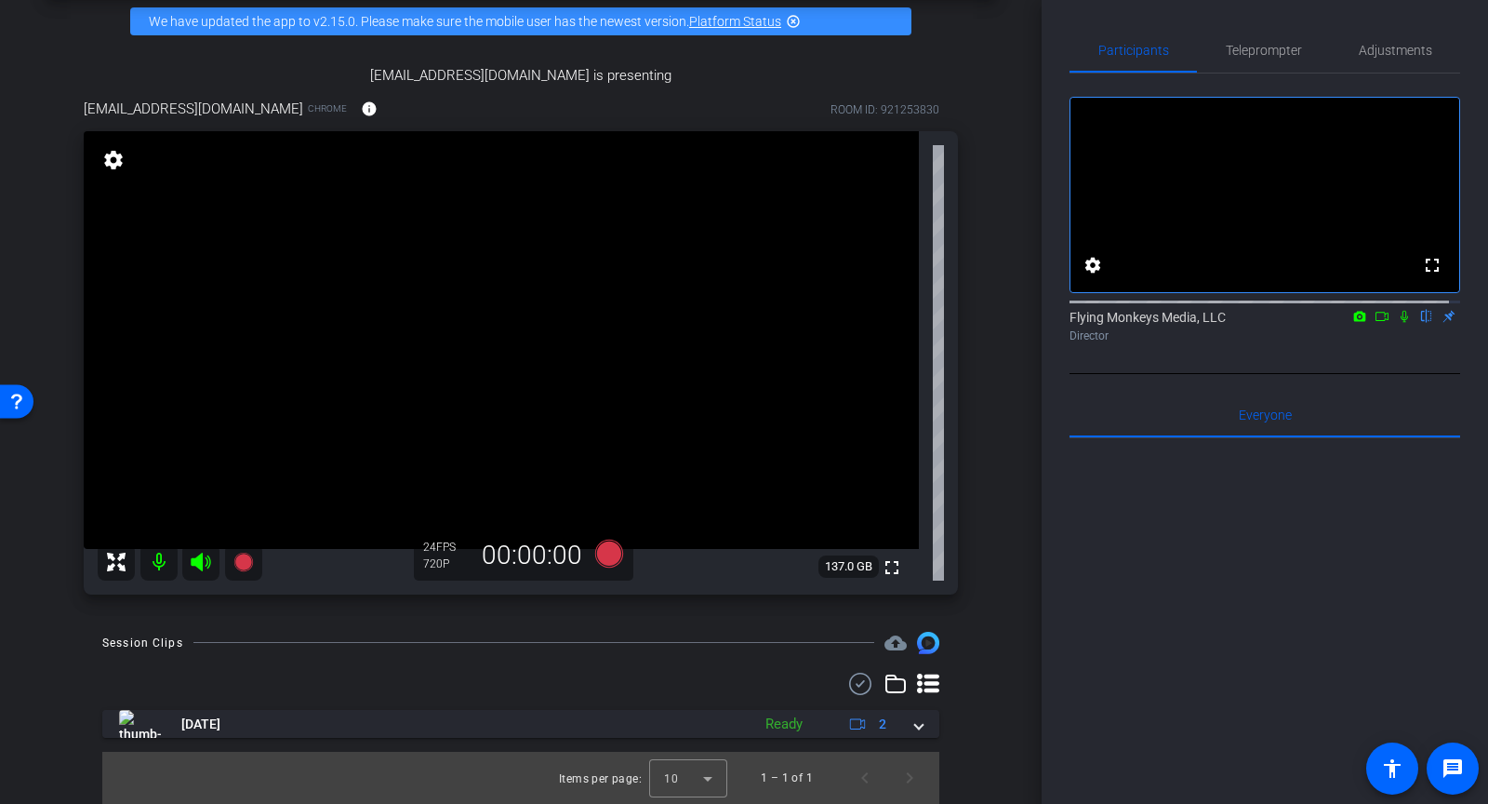
scroll to position [0, 0]
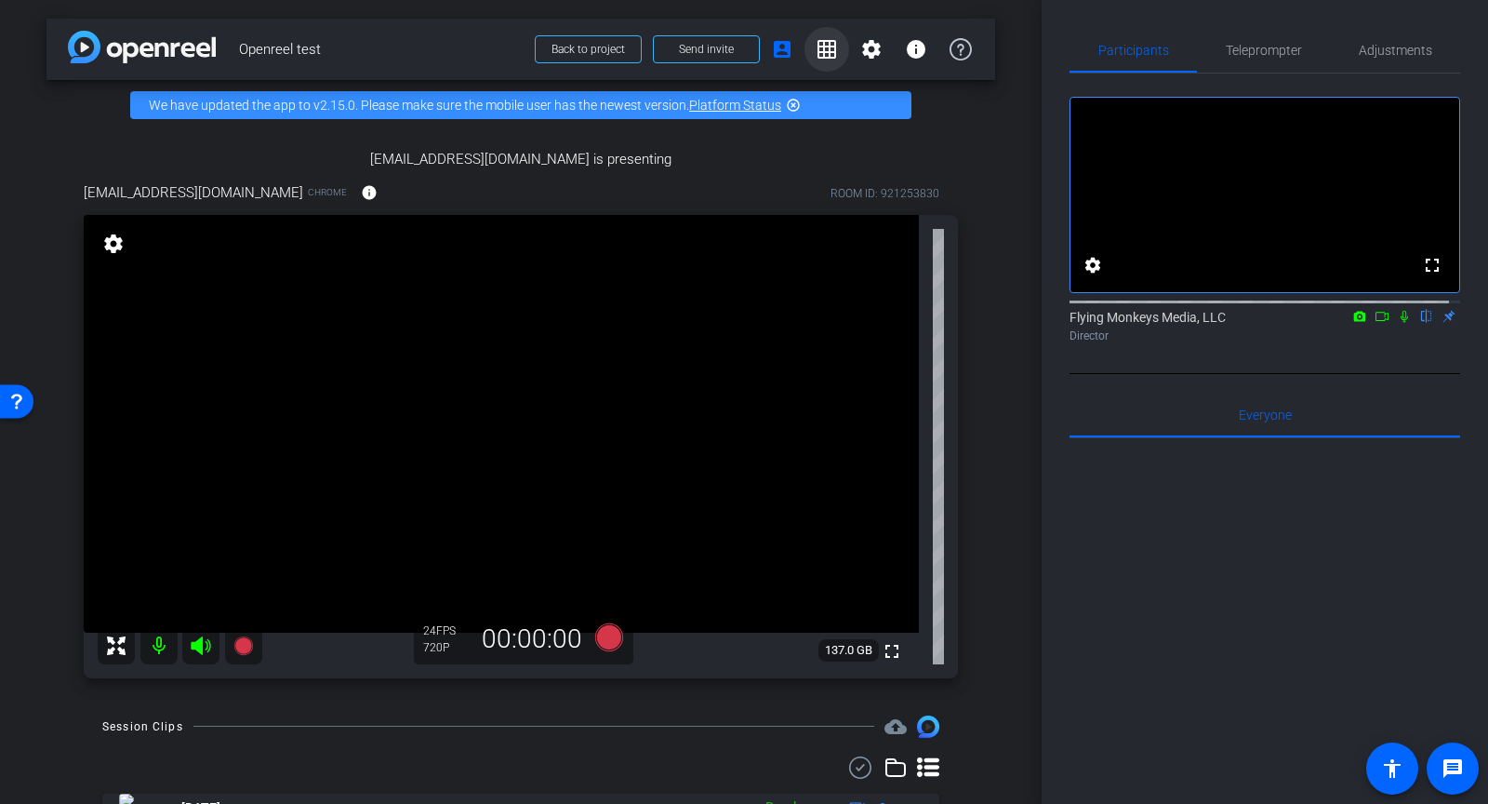
click at [818, 42] on mat-icon "grid_on" at bounding box center [827, 49] width 22 height 22
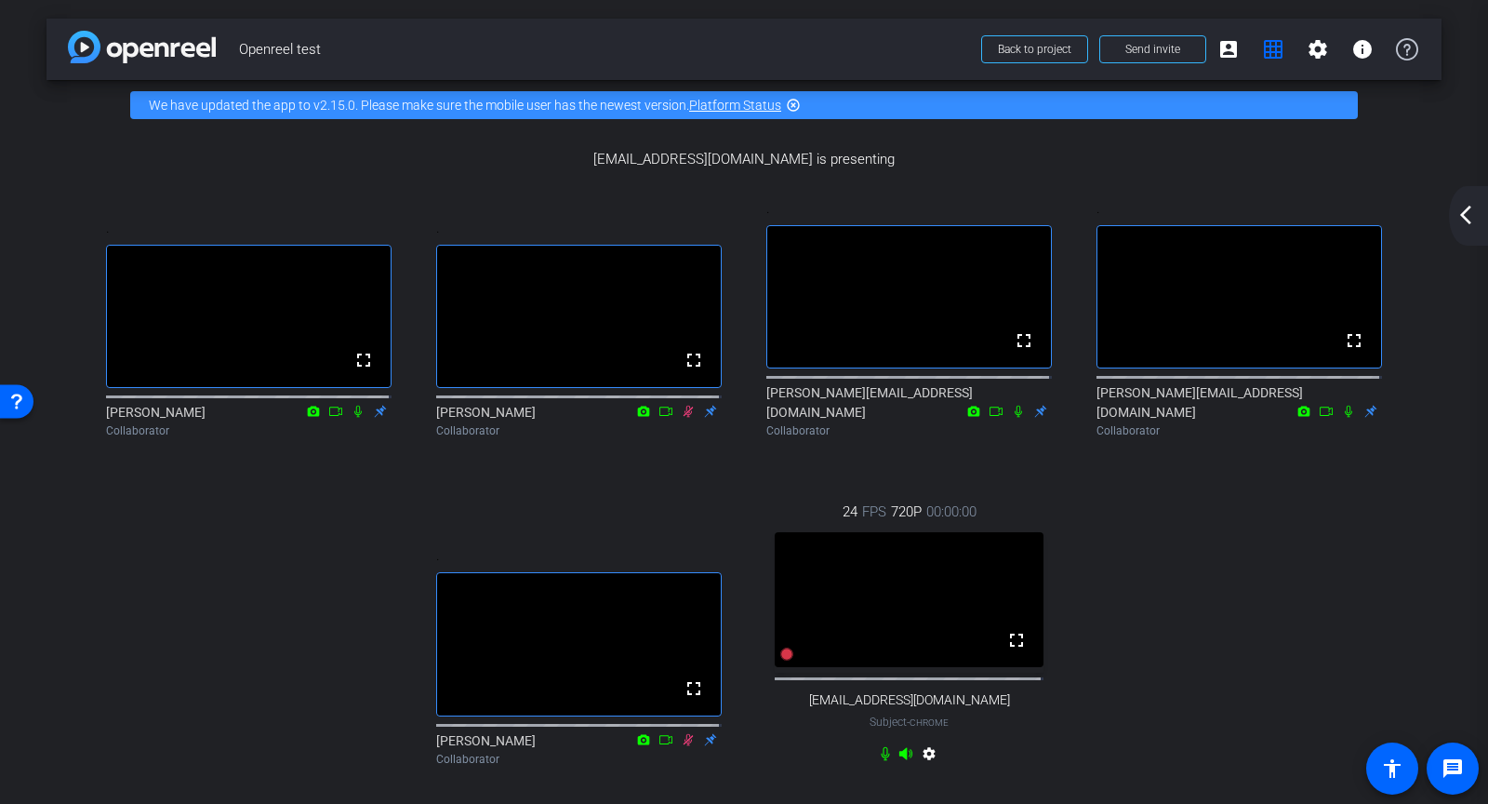
click at [1469, 232] on div "arrow_back_ios_new arrow_forward_ios" at bounding box center [1468, 216] width 39 height 60
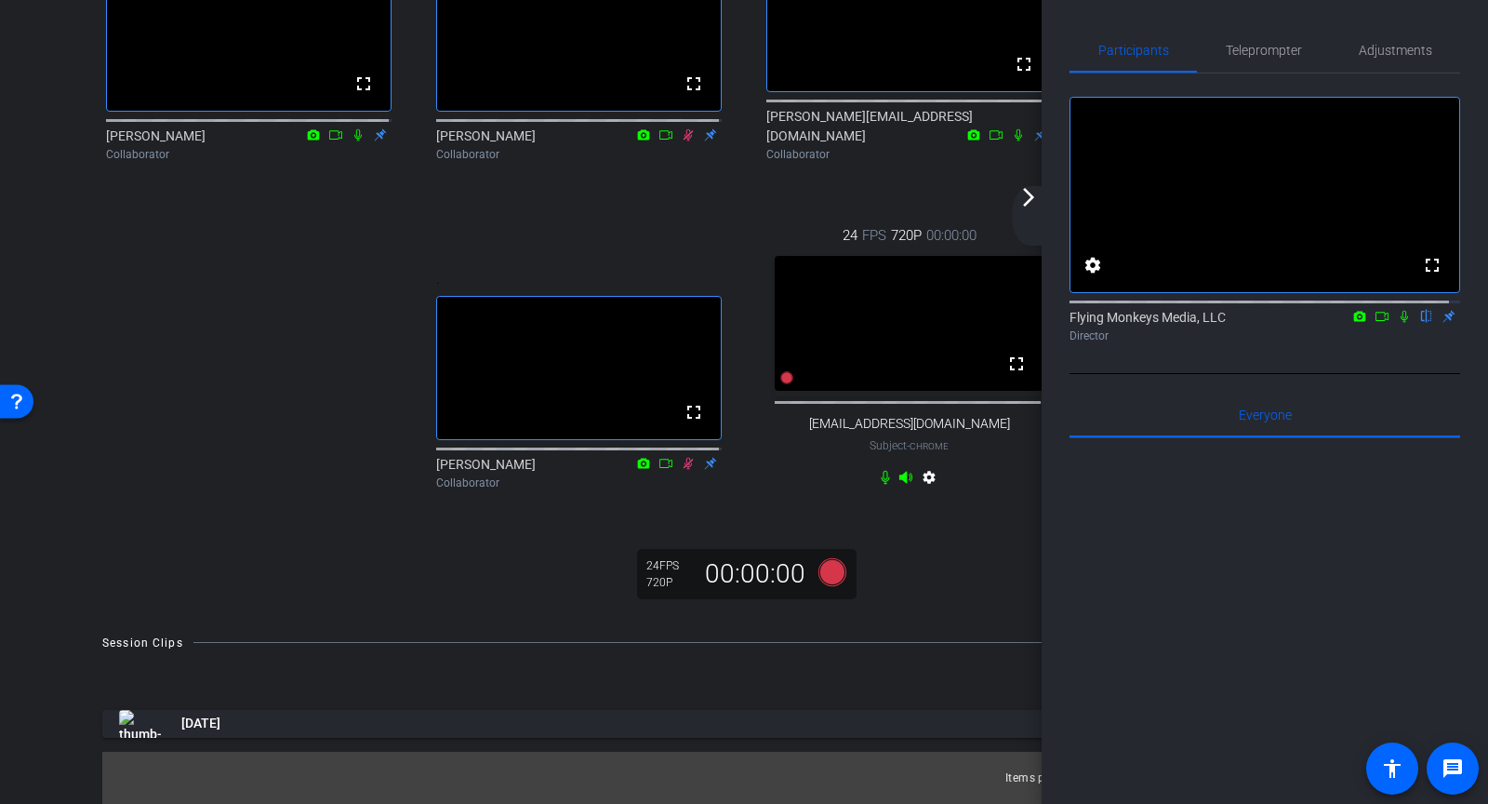
scroll to position [889, 0]
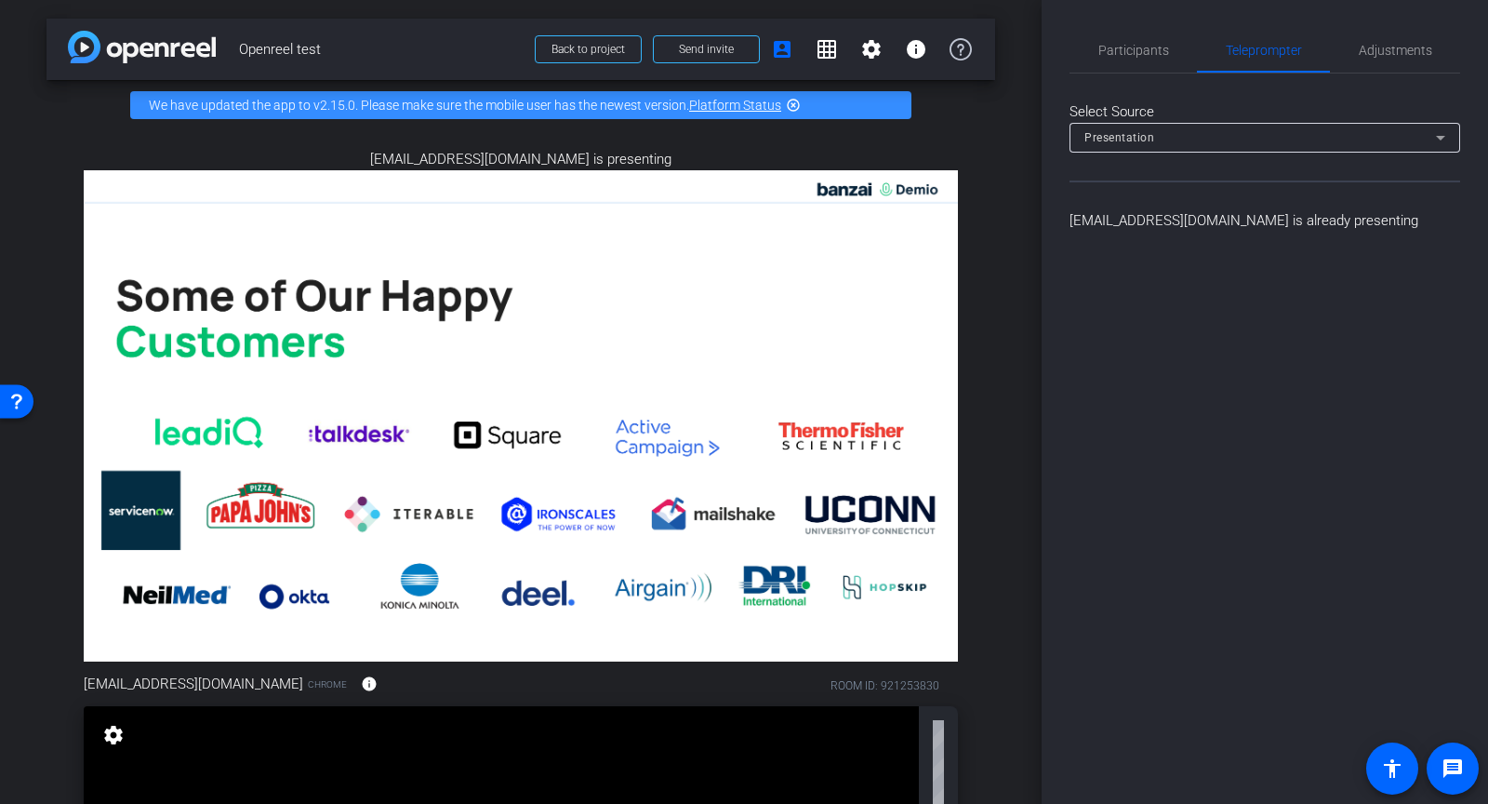
click at [1103, 83] on div "Select Source Presentation [EMAIL_ADDRESS][DOMAIN_NAME] is already presenting" at bounding box center [1265, 151] width 391 height 157
click at [1106, 55] on span "Participants" at bounding box center [1134, 50] width 71 height 13
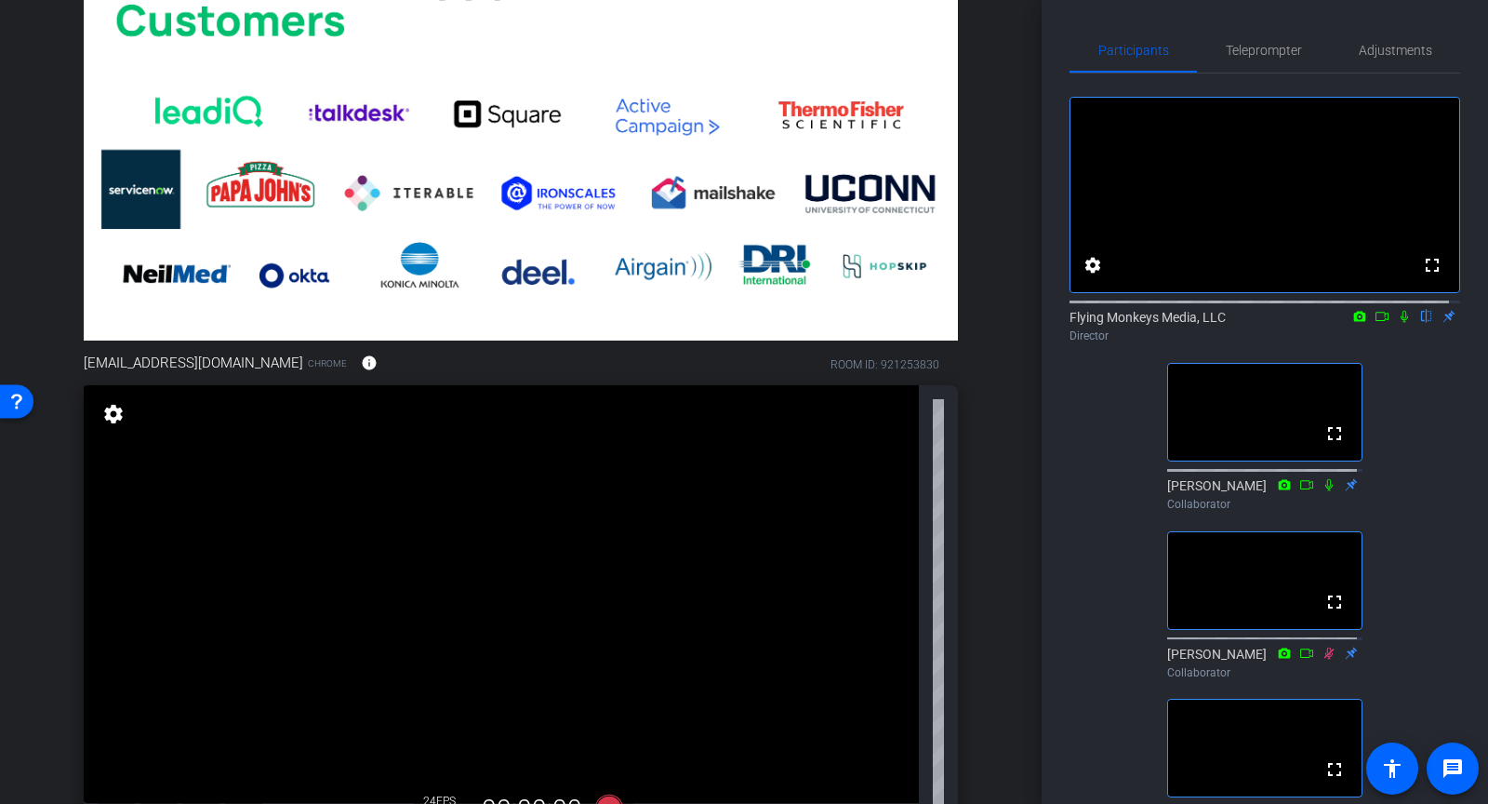
scroll to position [568, 0]
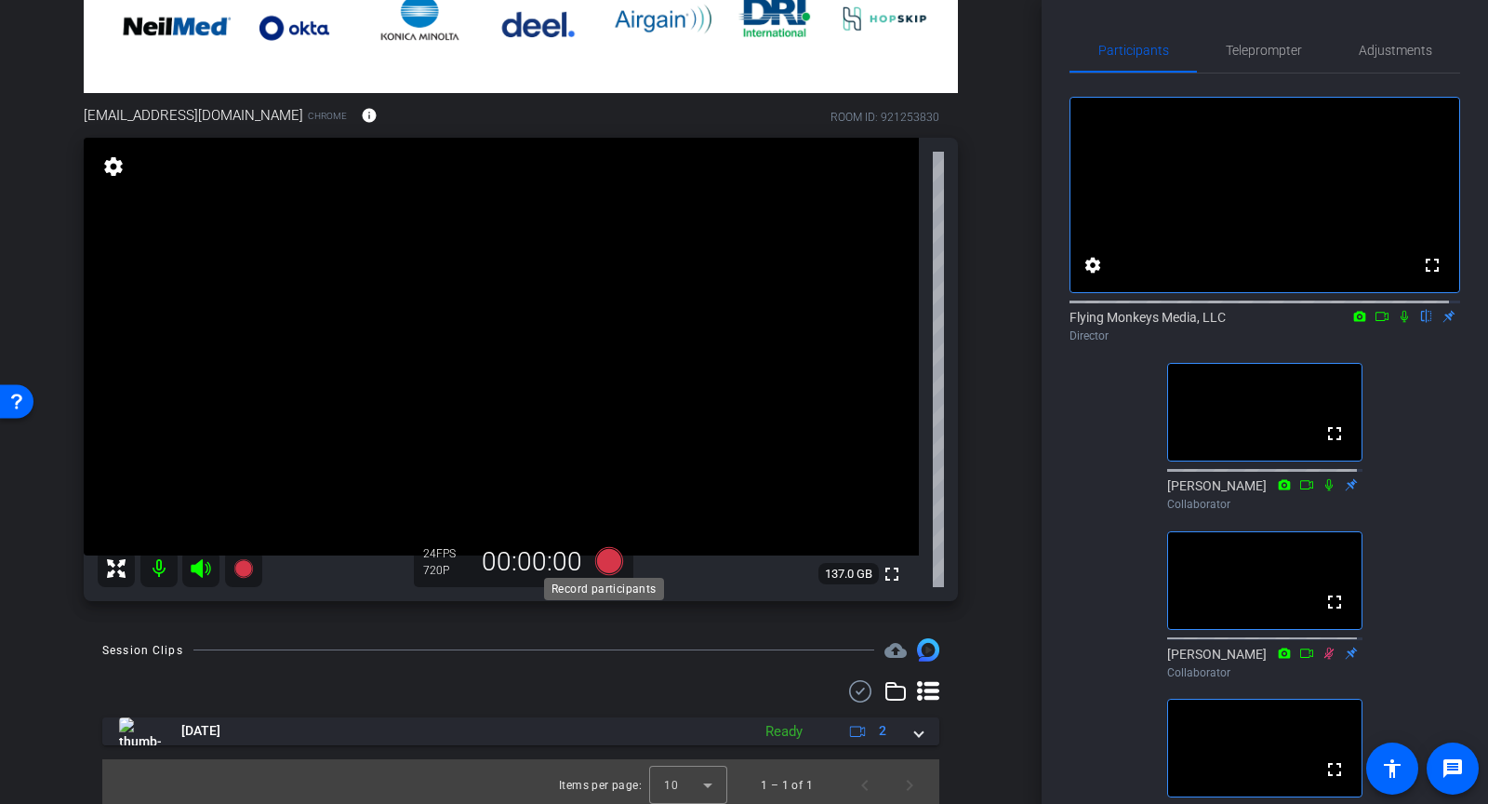
click at [601, 557] on icon at bounding box center [609, 560] width 28 height 28
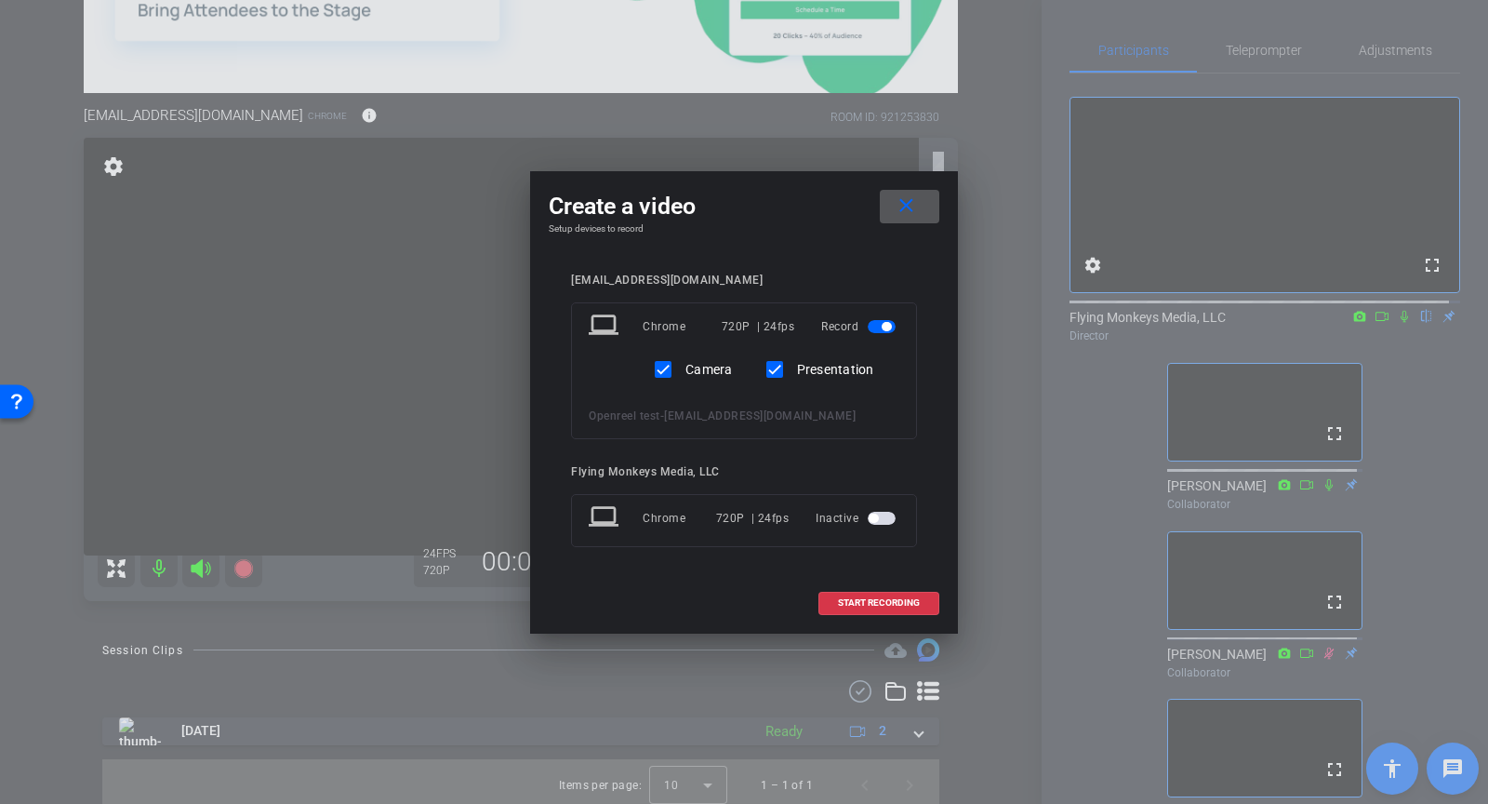
click at [915, 204] on mat-icon "close" at bounding box center [906, 205] width 23 height 23
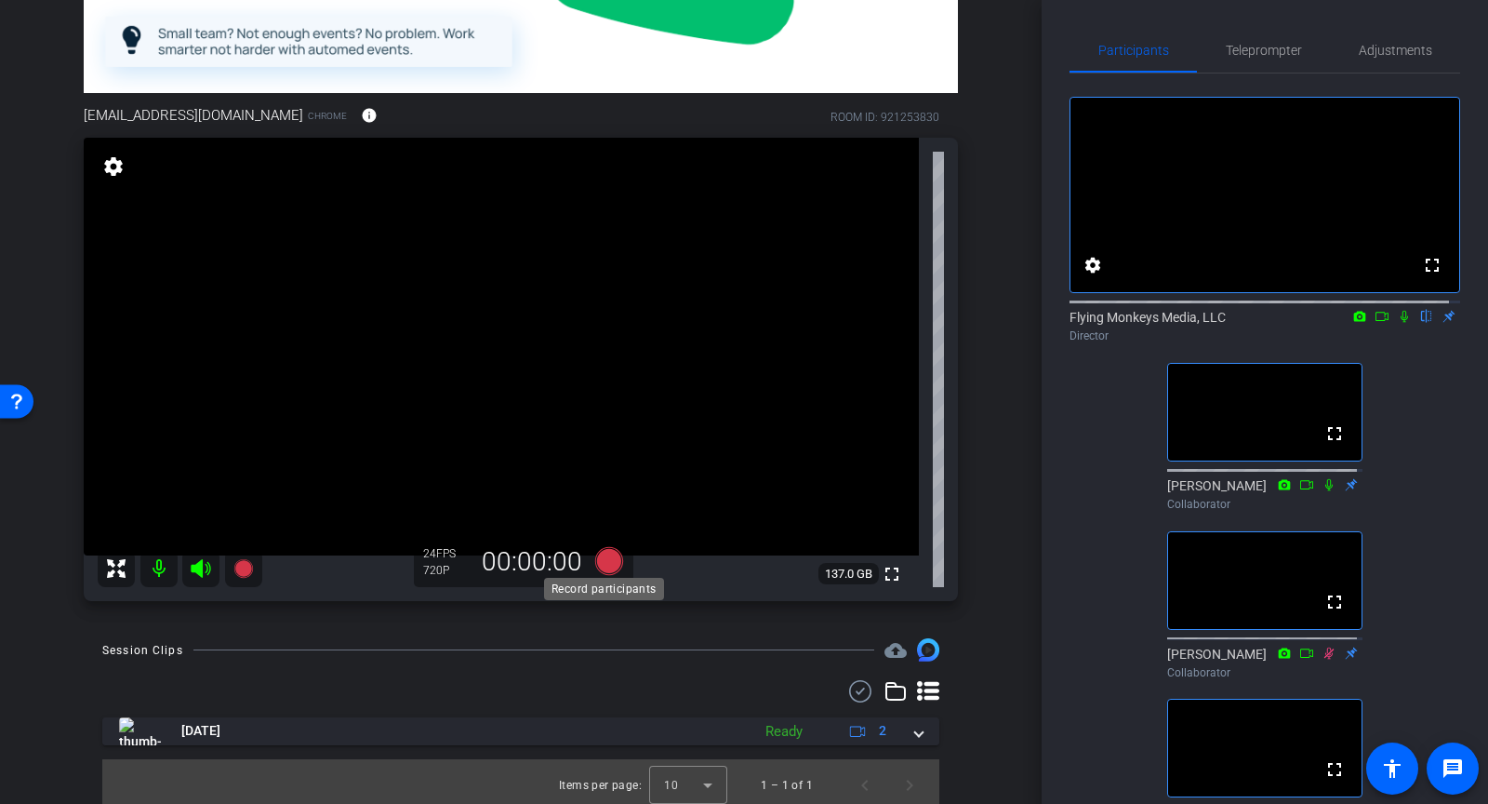
click at [598, 560] on icon at bounding box center [609, 560] width 28 height 28
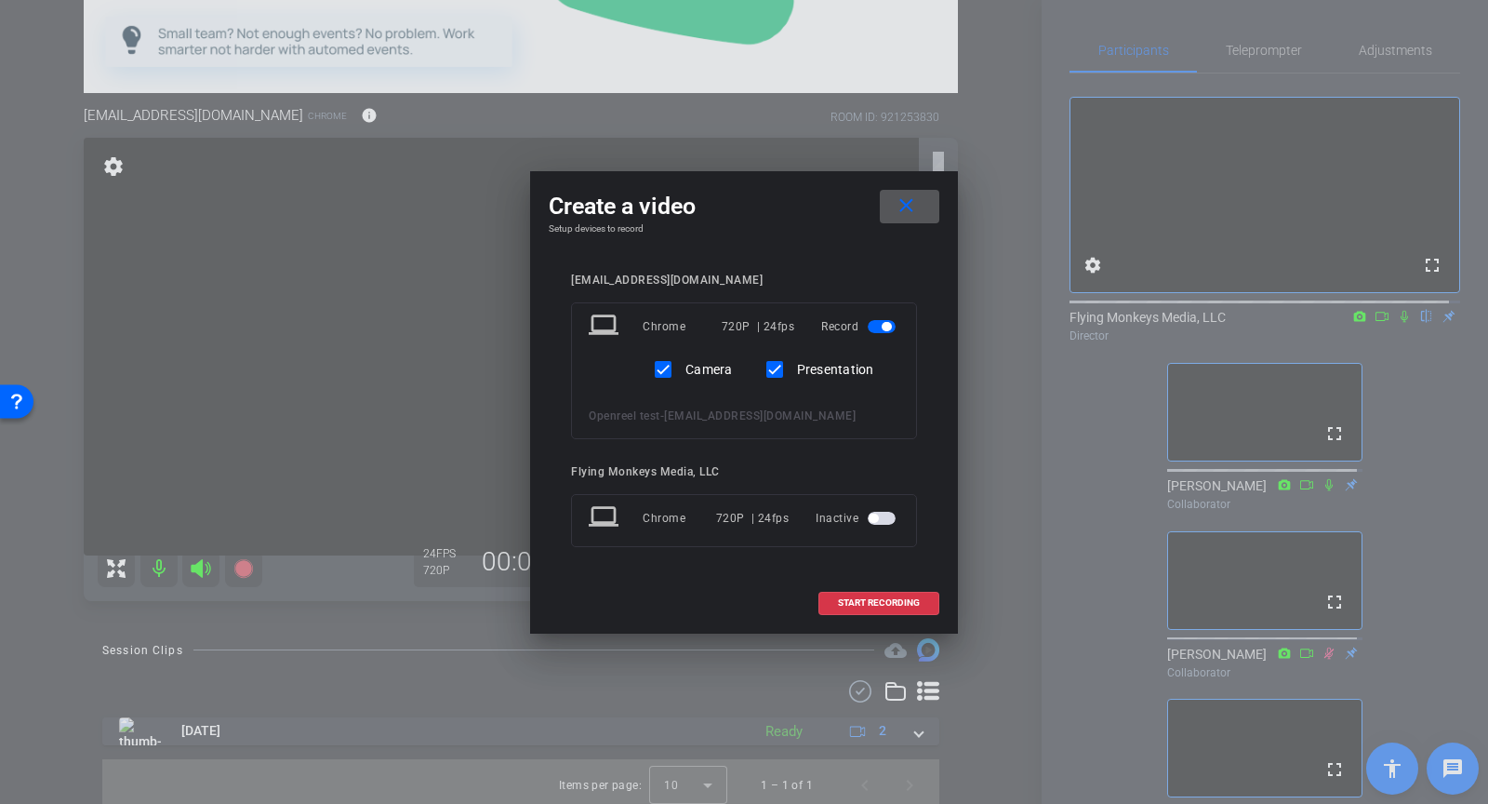
click at [886, 606] on span "START RECORDING" at bounding box center [879, 602] width 82 height 9
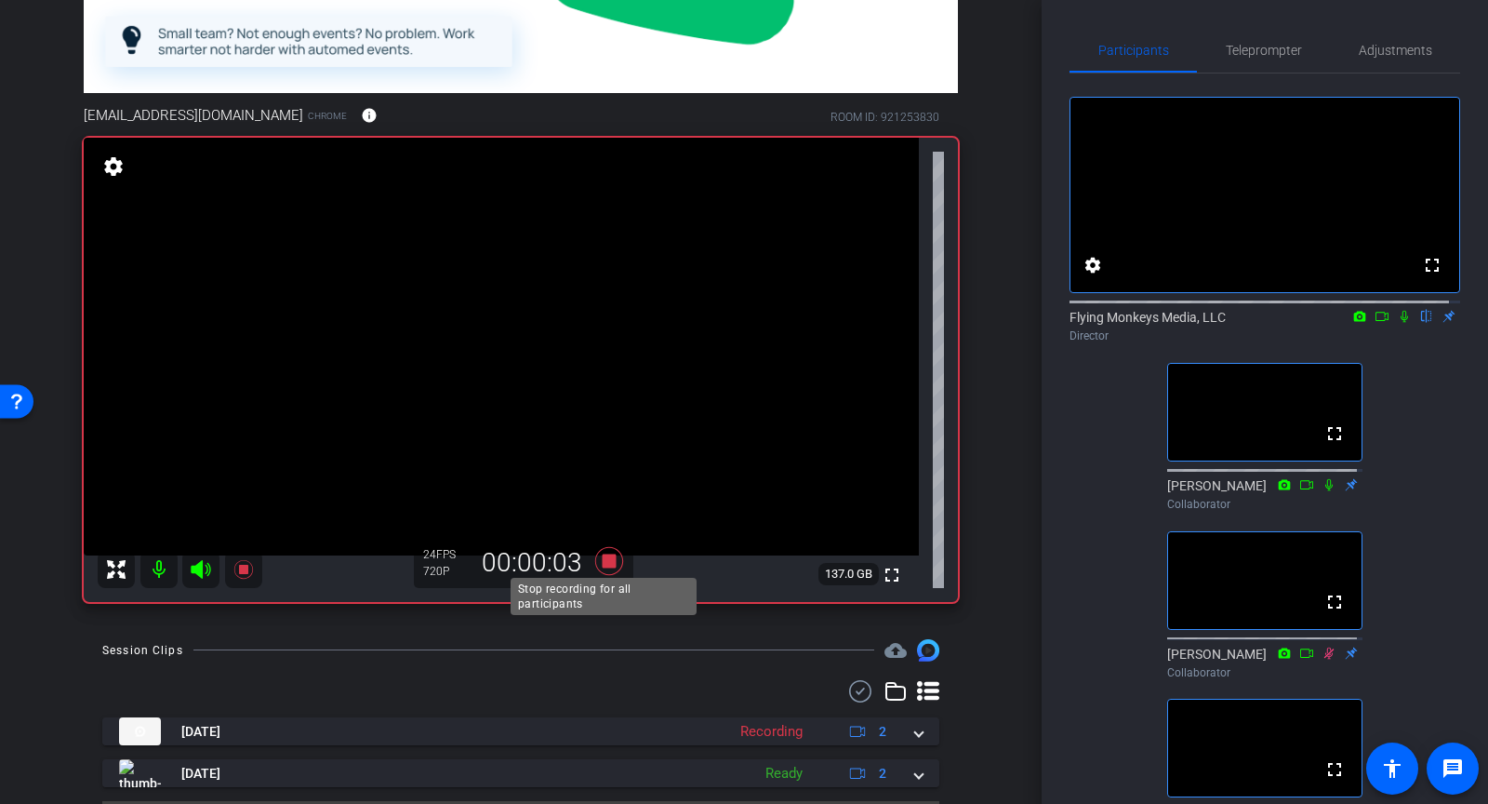
click at [599, 558] on icon at bounding box center [609, 561] width 28 height 28
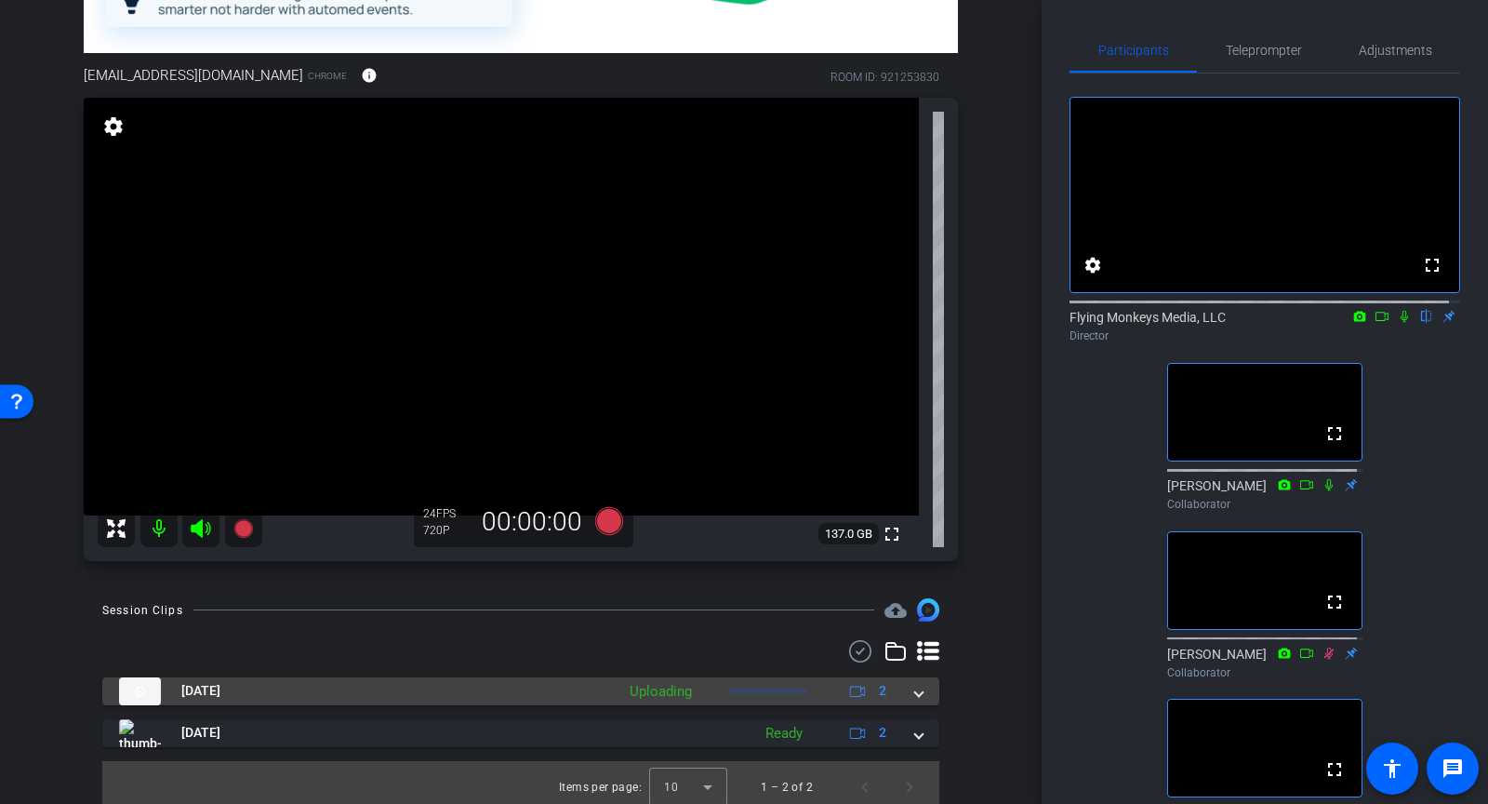
scroll to position [610, 0]
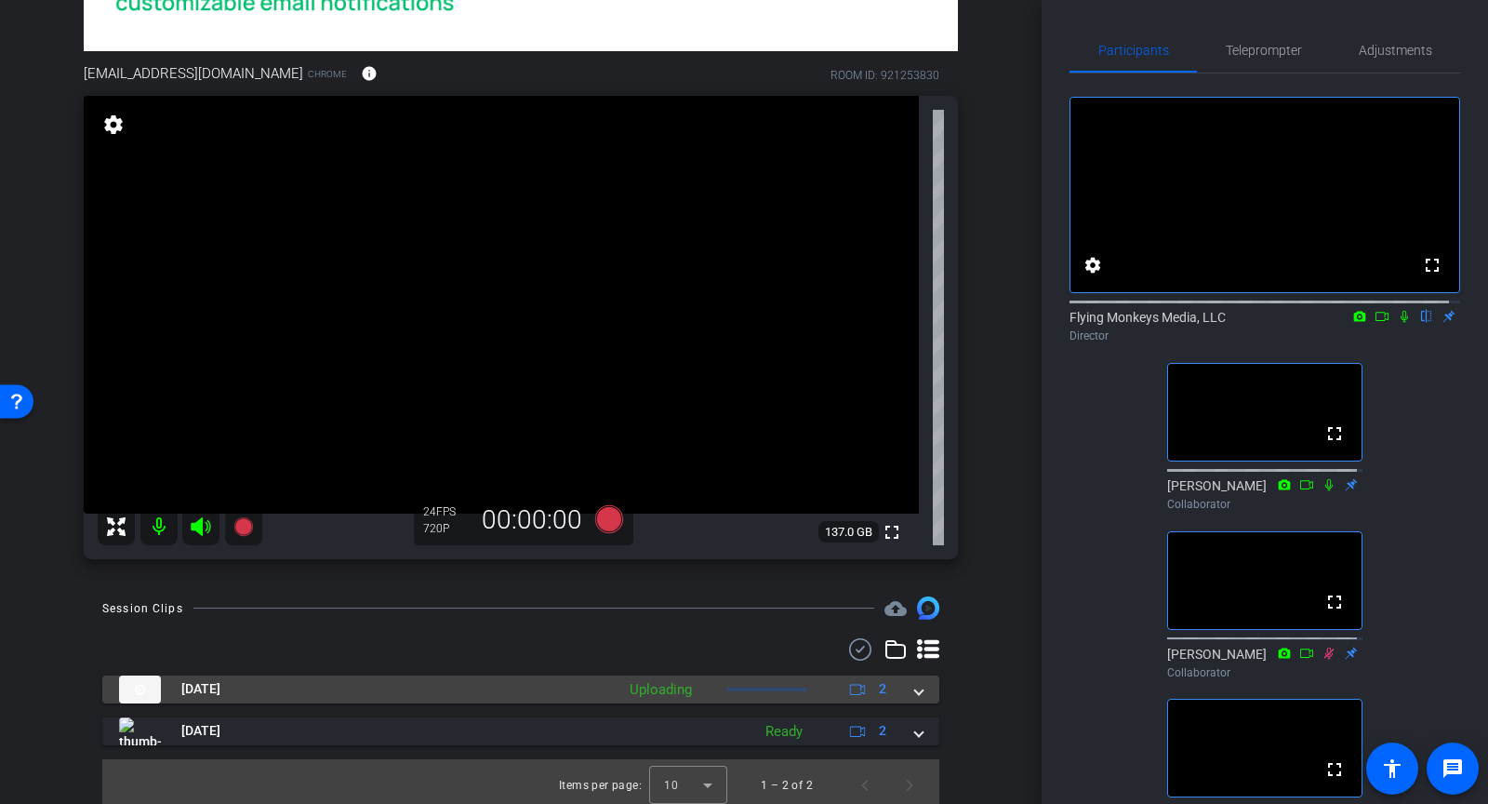
click at [915, 686] on span at bounding box center [918, 689] width 7 height 20
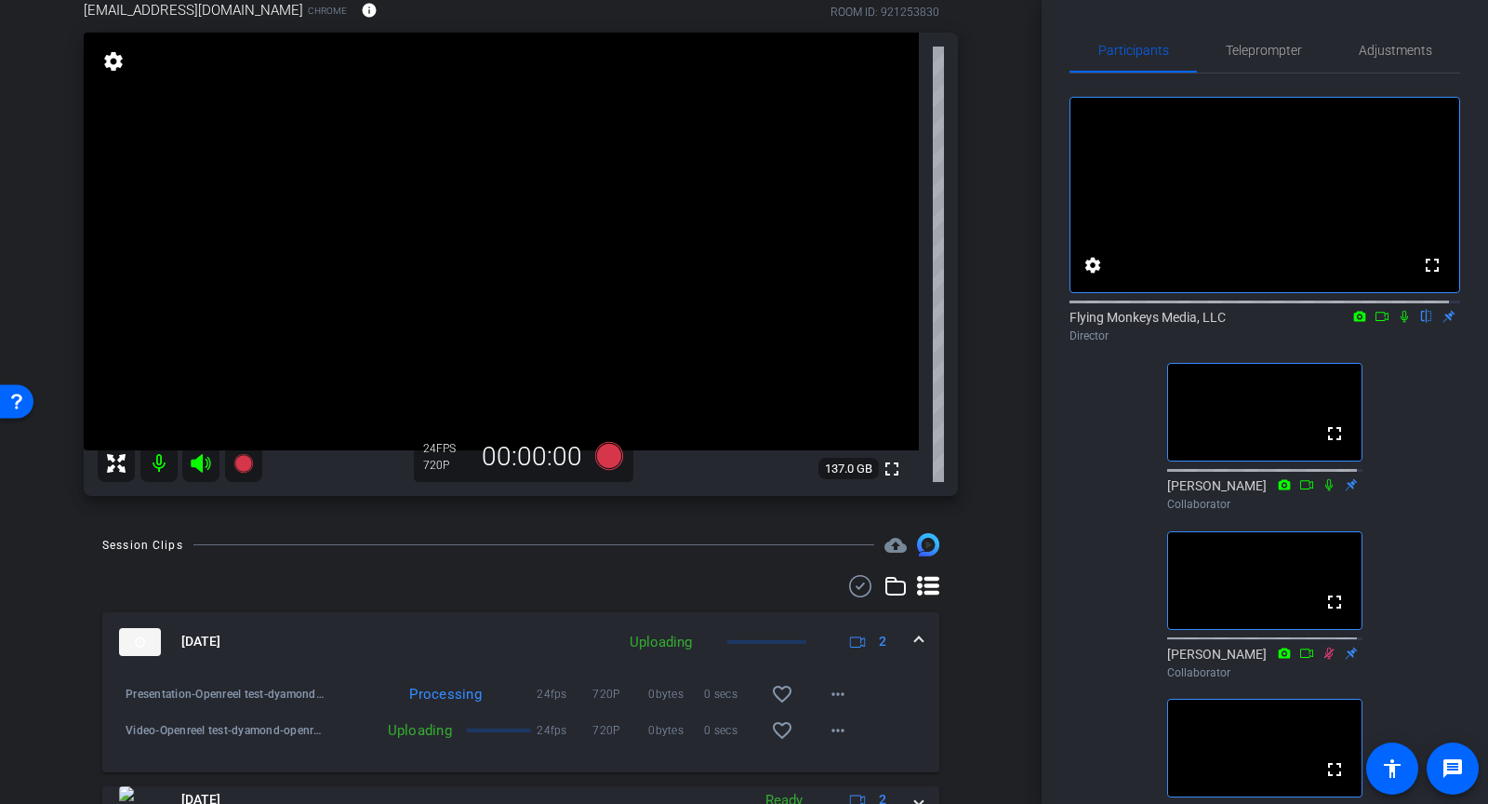
scroll to position [742, 0]
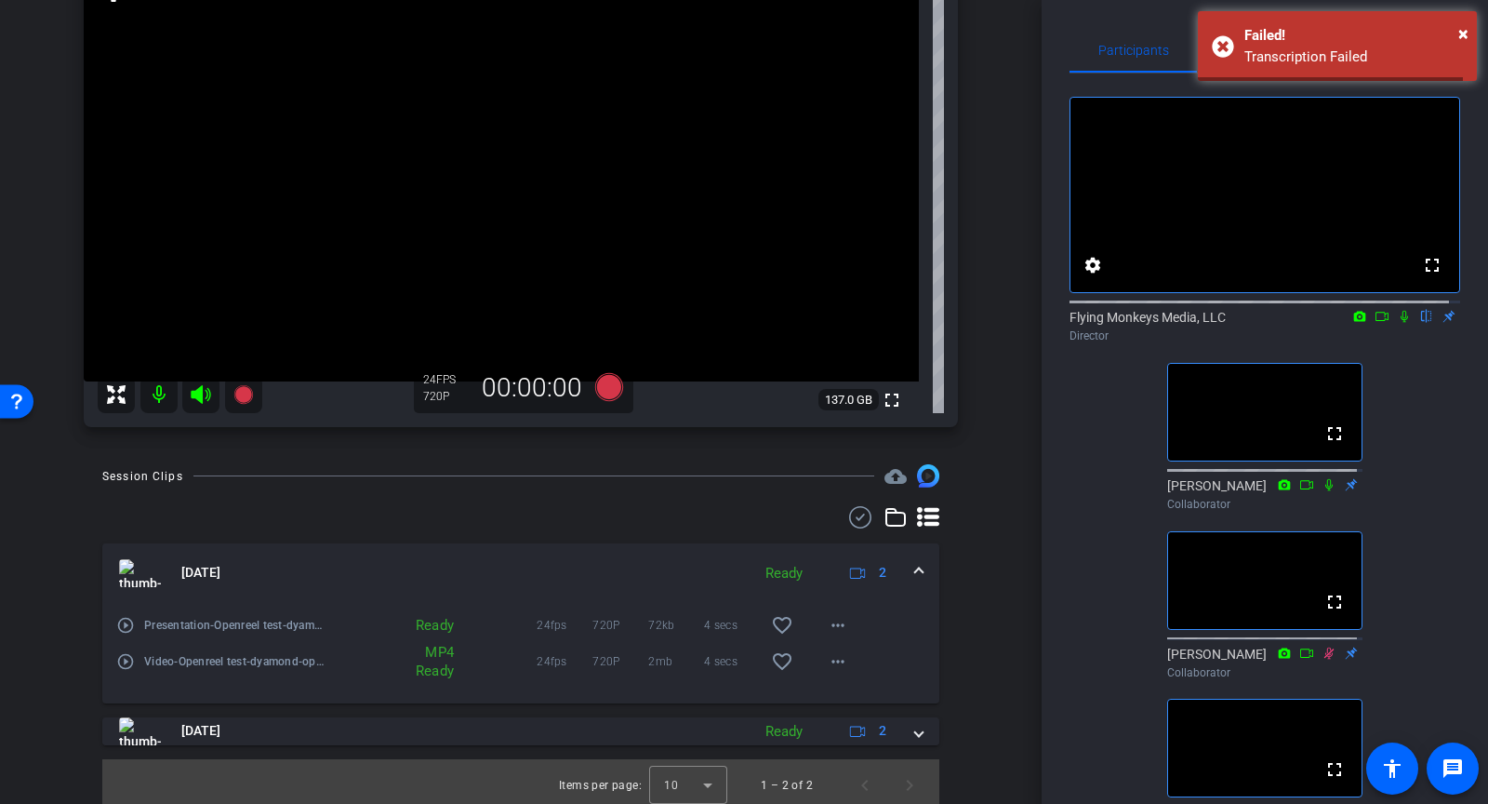
click at [126, 619] on mat-icon "play_circle_outline" at bounding box center [125, 625] width 19 height 19
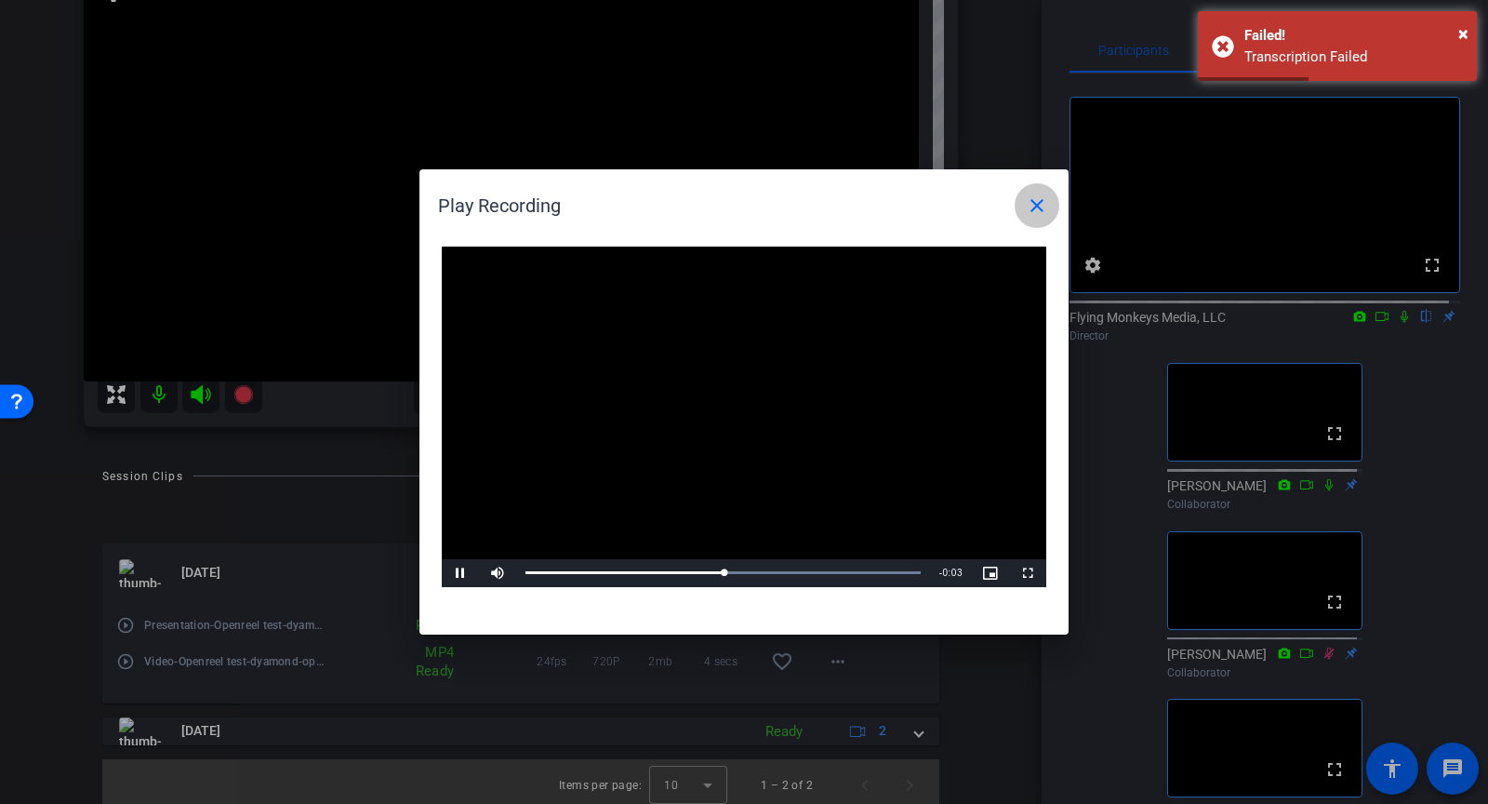
drag, startPoint x: 1034, startPoint y: 206, endPoint x: 823, endPoint y: 446, distance: 319.7
click at [1034, 206] on mat-icon "close" at bounding box center [1037, 205] width 22 height 22
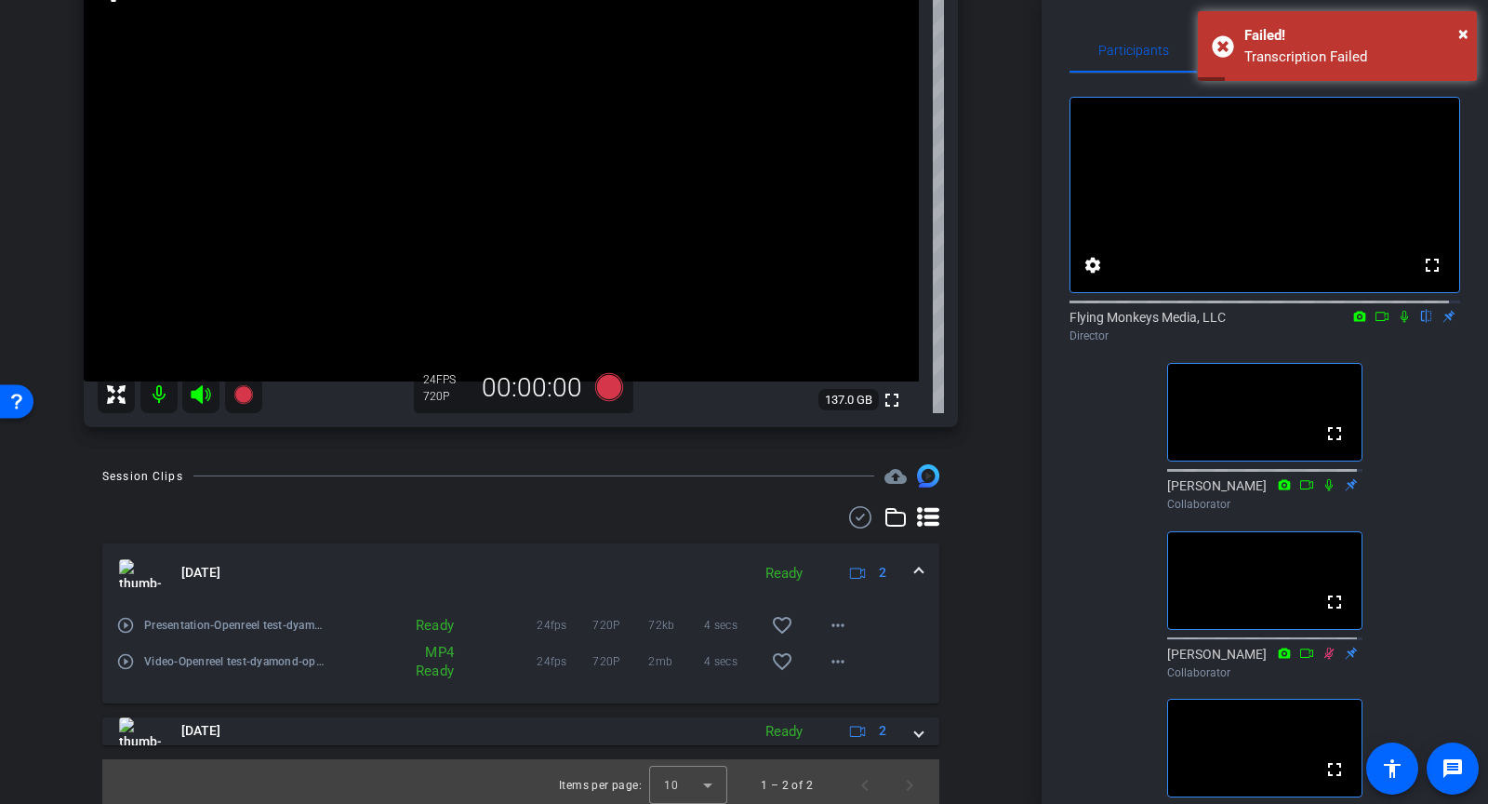
click at [124, 653] on mat-icon "play_circle_outline" at bounding box center [125, 661] width 19 height 19
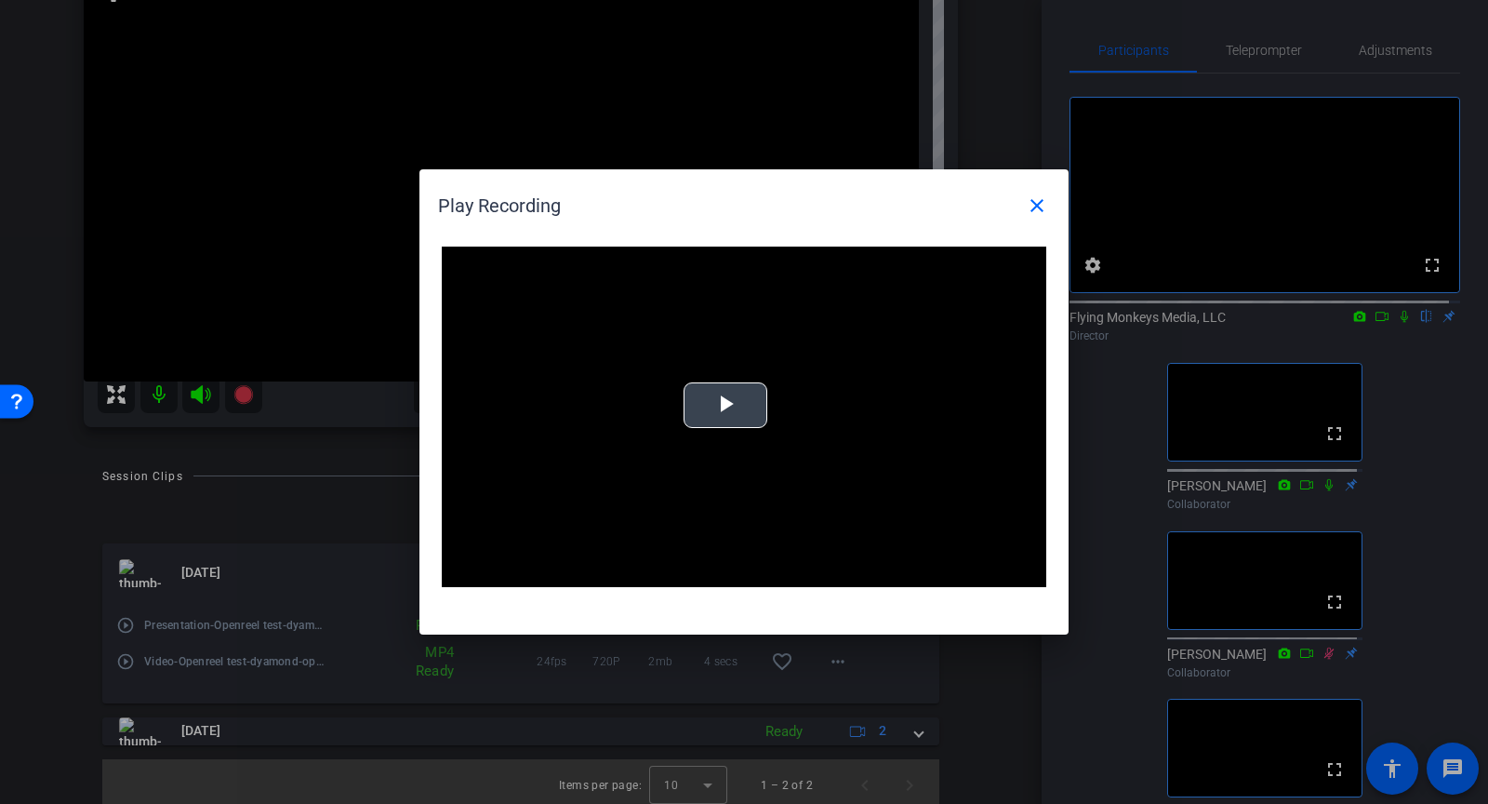
click at [726, 406] on span "Video Player" at bounding box center [726, 406] width 0 height 0
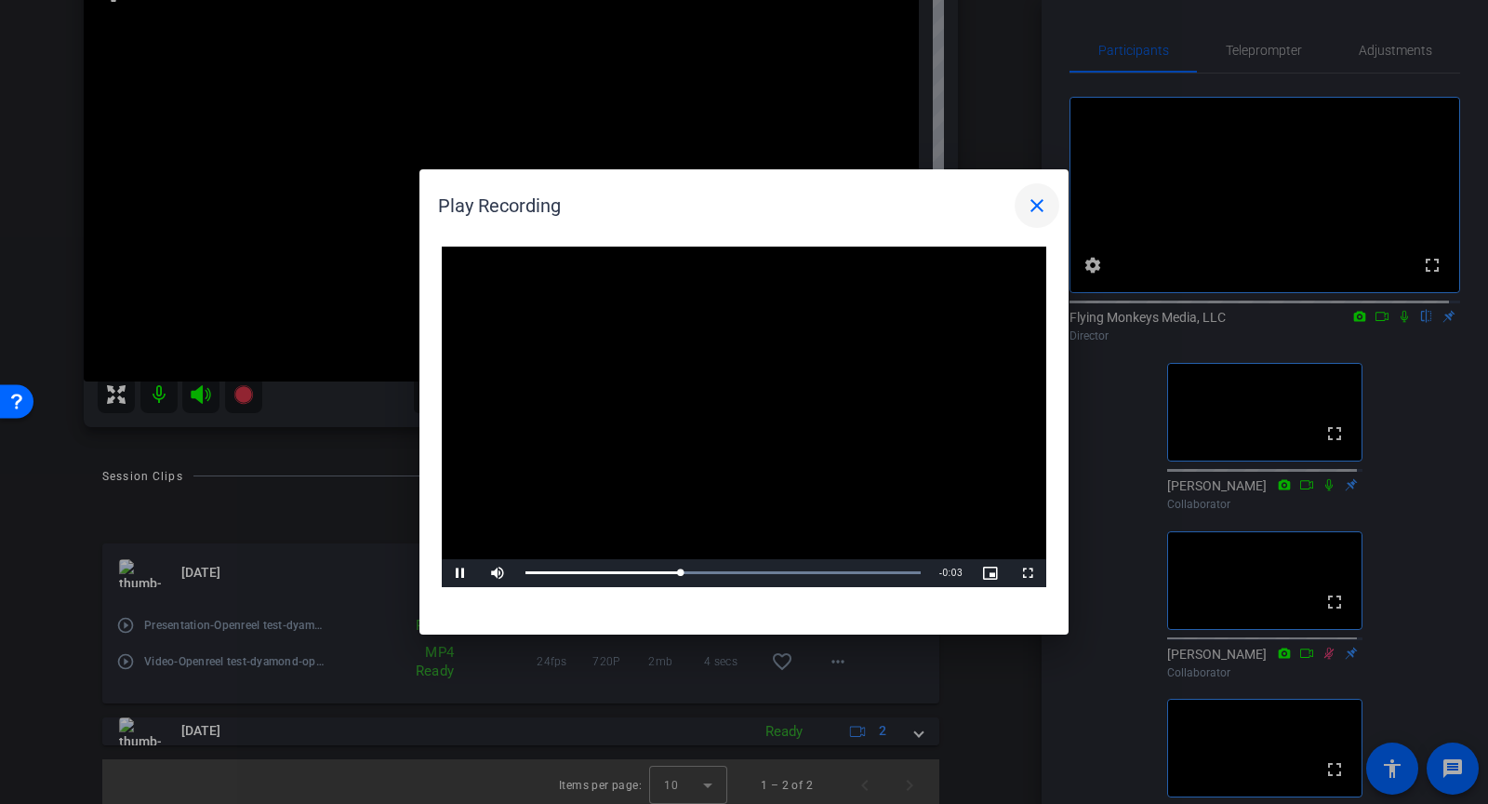
click at [1034, 209] on mat-icon "close" at bounding box center [1037, 205] width 22 height 22
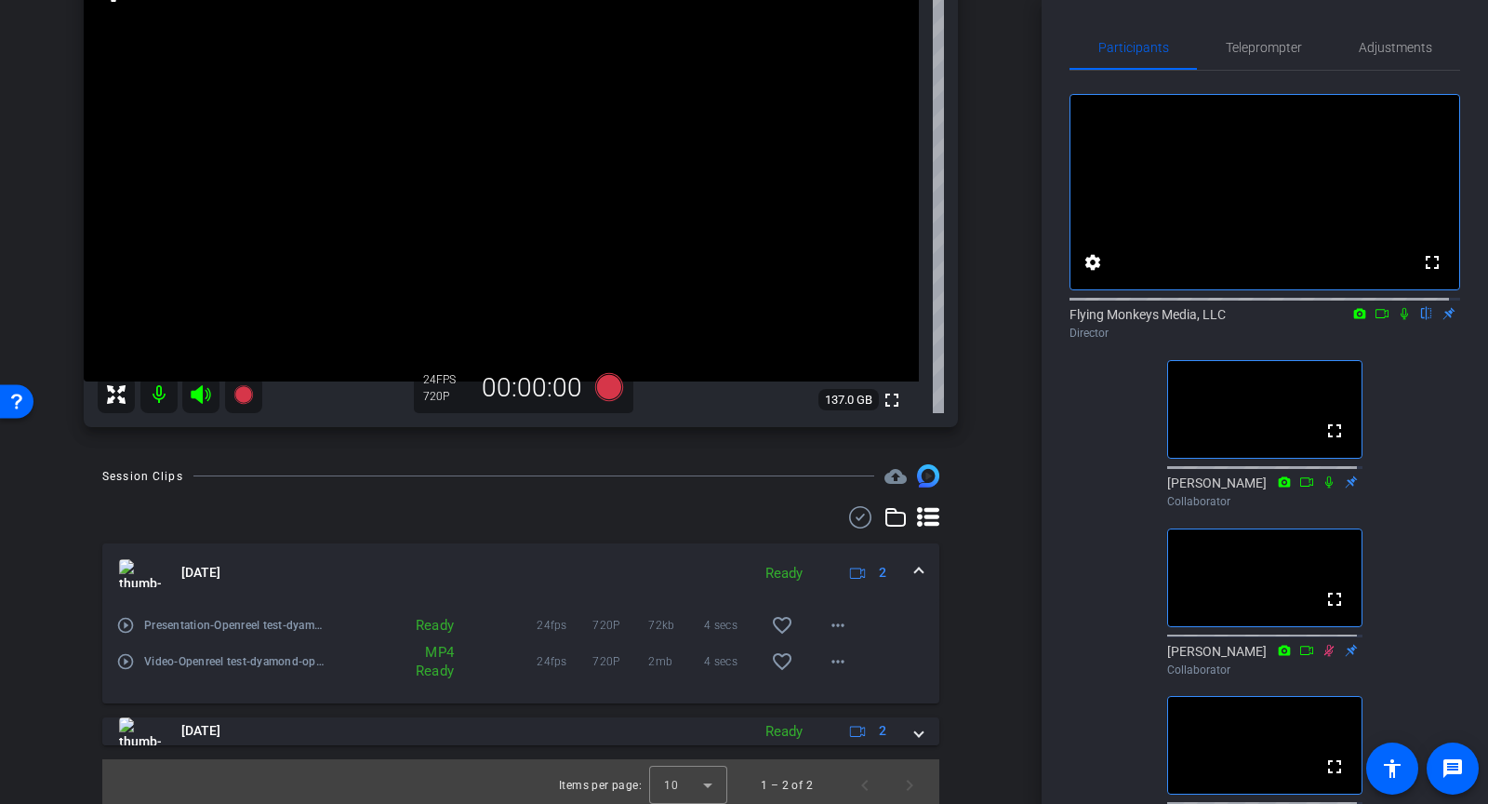
scroll to position [0, 0]
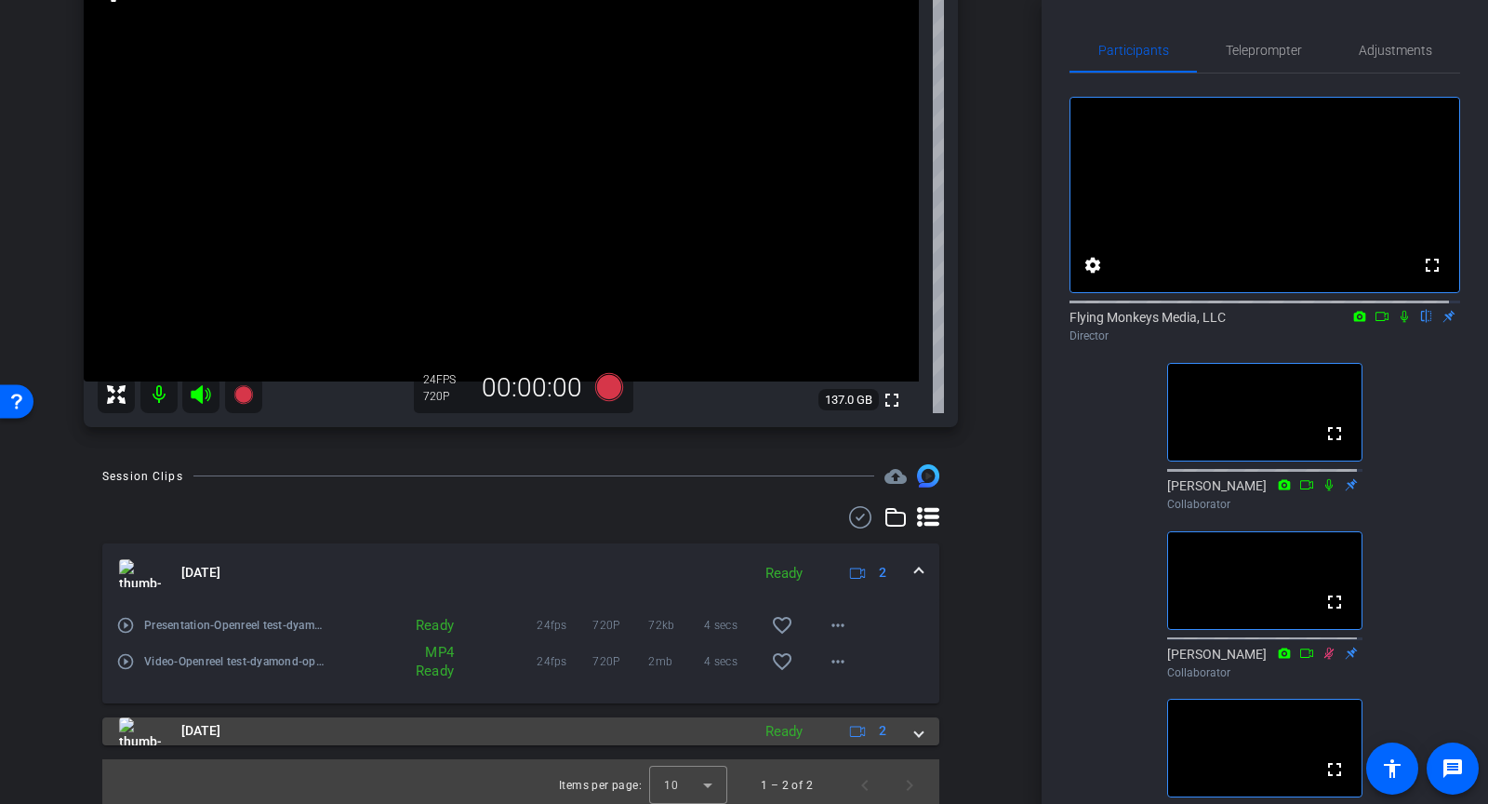
click at [913, 721] on mat-expansion-panel-header "[DATE] Ready 2" at bounding box center [520, 731] width 837 height 28
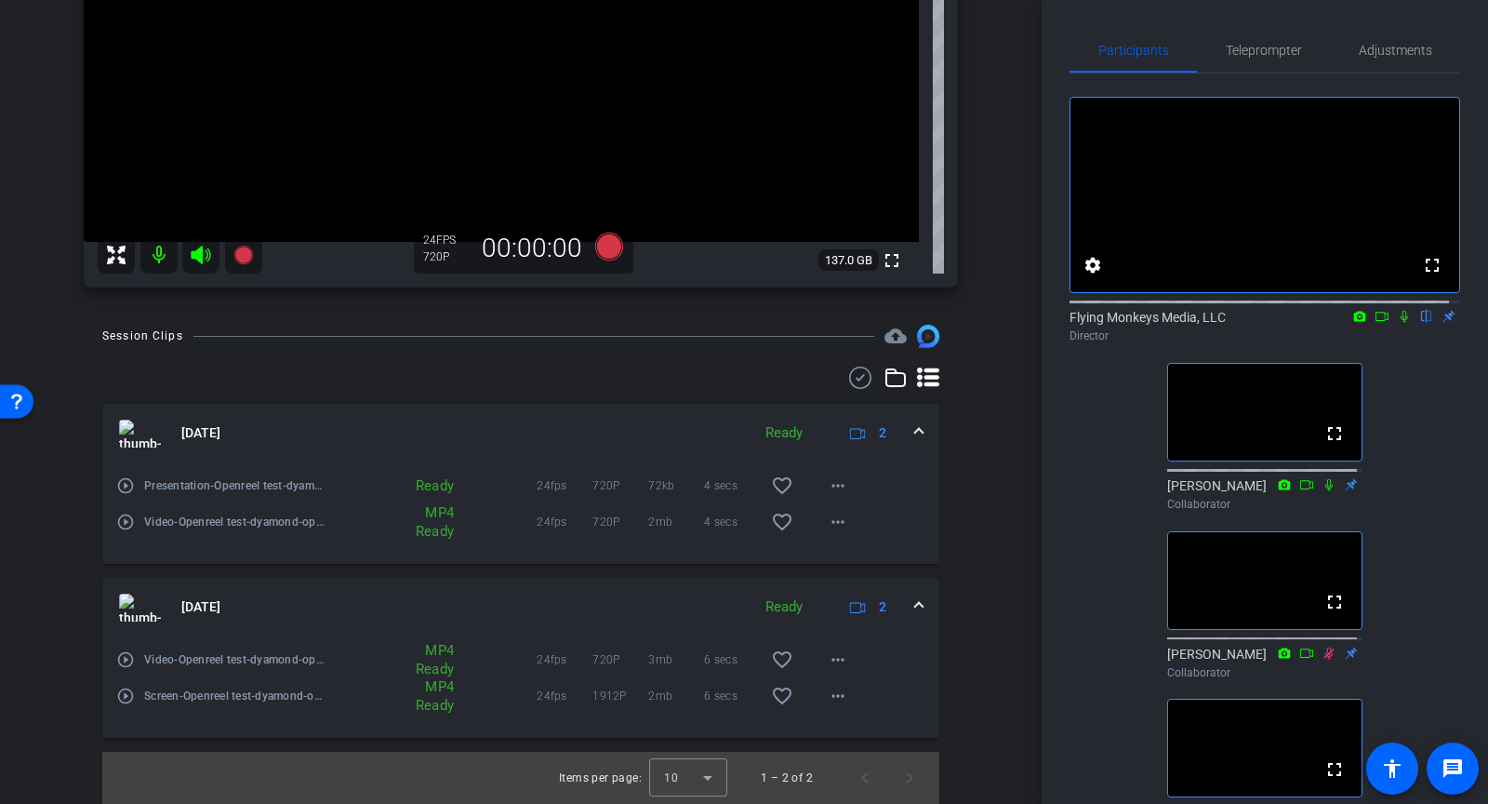
scroll to position [368, 0]
click at [1276, 51] on span "Teleprompter" at bounding box center [1264, 50] width 76 height 13
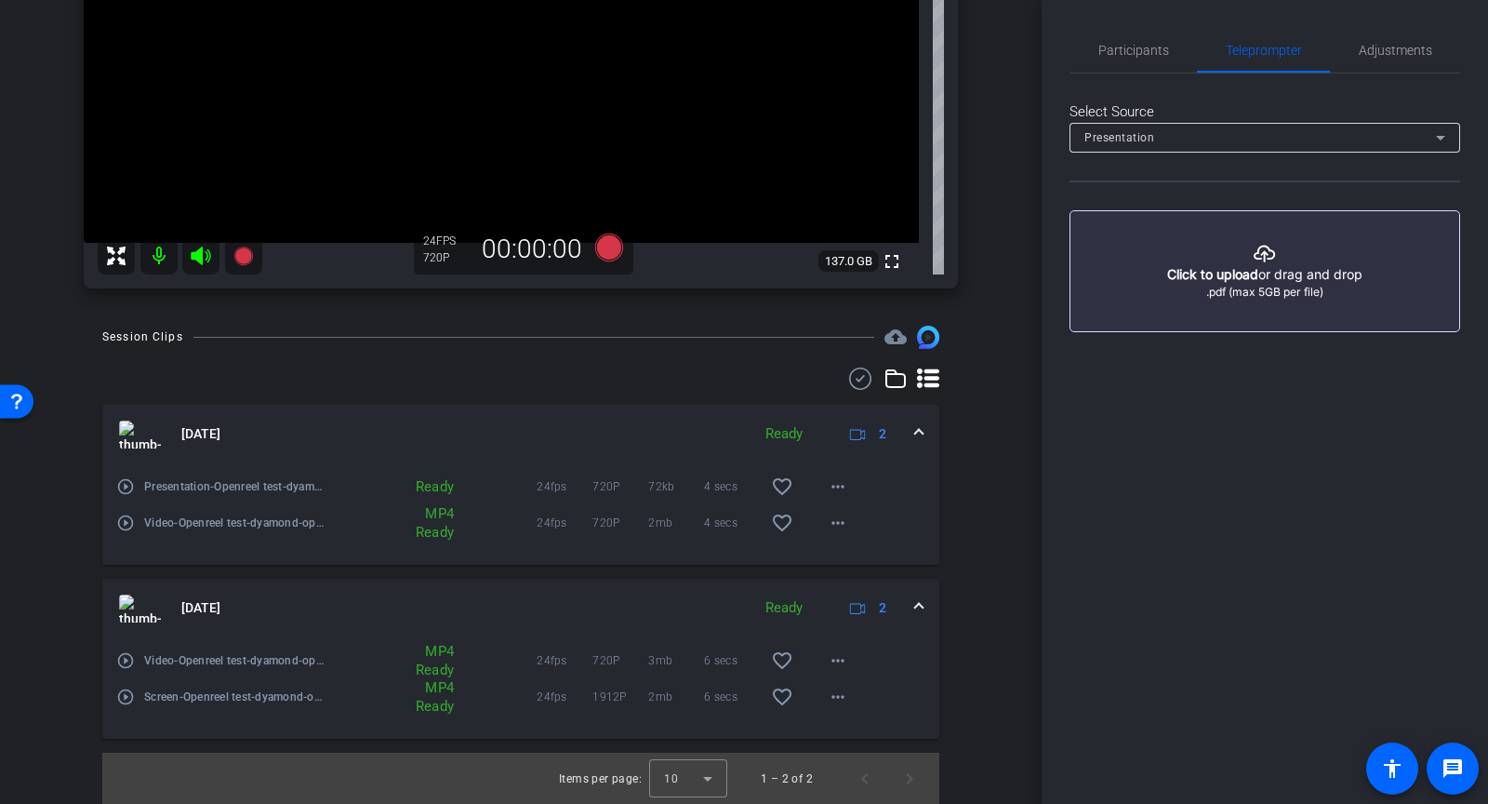
click at [1244, 265] on button "button" at bounding box center [1265, 271] width 391 height 122
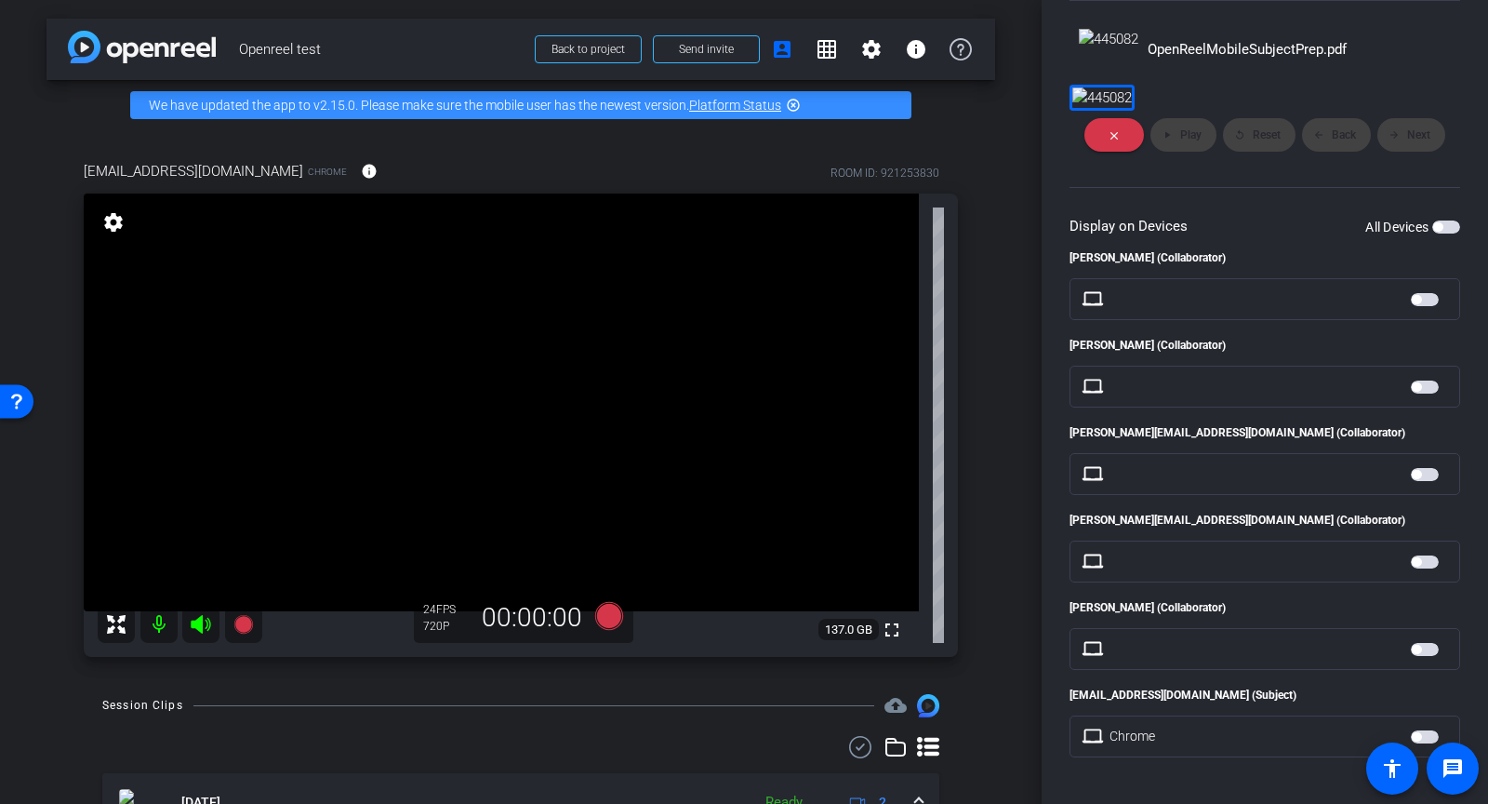
scroll to position [237, 0]
click at [1433, 233] on span "button" at bounding box center [1447, 226] width 28 height 13
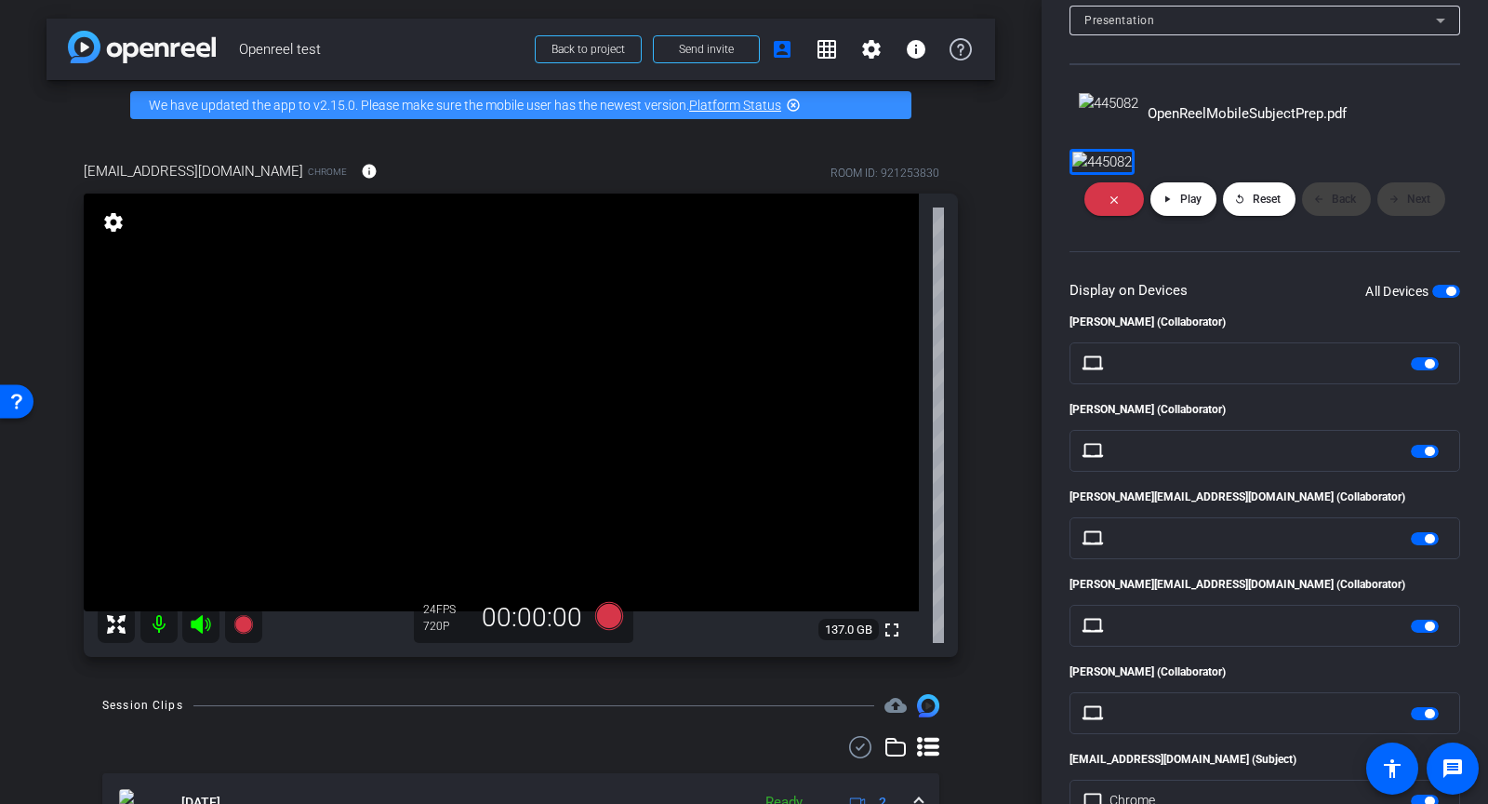
click at [1189, 206] on span "Play" at bounding box center [1190, 199] width 21 height 13
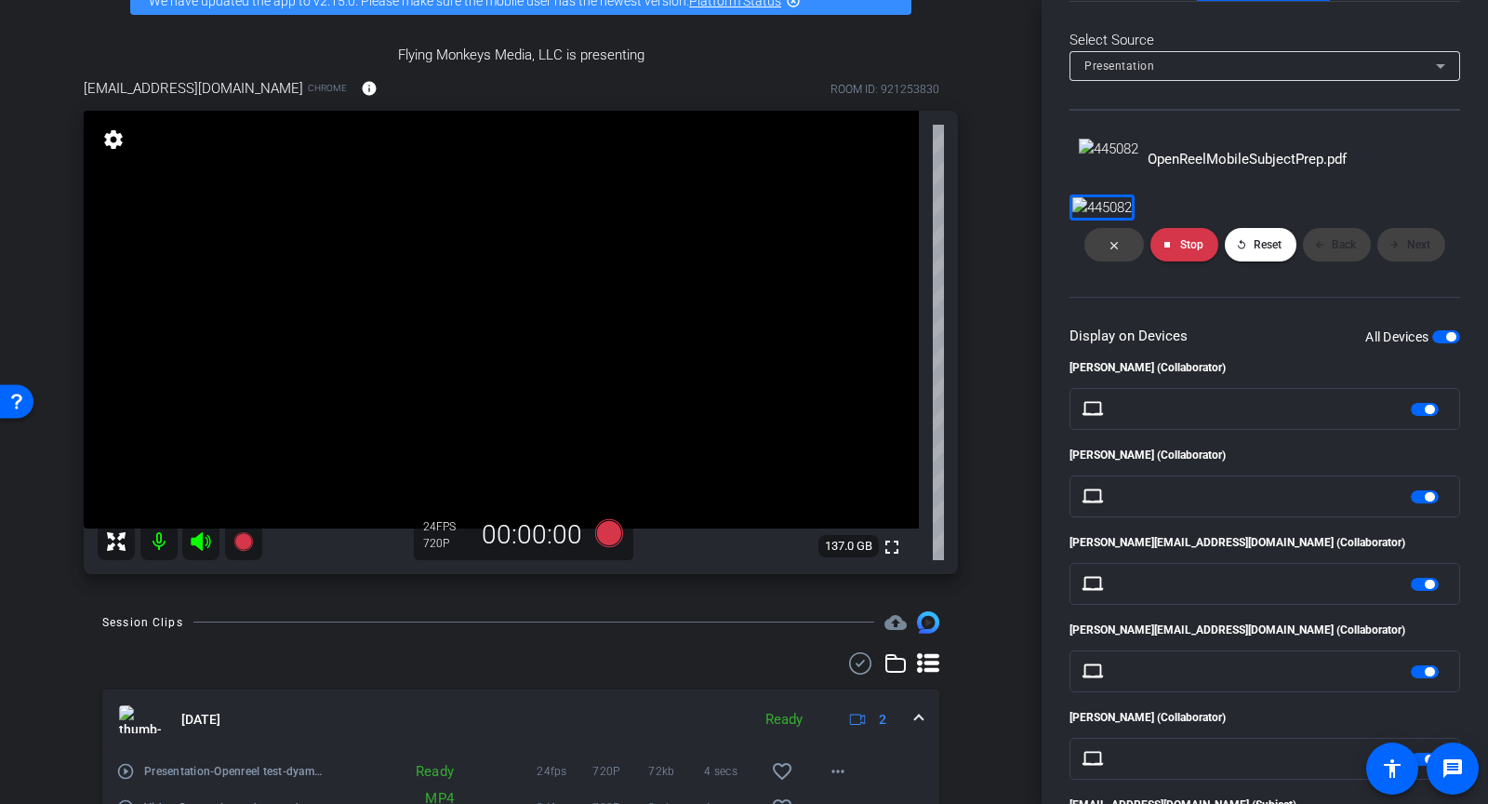
scroll to position [0, 0]
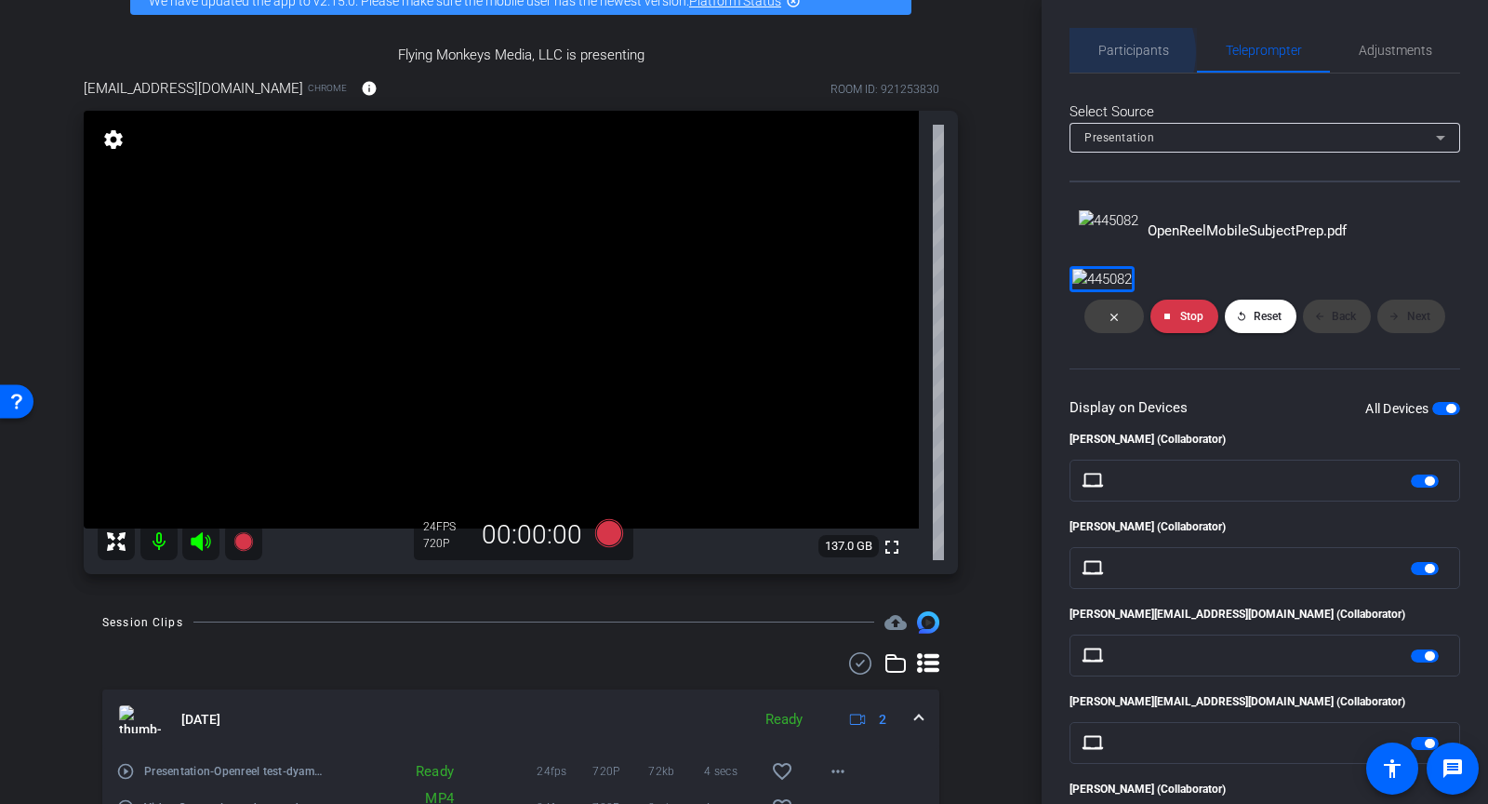
click at [1113, 52] on span "Participants" at bounding box center [1134, 50] width 71 height 13
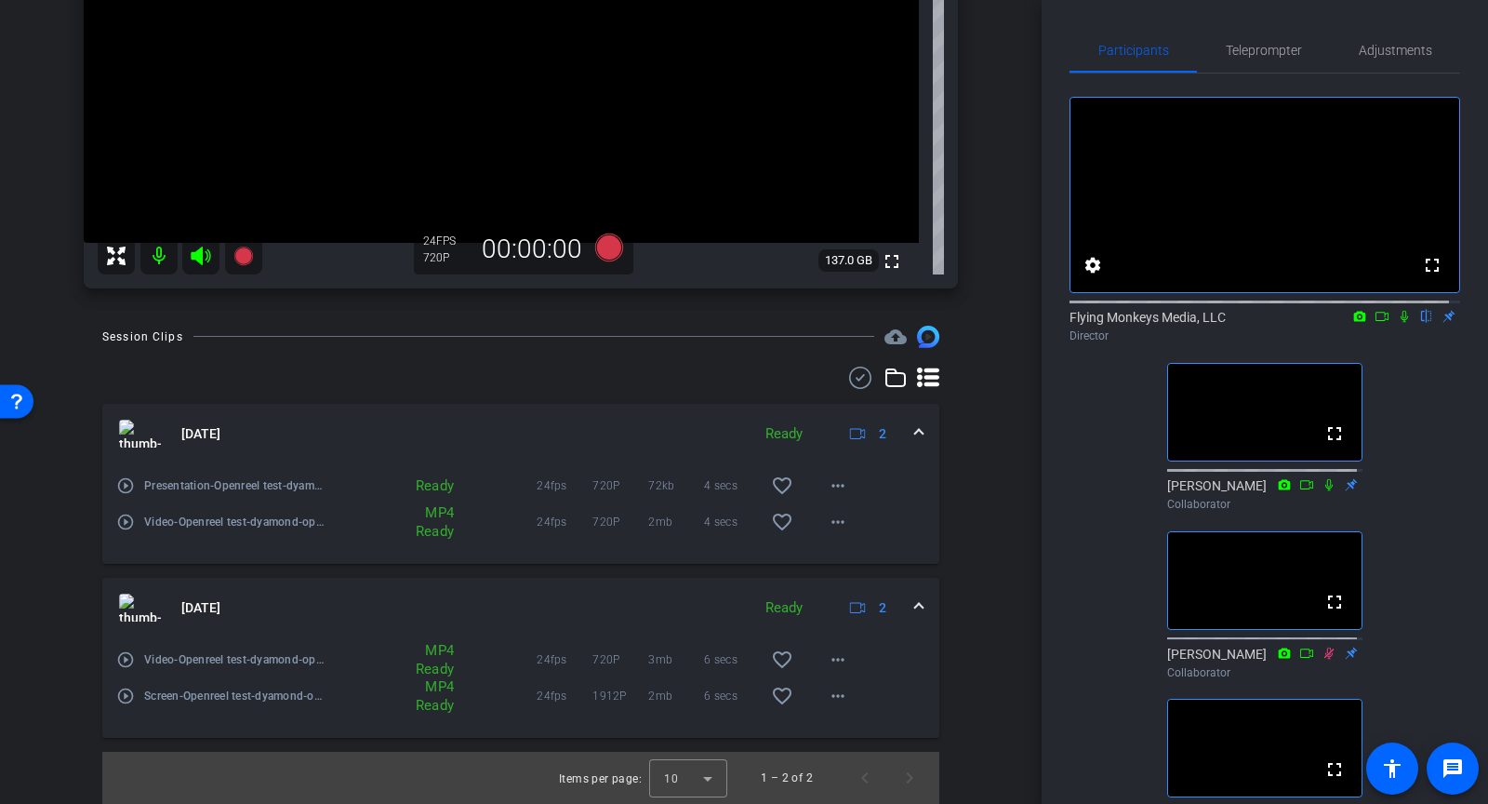
scroll to position [992, 0]
click at [595, 255] on icon at bounding box center [609, 247] width 28 height 28
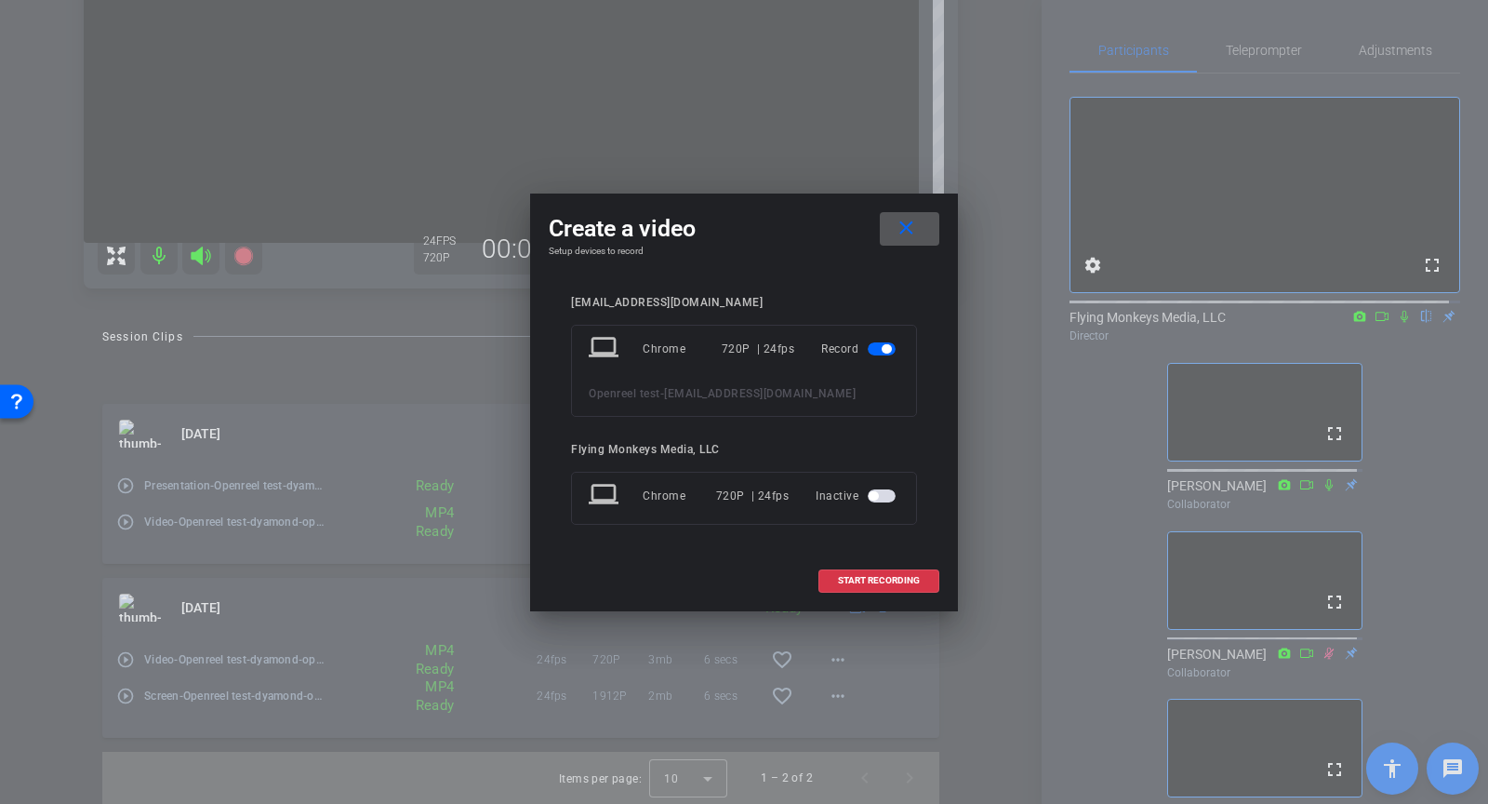
click at [883, 500] on span "button" at bounding box center [882, 495] width 28 height 13
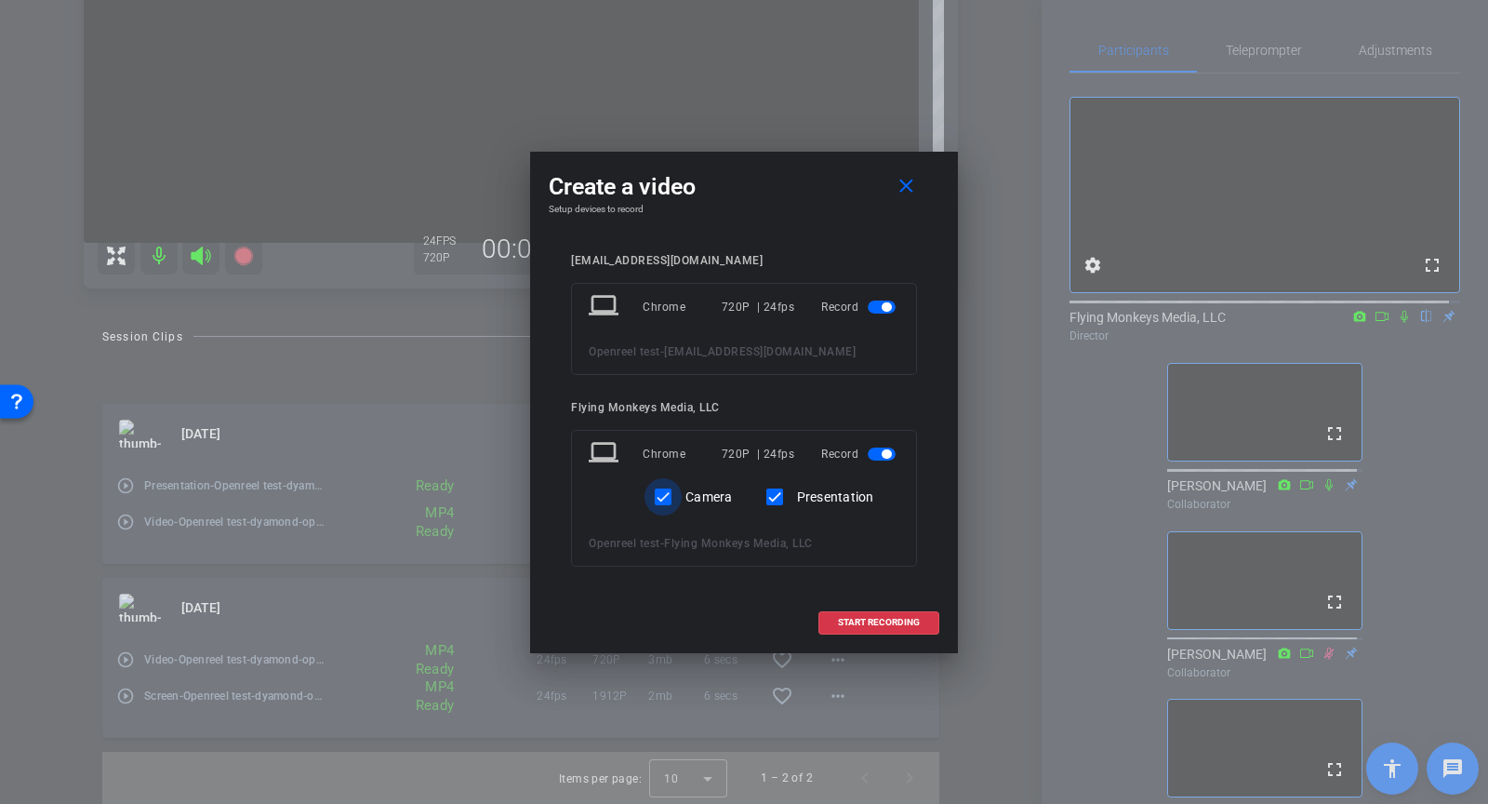
click at [659, 500] on input "Camera" at bounding box center [663, 496] width 37 height 37
checkbox input "false"
click at [857, 625] on span "START RECORDING" at bounding box center [879, 622] width 82 height 9
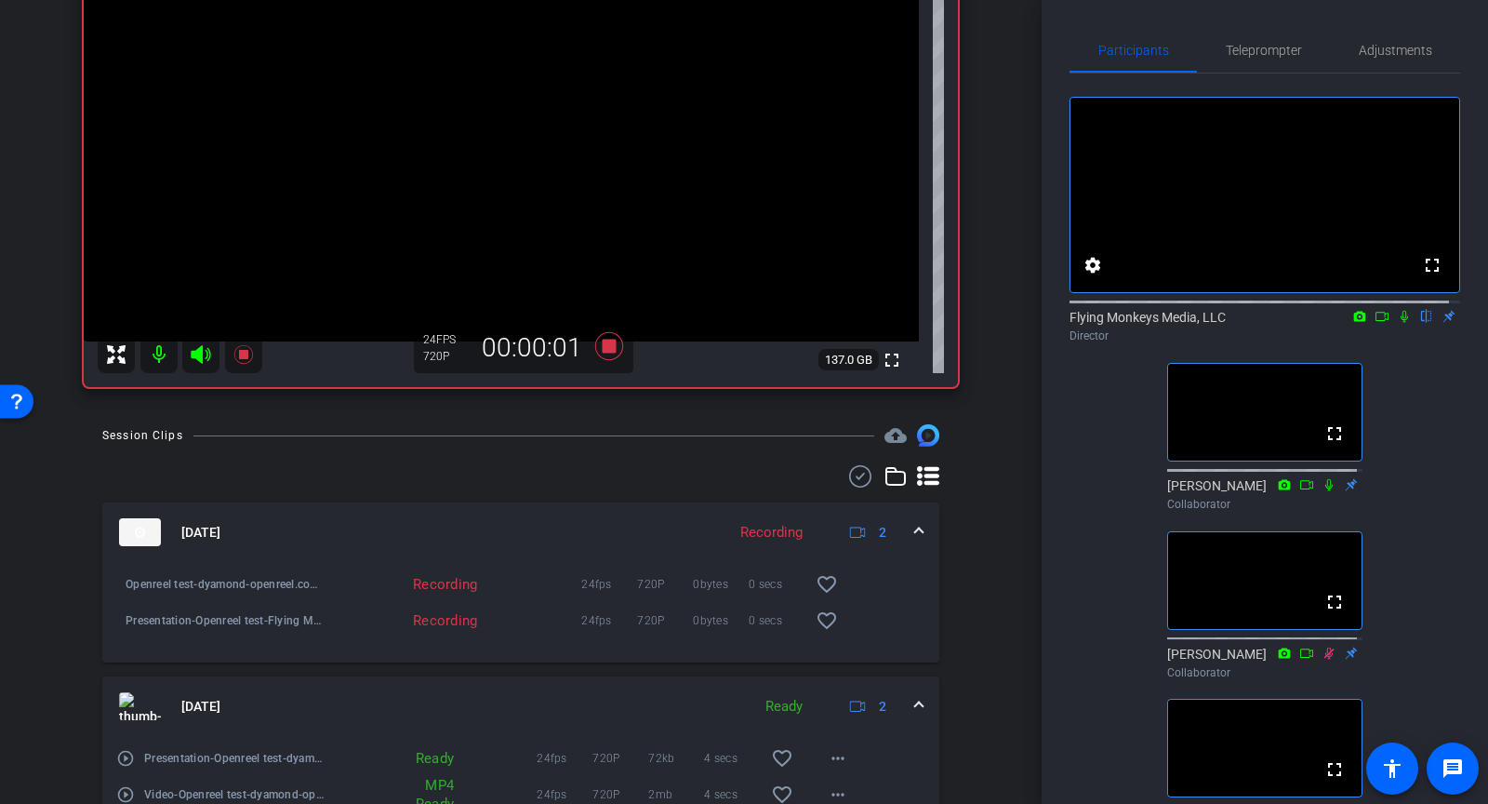
scroll to position [679, 0]
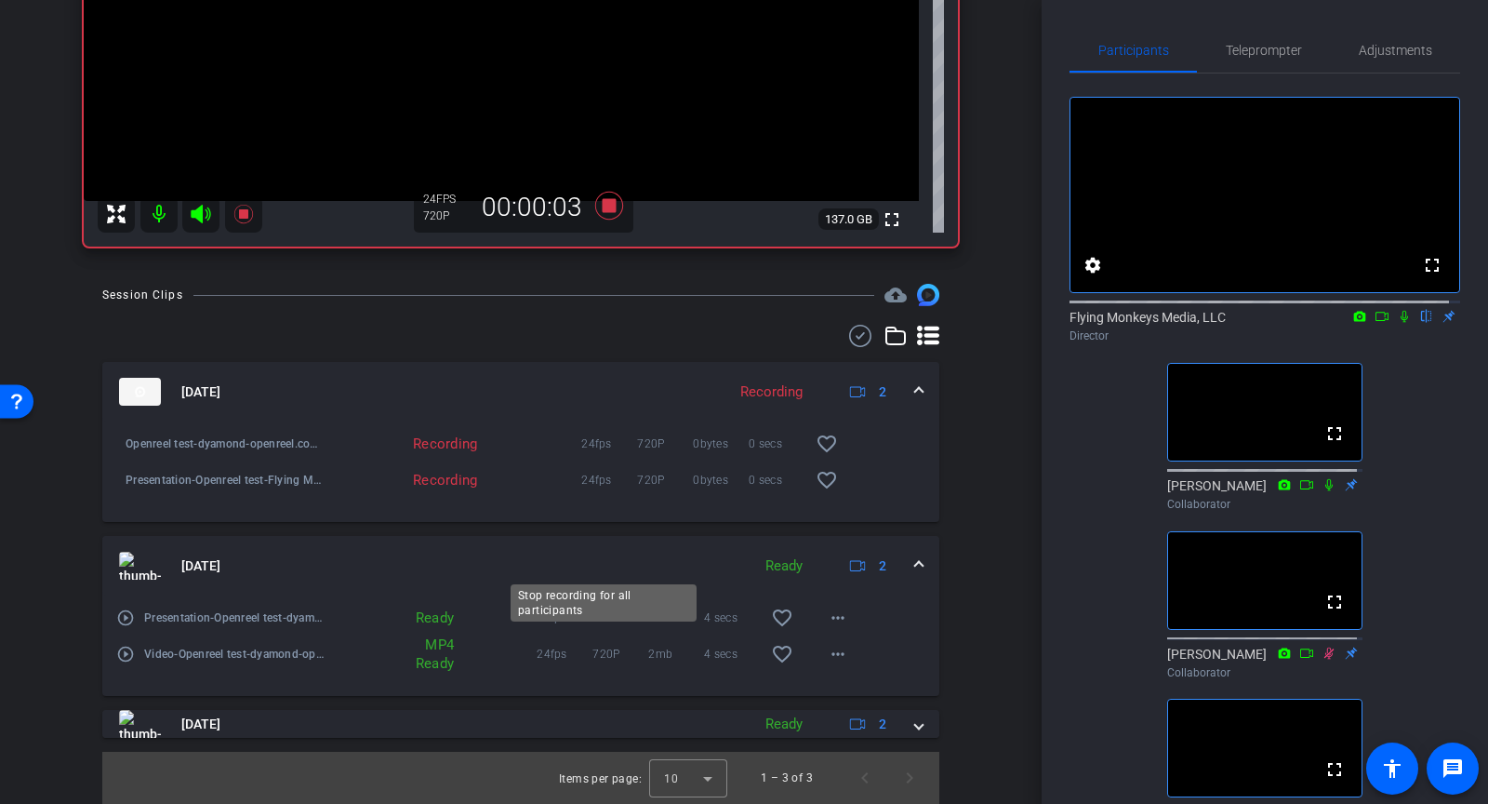
click at [601, 220] on icon at bounding box center [609, 206] width 28 height 28
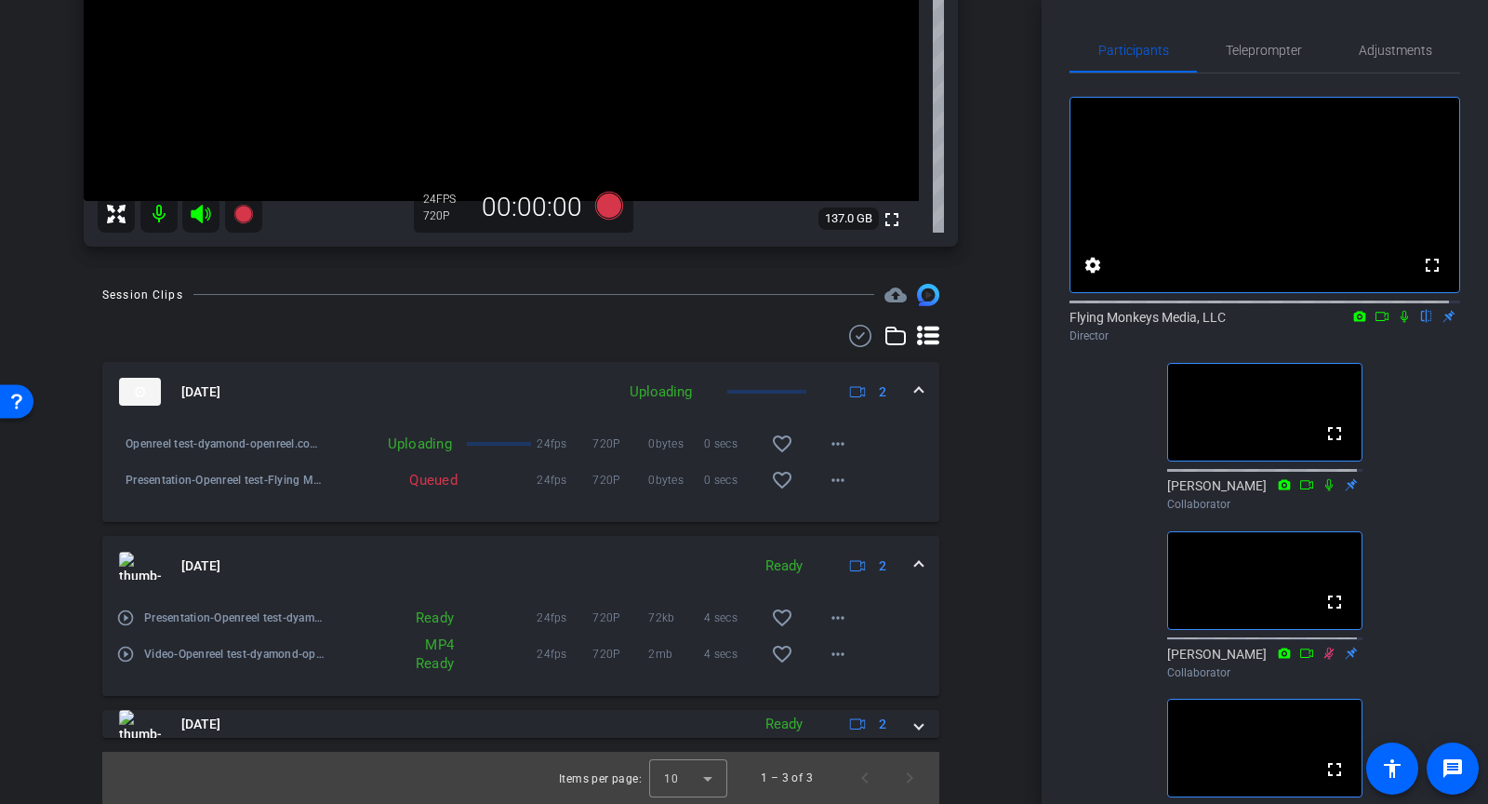
scroll to position [1001, 0]
click at [1397, 323] on icon at bounding box center [1404, 316] width 15 height 13
click at [121, 453] on mat-icon "play_circle_outline" at bounding box center [125, 443] width 19 height 19
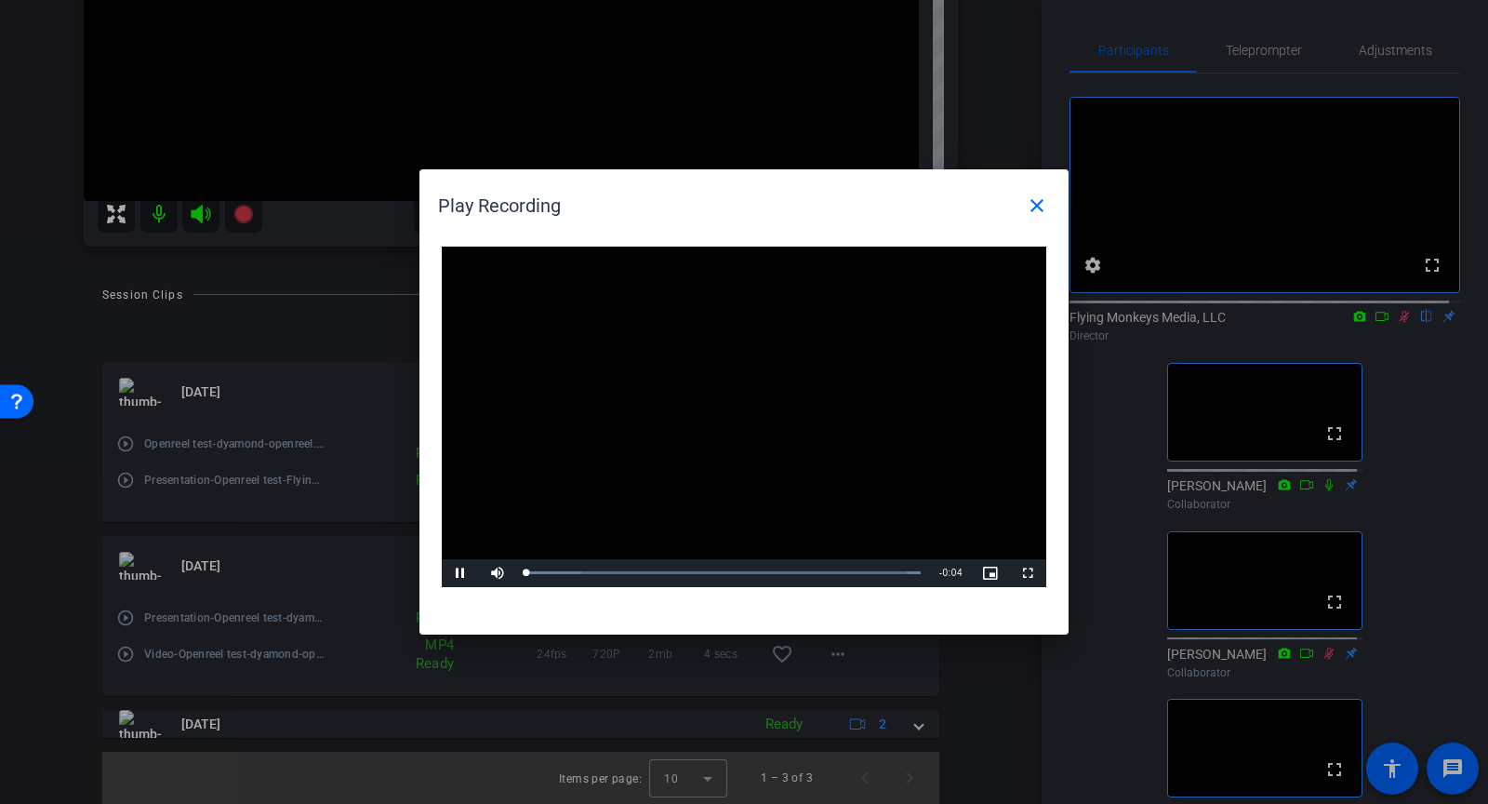
click at [764, 420] on video "Video Player" at bounding box center [744, 417] width 605 height 340
click at [1031, 211] on mat-icon "close" at bounding box center [1037, 205] width 22 height 22
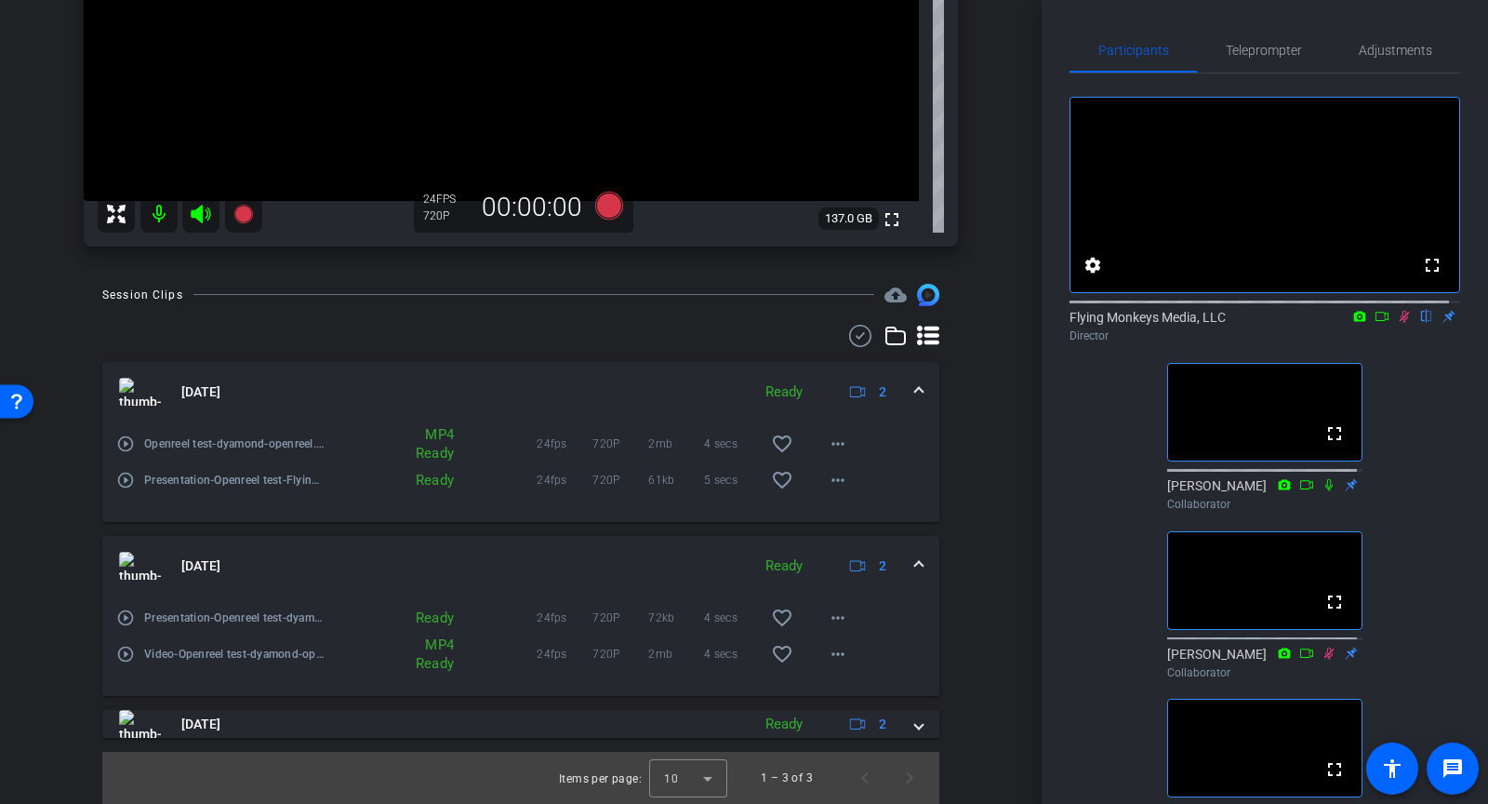
click at [128, 489] on mat-icon "play_circle_outline" at bounding box center [125, 480] width 19 height 19
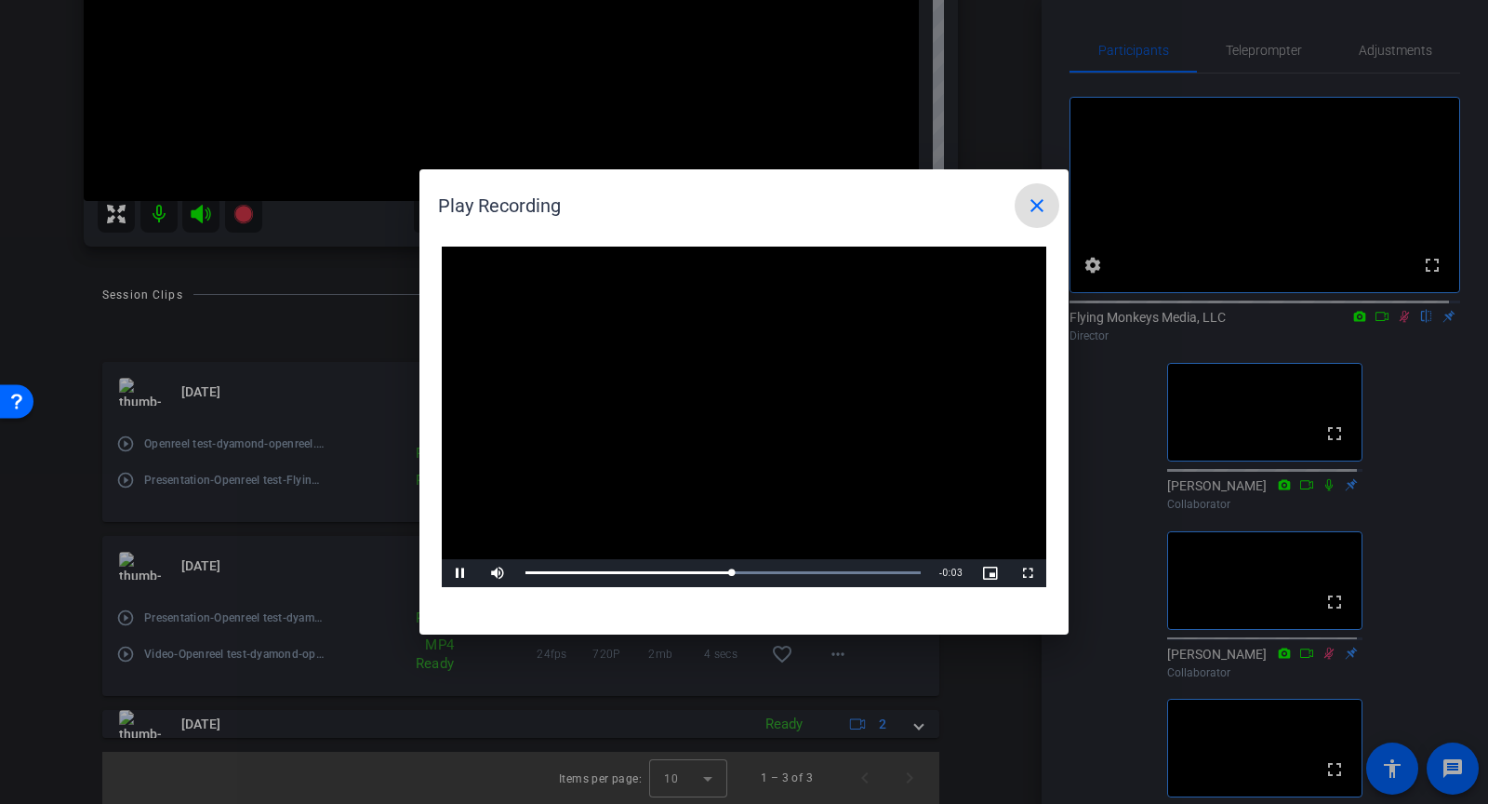
click at [1037, 216] on mat-icon "close" at bounding box center [1037, 205] width 22 height 22
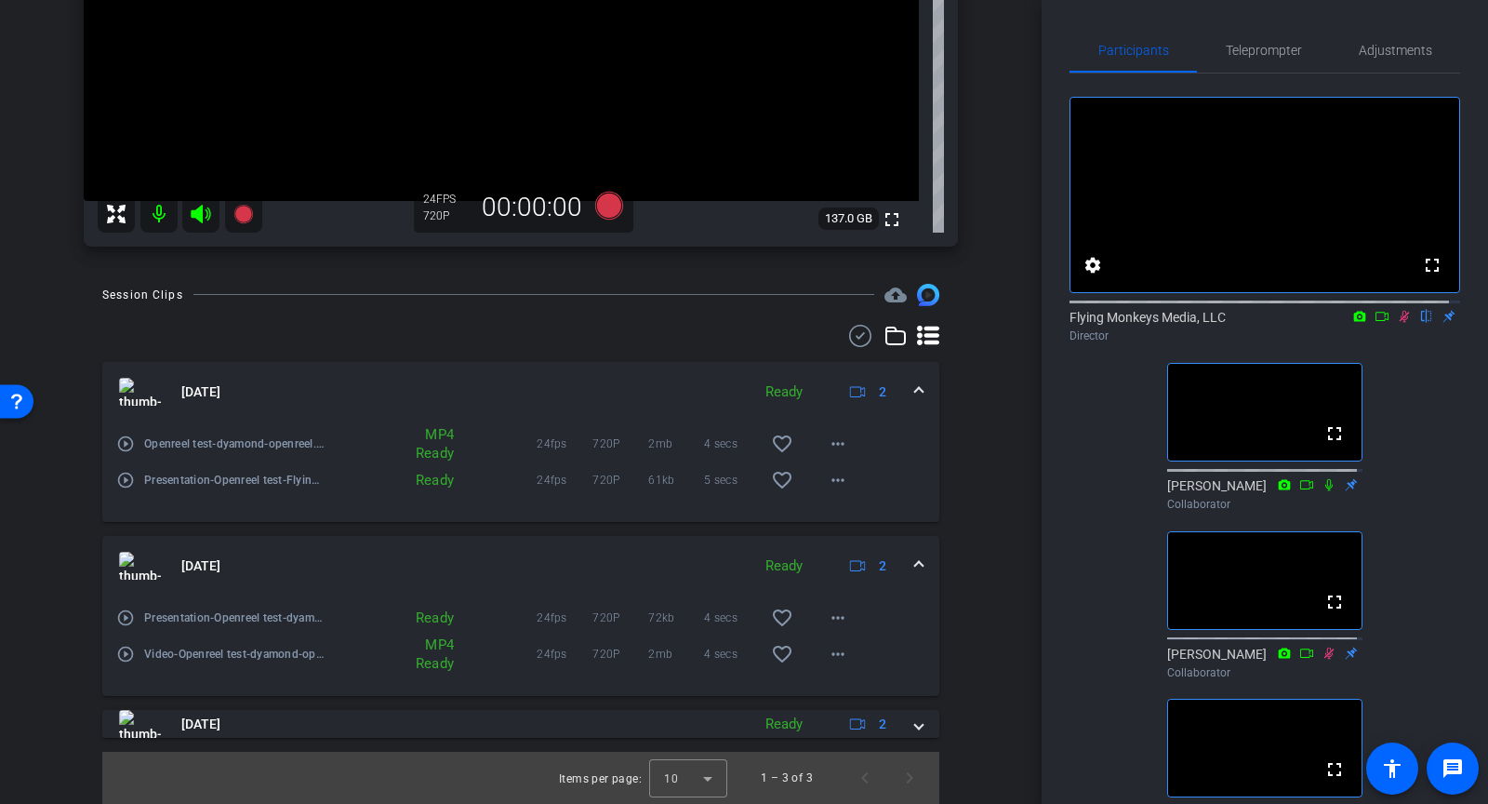
scroll to position [1033, 0]
click at [1264, 54] on span "Teleprompter" at bounding box center [1264, 50] width 76 height 13
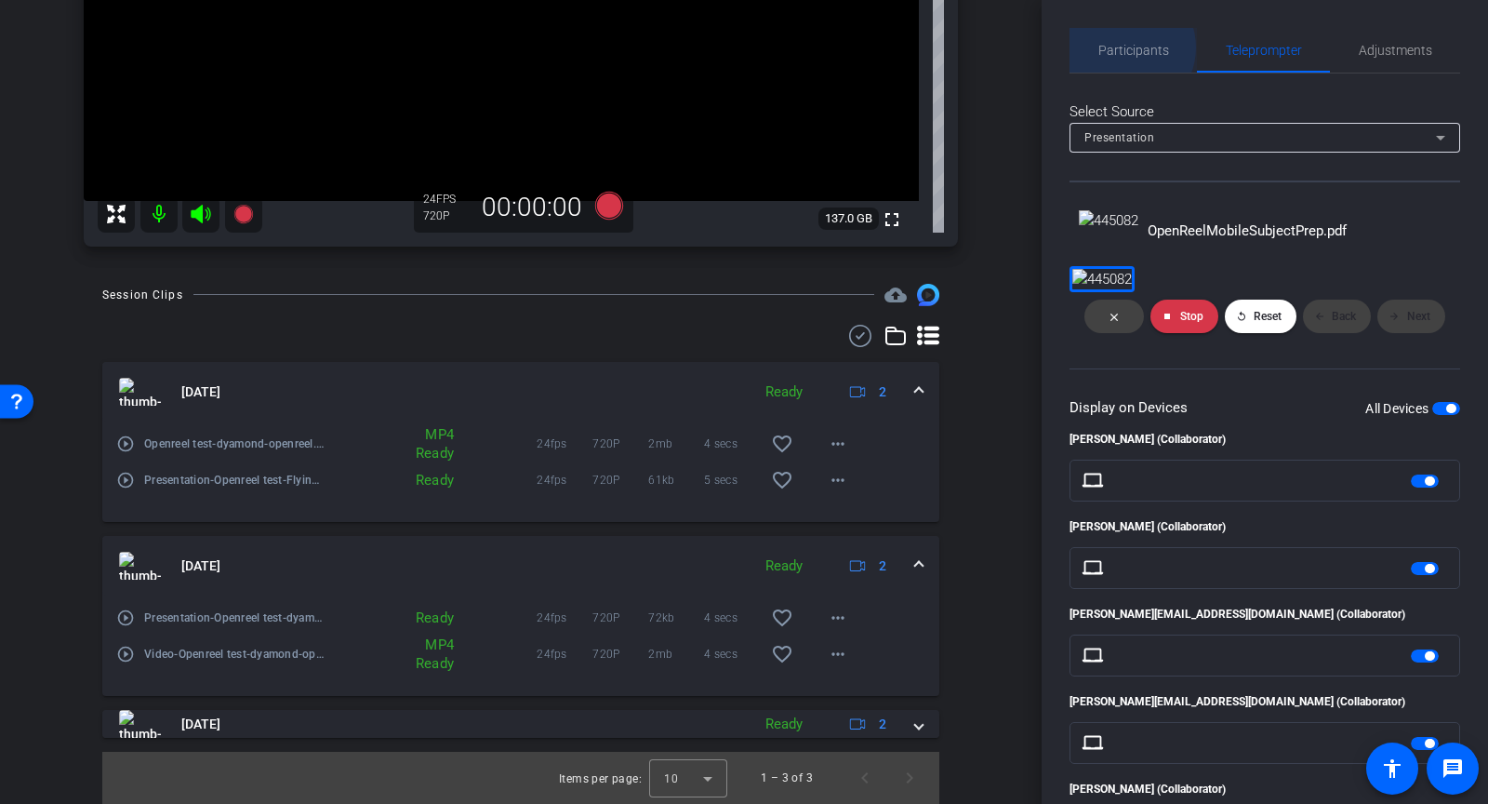
click at [1122, 47] on span "Participants" at bounding box center [1134, 50] width 71 height 13
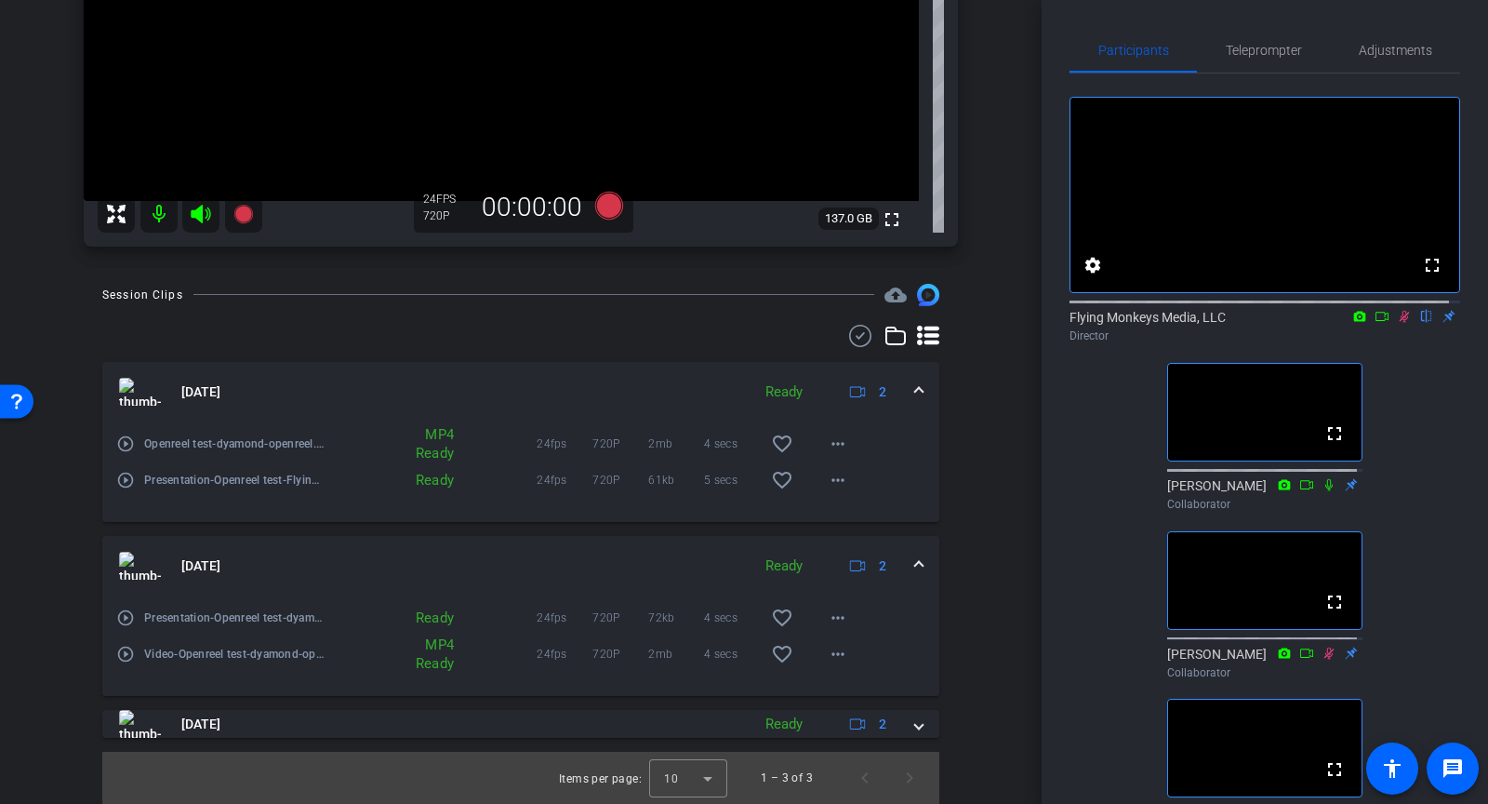
click at [1397, 323] on icon at bounding box center [1404, 316] width 15 height 13
click at [1273, 50] on span "Teleprompter" at bounding box center [1264, 50] width 76 height 13
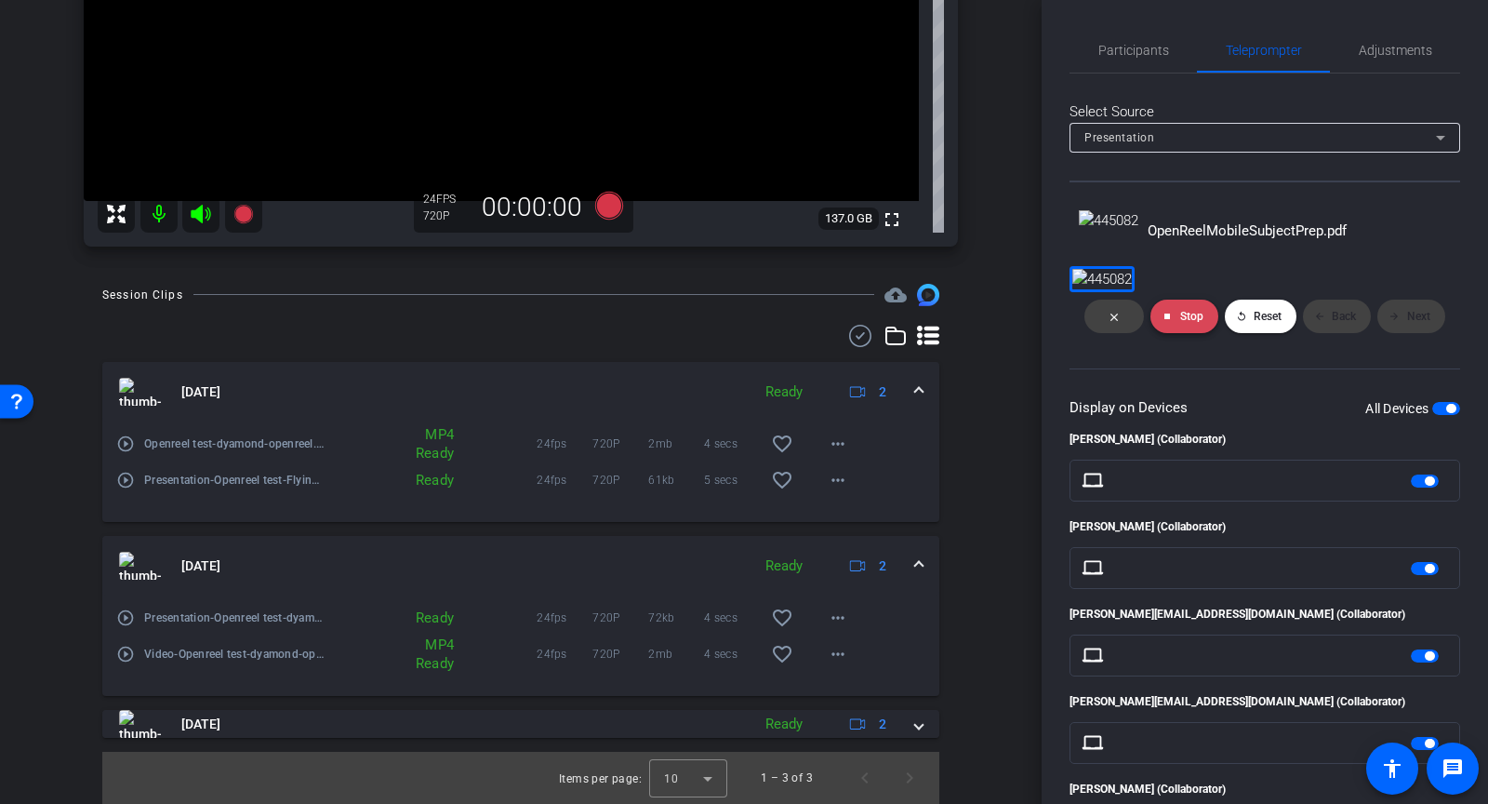
click at [1176, 339] on span at bounding box center [1185, 316] width 68 height 45
click at [1133, 339] on span at bounding box center [1115, 316] width 60 height 45
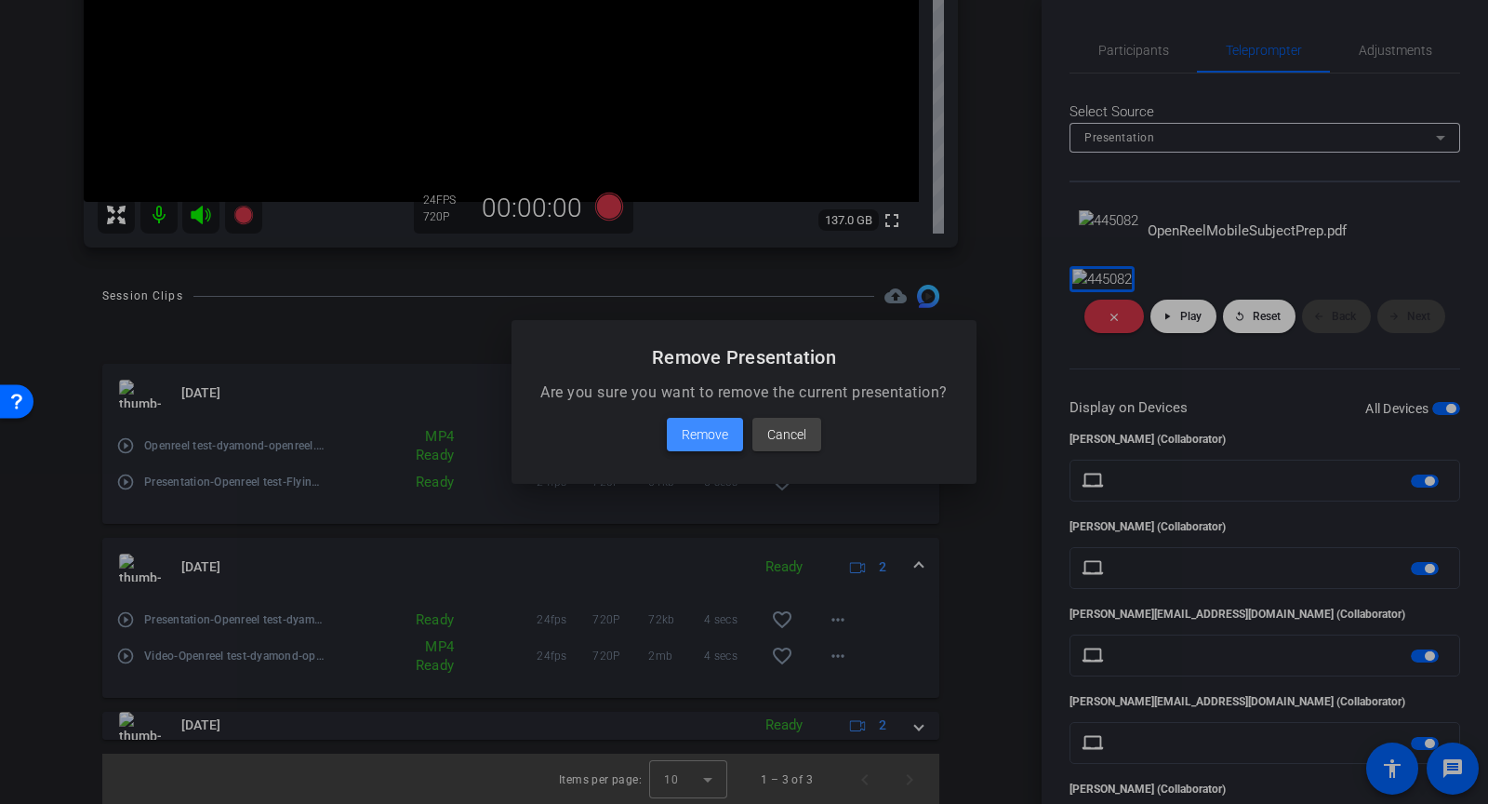
click at [686, 438] on span "Remove" at bounding box center [705, 434] width 47 height 22
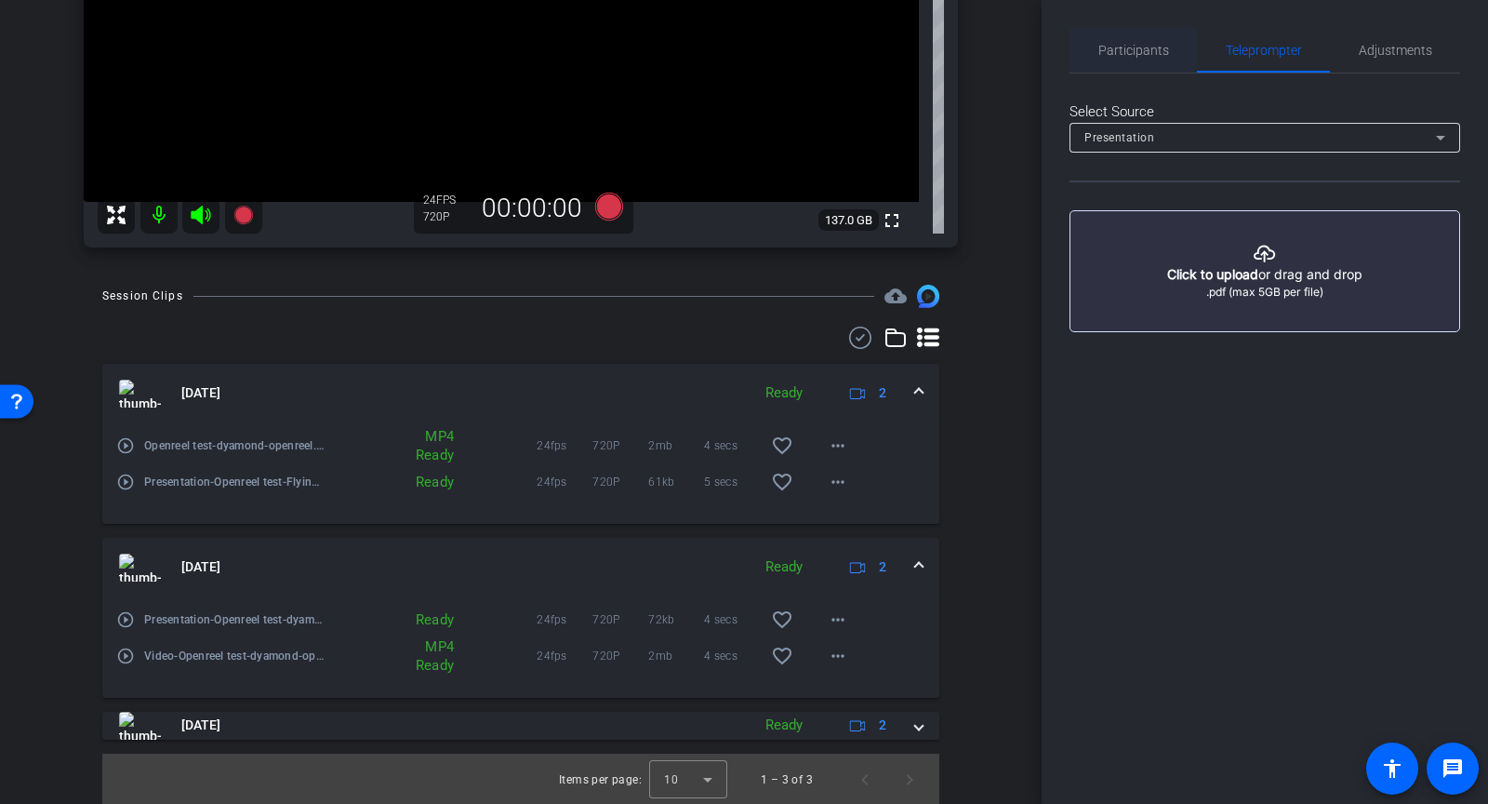
click at [1137, 59] on span "Participants" at bounding box center [1134, 50] width 71 height 45
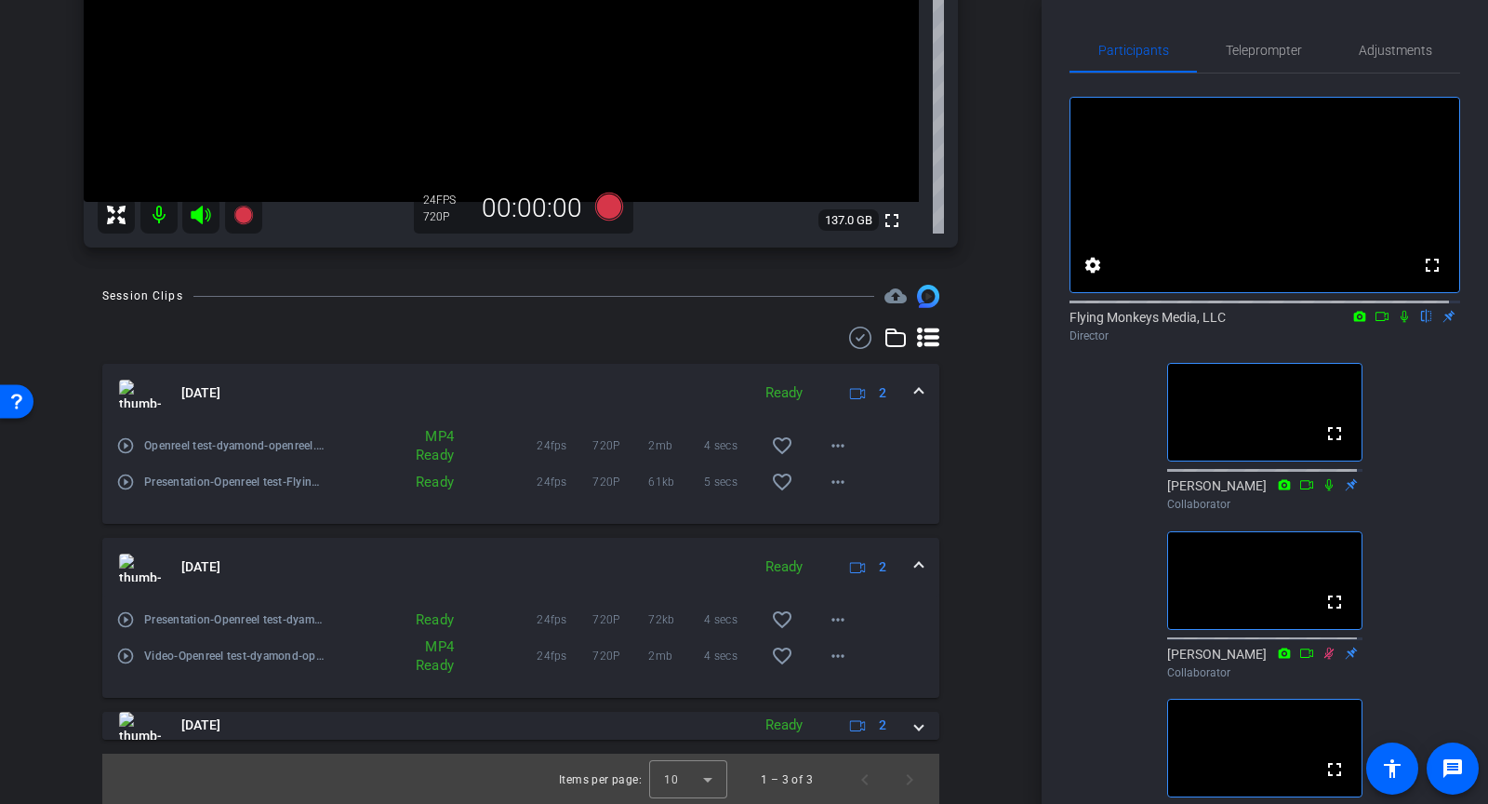
click at [1401, 323] on icon at bounding box center [1404, 317] width 7 height 12
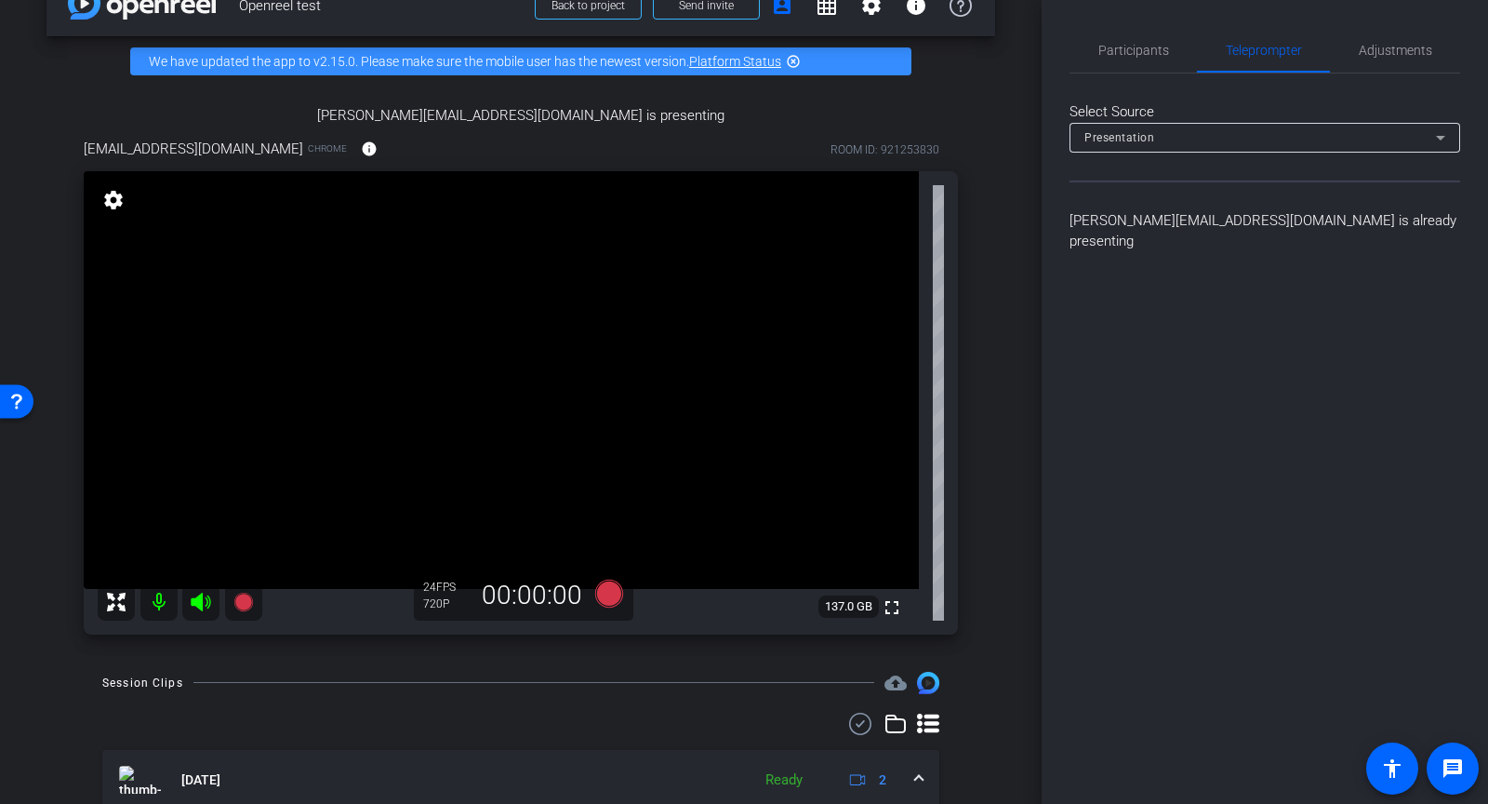
scroll to position [0, 0]
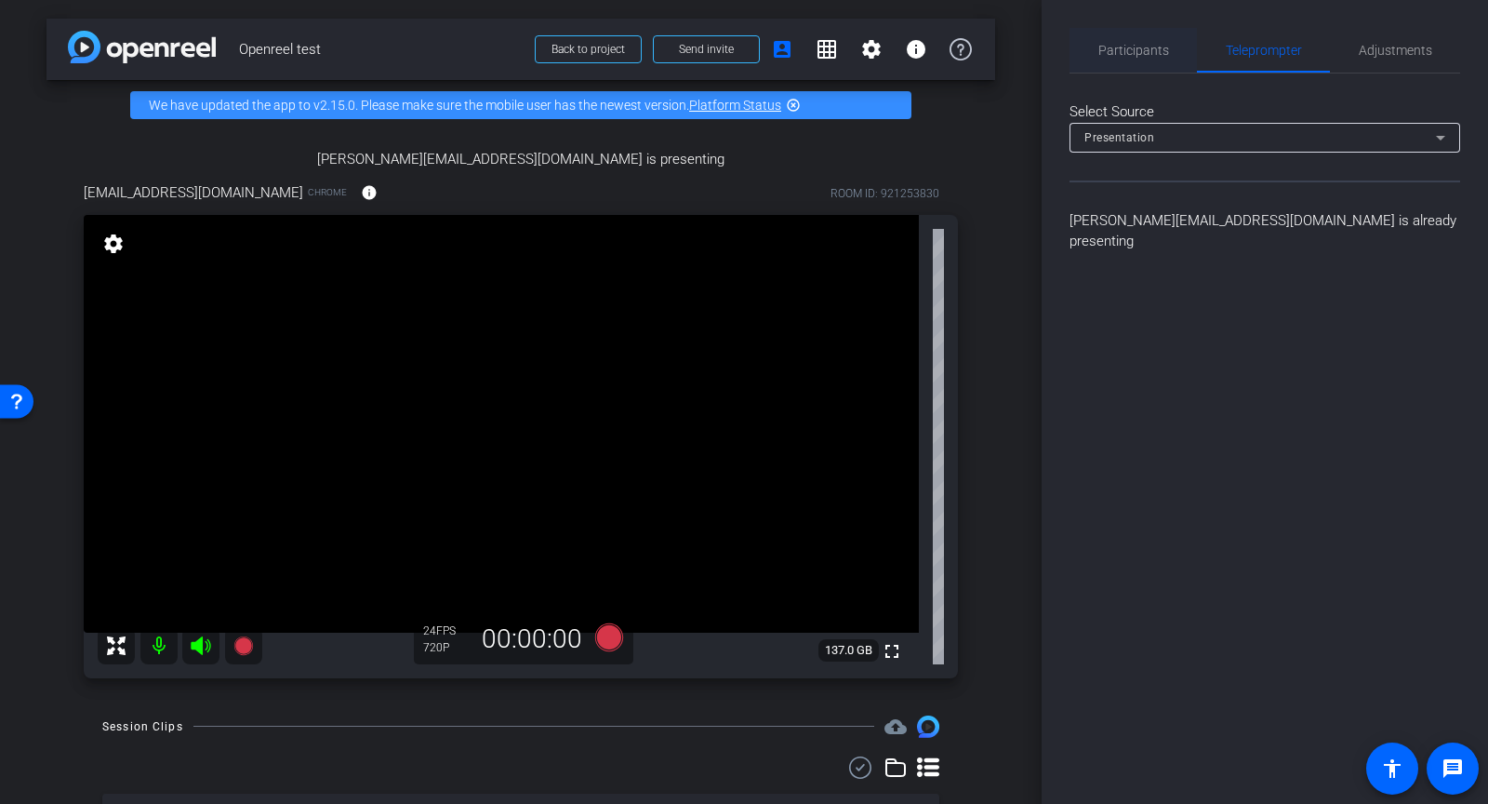
click at [1146, 57] on span "Participants" at bounding box center [1134, 50] width 71 height 13
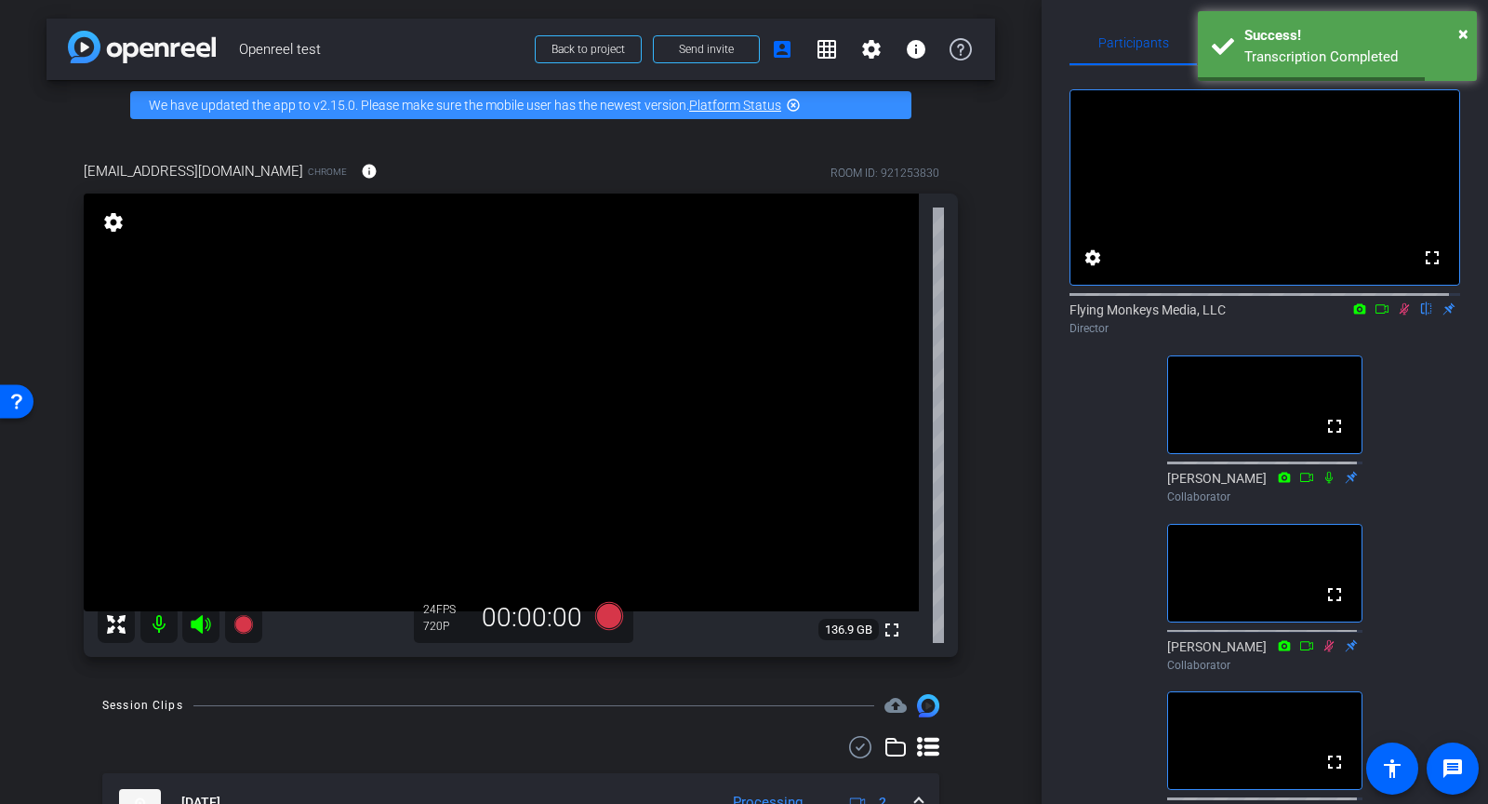
click at [1397, 315] on icon at bounding box center [1404, 308] width 15 height 13
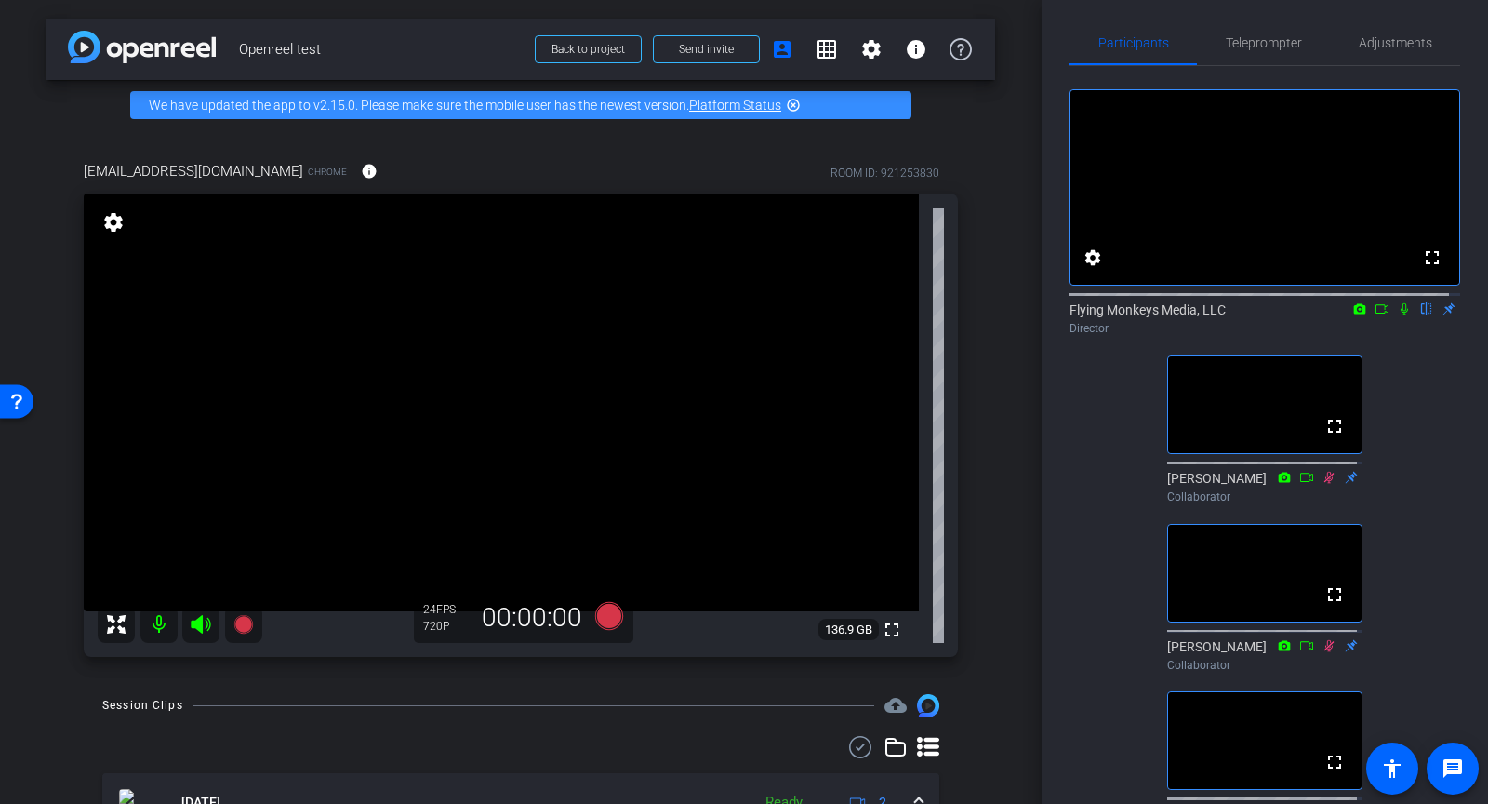
click at [1401, 315] on icon at bounding box center [1404, 309] width 7 height 12
click at [1397, 315] on icon at bounding box center [1404, 308] width 15 height 13
click at [1400, 315] on icon at bounding box center [1405, 309] width 10 height 12
click at [1397, 315] on icon at bounding box center [1404, 308] width 15 height 13
click at [1393, 317] on mat-icon at bounding box center [1404, 308] width 22 height 17
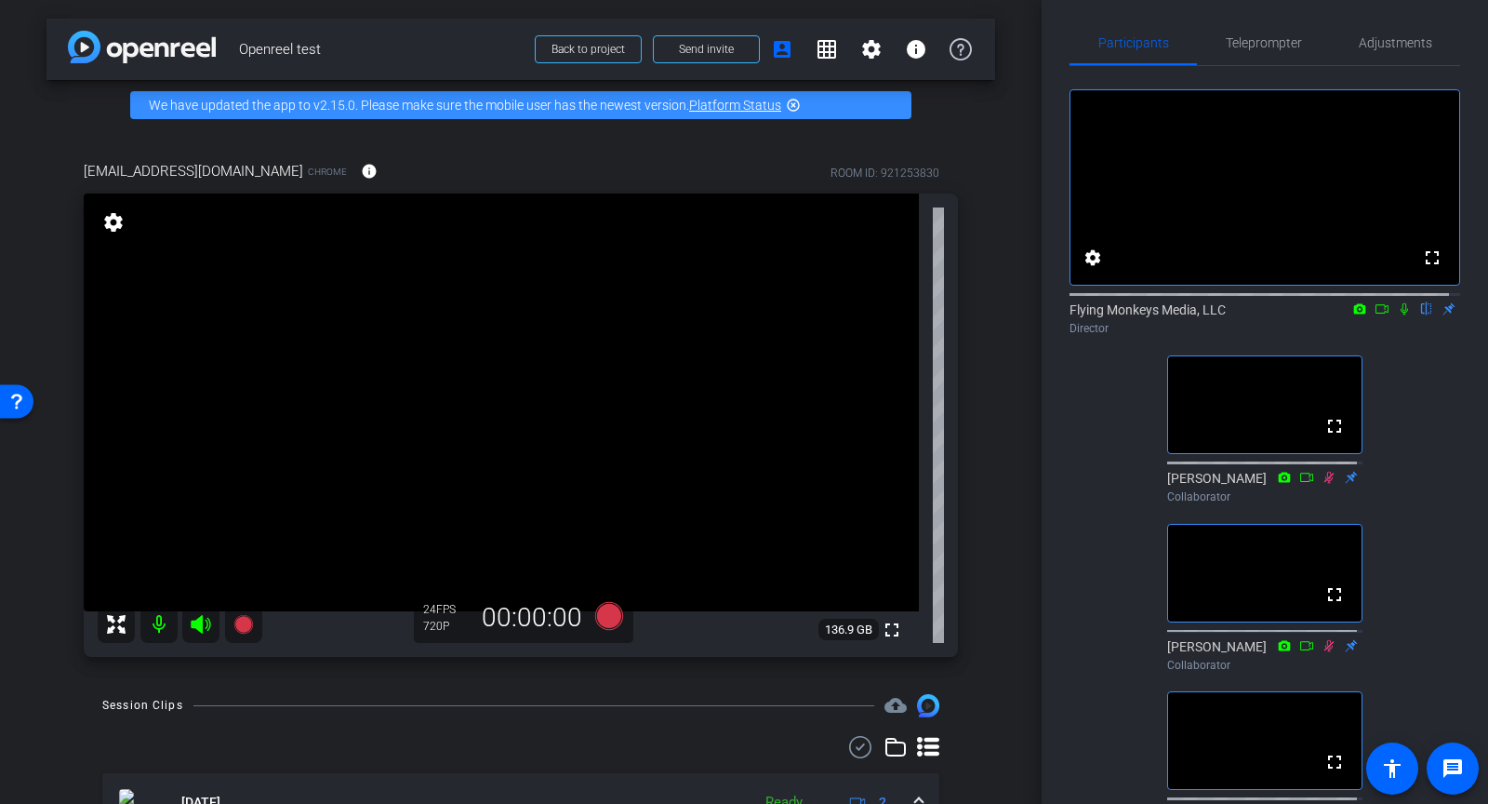
click at [1401, 315] on icon at bounding box center [1404, 309] width 7 height 12
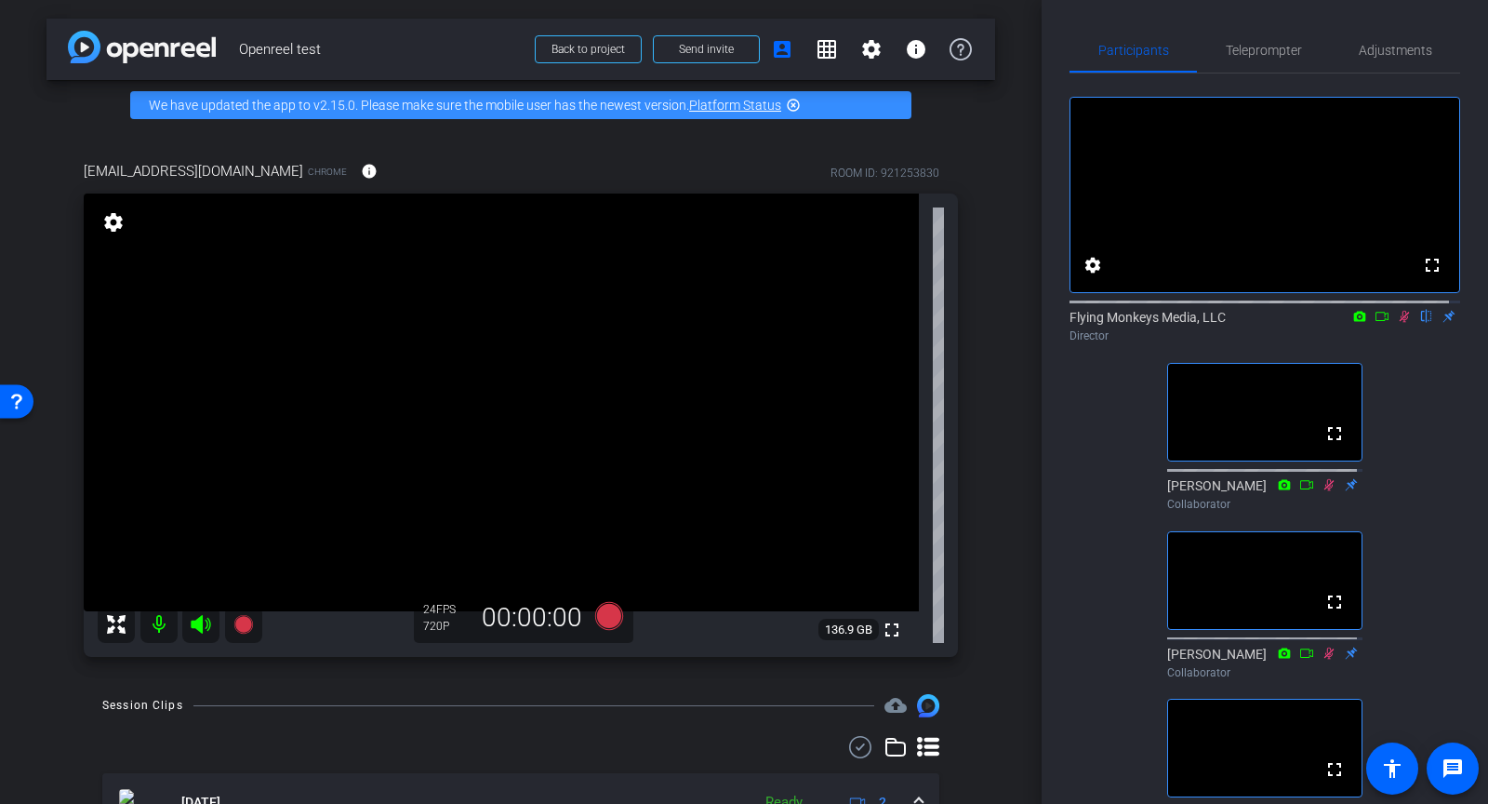
click at [1397, 323] on icon at bounding box center [1404, 316] width 15 height 13
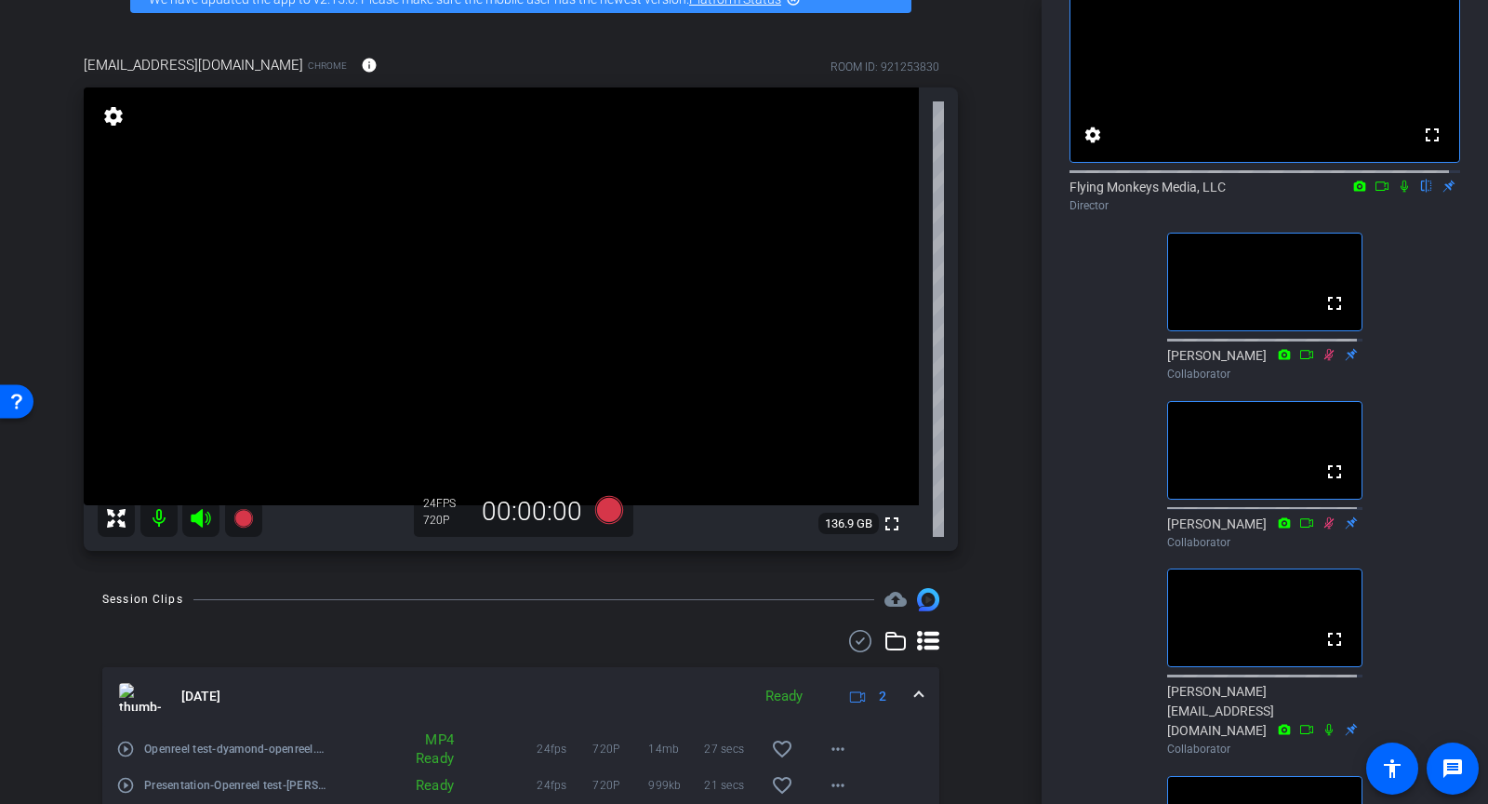
scroll to position [126, 0]
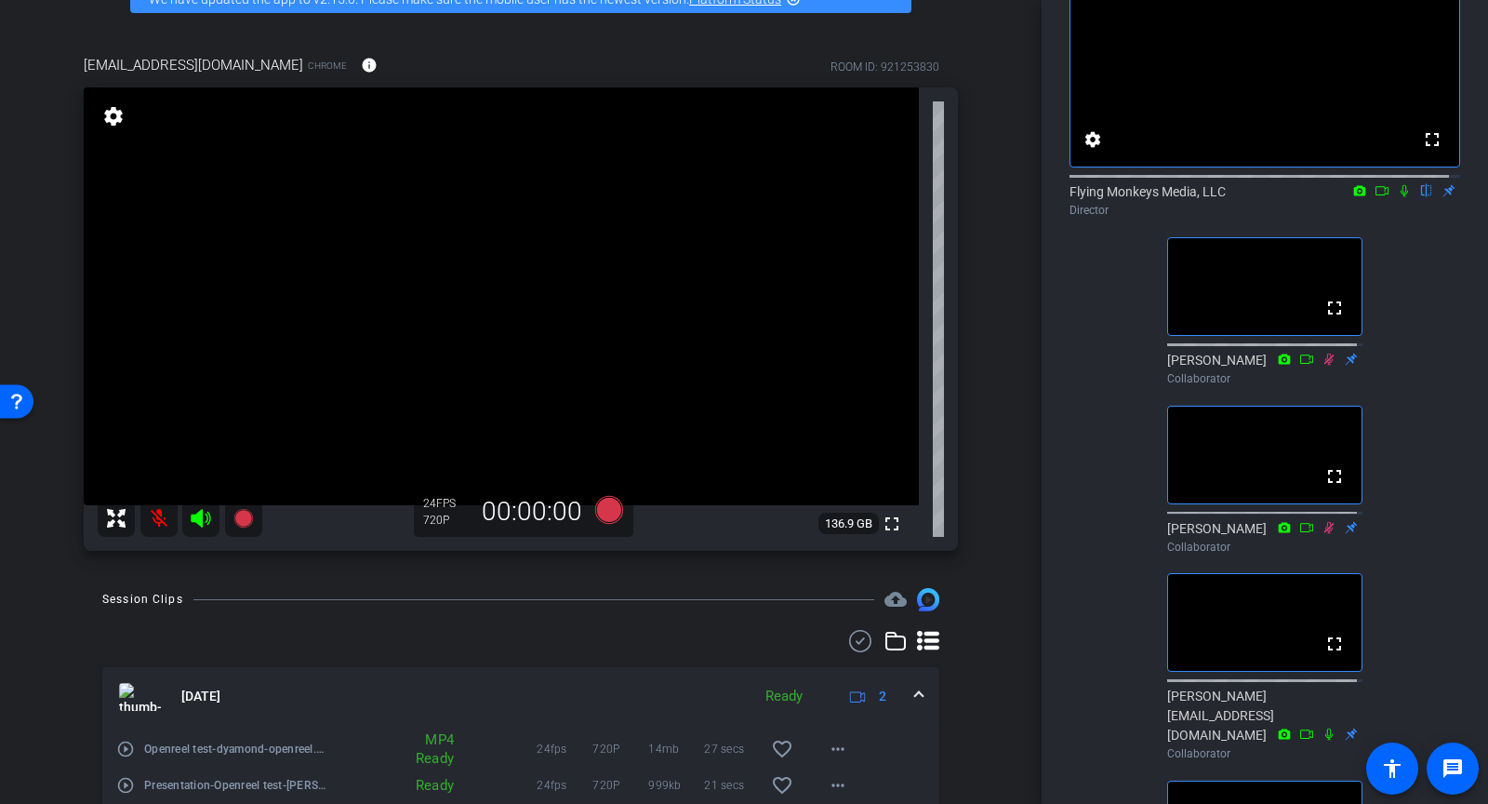
click at [1397, 197] on icon at bounding box center [1404, 190] width 15 height 13
click at [1375, 197] on icon at bounding box center [1382, 190] width 15 height 13
click at [1399, 195] on icon at bounding box center [1404, 190] width 10 height 10
click at [1397, 197] on icon at bounding box center [1404, 190] width 15 height 13
